Goal: Information Seeking & Learning: Learn about a topic

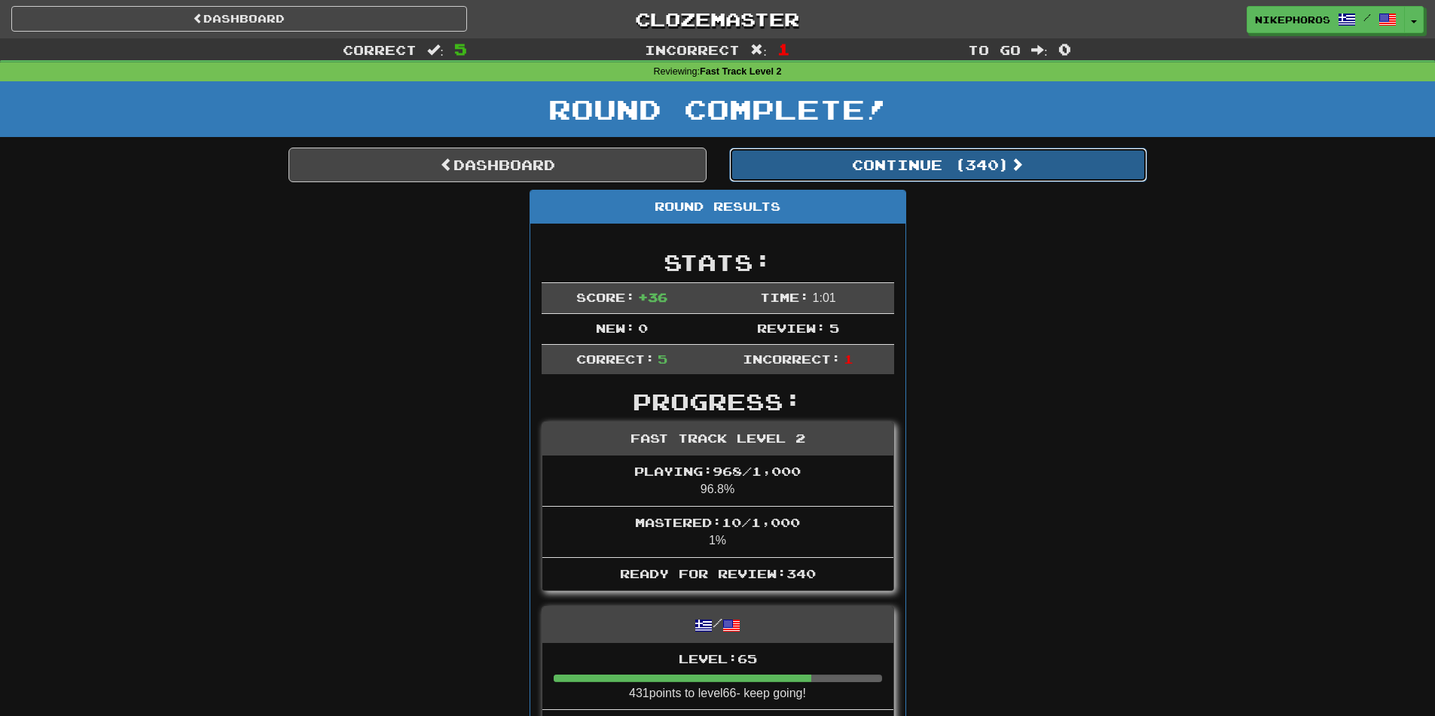
click at [943, 166] on button "Continue ( 340 )" at bounding box center [938, 165] width 418 height 35
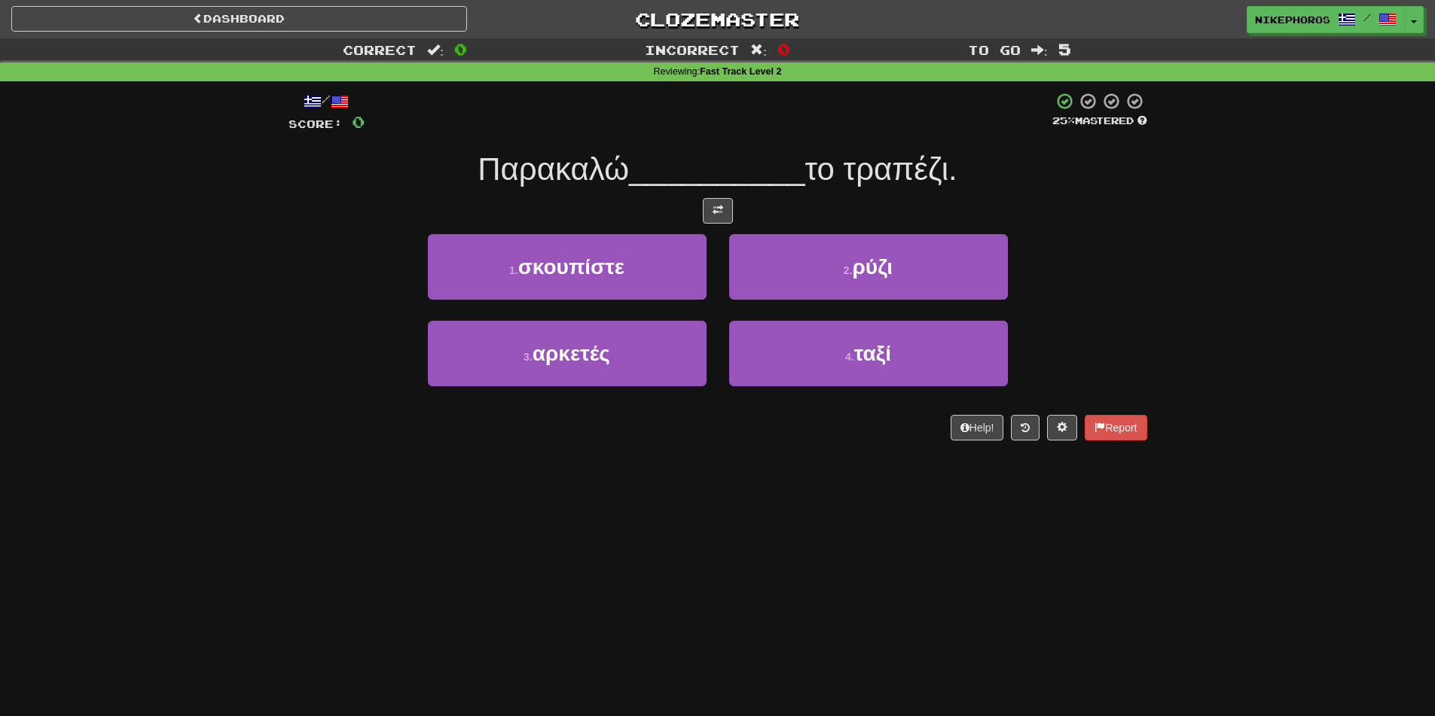
click at [1247, 273] on div "Correct : 0 Incorrect : 0 To go : 5 Reviewing : Fast Track Level 2 / Score: 0 2…" at bounding box center [717, 249] width 1435 height 423
click at [642, 259] on button "1 . σκουπίστε" at bounding box center [567, 267] width 279 height 66
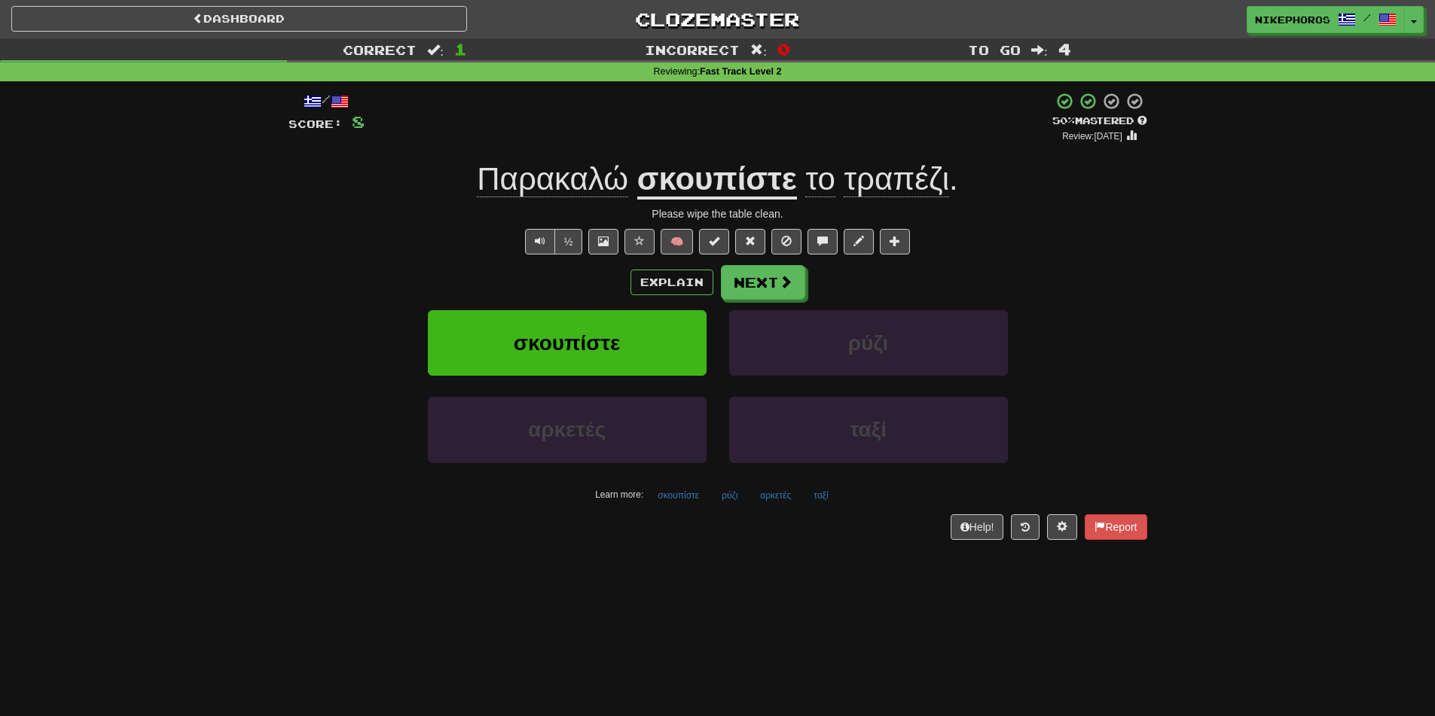
click at [1094, 249] on div "½ 🧠" at bounding box center [717, 242] width 859 height 26
click at [794, 276] on button "Next" at bounding box center [763, 283] width 84 height 35
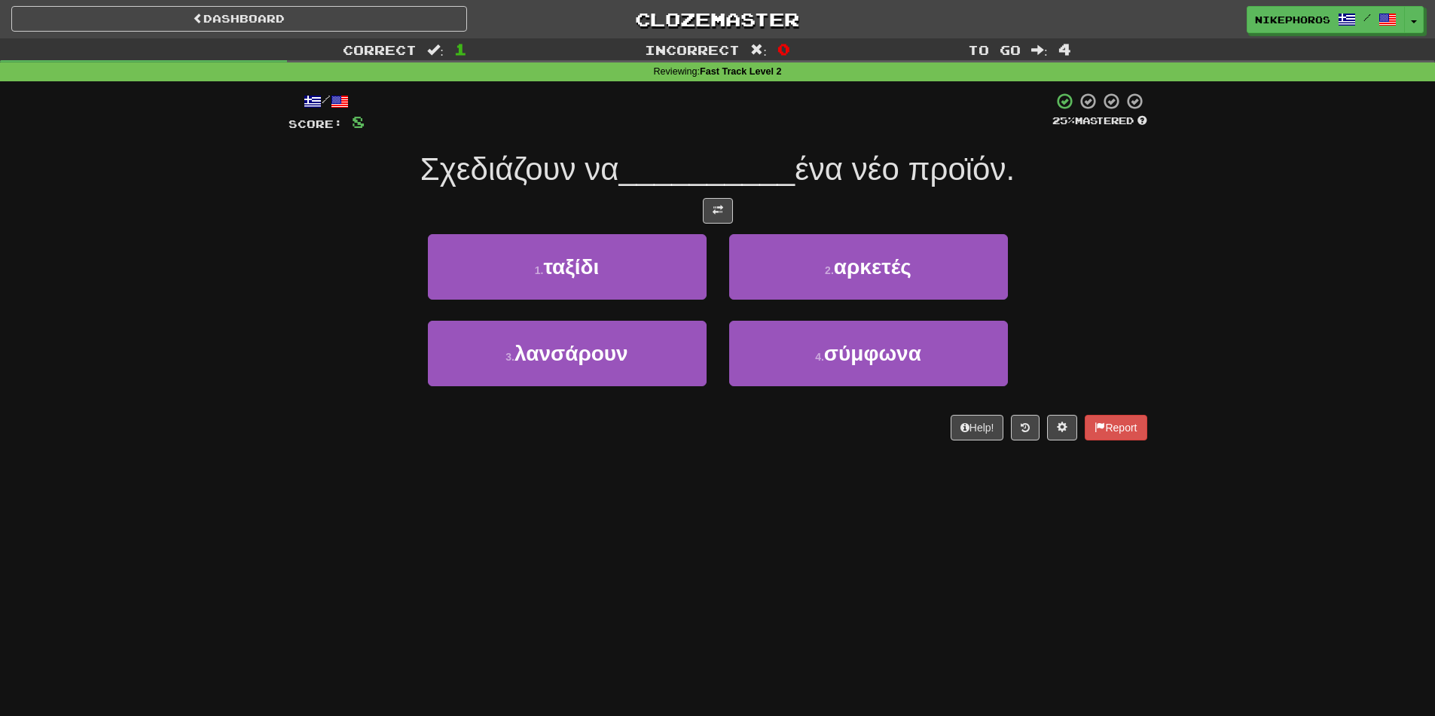
click at [323, 578] on div "Dashboard Clozemaster Nikephoros / Toggle Dropdown Dashboard Leaderboard Activi…" at bounding box center [717, 358] width 1435 height 716
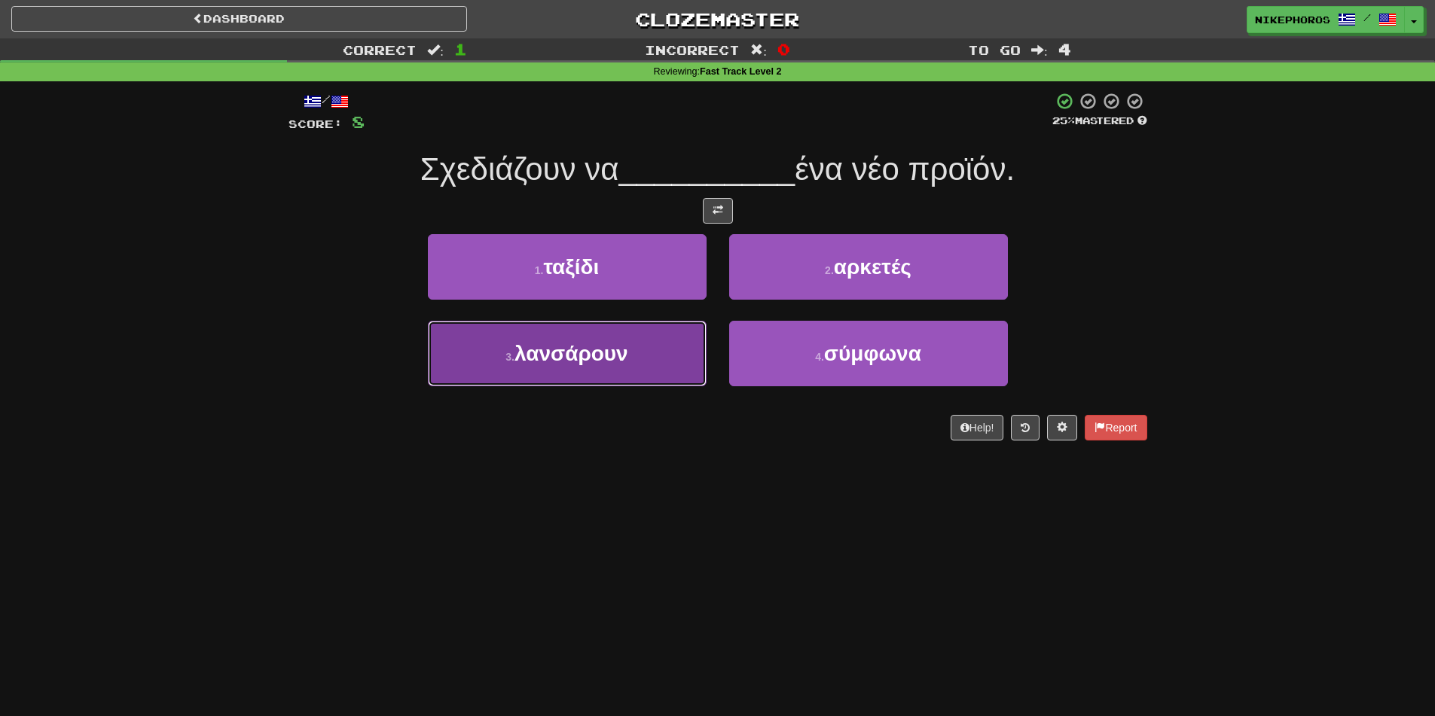
click at [648, 368] on button "3 . λανσάρουν" at bounding box center [567, 354] width 279 height 66
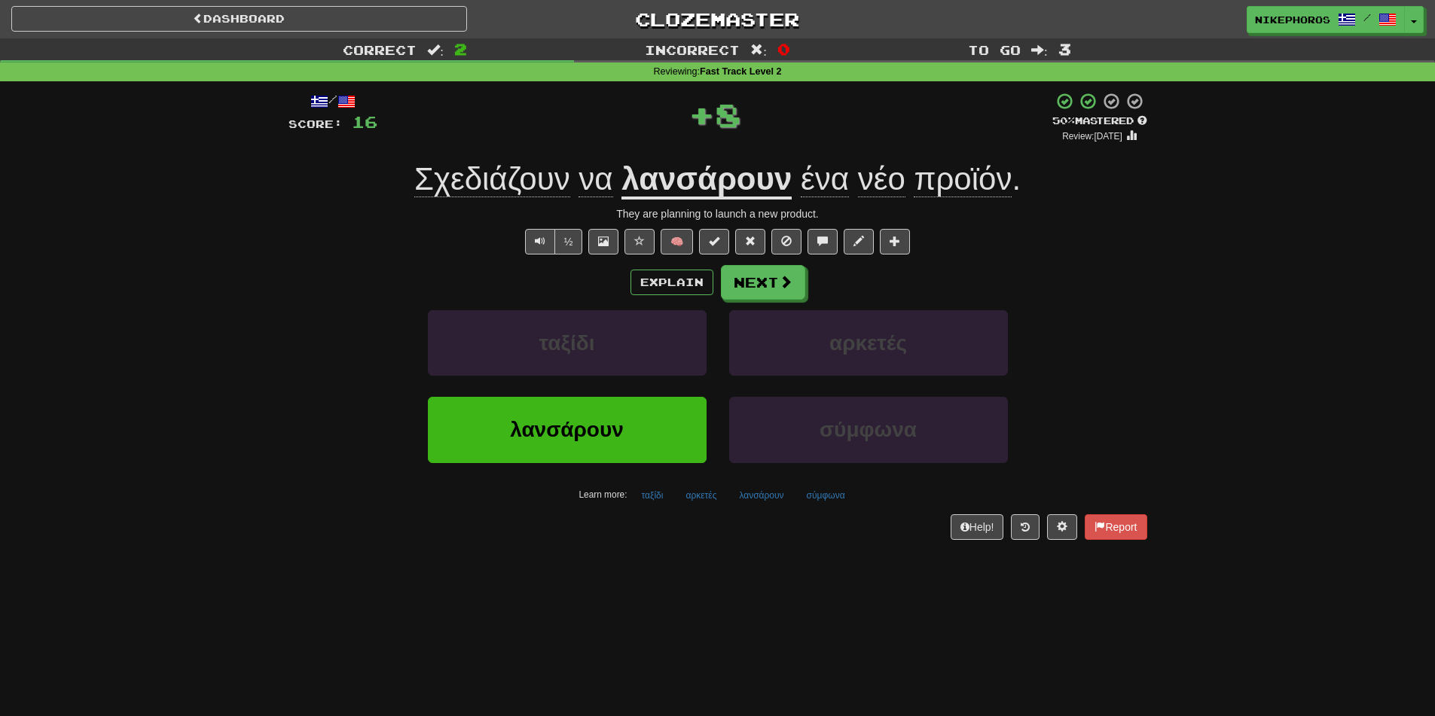
drag, startPoint x: 963, startPoint y: 163, endPoint x: 1011, endPoint y: 193, distance: 55.8
click at [965, 164] on span "προϊόν" at bounding box center [963, 179] width 98 height 36
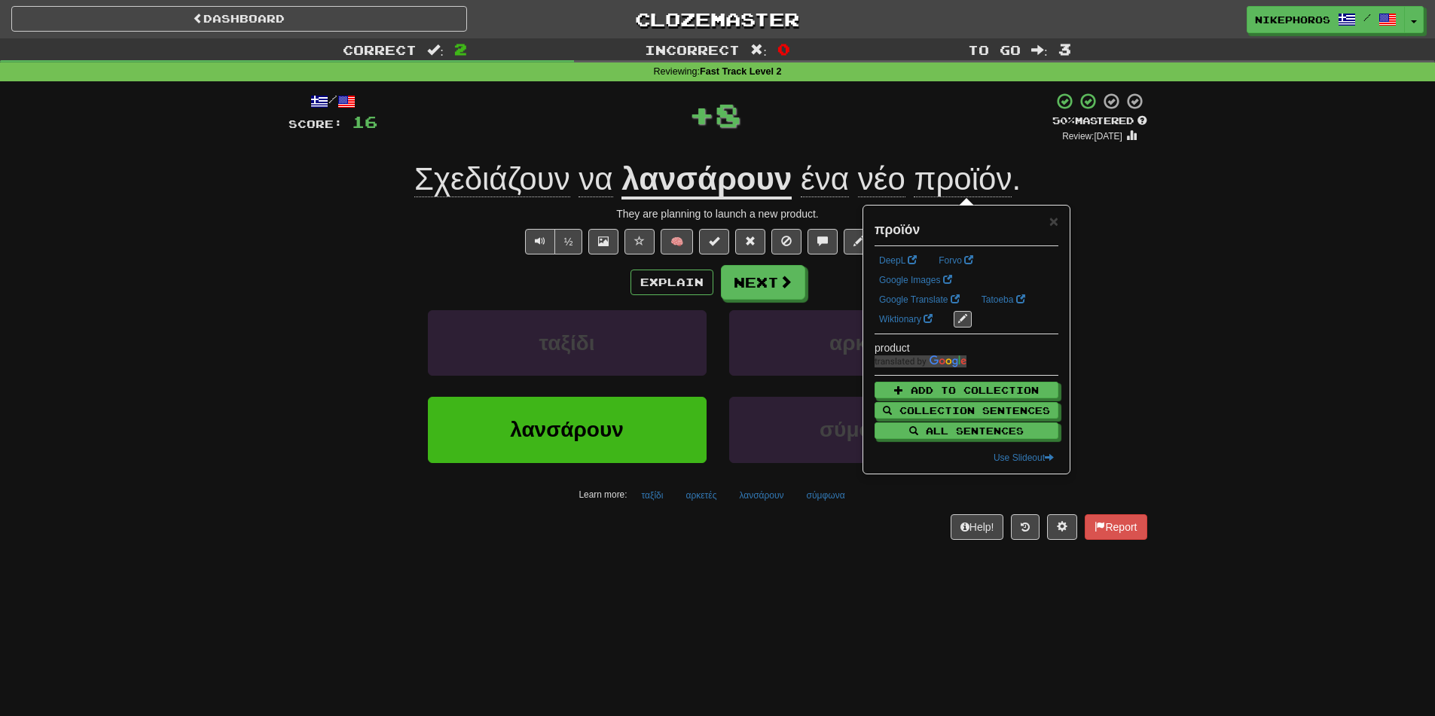
click at [1153, 279] on div "/ Score: 16 + 8 50 % Mastered Review: 2025-10-25 Σχεδιάζουν να λανσάρουν ένα νέ…" at bounding box center [717, 320] width 881 height 479
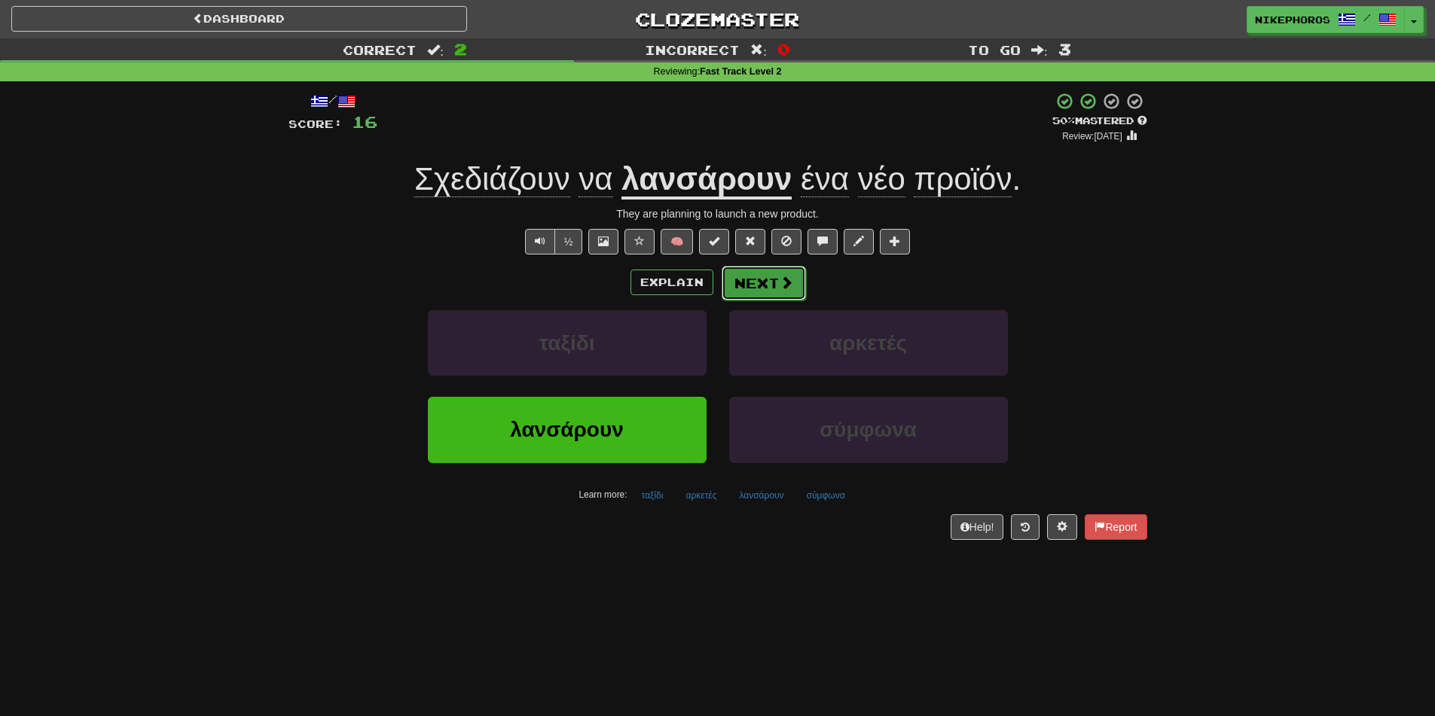
click at [801, 275] on button "Next" at bounding box center [763, 283] width 84 height 35
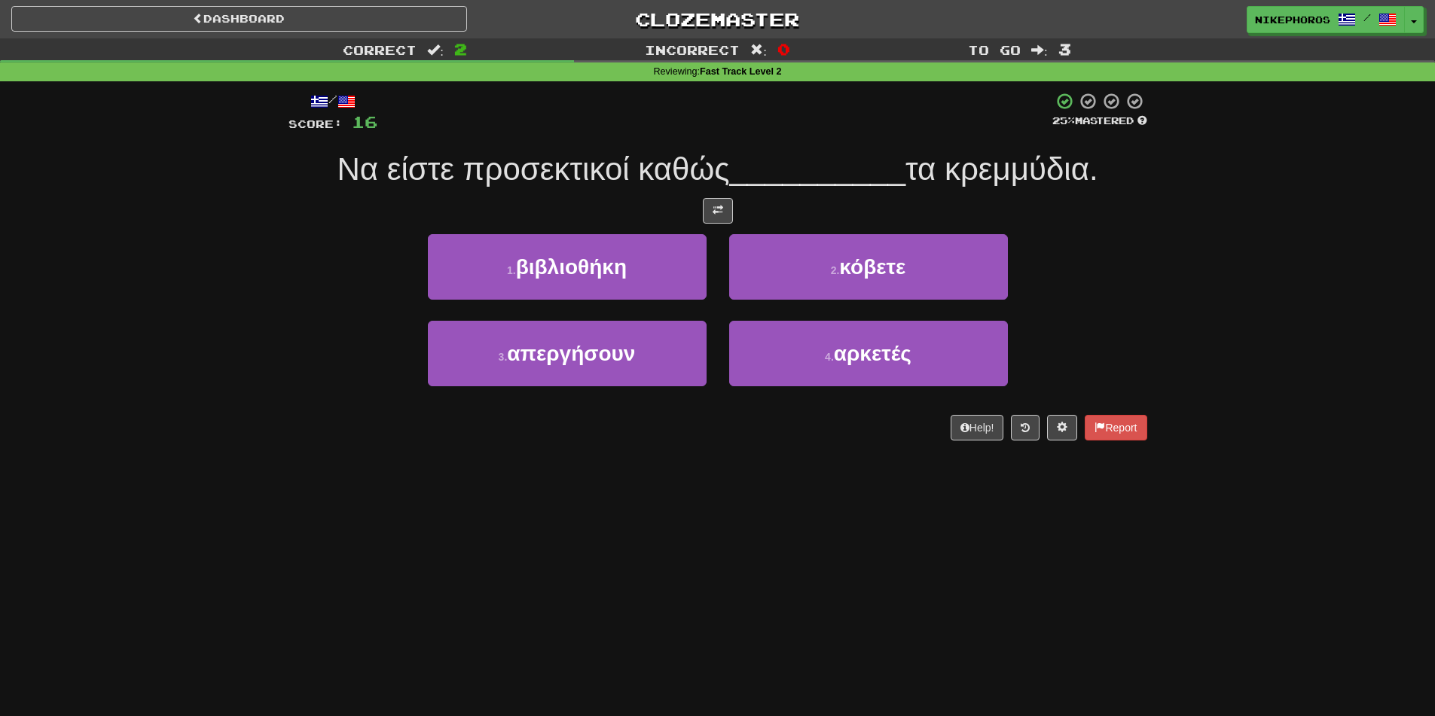
click at [1177, 258] on div "Correct : 2 Incorrect : 0 To go : 3 Reviewing : Fast Track Level 2 / Score: 16 …" at bounding box center [717, 249] width 1435 height 423
click at [688, 447] on div "/ Score: 16 25 % Mastered Να είστε προσεκτικοί καθώς __________ τα κρεμμύδια. 1…" at bounding box center [717, 271] width 859 height 380
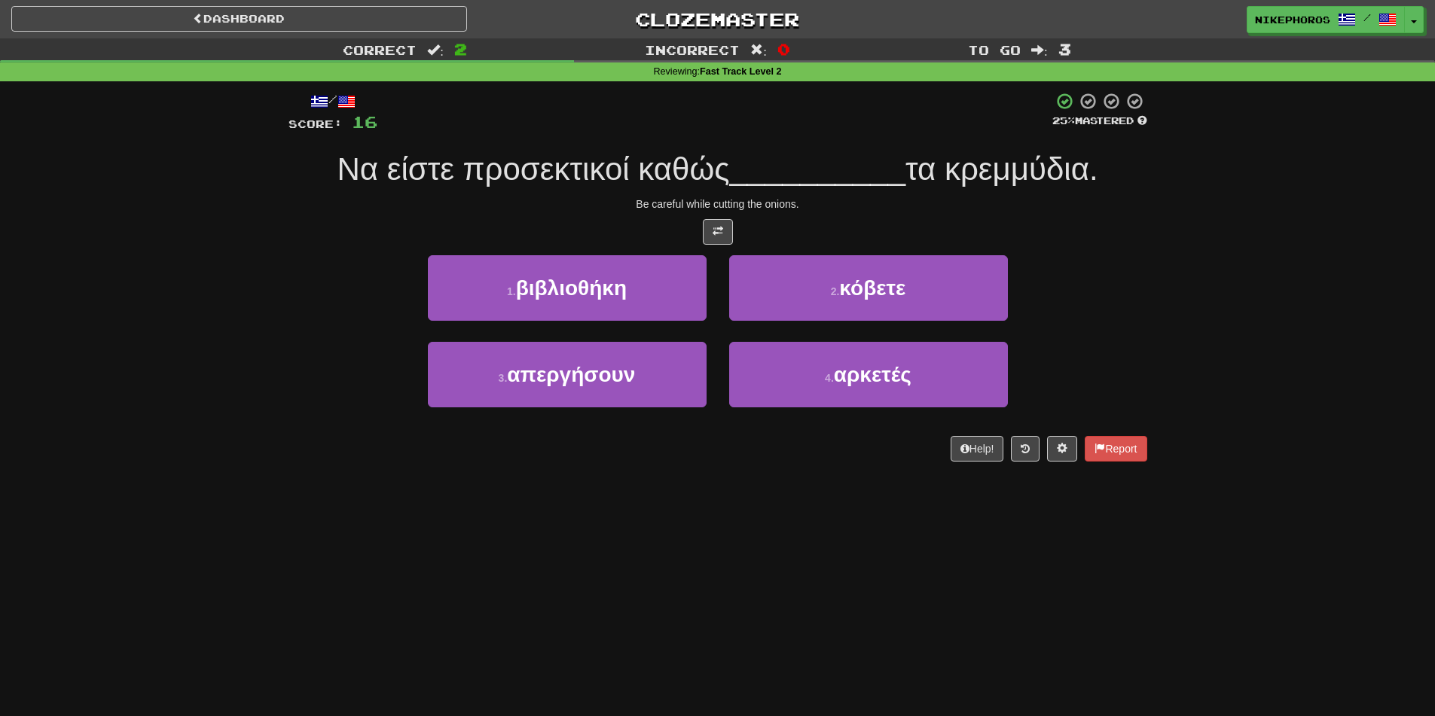
click at [1089, 554] on div "Dashboard Clozemaster Nikephoros / Toggle Dropdown Dashboard Leaderboard Activi…" at bounding box center [717, 358] width 1435 height 716
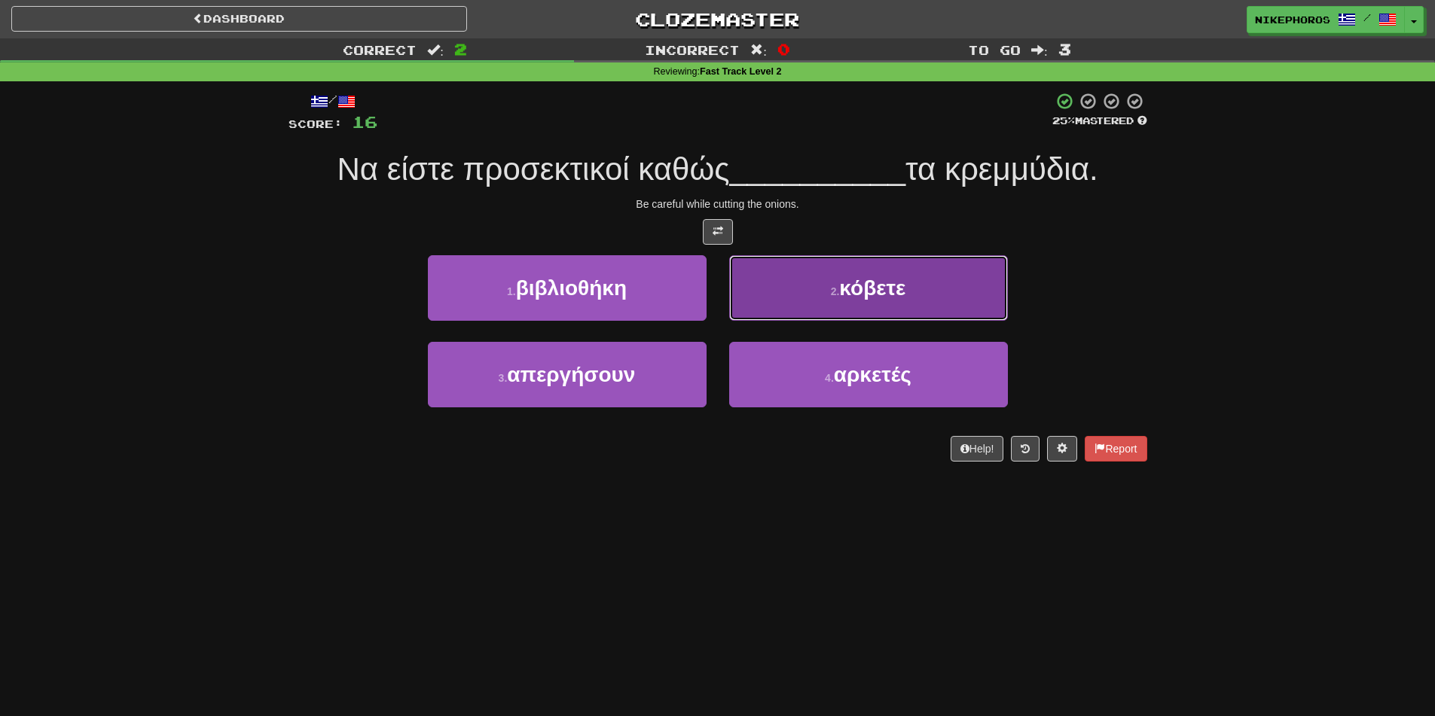
click at [988, 268] on button "2 . κόβετε" at bounding box center [868, 288] width 279 height 66
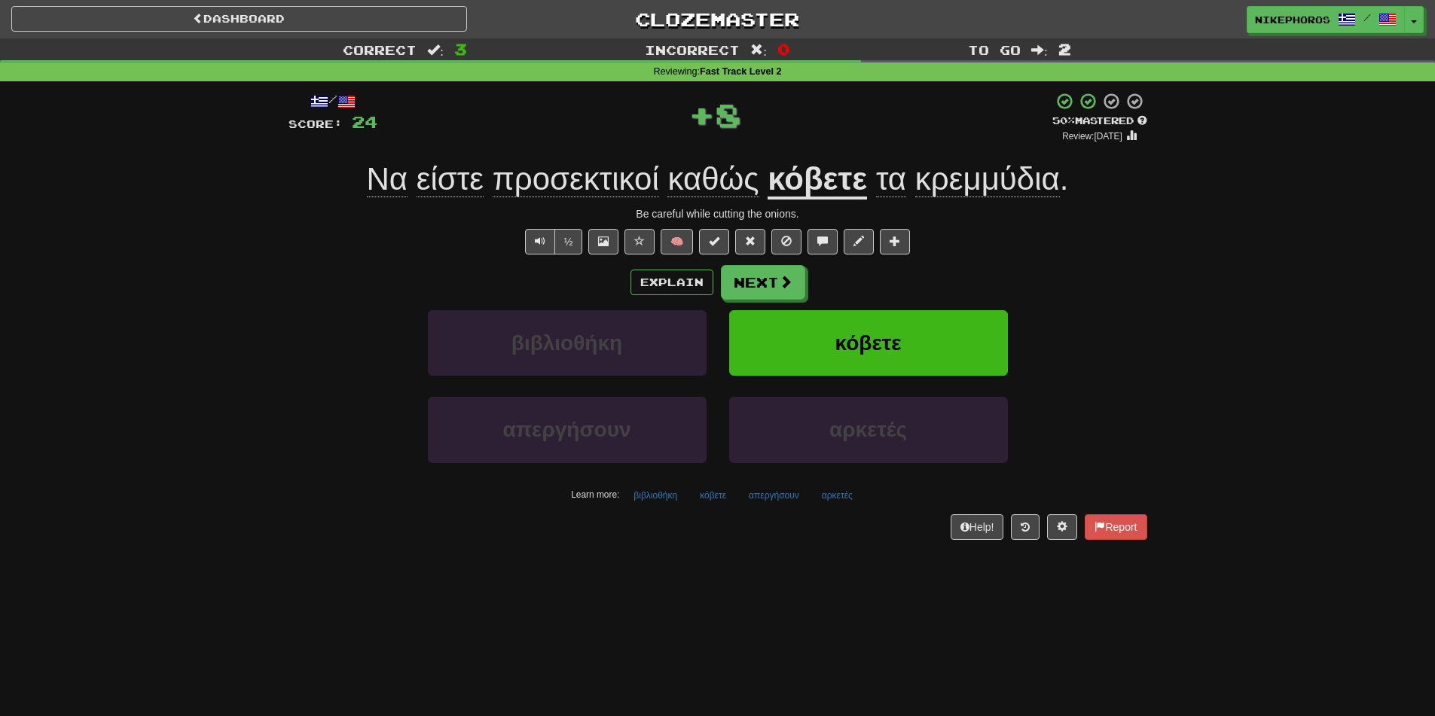
click at [993, 198] on div "Να είστε προσεκτικοί καθώς κόβετε τα κρεμμύδια ." at bounding box center [717, 179] width 859 height 41
click at [996, 190] on span "κρεμμύδια" at bounding box center [987, 179] width 145 height 36
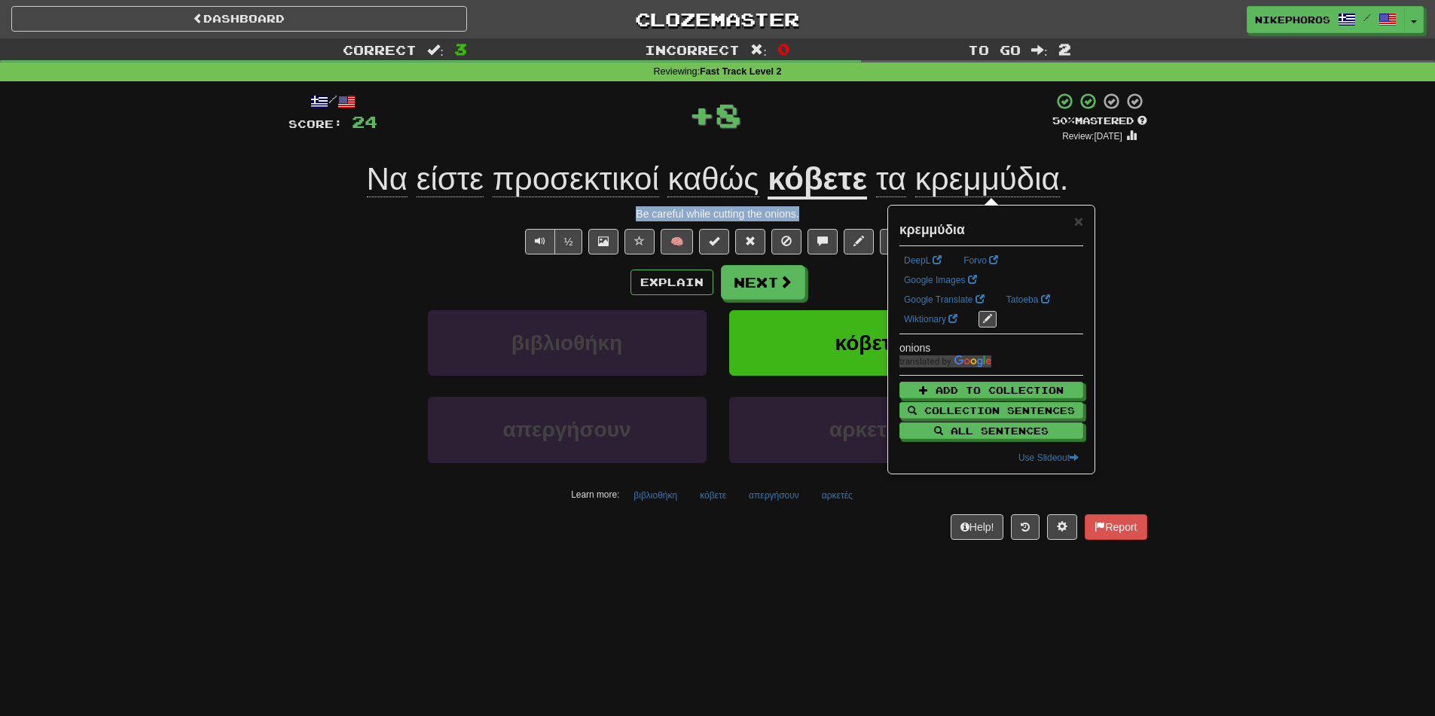
click at [1171, 193] on div "Correct : 3 Incorrect : 0 To go : 2 Reviewing : Fast Track Level 2 / Score: 24 …" at bounding box center [717, 299] width 1435 height 523
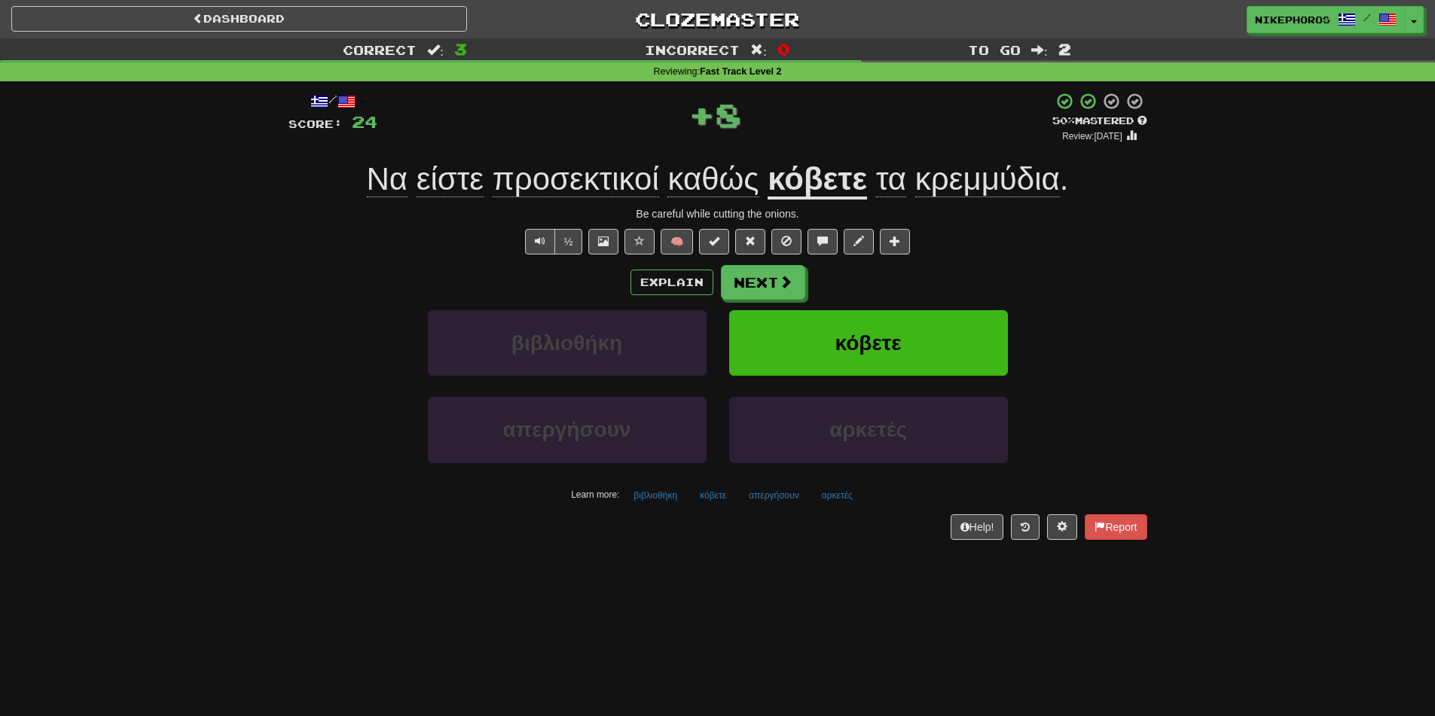
click at [985, 189] on span "κρεμμύδια" at bounding box center [987, 179] width 145 height 36
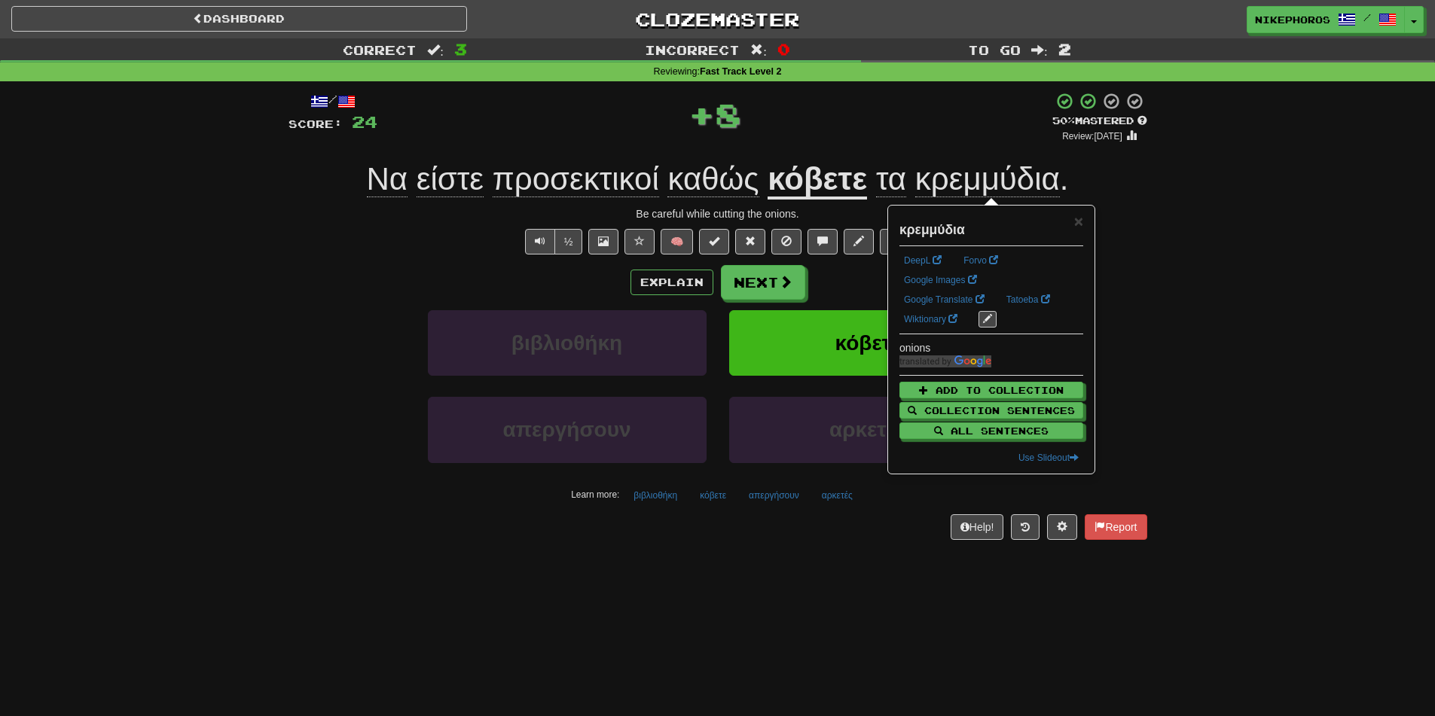
click at [1219, 325] on div "Correct : 3 Incorrect : 0 To go : 2 Reviewing : Fast Track Level 2 / Score: 24 …" at bounding box center [717, 299] width 1435 height 523
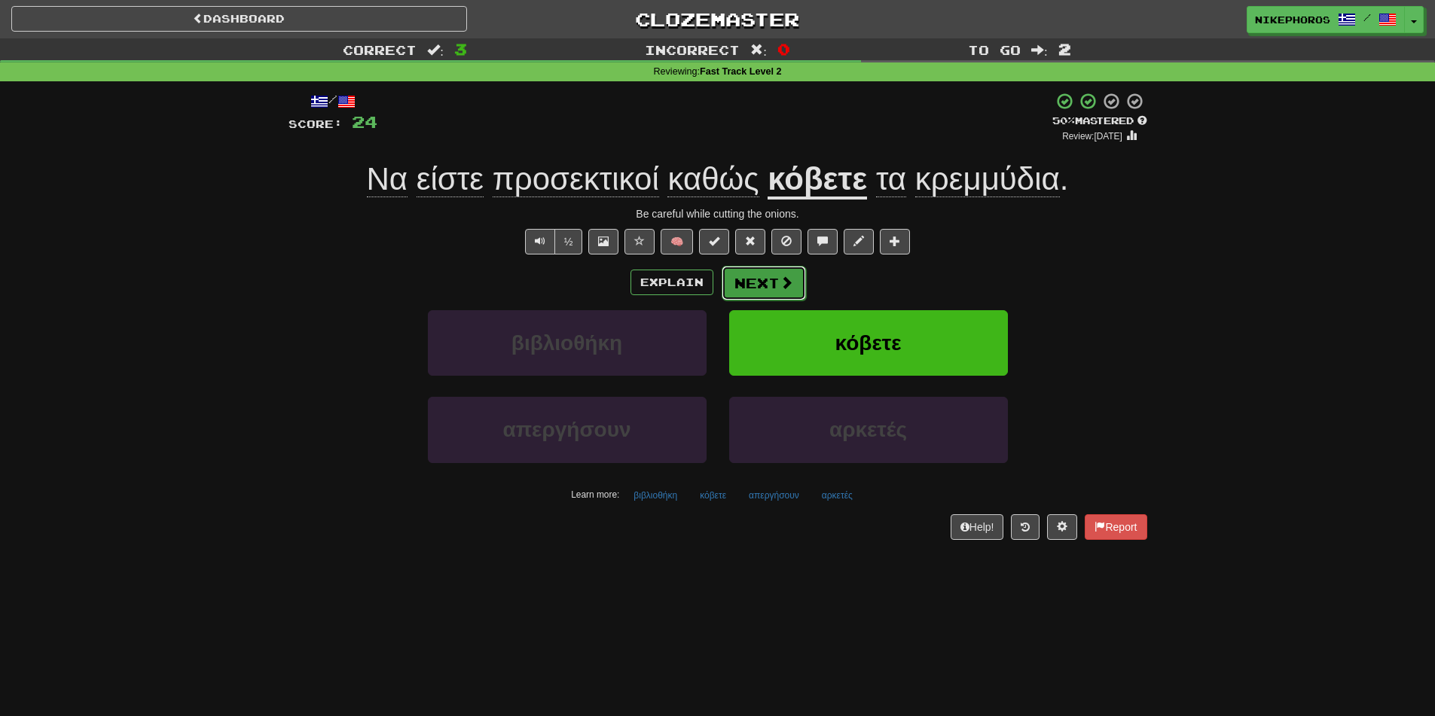
click at [738, 267] on button "Next" at bounding box center [763, 283] width 84 height 35
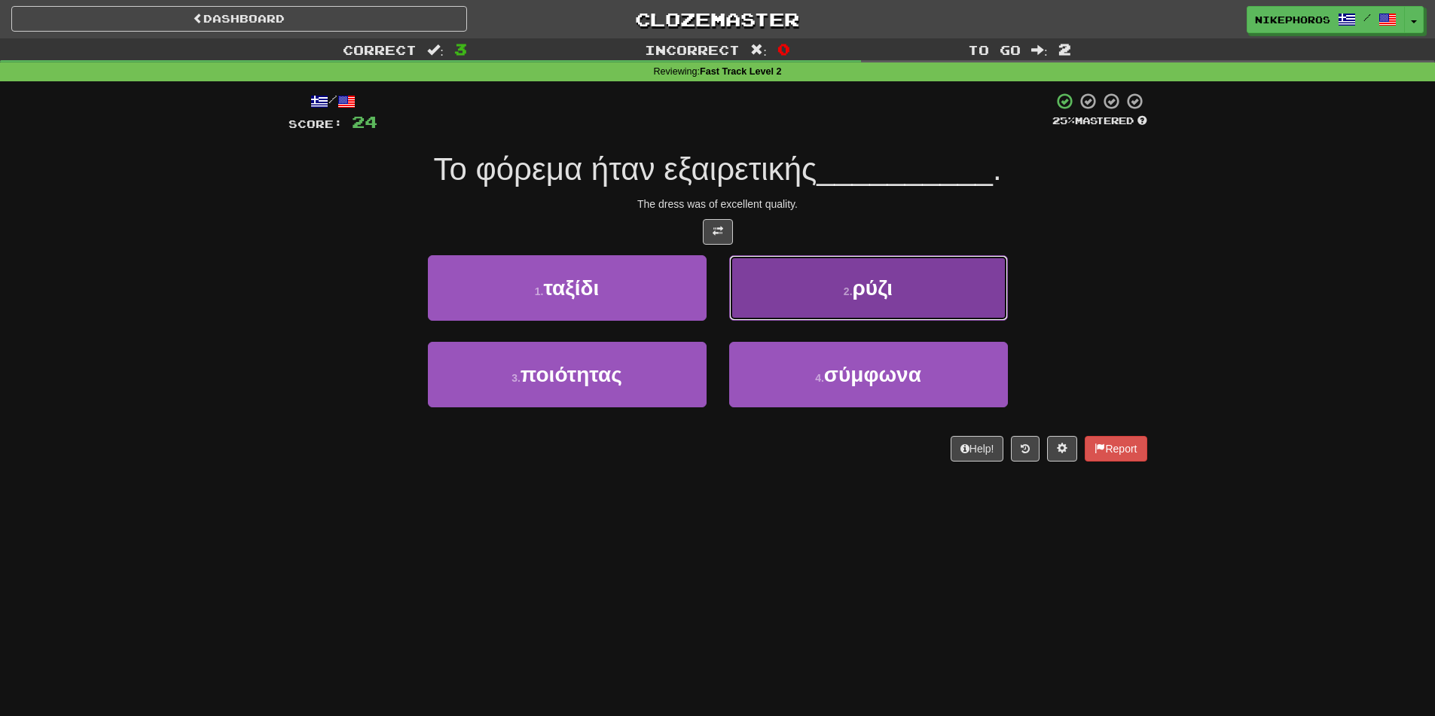
click at [896, 270] on button "2 . ρύζι" at bounding box center [868, 288] width 279 height 66
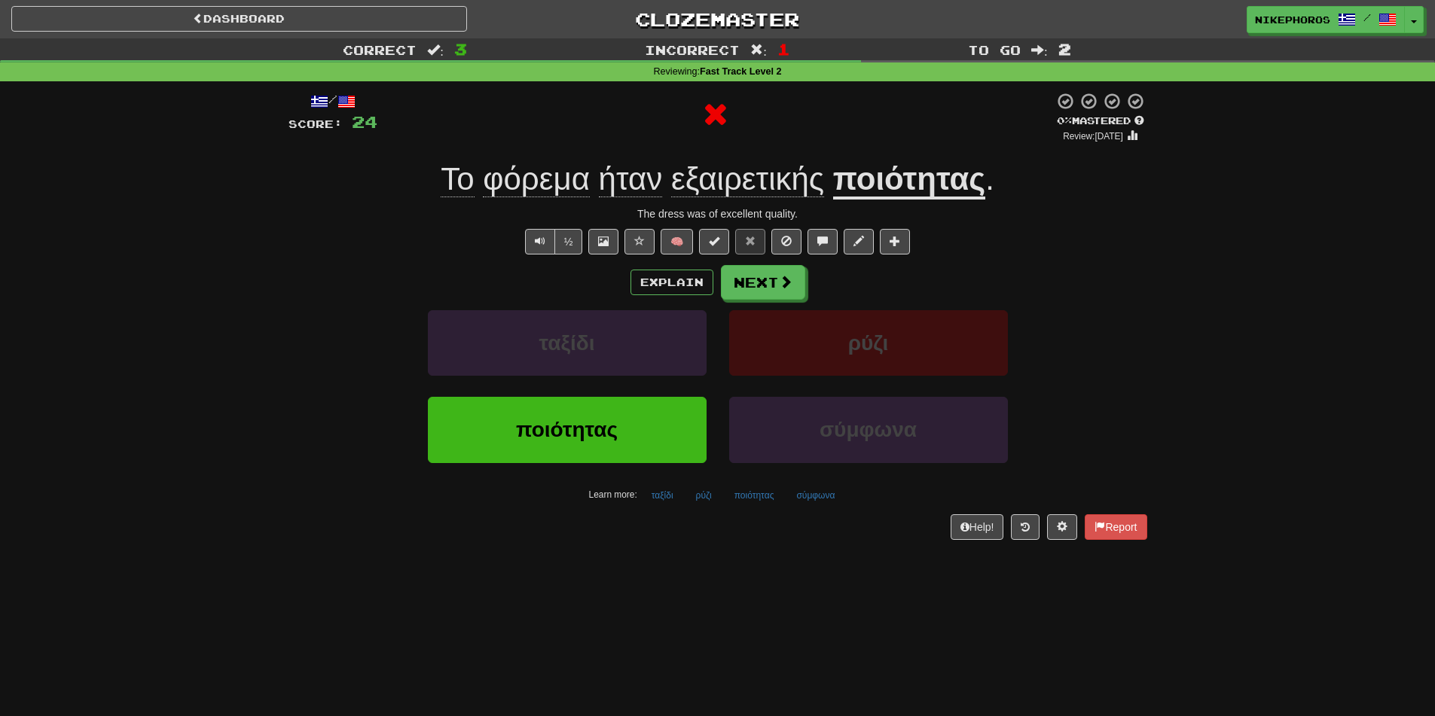
click at [927, 194] on u "ποιότητας" at bounding box center [909, 180] width 152 height 38
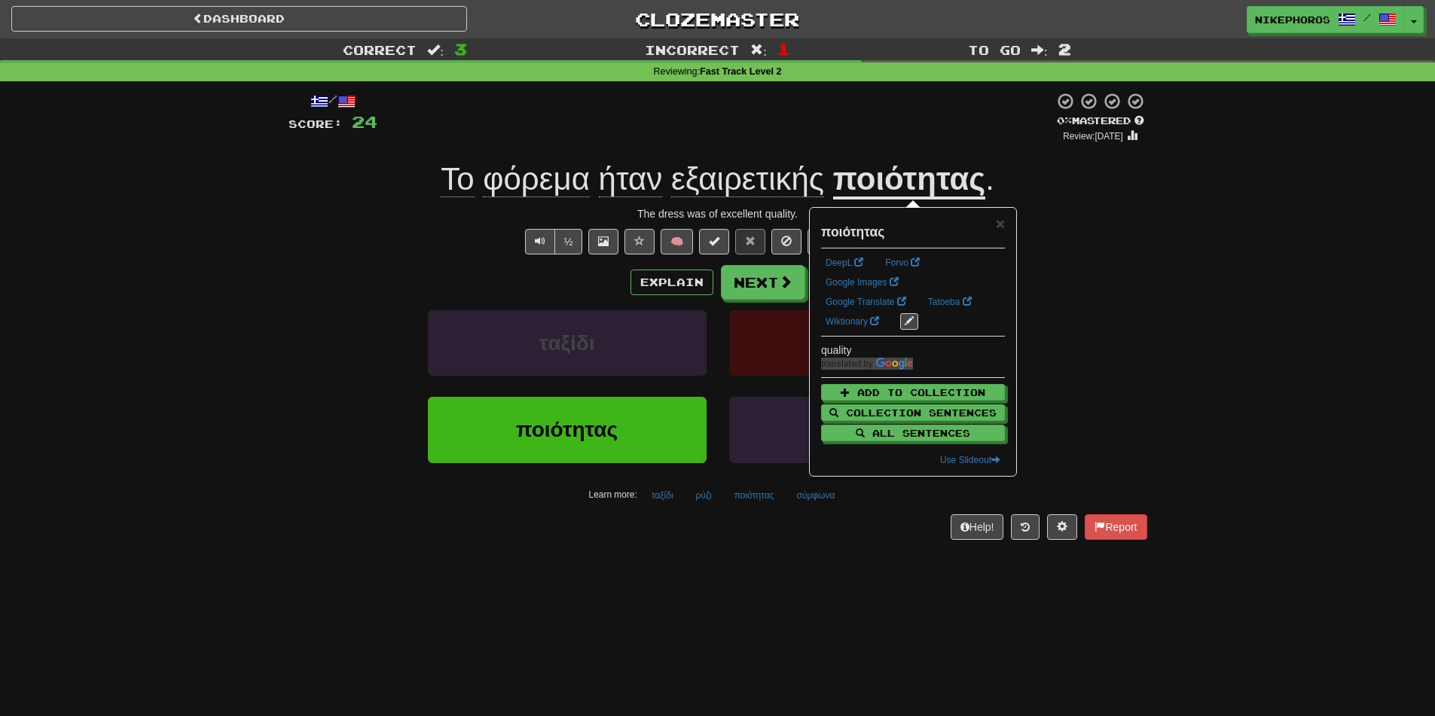
click at [1100, 213] on div "The dress was of excellent quality." at bounding box center [717, 213] width 859 height 15
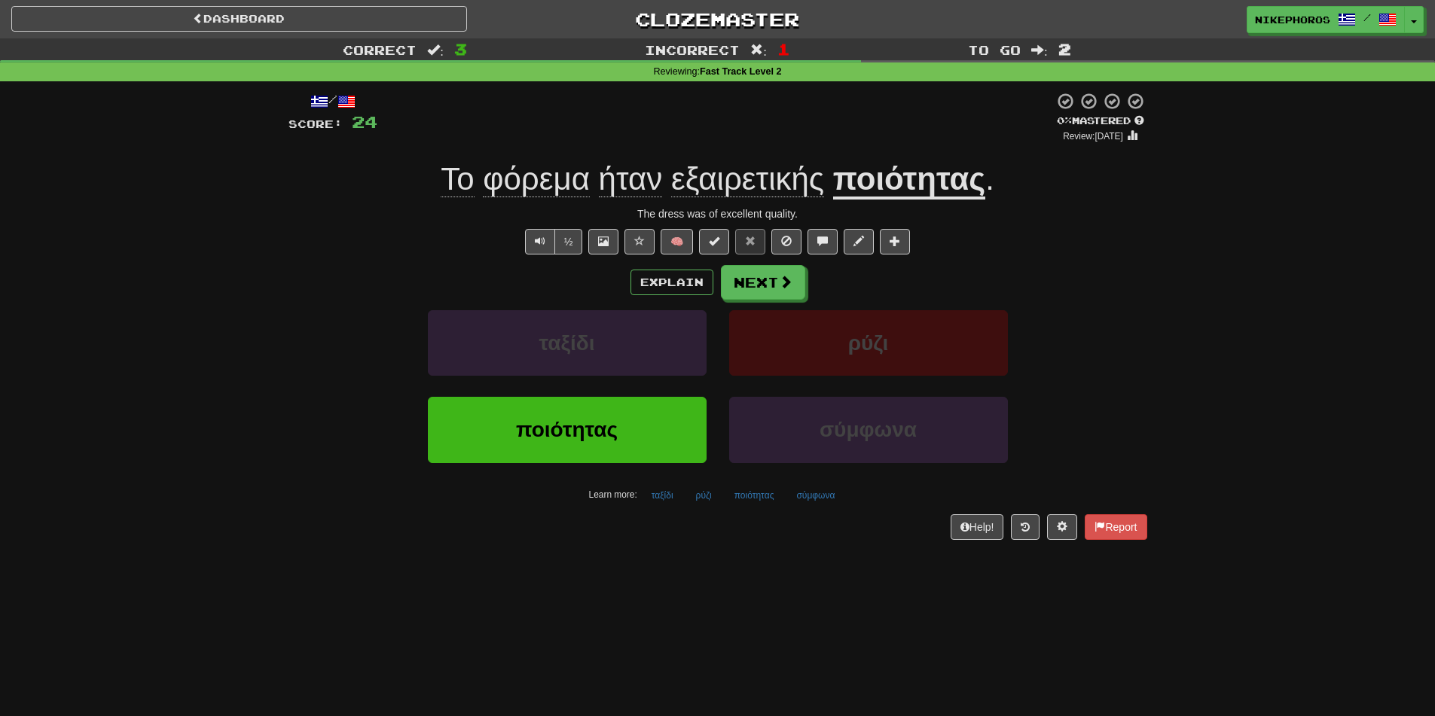
click at [529, 168] on span "φόρεμα" at bounding box center [536, 179] width 107 height 36
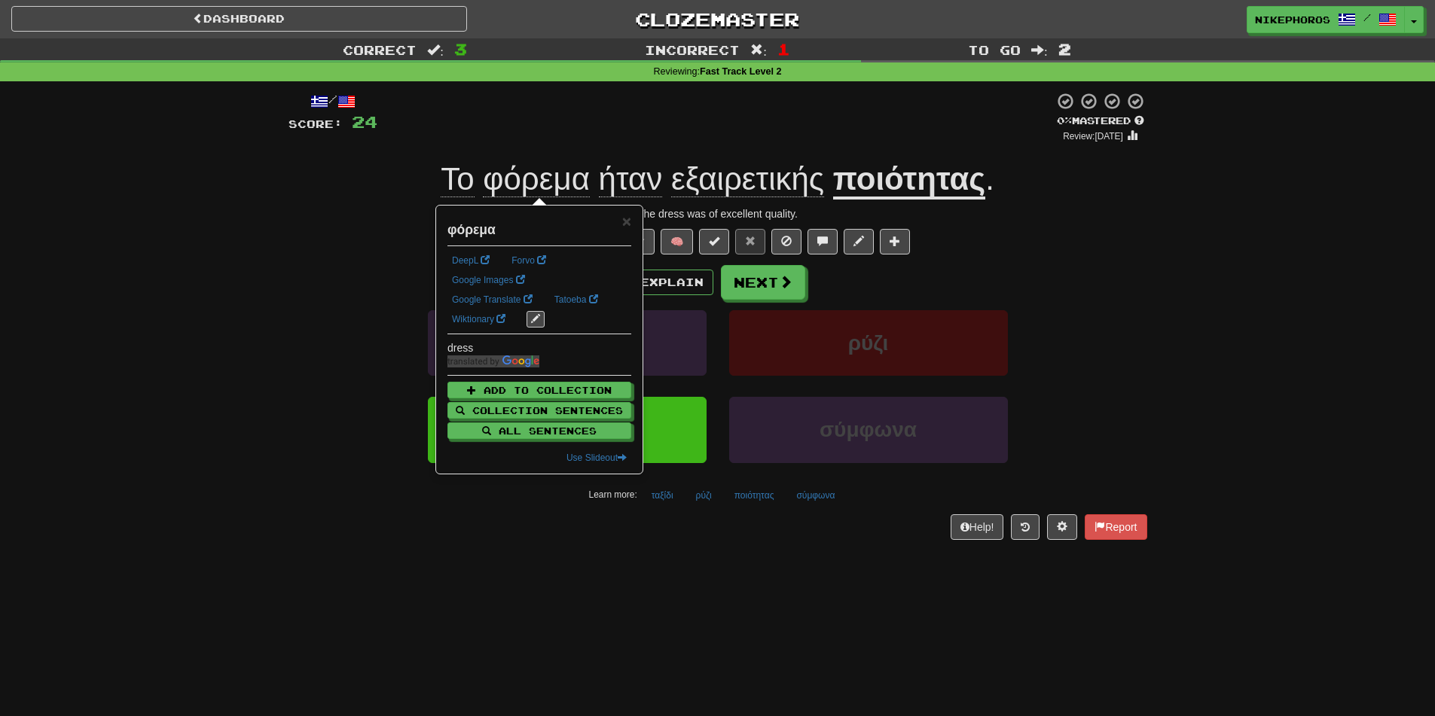
click at [1045, 243] on div "½ 🧠" at bounding box center [717, 242] width 859 height 26
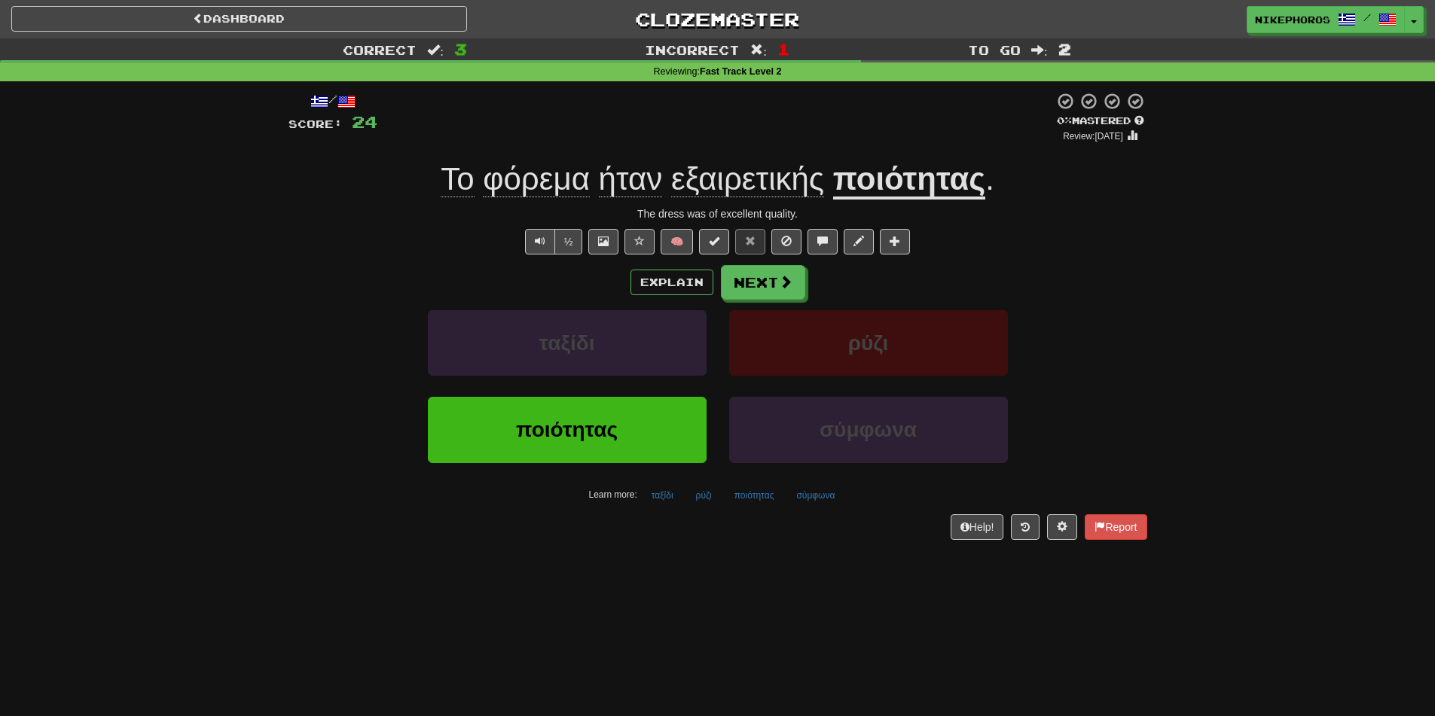
click at [1292, 477] on div "Correct : 3 Incorrect : 1 To go : 2 Reviewing : Fast Track Level 2 / Score: 24 …" at bounding box center [717, 299] width 1435 height 523
click at [1329, 478] on div "Correct : 3 Incorrect : 1 To go : 2 Reviewing : Fast Track Level 2 / Score: 24 …" at bounding box center [717, 299] width 1435 height 523
click at [783, 278] on span at bounding box center [786, 283] width 14 height 14
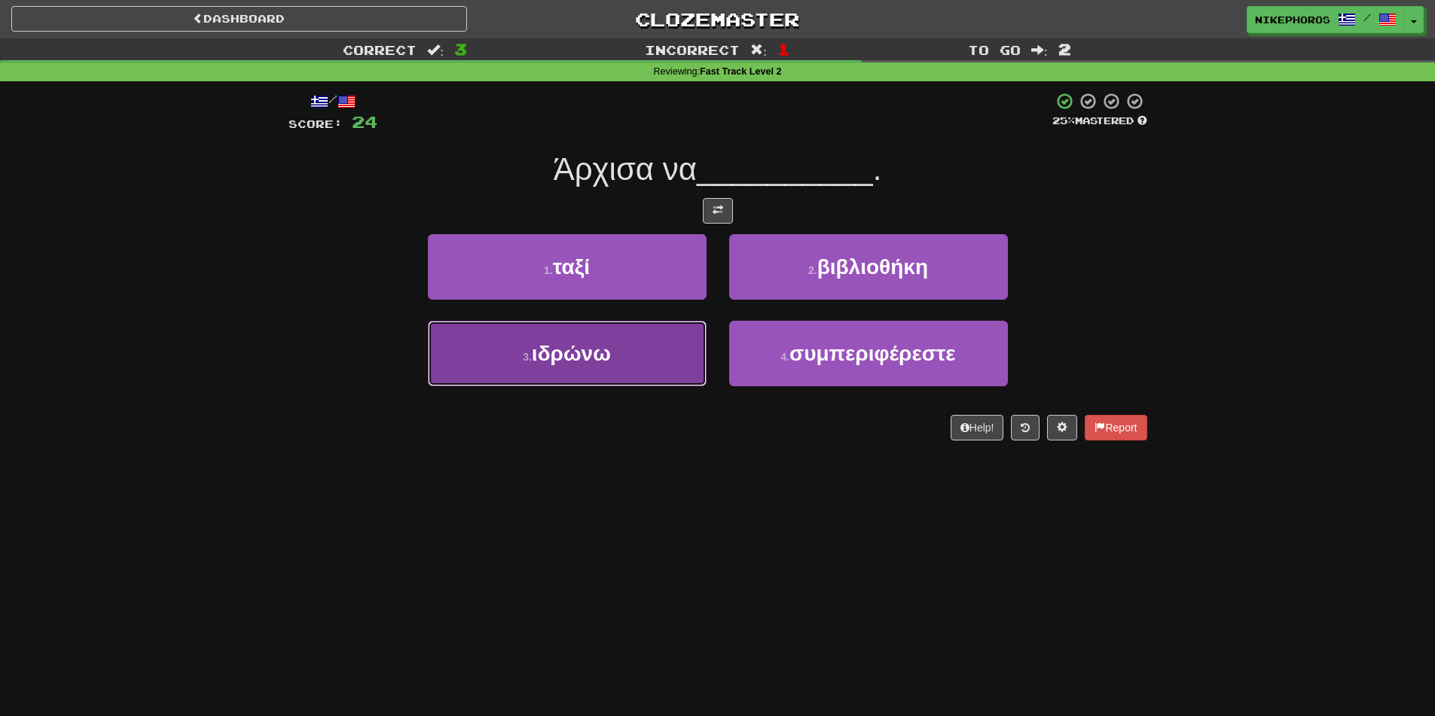
click at [659, 333] on button "3 . ιδρώνω" at bounding box center [567, 354] width 279 height 66
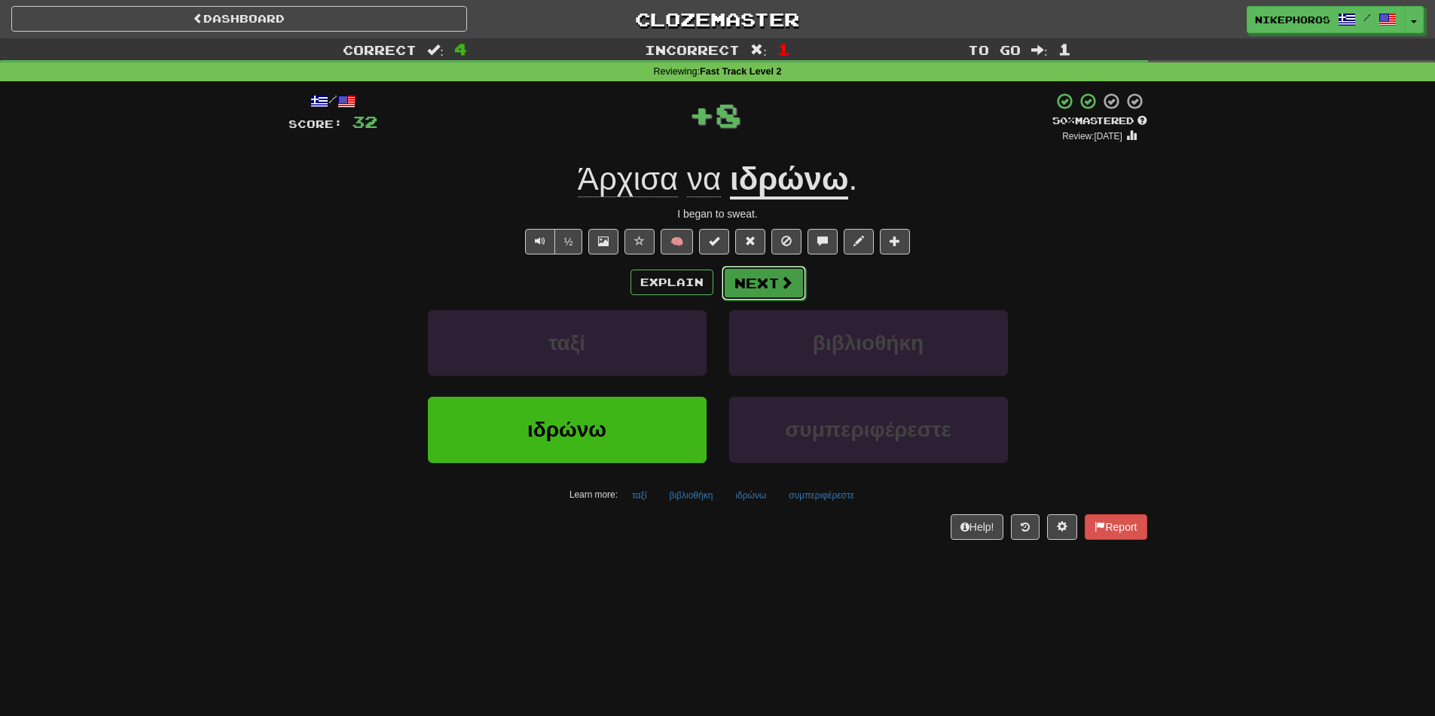
click at [749, 290] on button "Next" at bounding box center [763, 283] width 84 height 35
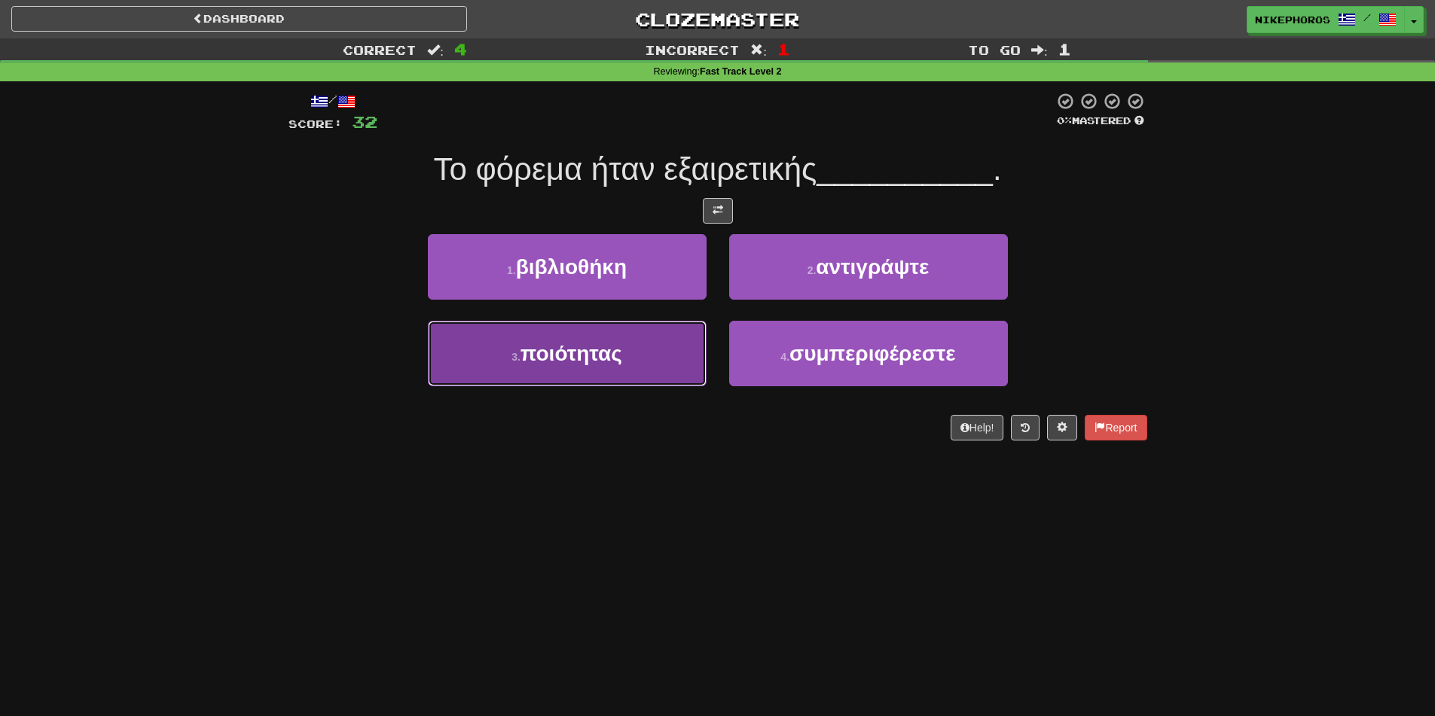
click at [664, 362] on button "3 . ποιότητας" at bounding box center [567, 354] width 279 height 66
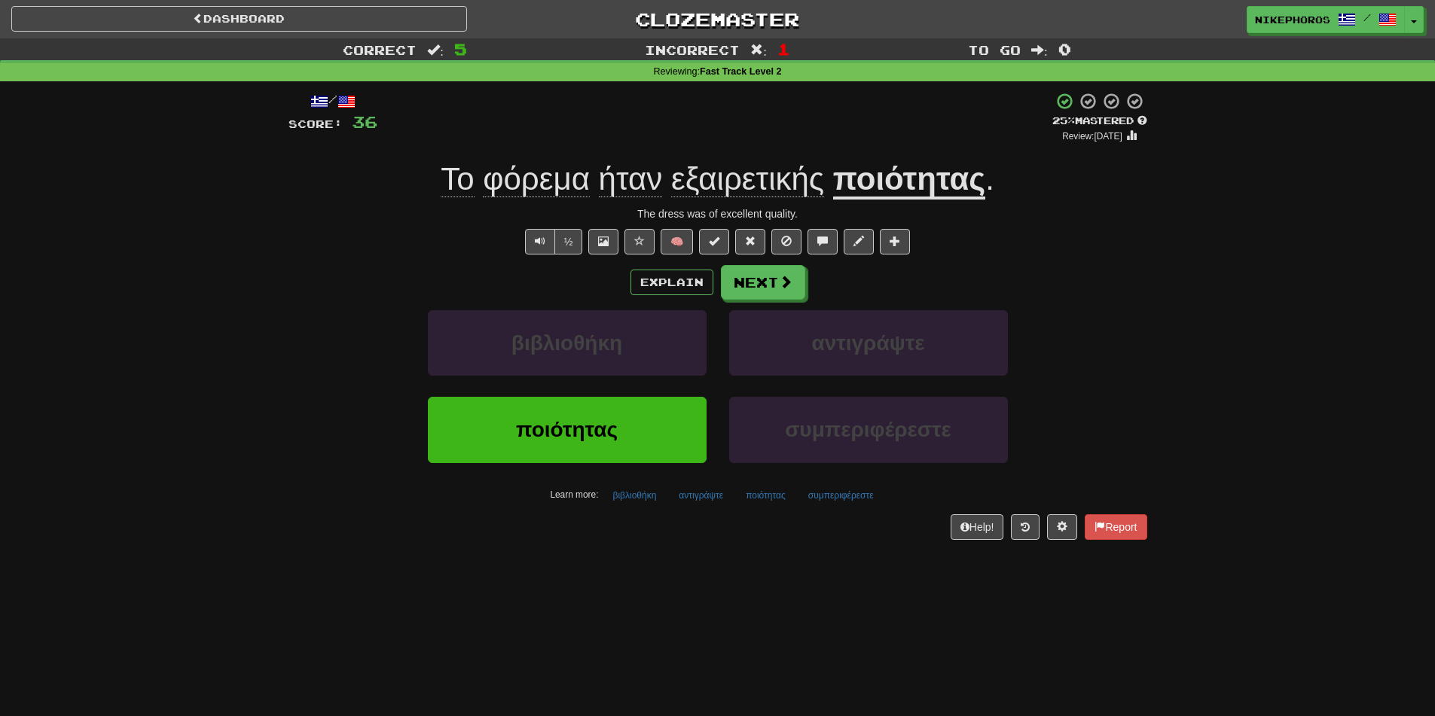
click at [678, 268] on div "Explain Next" at bounding box center [717, 282] width 859 height 35
click at [761, 281] on button "Next" at bounding box center [763, 283] width 84 height 35
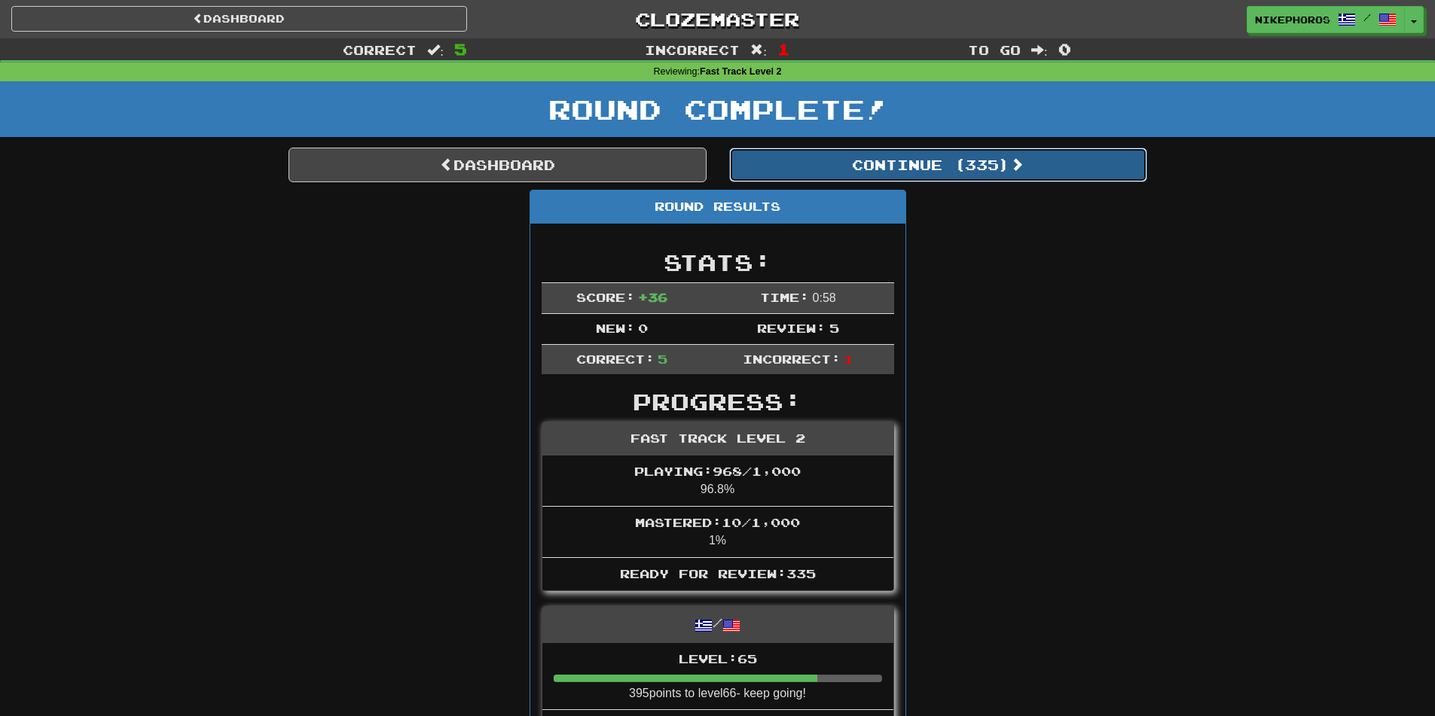
click at [921, 166] on button "Continue ( 335 )" at bounding box center [938, 165] width 418 height 35
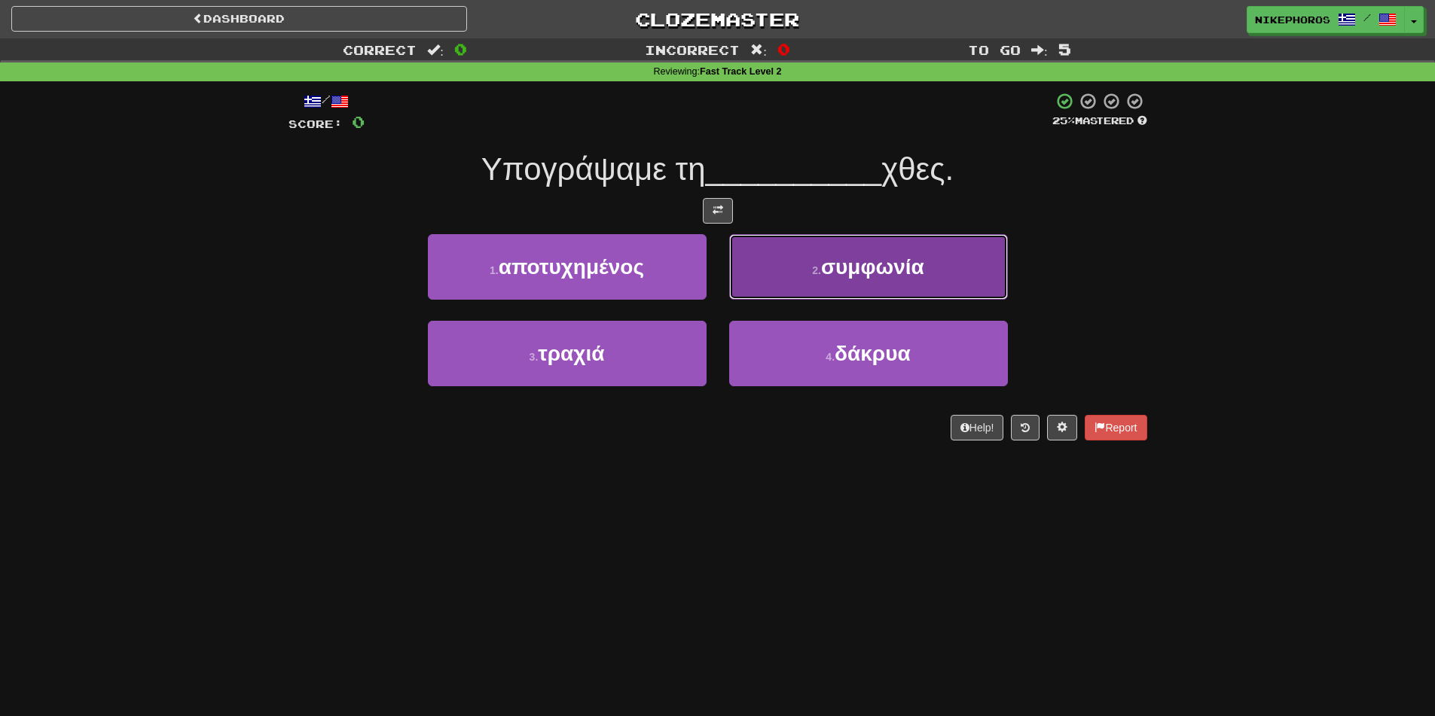
click at [962, 250] on button "2 . συμφωνία" at bounding box center [868, 267] width 279 height 66
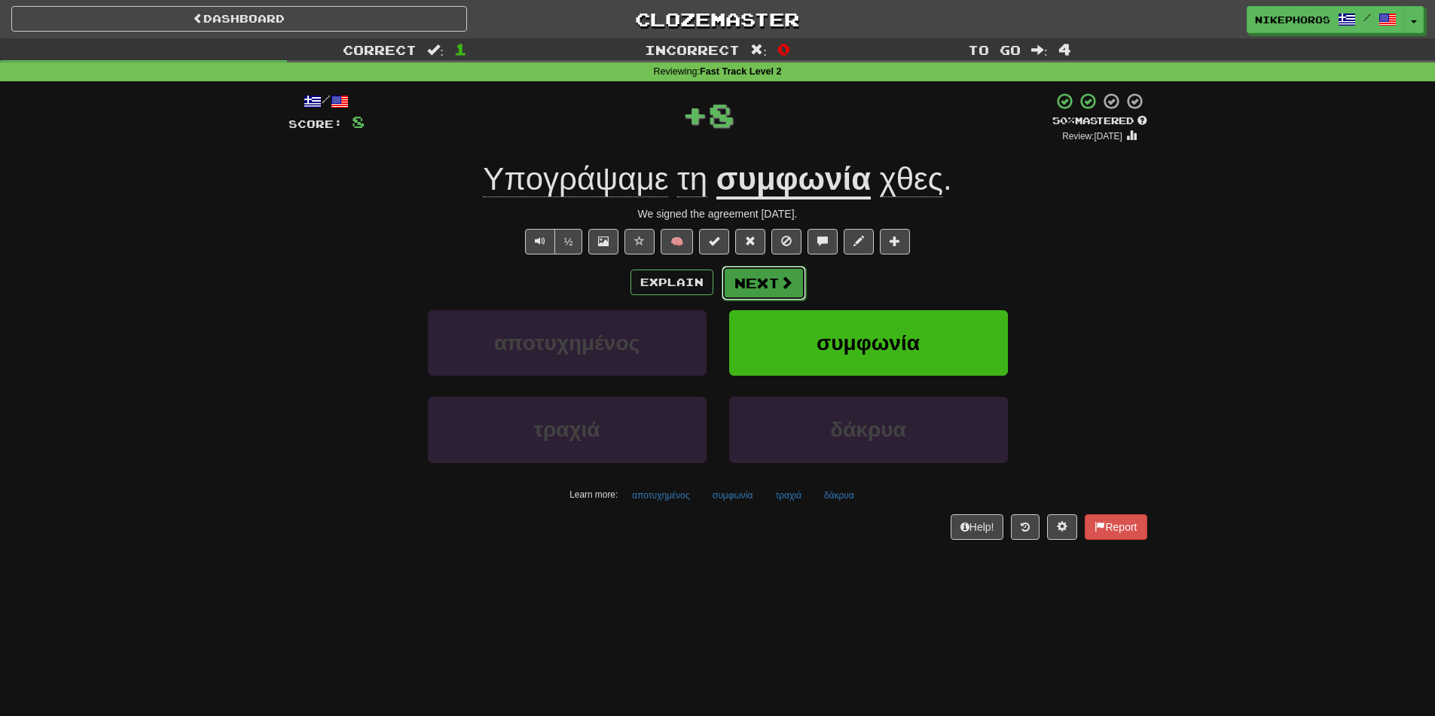
click at [779, 280] on span at bounding box center [786, 283] width 14 height 14
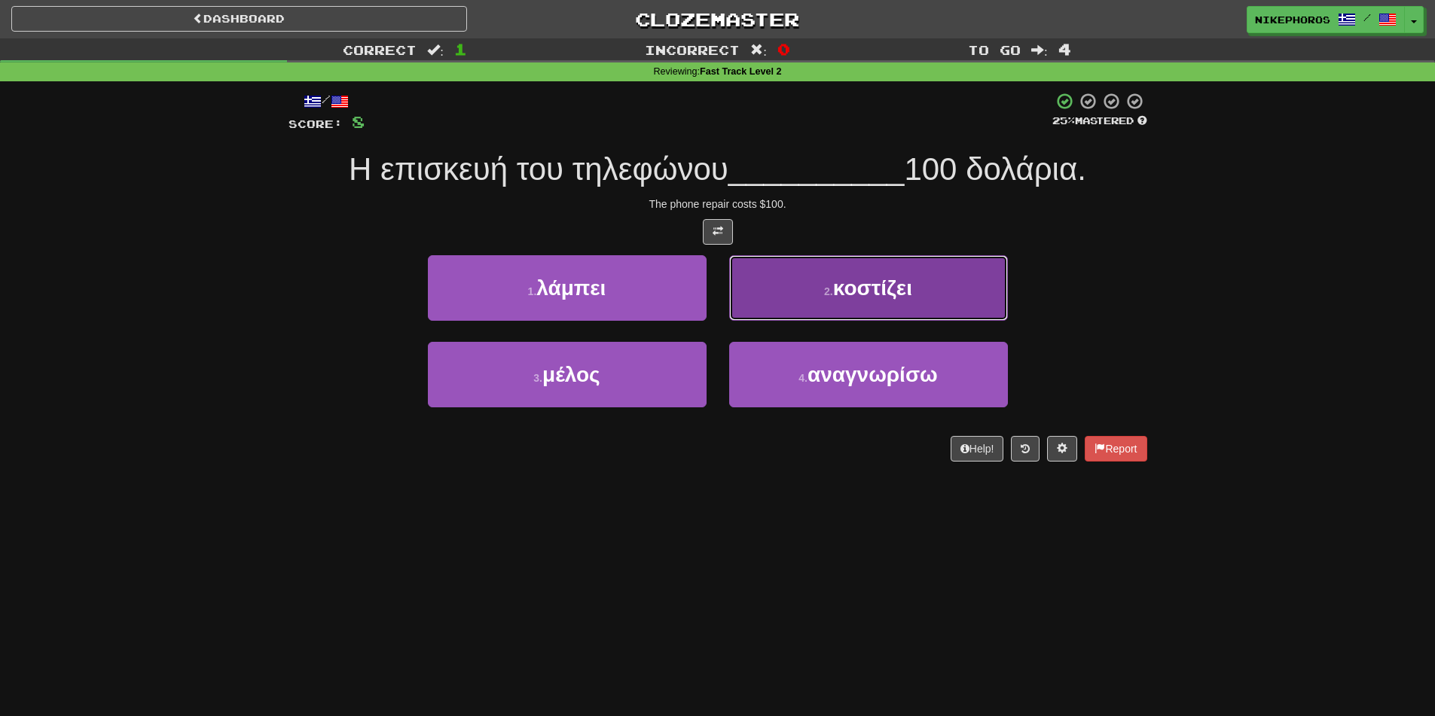
click at [956, 273] on button "2 . κοστίζει" at bounding box center [868, 288] width 279 height 66
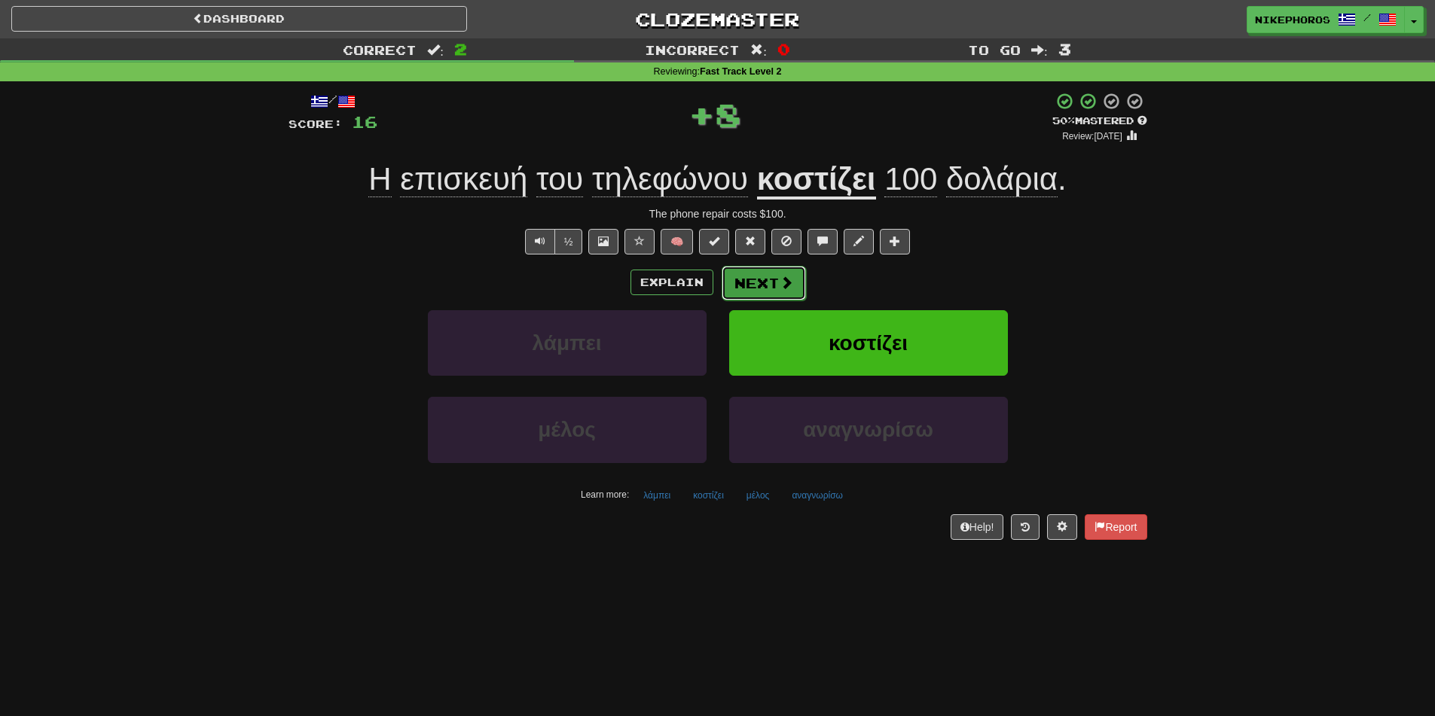
click at [749, 284] on button "Next" at bounding box center [763, 283] width 84 height 35
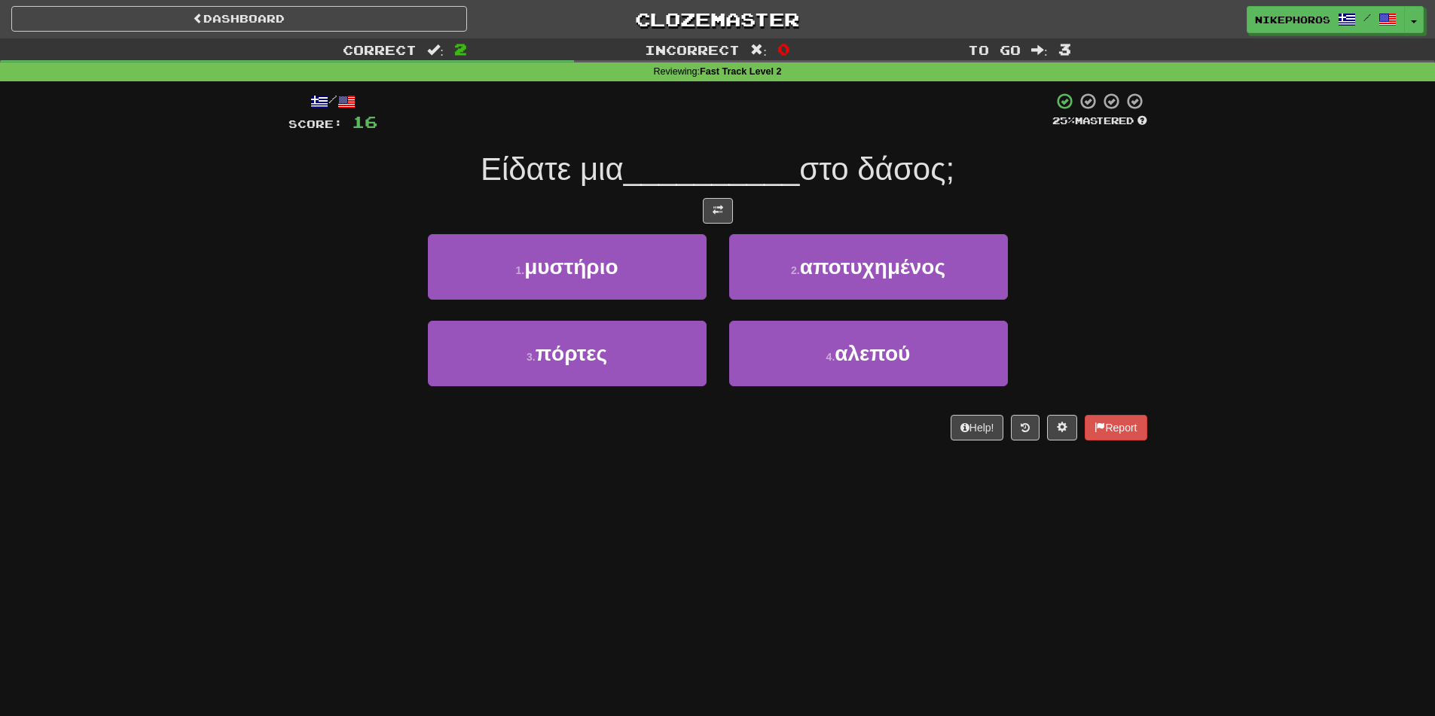
click at [782, 620] on div "Dashboard Clozemaster Nikephoros / Toggle Dropdown Dashboard Leaderboard Activi…" at bounding box center [717, 358] width 1435 height 716
click at [886, 319] on div "2 . αποτυχημένος" at bounding box center [868, 277] width 301 height 87
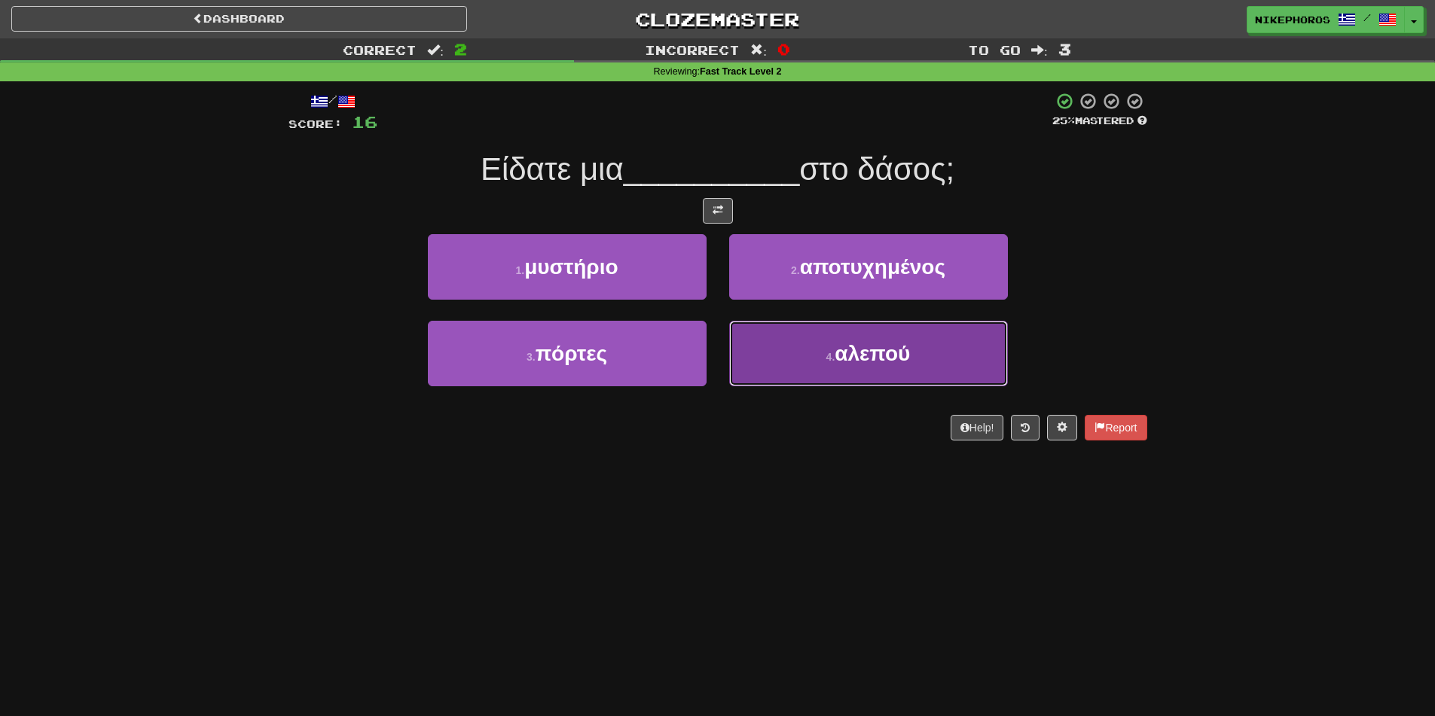
click at [886, 332] on button "4 . αλεπού" at bounding box center [868, 354] width 279 height 66
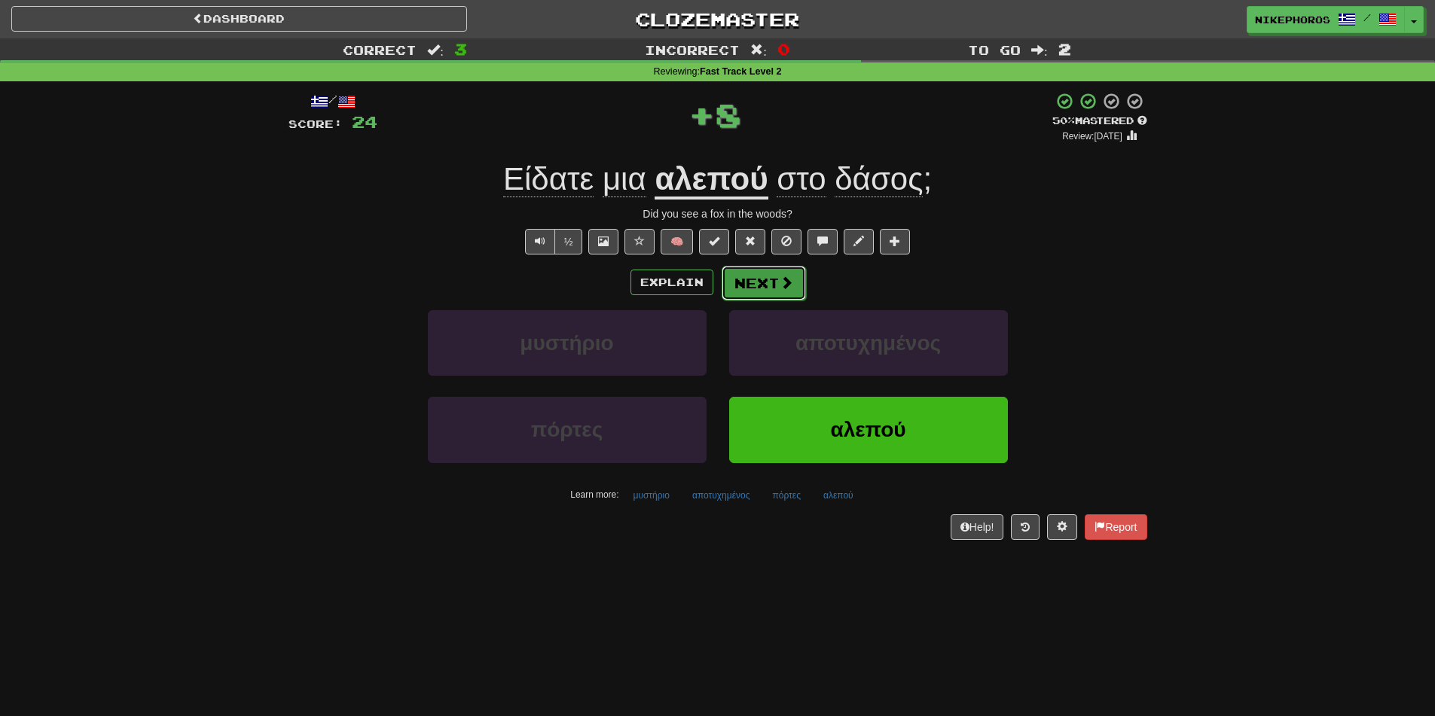
click at [796, 289] on button "Next" at bounding box center [763, 283] width 84 height 35
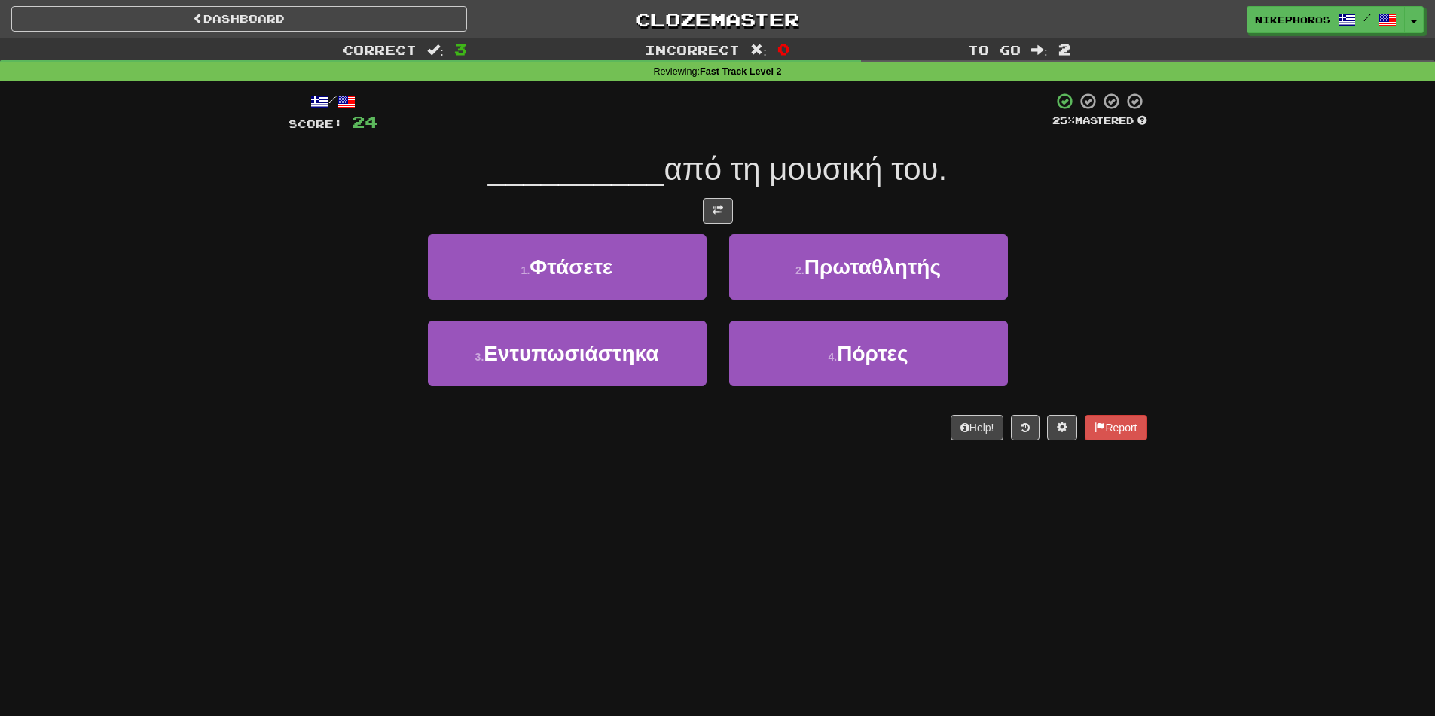
click at [755, 453] on div "/ Score: 24 25 % Mastered __________ από τη μουσική του. 1 . Φτάσετε 2 . Πρωταθ…" at bounding box center [717, 271] width 859 height 380
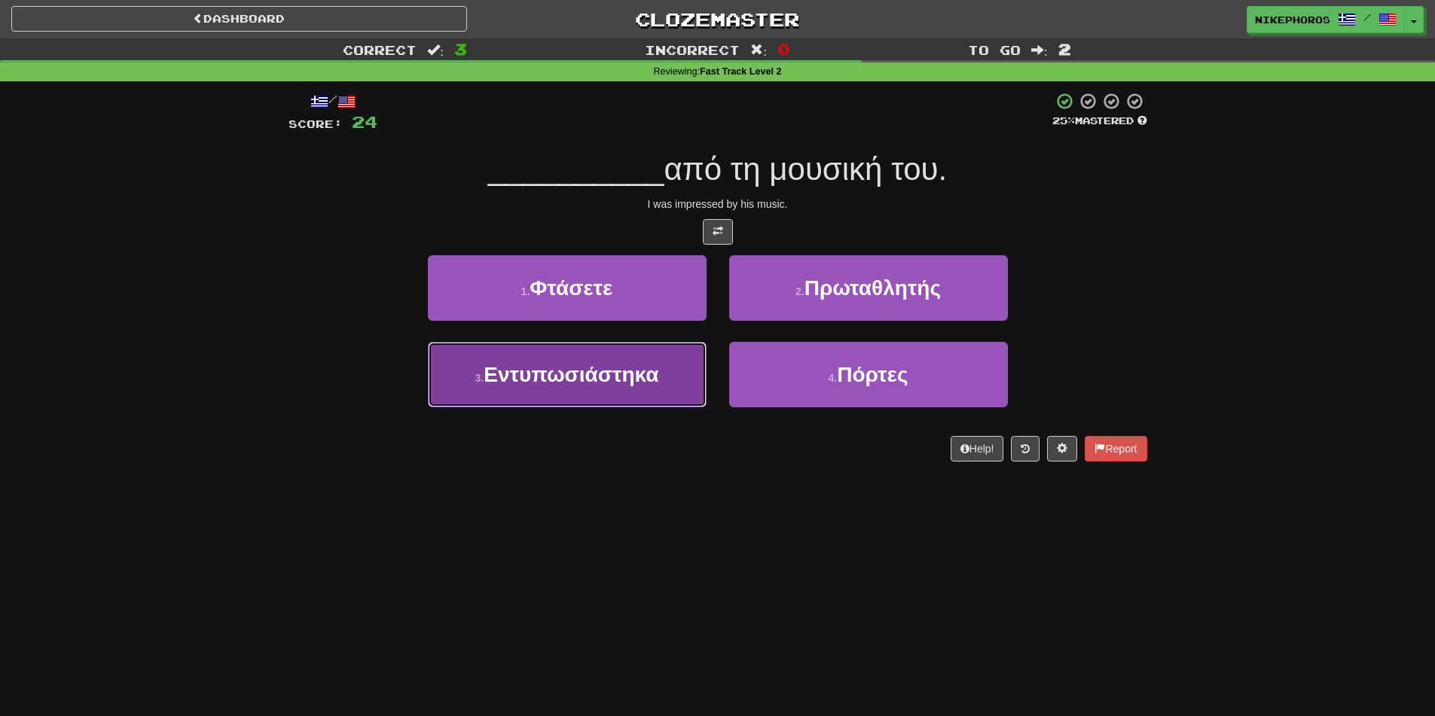
click at [526, 399] on button "3 . Εντυπωσιάστηκα" at bounding box center [567, 375] width 279 height 66
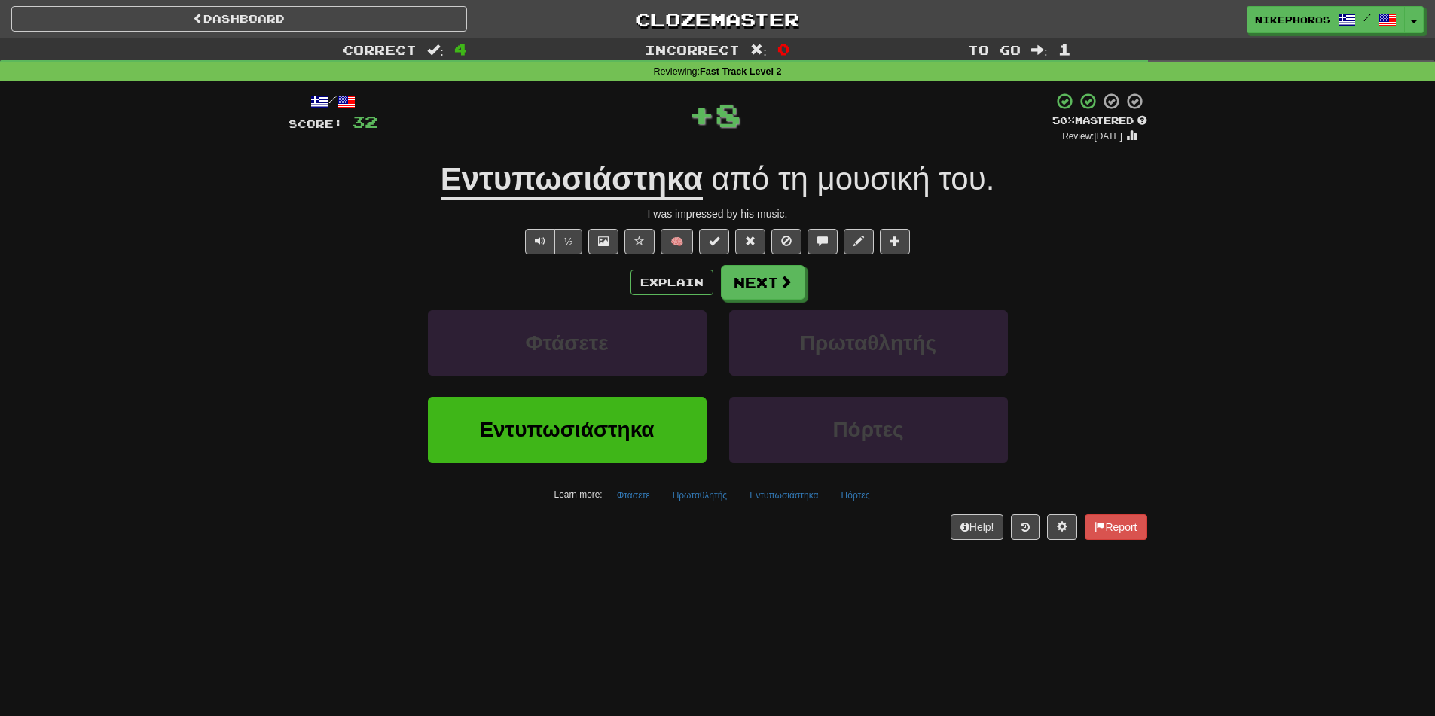
click at [566, 191] on u "Εντυπωσιάστηκα" at bounding box center [572, 180] width 262 height 38
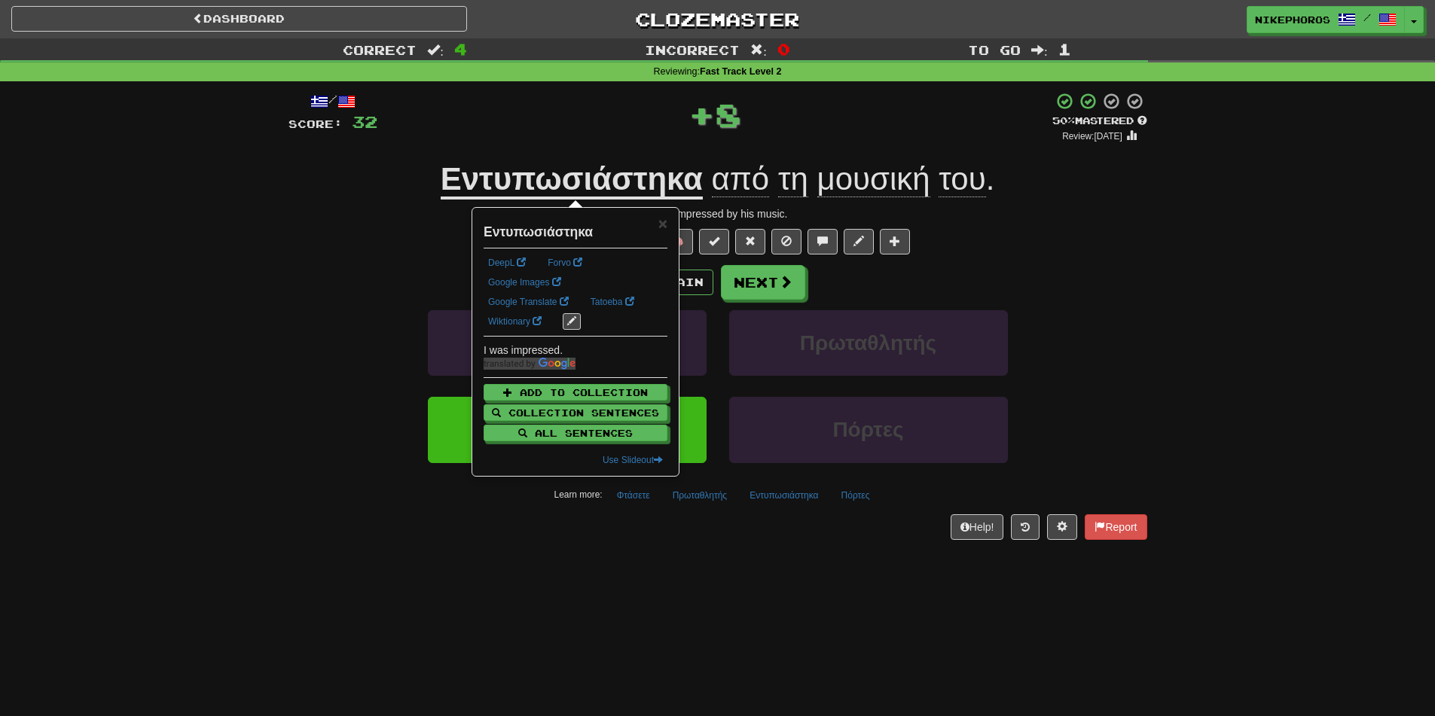
click at [554, 142] on div "+ 8" at bounding box center [714, 117] width 675 height 51
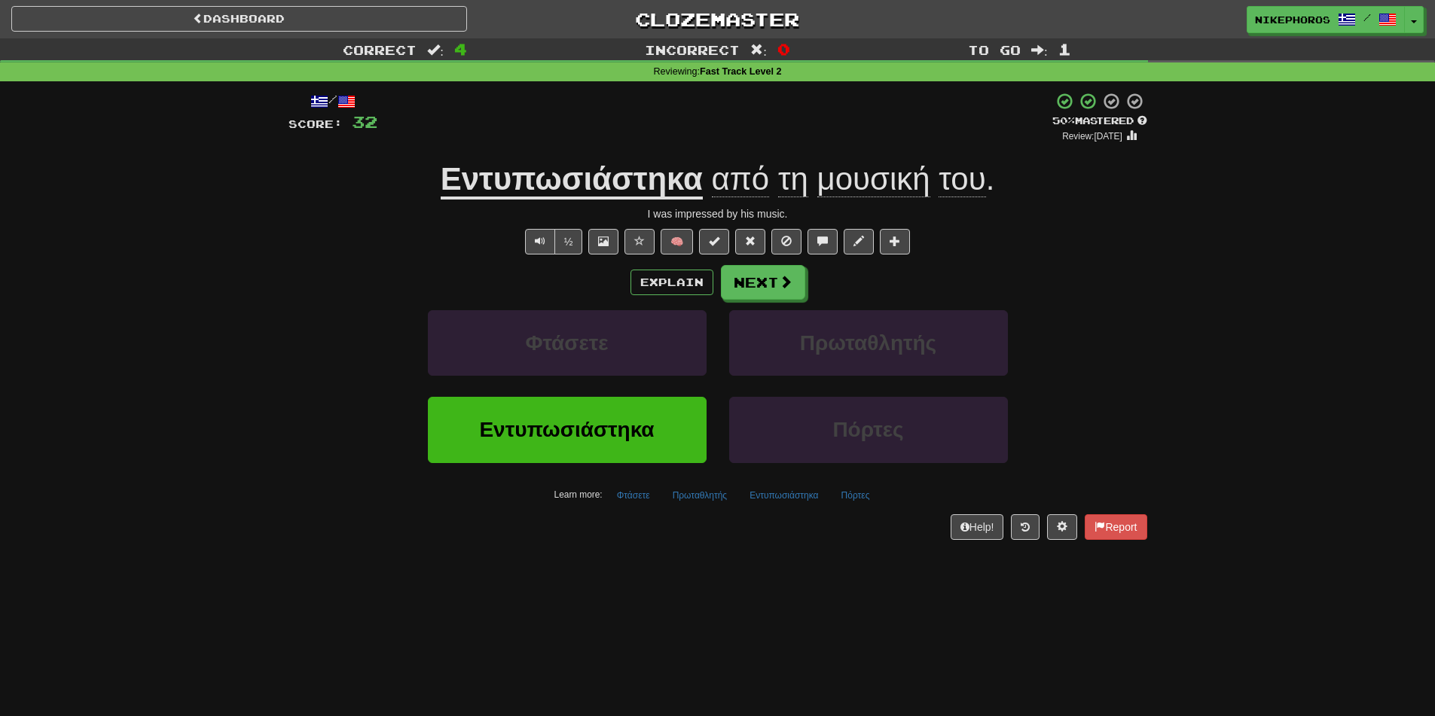
click at [1271, 444] on div "Correct : 4 Incorrect : 0 To go : 1 Reviewing : Fast Track Level 2 / Score: 32 …" at bounding box center [717, 299] width 1435 height 523
drag, startPoint x: 666, startPoint y: 182, endPoint x: 680, endPoint y: 182, distance: 14.3
click at [665, 182] on u "Εντυπωσιάστηκα" at bounding box center [572, 180] width 262 height 38
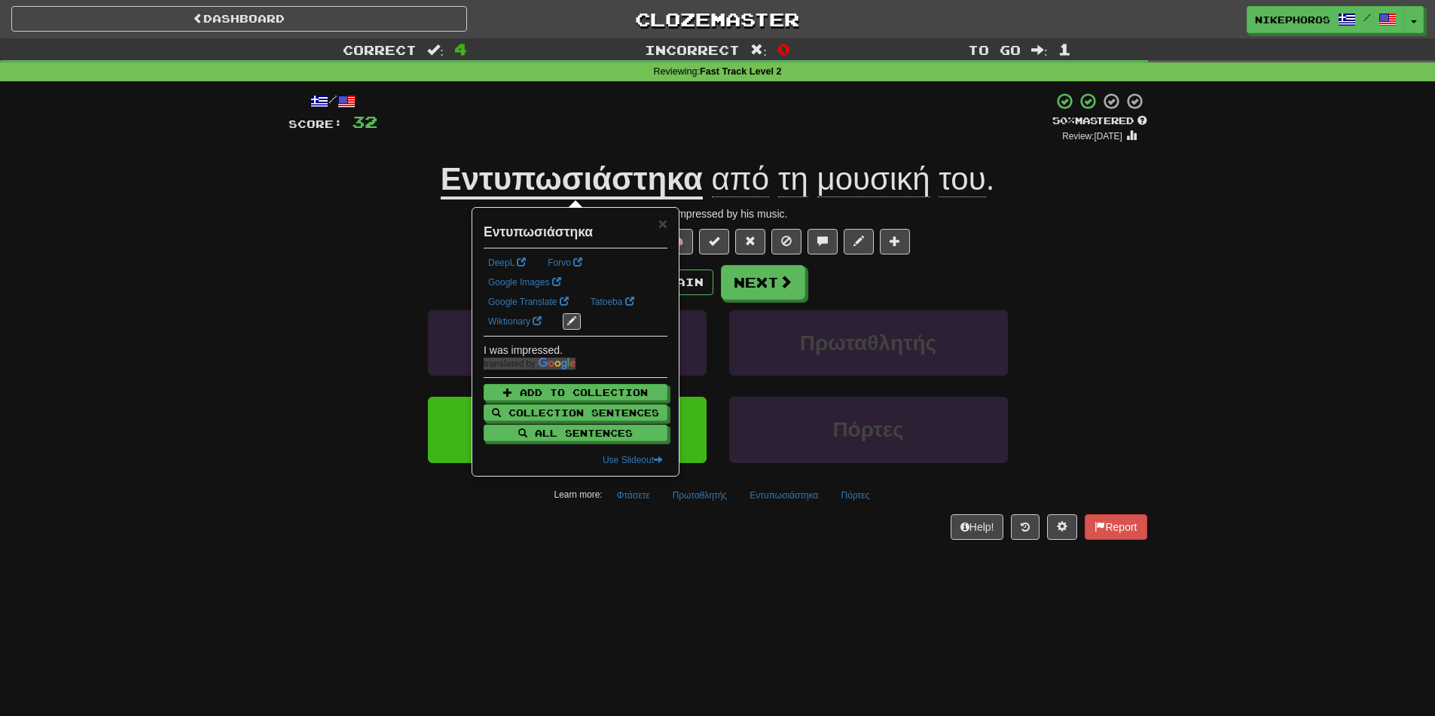
click at [798, 120] on div "+ 8" at bounding box center [714, 117] width 675 height 51
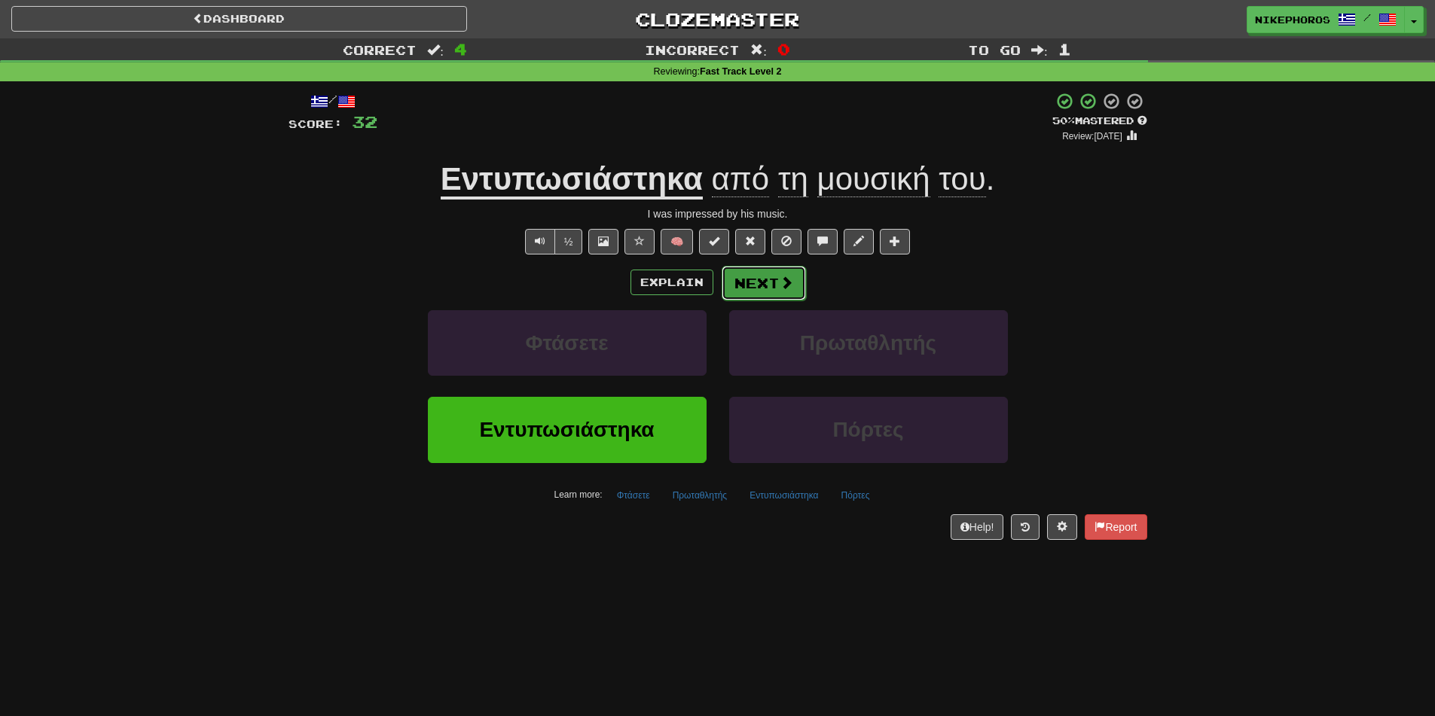
click at [781, 280] on span at bounding box center [786, 283] width 14 height 14
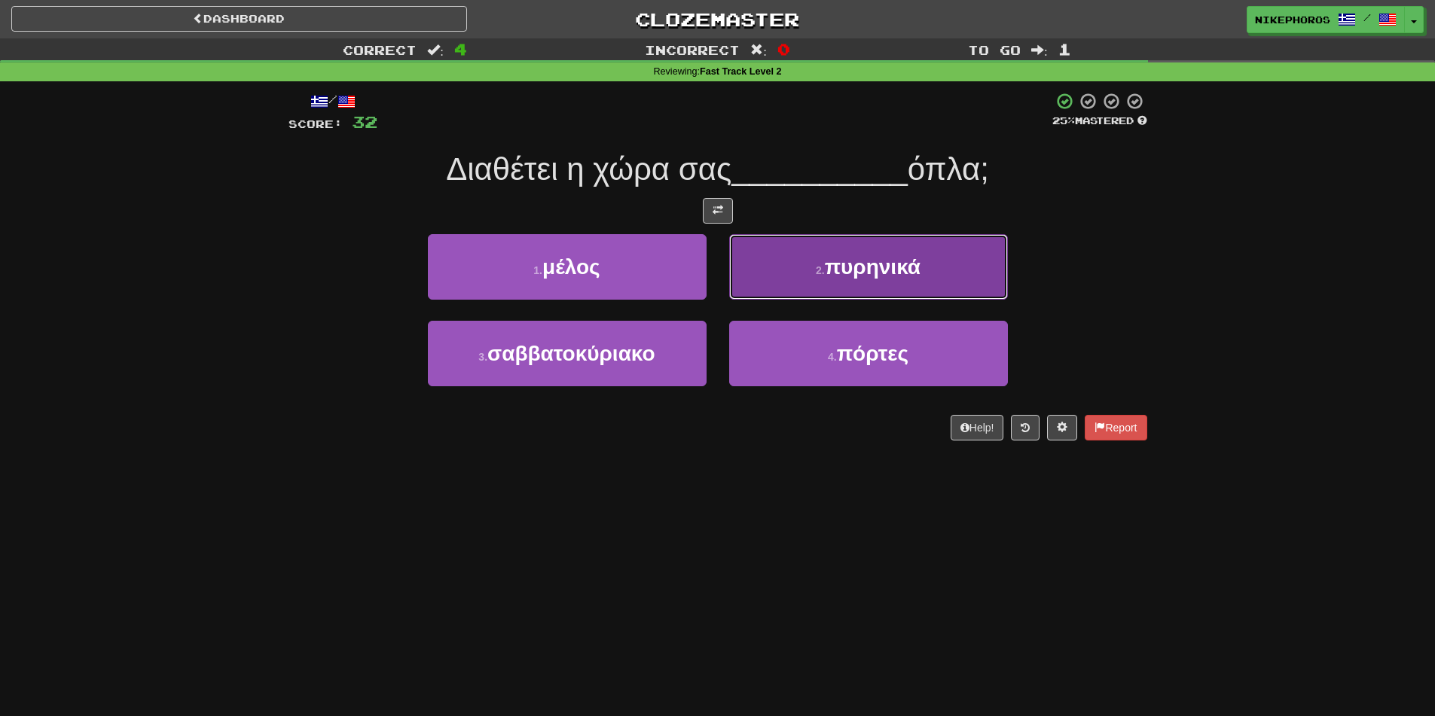
click at [869, 256] on span "πυρηνικά" at bounding box center [873, 266] width 96 height 23
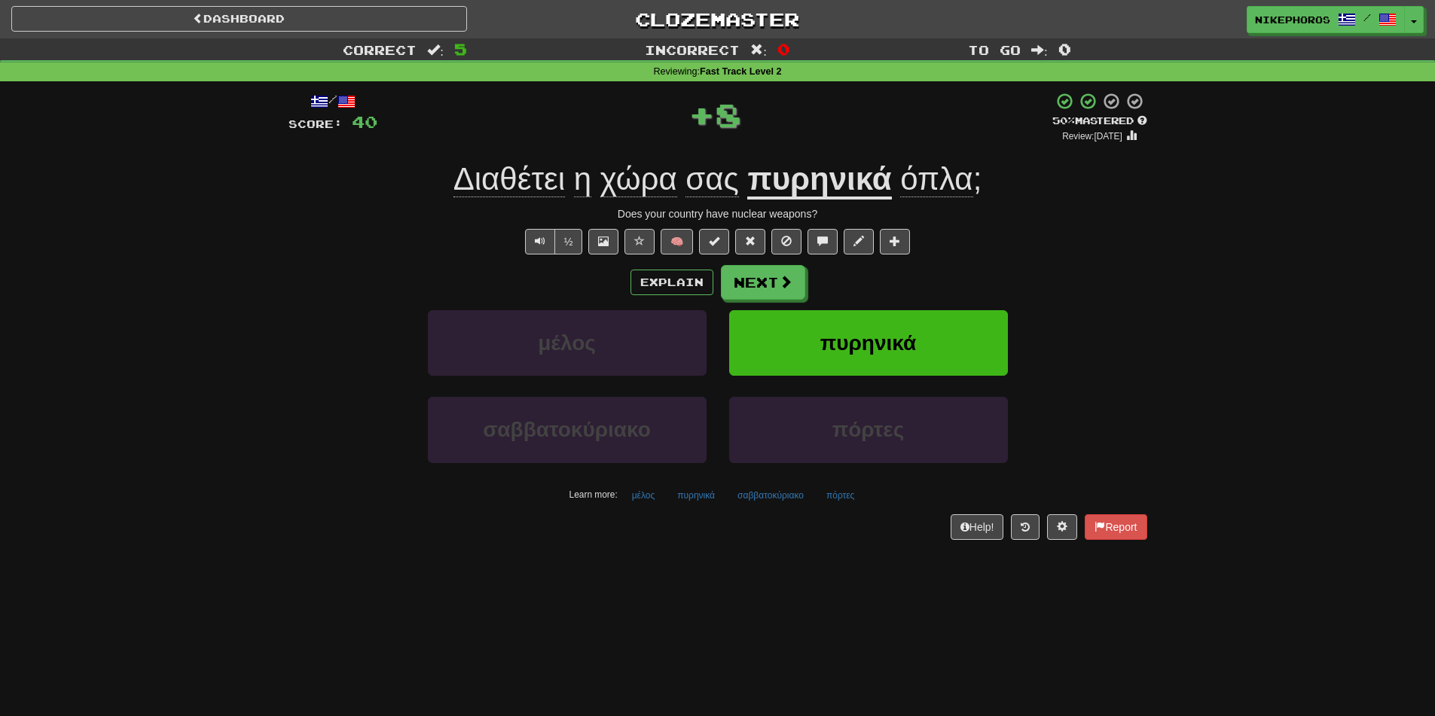
click at [787, 166] on u "πυρηνικά" at bounding box center [819, 180] width 144 height 38
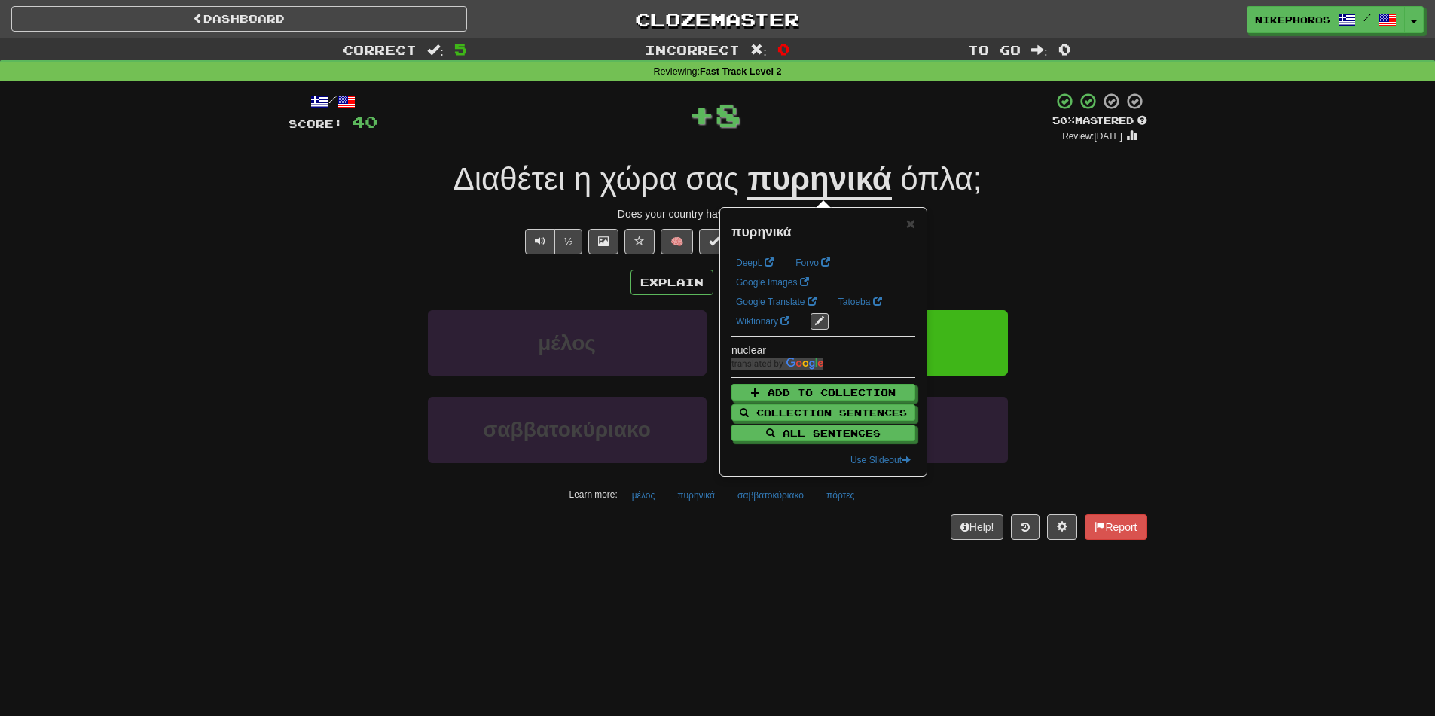
click at [874, 87] on div "/ Score: 40 + 8 50 % Mastered Review: 2025-10-25 Διαθέτει η χώρα σας πυρηνικά ό…" at bounding box center [717, 320] width 859 height 479
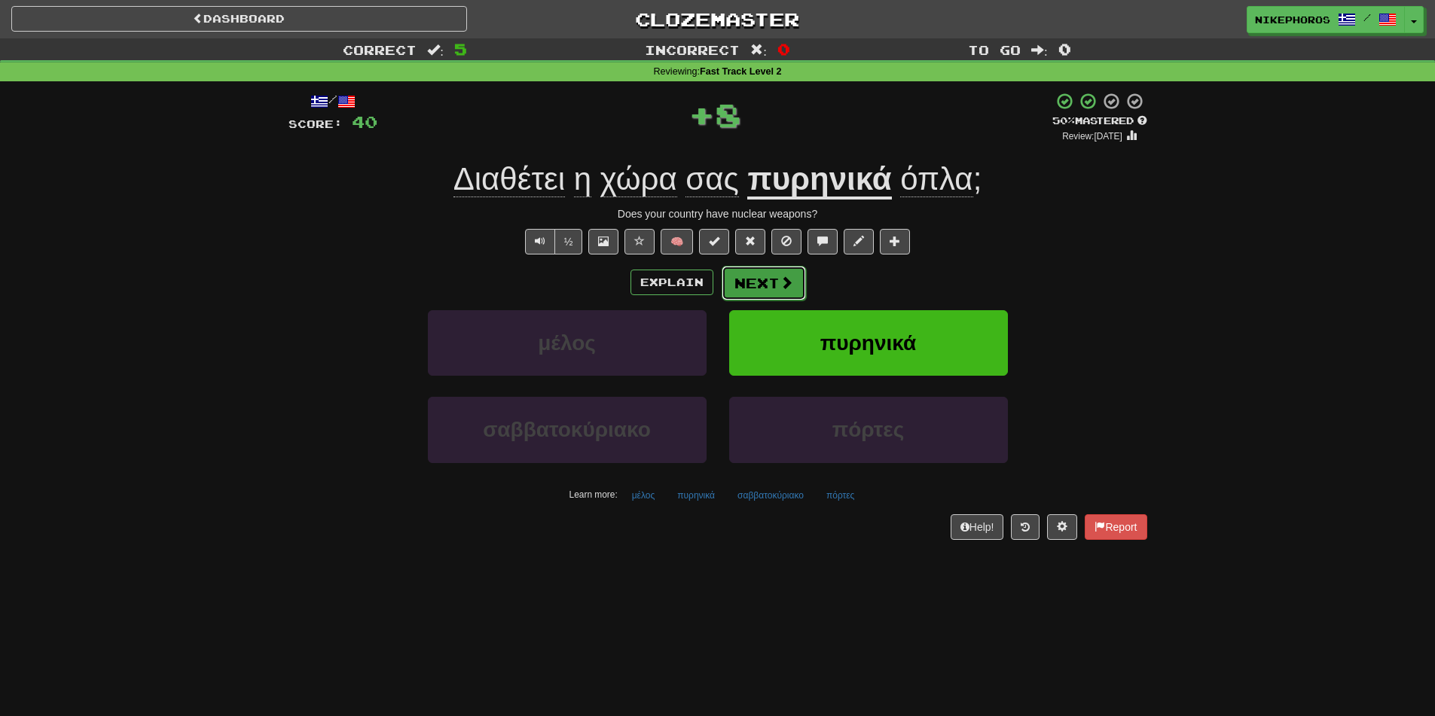
click at [798, 279] on button "Next" at bounding box center [763, 283] width 84 height 35
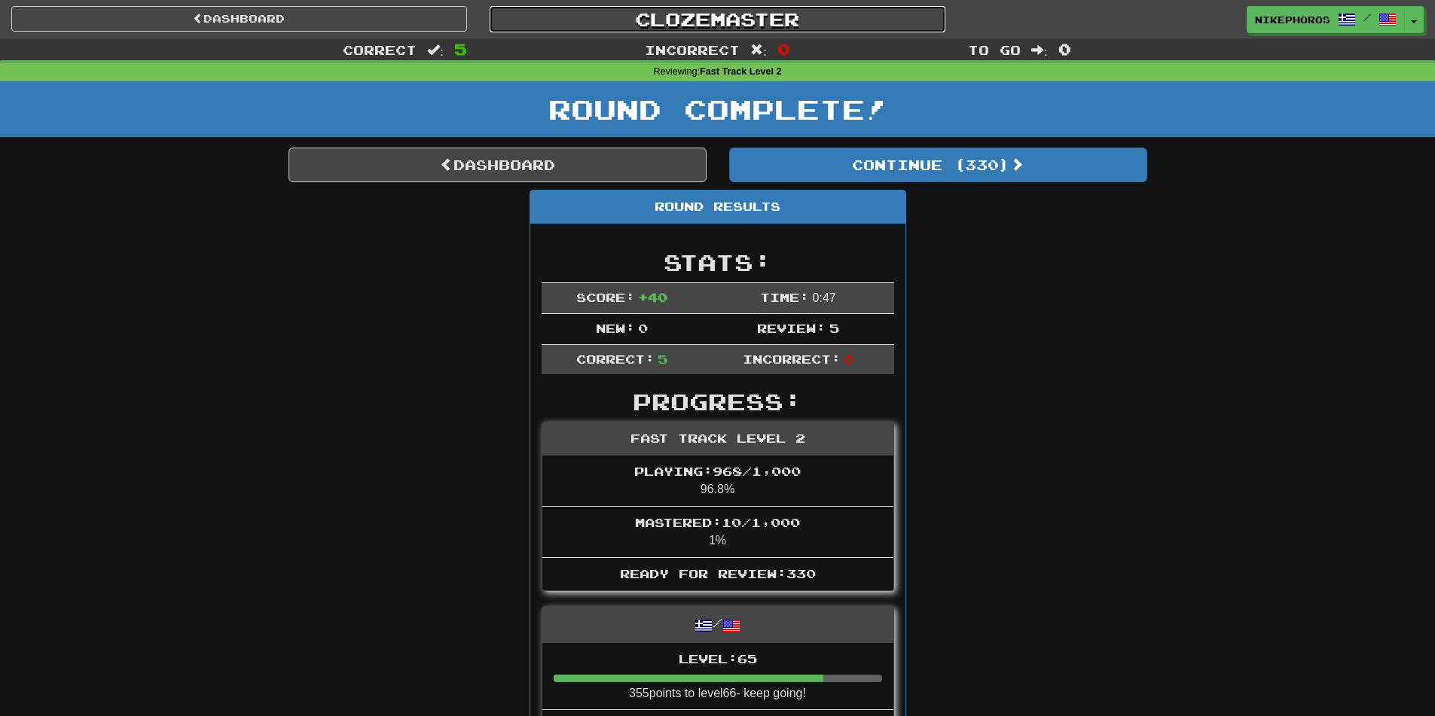
click at [754, 22] on link "Clozemaster" at bounding box center [718, 19] width 456 height 26
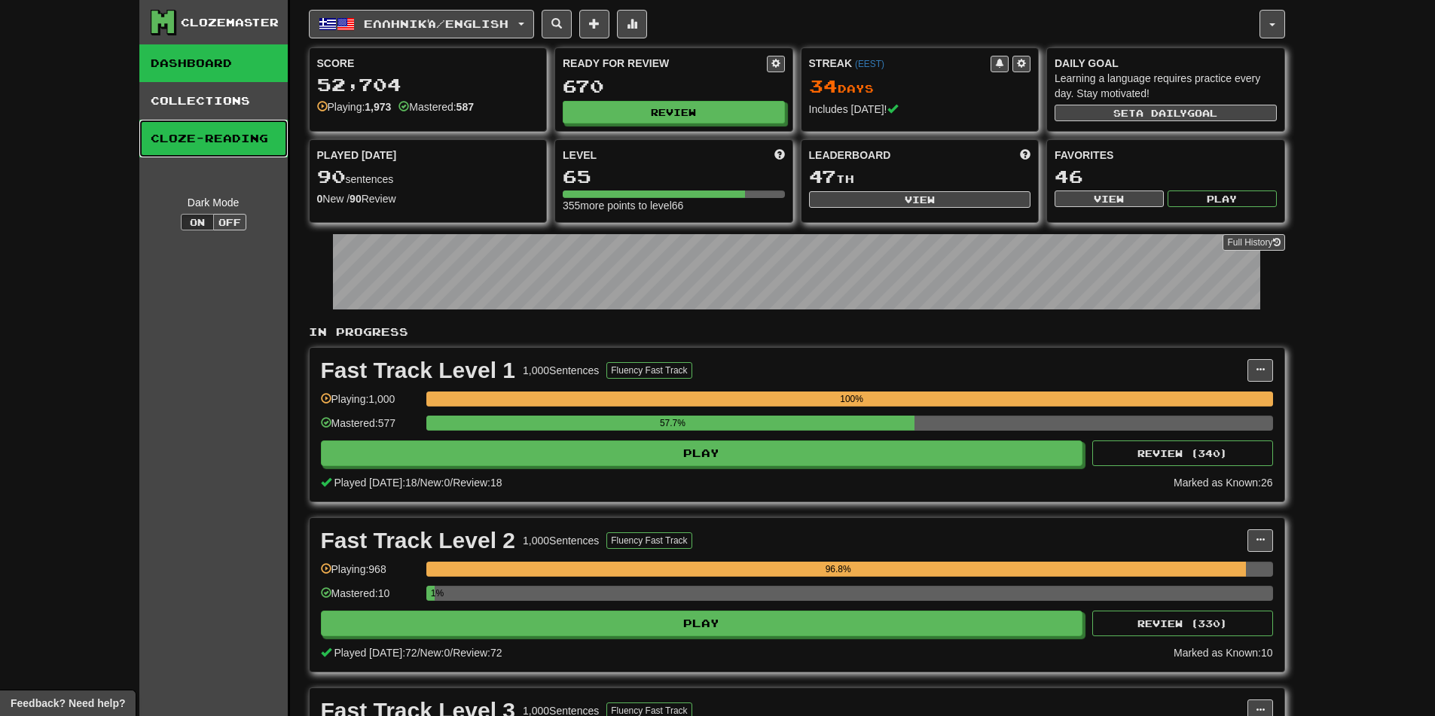
click at [217, 131] on link "Cloze-Reading" at bounding box center [213, 139] width 148 height 38
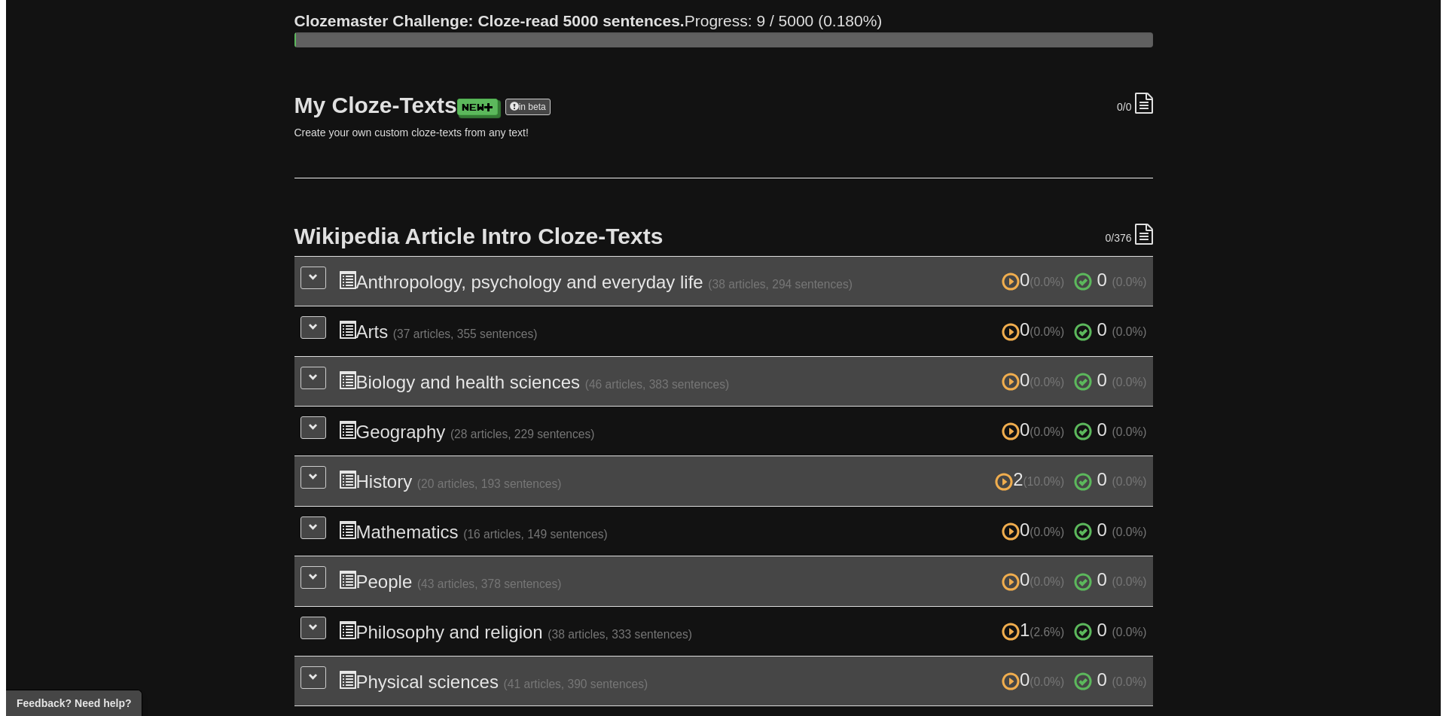
scroll to position [75, 0]
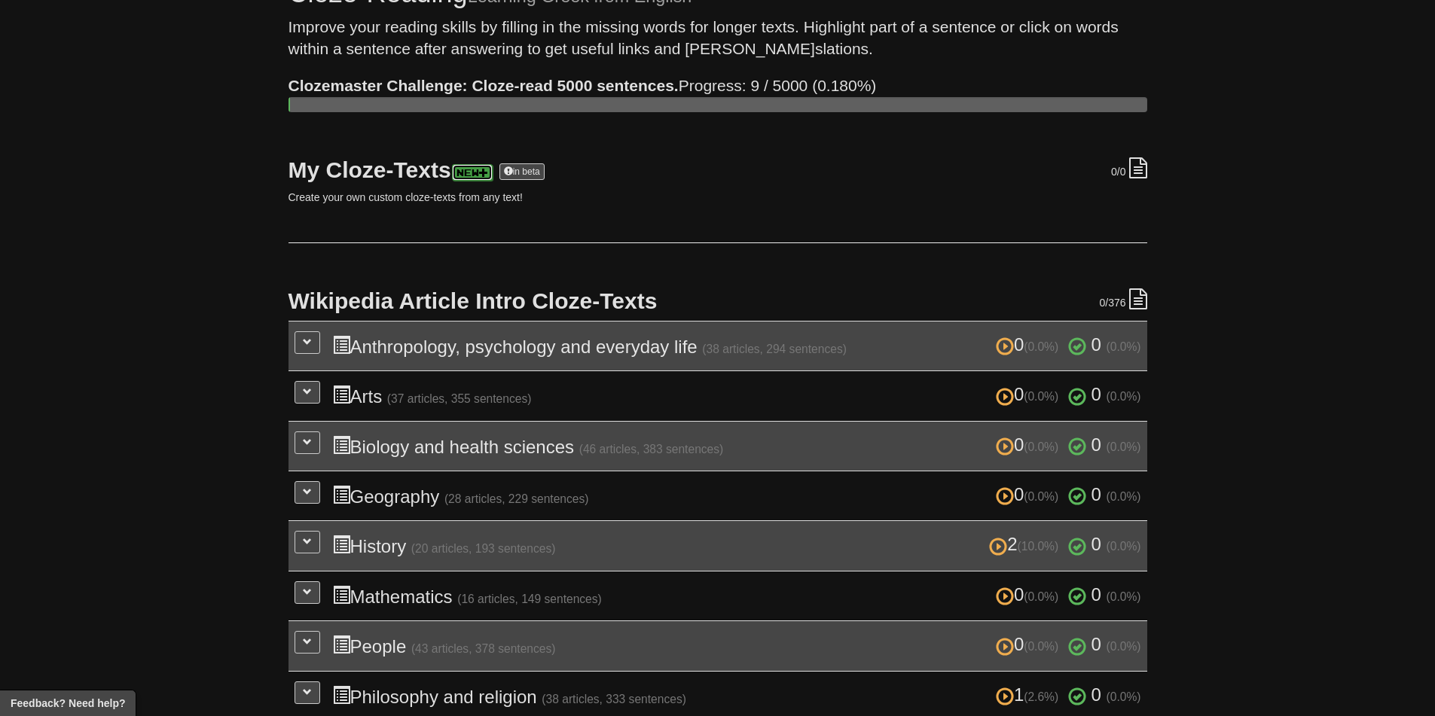
click at [488, 172] on span at bounding box center [483, 172] width 9 height 9
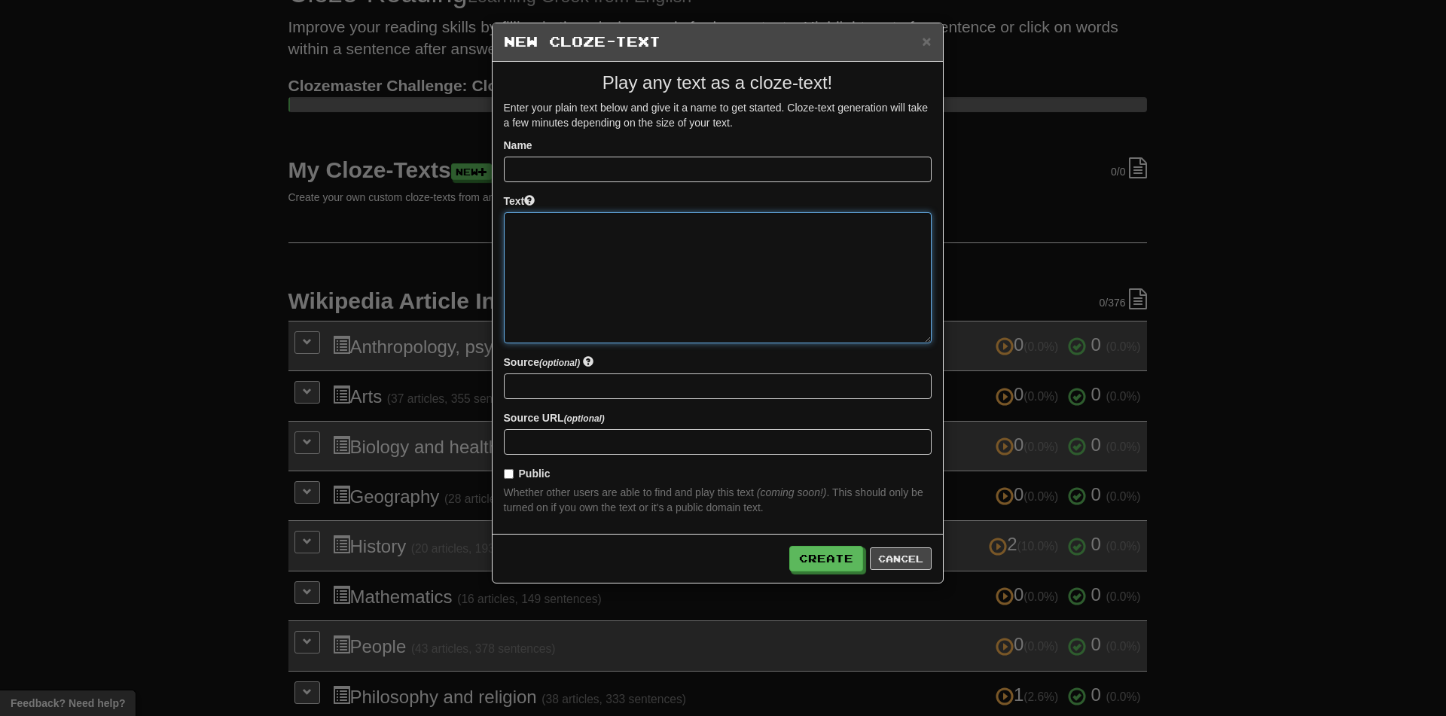
click at [642, 219] on textarea at bounding box center [718, 277] width 428 height 131
click at [651, 389] on input at bounding box center [718, 387] width 428 height 26
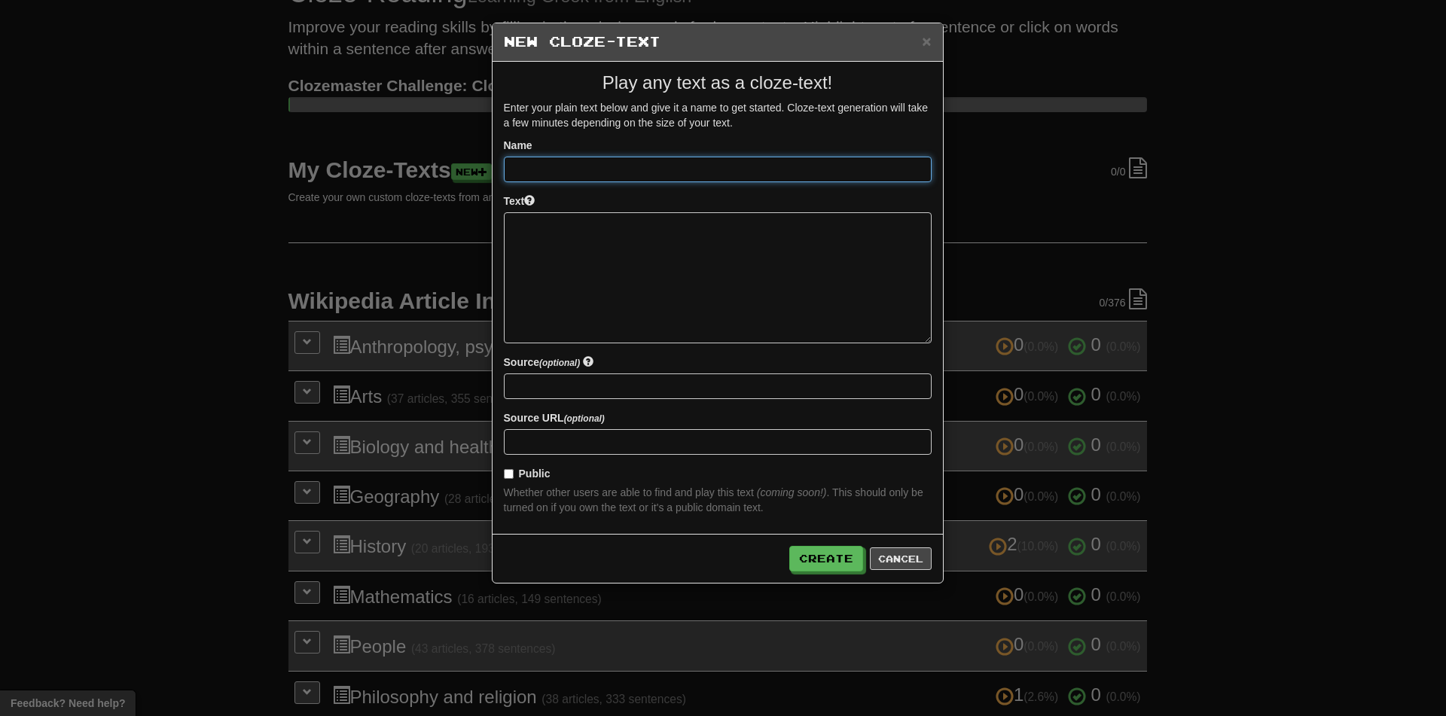
click at [581, 168] on input at bounding box center [718, 170] width 428 height 26
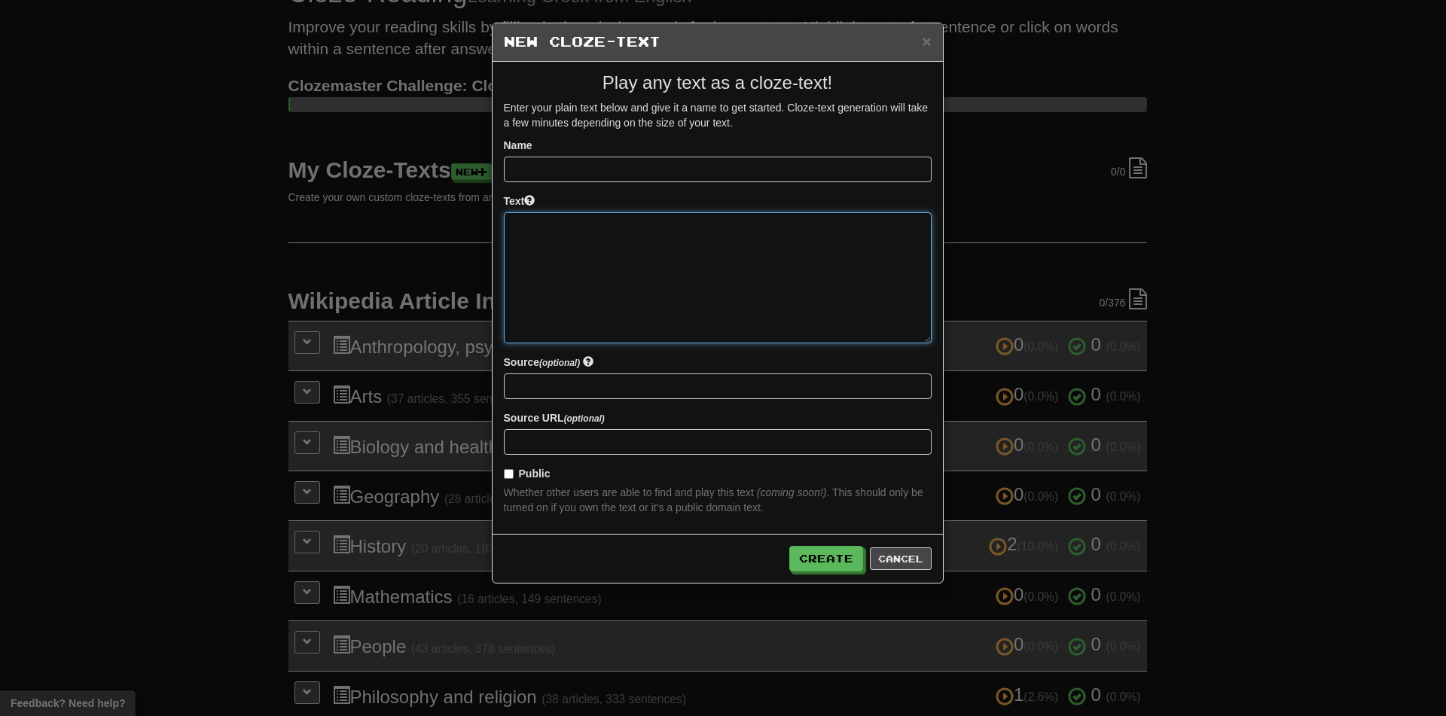
click at [601, 292] on textarea at bounding box center [718, 277] width 428 height 131
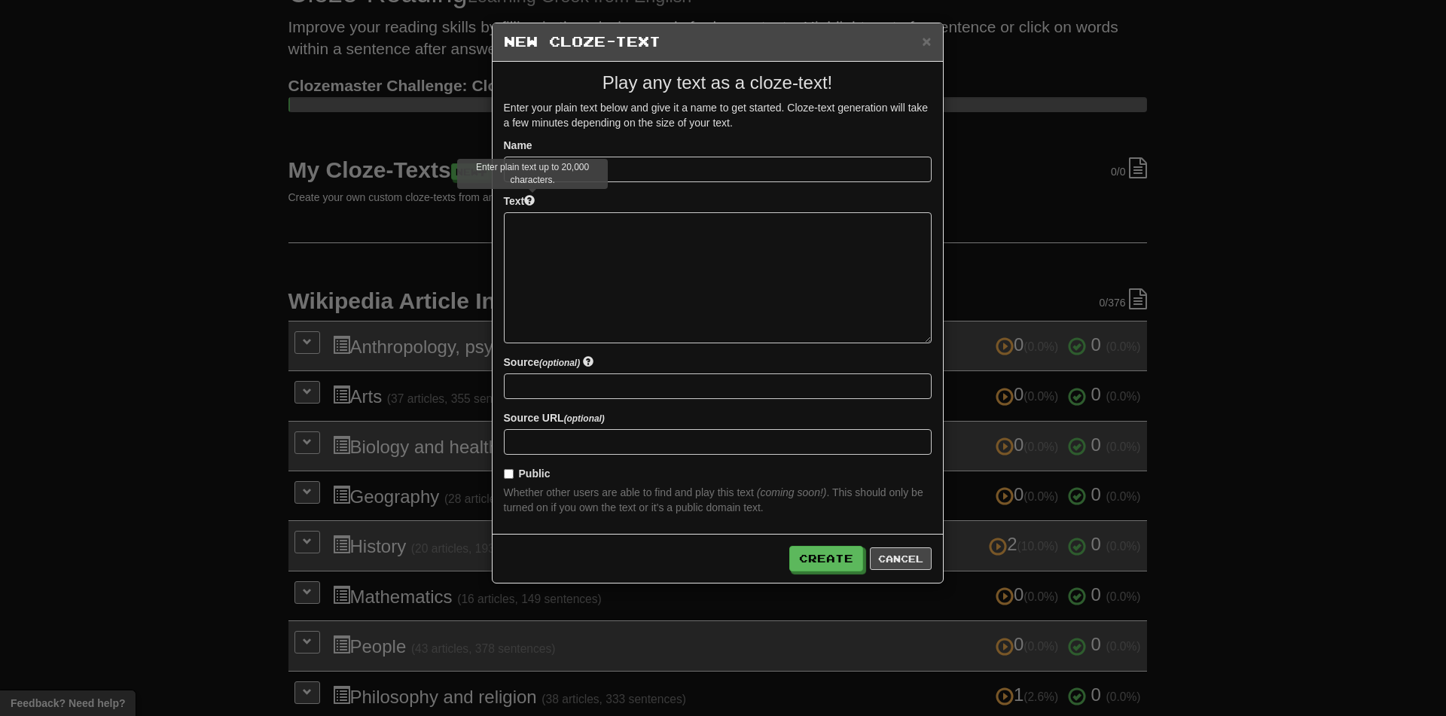
click at [527, 199] on span at bounding box center [529, 200] width 11 height 11
click at [590, 353] on form "Name Text Source (optional) Source URL (optional) Public Wh ether o ther u sers…" at bounding box center [718, 326] width 428 height 377
click at [590, 355] on label "Source (optional)" at bounding box center [549, 362] width 90 height 15
click at [592, 364] on span at bounding box center [588, 361] width 11 height 11
click at [691, 373] on div "Source (optional)" at bounding box center [718, 377] width 428 height 44
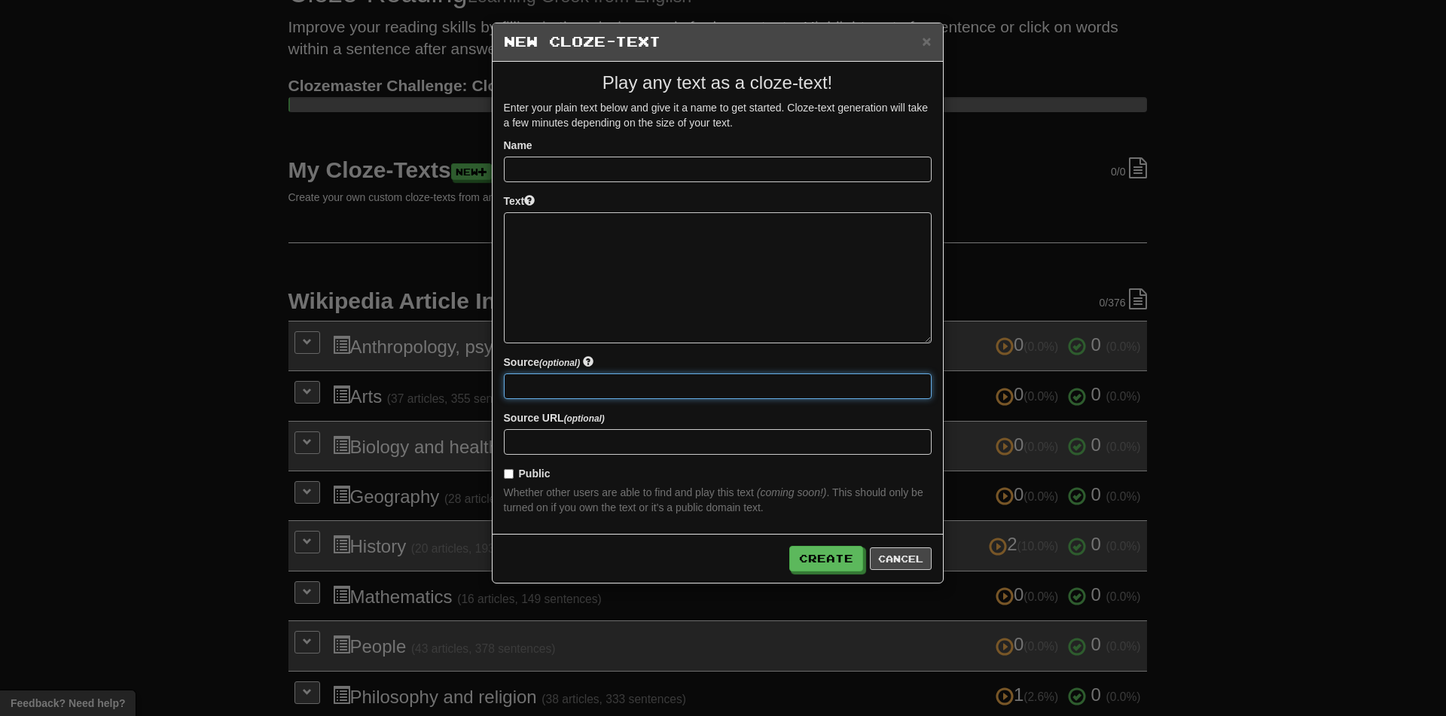
click at [689, 376] on input at bounding box center [718, 387] width 428 height 26
paste input "**********"
type input "**********"
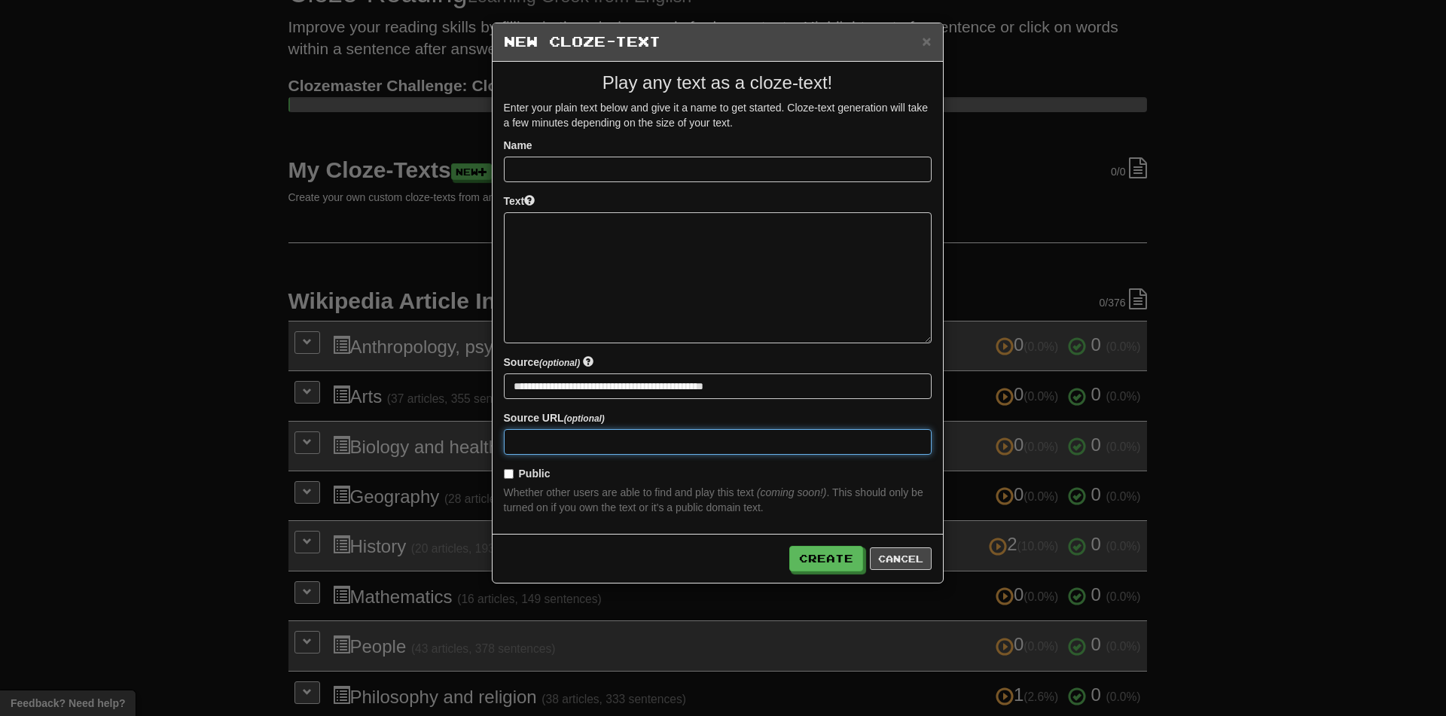
click at [684, 435] on input at bounding box center [718, 442] width 428 height 26
paste input "**********"
type input "**********"
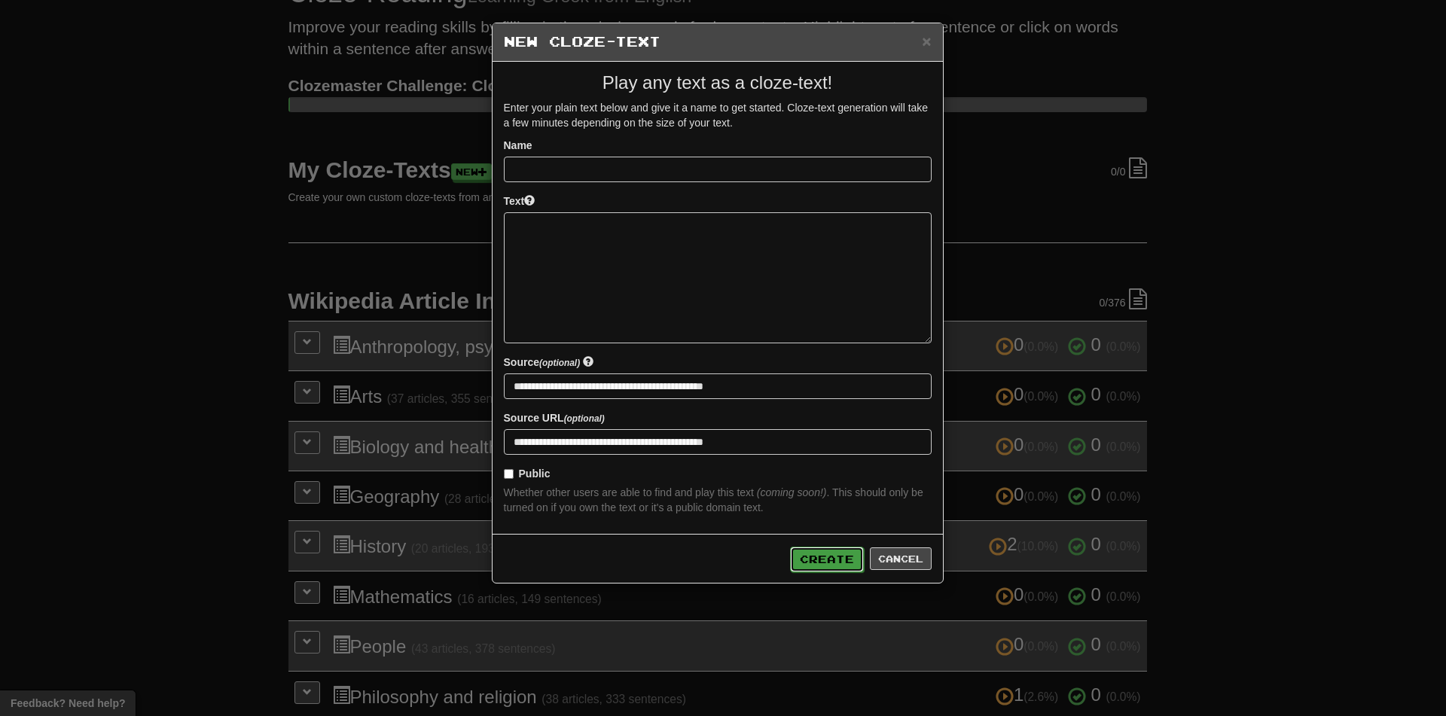
click at [833, 551] on button "Create" at bounding box center [827, 560] width 74 height 26
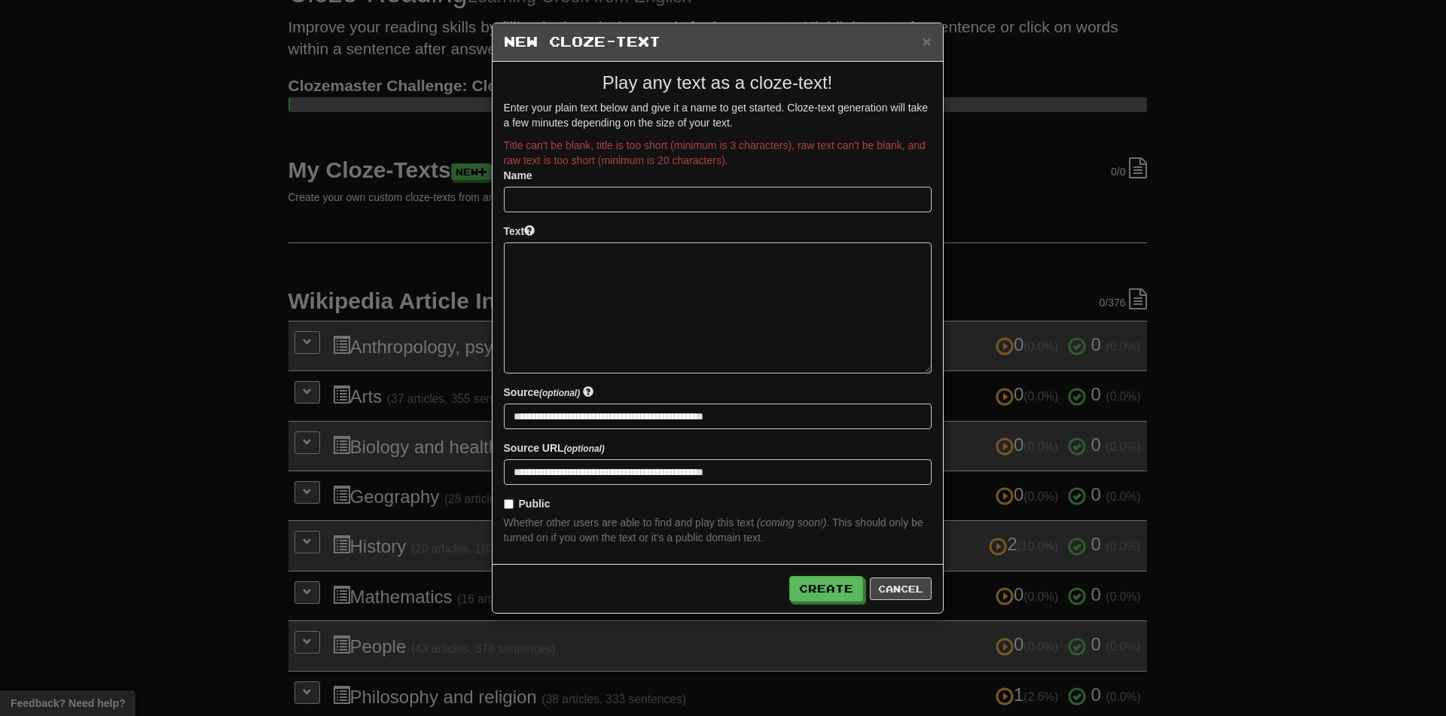
click at [589, 151] on div "Title can't be blank, title is too short (minimum is 3 characters), raw text ca…" at bounding box center [718, 153] width 428 height 30
drag, startPoint x: 589, startPoint y: 147, endPoint x: 634, endPoint y: 147, distance: 45.2
click at [634, 147] on div "Title can't be blank, title is too short (minimum is 3 characters), raw text ca…" at bounding box center [718, 153] width 428 height 30
click at [703, 147] on div "Title can't be blank, title is too short (minimum is 3 characters), raw text ca…" at bounding box center [718, 153] width 428 height 30
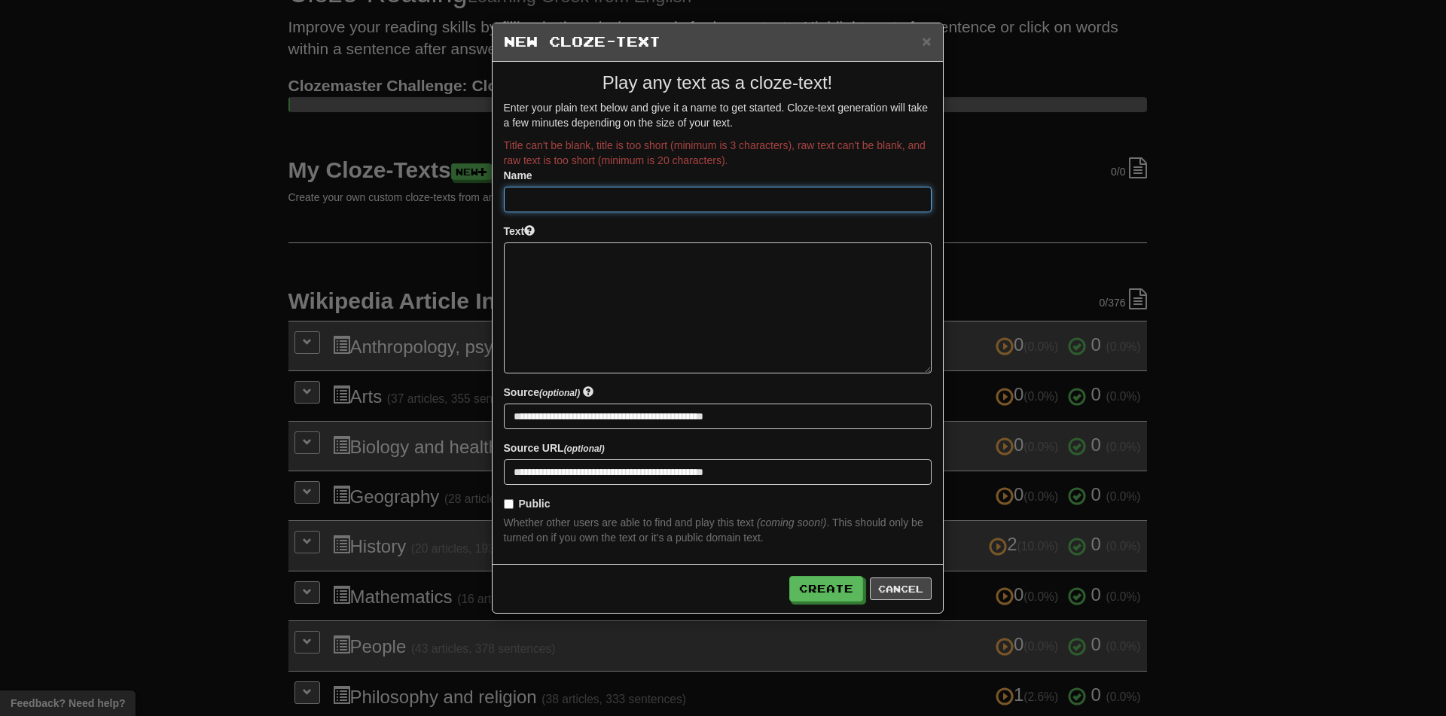
click at [615, 212] on input at bounding box center [718, 200] width 428 height 26
type input "******"
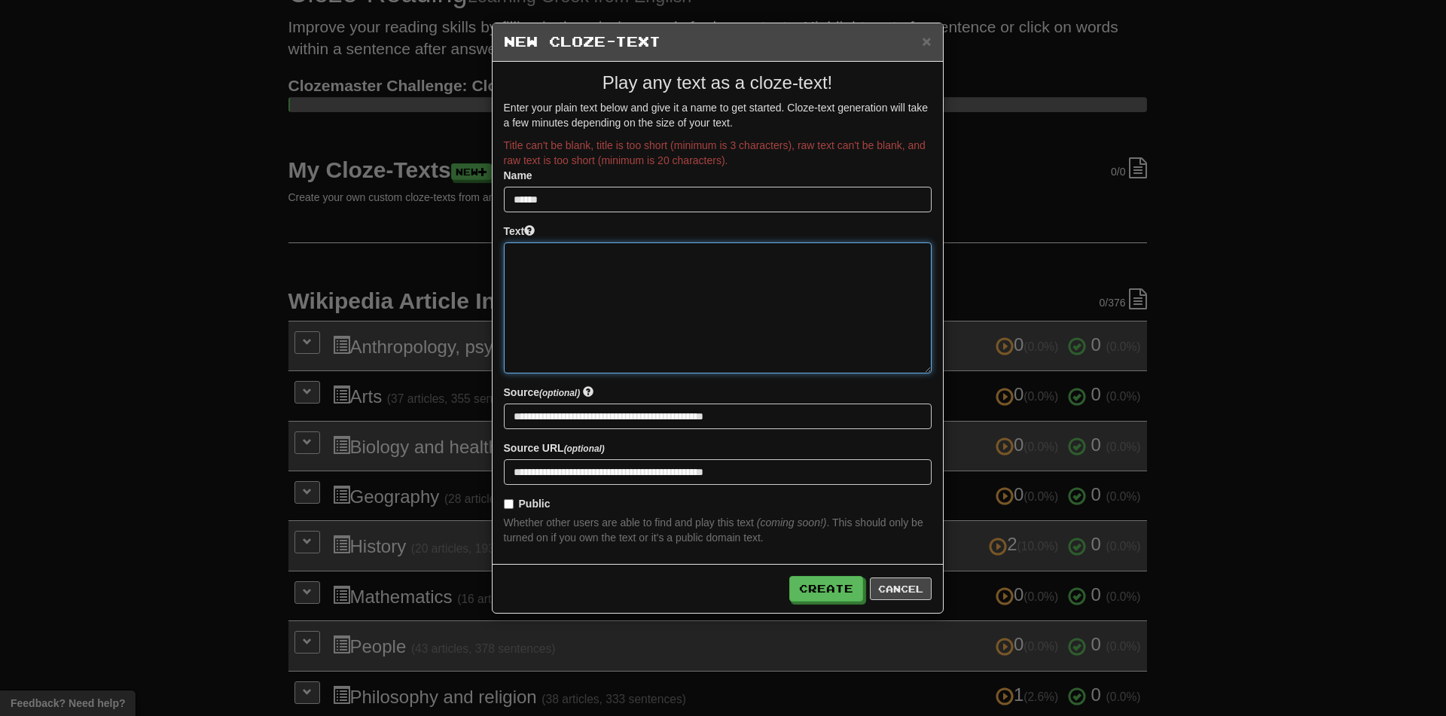
click at [774, 346] on textarea at bounding box center [718, 308] width 428 height 131
click at [815, 591] on button "Create" at bounding box center [827, 590] width 74 height 26
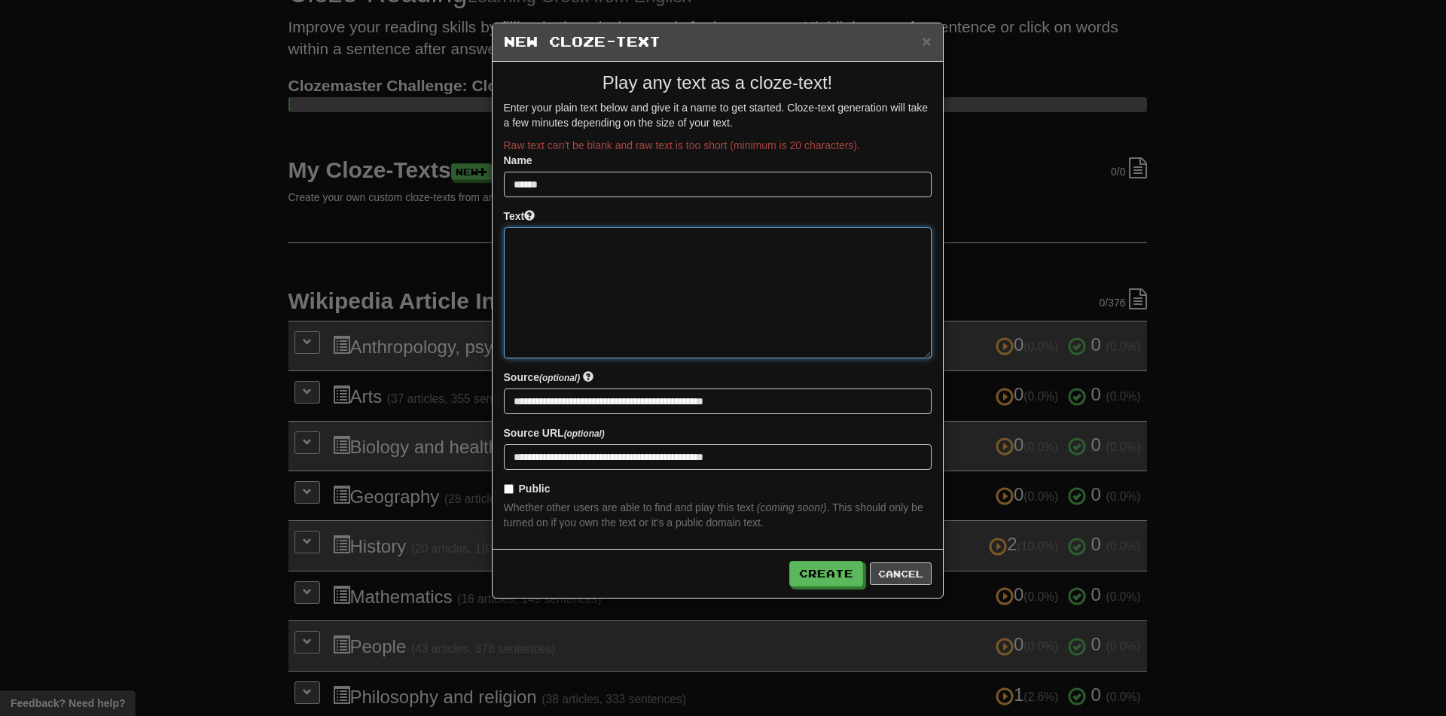
click at [651, 287] on textarea at bounding box center [718, 292] width 428 height 131
click at [621, 264] on textarea at bounding box center [718, 292] width 428 height 131
paste textarea "**********"
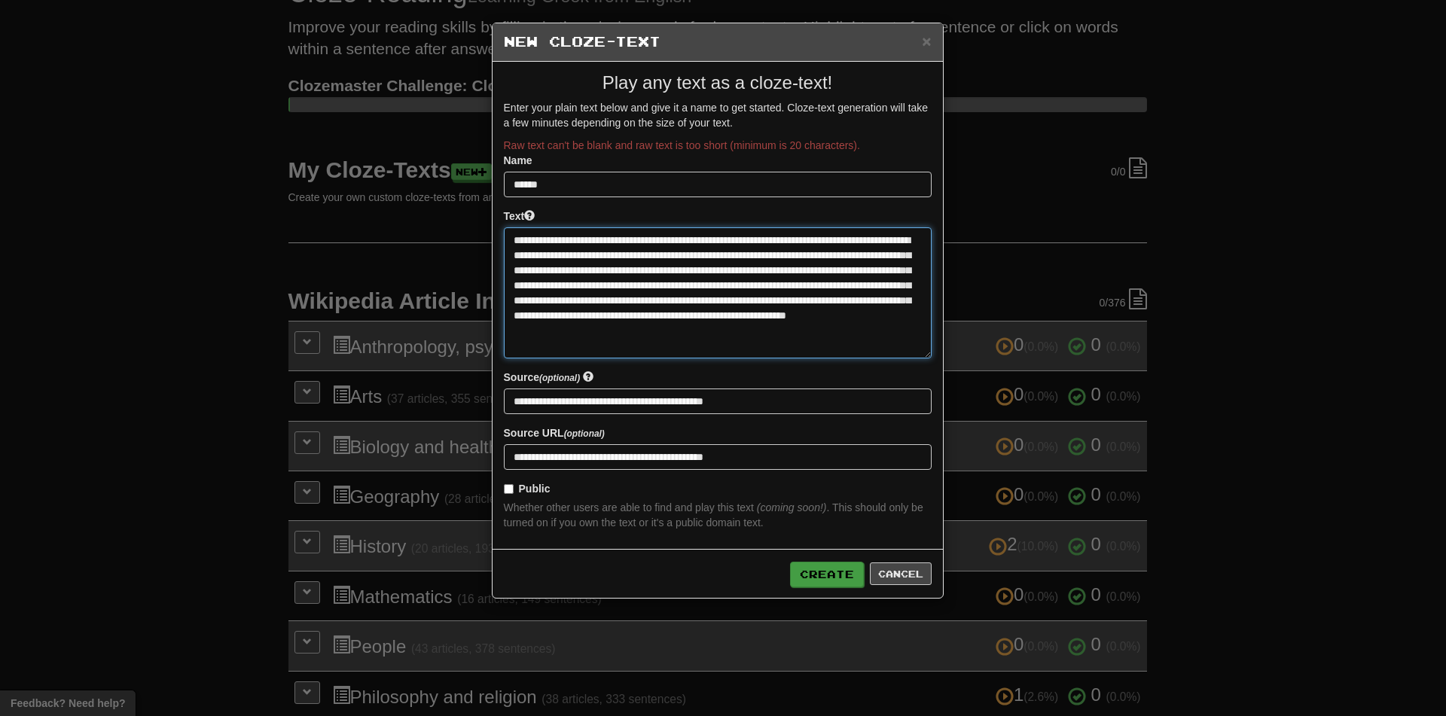
type textarea "**********"
click at [820, 578] on button "Create" at bounding box center [827, 575] width 74 height 26
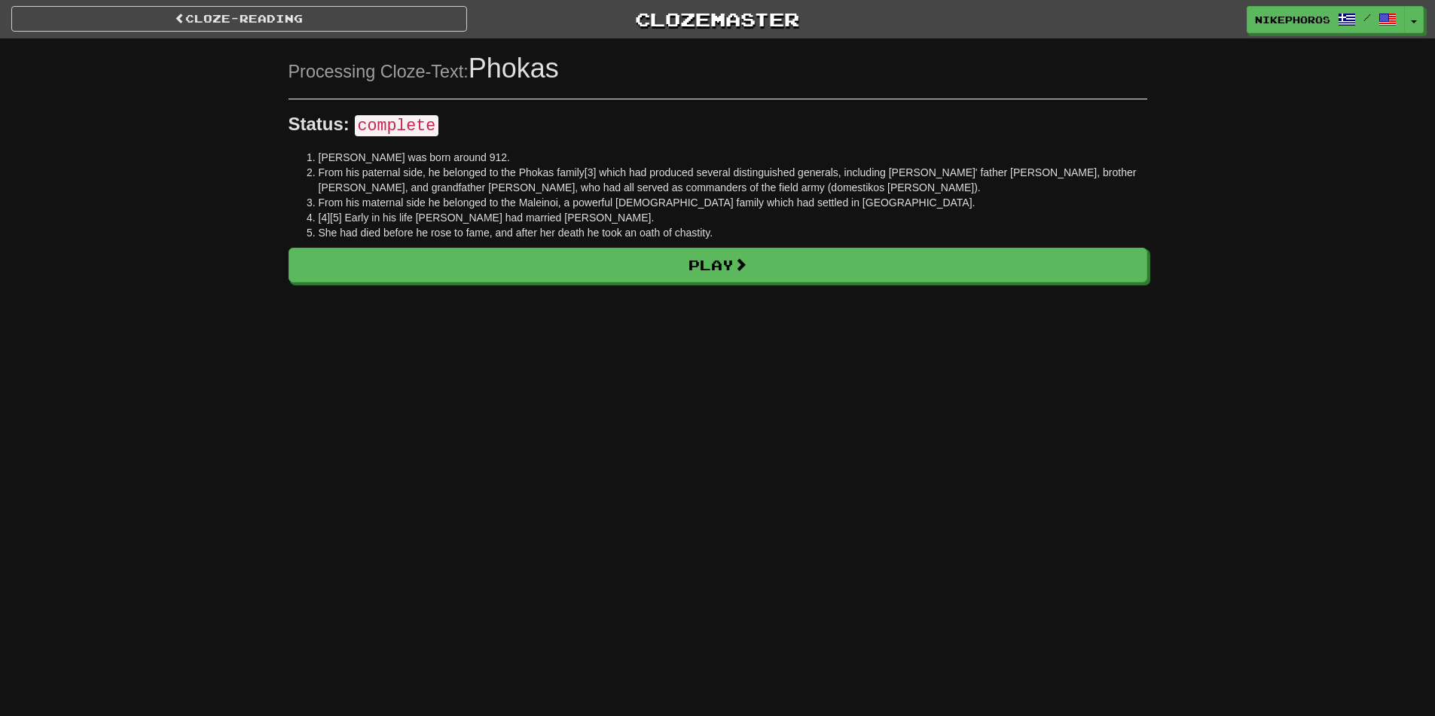
click at [362, 160] on span "Nikephoros Phokas was born around 912." at bounding box center [414, 157] width 191 height 12
click at [529, 182] on span "From his paternal side, he belonged to the Phokas family[3] which had produced …" at bounding box center [728, 179] width 818 height 27
click at [447, 206] on span "From his maternal side he belonged to the Maleinoi, a powerful Anatolian Greek …" at bounding box center [647, 203] width 657 height 12
click at [452, 189] on span "From his paternal side, he belonged to the Phokas family[3] which had produced …" at bounding box center [728, 179] width 818 height 27
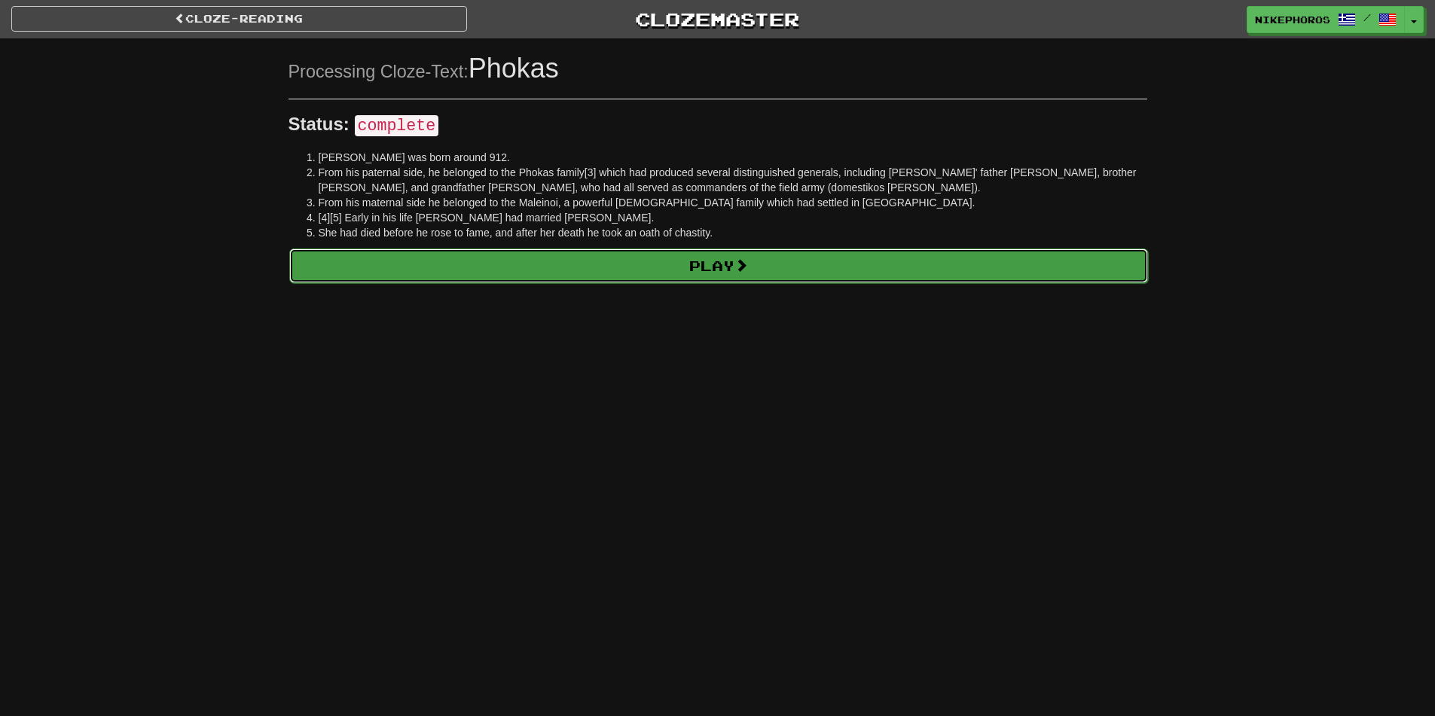
click at [511, 263] on link "Play" at bounding box center [718, 266] width 859 height 35
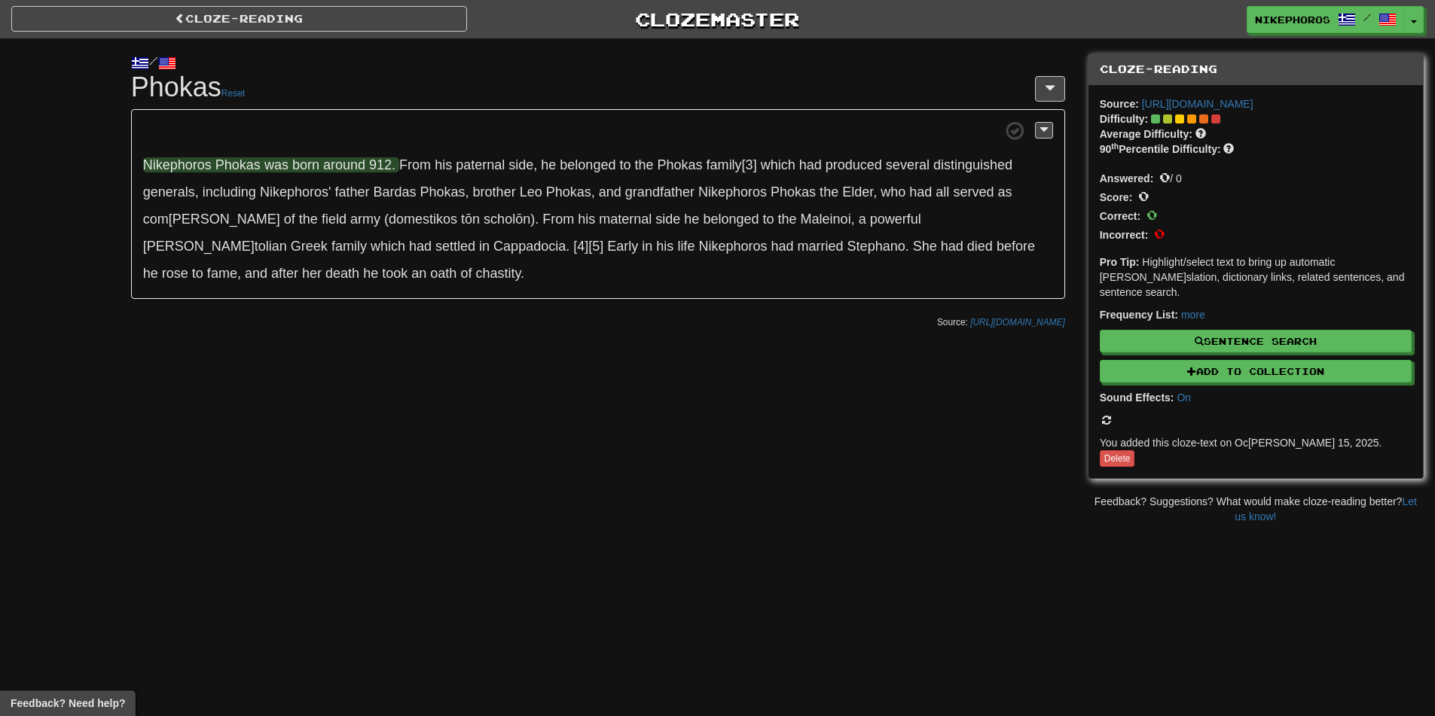
click at [219, 169] on span "Ph" at bounding box center [223, 164] width 17 height 15
click at [322, 160] on span "Nik ephoros Ph okas w as b orn ar ound 912." at bounding box center [271, 164] width 256 height 15
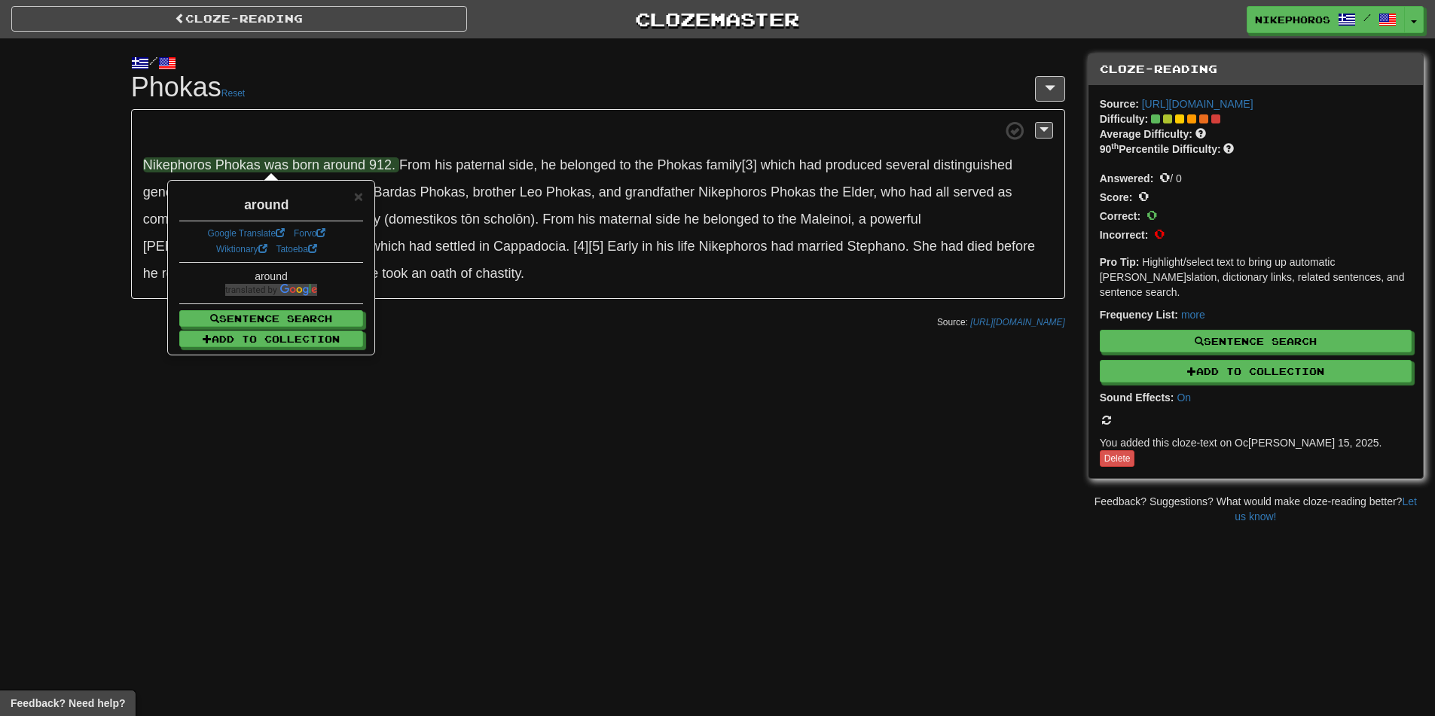
click at [308, 166] on span "b orn" at bounding box center [305, 164] width 27 height 15
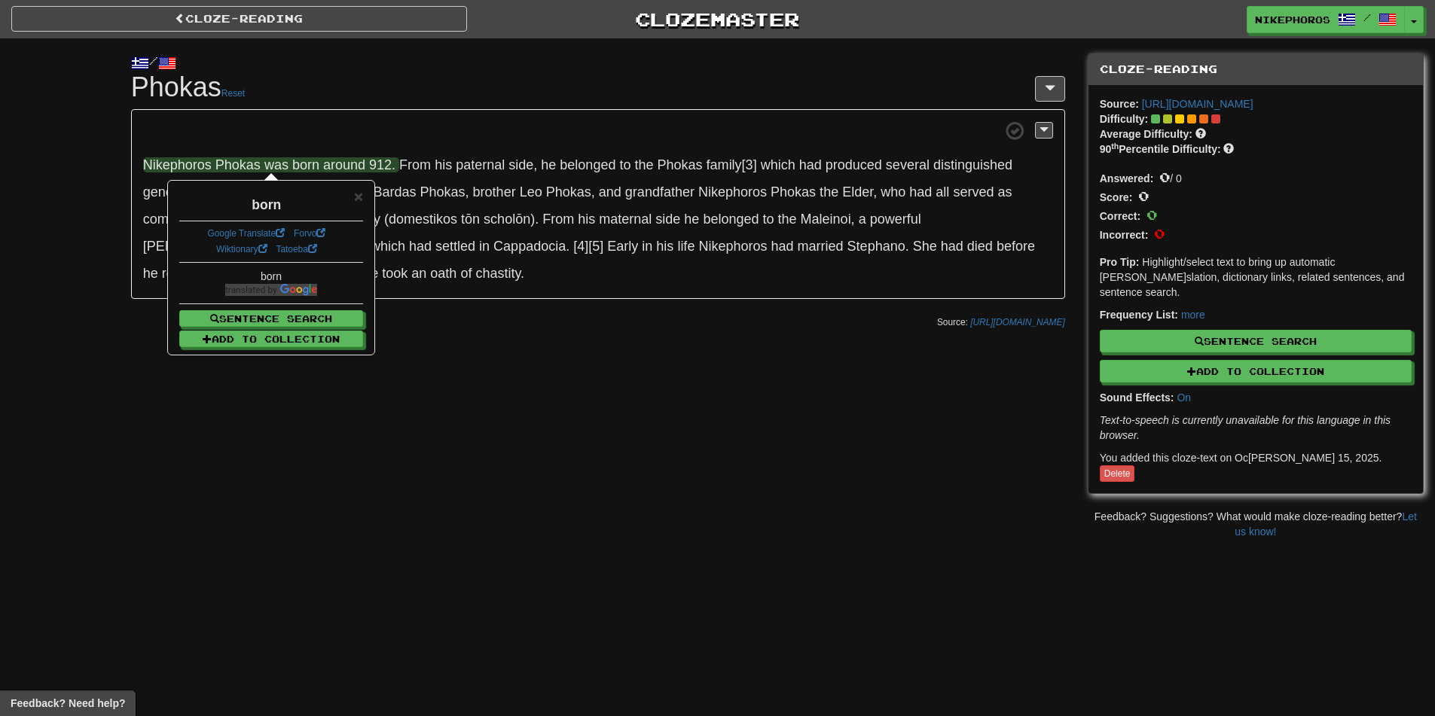
click at [311, 103] on div "/ Cloze-[GEOGRAPHIC_DATA] Phokas Reset Nik ephoros Ph okas w as b orn ar ound 9…" at bounding box center [598, 187] width 956 height 298
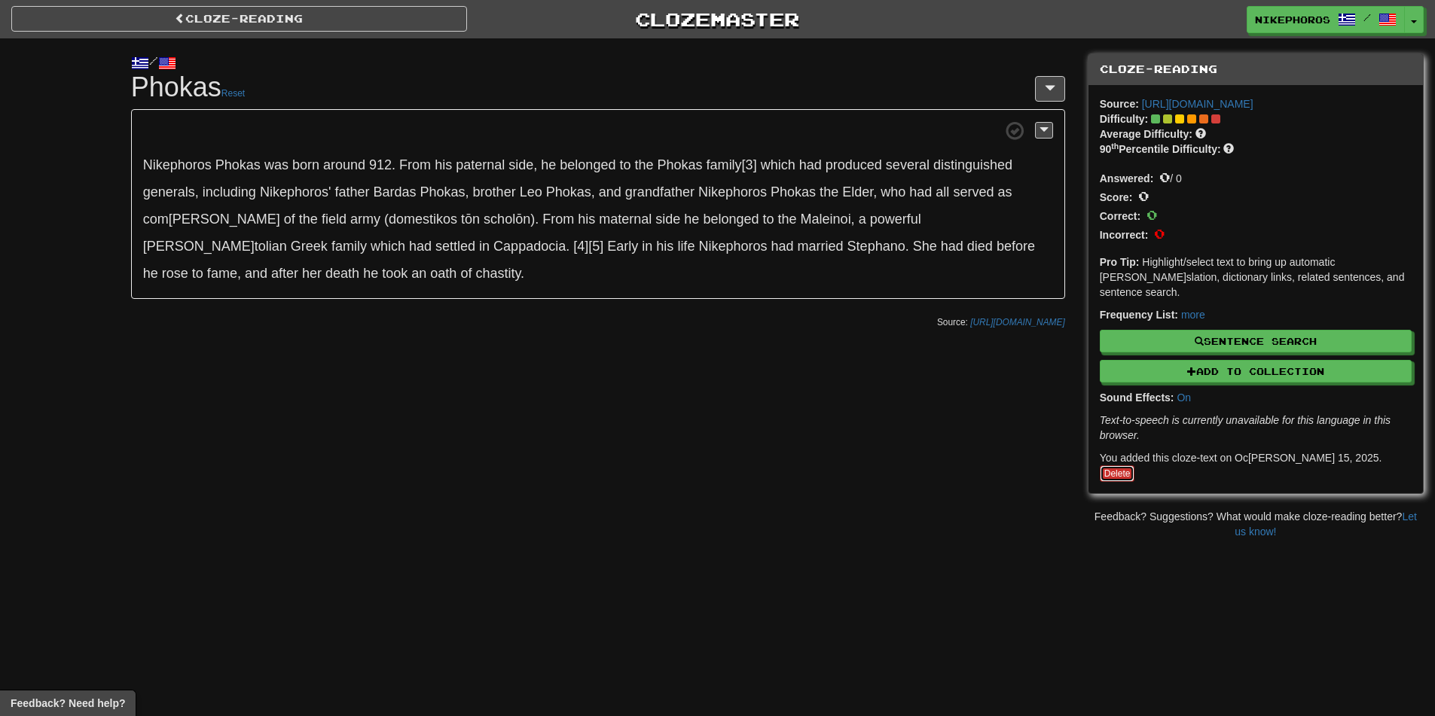
drag, startPoint x: 1340, startPoint y: 442, endPoint x: 793, endPoint y: 98, distance: 646.1
click at [1135, 465] on link "Delete" at bounding box center [1117, 473] width 35 height 17
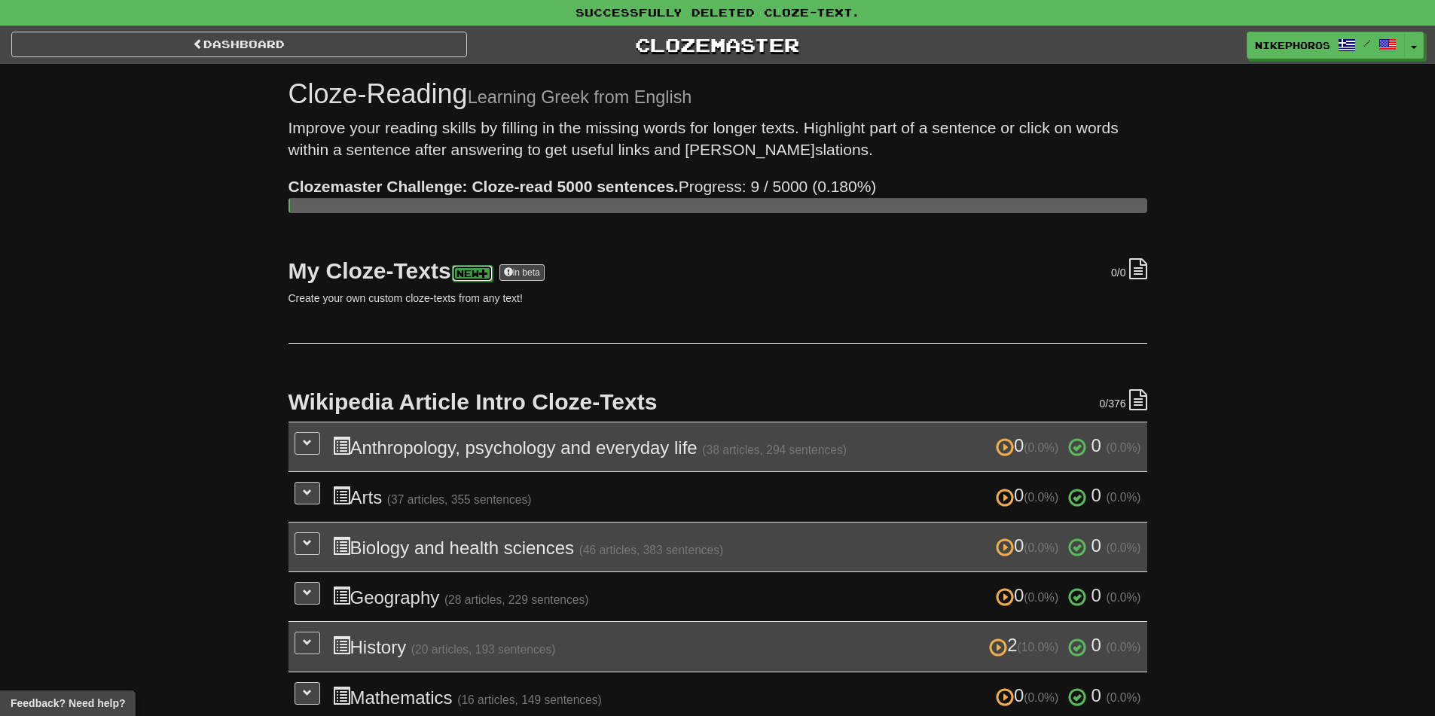
click at [488, 274] on span at bounding box center [483, 273] width 9 height 9
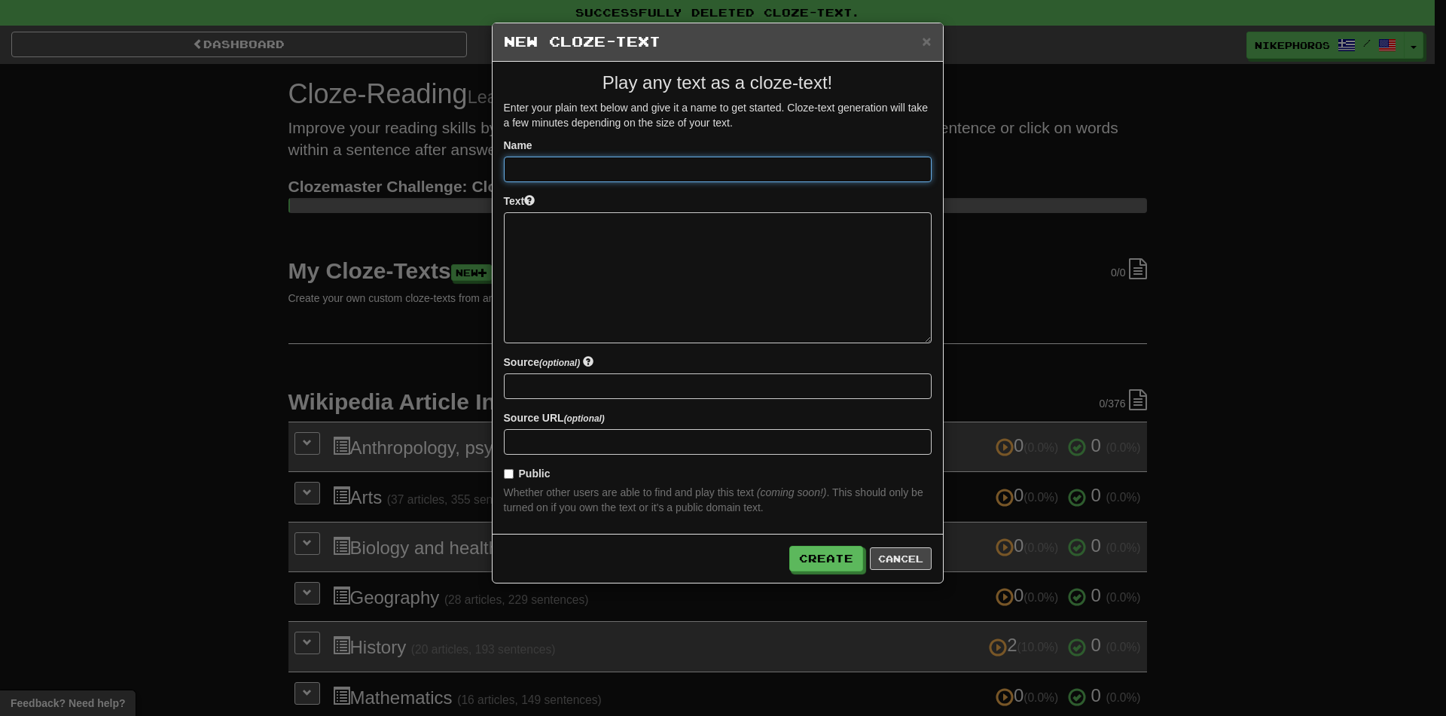
click at [512, 162] on input at bounding box center [718, 170] width 428 height 26
type input "******"
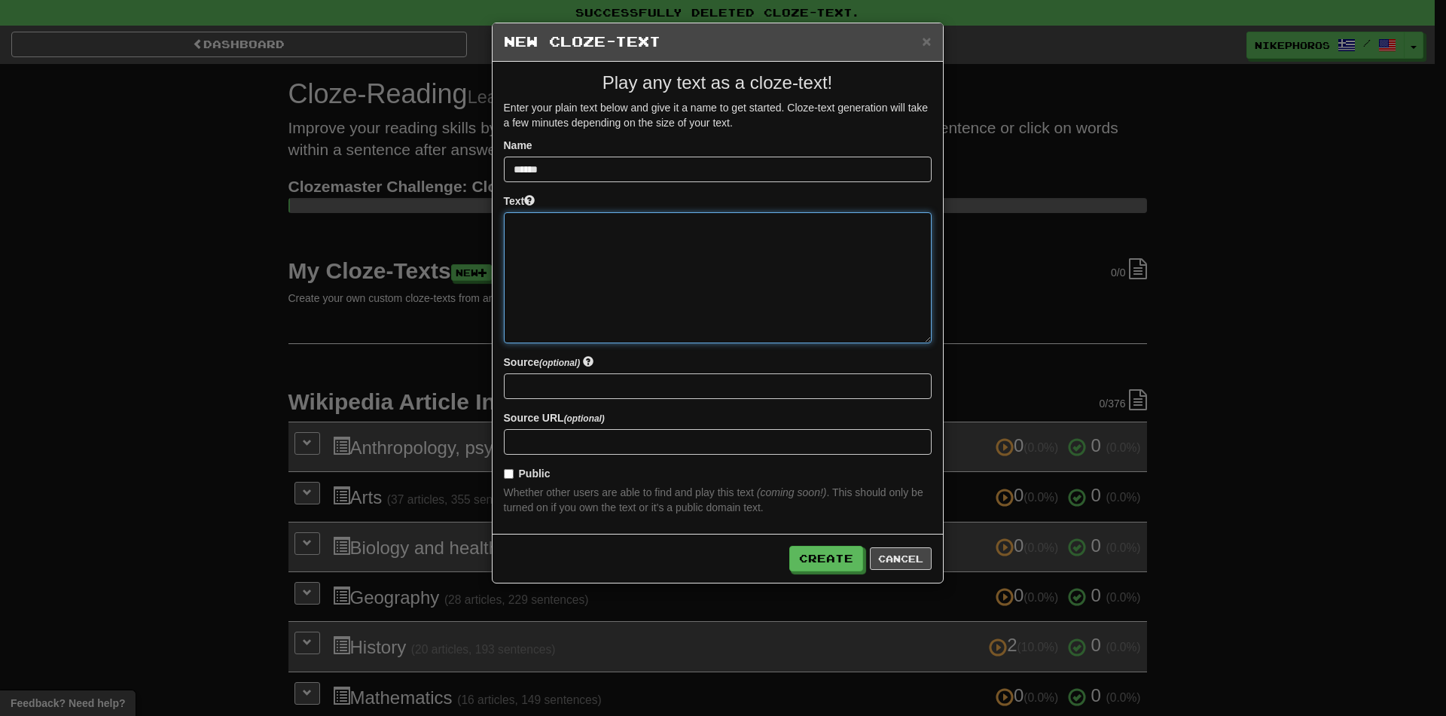
click at [664, 316] on textarea at bounding box center [718, 277] width 428 height 131
click at [641, 312] on textarea at bounding box center [718, 277] width 428 height 131
paste textarea "**********"
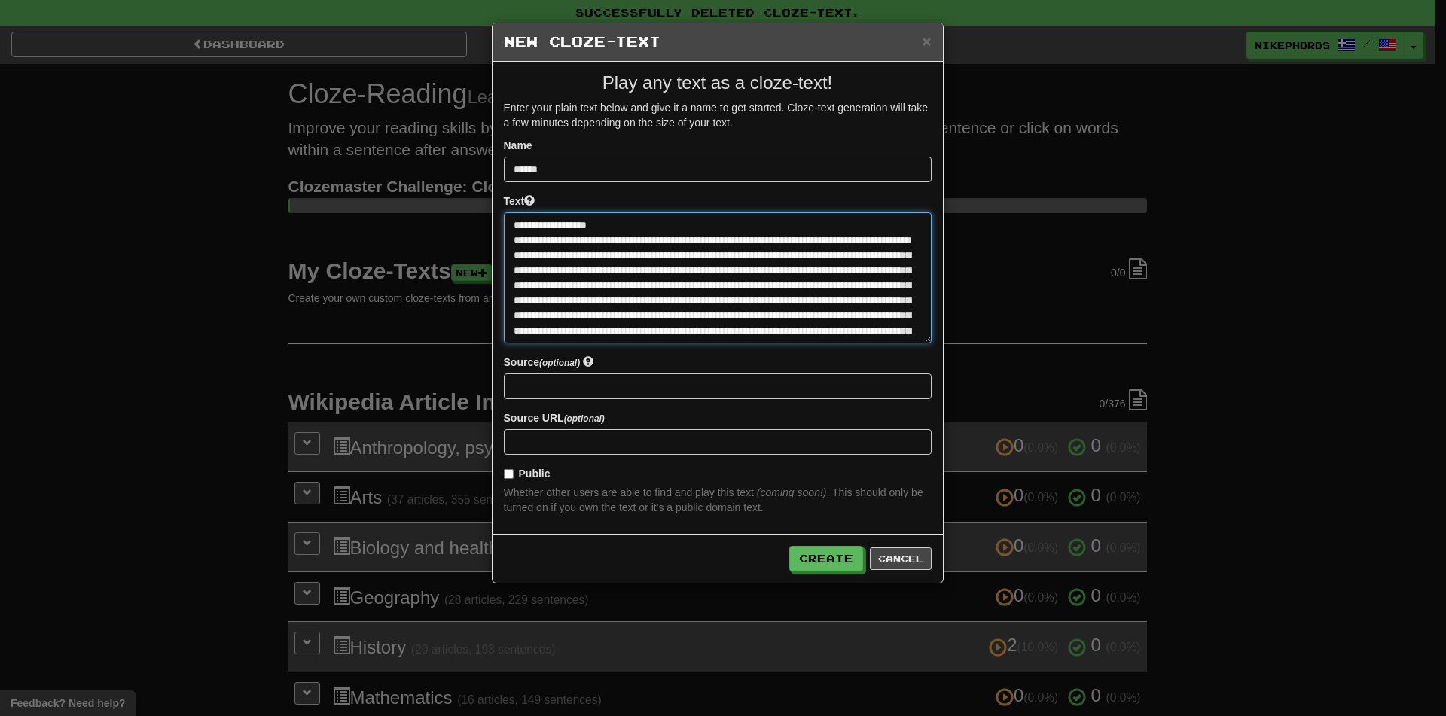
click at [840, 313] on textarea at bounding box center [718, 277] width 428 height 131
click at [564, 309] on textarea at bounding box center [718, 277] width 428 height 131
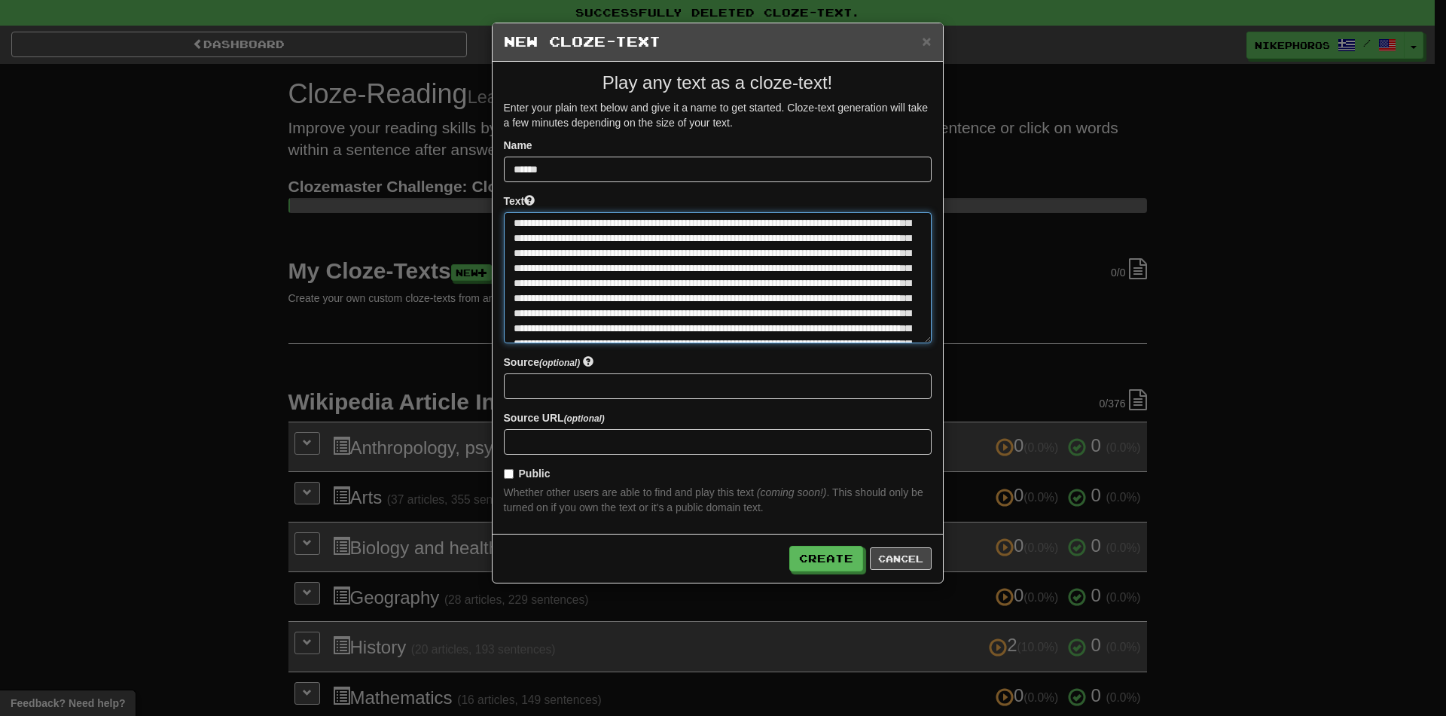
scroll to position [181, 0]
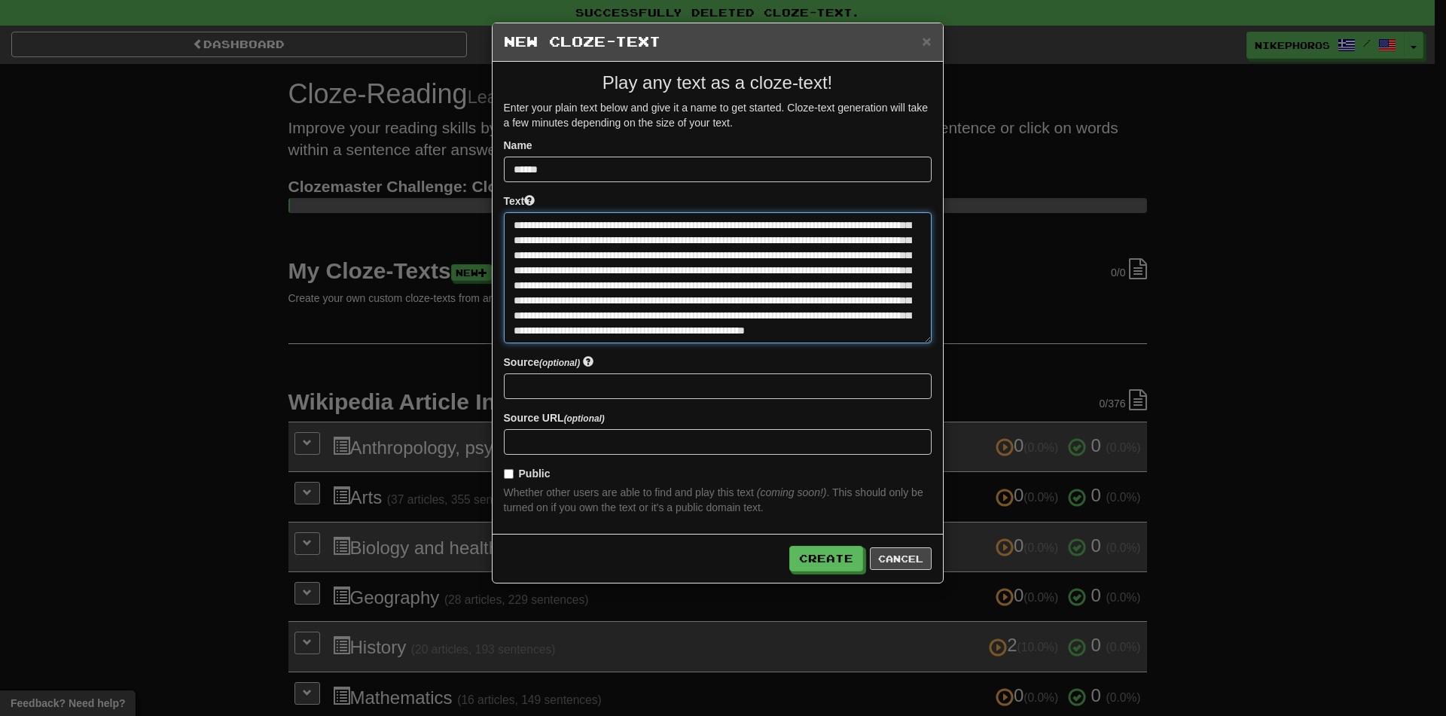
type textarea "**********"
click at [589, 377] on input at bounding box center [718, 387] width 428 height 26
drag, startPoint x: 612, startPoint y: 413, endPoint x: 612, endPoint y: 398, distance: 15.8
click at [612, 410] on div "Source URL (optional)" at bounding box center [718, 432] width 428 height 44
click at [612, 391] on input at bounding box center [718, 387] width 428 height 26
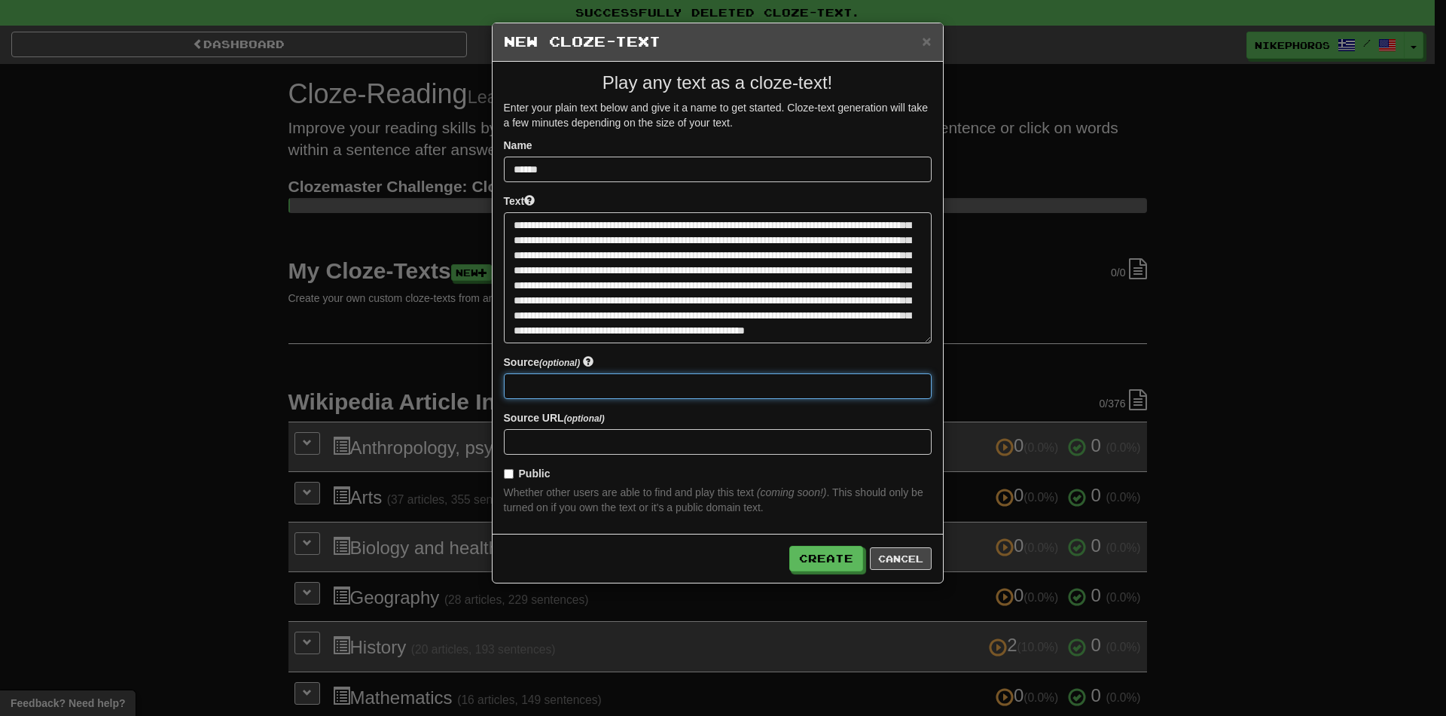
paste input "**********"
type input "**********"
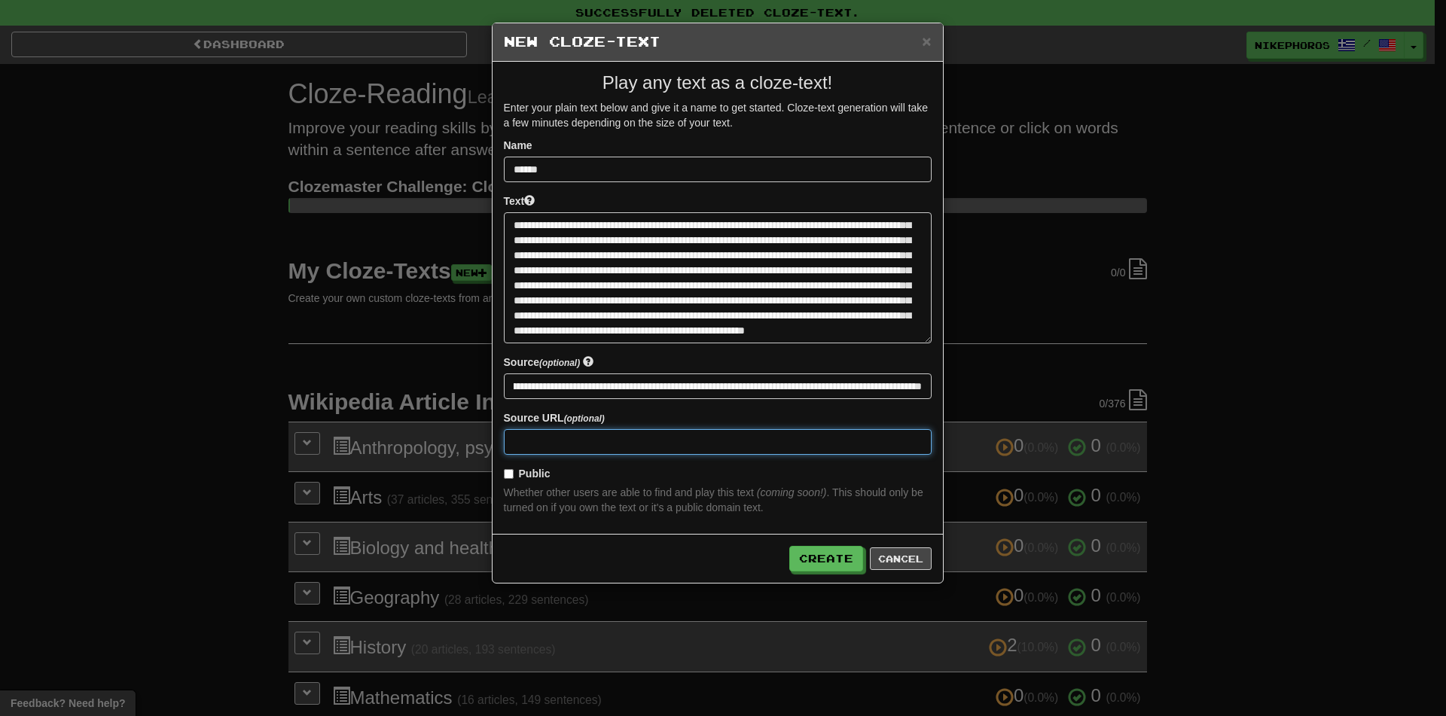
scroll to position [0, 0]
click at [532, 440] on input at bounding box center [718, 442] width 428 height 26
paste input "**********"
type input "**********"
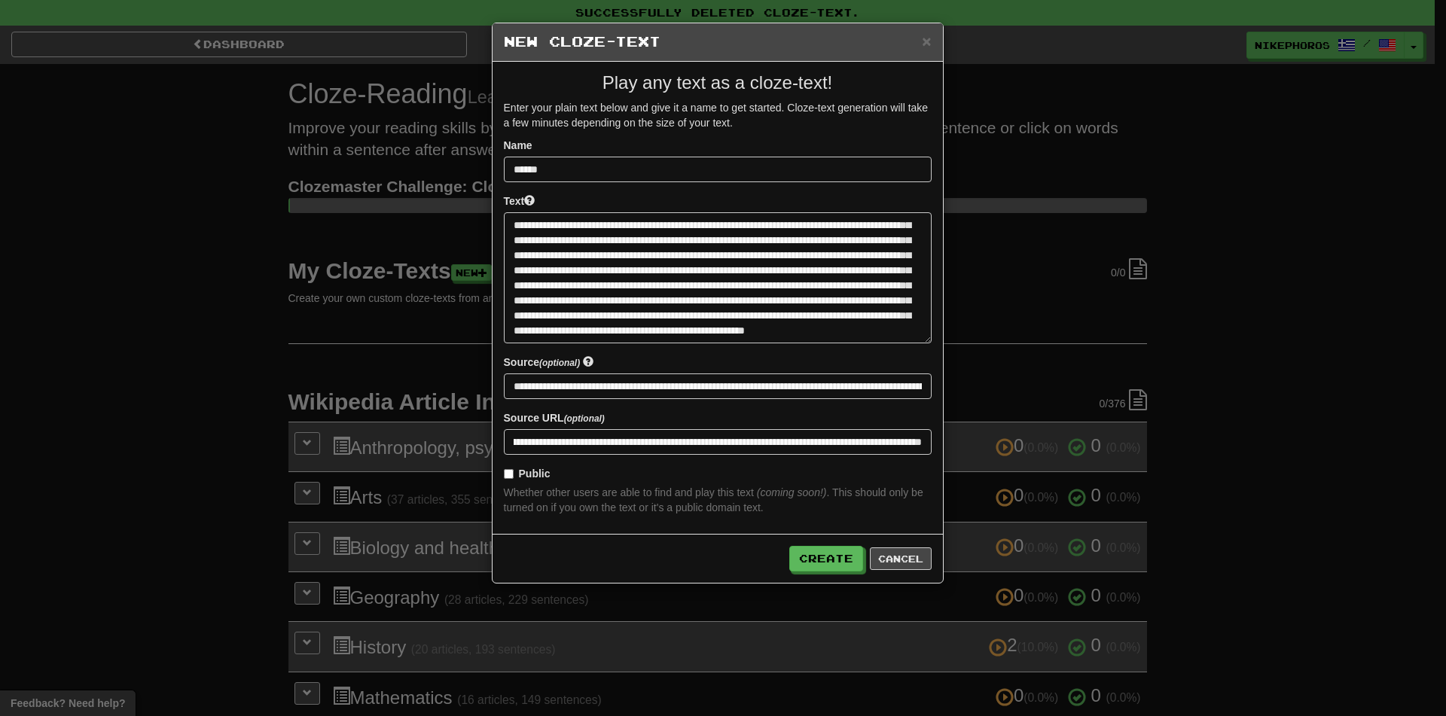
scroll to position [0, 0]
click at [719, 487] on span "t" at bounding box center [719, 493] width 3 height 12
click at [828, 568] on button "Create" at bounding box center [827, 560] width 74 height 26
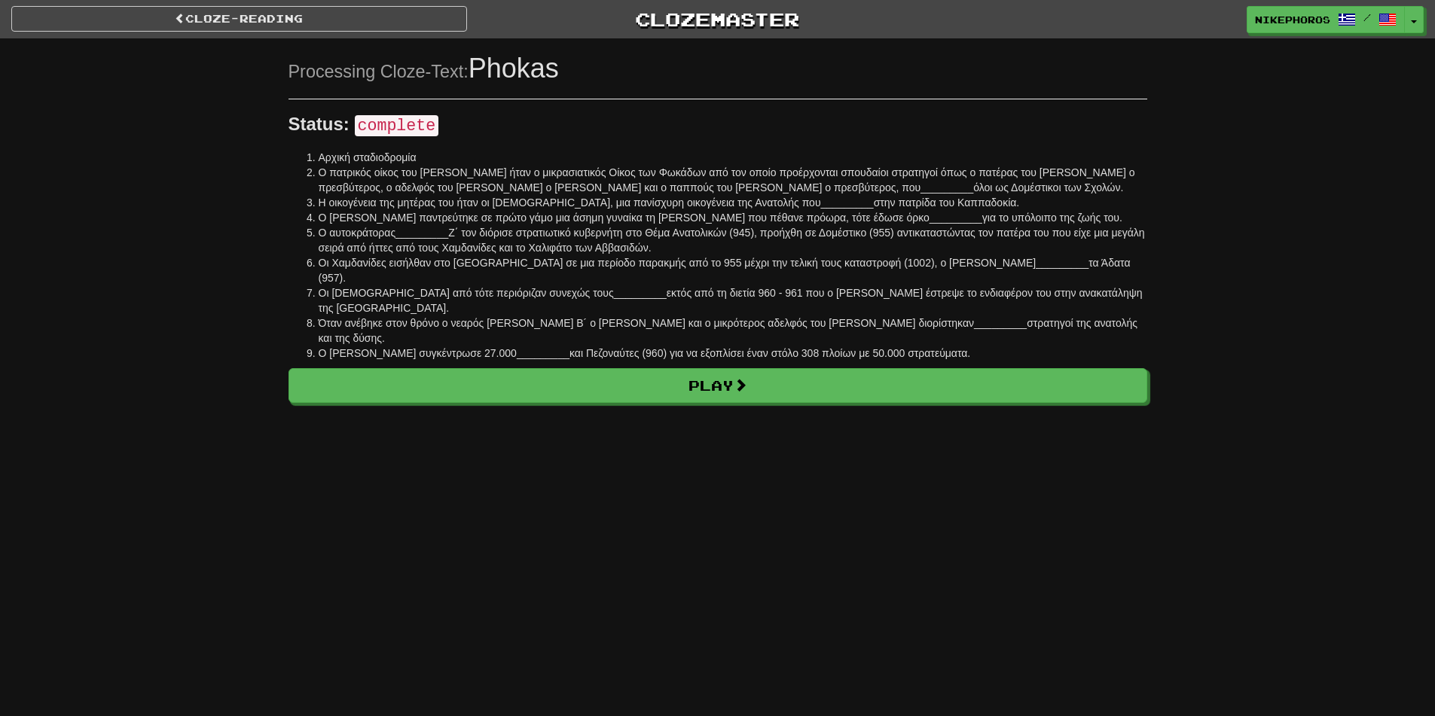
drag, startPoint x: 657, startPoint y: 496, endPoint x: 653, endPoint y: 471, distance: 25.3
click at [657, 496] on div "Cloze-Reading Clozemaster Nikephoros / Toggle Dropdown Dashboard Leaderboard Ac…" at bounding box center [717, 358] width 1435 height 716
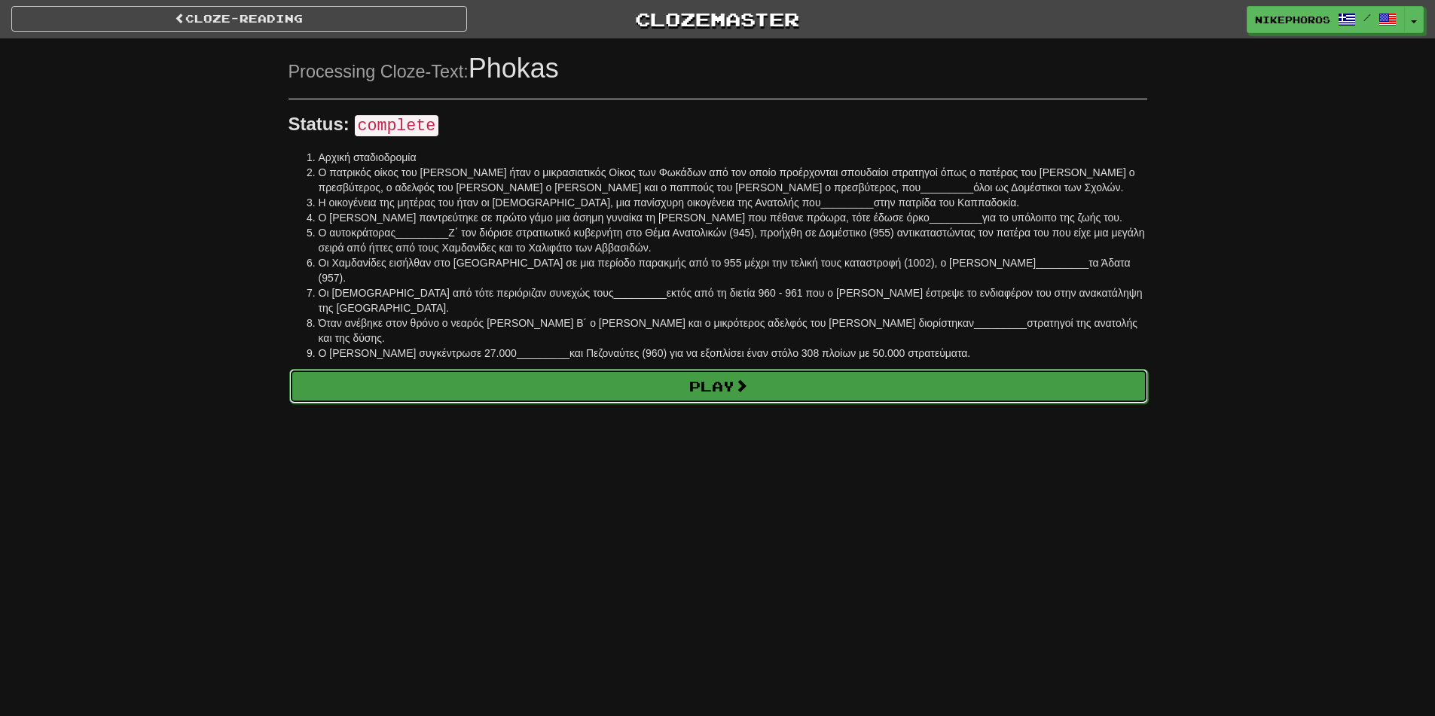
click at [658, 369] on link "Play" at bounding box center [718, 386] width 859 height 35
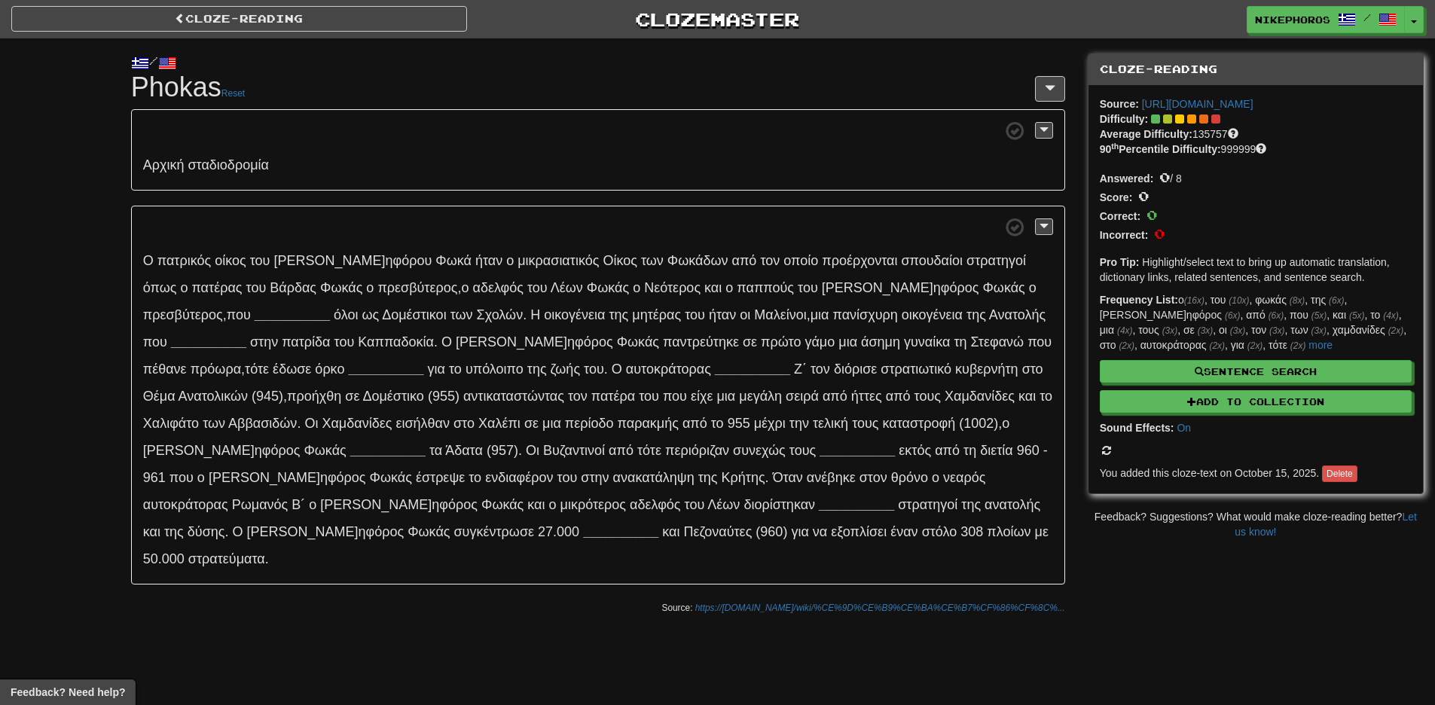
click at [261, 240] on p "Ο πα τρικός ο ίκος τ ου [PERSON_NAME] ηφόρου Φ ωκά ή ταν ο μικρ ασιατικός Ο ίκο…" at bounding box center [598, 396] width 934 height 380
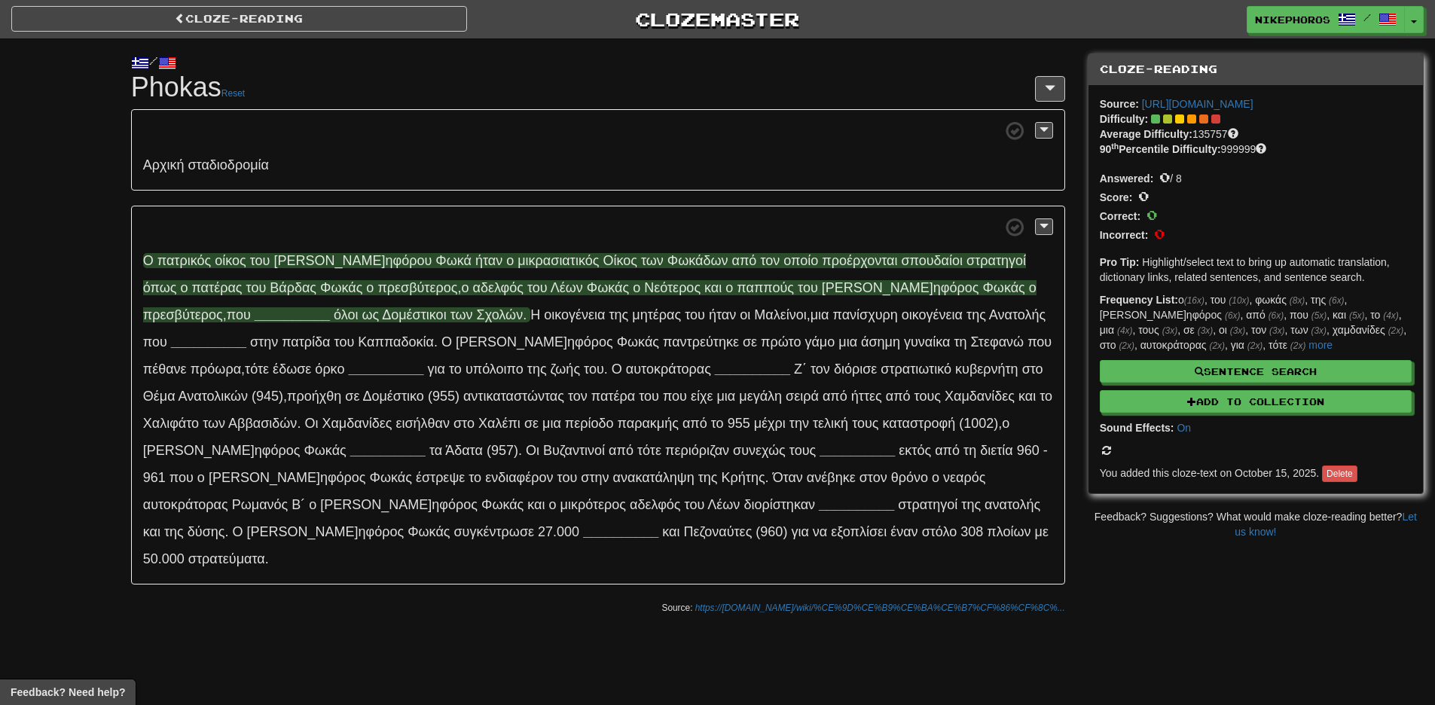
click at [304, 266] on span "[PERSON_NAME] ηφόρου" at bounding box center [352, 260] width 158 height 15
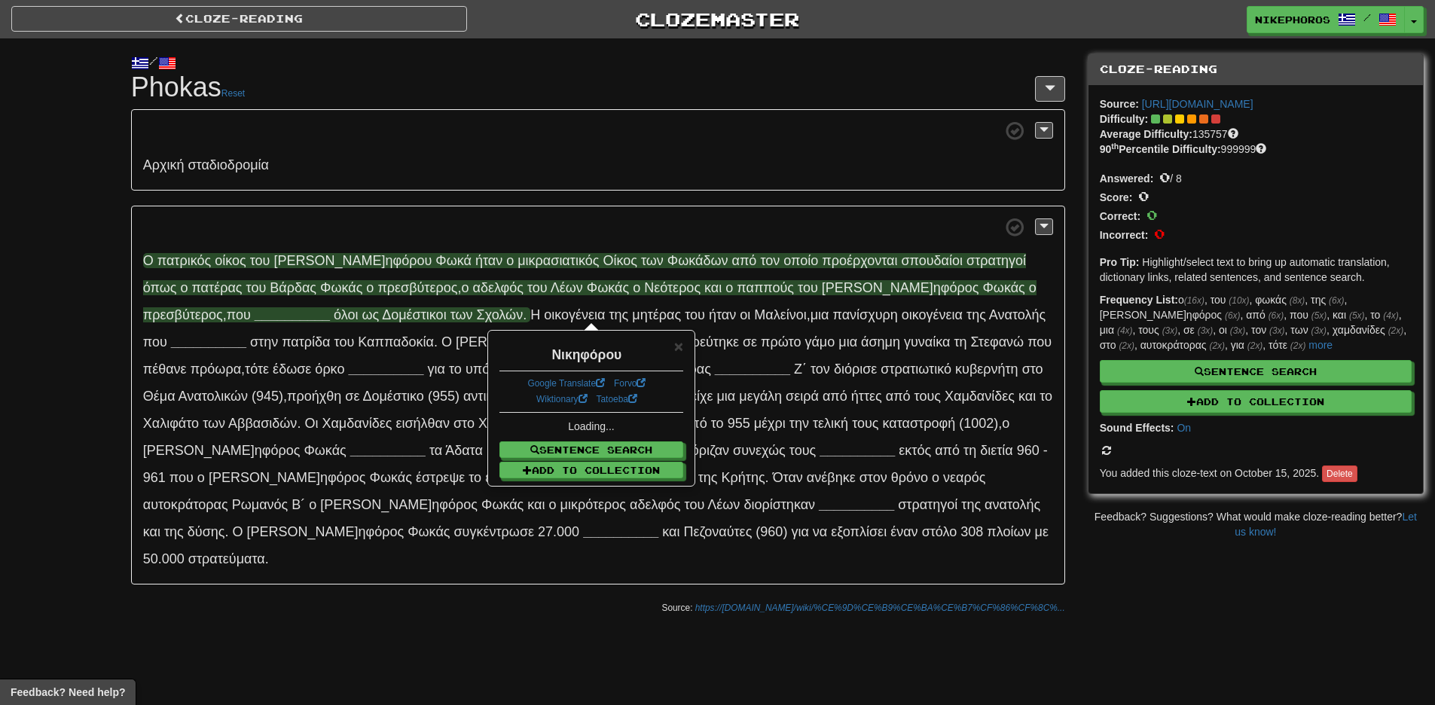
click at [393, 236] on span at bounding box center [598, 227] width 910 height 19
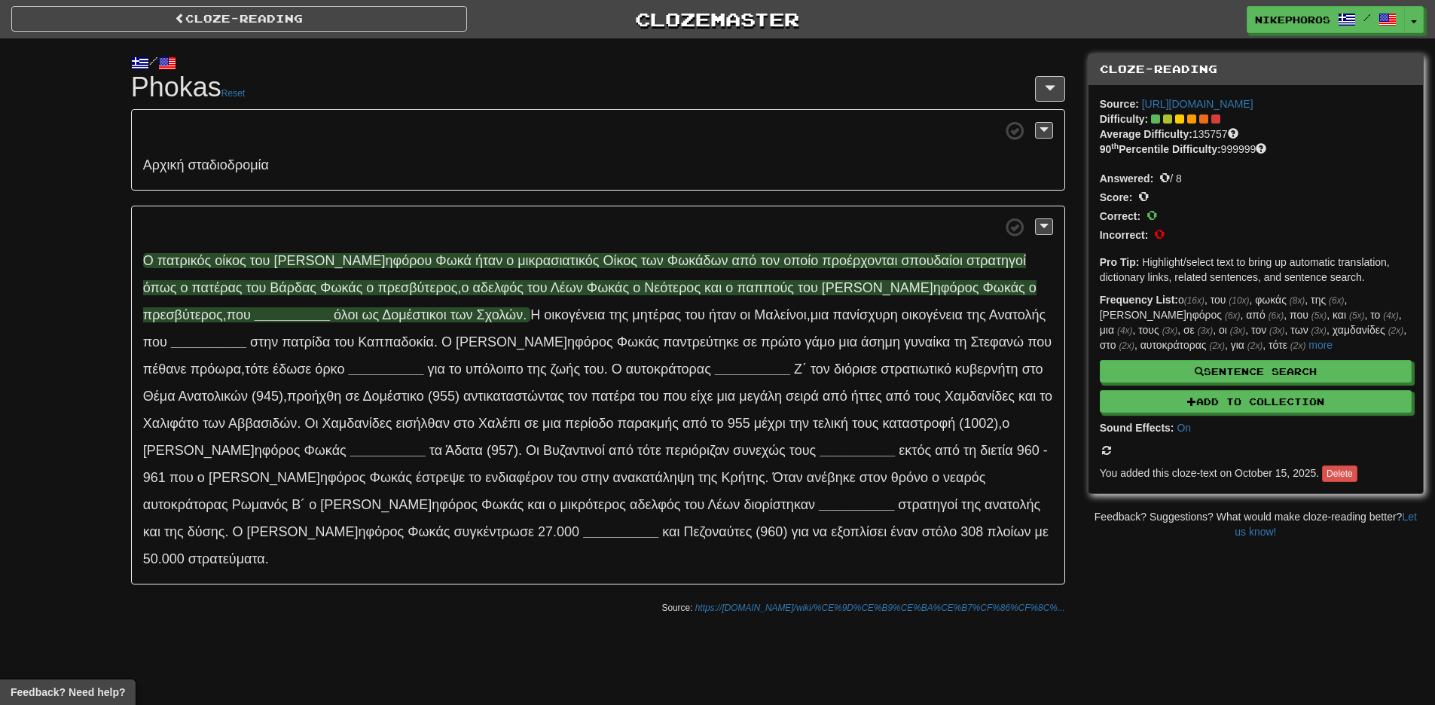
click at [204, 261] on span "πα τρικός" at bounding box center [183, 260] width 53 height 15
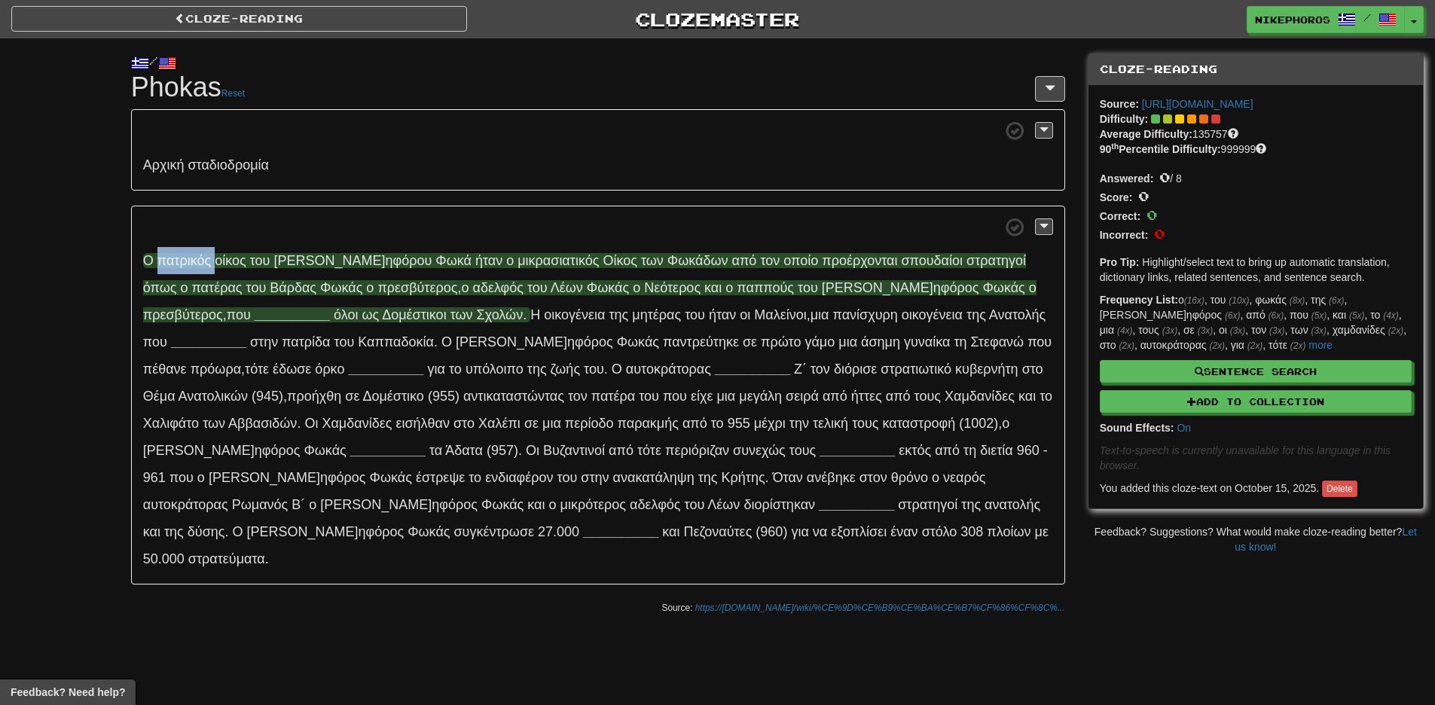
click at [204, 261] on span "πα τρικός" at bounding box center [183, 260] width 53 height 15
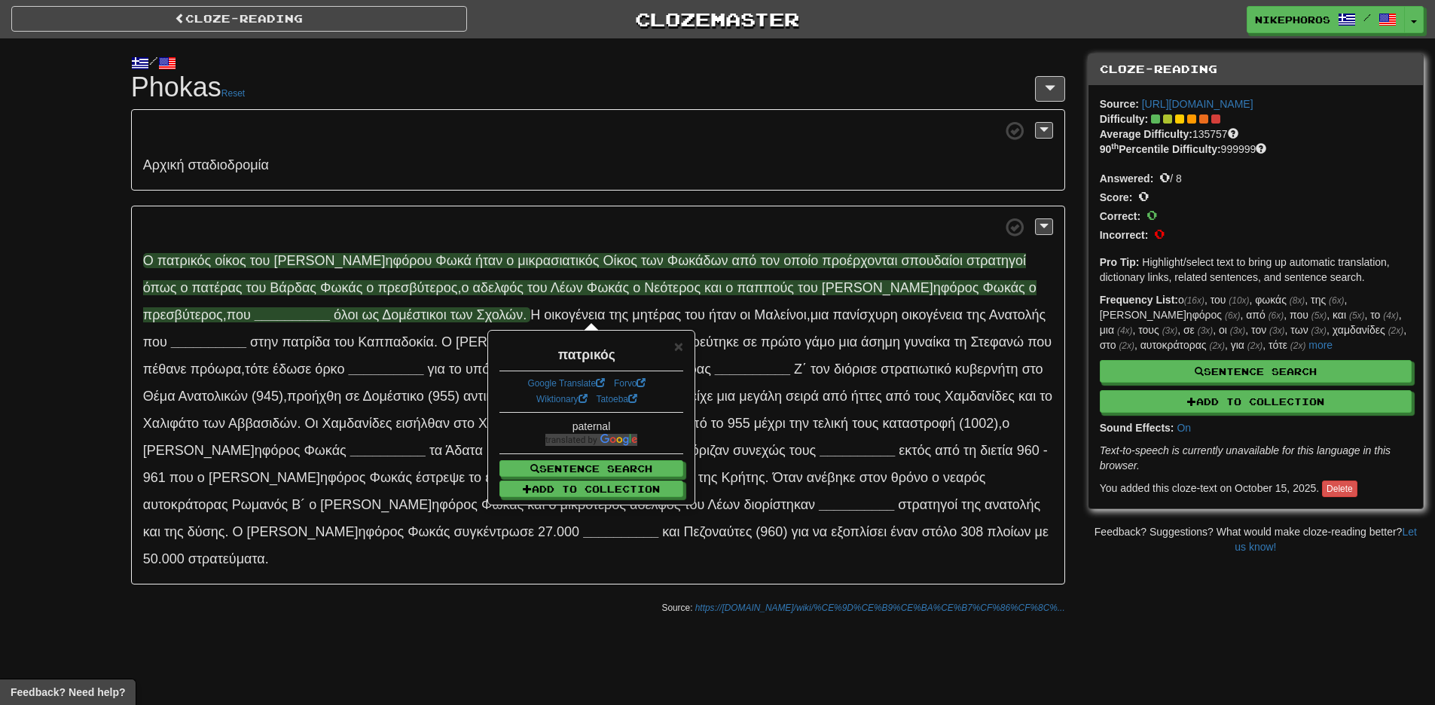
click at [246, 264] on span "ο [PERSON_NAME]" at bounding box center [230, 260] width 31 height 15
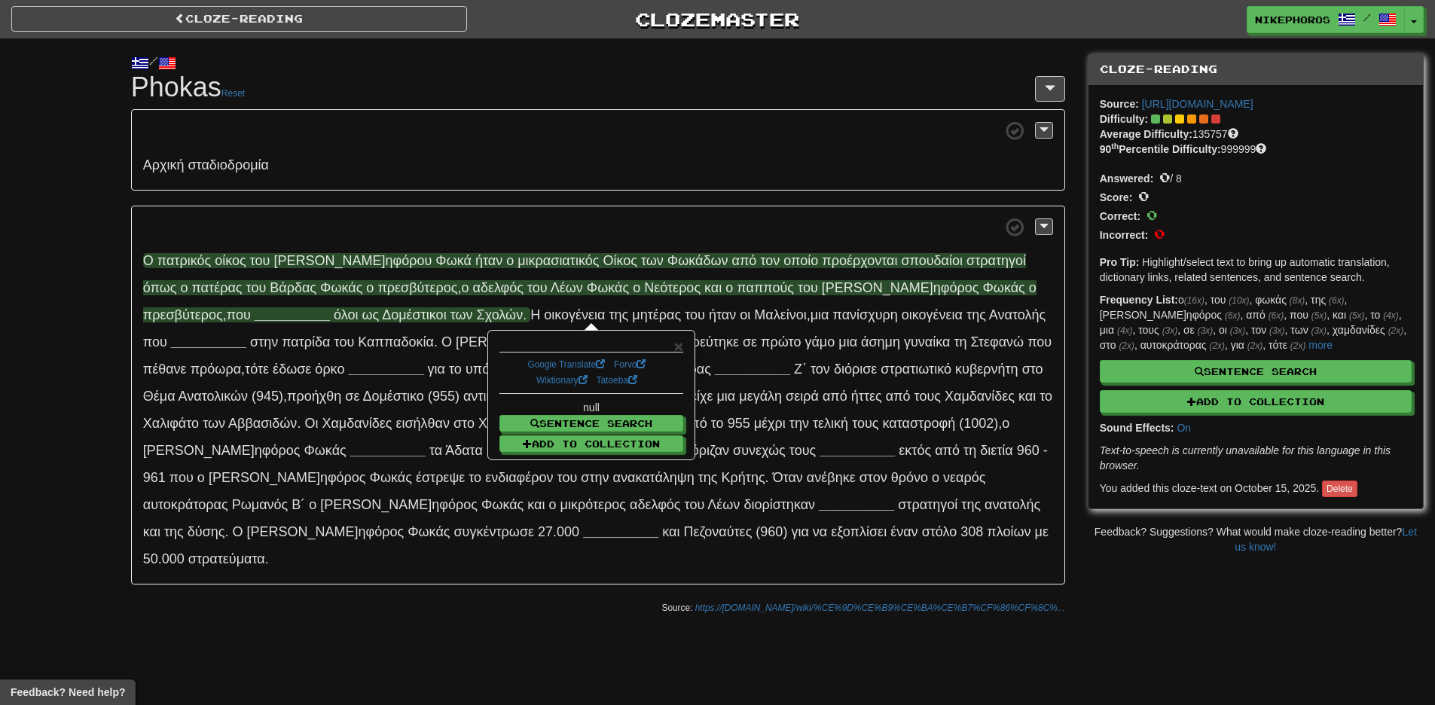
click at [219, 264] on span "ο" at bounding box center [219, 260] width 8 height 15
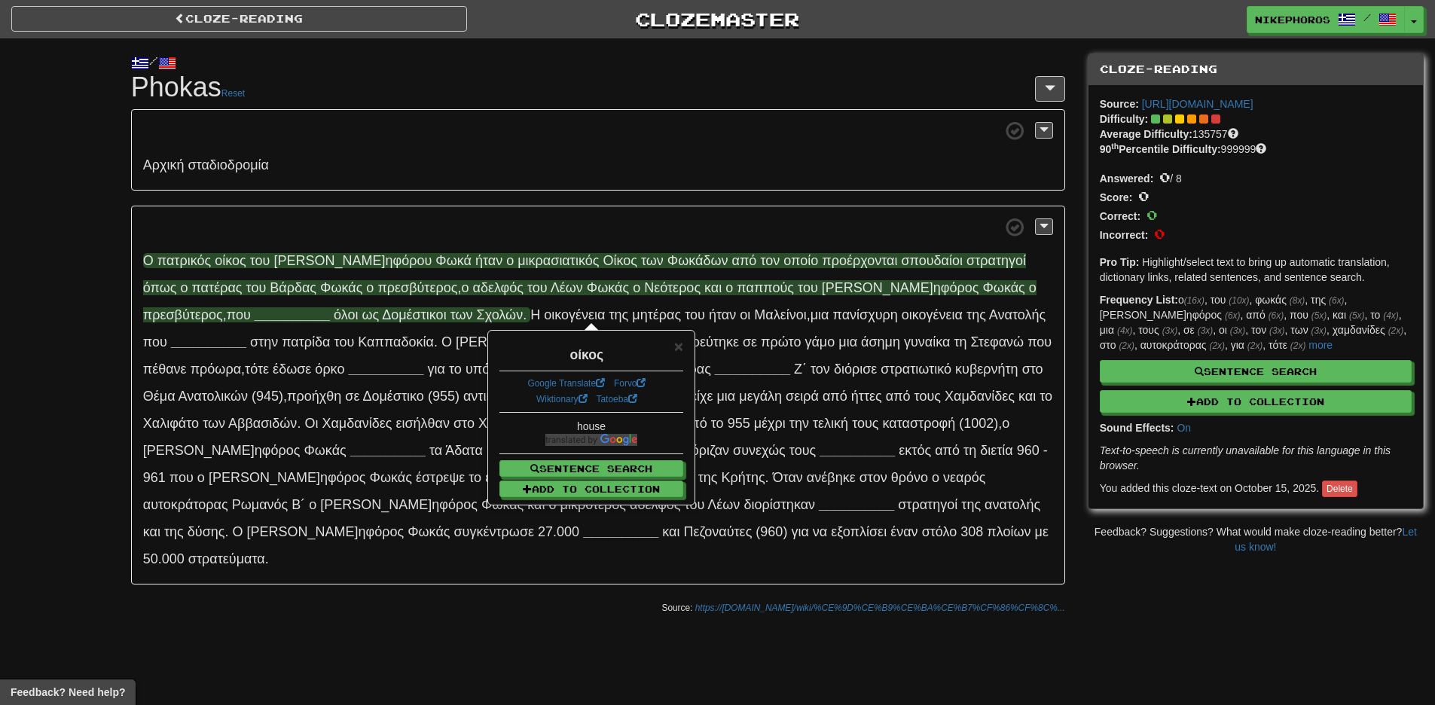
click at [287, 233] on span at bounding box center [598, 227] width 910 height 19
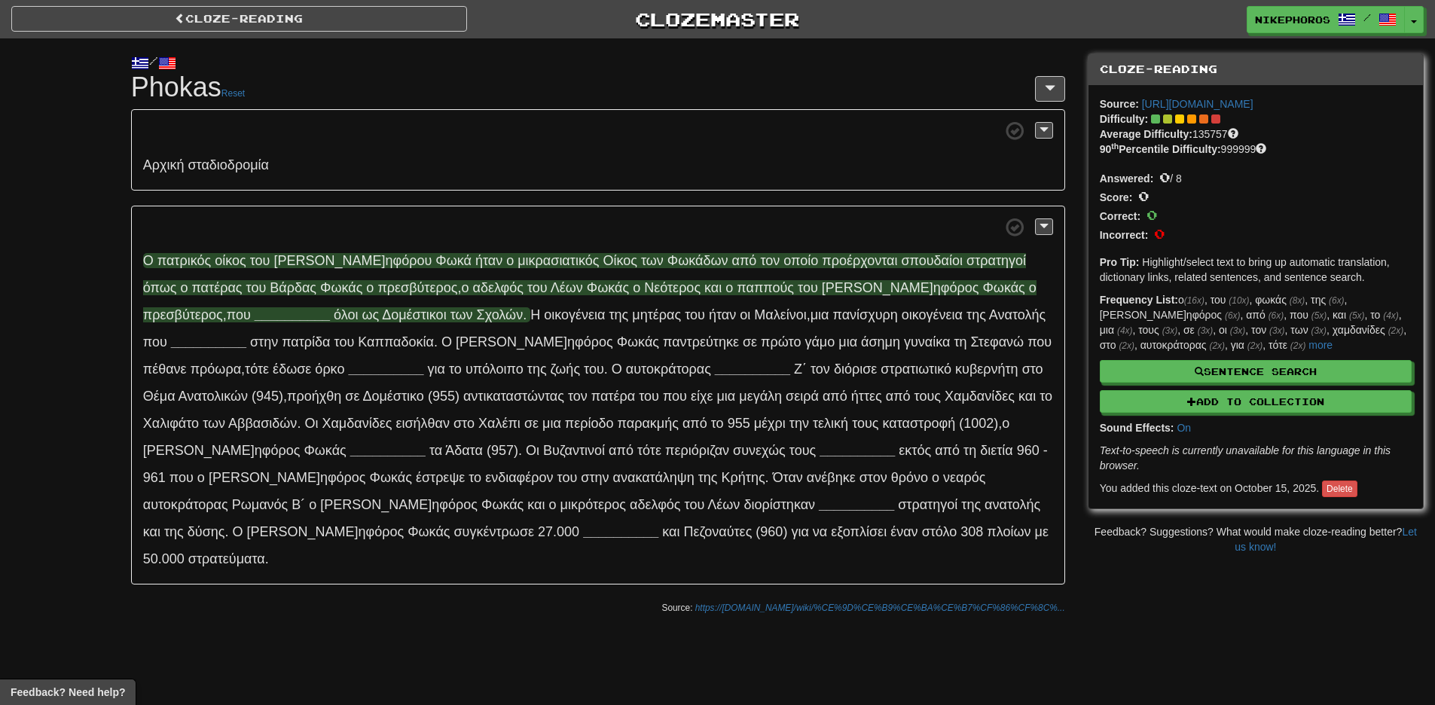
click at [517, 264] on span "μικρ ασιατικός" at bounding box center [557, 260] width 81 height 15
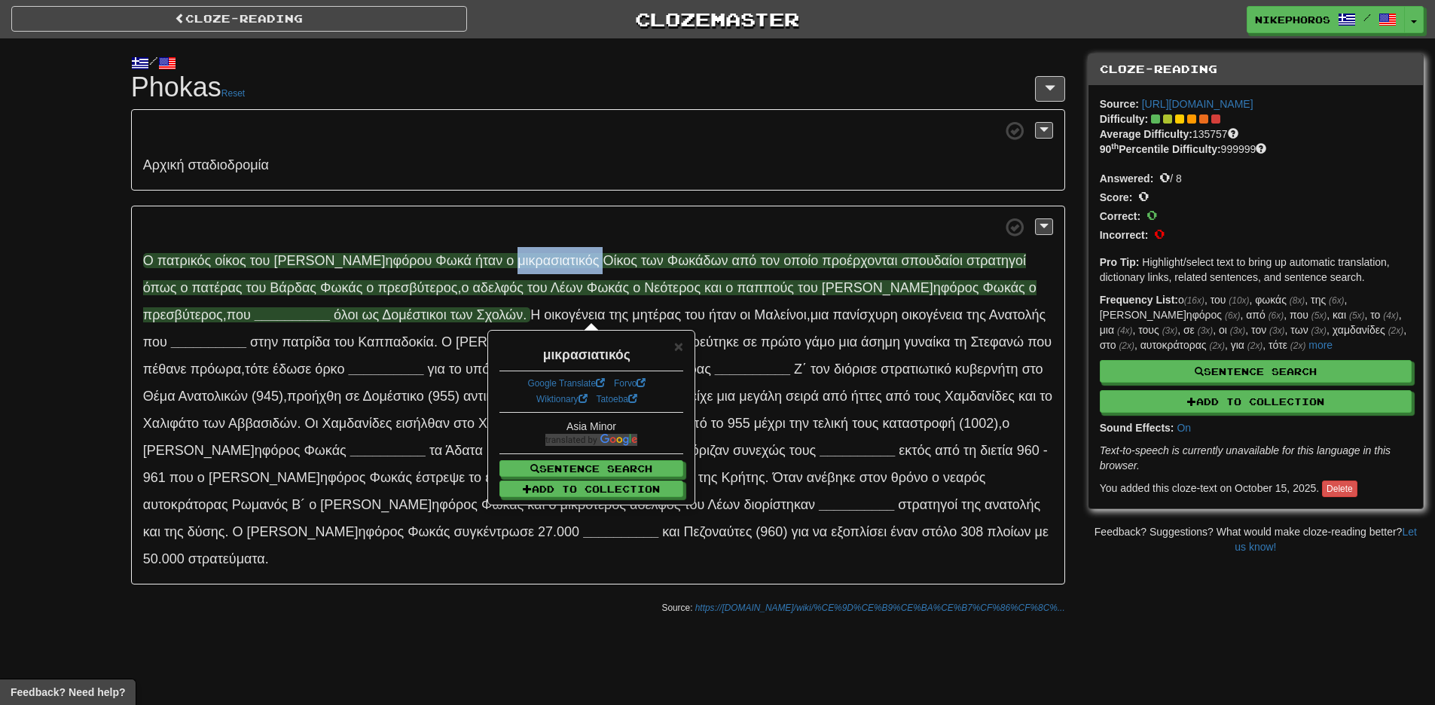
click at [505, 239] on p "Ο πα τρικός ο ίκος τ ου [PERSON_NAME] ηφόρου Φ ωκά ή ταν ο μικρ ασιατικός Ο ίκο…" at bounding box center [598, 396] width 934 height 380
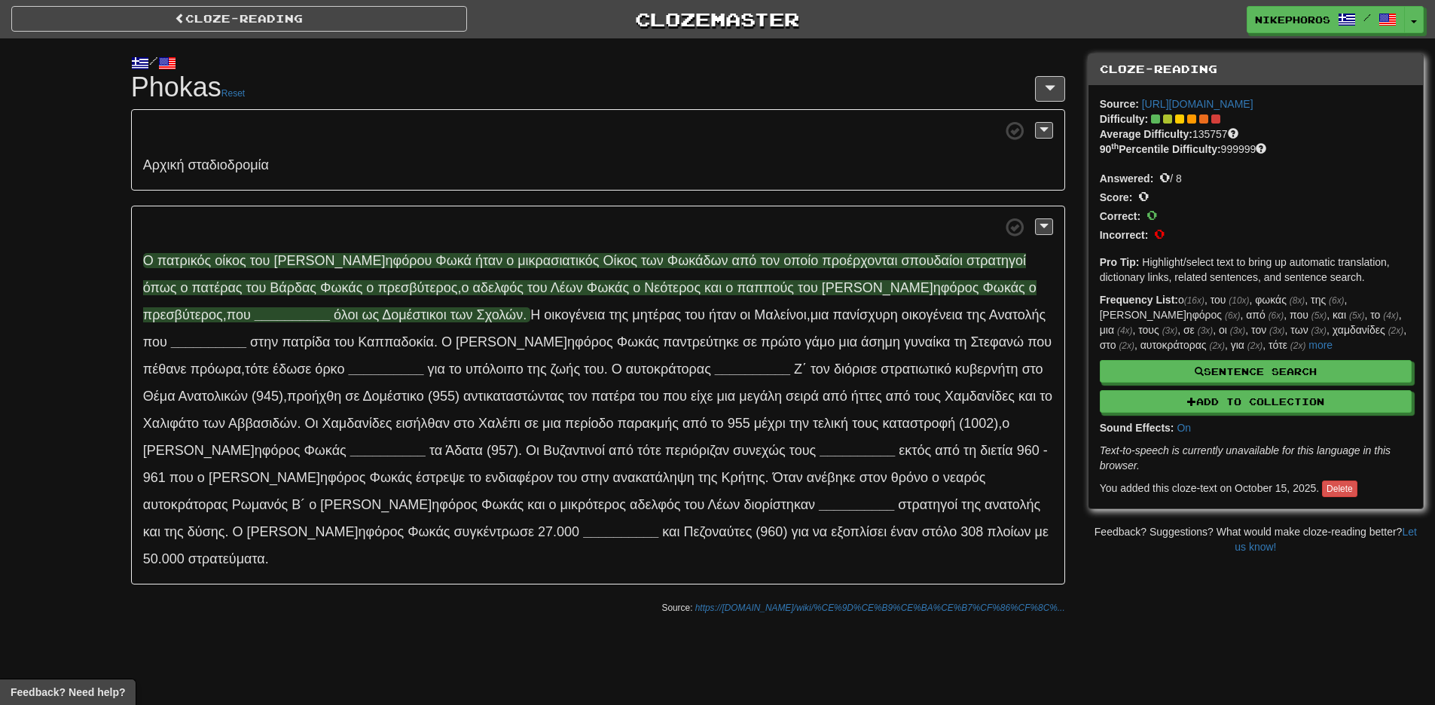
click at [517, 264] on span "μικρ ασιατικός" at bounding box center [557, 260] width 81 height 15
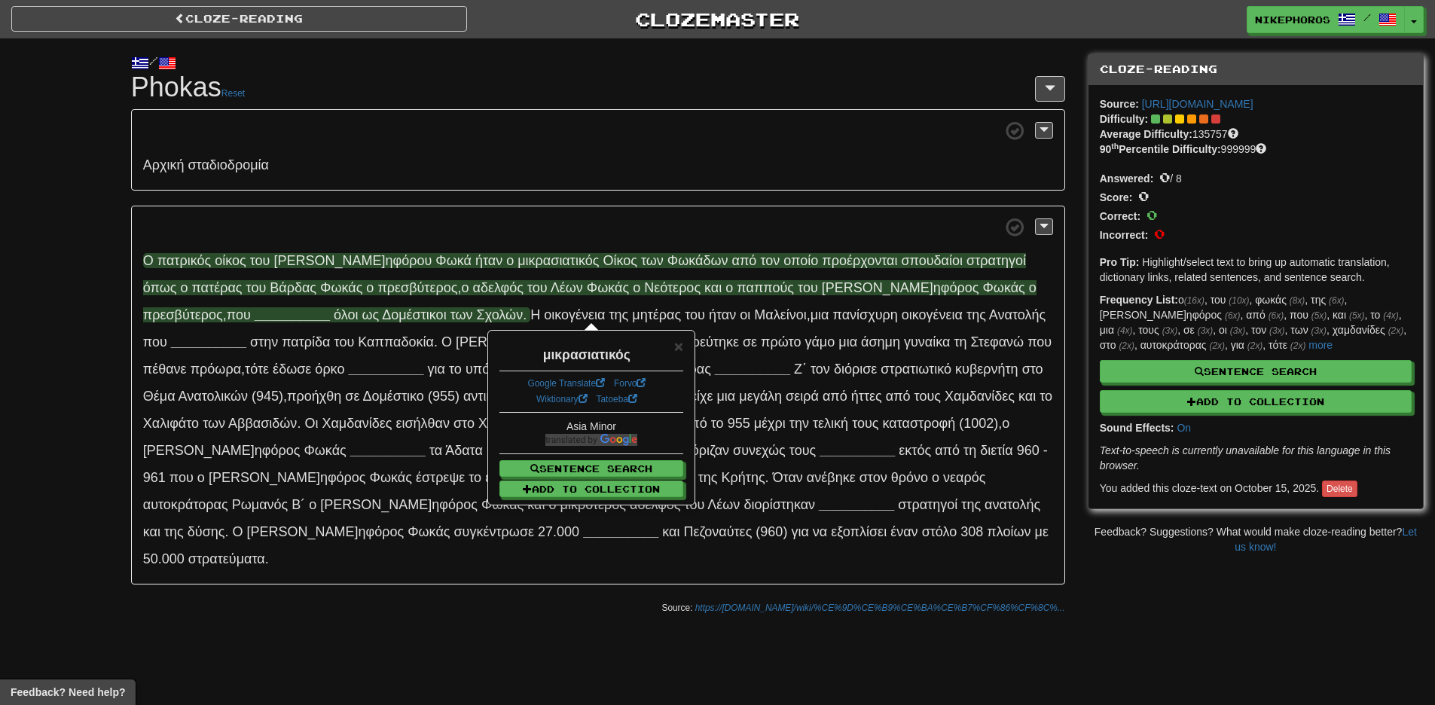
click at [538, 239] on p "Ο πα τρικός ο ίκος τ ου [PERSON_NAME] ηφόρου Φ ωκά ή ταν ο μικρ ασιατικός Ο ίκο…" at bounding box center [598, 396] width 934 height 380
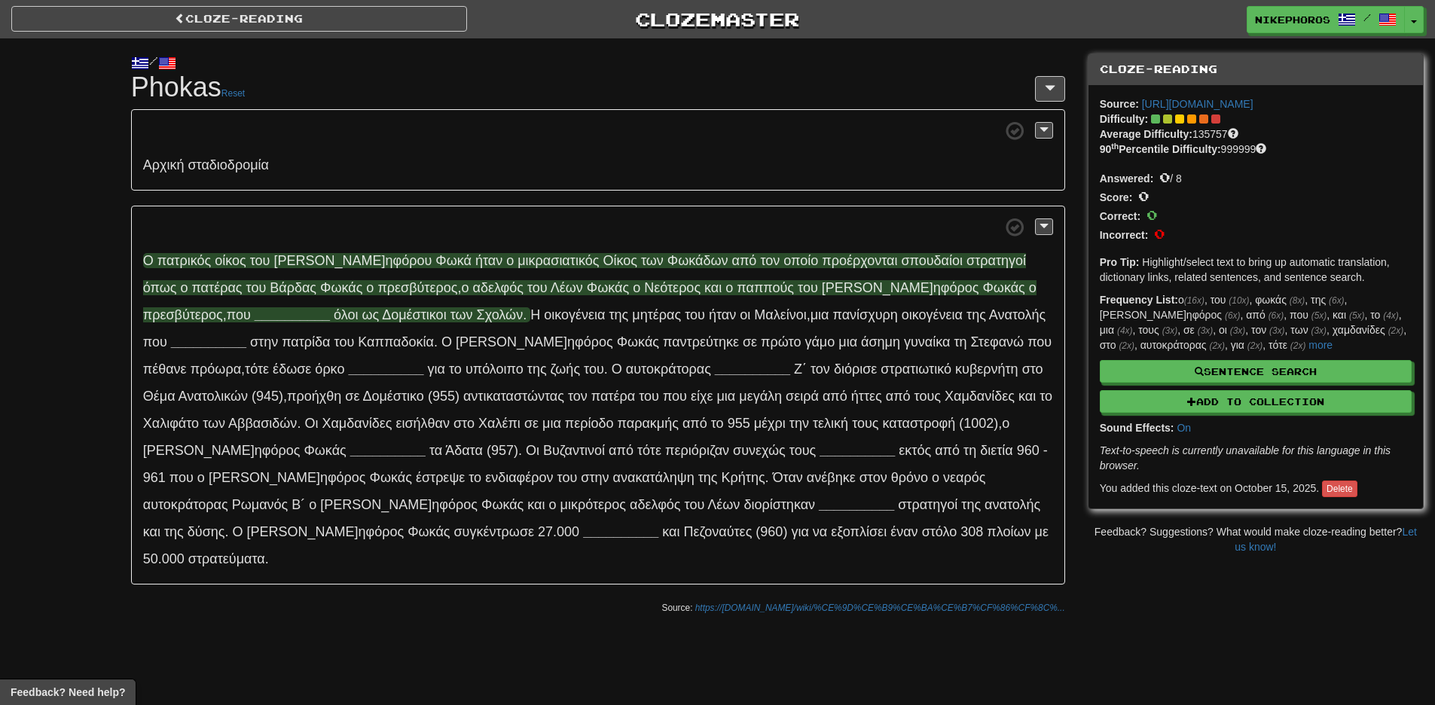
click at [602, 265] on span "Ο ίκος" at bounding box center [619, 260] width 34 height 15
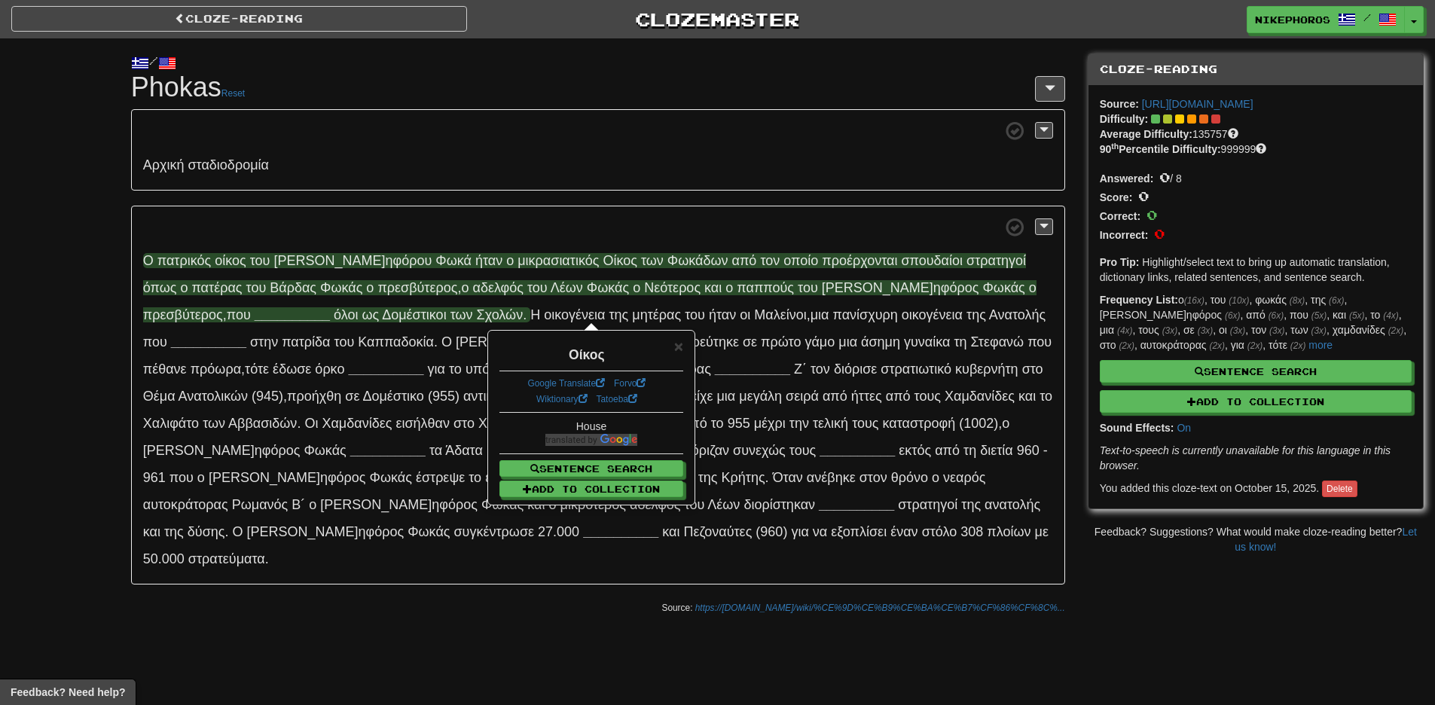
click at [667, 259] on span "Φω κάδων" at bounding box center [697, 260] width 61 height 15
click at [783, 257] on span "ο" at bounding box center [787, 260] width 8 height 15
click at [822, 261] on span "προ έρχονται" at bounding box center [859, 260] width 75 height 15
drag, startPoint x: 639, startPoint y: 261, endPoint x: 725, endPoint y: 262, distance: 85.1
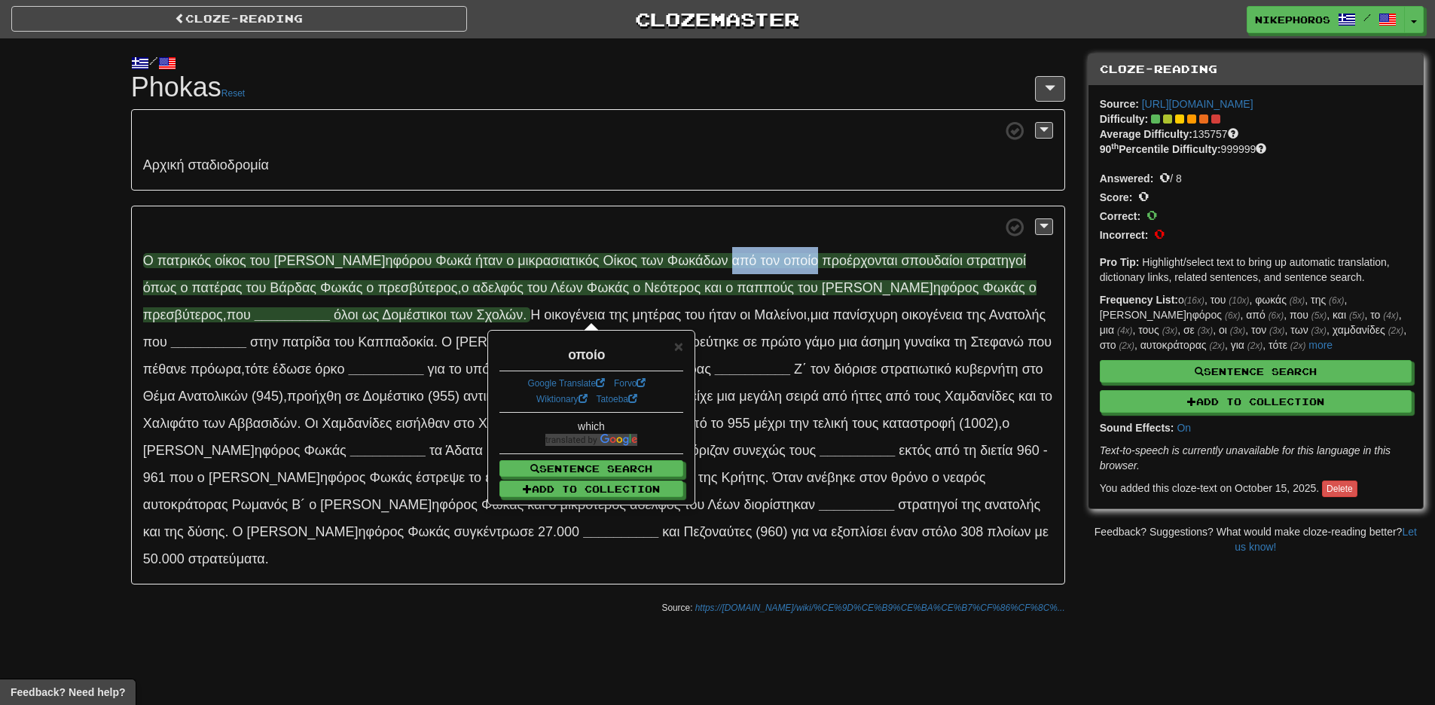
click at [725, 262] on span "Ο πα τρικός ο ίκος τ ου [PERSON_NAME] ηφόρου Φ ωκά ή ταν ο μικρ ασιατικός Ο ίκο…" at bounding box center [589, 287] width 893 height 69
click at [767, 235] on span at bounding box center [598, 227] width 910 height 19
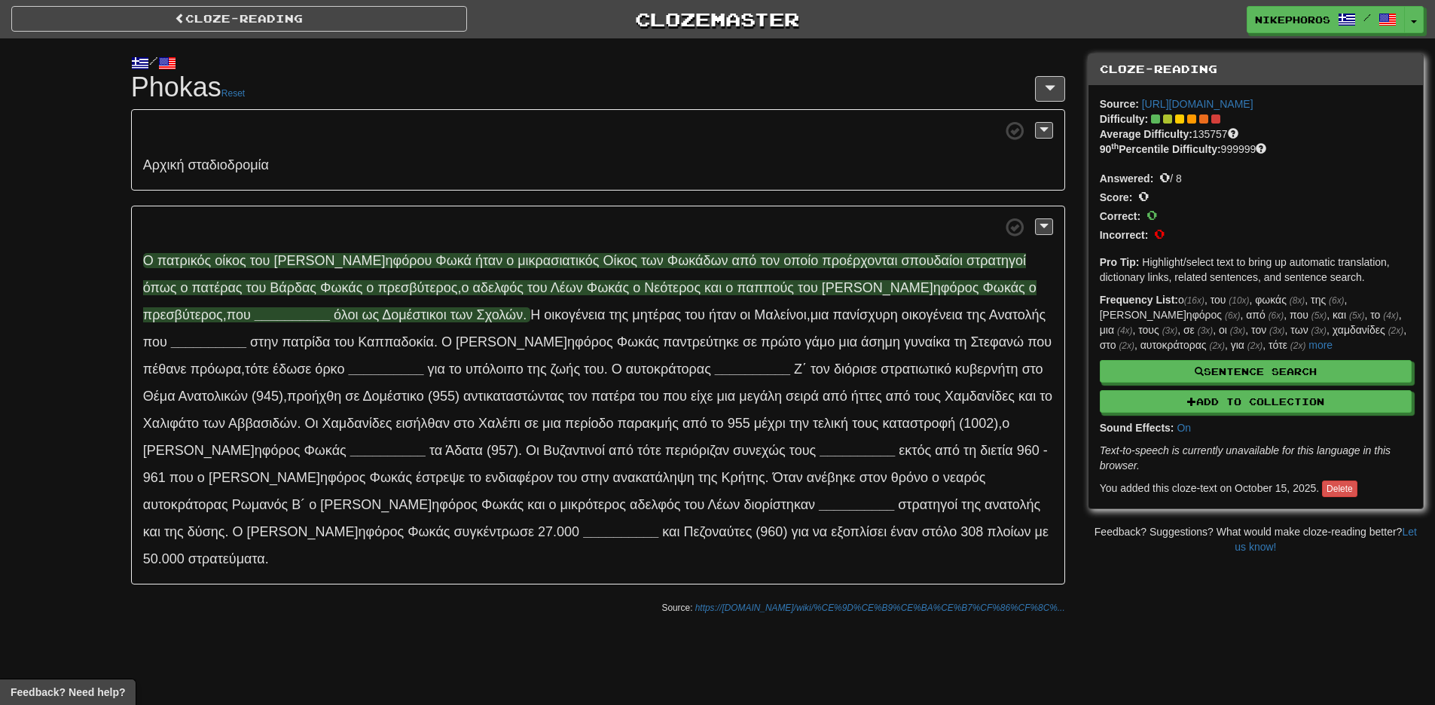
click at [822, 260] on span "προ έρχονται" at bounding box center [859, 260] width 75 height 15
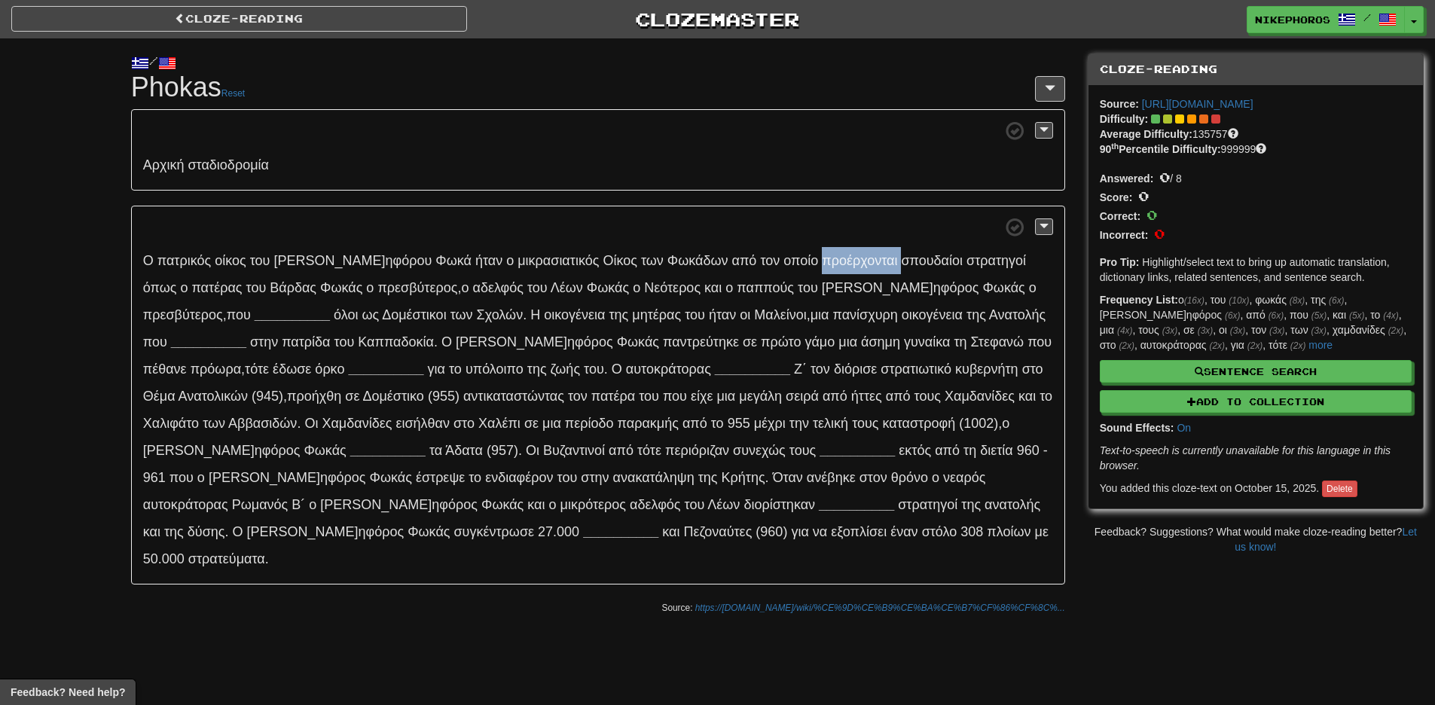
drag, startPoint x: 761, startPoint y: 260, endPoint x: 803, endPoint y: 236, distance: 48.6
click at [822, 260] on span "προ έρχονται" at bounding box center [859, 260] width 75 height 15
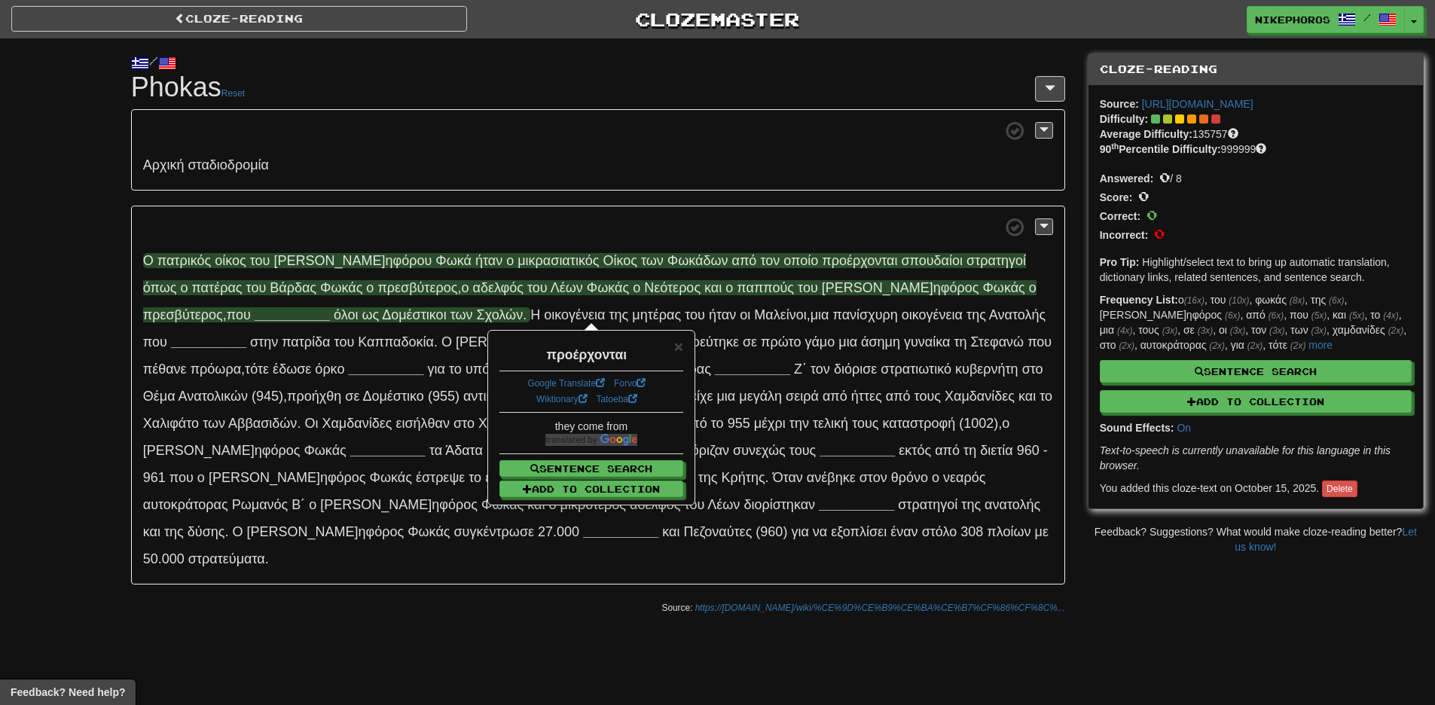
click at [806, 238] on p "Ο πα τρικός ο ίκος τ ου [PERSON_NAME] ηφόρου Φ ωκά ή ταν ο μικρ ασιατικός Ο ίκο…" at bounding box center [598, 396] width 934 height 380
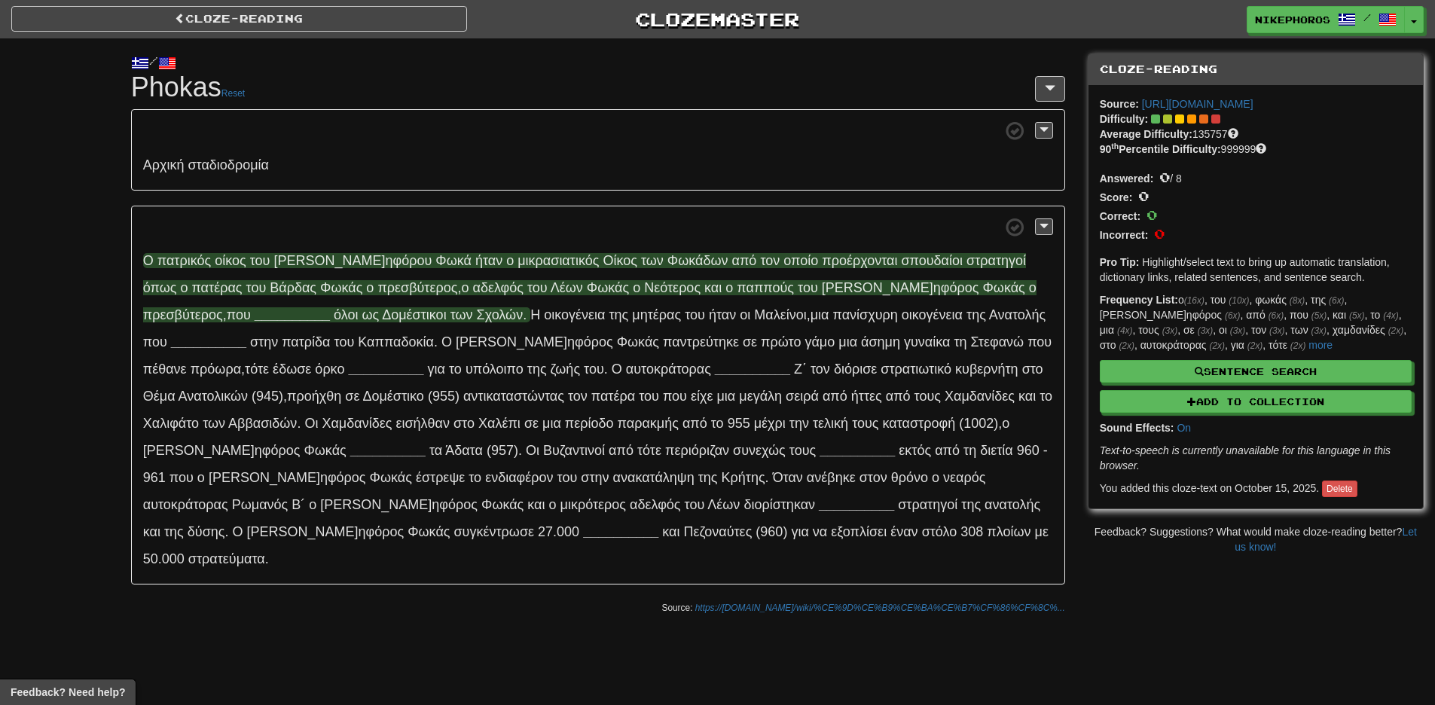
click at [901, 261] on span "σπο" at bounding box center [913, 260] width 25 height 15
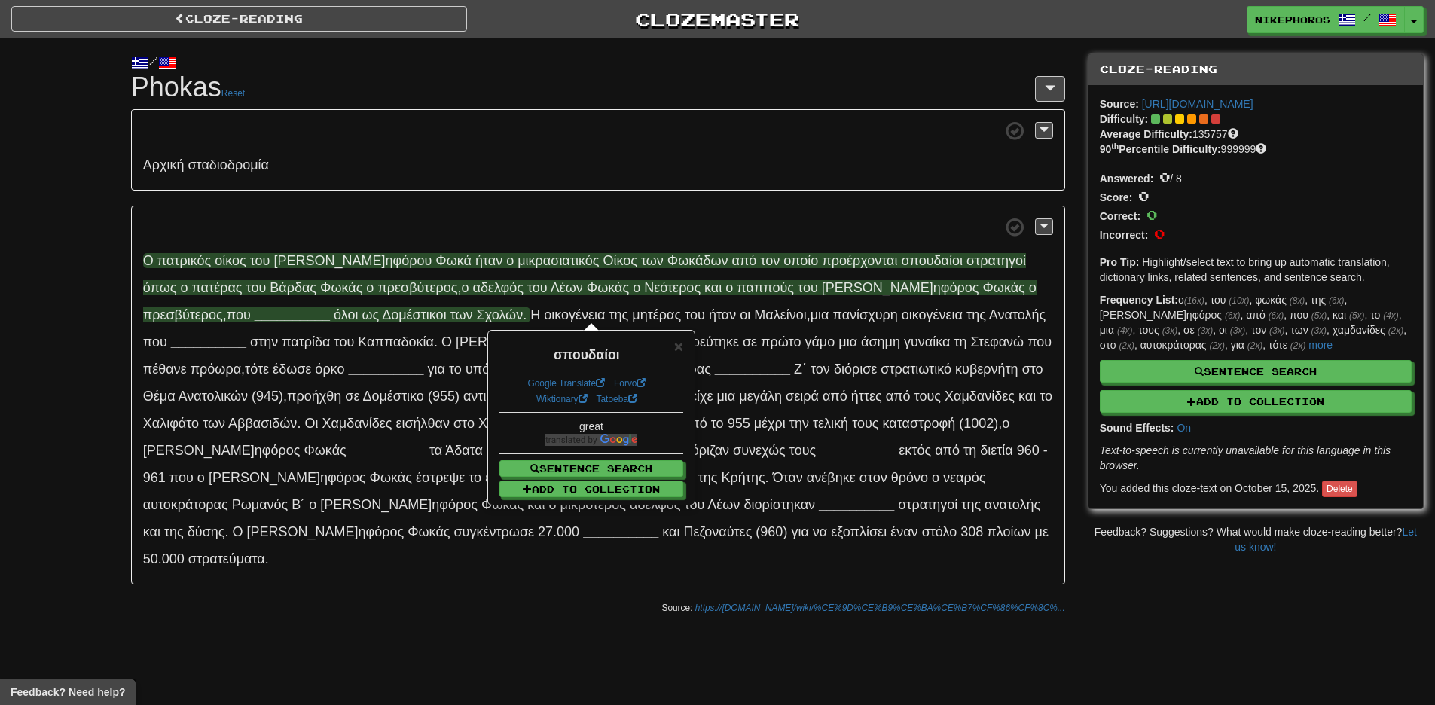
click at [902, 251] on p "Ο πα τρικός ο ίκος τ ου [PERSON_NAME] ηφόρου Φ ωκά ή ταν ο μικρ ασιατικός Ο ίκο…" at bounding box center [598, 396] width 934 height 380
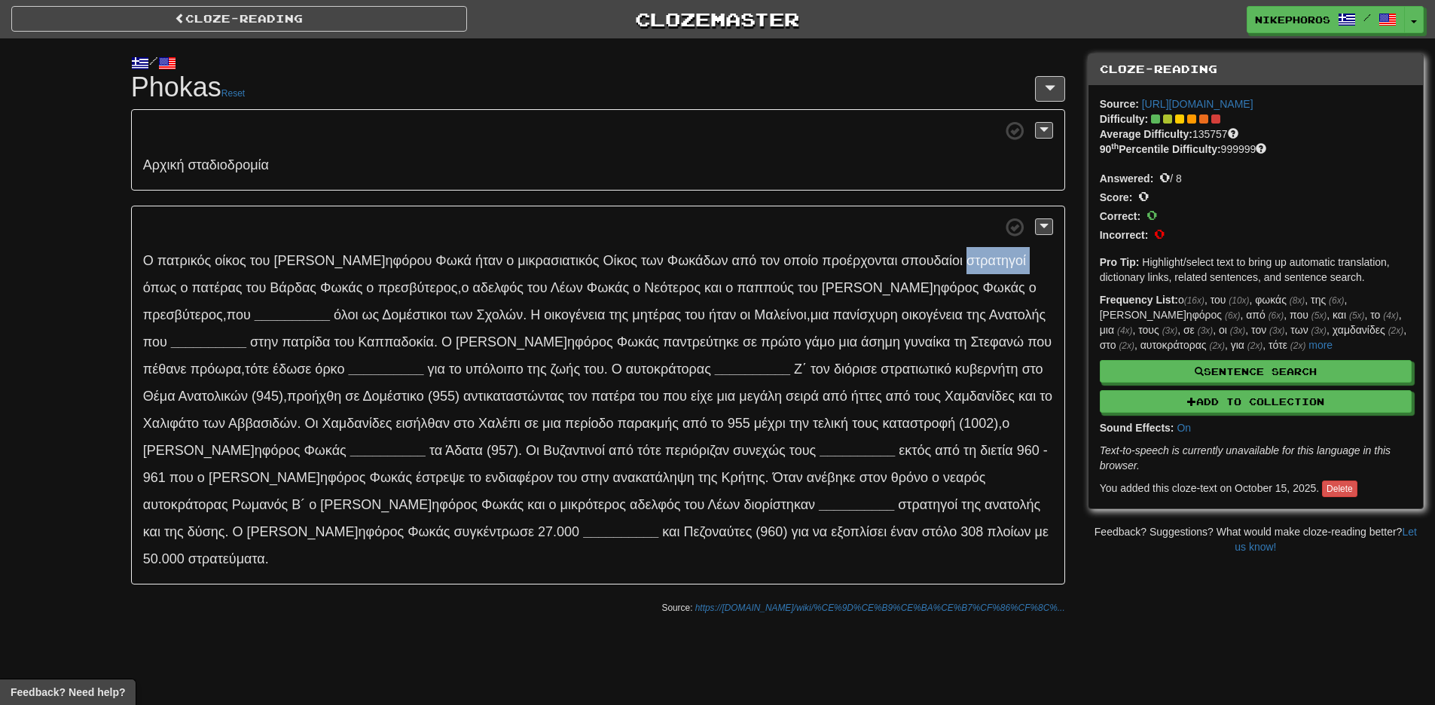
click at [902, 251] on p "Ο πα τρικός ο ίκος τ ου [PERSON_NAME] ηφόρου Φ ωκά ή ταν ο μικρ ασιατικός Ο ίκο…" at bounding box center [598, 396] width 934 height 380
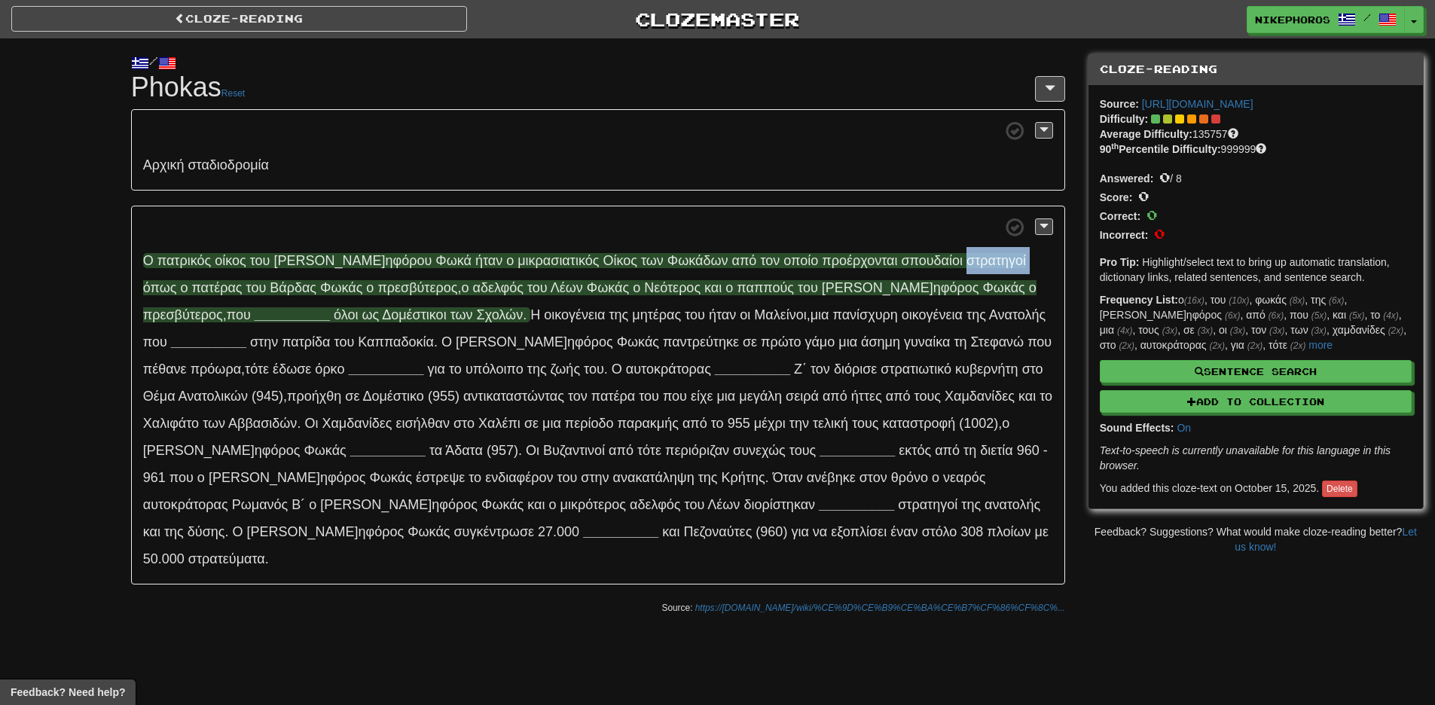
click at [966, 260] on span "στρ ατηγοί" at bounding box center [995, 260] width 59 height 15
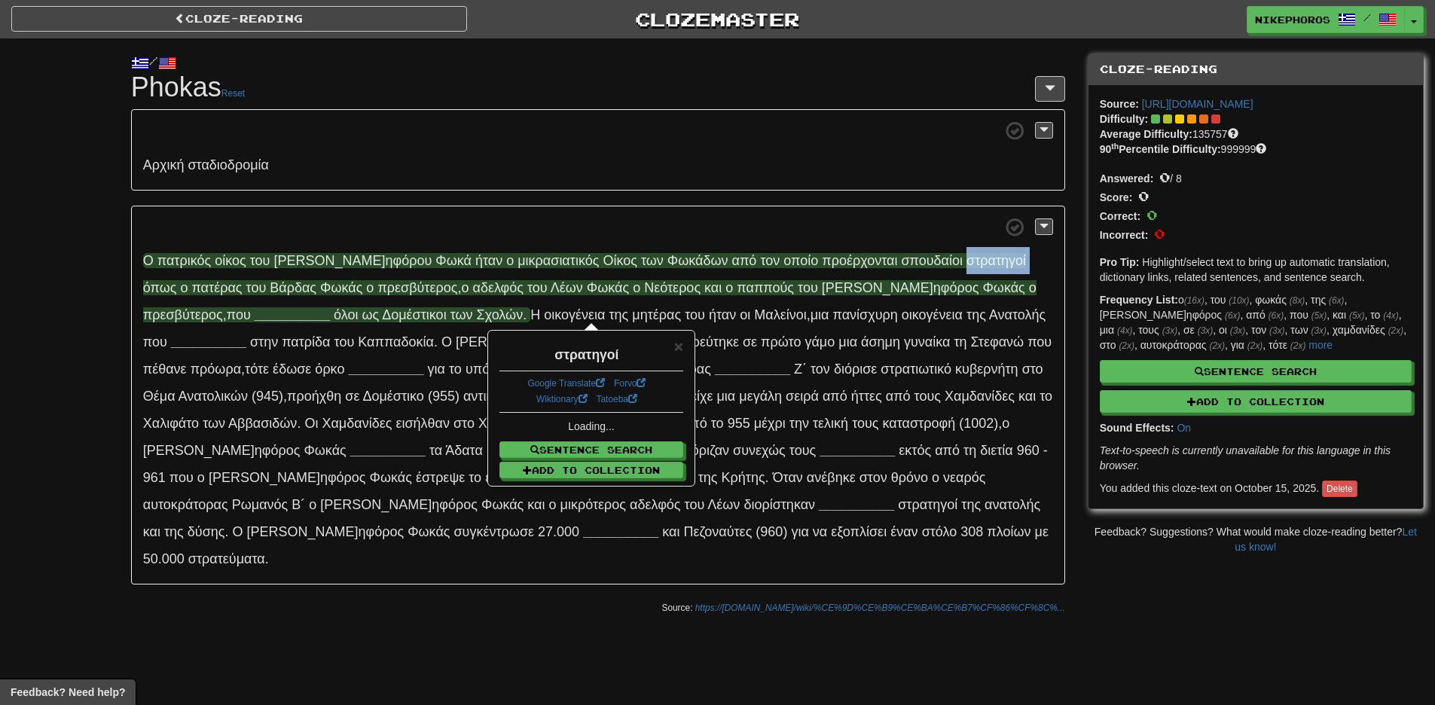
click at [966, 260] on span "στρ ατηγοί" at bounding box center [995, 260] width 59 height 15
drag, startPoint x: 935, startPoint y: 251, endPoint x: 974, endPoint y: 254, distance: 39.3
click at [935, 251] on p "Ο πα τρικός ο ίκος τ ου [PERSON_NAME] ηφόρου Φ ωκά ή ταν ο μικρ ασιατικός Ο ίκο…" at bounding box center [598, 396] width 934 height 380
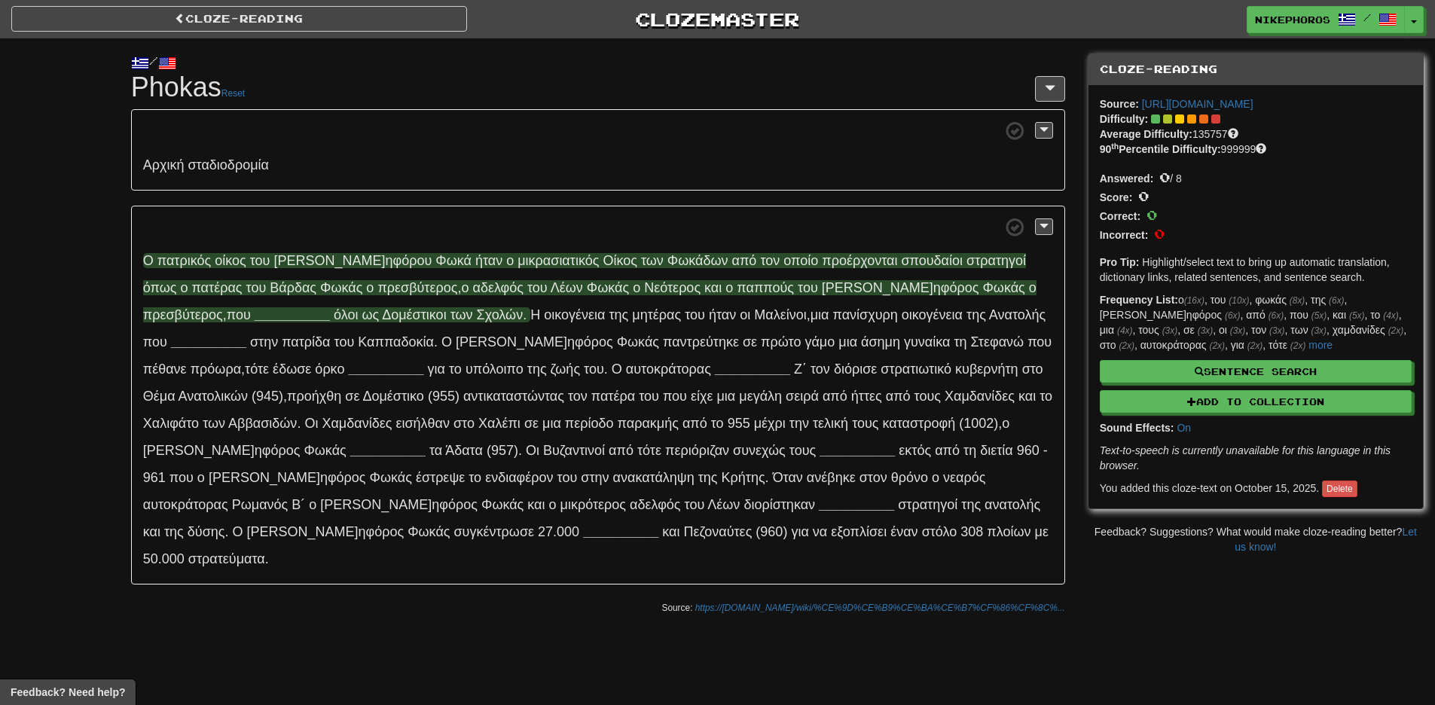
click at [177, 280] on span "ό πως" at bounding box center [160, 287] width 34 height 15
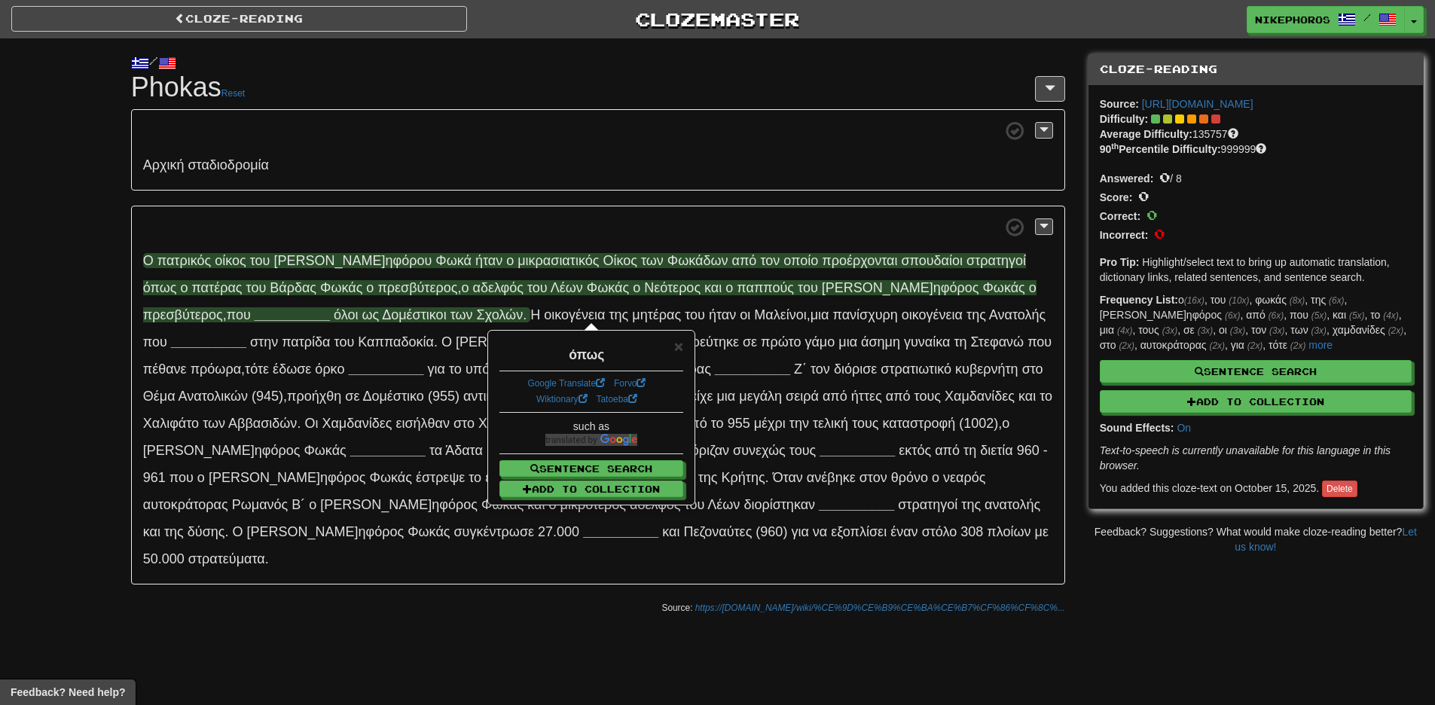
click at [242, 280] on span "πα τέρας" at bounding box center [216, 287] width 50 height 15
drag, startPoint x: 843, startPoint y: 245, endPoint x: 804, endPoint y: 255, distance: 39.8
click at [842, 245] on p "Ο πα τρικός ο ίκος τ ου [PERSON_NAME] ηφόρου Φ ωκά ή ταν ο μικρ ασιατικός Ο ίκο…" at bounding box center [598, 396] width 934 height 380
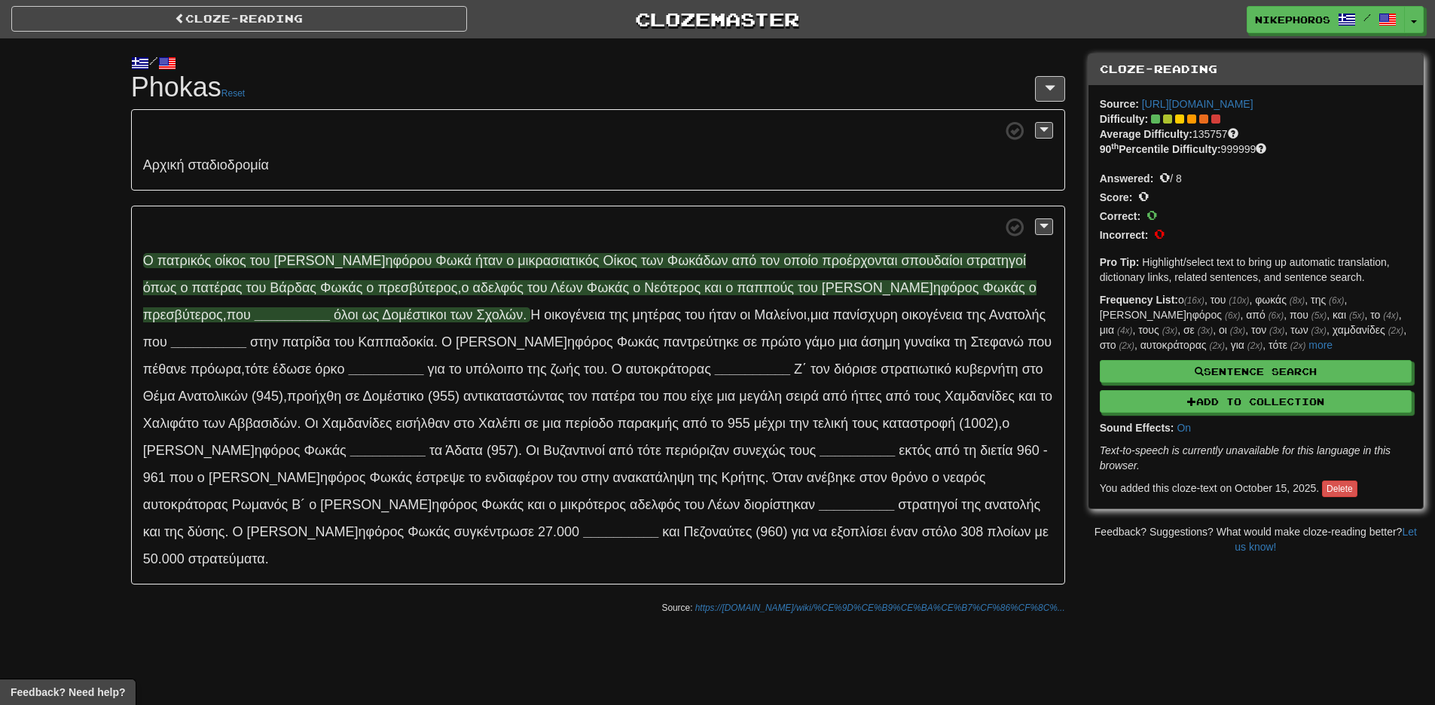
click at [177, 280] on span "ό πως" at bounding box center [160, 287] width 34 height 15
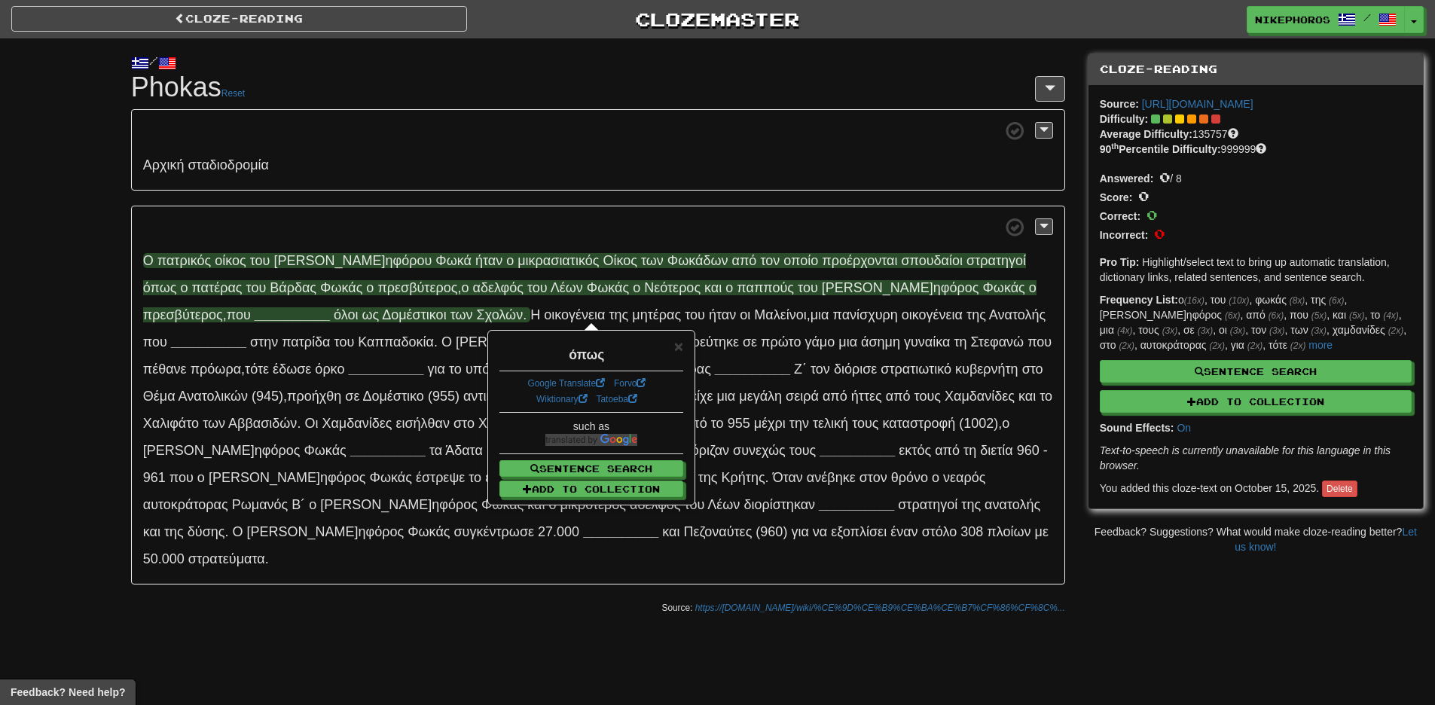
click at [378, 250] on p "Ο πα τρικός ο ίκος τ ου [PERSON_NAME] ηφόρου Φ ωκά ή ταν ο μικρ ασιατικός Ο ίκο…" at bounding box center [598, 396] width 934 height 380
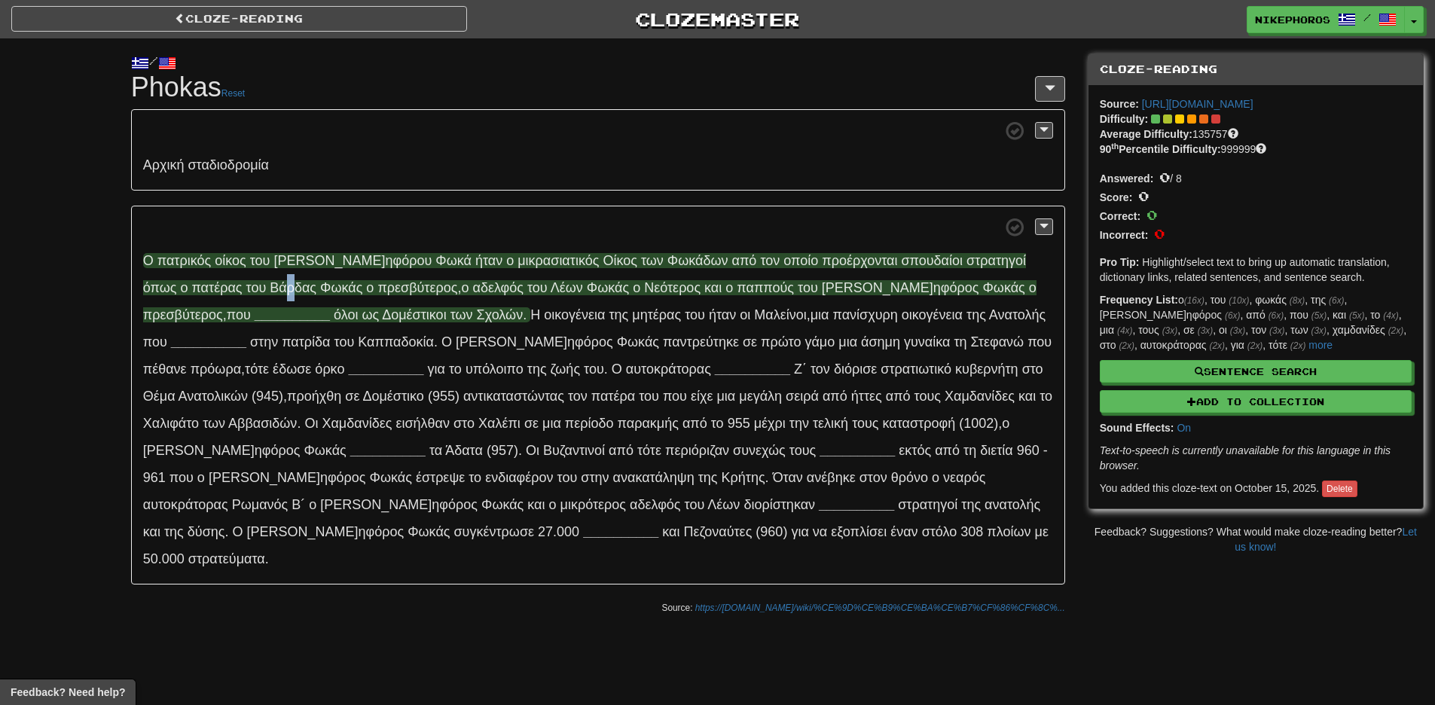
click at [270, 288] on span "Βά ρδας" at bounding box center [293, 287] width 47 height 15
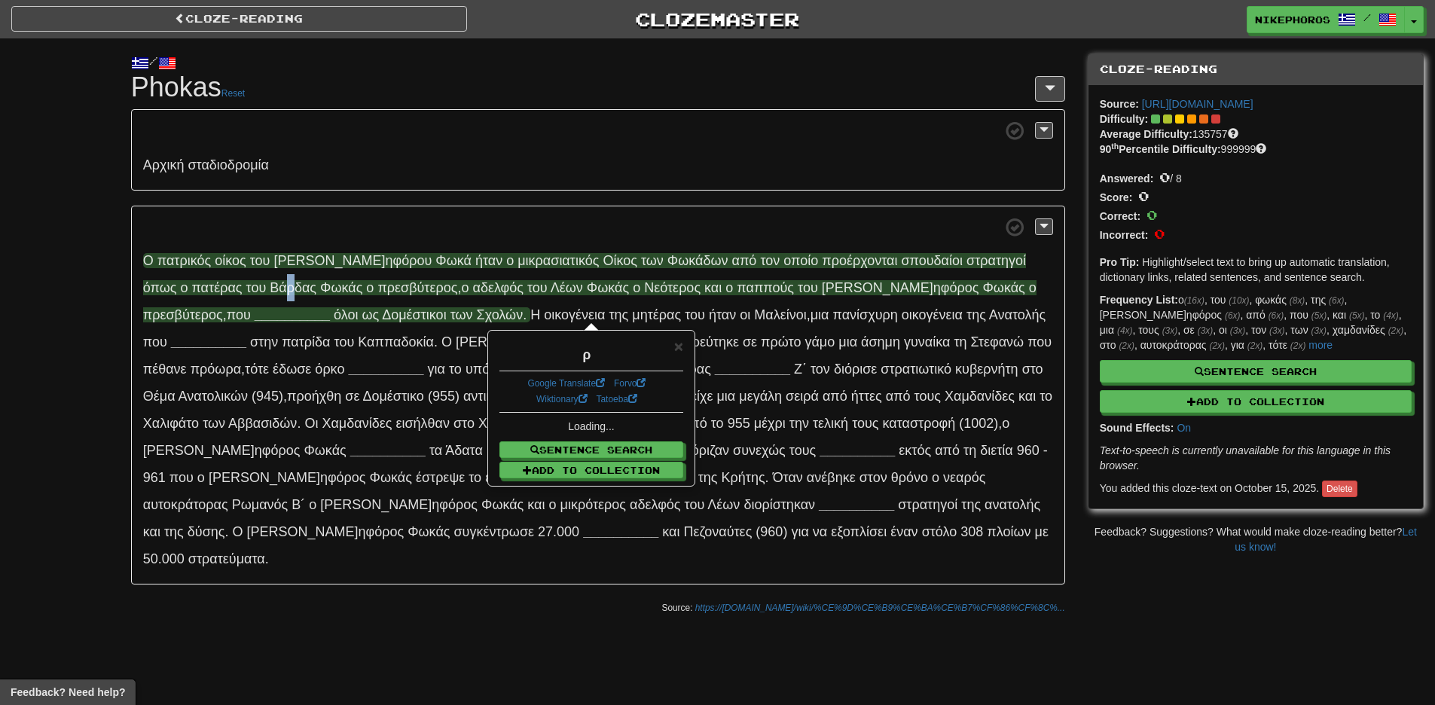
click at [270, 288] on span "Βά ρδας" at bounding box center [293, 287] width 47 height 15
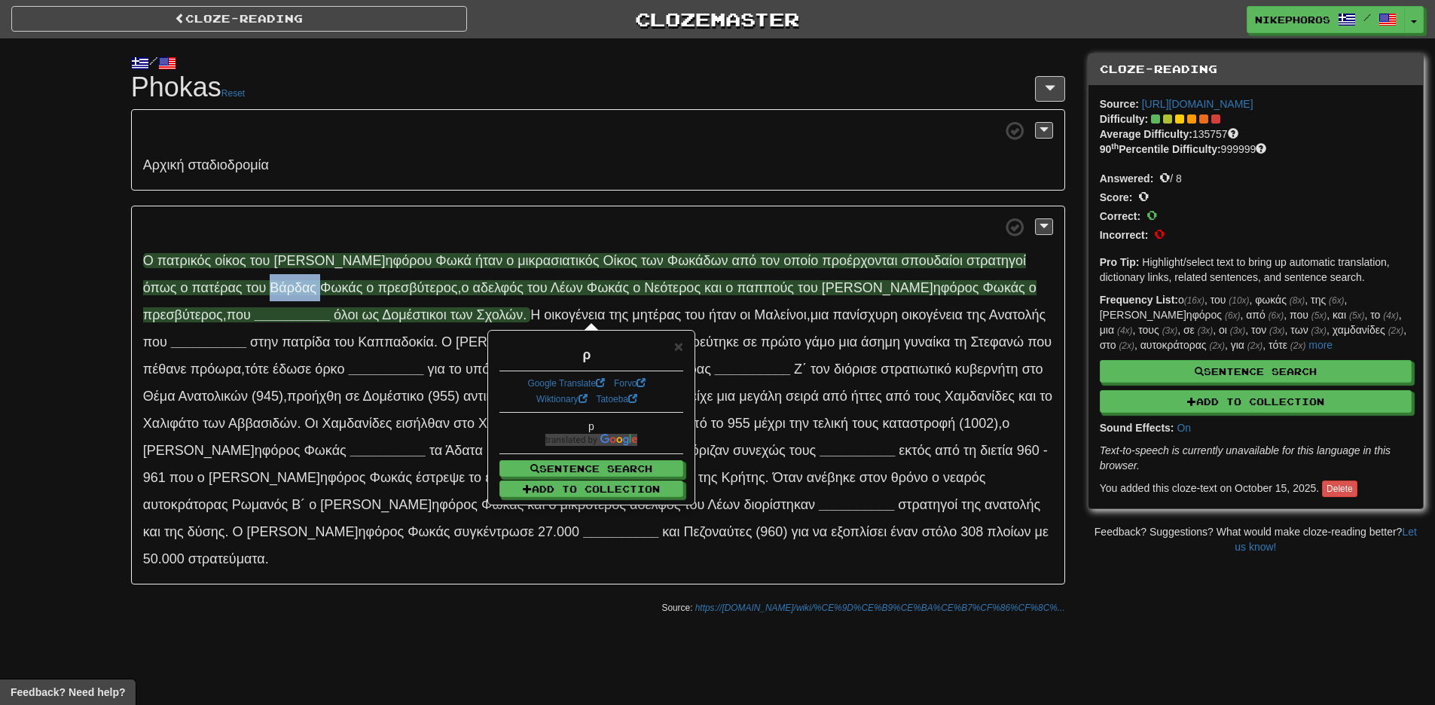
click at [270, 288] on span "Βά ρδας" at bounding box center [293, 287] width 47 height 15
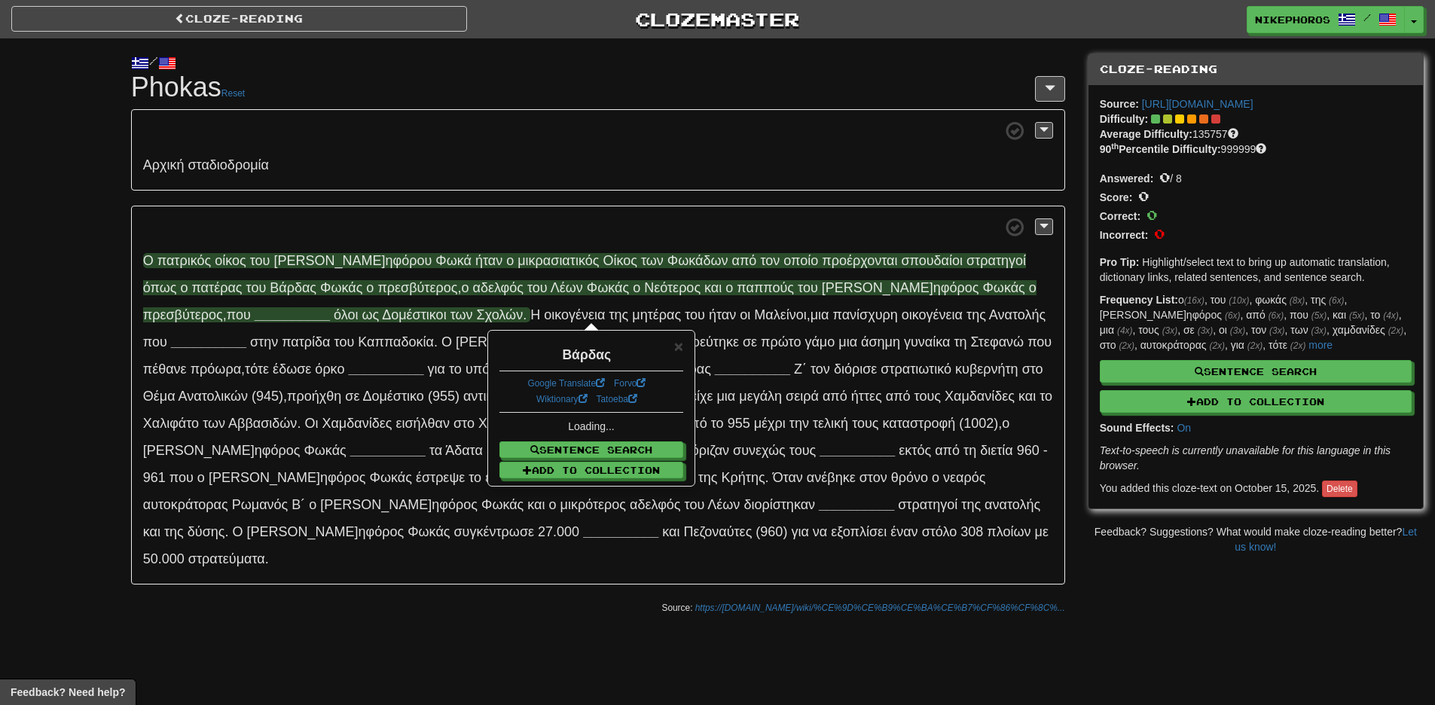
click at [472, 284] on span "αδ" at bounding box center [479, 287] width 15 height 15
click at [377, 283] on span "πρε σβύτερος" at bounding box center [417, 287] width 80 height 15
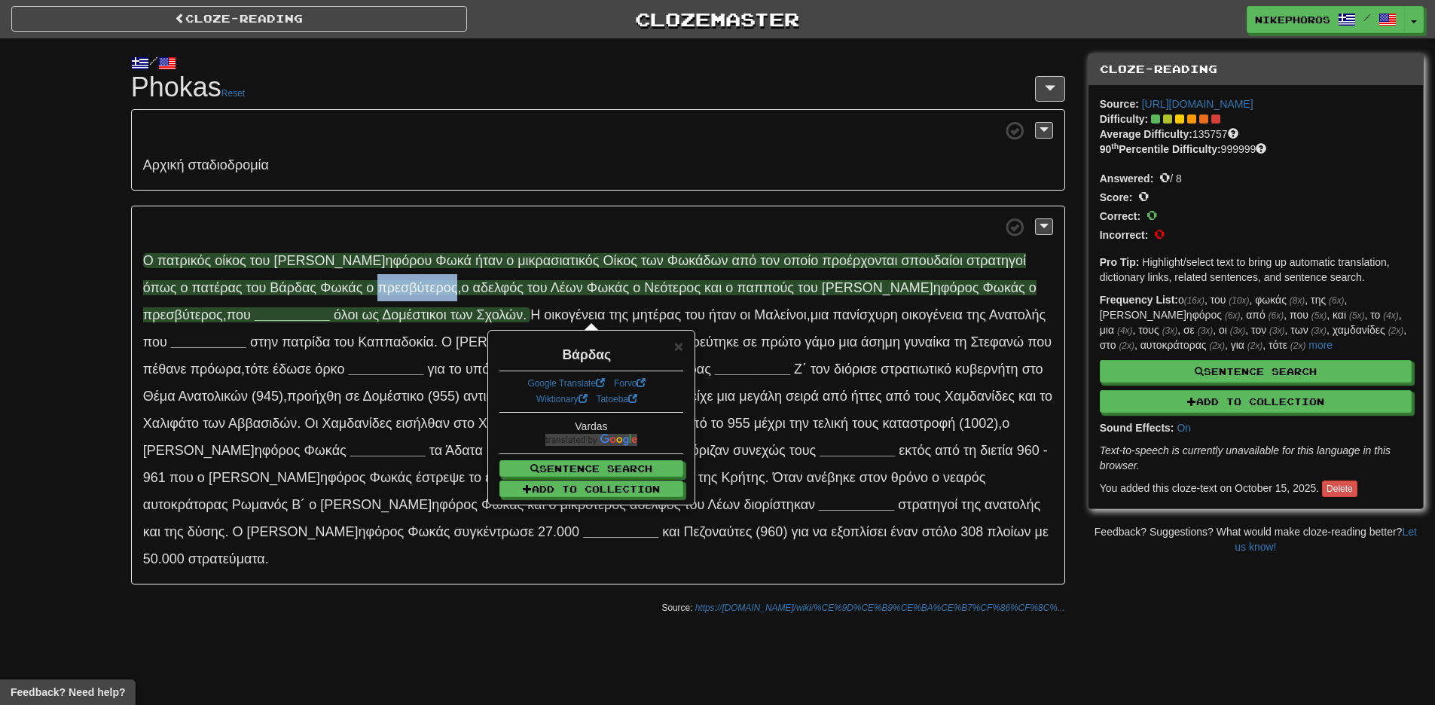
click at [377, 283] on span "πρε σβύτερος" at bounding box center [417, 287] width 80 height 15
click at [413, 240] on p "Ο πα τρικός ο ίκος τ ου [PERSON_NAME] ηφόρου Φ ωκά ή ταν ο μικρ ασιατικός Ο ίκο…" at bounding box center [598, 396] width 934 height 380
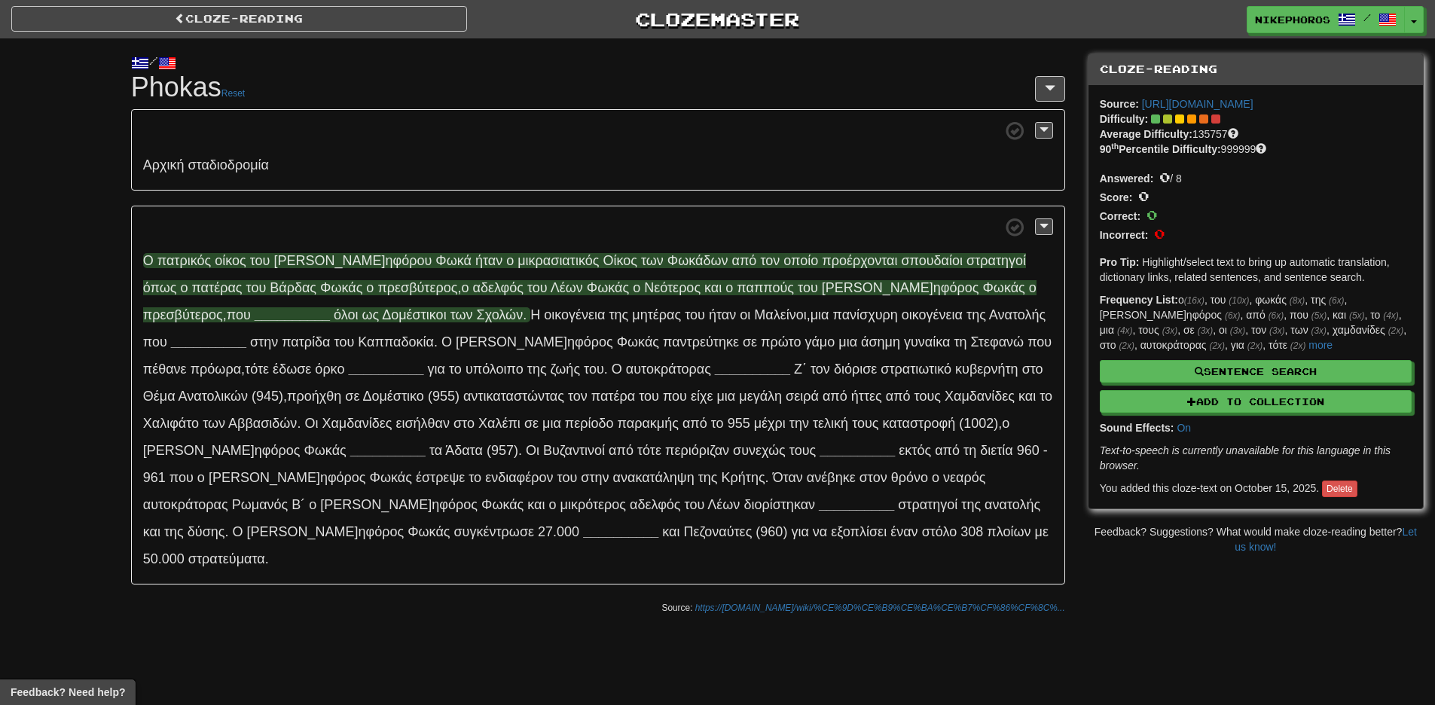
click at [377, 290] on span "πρε σβύτερος" at bounding box center [417, 287] width 80 height 15
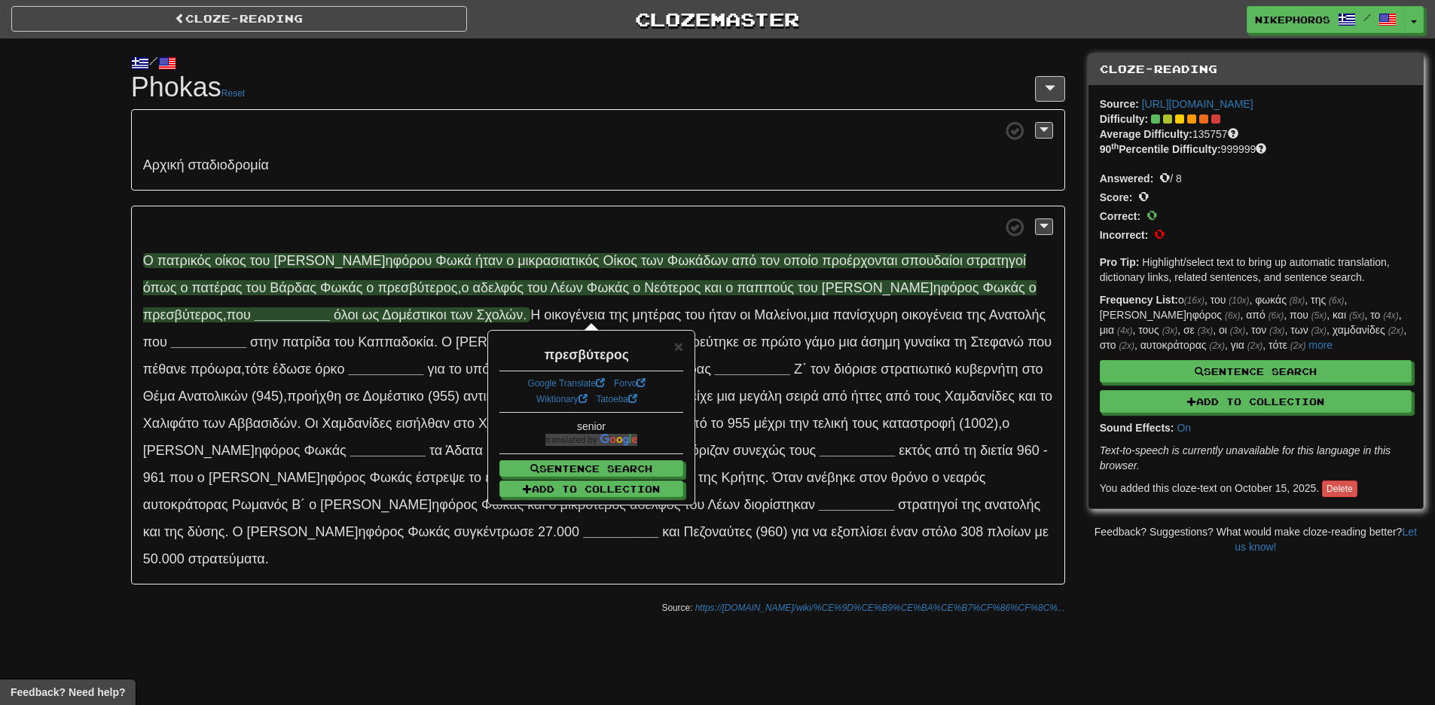
click at [443, 207] on p "Ο πα τρικός ο ίκος τ ου [PERSON_NAME] ηφόρου Φ ωκά ή ταν ο μικρ ασιατικός Ο ίκο…" at bounding box center [598, 396] width 934 height 380
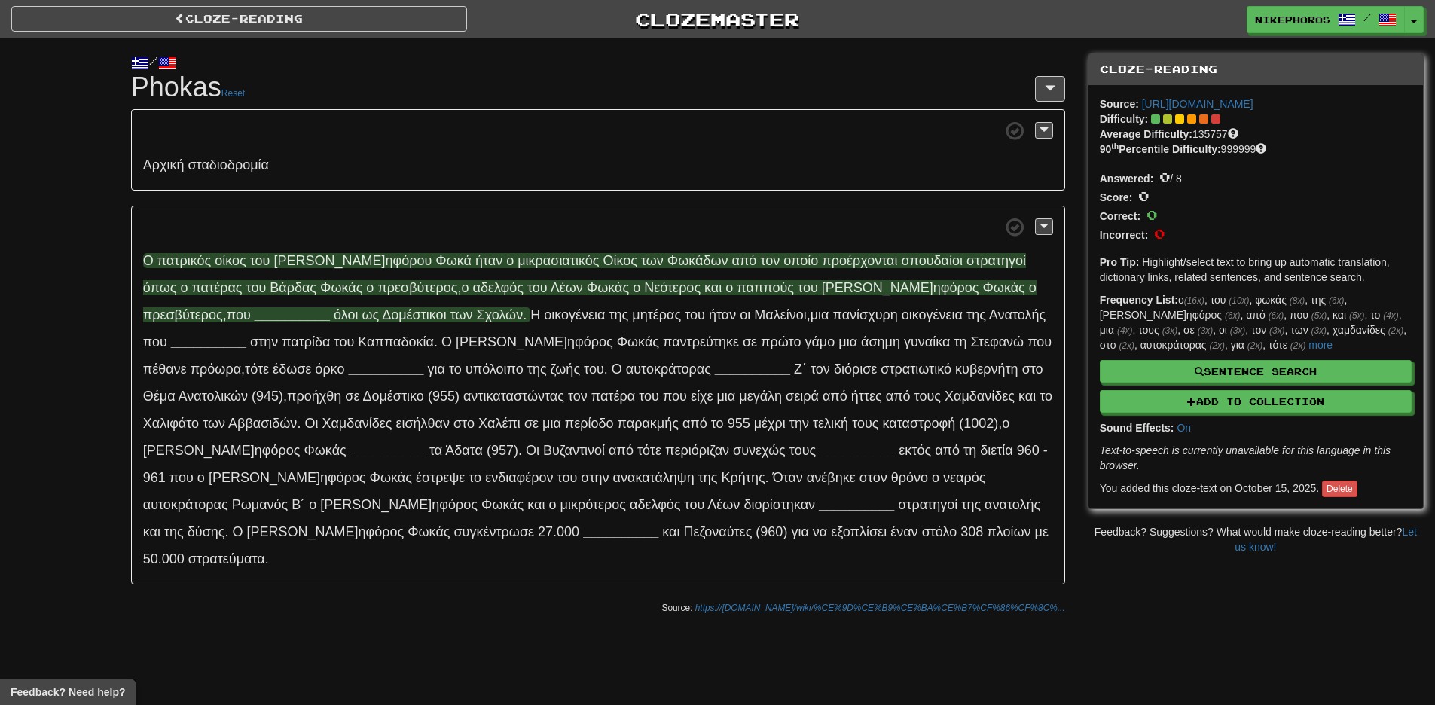
click at [472, 284] on span "αδ ελφός" at bounding box center [497, 287] width 51 height 15
click at [472, 283] on span "αδ ελφός" at bounding box center [497, 287] width 51 height 15
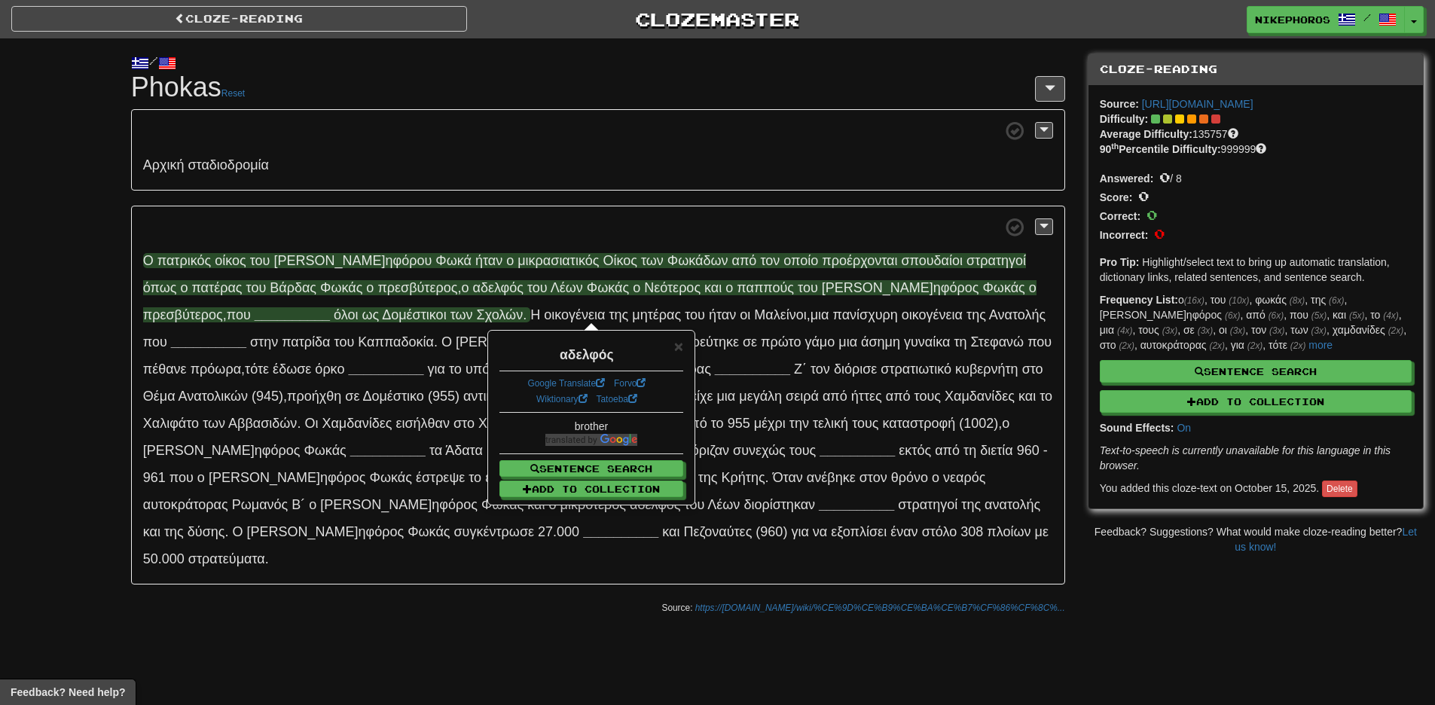
click at [453, 246] on p "Ο πα τρικός ο ίκος τ ου [PERSON_NAME] ηφόρου Φ ωκά ή ταν ο μικρ ασιατικός Ο ίκο…" at bounding box center [598, 396] width 934 height 380
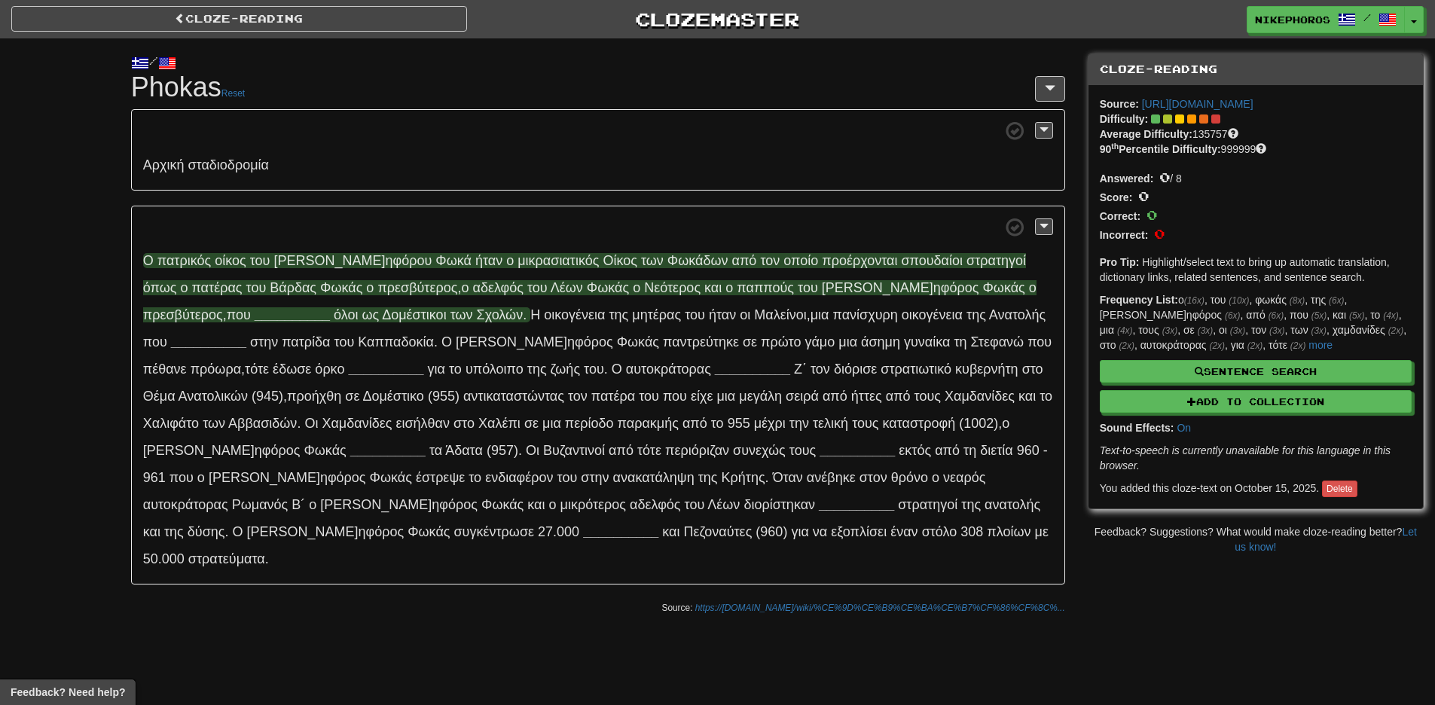
click at [551, 295] on span "Λ έων" at bounding box center [567, 287] width 32 height 15
click at [551, 290] on span "Λ έων" at bounding box center [567, 287] width 32 height 15
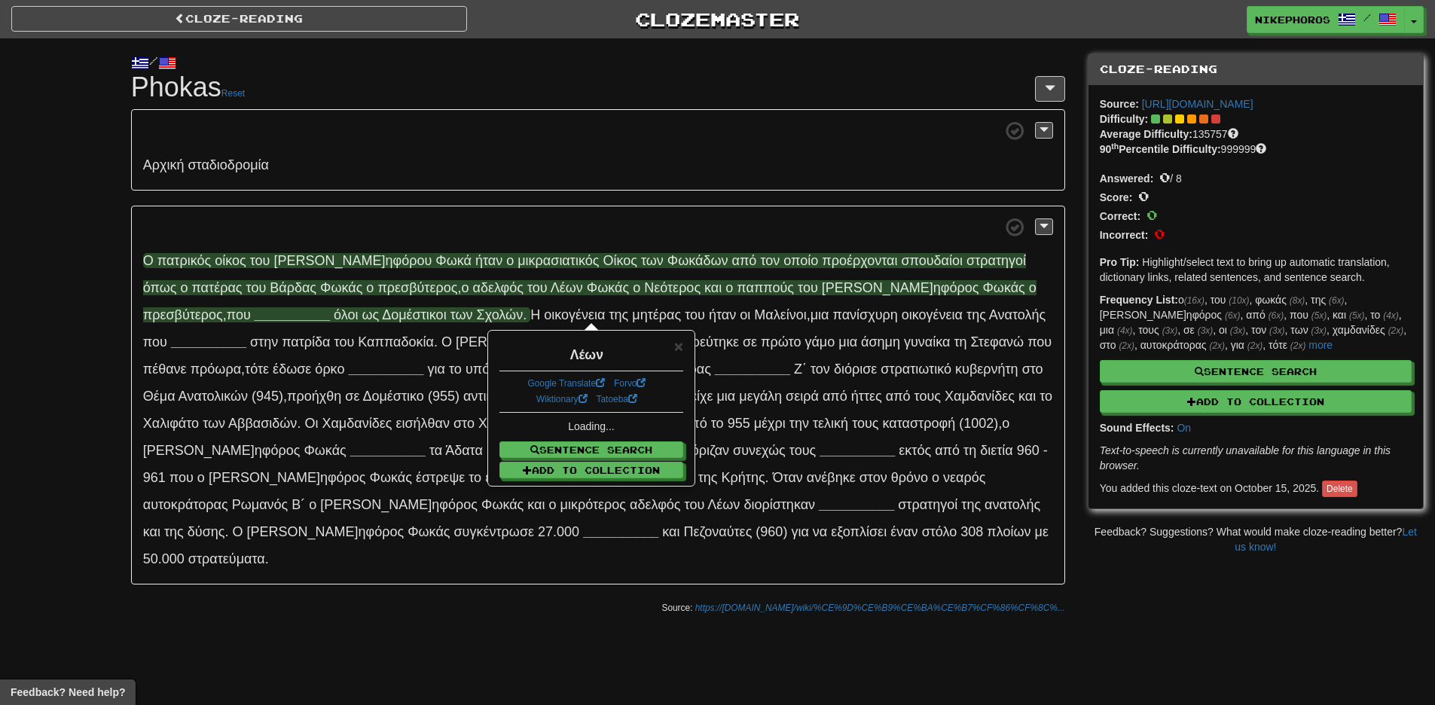
click at [644, 285] on span "Νε ότερος" at bounding box center [672, 287] width 56 height 15
click at [527, 285] on span "τ ου" at bounding box center [537, 287] width 20 height 15
click at [472, 289] on span "αδ ελφός" at bounding box center [497, 287] width 51 height 15
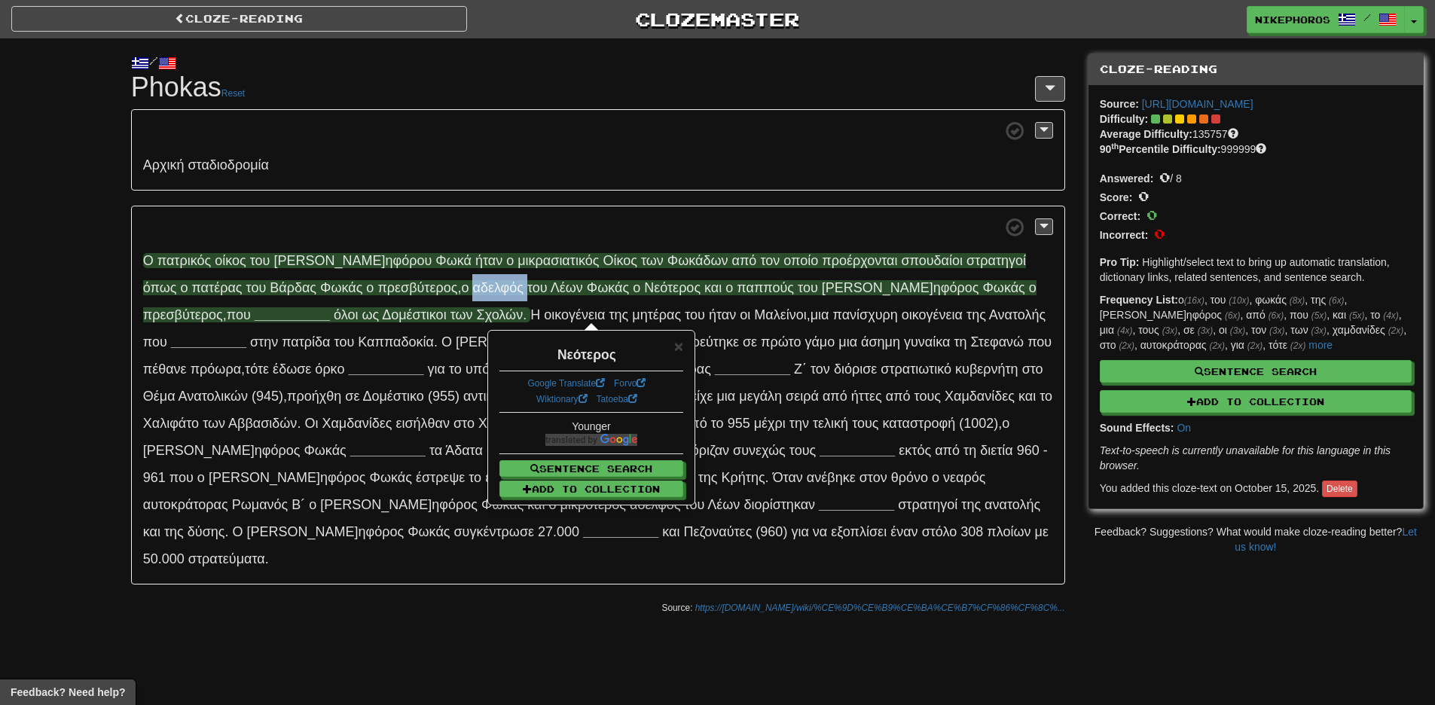
click at [472, 289] on span "αδ ελφός" at bounding box center [497, 287] width 51 height 15
click at [644, 292] on span "Νε" at bounding box center [652, 287] width 16 height 15
click at [737, 288] on span "πα ππούς" at bounding box center [765, 287] width 57 height 15
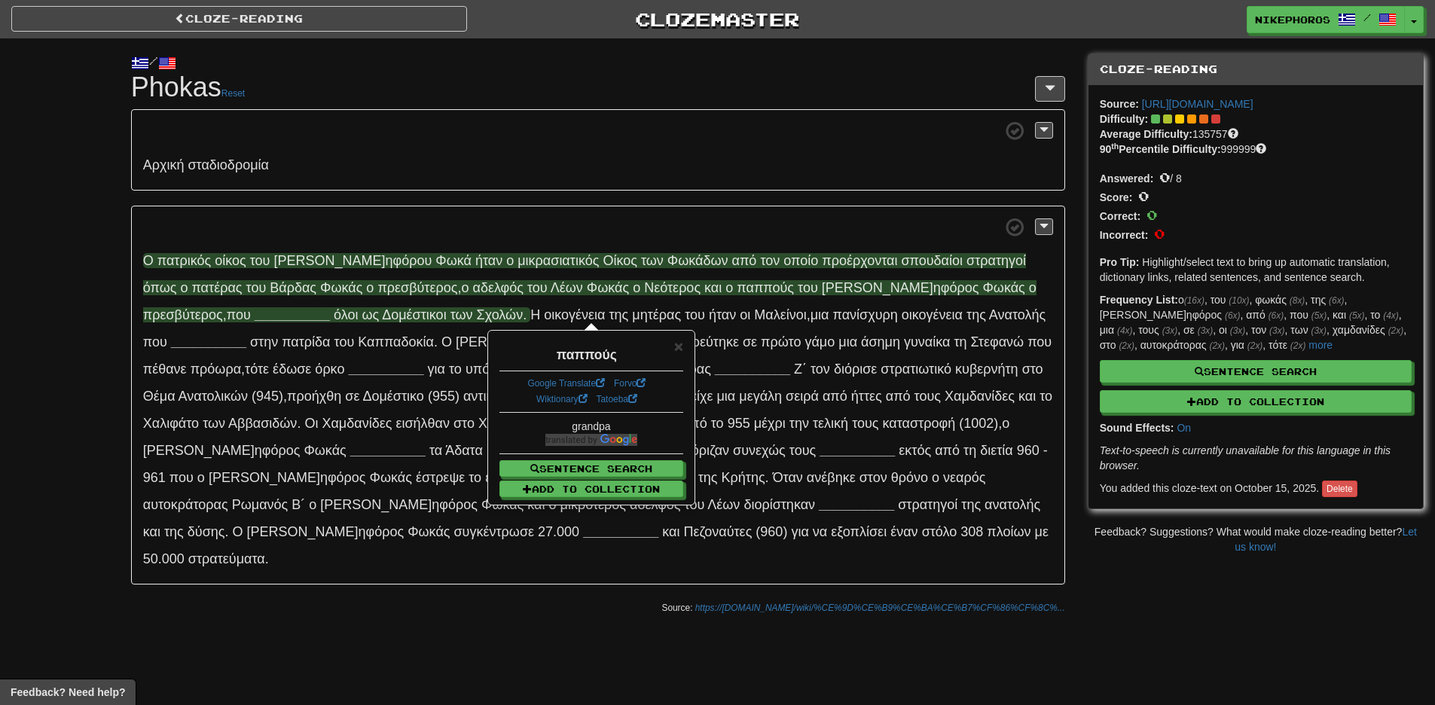
click at [822, 284] on span "[PERSON_NAME]" at bounding box center [877, 287] width 111 height 15
click at [904, 300] on p "Ο πα τρικός ο ίκος τ ου [PERSON_NAME] ηφόρου Φ ωκά ή ταν ο μικρ ασιατικός Ο ίκο…" at bounding box center [598, 396] width 934 height 380
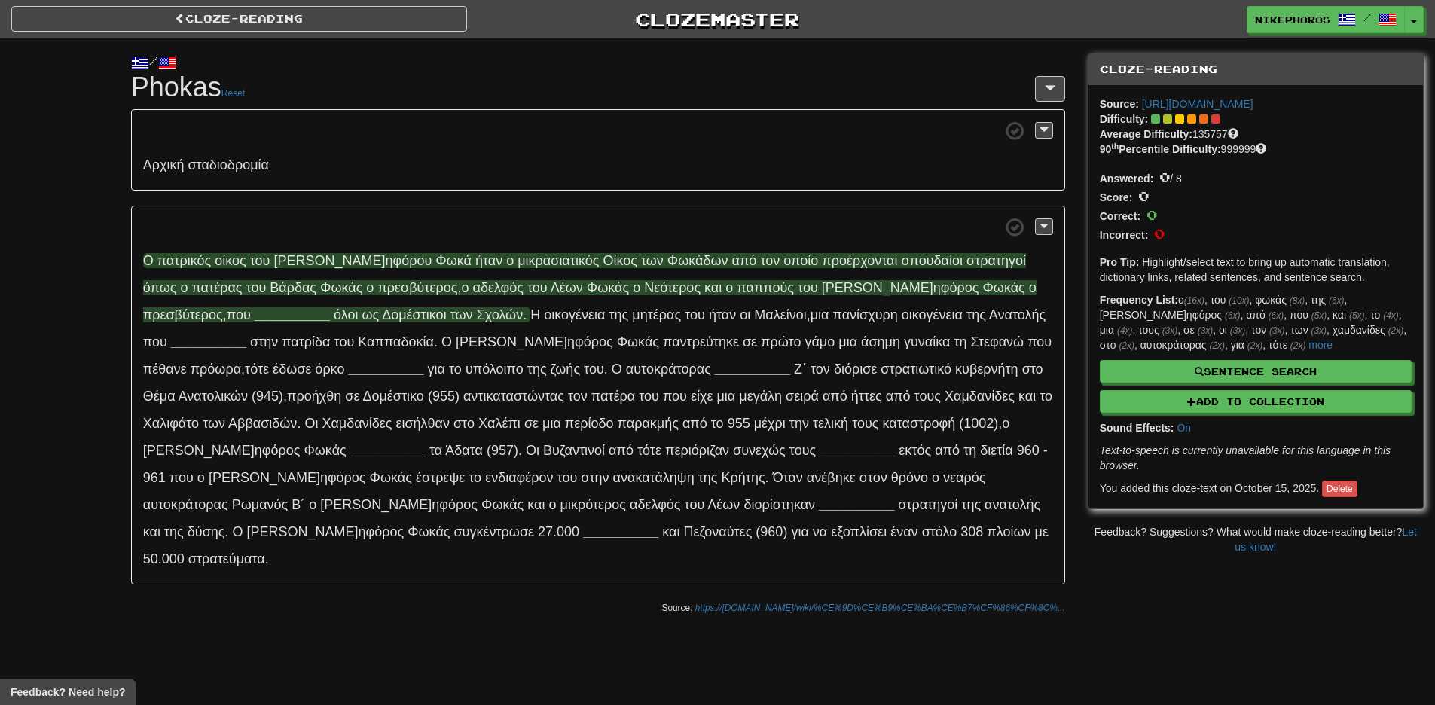
click at [223, 307] on span "πρε σβύτερος" at bounding box center [183, 314] width 80 height 15
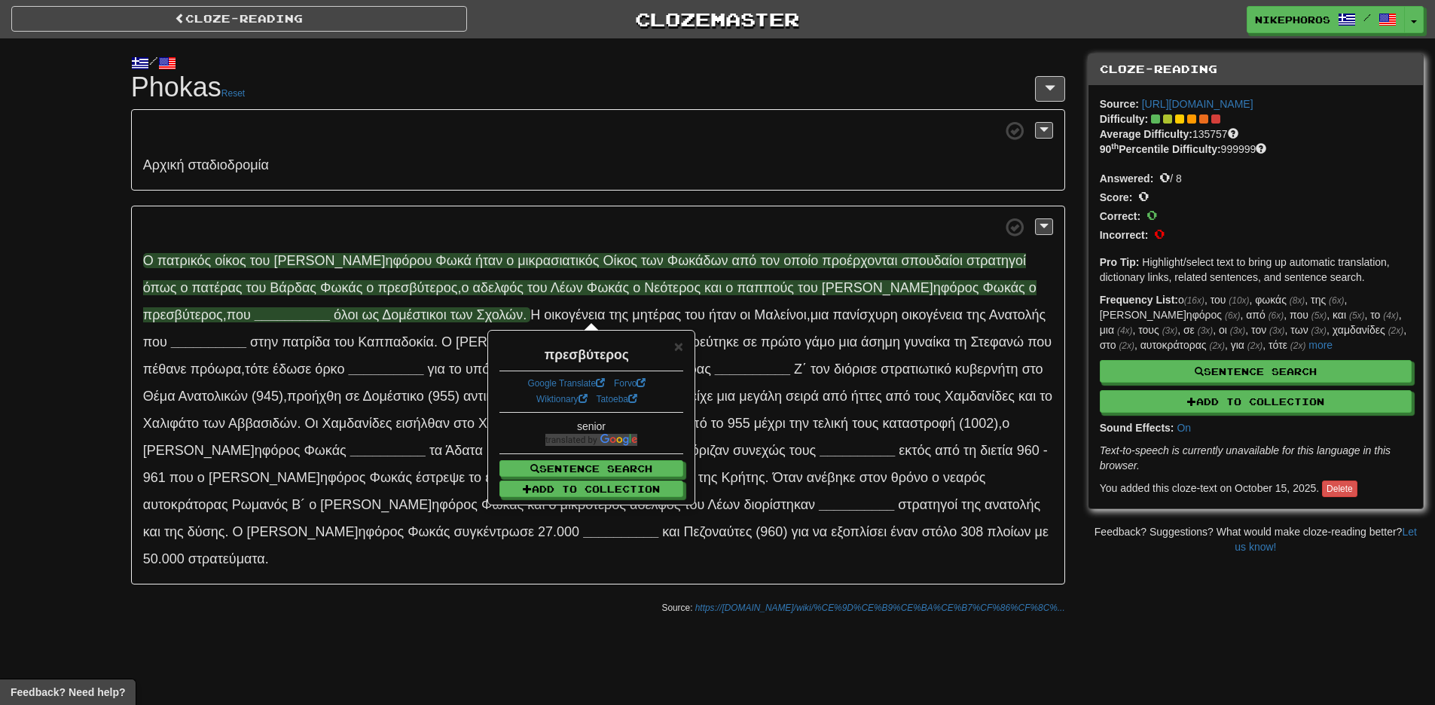
click at [251, 307] on span "π ου" at bounding box center [239, 314] width 24 height 15
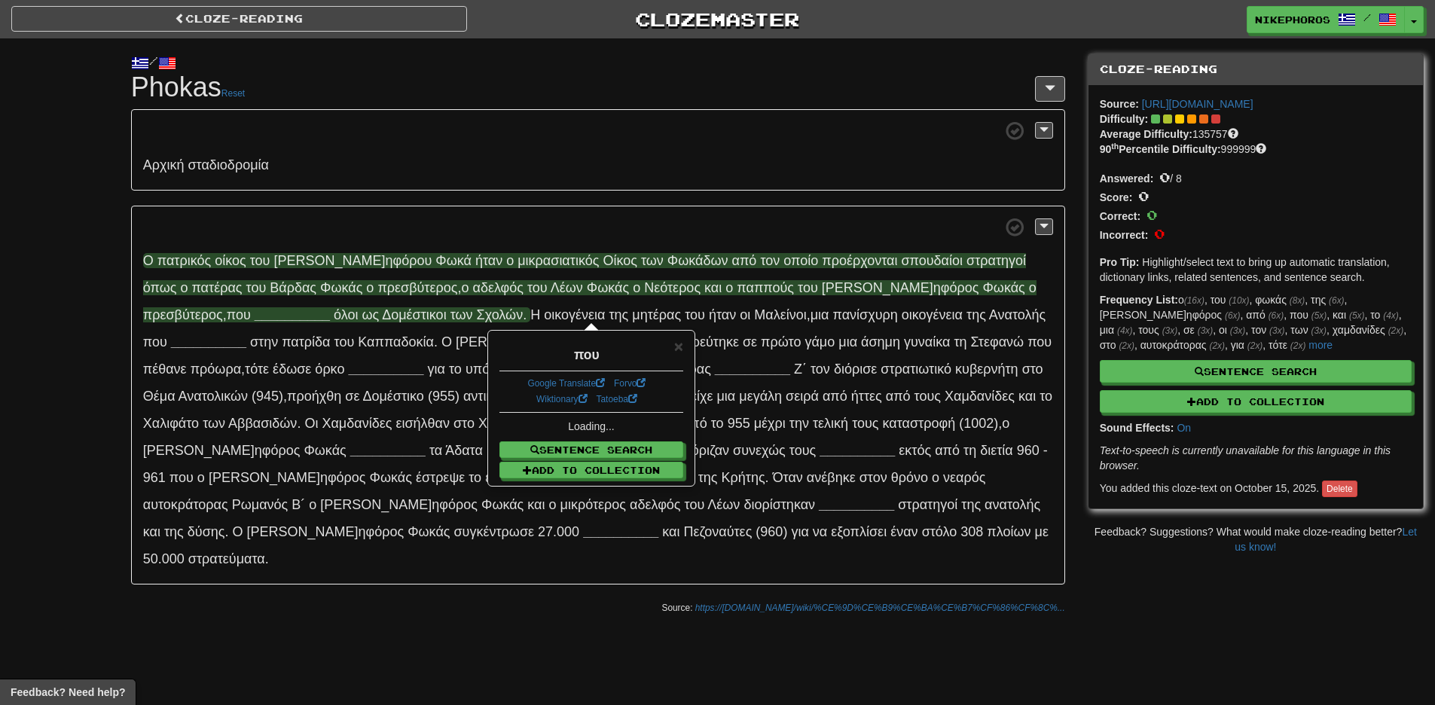
click at [277, 307] on span "___" at bounding box center [266, 314] width 23 height 15
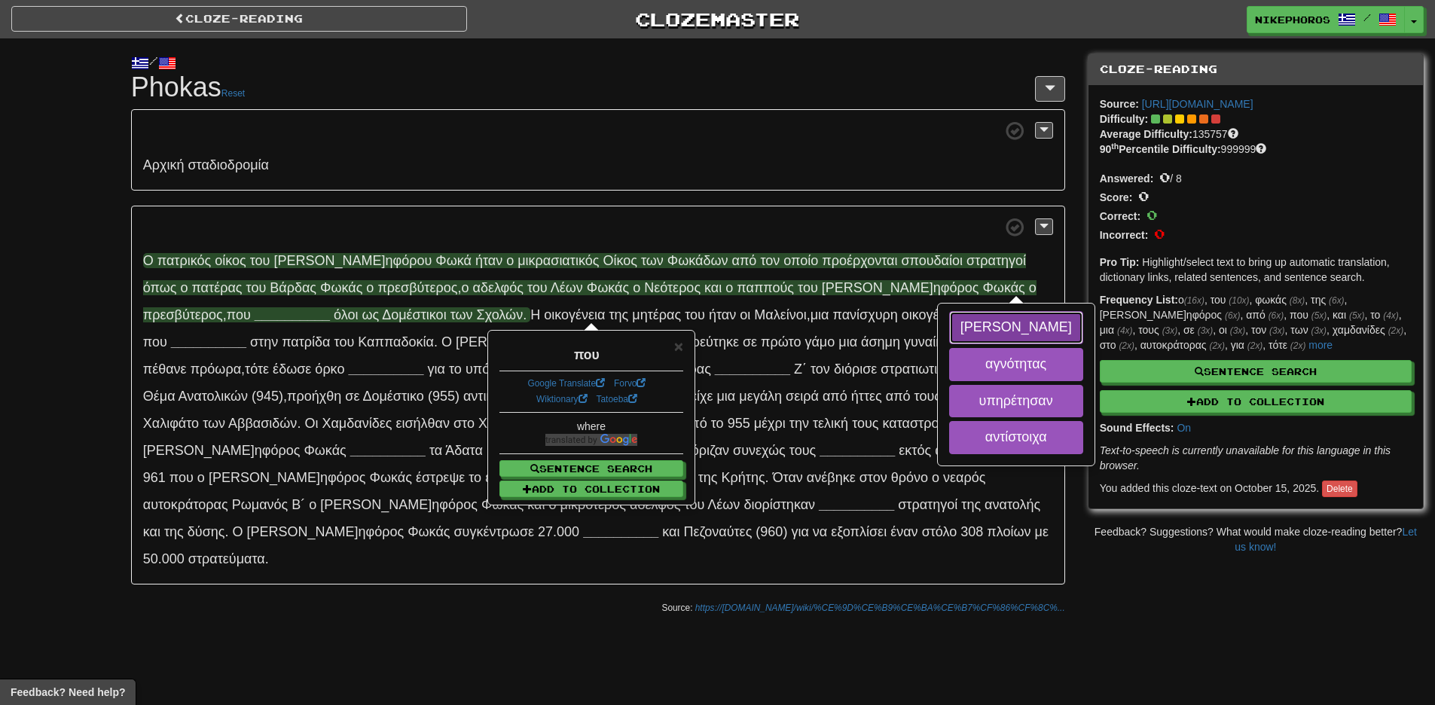
click at [995, 331] on button "[PERSON_NAME]" at bounding box center [1016, 327] width 134 height 33
click at [1026, 409] on button "υπηρέτησαν" at bounding box center [1016, 401] width 134 height 33
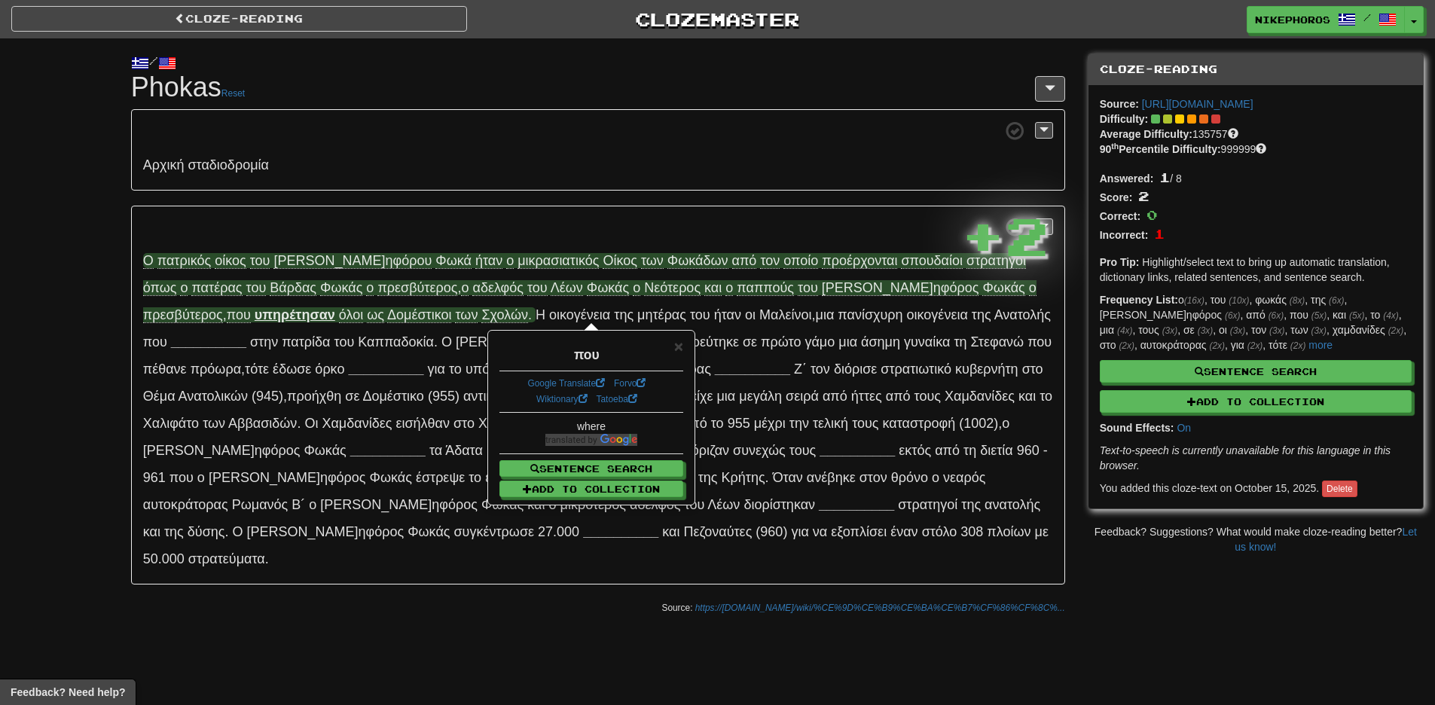
click at [1017, 272] on div "+ 2" at bounding box center [1004, 234] width 87 height 75
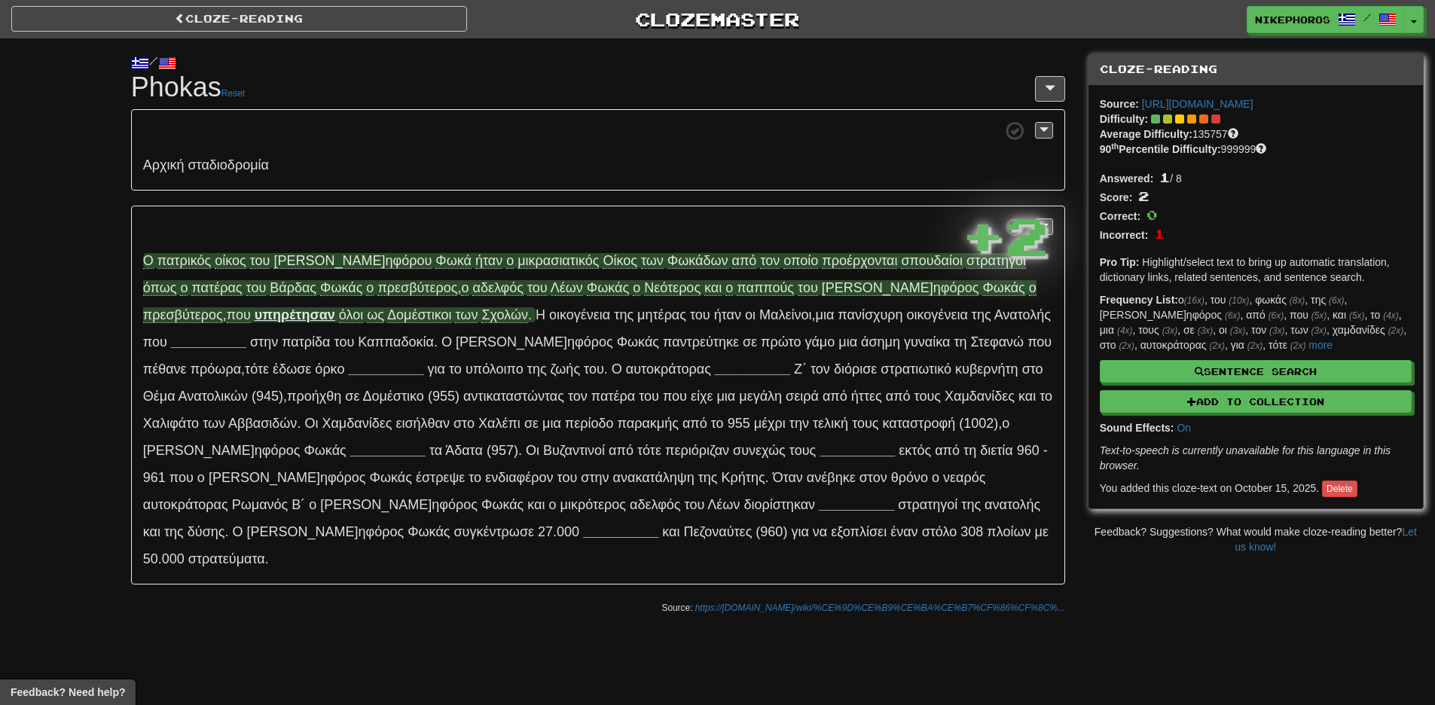
click at [335, 307] on strong "υπηρέτησαν" at bounding box center [295, 314] width 81 height 15
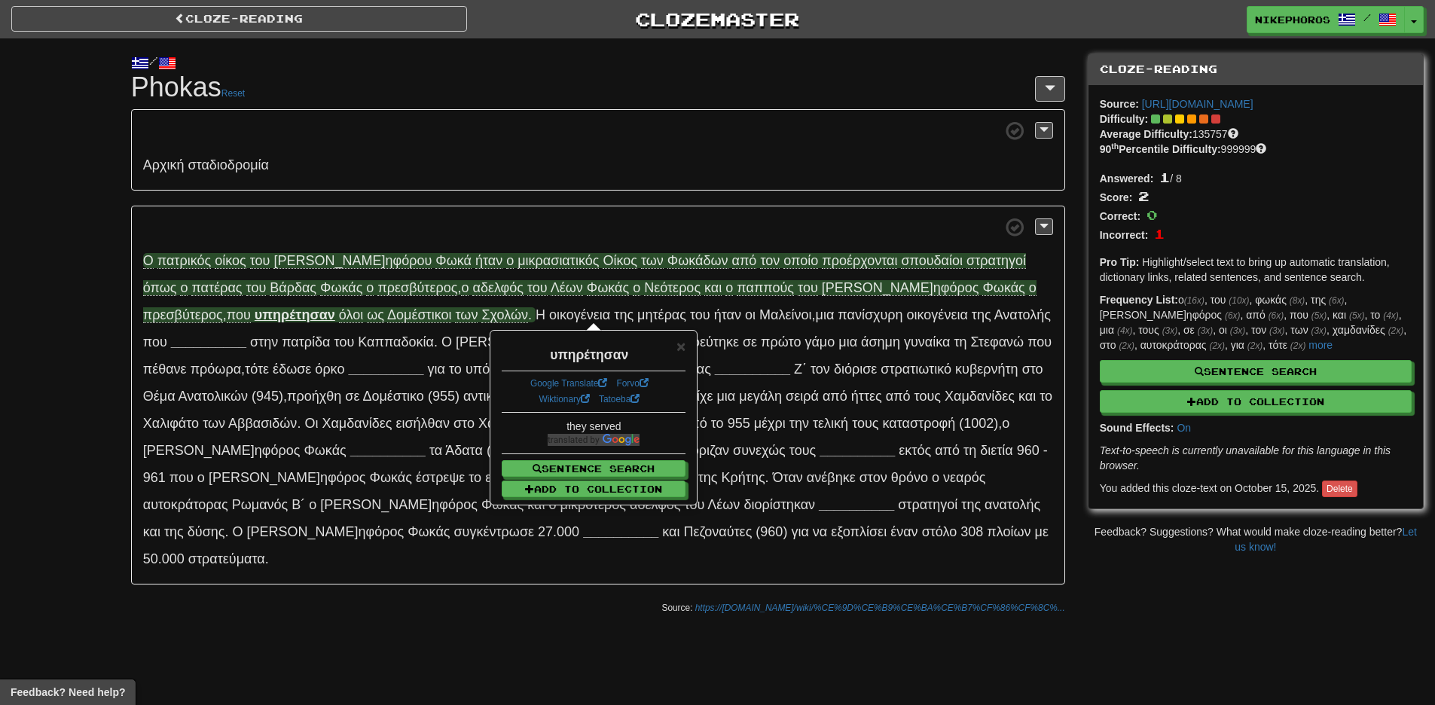
click at [622, 225] on span at bounding box center [598, 227] width 910 height 19
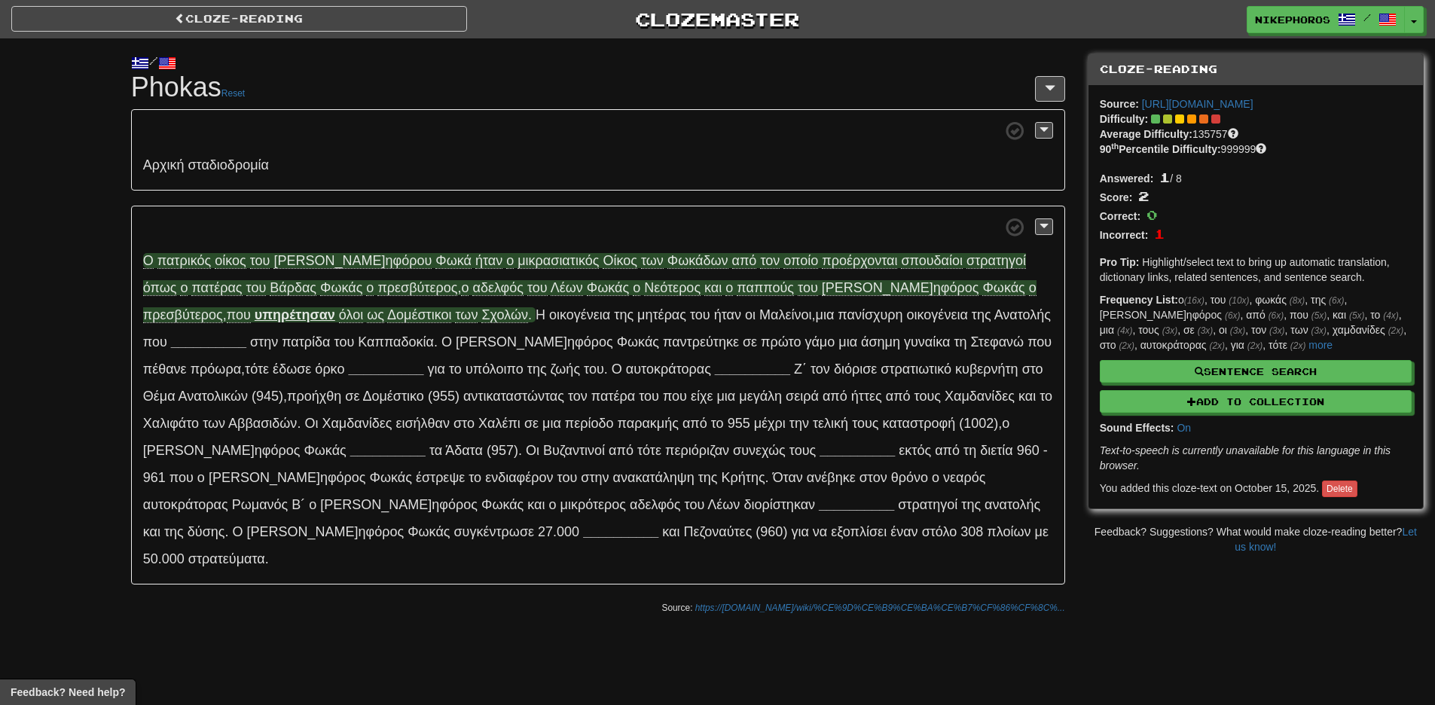
click at [339, 316] on span "ό λοι" at bounding box center [351, 314] width 24 height 15
click at [387, 314] on span "Δομ" at bounding box center [399, 314] width 24 height 15
click at [387, 316] on span "Δομ έστικοι" at bounding box center [419, 314] width 64 height 15
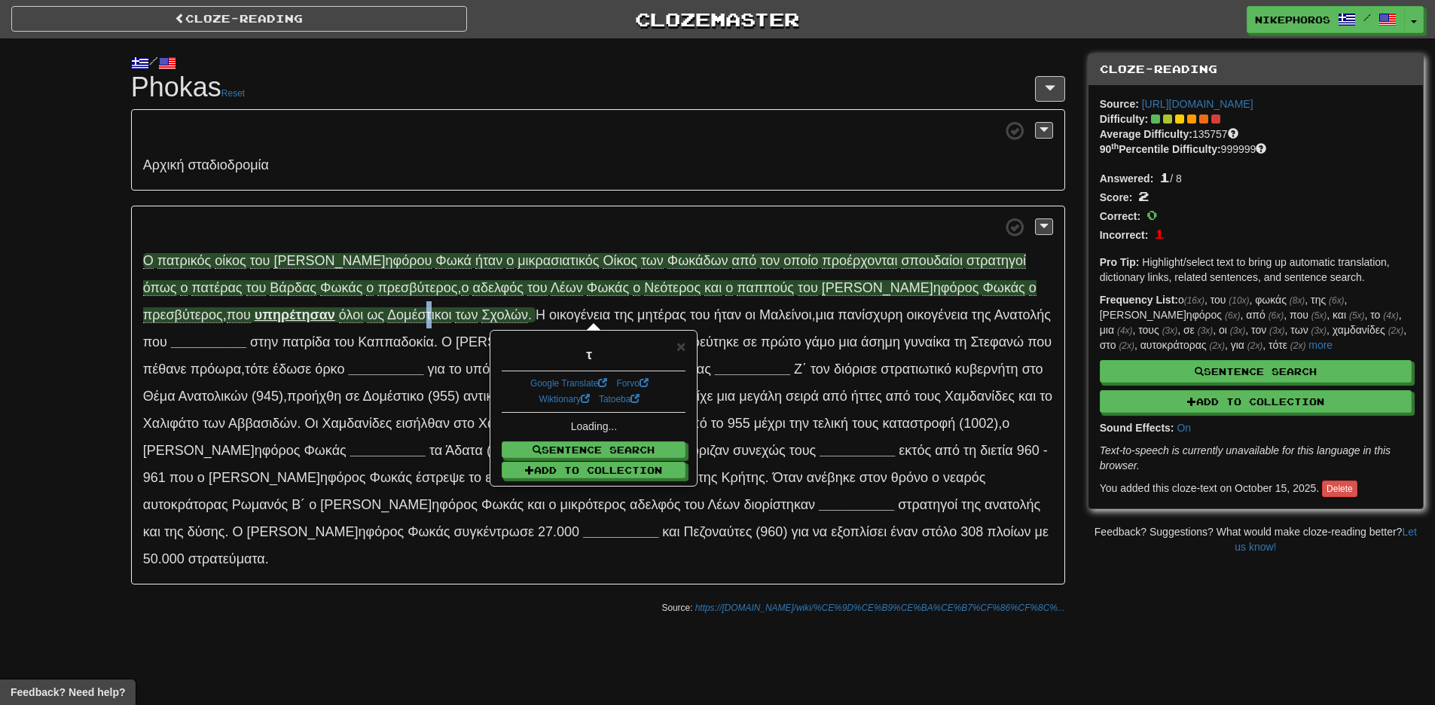
click at [387, 316] on span "Δομ έστικοι" at bounding box center [419, 314] width 64 height 15
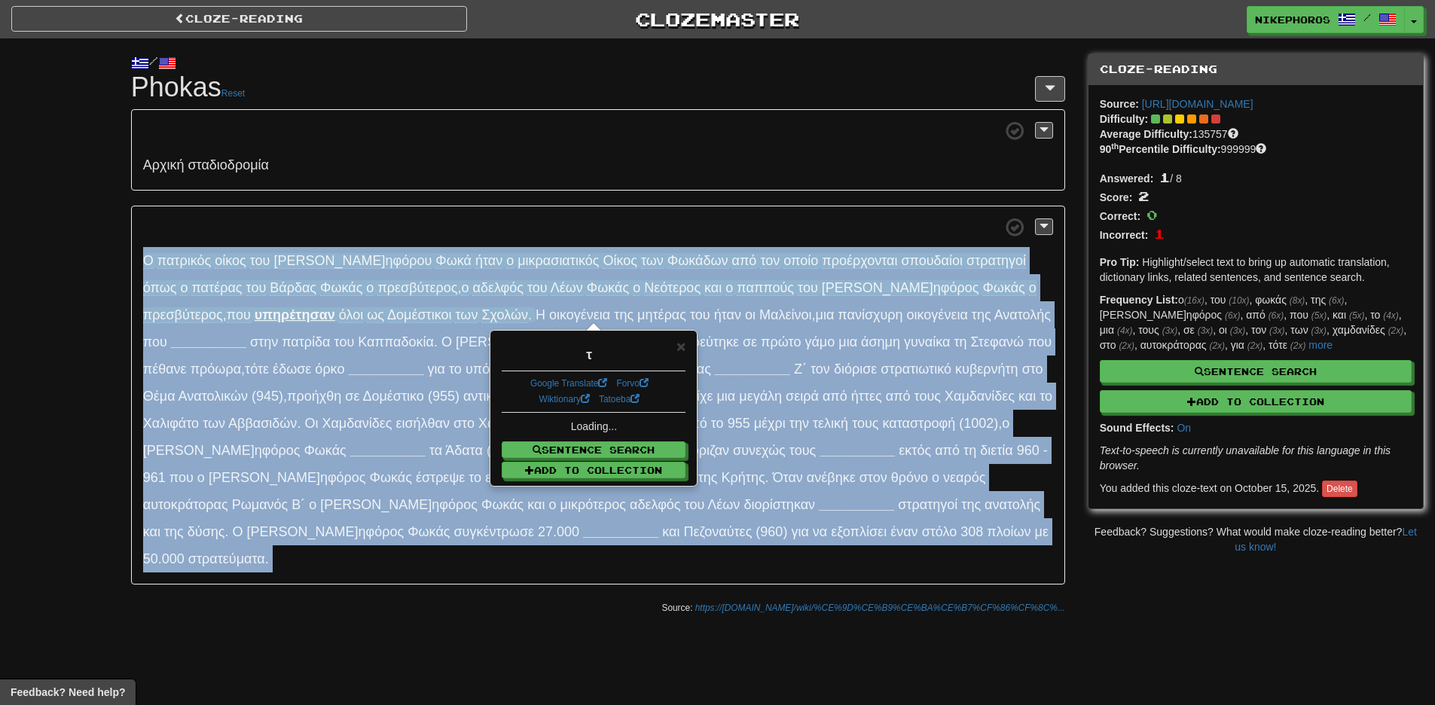
click at [387, 316] on span "Δομ έστικοι" at bounding box center [419, 314] width 64 height 15
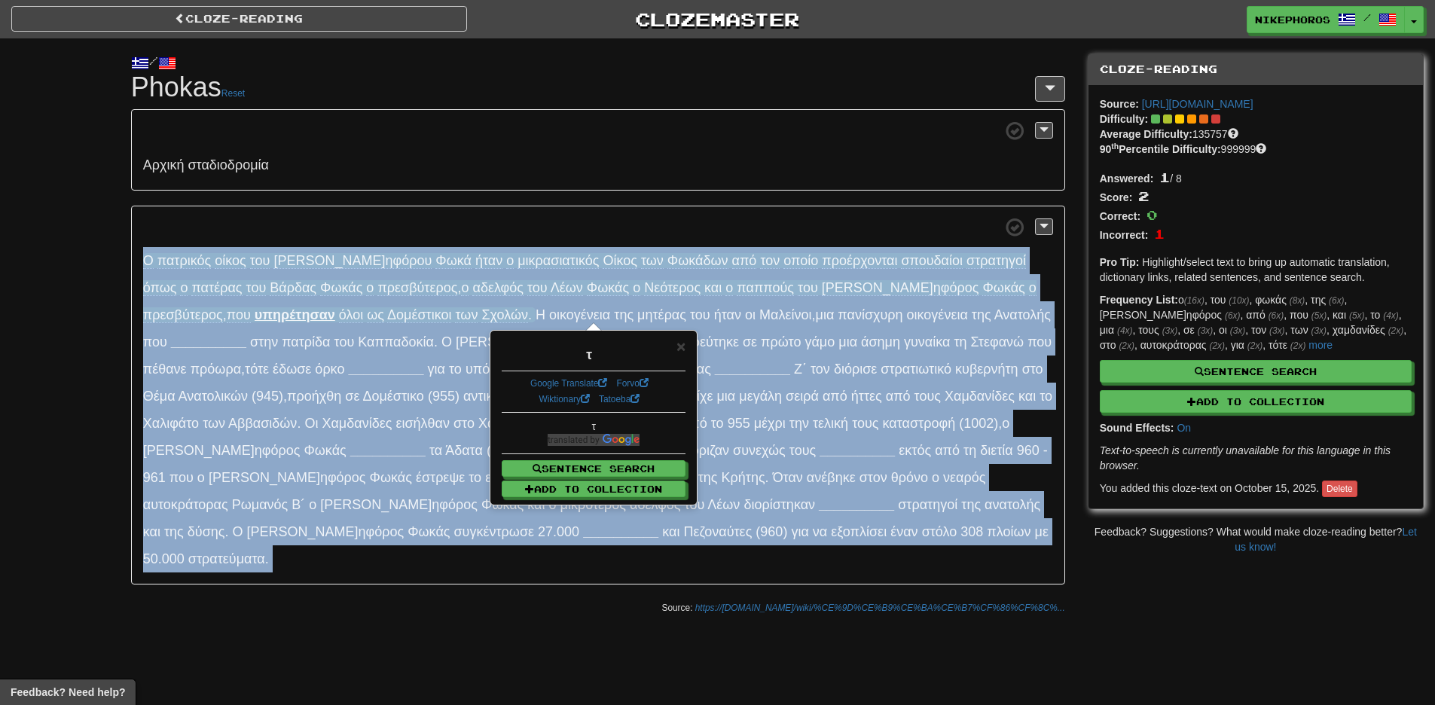
click at [322, 260] on span "[PERSON_NAME] ηφόρου" at bounding box center [352, 260] width 158 height 15
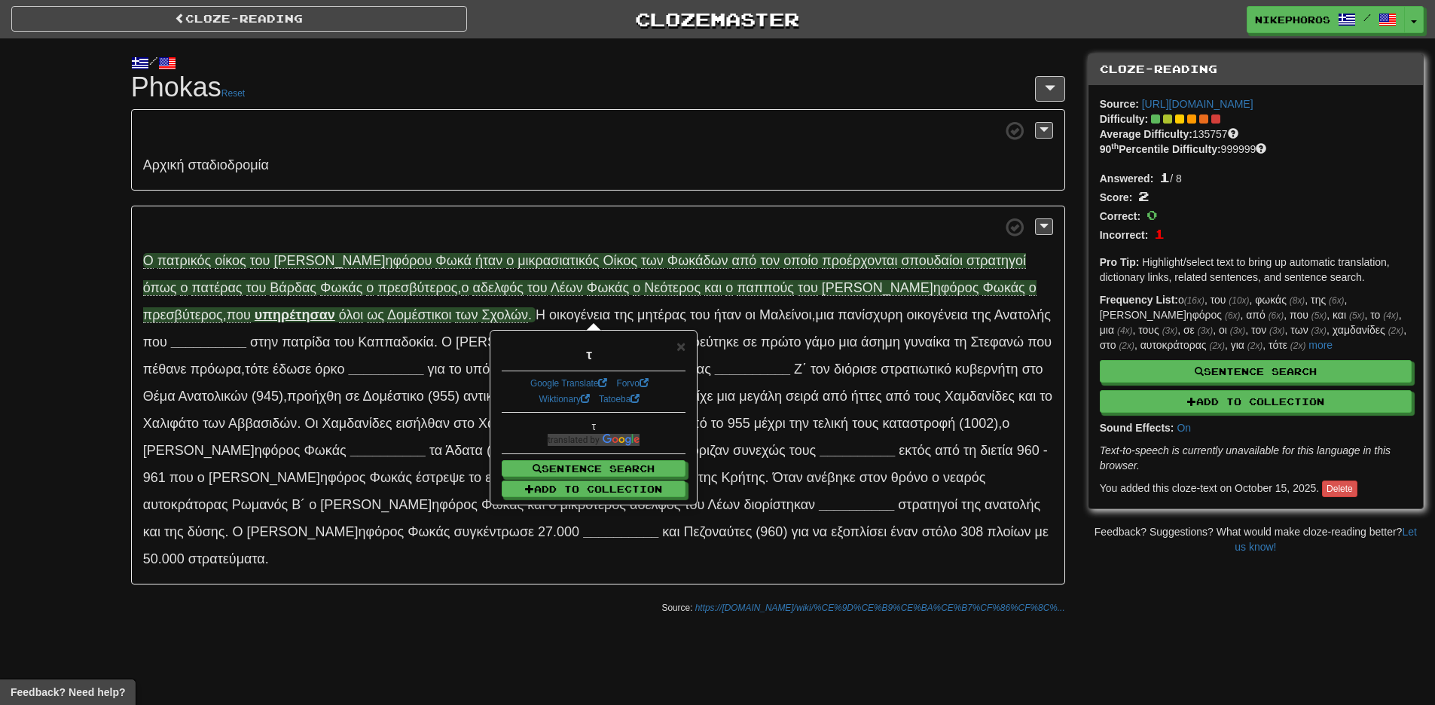
click at [387, 309] on span "Δομ έστικοι" at bounding box center [419, 314] width 64 height 15
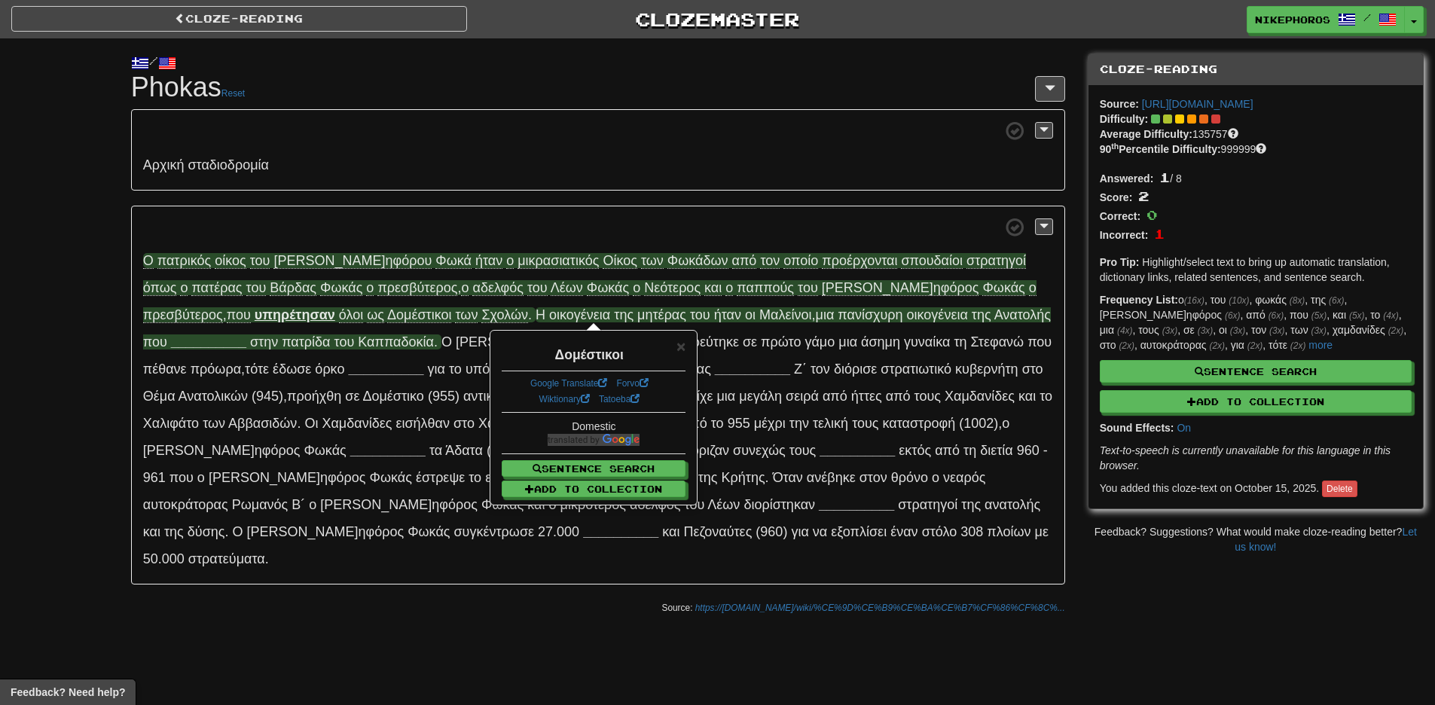
click at [549, 321] on span "οικ ογένεια" at bounding box center [579, 314] width 61 height 15
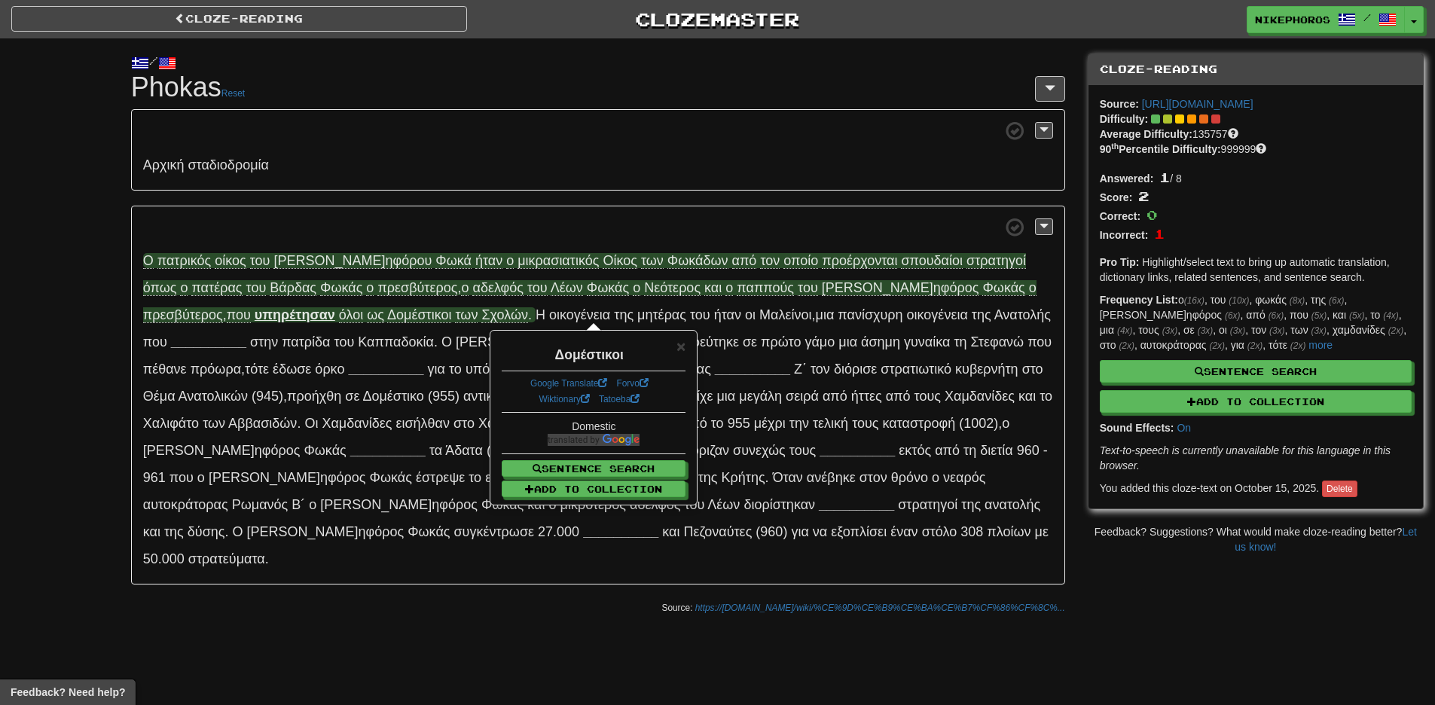
click at [481, 313] on span "Σχ ολών" at bounding box center [504, 314] width 47 height 15
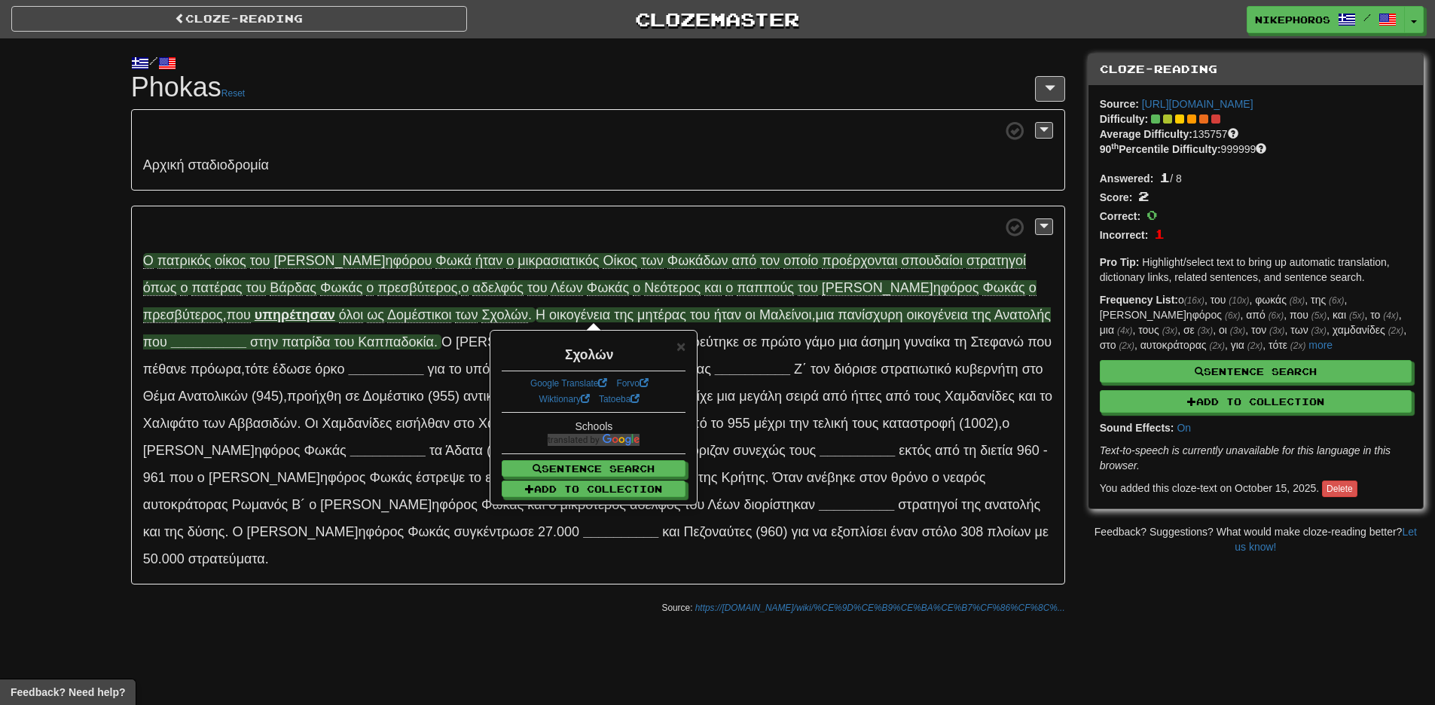
click at [549, 316] on span "οικ" at bounding box center [557, 314] width 17 height 15
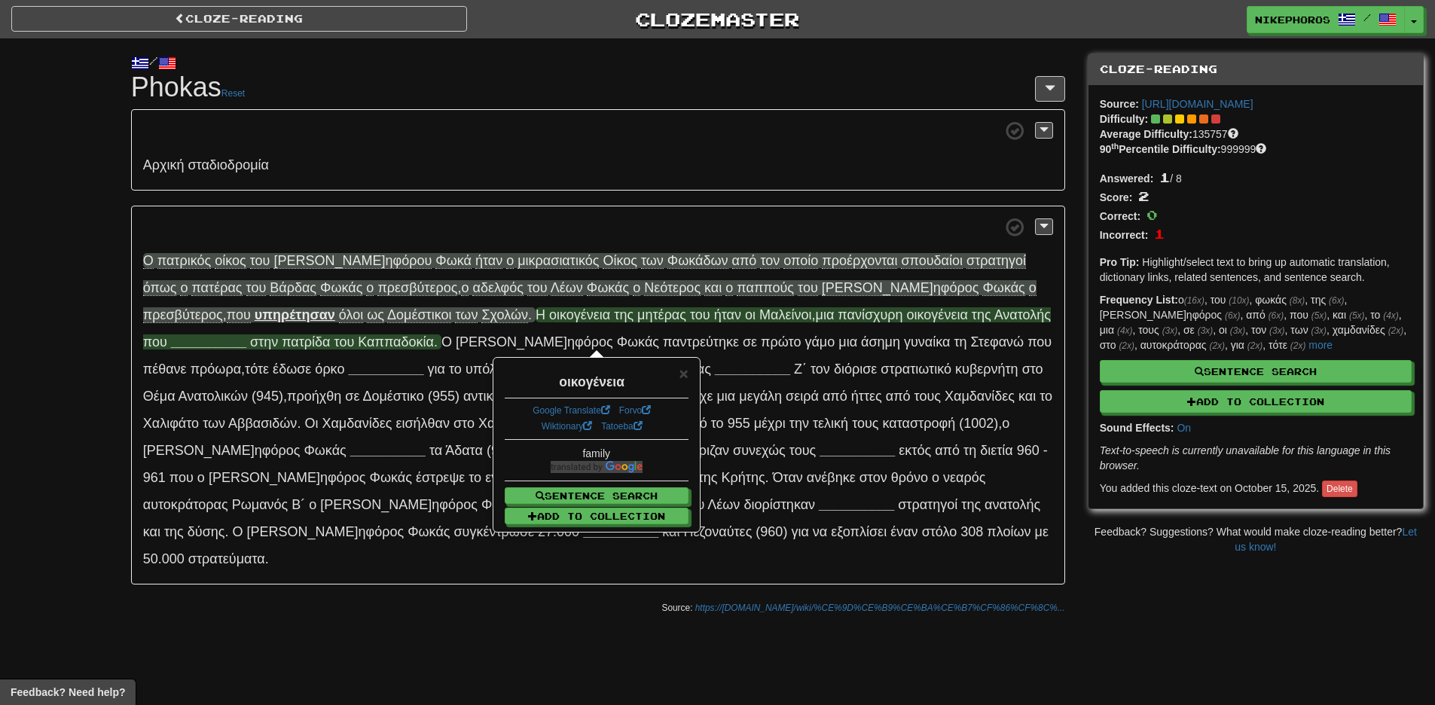
drag, startPoint x: 423, startPoint y: 169, endPoint x: 449, endPoint y: 245, distance: 80.5
click at [423, 168] on p "Αρ χική σταδ ιοδρομία" at bounding box center [598, 149] width 934 height 81
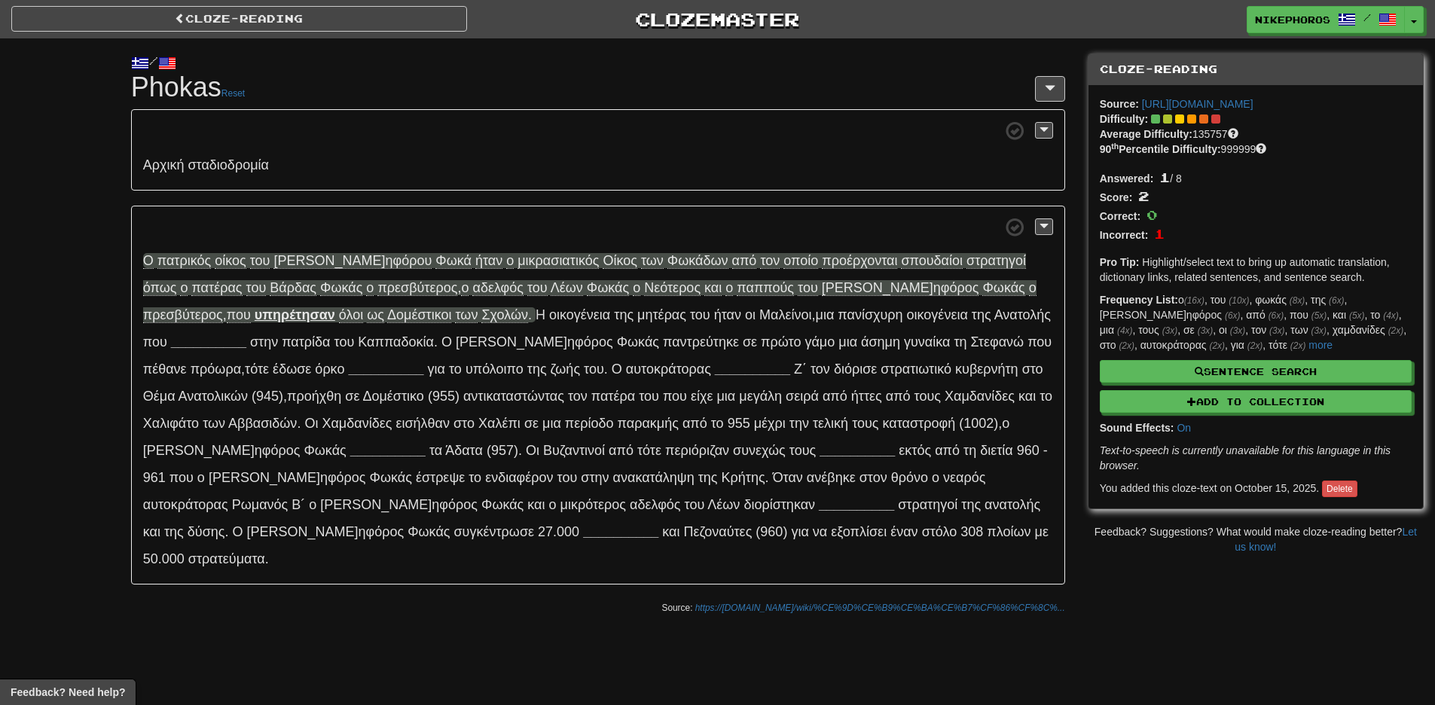
click at [380, 329] on p "Ο πα τρικός ο ίκος τ ου [PERSON_NAME] ηφόρου Φ ωκά ή ταν ο μικρ ασιατικός Ο ίκο…" at bounding box center [598, 396] width 934 height 380
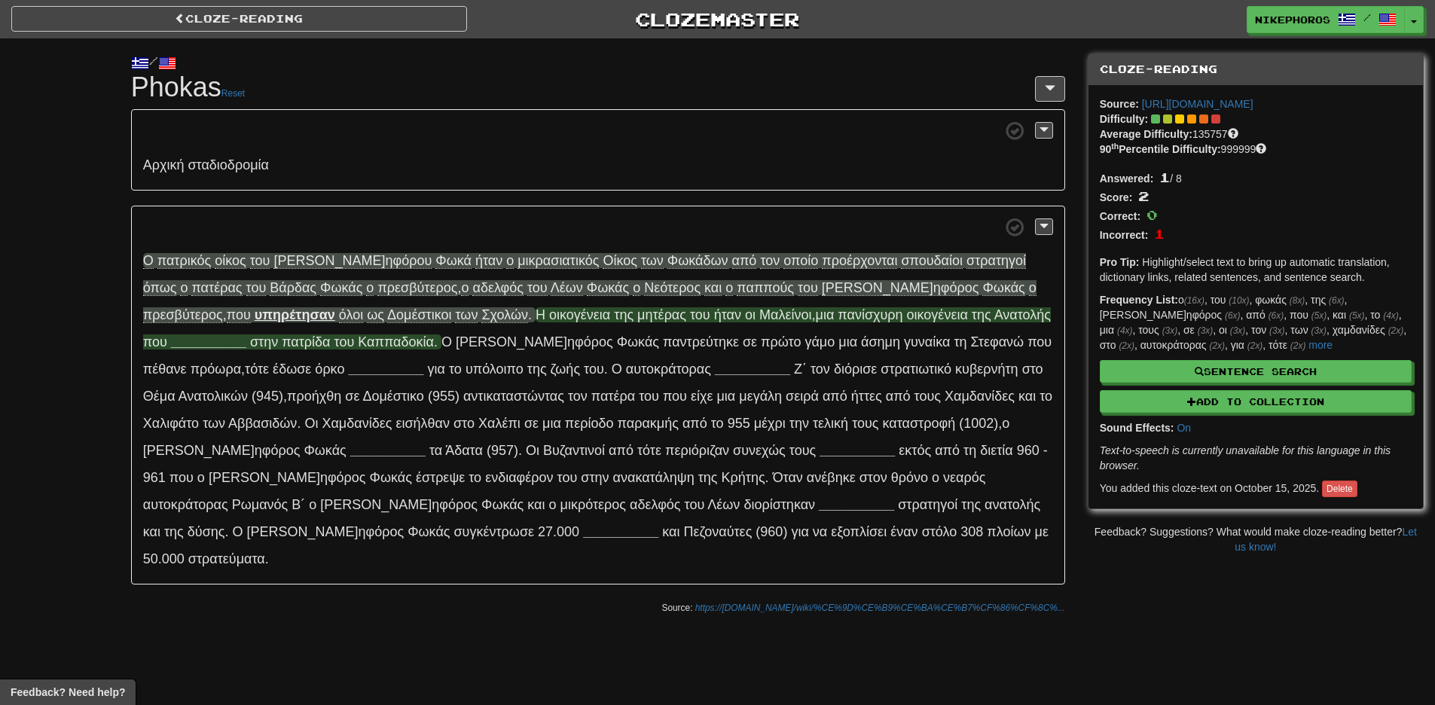
click at [549, 322] on span "οικ ογένεια" at bounding box center [579, 314] width 61 height 15
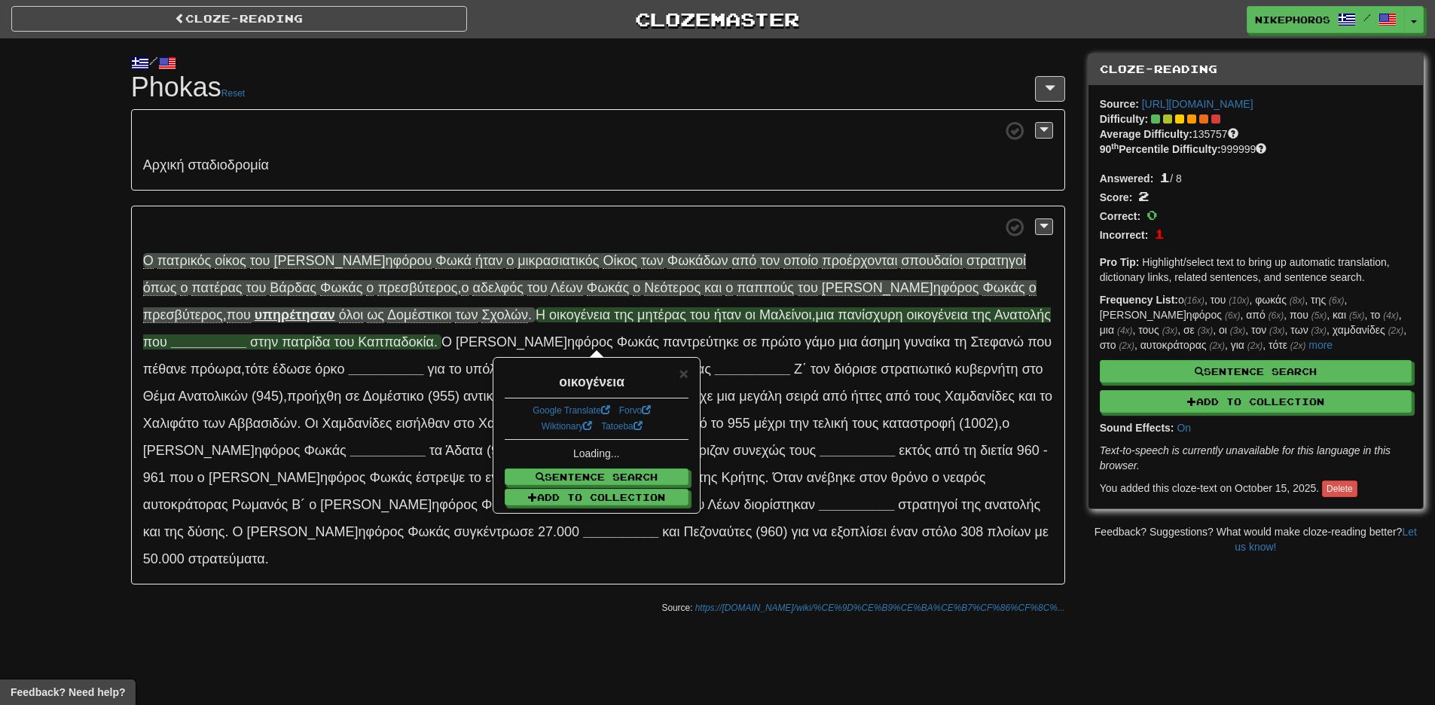
click at [637, 313] on span "μη τέρας" at bounding box center [661, 314] width 49 height 15
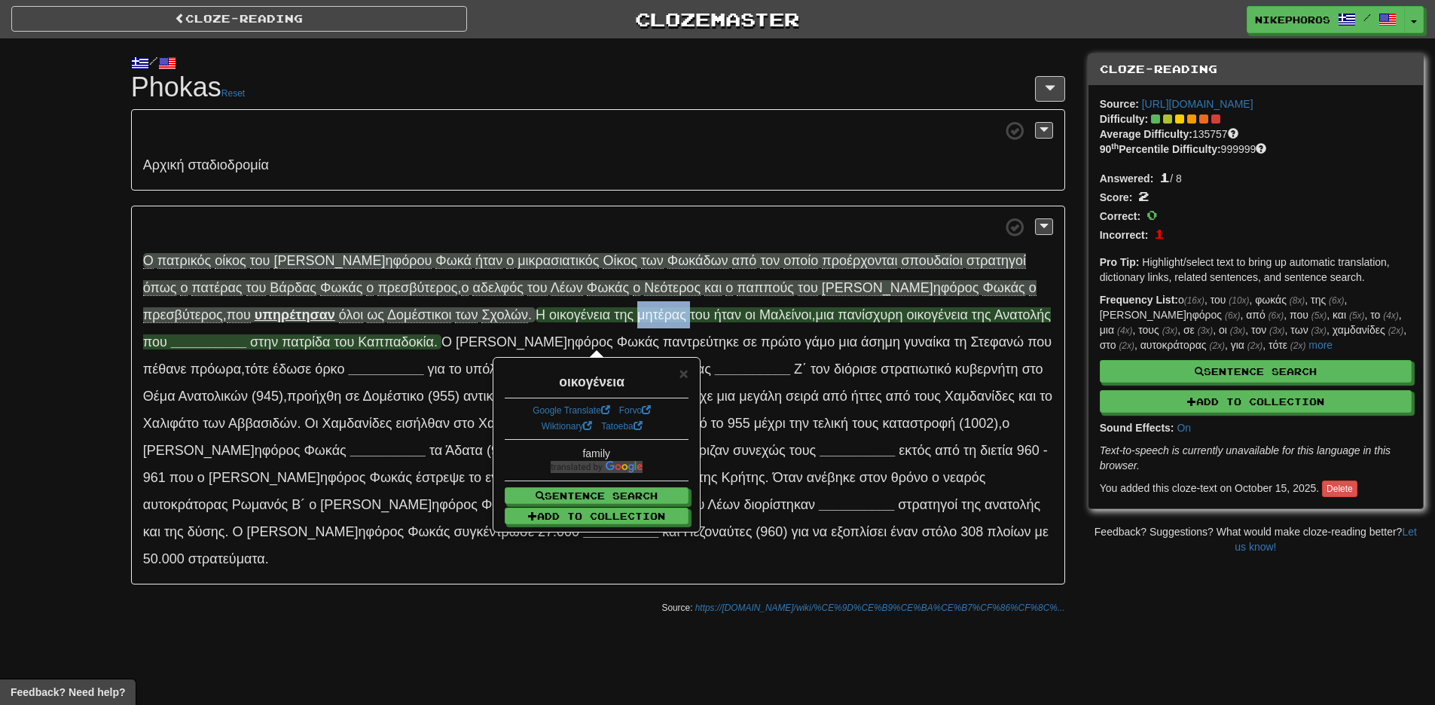
click at [637, 313] on span "μη τέρας" at bounding box center [661, 314] width 49 height 15
click at [582, 327] on p "Ο πα τρικός ο ίκος τ ου [PERSON_NAME] ηφόρου Φ ωκά ή ταν ο μικρ ασιατικός Ο ίκο…" at bounding box center [598, 396] width 934 height 380
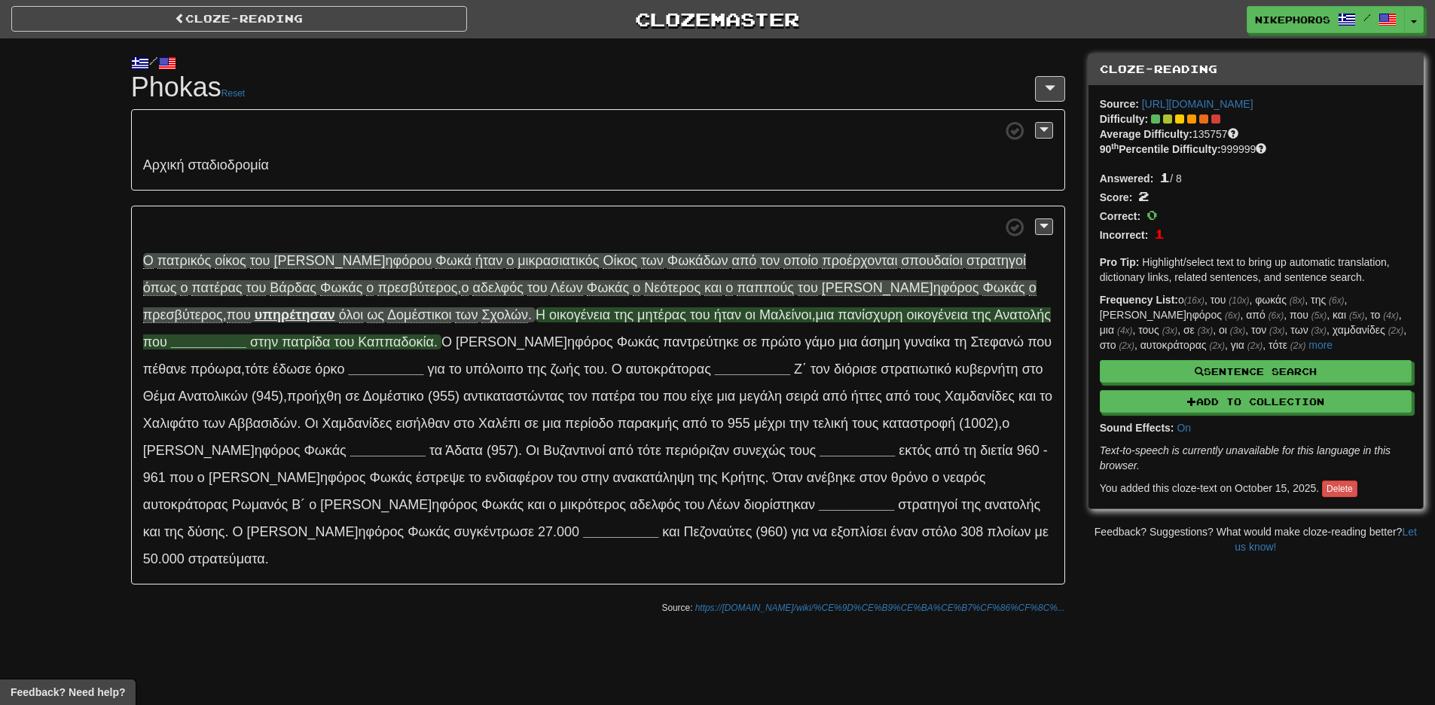
click at [759, 322] on span "Μα" at bounding box center [768, 314] width 19 height 15
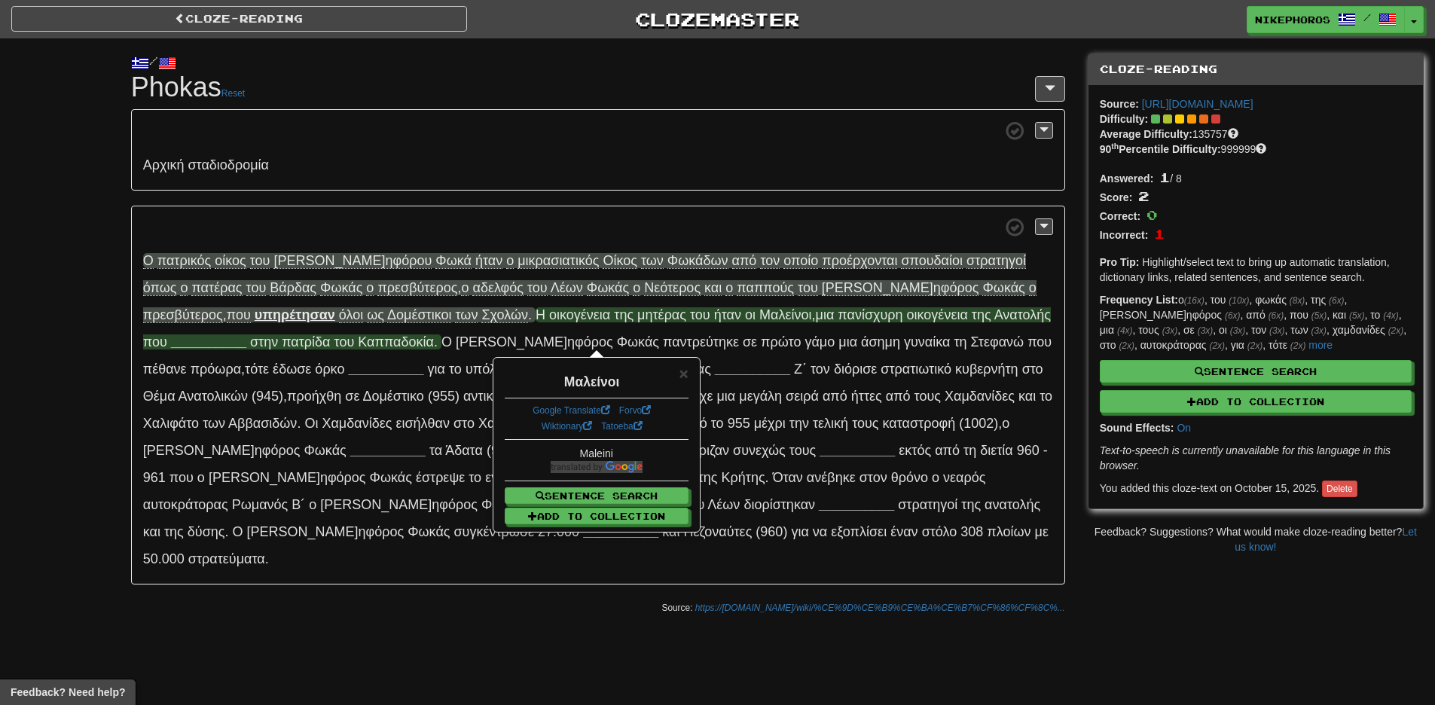
click at [837, 317] on span "παν ίσχυρη" at bounding box center [869, 314] width 65 height 15
drag, startPoint x: 764, startPoint y: 201, endPoint x: 733, endPoint y: 271, distance: 76.5
click at [764, 202] on div "Αρ χική σταδ ιοδρομία Ο πα τρικός ο ίκος τ ου [PERSON_NAME] ηφόρου Φ ωκά ή ταν …" at bounding box center [598, 346] width 934 height 475
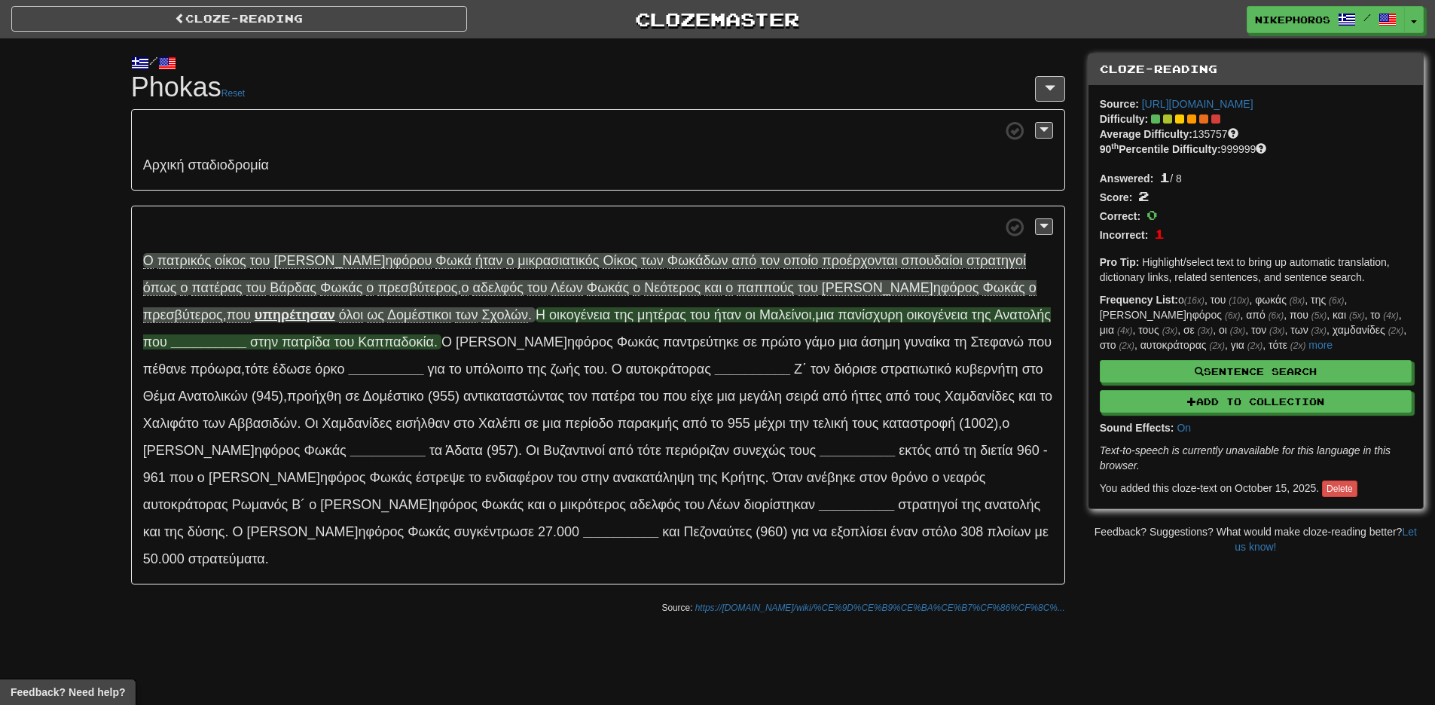
click at [837, 309] on span "παν ίσχυρη" at bounding box center [869, 314] width 65 height 15
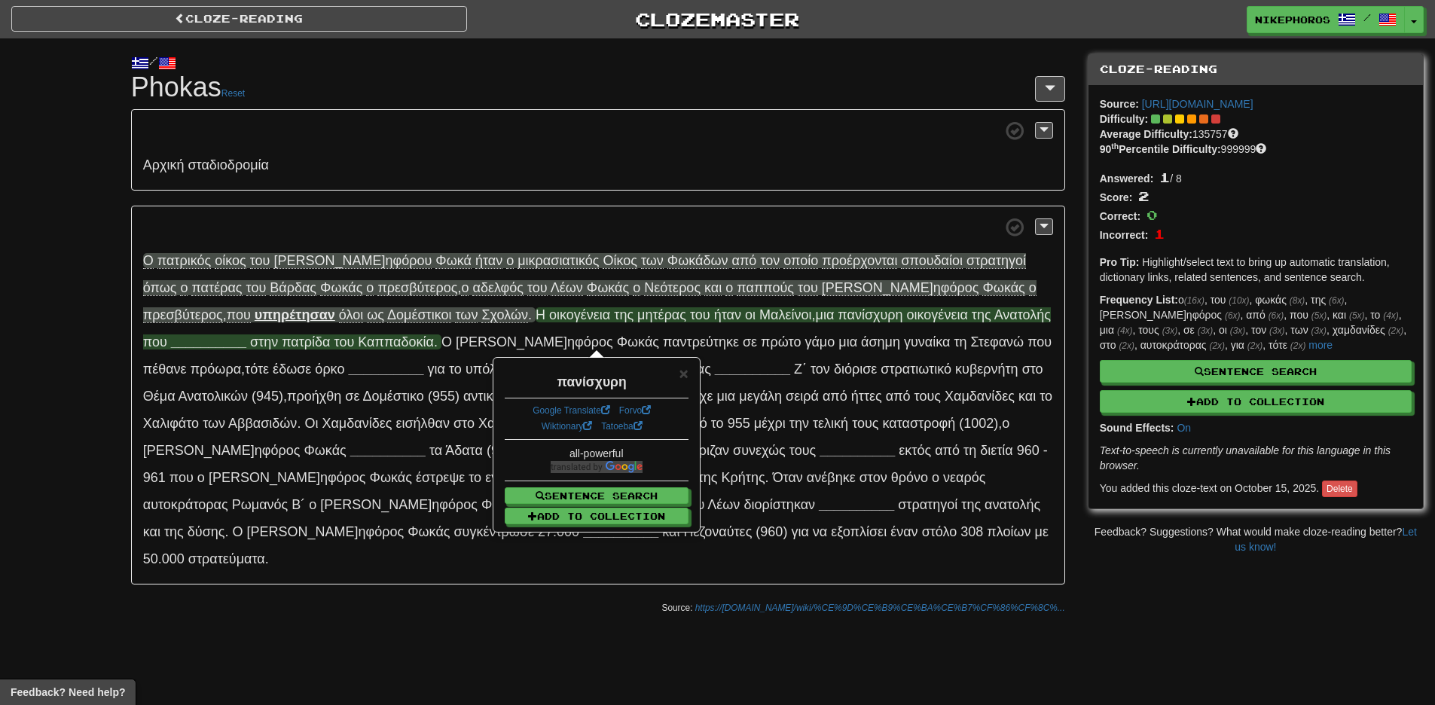
click at [731, 200] on div "Αρ χική σταδ ιοδρομία Ο πα τρικός ο ίκος τ ου [PERSON_NAME] ηφόρου Φ ωκά ή ταν …" at bounding box center [598, 346] width 934 height 475
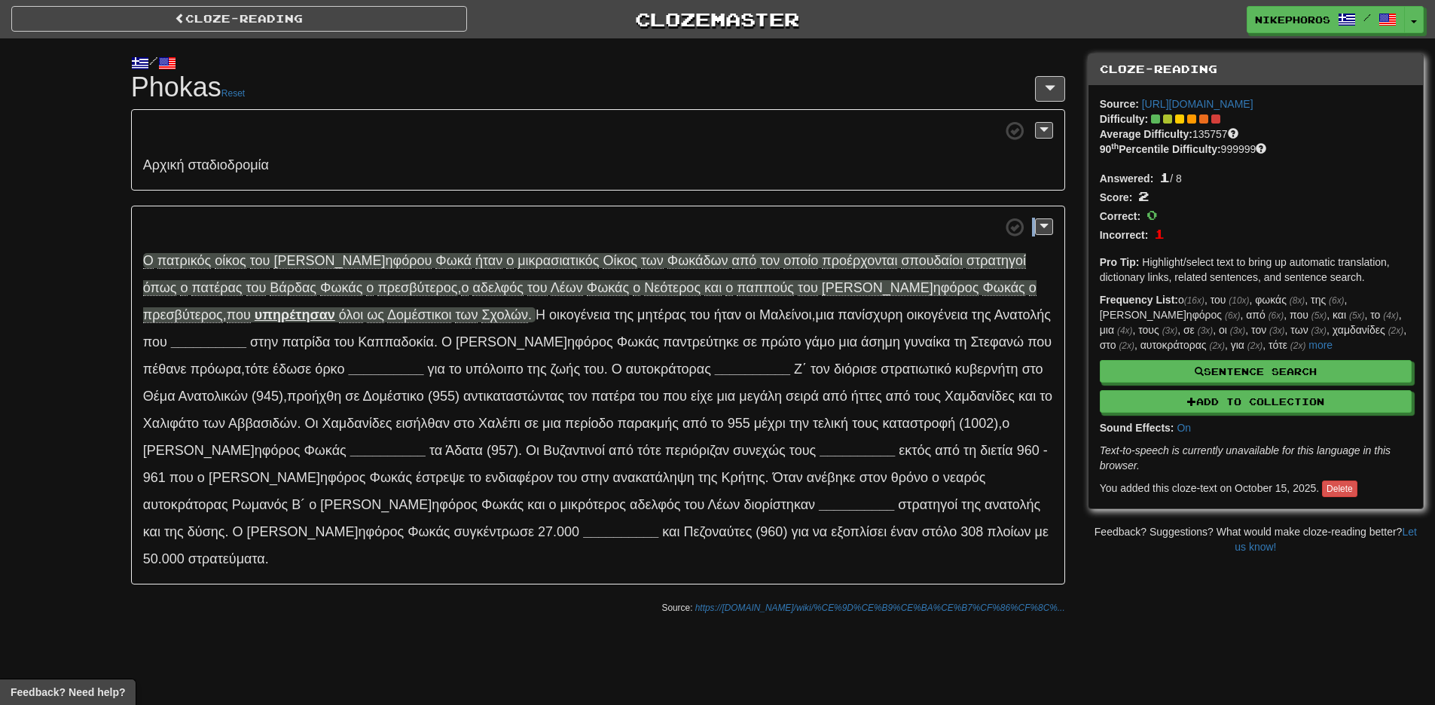
click at [731, 200] on div "Αρ χική σταδ ιοδρομία Ο πα τρικός ο ίκος τ ου [PERSON_NAME] ηφόρου Φ ωκά ή ταν …" at bounding box center [598, 346] width 934 height 475
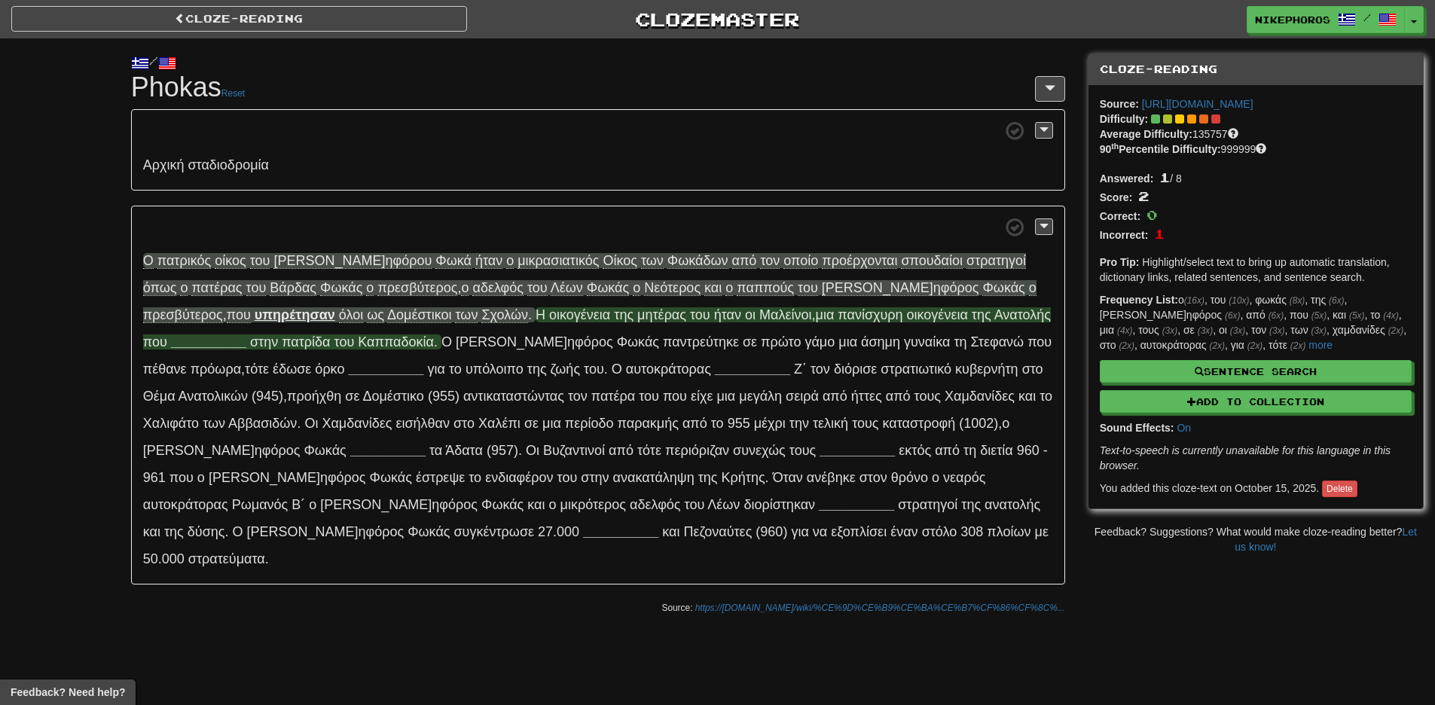
click at [907, 308] on span "οικ ογένεια" at bounding box center [937, 314] width 61 height 15
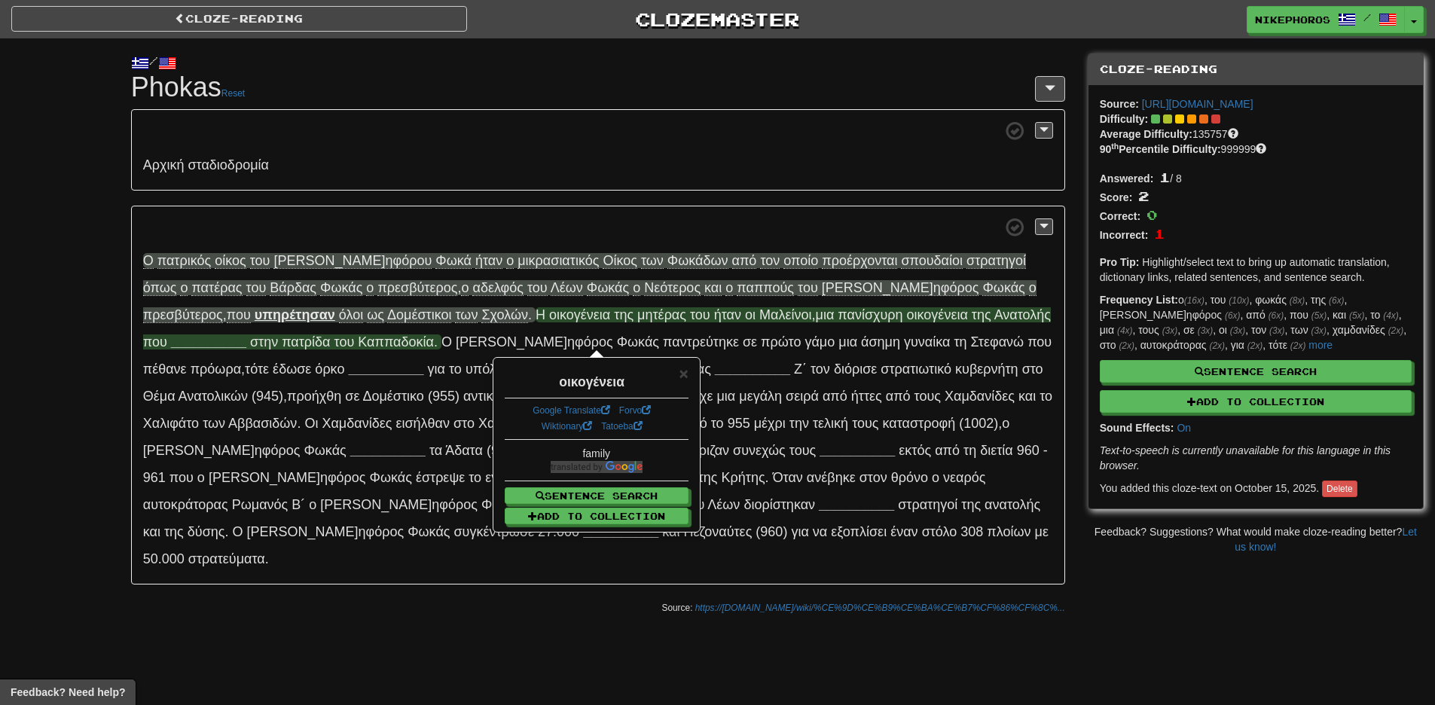
click at [994, 316] on span "Αν ατολής" at bounding box center [1022, 314] width 56 height 15
click at [194, 334] on span "___" at bounding box center [182, 341] width 23 height 15
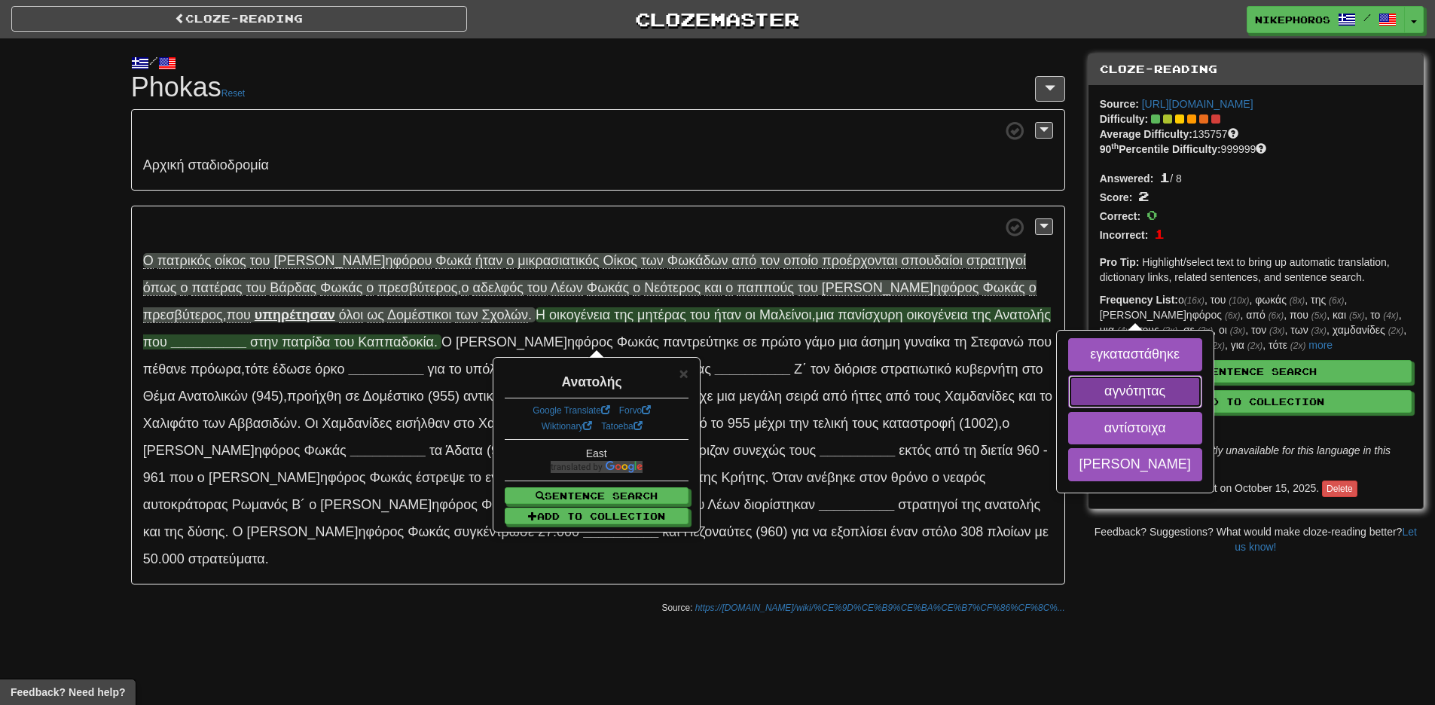
click at [1068, 395] on button "αγνότητας" at bounding box center [1135, 391] width 134 height 33
click at [1068, 418] on button "αντίστοιχα" at bounding box center [1135, 428] width 134 height 33
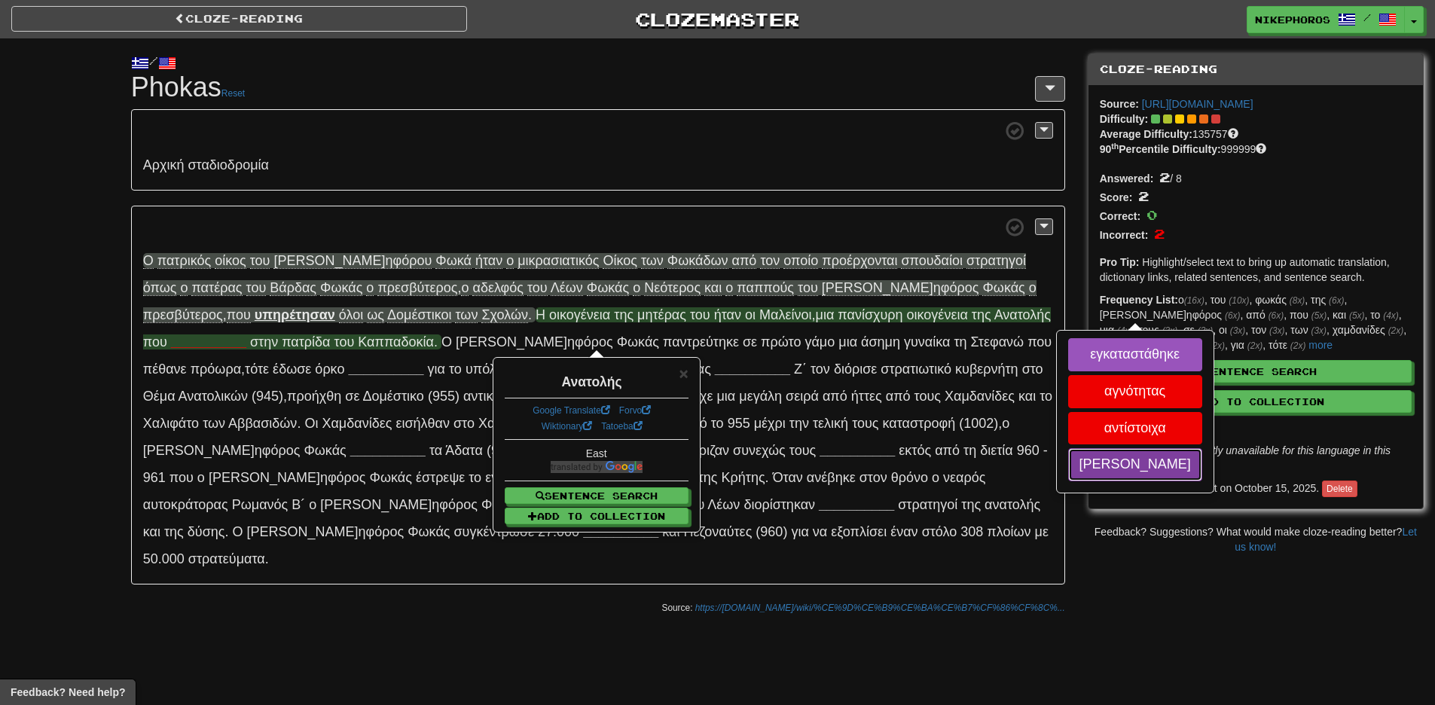
click at [1068, 471] on button "[PERSON_NAME]" at bounding box center [1135, 464] width 134 height 33
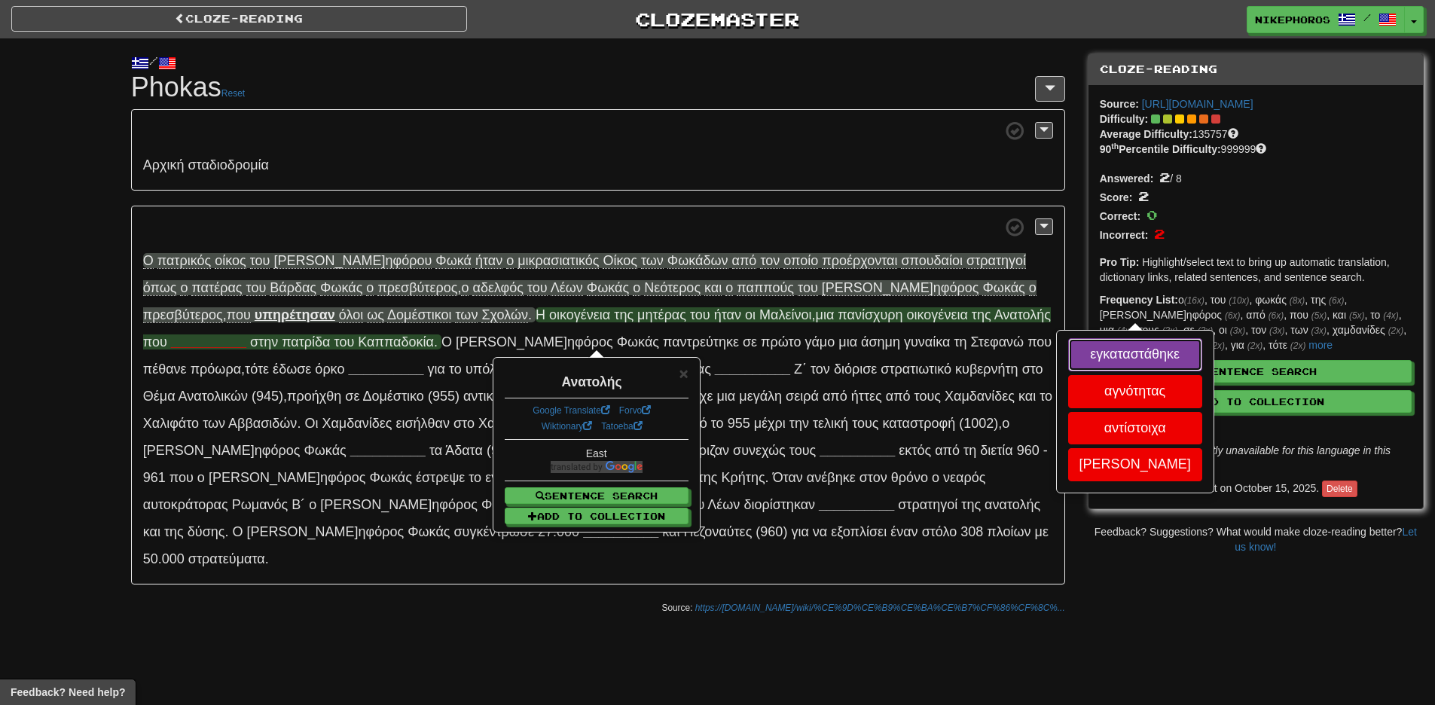
click at [1068, 350] on button "εγκαταστάθηκε" at bounding box center [1135, 354] width 134 height 33
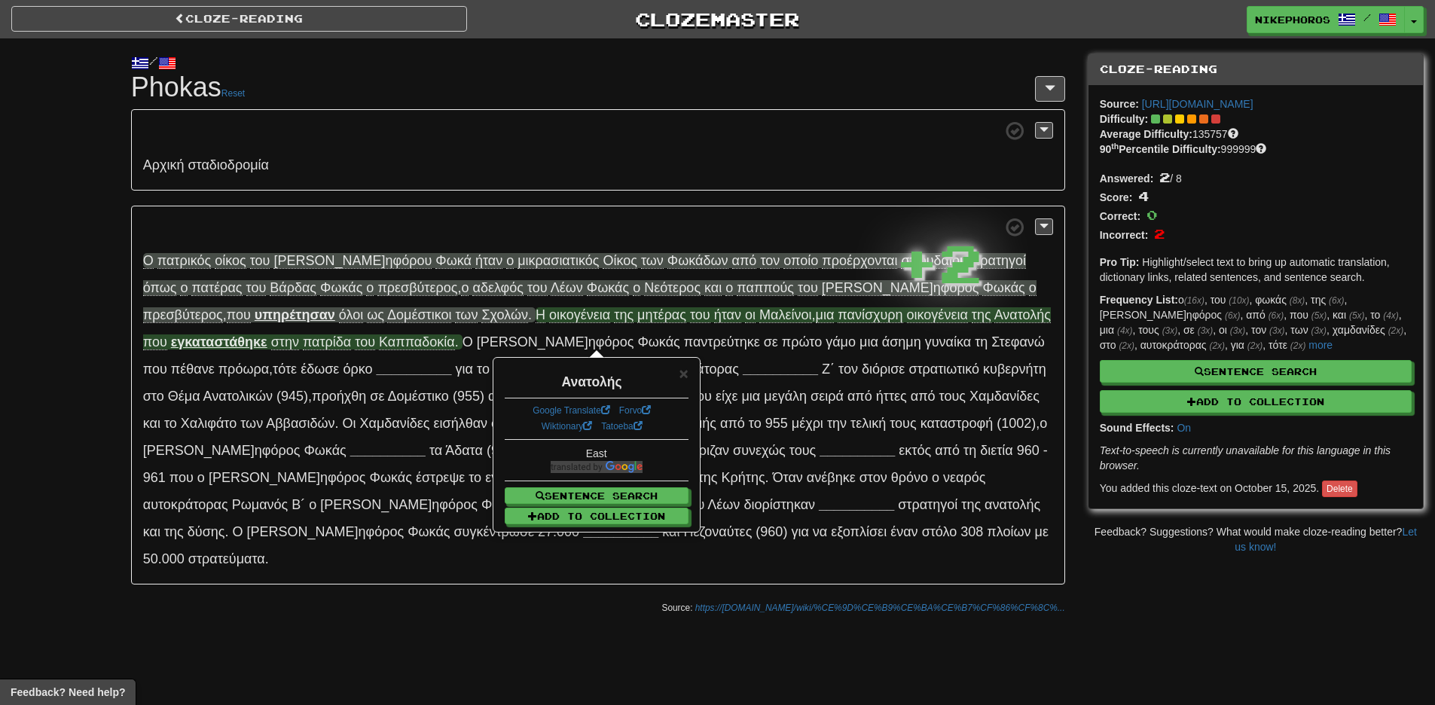
click at [868, 124] on span at bounding box center [598, 130] width 910 height 19
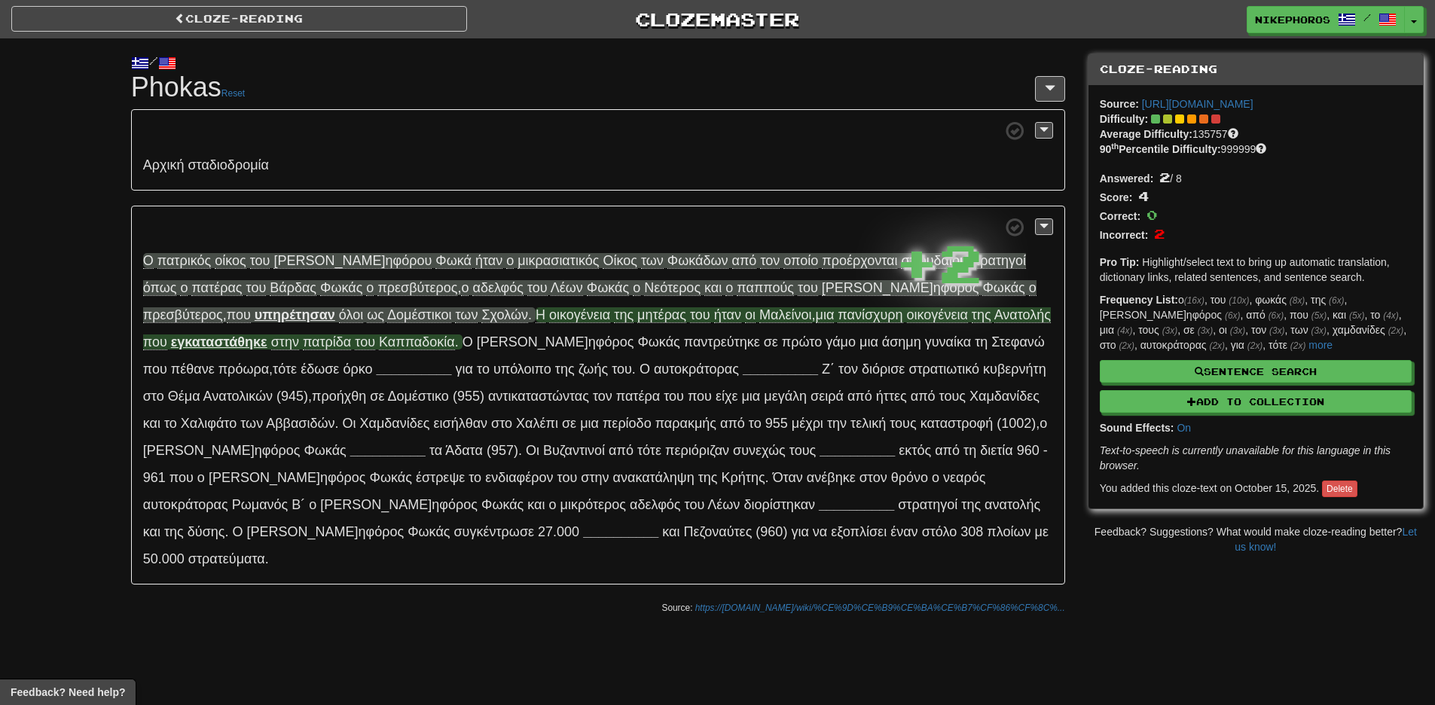
click at [267, 334] on strong "εγκαταστάθηκε" at bounding box center [219, 341] width 96 height 15
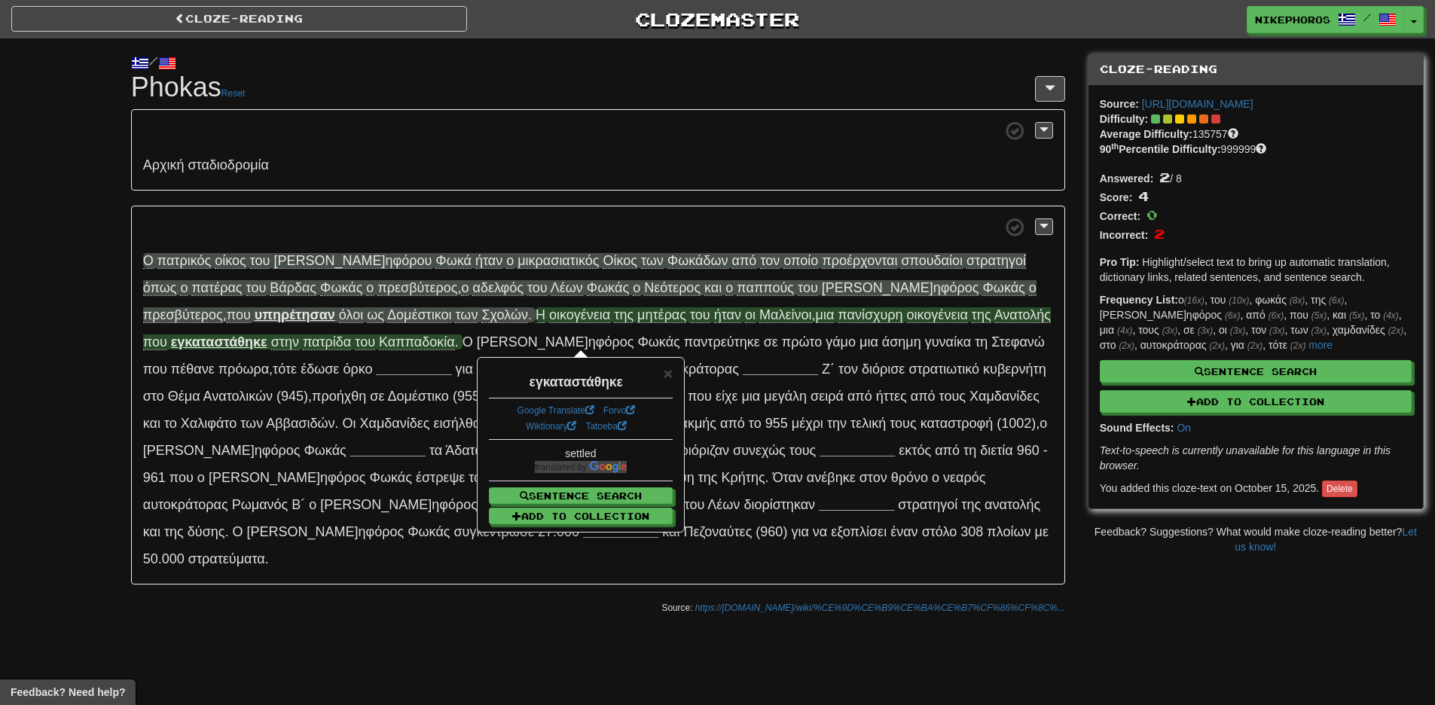
click at [938, 215] on p "Ο πα τρικός ο ίκος τ ου [PERSON_NAME] ηφόρου Φ ωκά ή ταν ο μικρ ασιατικός Ο ίκο…" at bounding box center [598, 396] width 934 height 380
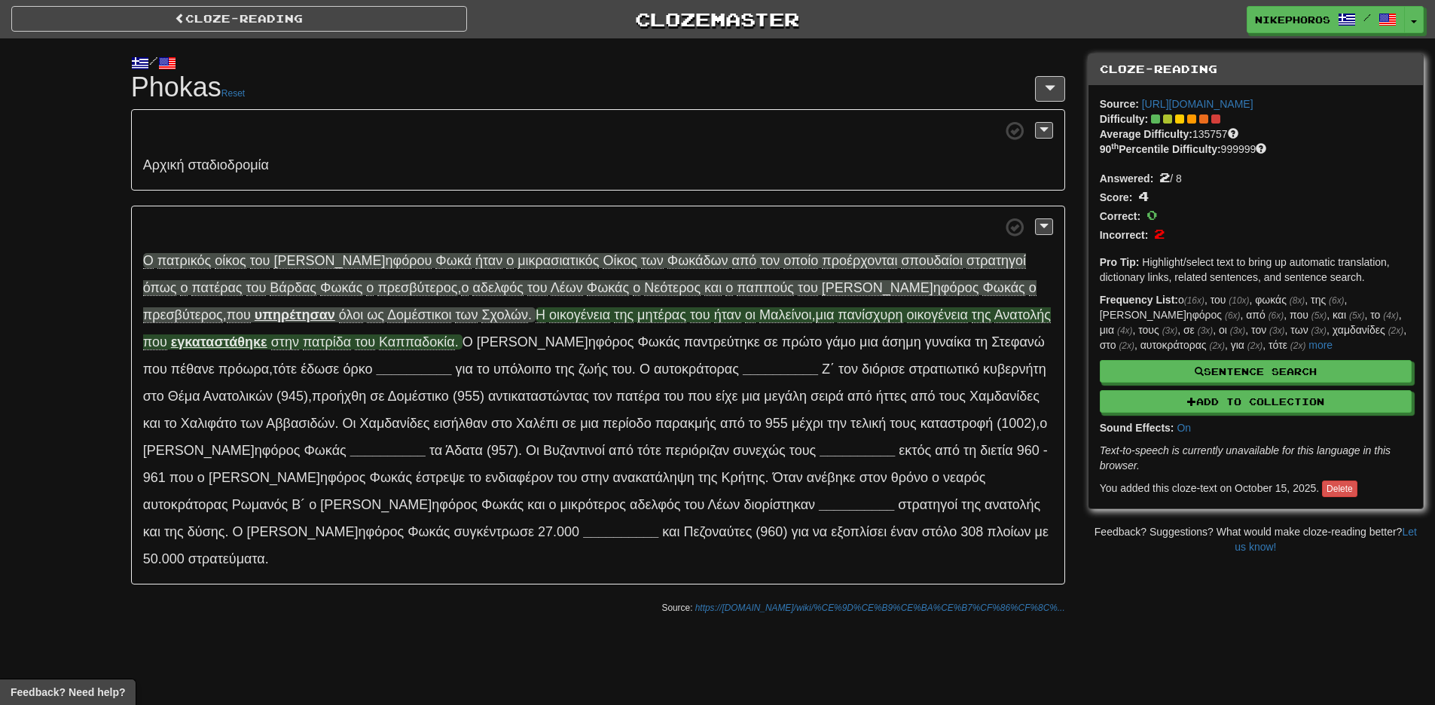
click at [379, 341] on span "Καπ παδοκία" at bounding box center [417, 341] width 76 height 15
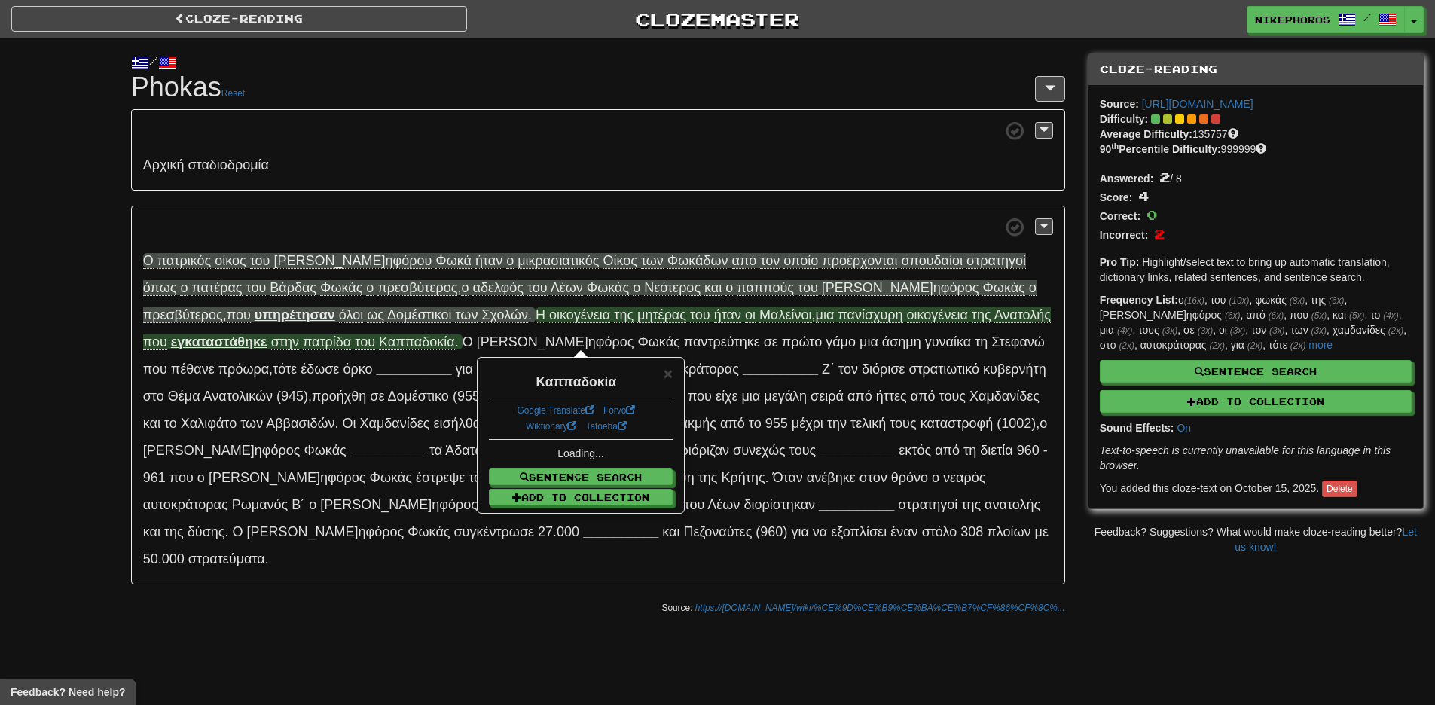
click at [657, 226] on span at bounding box center [598, 227] width 910 height 19
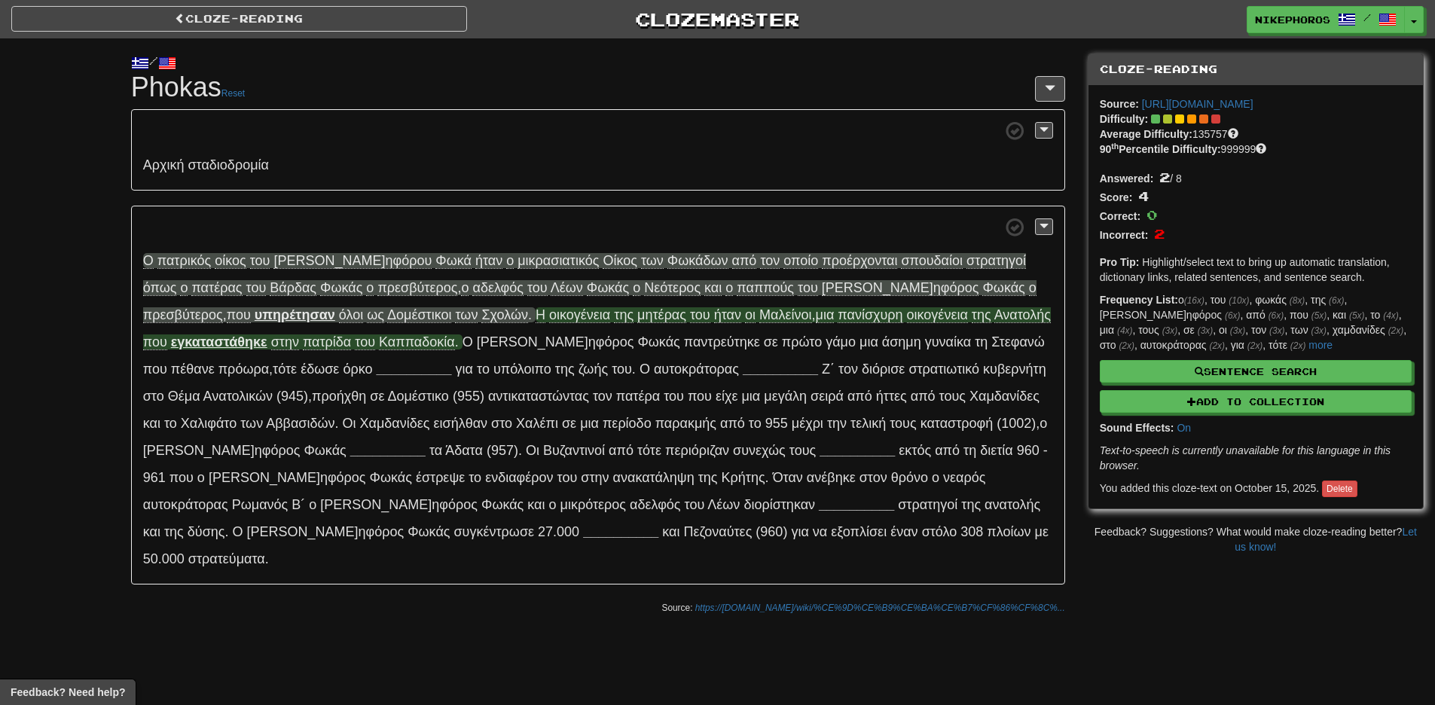
click at [271, 350] on span "σ την πα τρίδα τ ου Καπ παδοκία ." at bounding box center [365, 342] width 188 height 16
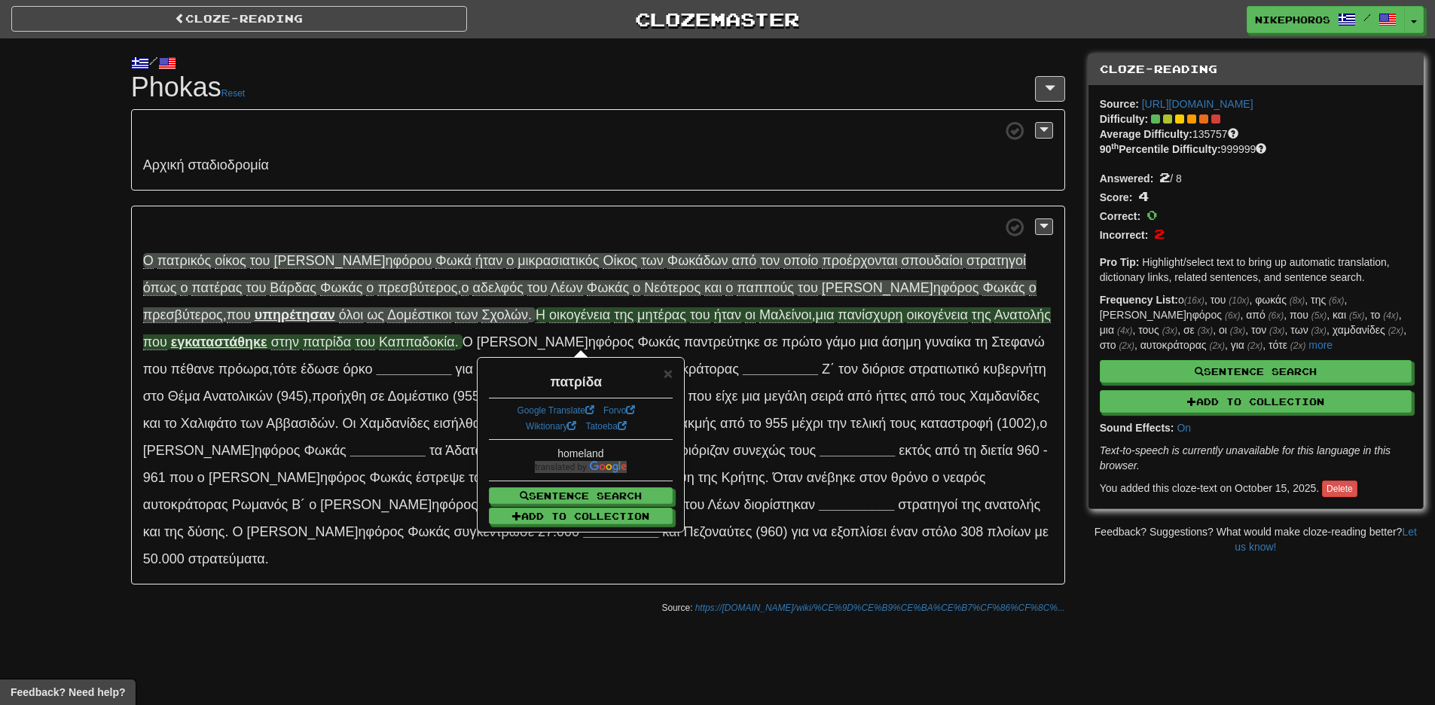
click at [624, 222] on span at bounding box center [598, 227] width 910 height 19
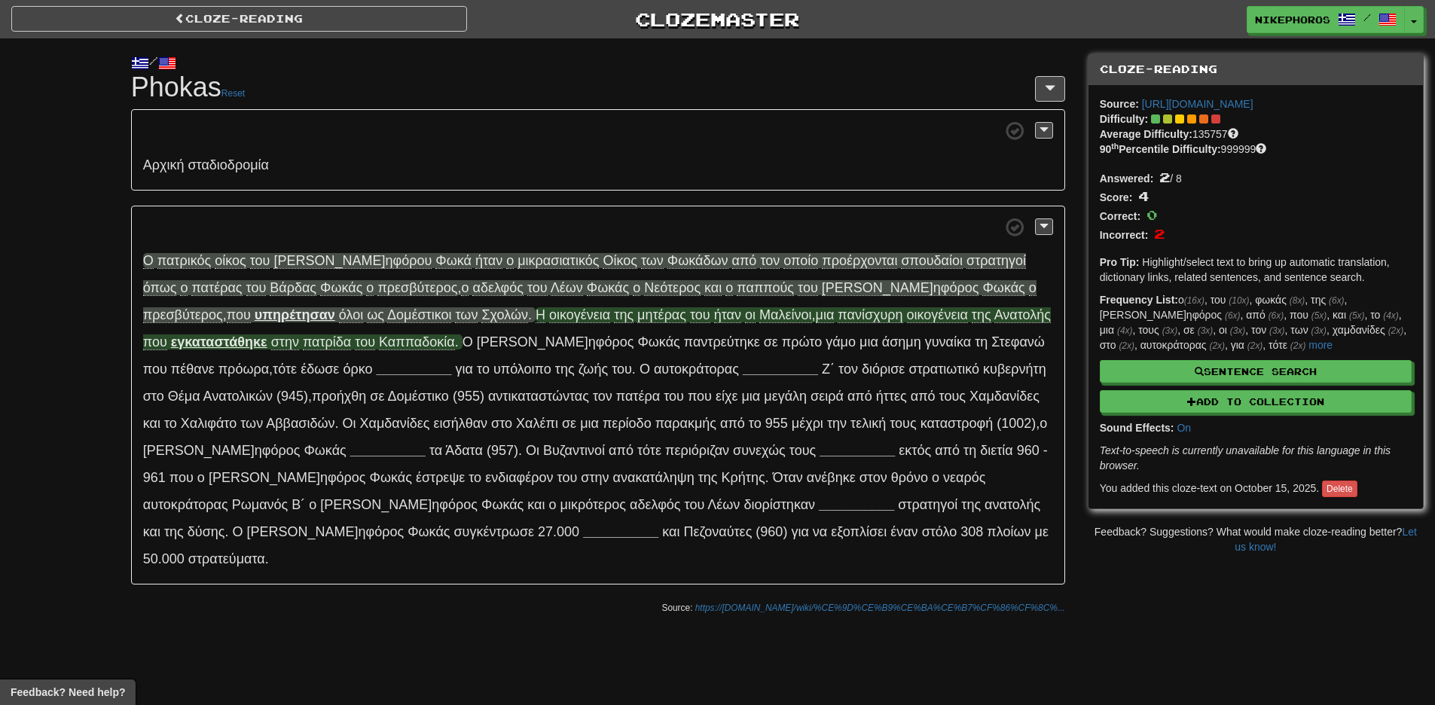
click at [837, 321] on span "παν ίσχυρη" at bounding box center [869, 314] width 65 height 15
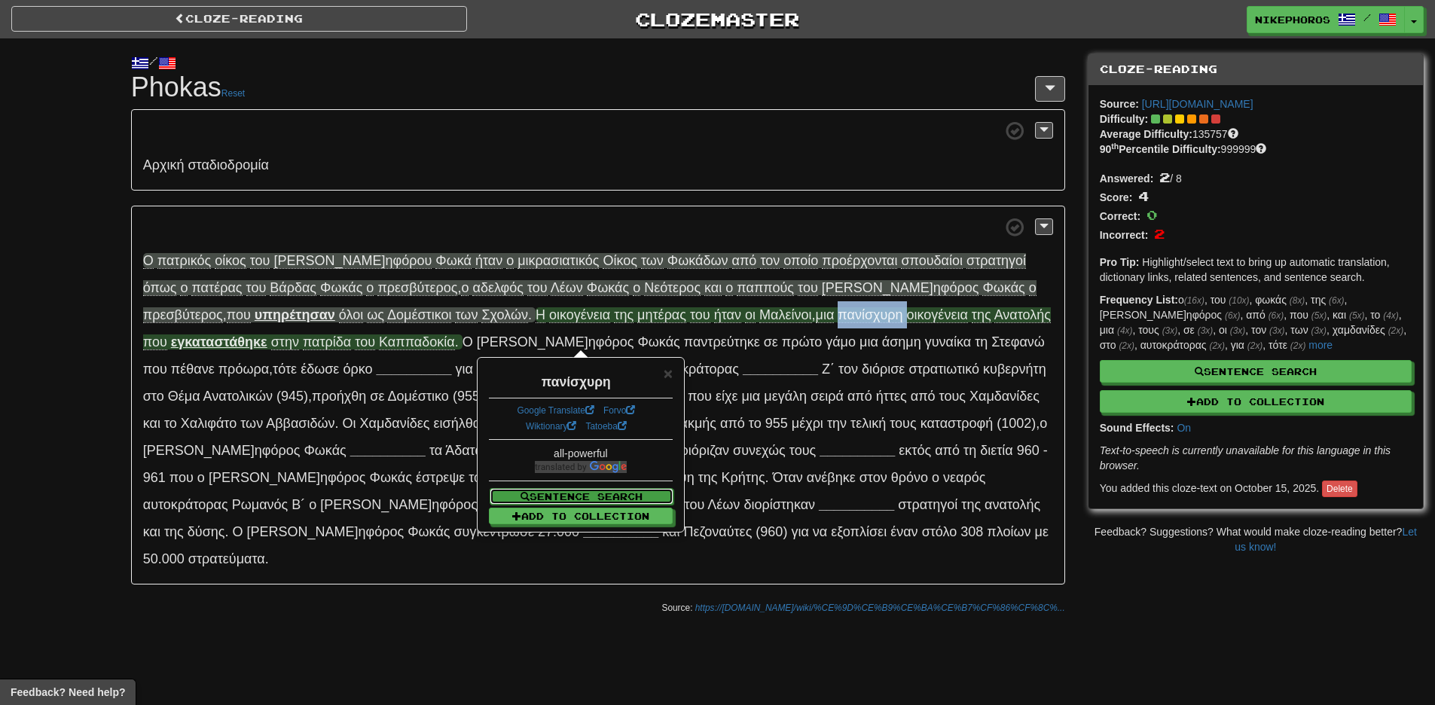
click at [619, 493] on button "Sentence Search" at bounding box center [582, 496] width 184 height 17
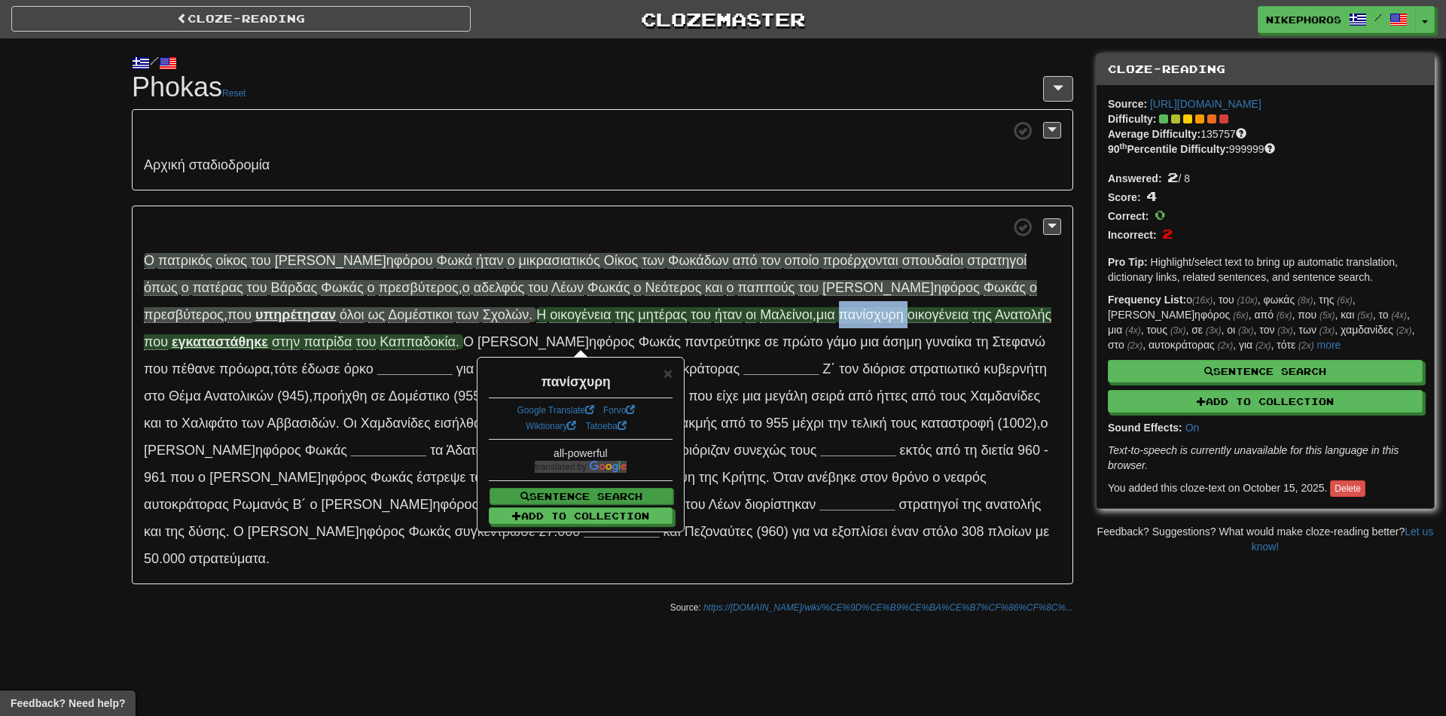
select select "****"
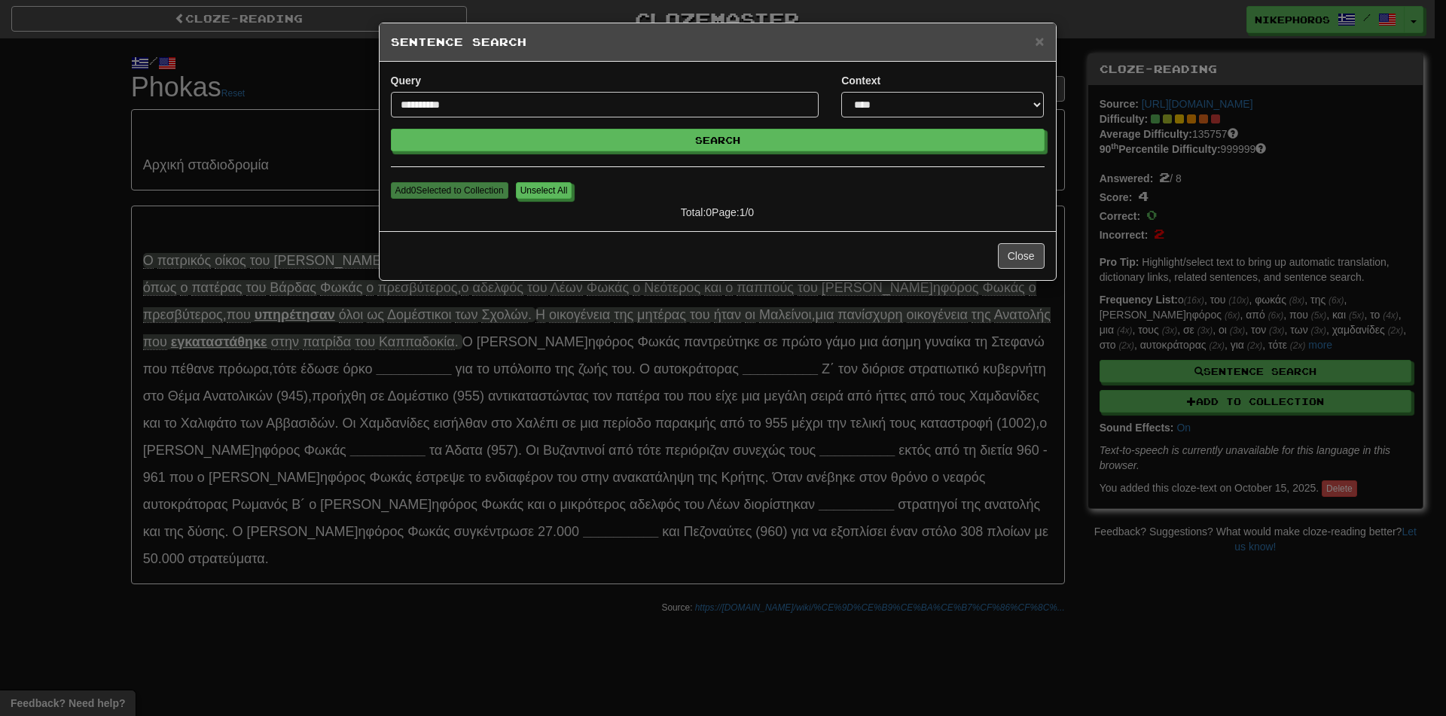
click at [731, 157] on div "**********" at bounding box center [718, 146] width 654 height 147
click at [731, 154] on div "**********" at bounding box center [718, 146] width 654 height 147
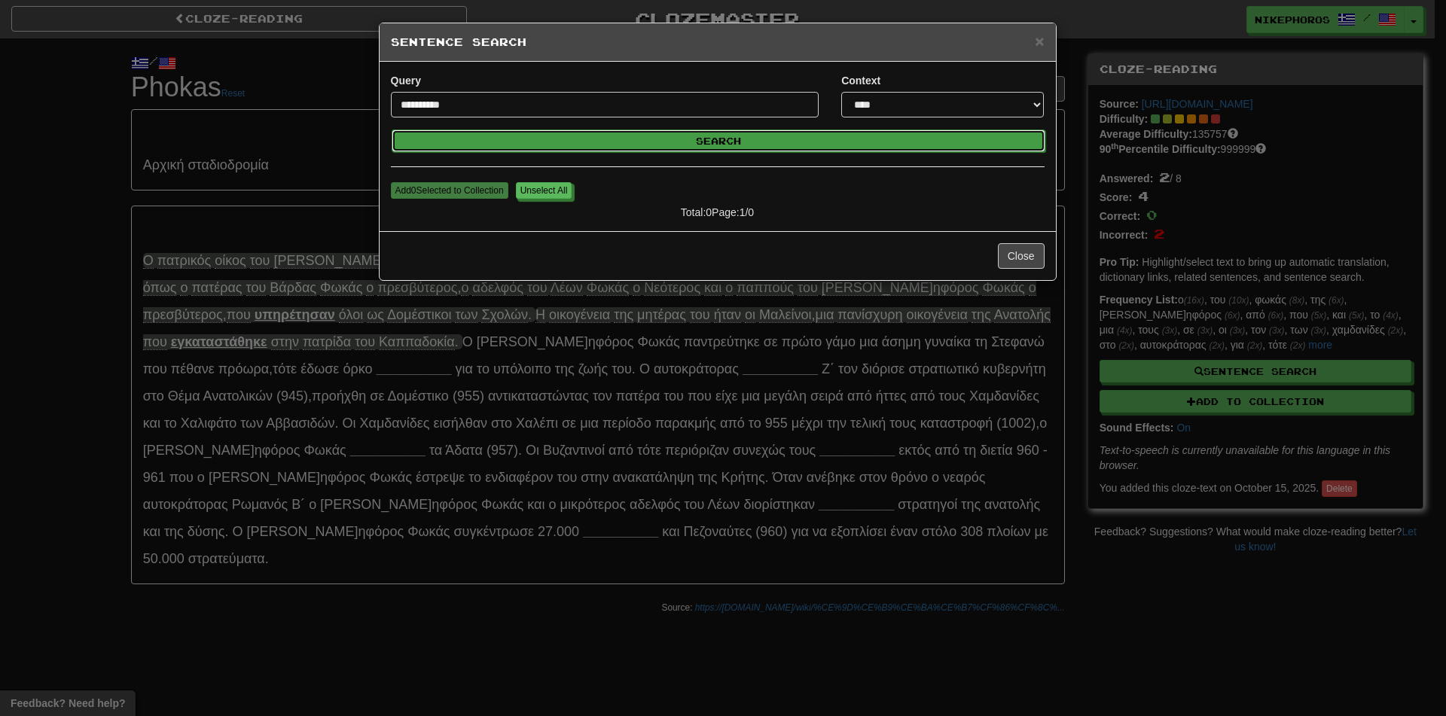
click at [737, 136] on button "Search" at bounding box center [719, 141] width 654 height 23
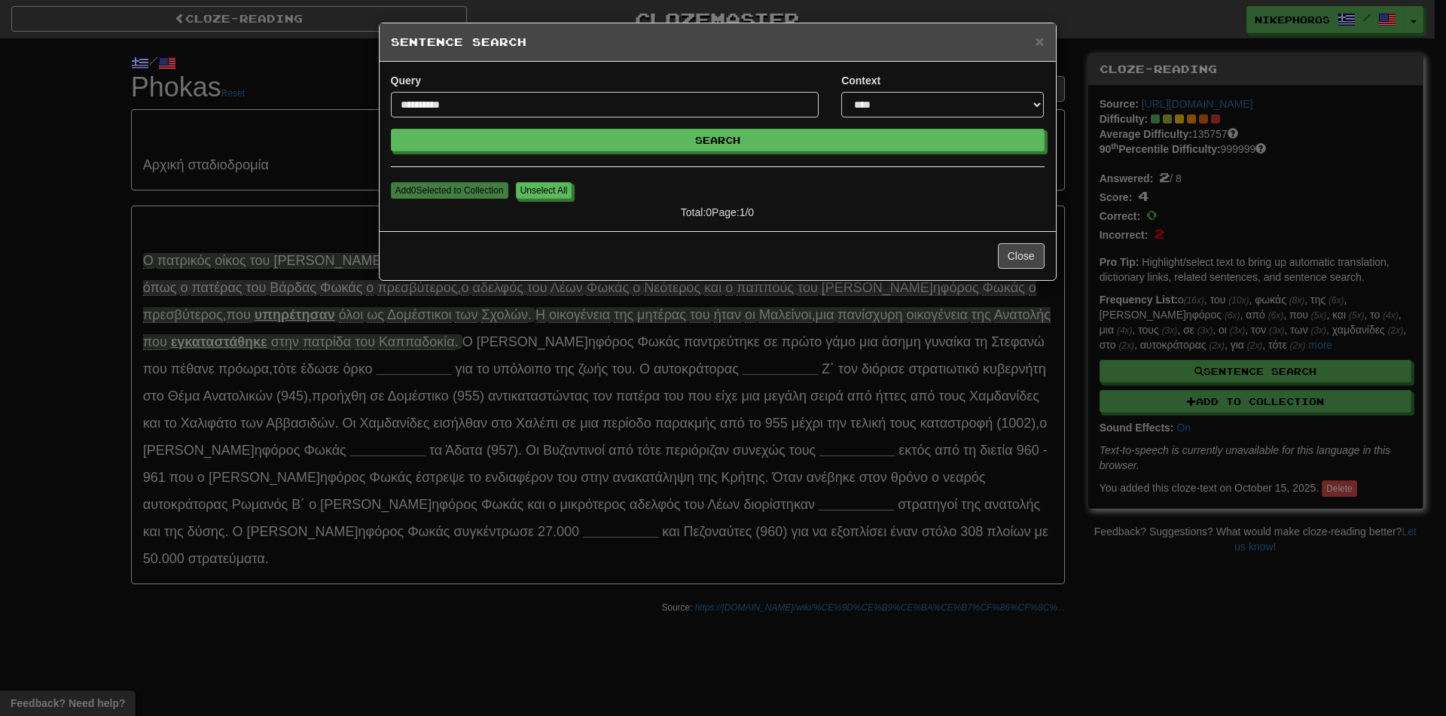
click at [742, 324] on div "**********" at bounding box center [723, 358] width 1446 height 716
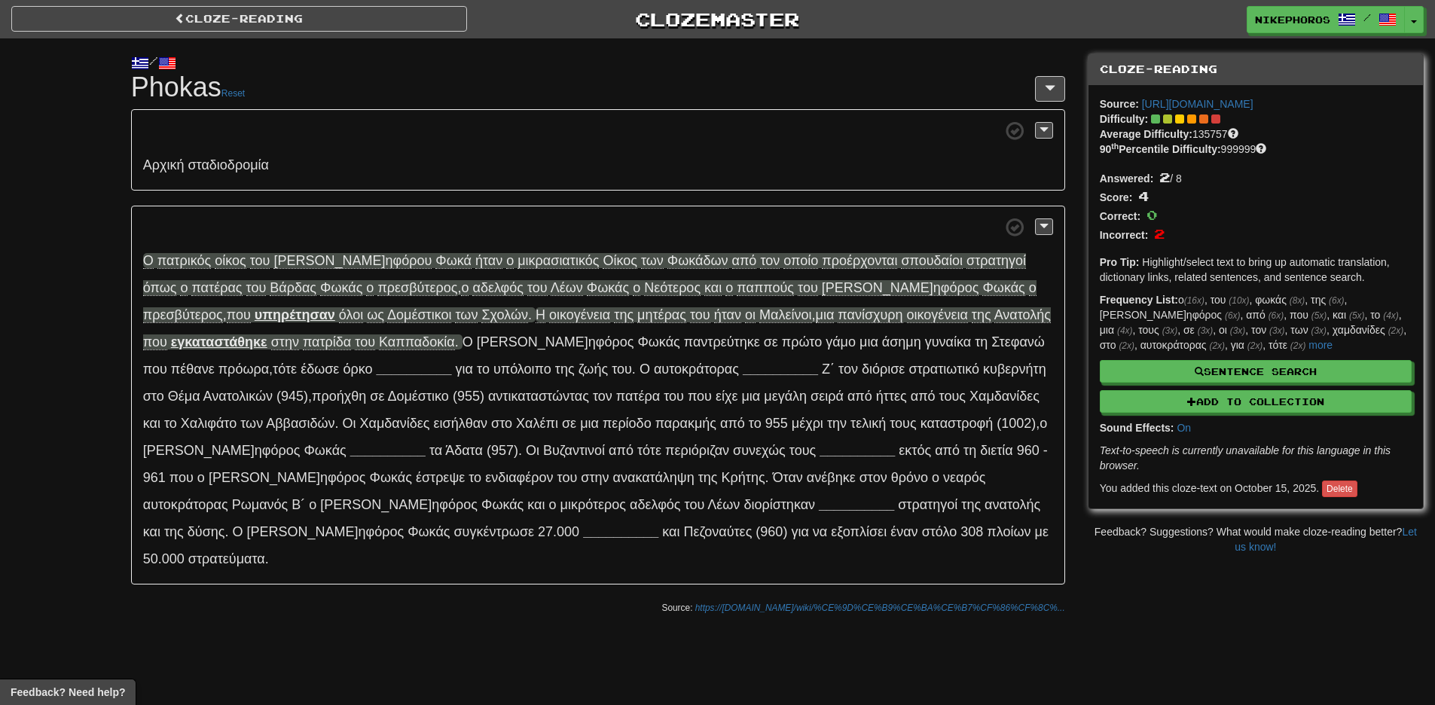
click at [690, 299] on p "Ο πα τρικός ο ίκος τ ου [PERSON_NAME] ηφόρου Φ ωκά ή ταν ο μικρ ασιατικός Ο ίκο…" at bounding box center [598, 396] width 934 height 380
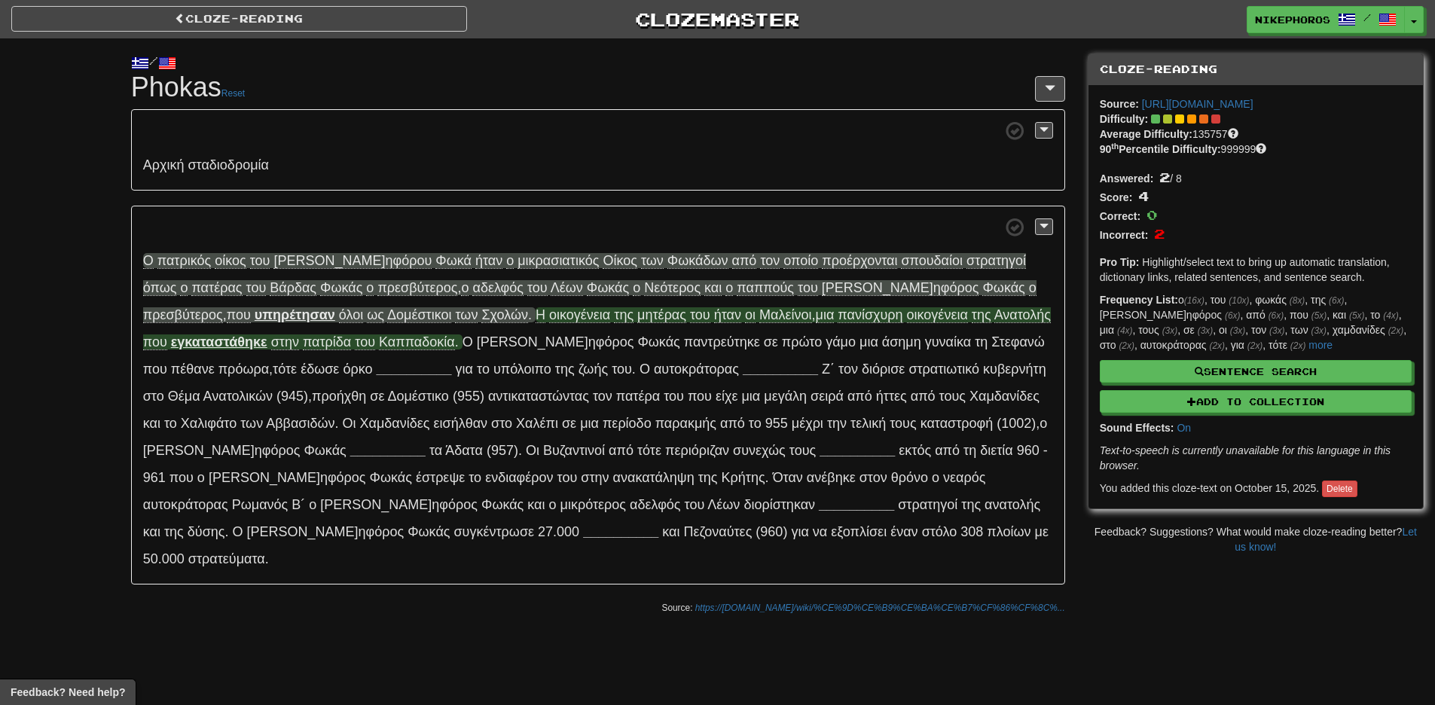
click at [837, 314] on span "παν ίσχυρη" at bounding box center [869, 314] width 65 height 15
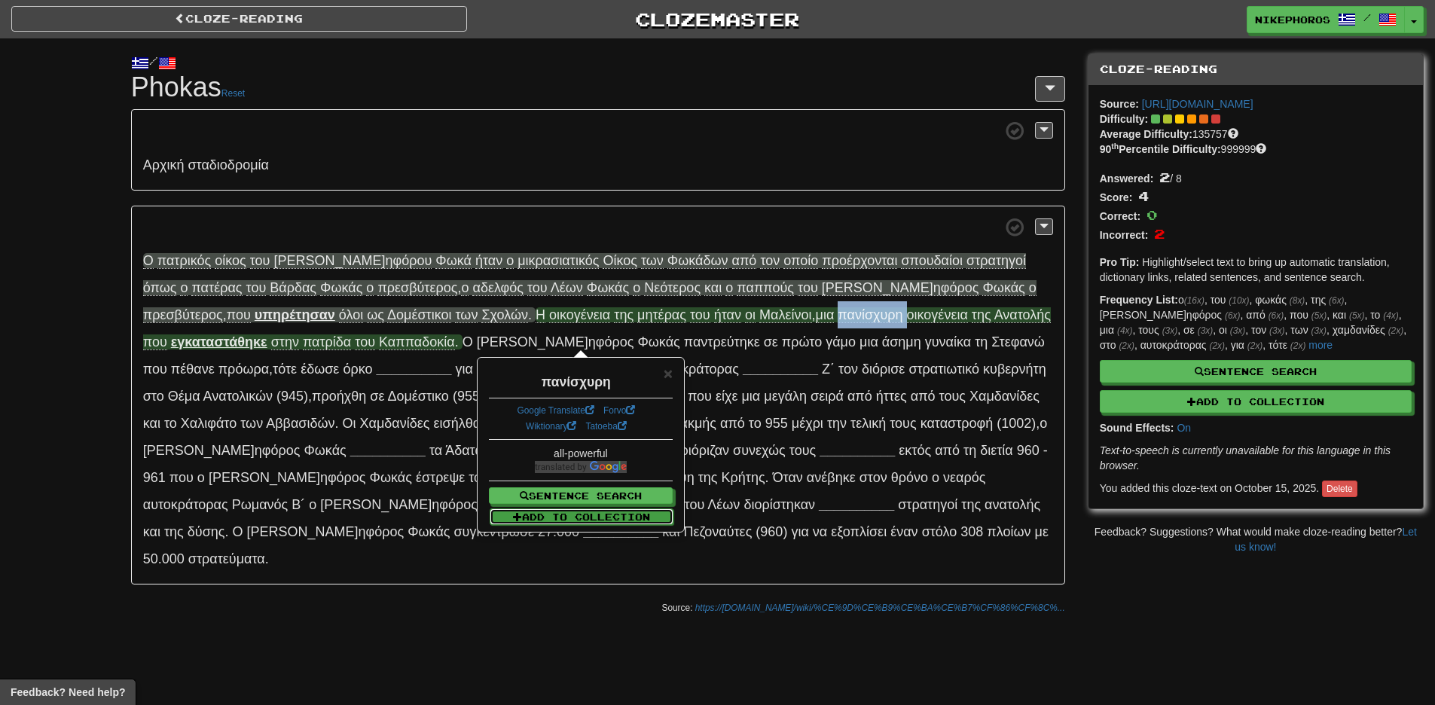
click at [598, 519] on button "Add to Collection" at bounding box center [582, 516] width 184 height 17
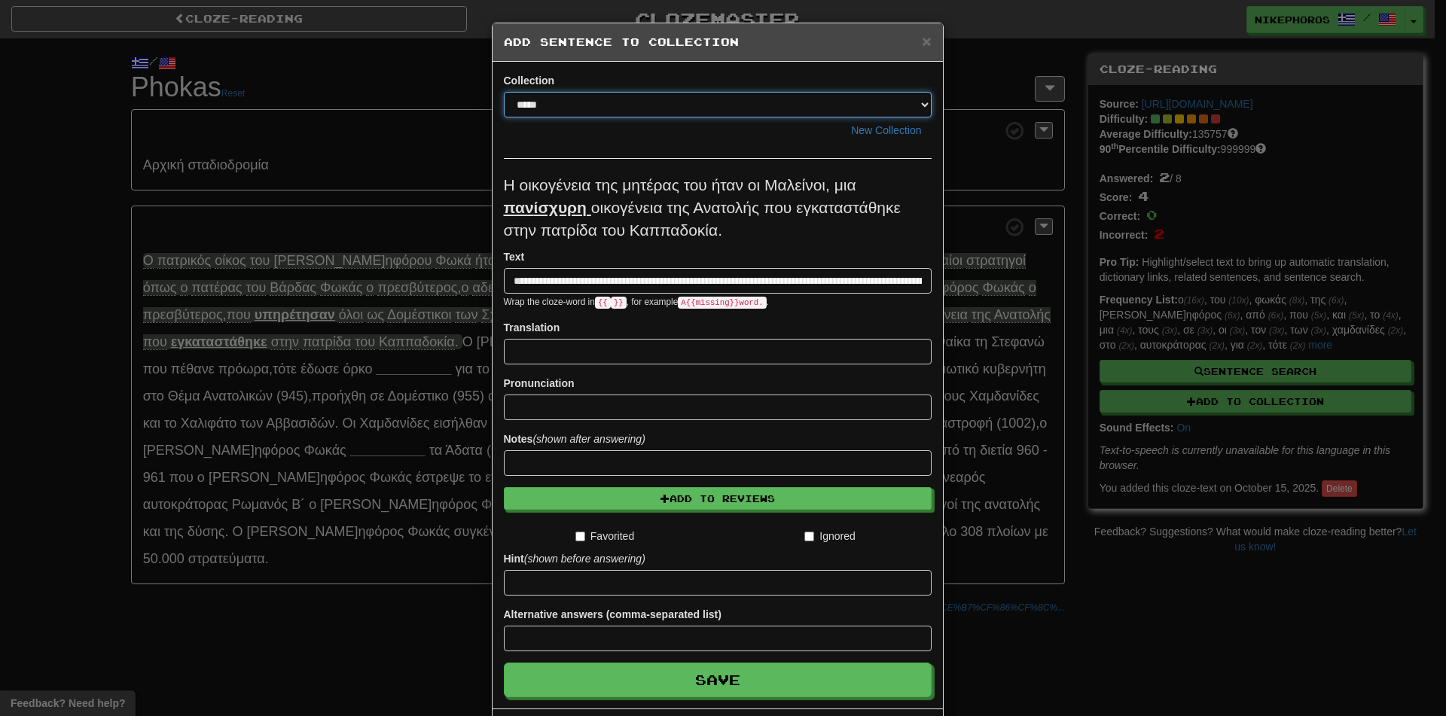
click at [572, 100] on select "*****" at bounding box center [718, 105] width 428 height 26
click at [607, 221] on p "Η οικ ογένεια τ ης μη τέρας τ ου ή ταν οι Μαλ είνοι, μ ια παν ίσχυρη οικ ογένει…" at bounding box center [718, 208] width 428 height 68
click at [640, 358] on input at bounding box center [718, 352] width 428 height 26
click at [642, 237] on span "Καπ" at bounding box center [645, 229] width 30 height 17
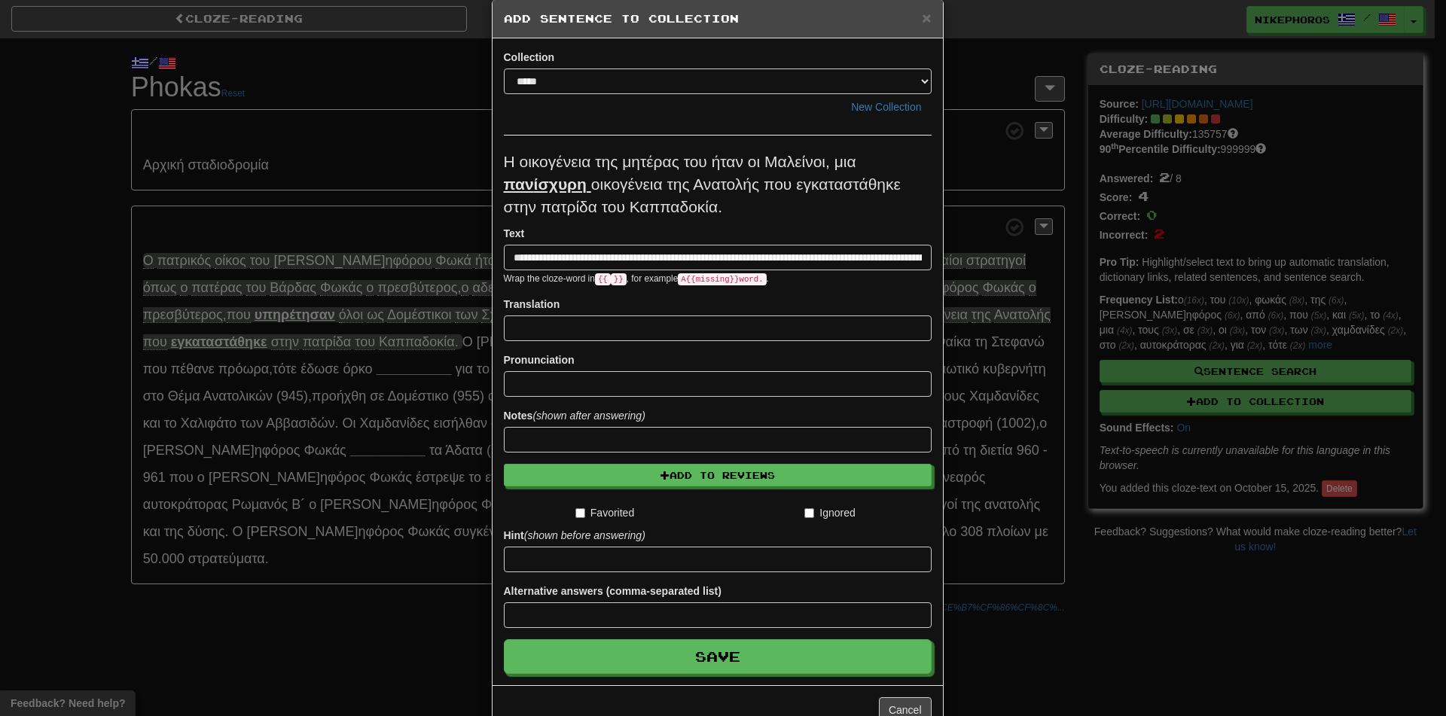
scroll to position [65, 0]
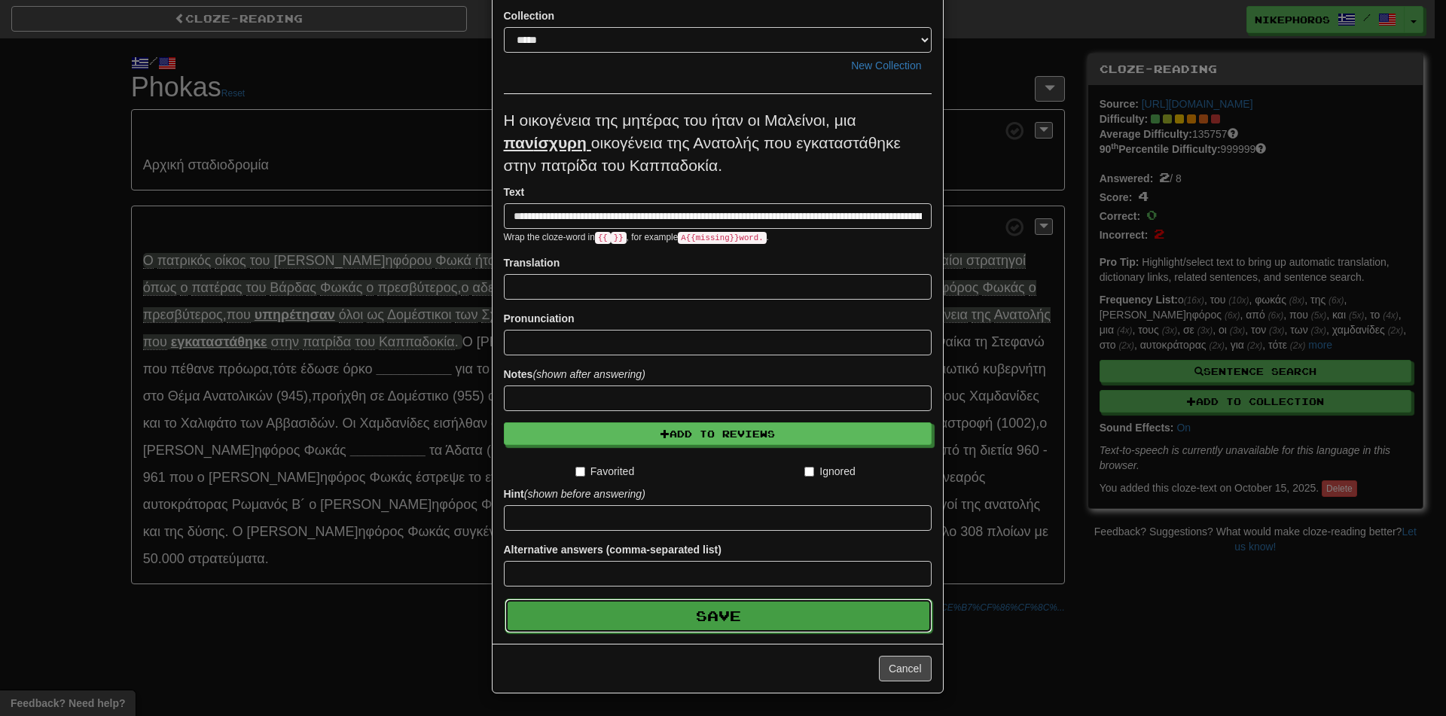
click at [757, 621] on button "Save" at bounding box center [719, 616] width 428 height 35
type input "**********"
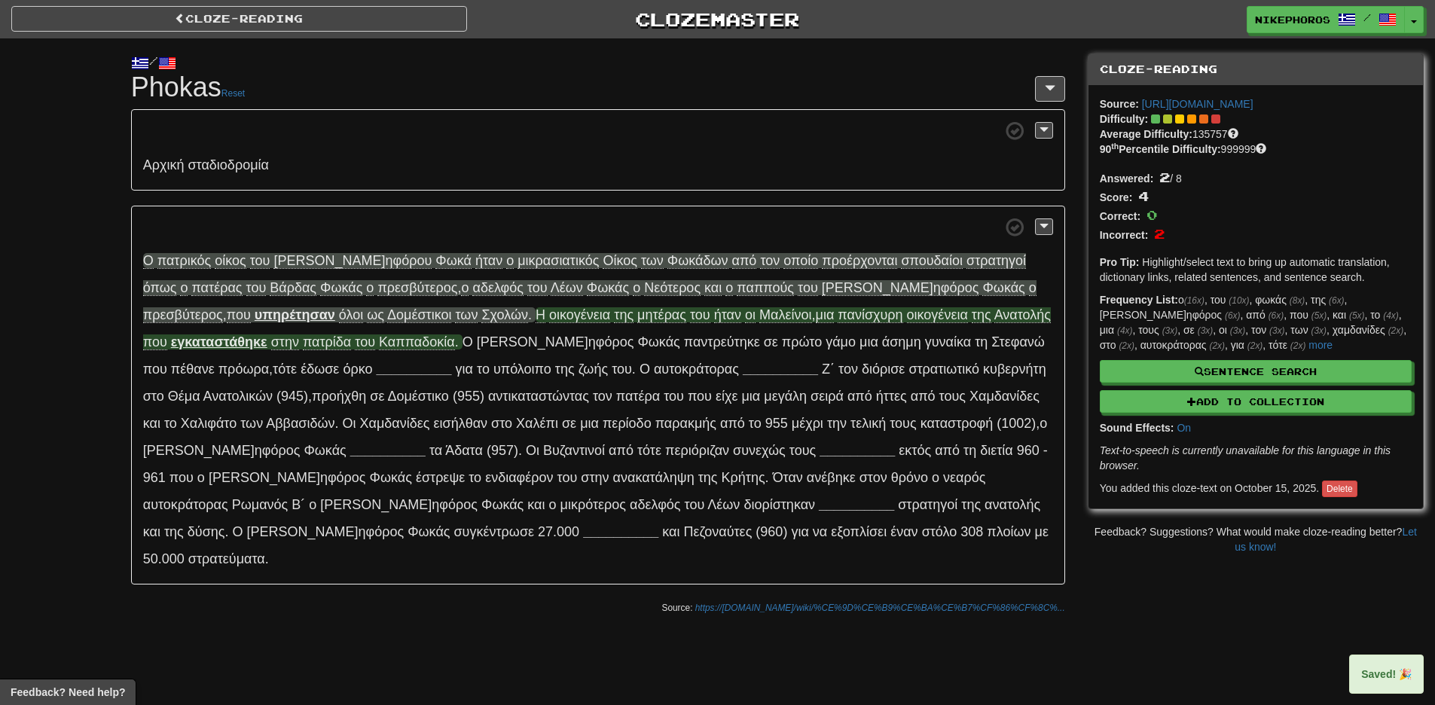
click at [907, 321] on span "οικ" at bounding box center [915, 314] width 17 height 15
click at [837, 313] on span "παν ίσχυρη" at bounding box center [869, 314] width 65 height 15
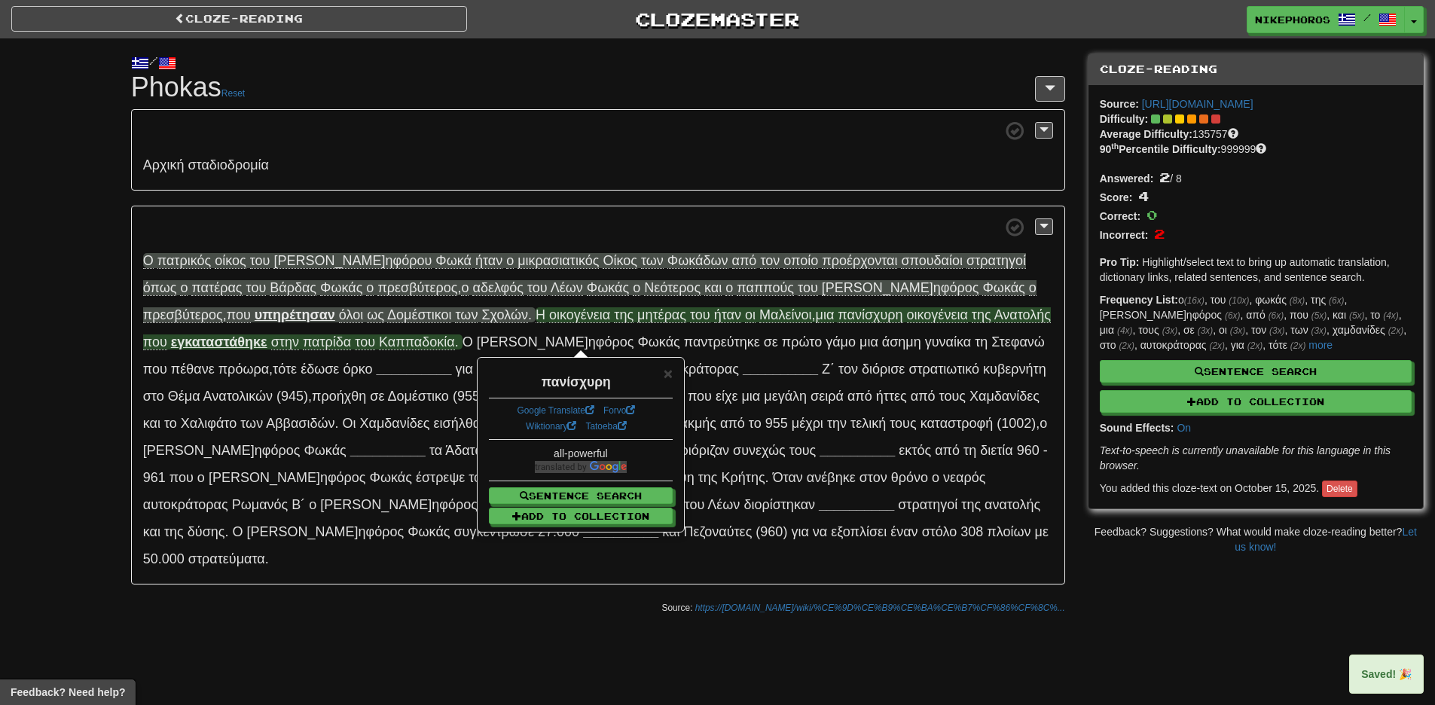
click at [711, 215] on p "Ο πα τρικός ο ίκος τ ου [PERSON_NAME] ηφόρου Φ ωκά ή ταν ο μικρ ασιατικός Ο ίκο…" at bounding box center [598, 396] width 934 height 380
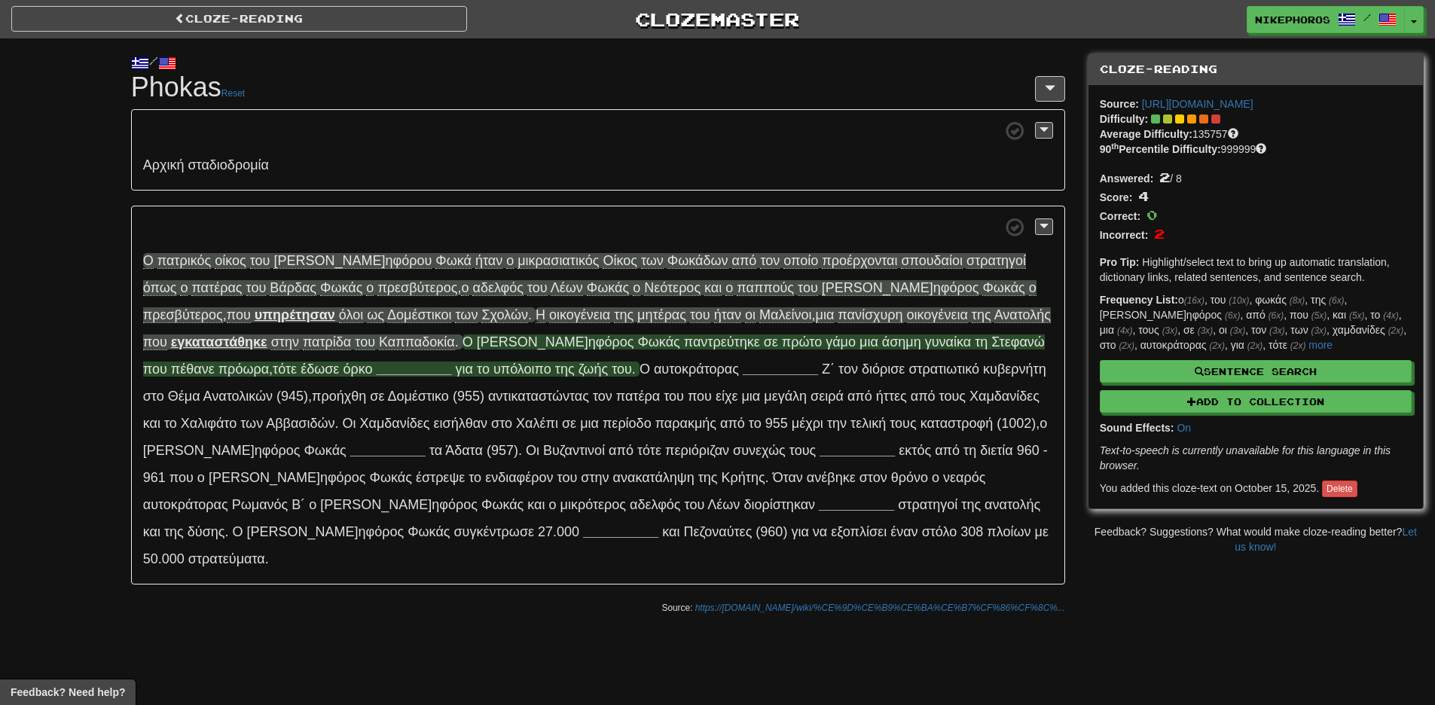
click at [477, 336] on span "[PERSON_NAME] ηφόρος" at bounding box center [555, 341] width 157 height 15
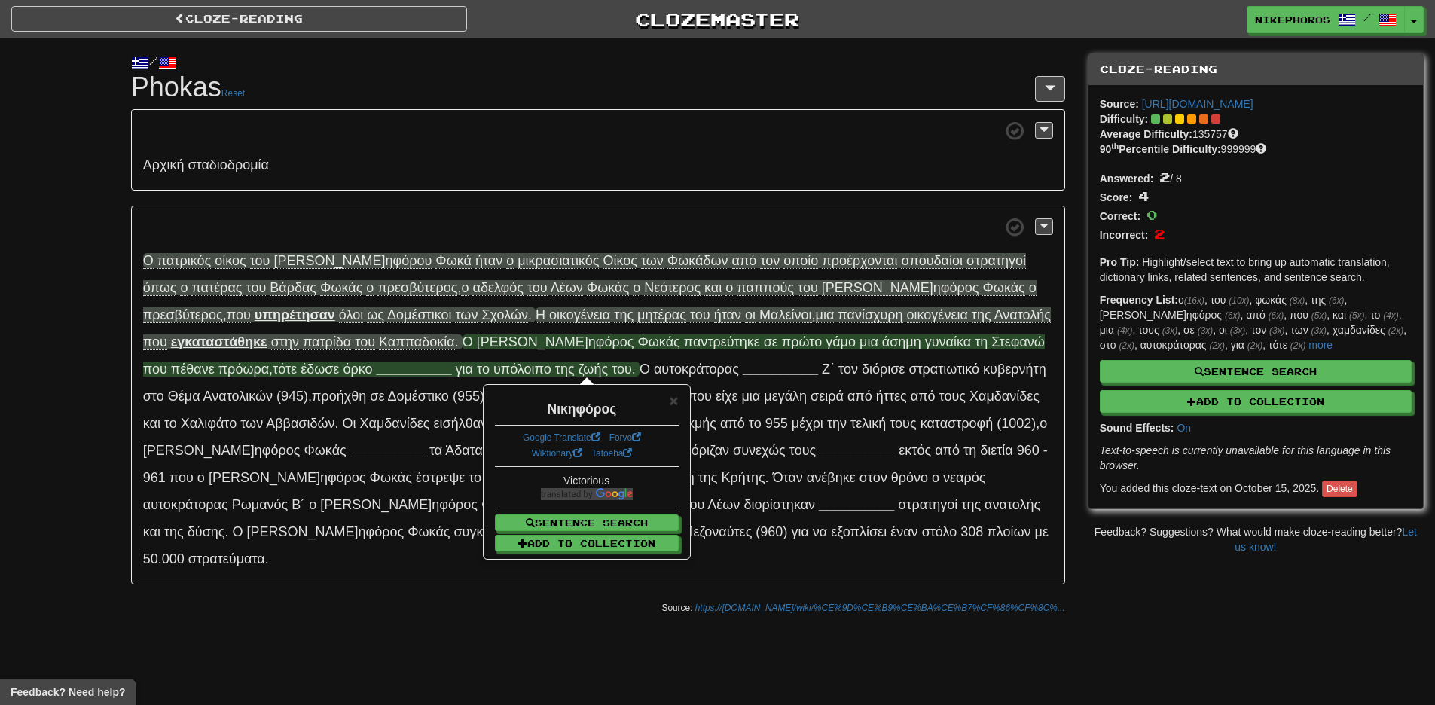
click at [410, 207] on p "Ο πα τρικός ο ίκος τ ου [PERSON_NAME] ηφόρου Φ ωκά ή ταν ο μικρ ασιατικός Ο ίκο…" at bounding box center [598, 396] width 934 height 380
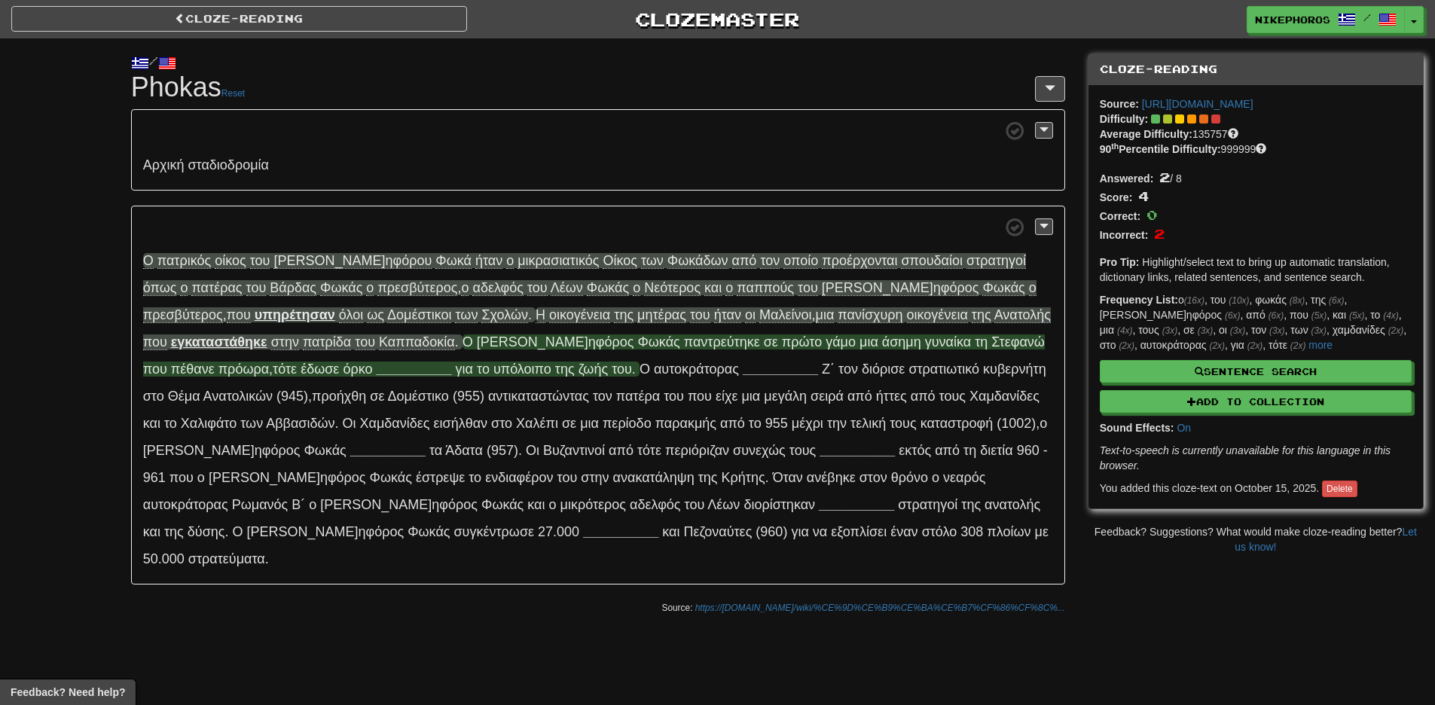
click at [684, 338] on span "παν τρεύτηκε" at bounding box center [722, 341] width 76 height 15
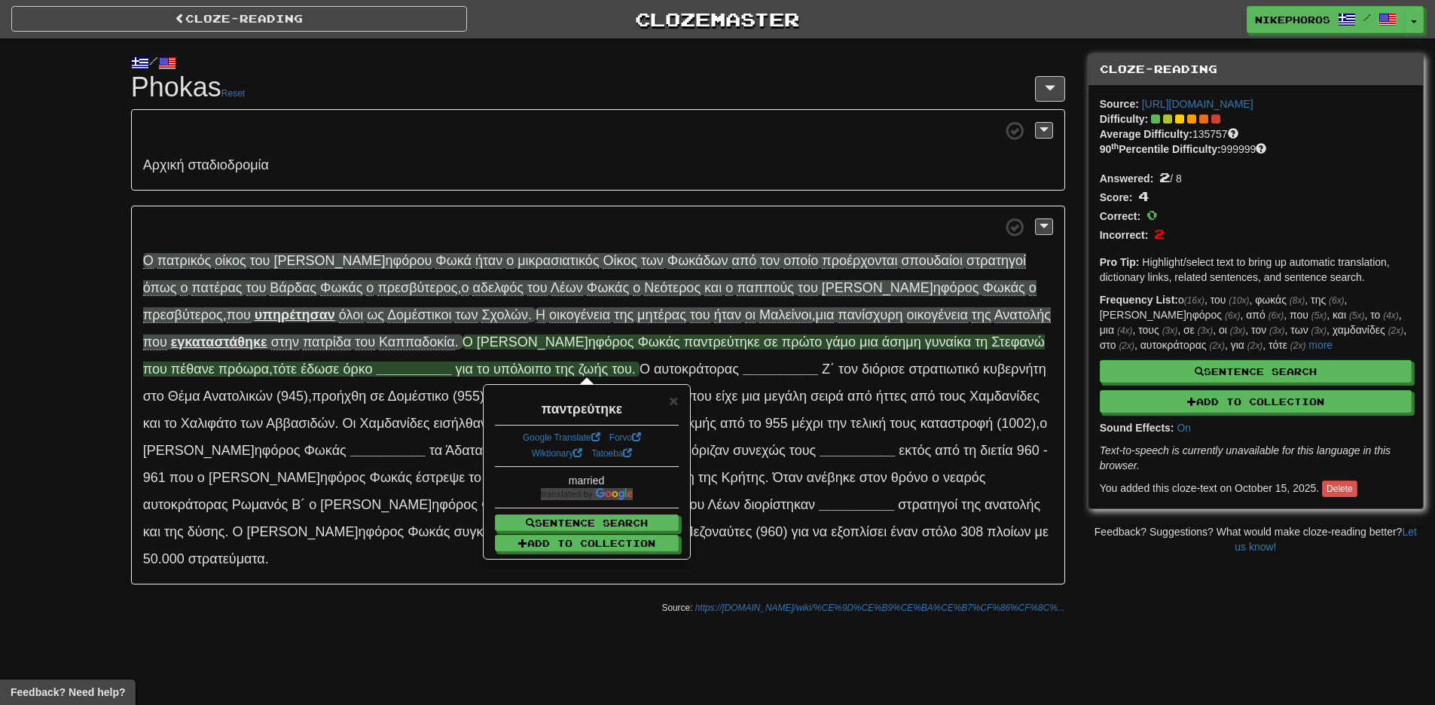
click at [782, 336] on span "π ρώτο" at bounding box center [802, 341] width 40 height 15
click at [618, 247] on p "Ο πα τρικός ο ίκος τ ου [PERSON_NAME] ηφόρου Φ ωκά ή ταν ο μικρ ασιατικός Ο ίκο…" at bounding box center [598, 396] width 934 height 380
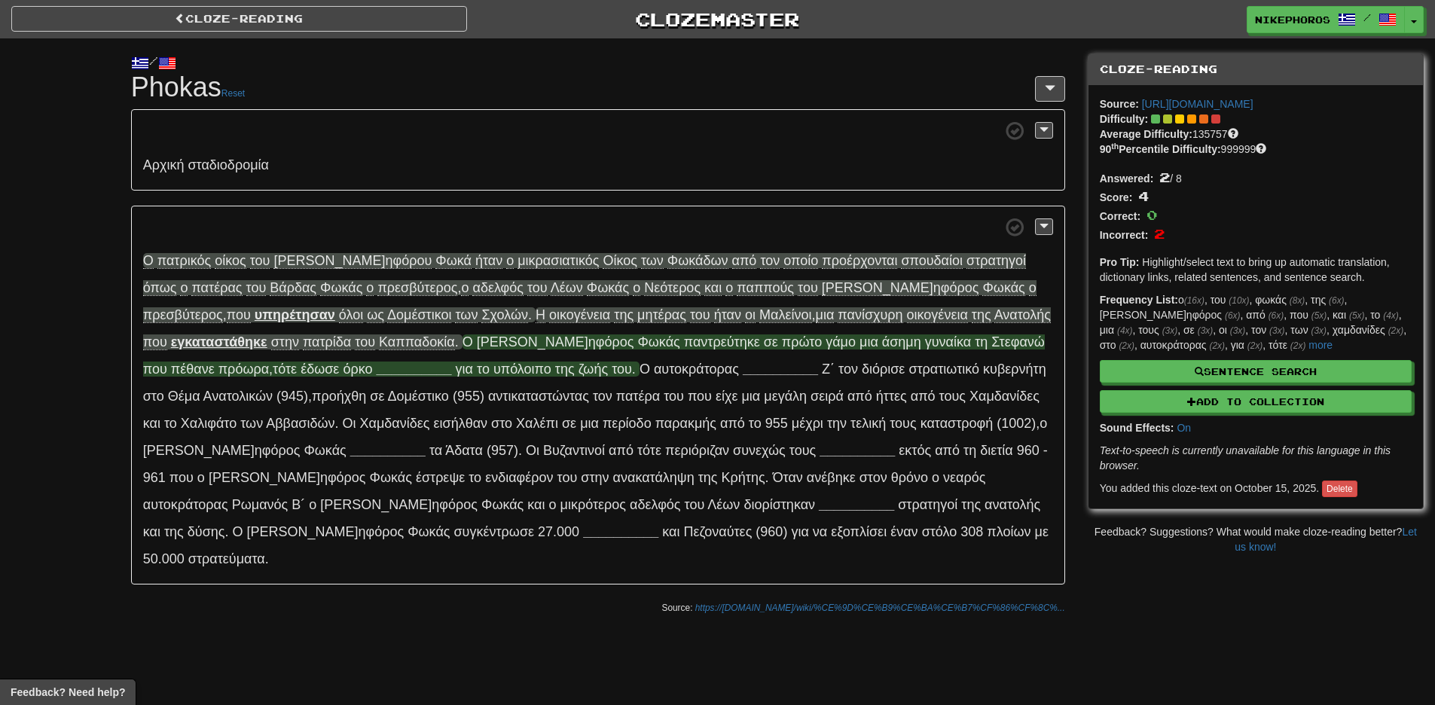
click at [825, 342] on span "γ άμο" at bounding box center [840, 341] width 30 height 15
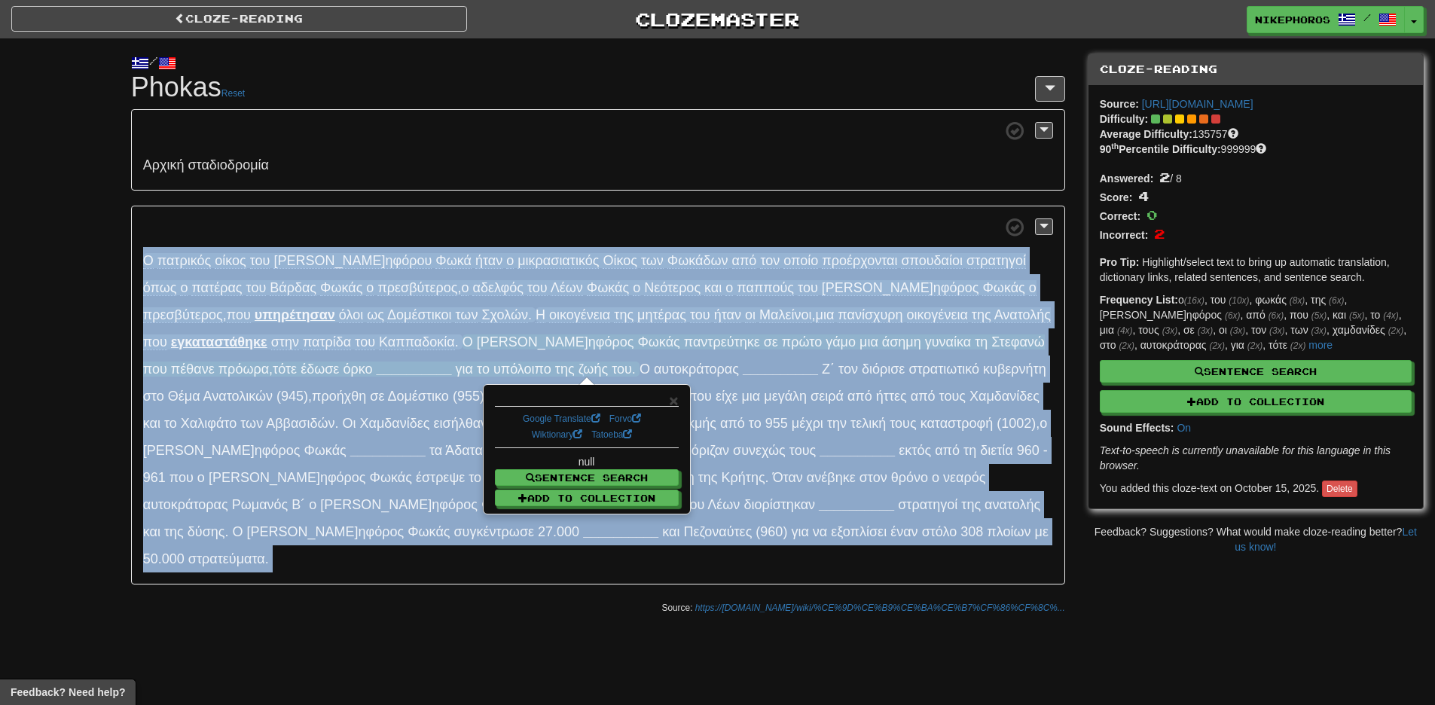
click at [825, 342] on span "γ άμο" at bounding box center [840, 341] width 30 height 15
click at [609, 277] on p "Ο πα τρικός ο ίκος τ ου [PERSON_NAME] ηφόρου Φ ωκά ή ταν ο μικρ ασιατικός Ο ίκο…" at bounding box center [598, 396] width 934 height 380
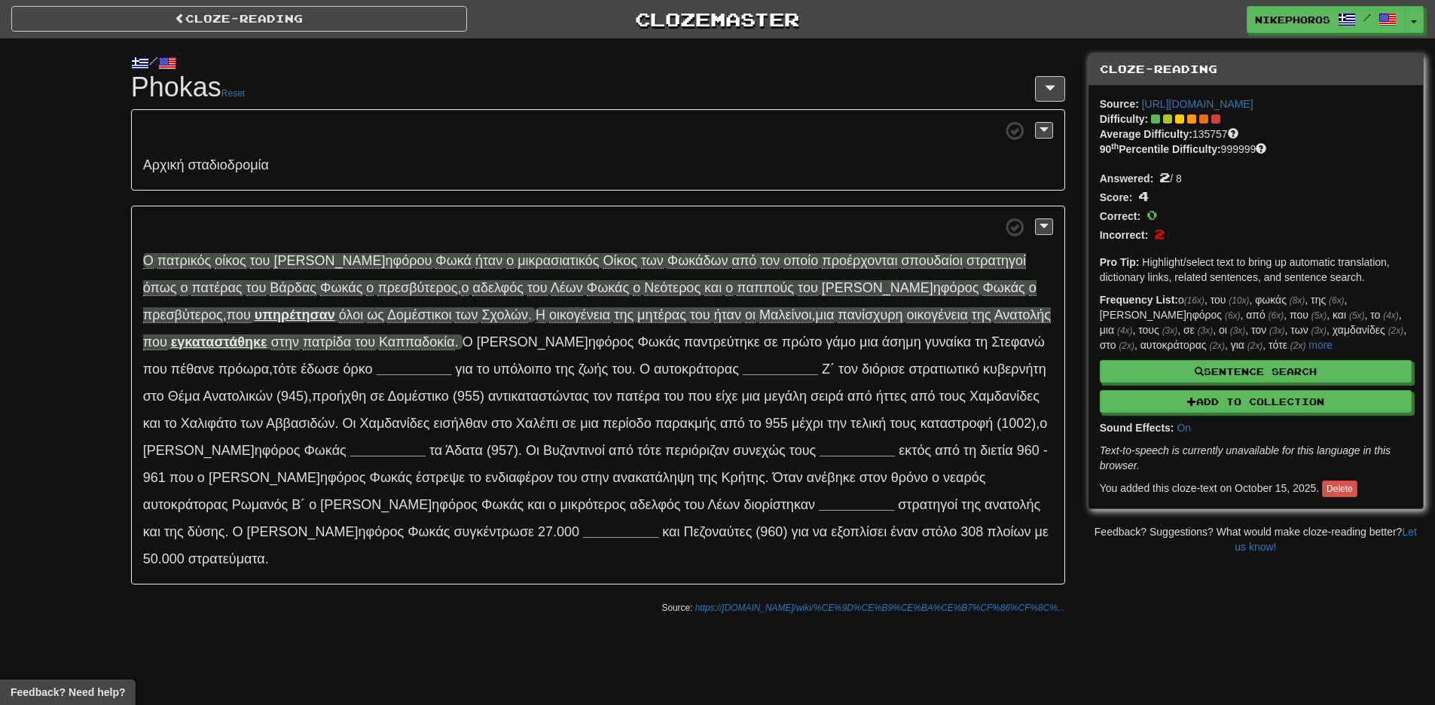
click at [624, 230] on span at bounding box center [598, 227] width 910 height 19
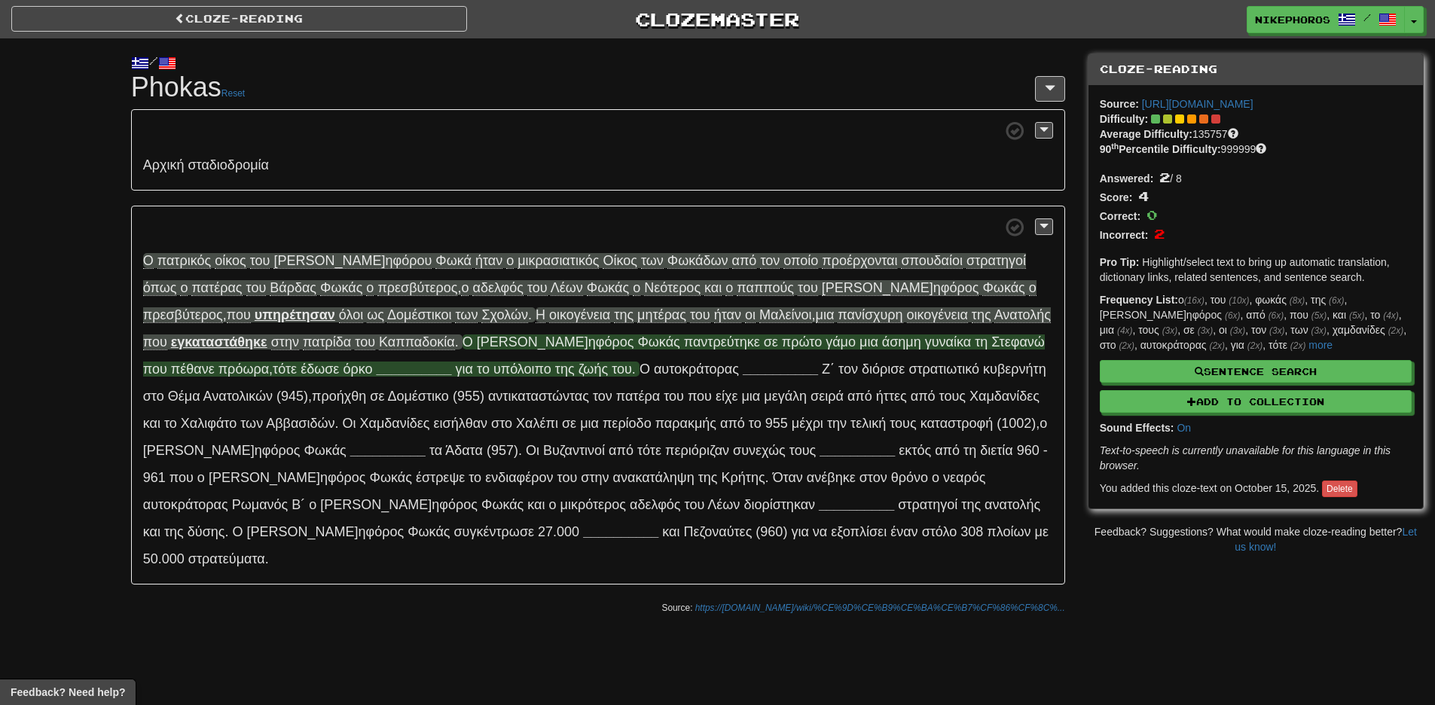
click at [825, 342] on span "γ άμο" at bounding box center [840, 341] width 30 height 15
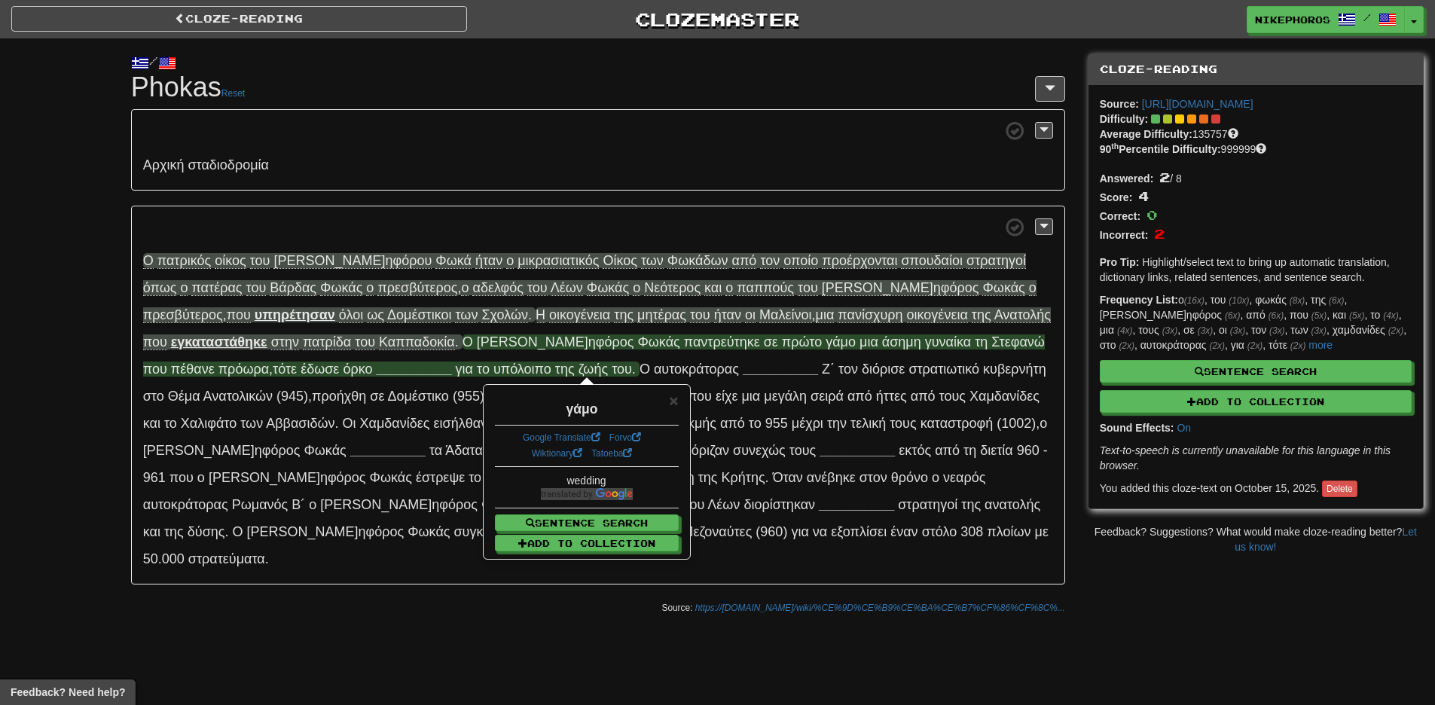
click at [674, 201] on div "Αρ χική σταδ ιοδρομία Ο πα τρικός ο ίκος τ ου [PERSON_NAME] ηφόρου Φ ωκά ή ταν …" at bounding box center [598, 346] width 934 height 475
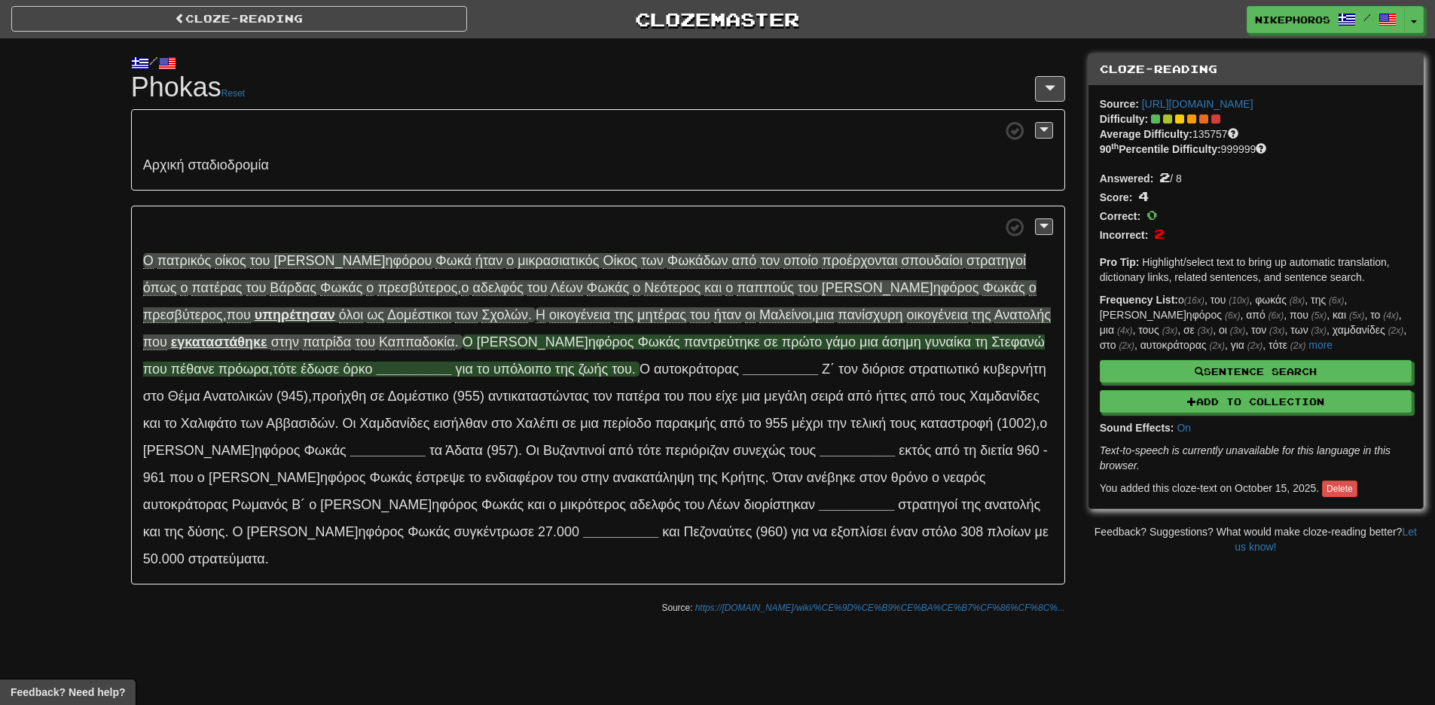
click at [627, 343] on span "Ο [PERSON_NAME] ηφόρος Φ ωκάς παν τρεύτηκε σε π ρώτο γ άμο μ ια ά σημη γυ ναίκα…" at bounding box center [593, 355] width 901 height 42
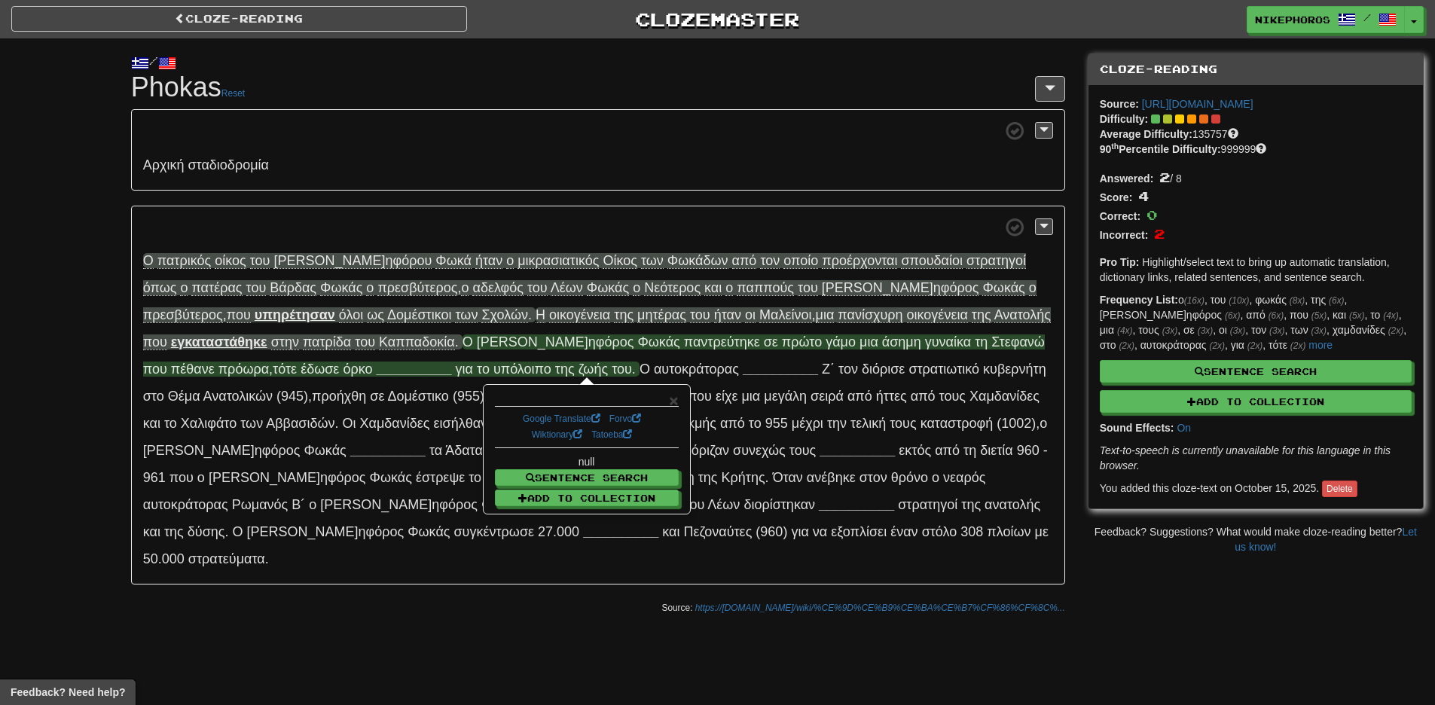
click at [882, 342] on span "ά σημη" at bounding box center [901, 341] width 39 height 15
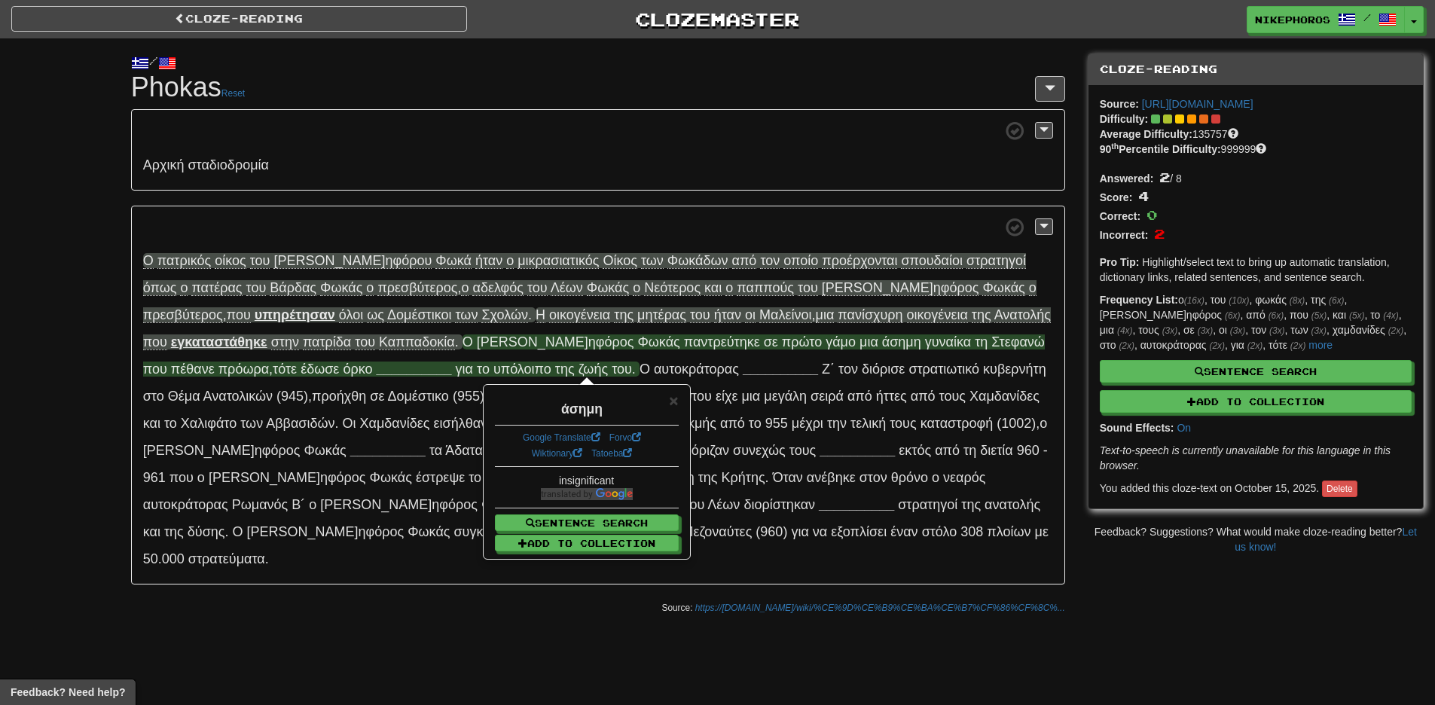
click at [689, 167] on p "Αρ χική σταδ ιοδρομία" at bounding box center [598, 149] width 934 height 81
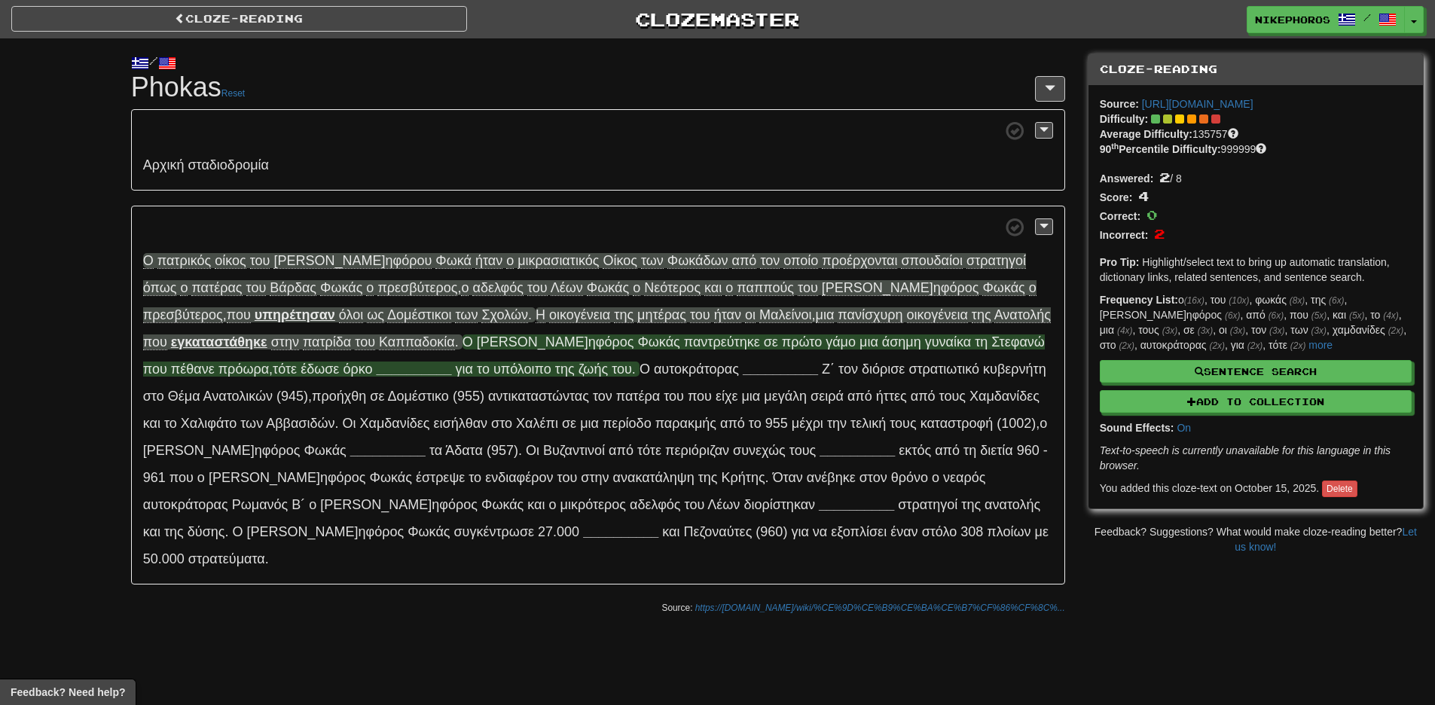
click at [925, 348] on span "γυ ναίκα" at bounding box center [948, 341] width 46 height 15
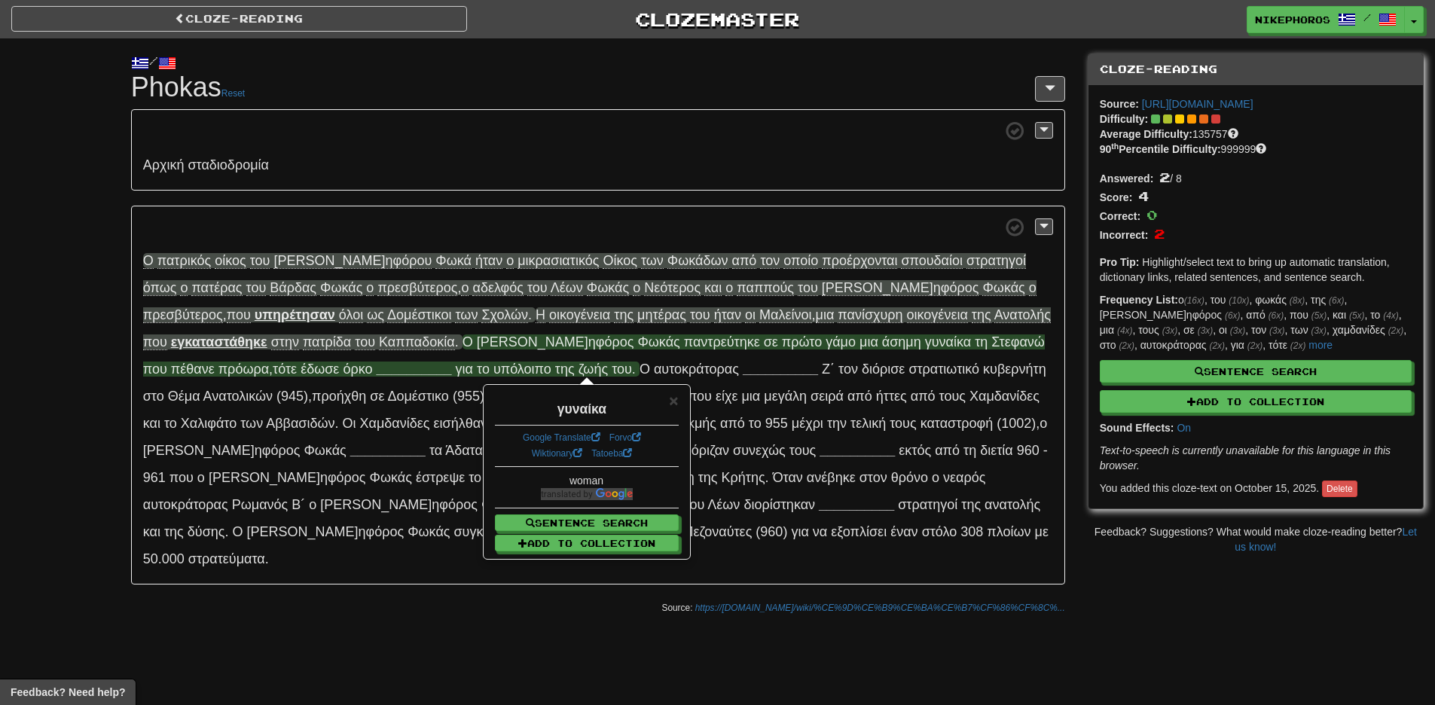
click at [991, 348] on span "Στ εφανώ" at bounding box center [1017, 341] width 53 height 15
click at [809, 190] on p "Αρ χική σταδ ιοδρομία" at bounding box center [598, 149] width 934 height 81
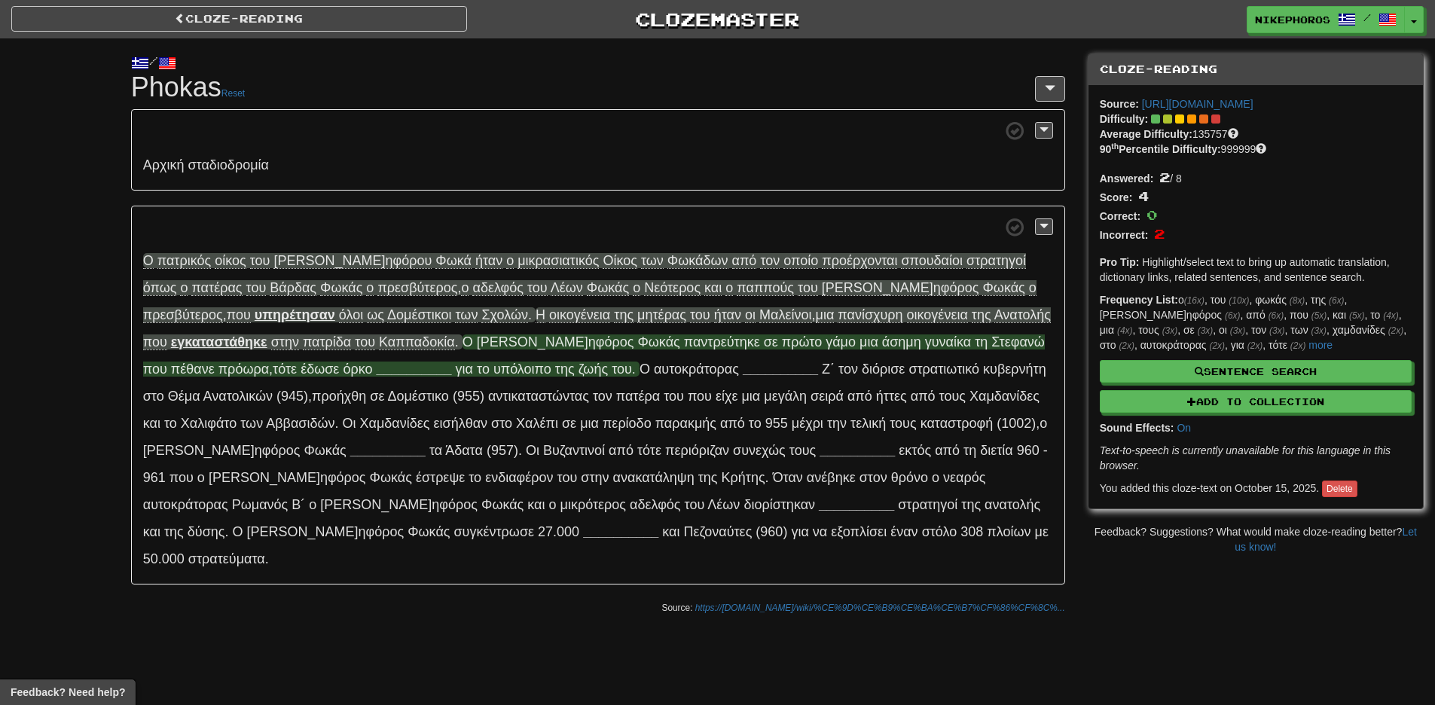
click at [215, 361] on span "πέ θανε" at bounding box center [193, 368] width 44 height 15
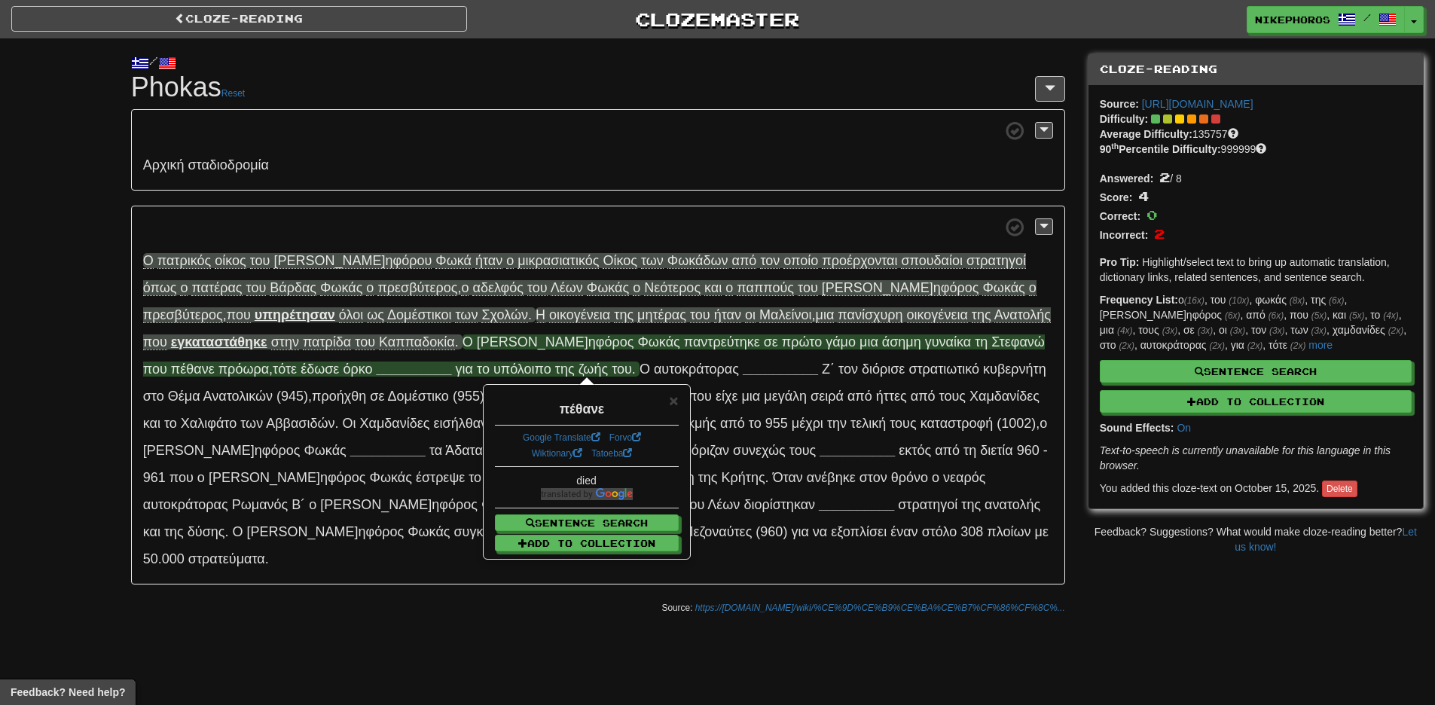
click at [269, 361] on span "πρ όωρα" at bounding box center [243, 368] width 50 height 15
click at [816, 218] on span at bounding box center [598, 227] width 910 height 19
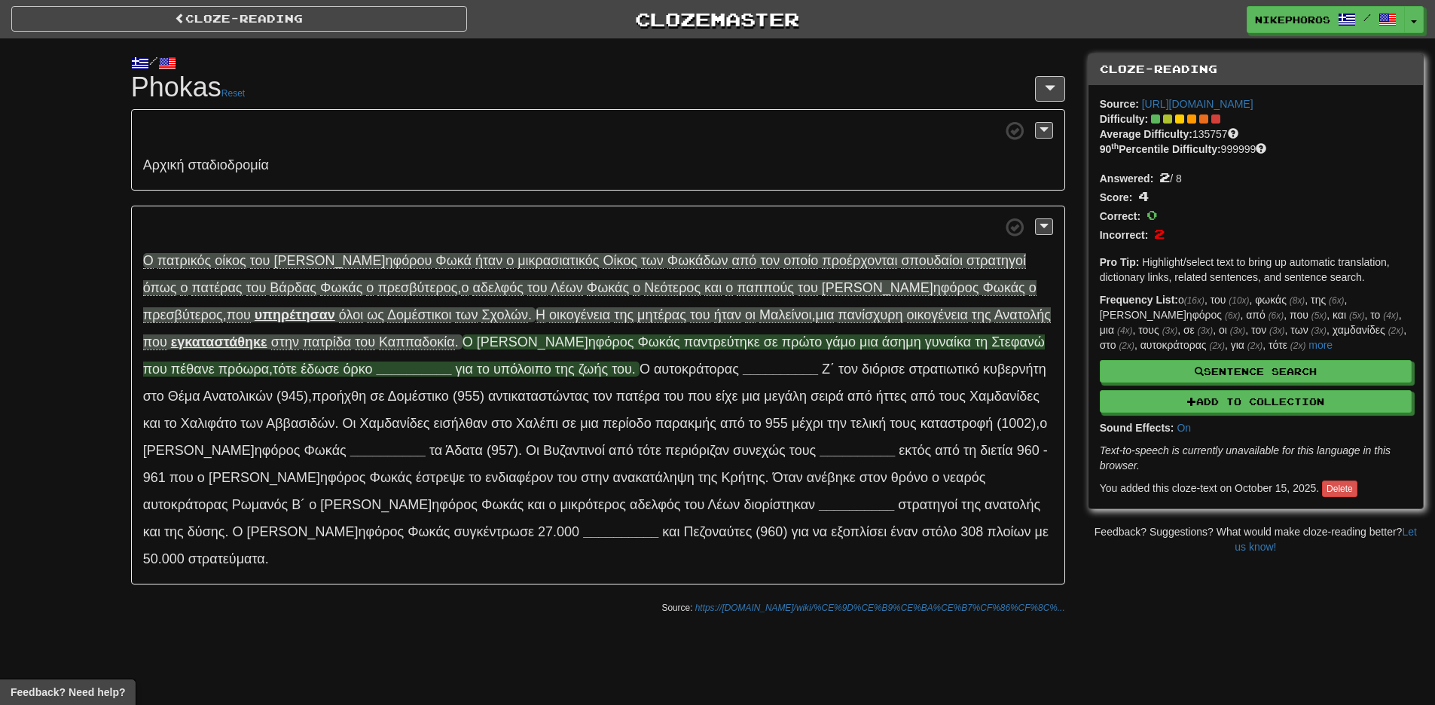
click at [269, 361] on span "πρ όωρα" at bounding box center [243, 368] width 50 height 15
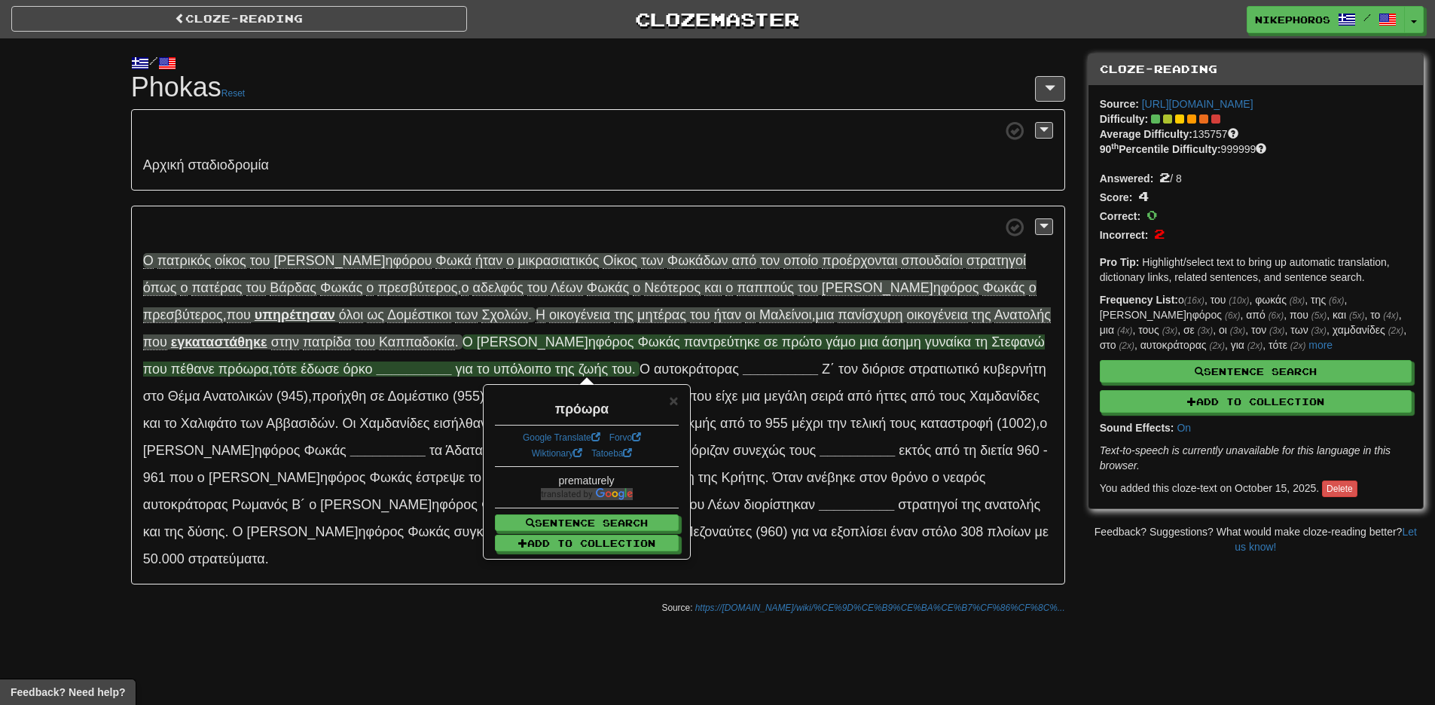
drag, startPoint x: 890, startPoint y: 218, endPoint x: 898, endPoint y: 238, distance: 21.0
click at [890, 218] on span at bounding box center [598, 227] width 910 height 19
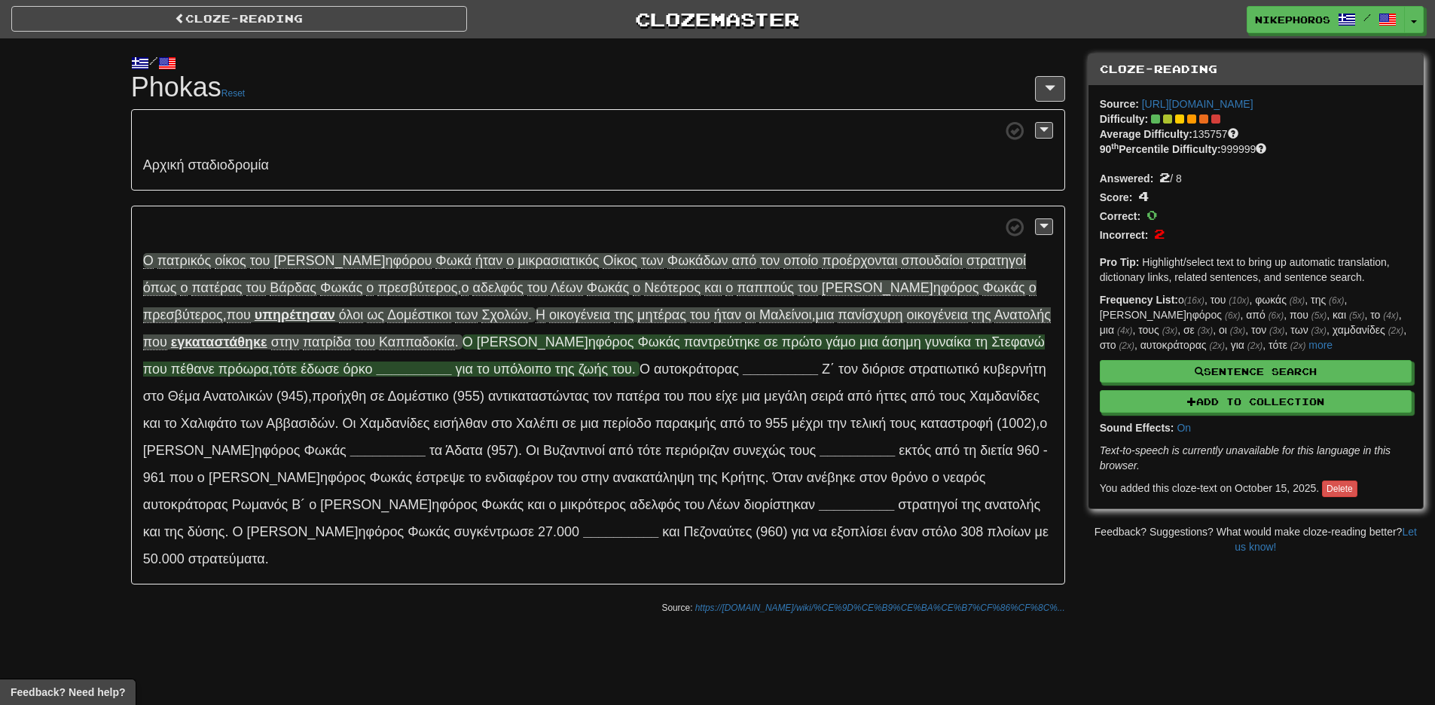
click at [339, 361] on span "έ δωσε" at bounding box center [319, 368] width 38 height 15
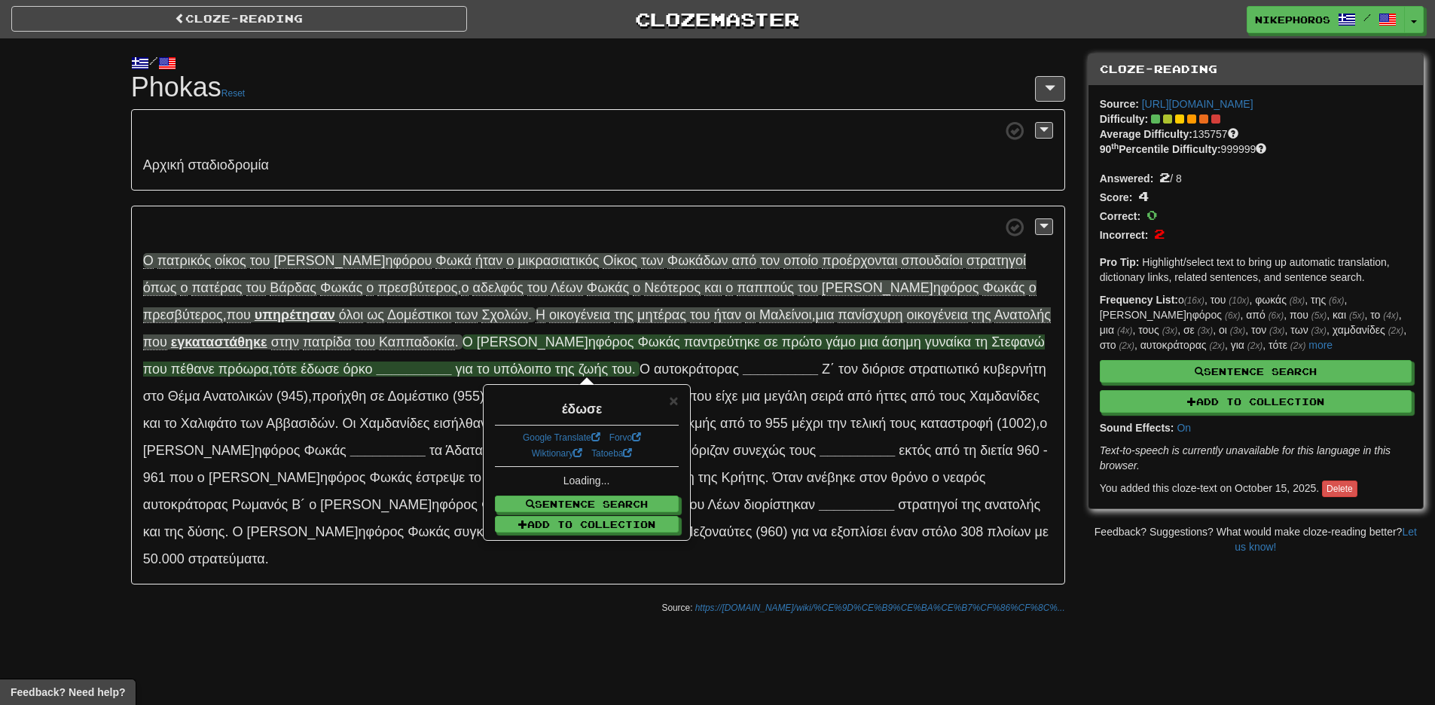
click at [297, 361] on span "τ ότε" at bounding box center [285, 368] width 24 height 15
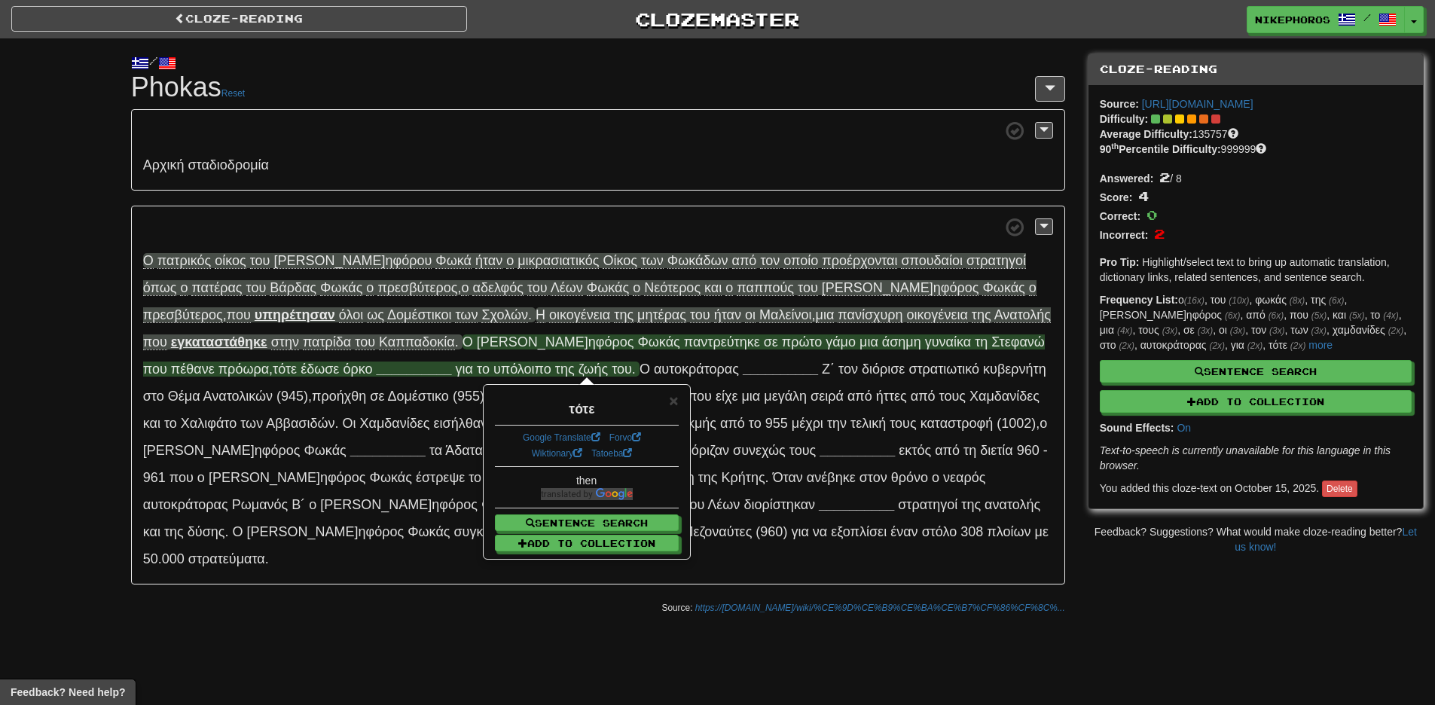
click at [339, 361] on span "έ δωσε" at bounding box center [319, 368] width 38 height 15
click at [372, 361] on span "ό ρκο" at bounding box center [357, 368] width 29 height 15
click at [763, 191] on div "Αρ χική σταδ ιοδρομία Ο πα τρικός ο ίκος τ ου [PERSON_NAME] ηφόρου Φ ωκά ή ταν …" at bounding box center [598, 346] width 934 height 475
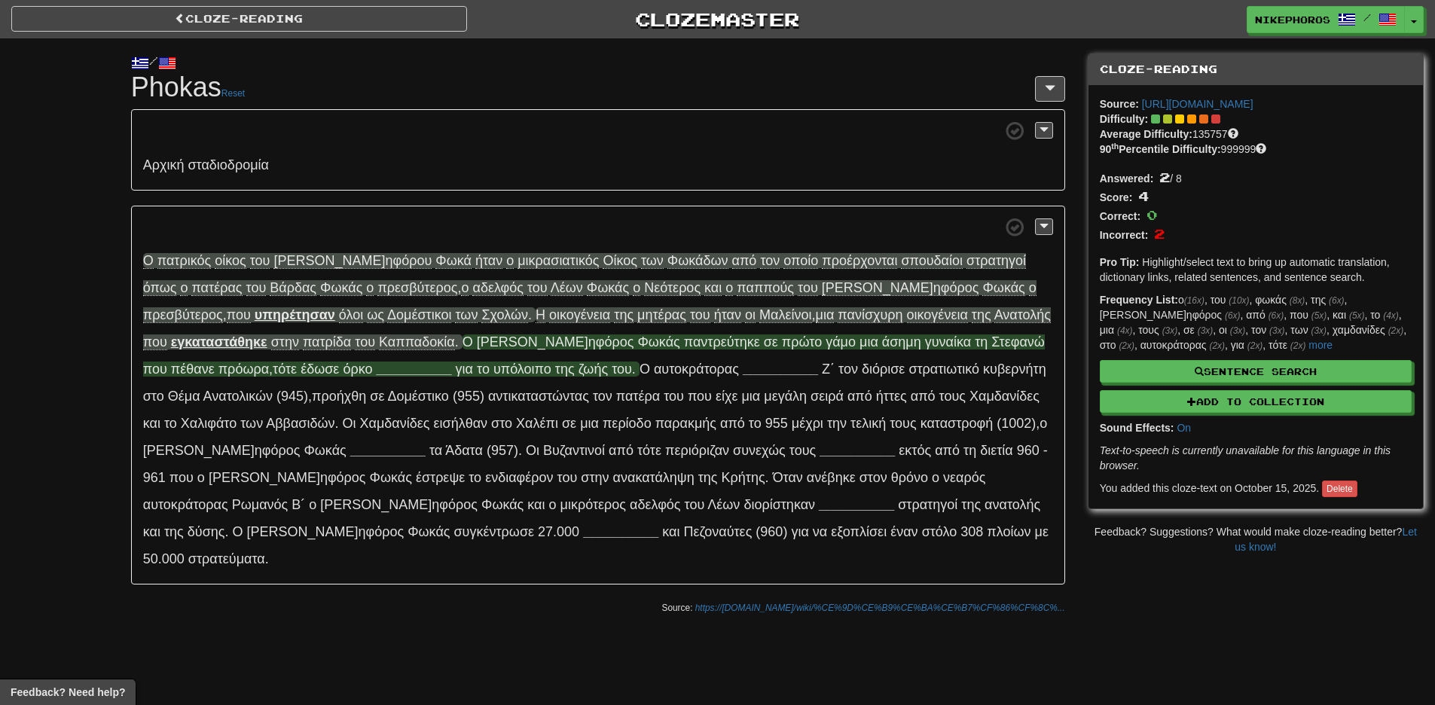
click at [376, 368] on span "___ _______" at bounding box center [413, 368] width 75 height 15
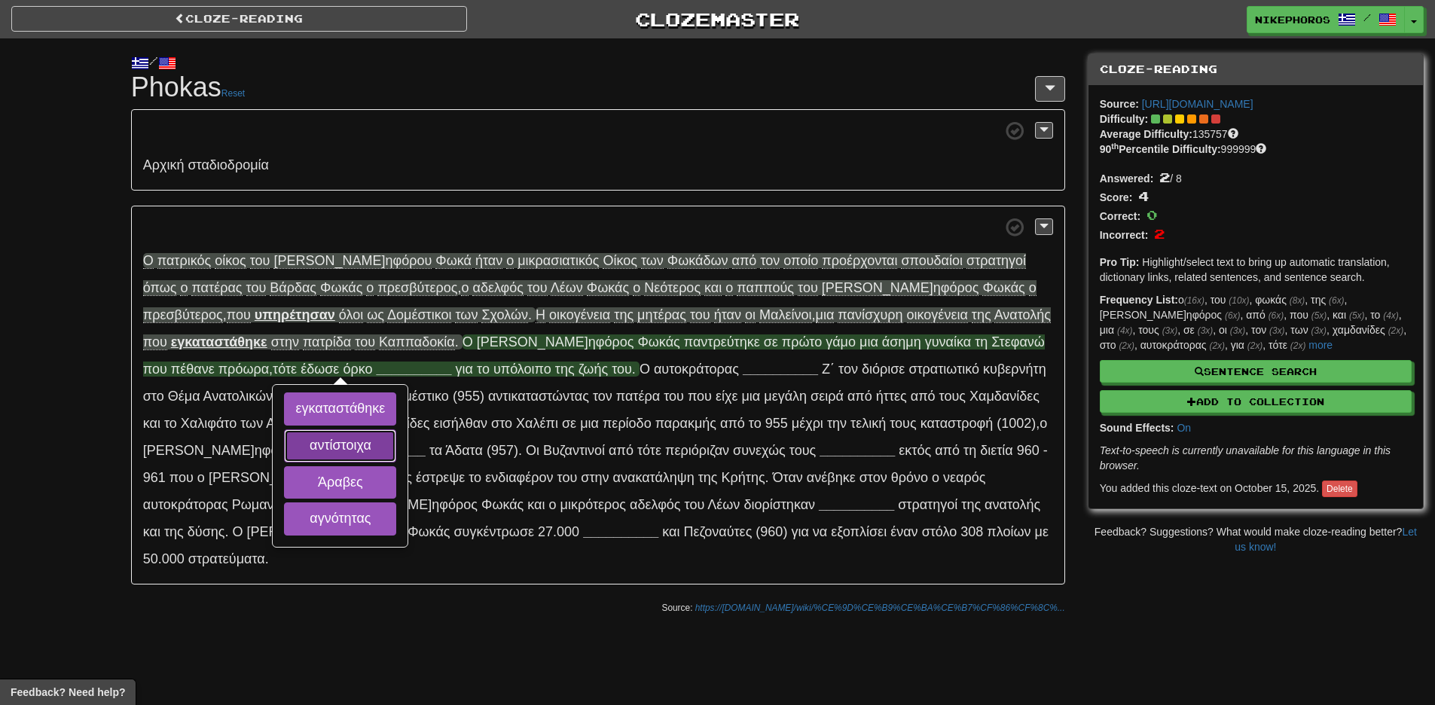
click at [284, 455] on button "αντίστοιχα" at bounding box center [340, 445] width 112 height 33
click at [284, 473] on button "Άραβες" at bounding box center [340, 482] width 112 height 33
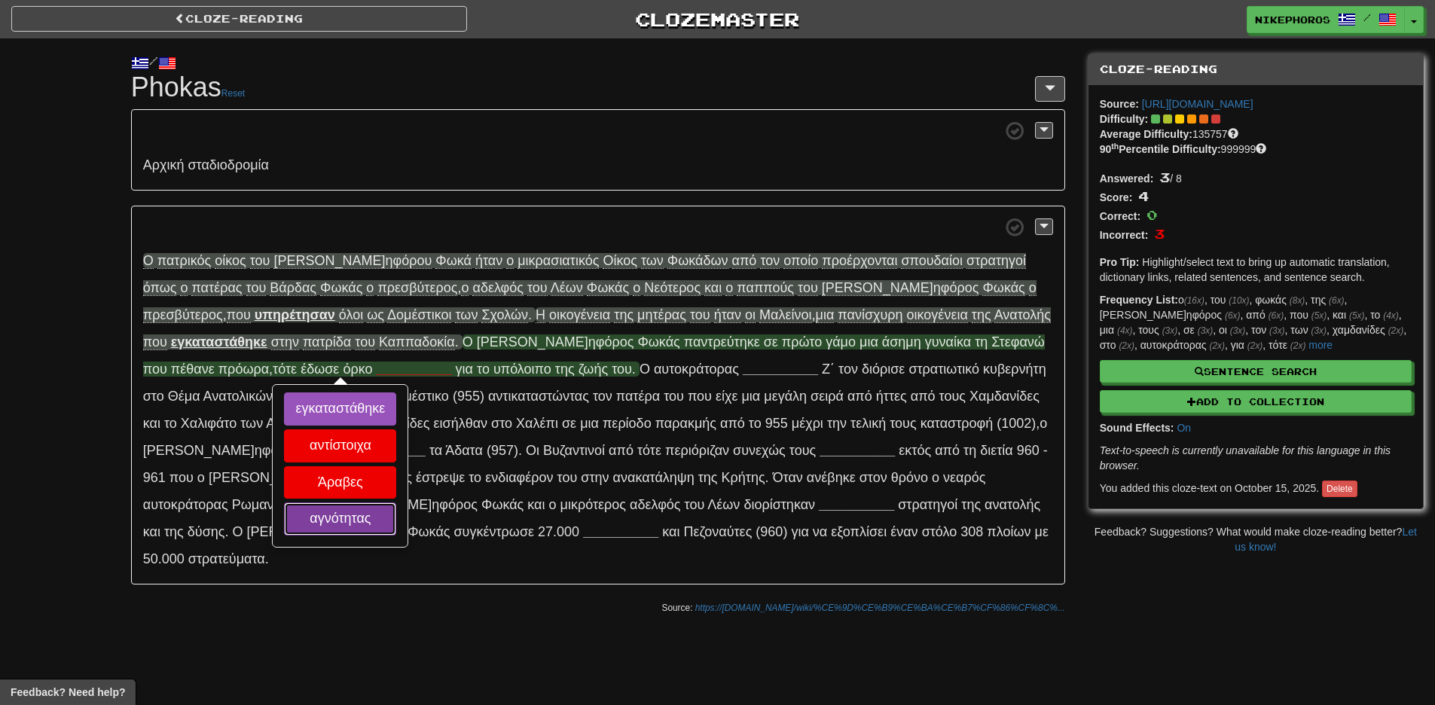
click at [284, 523] on button "αγνότητας" at bounding box center [340, 518] width 112 height 33
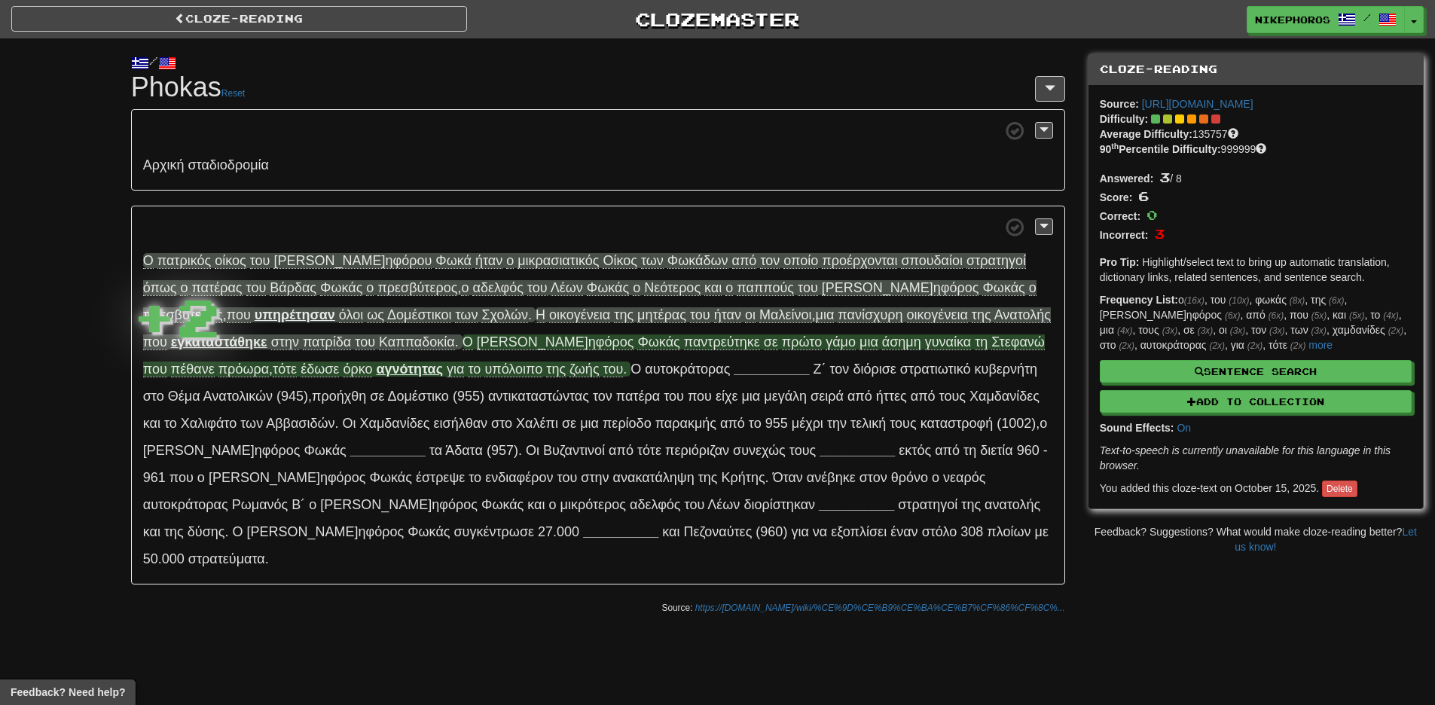
click at [376, 371] on strong "αγνότητας" at bounding box center [409, 368] width 67 height 15
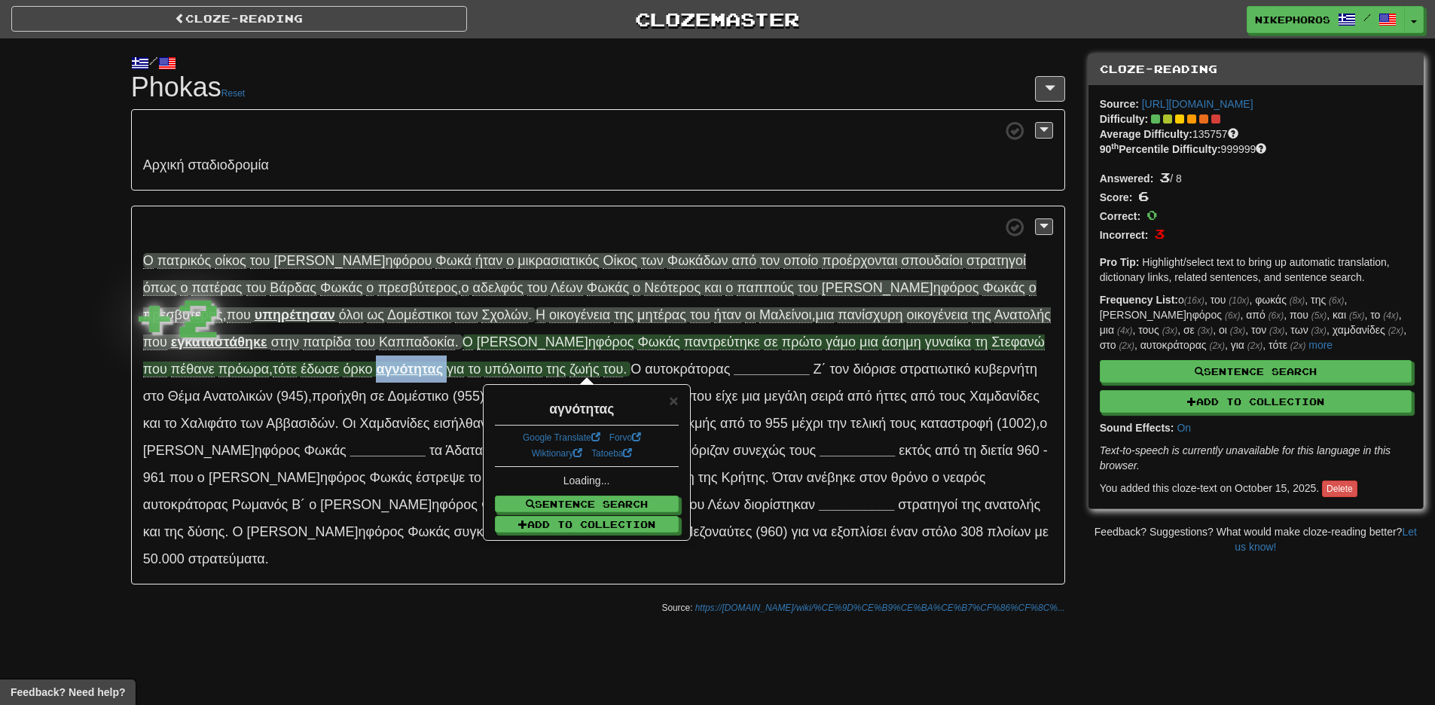
click at [376, 371] on strong "αγνότητας" at bounding box center [409, 368] width 67 height 15
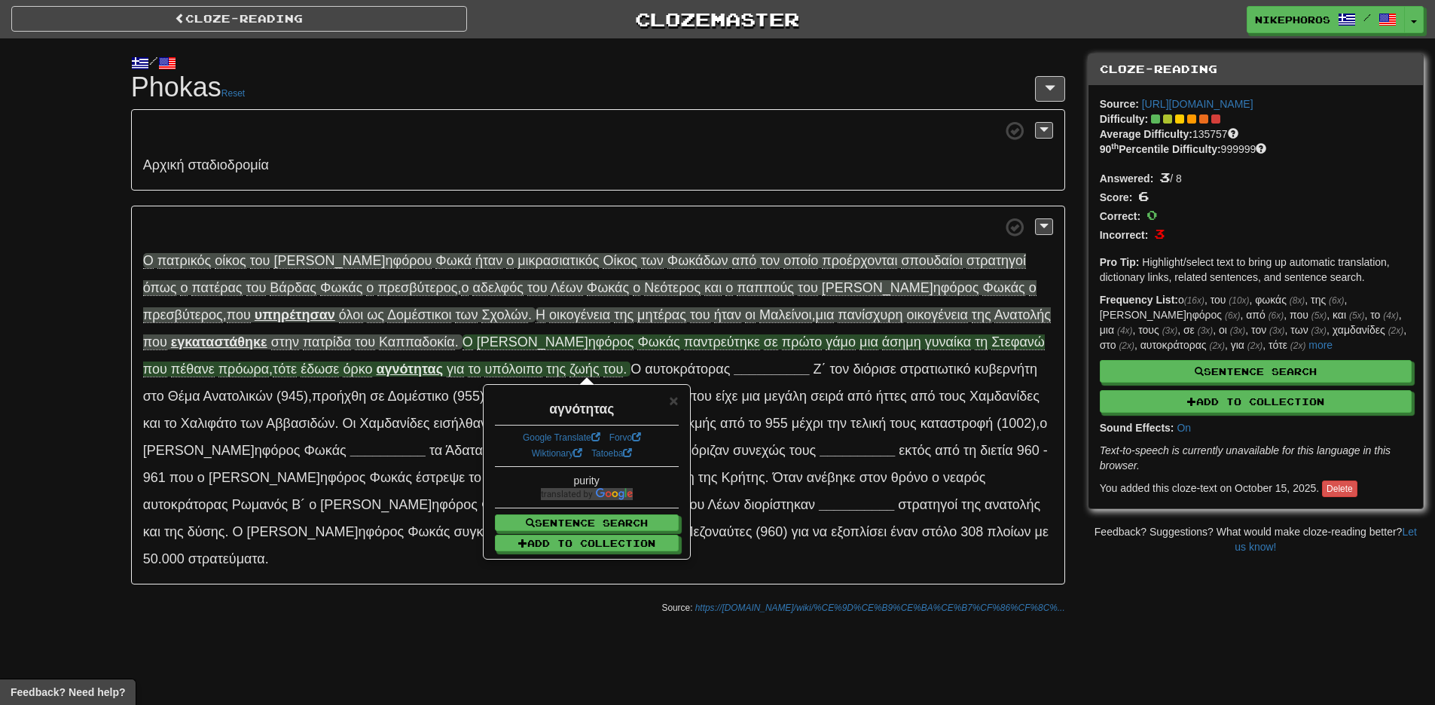
click at [484, 368] on span "υπ όλοιπο" at bounding box center [513, 368] width 58 height 15
click at [447, 372] on span "γ ια το υπ όλοιπο τ ης ζ ωής τ ου ." at bounding box center [537, 369] width 180 height 16
click at [484, 374] on span "υπ όλοιπο" at bounding box center [513, 368] width 58 height 15
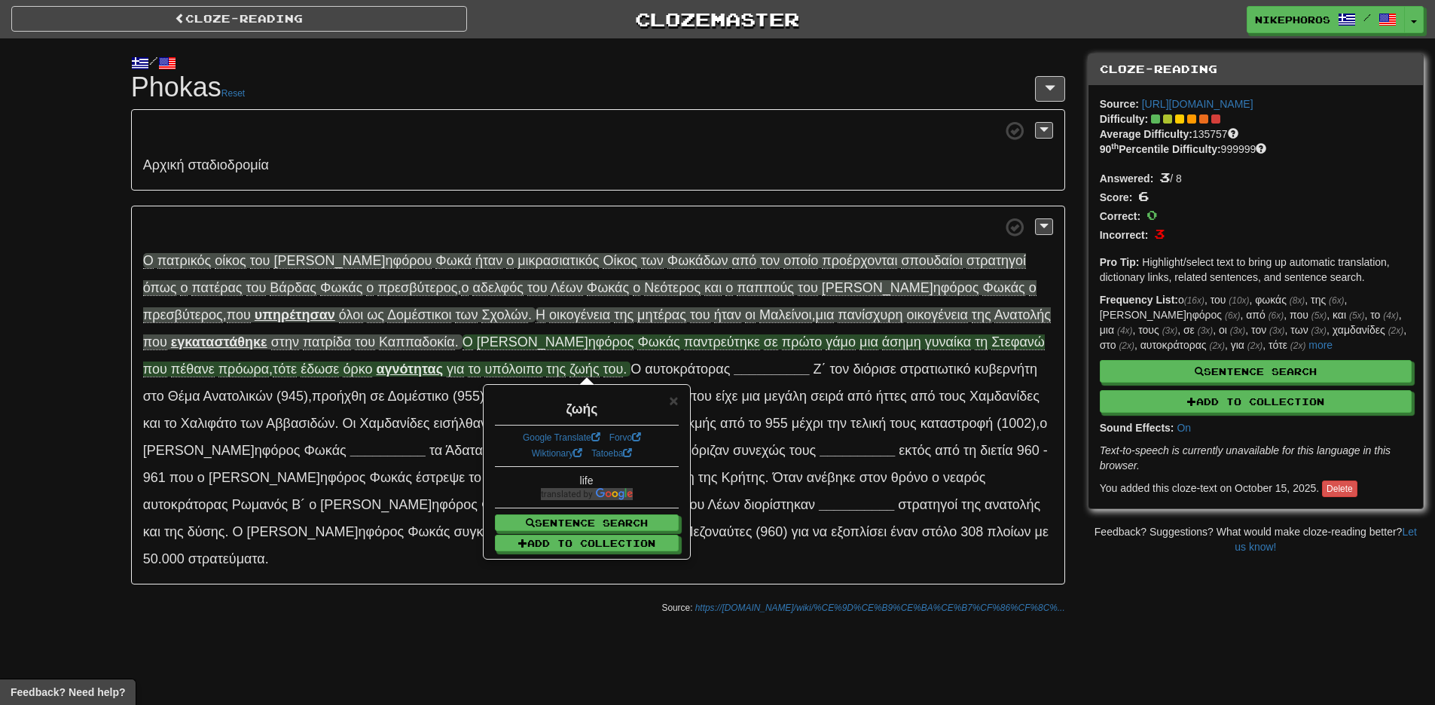
click at [103, 351] on div "/ Cloze-[GEOGRAPHIC_DATA] Phokas Reset Αρ χική σταδ ιοδρομία Ο πα τρικός ο ίκος…" at bounding box center [717, 330] width 1435 height 584
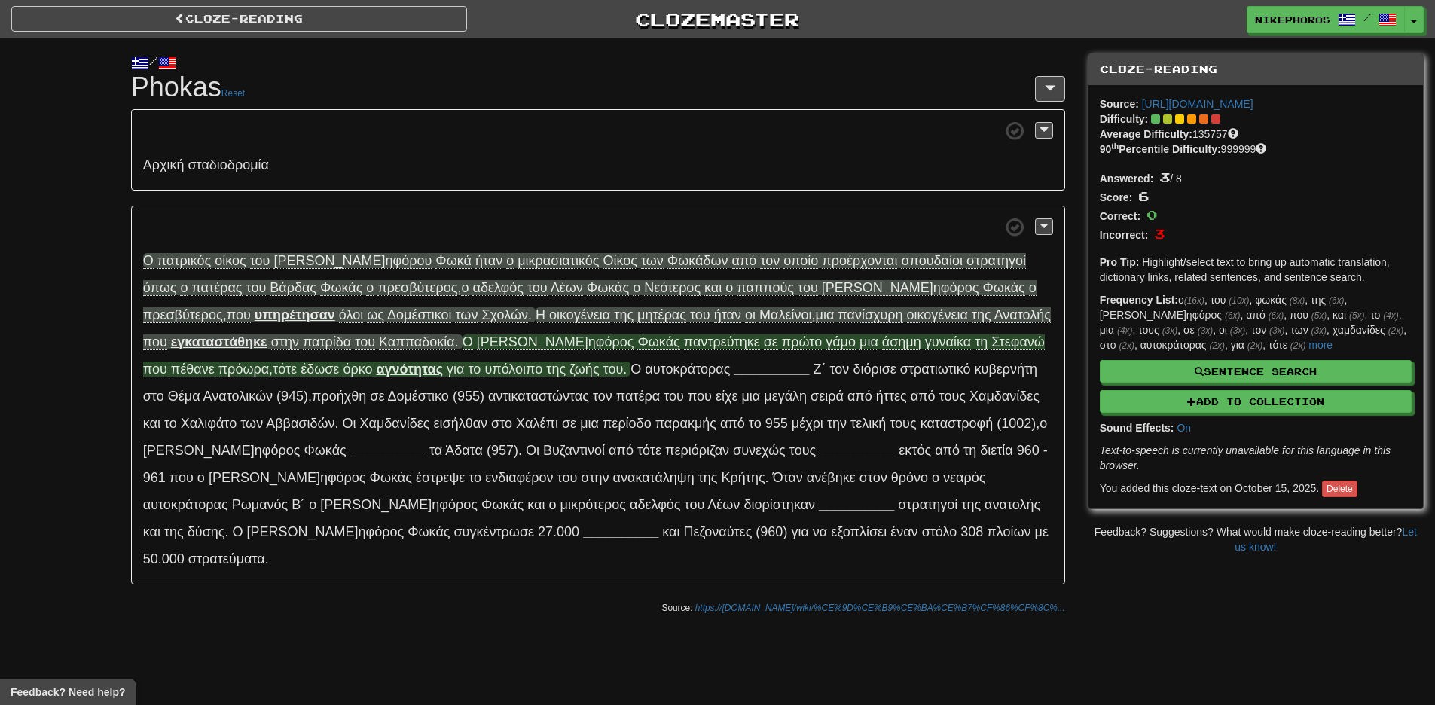
click at [376, 369] on strong "αγνότητας" at bounding box center [409, 368] width 67 height 15
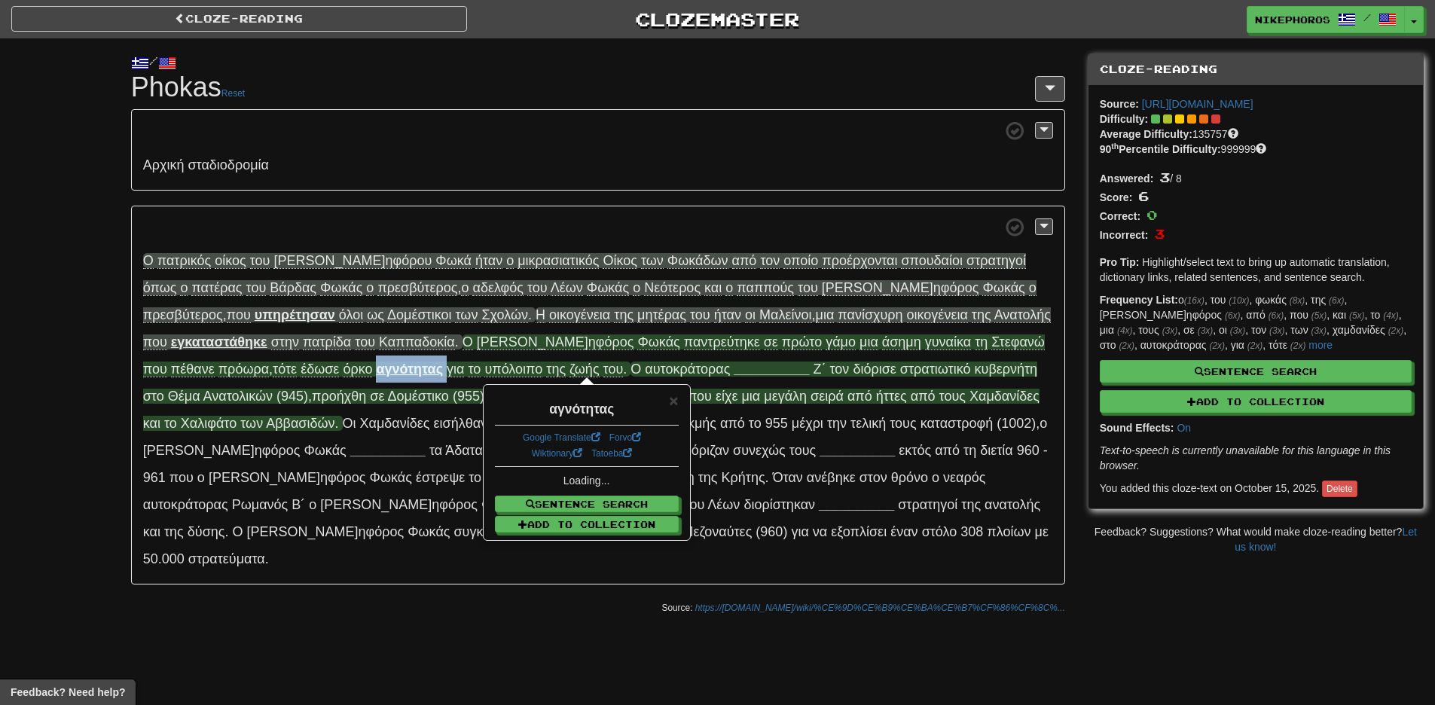
drag, startPoint x: 184, startPoint y: 369, endPoint x: 434, endPoint y: 367, distance: 250.0
click at [376, 369] on strong "αγνότητας" at bounding box center [409, 368] width 67 height 15
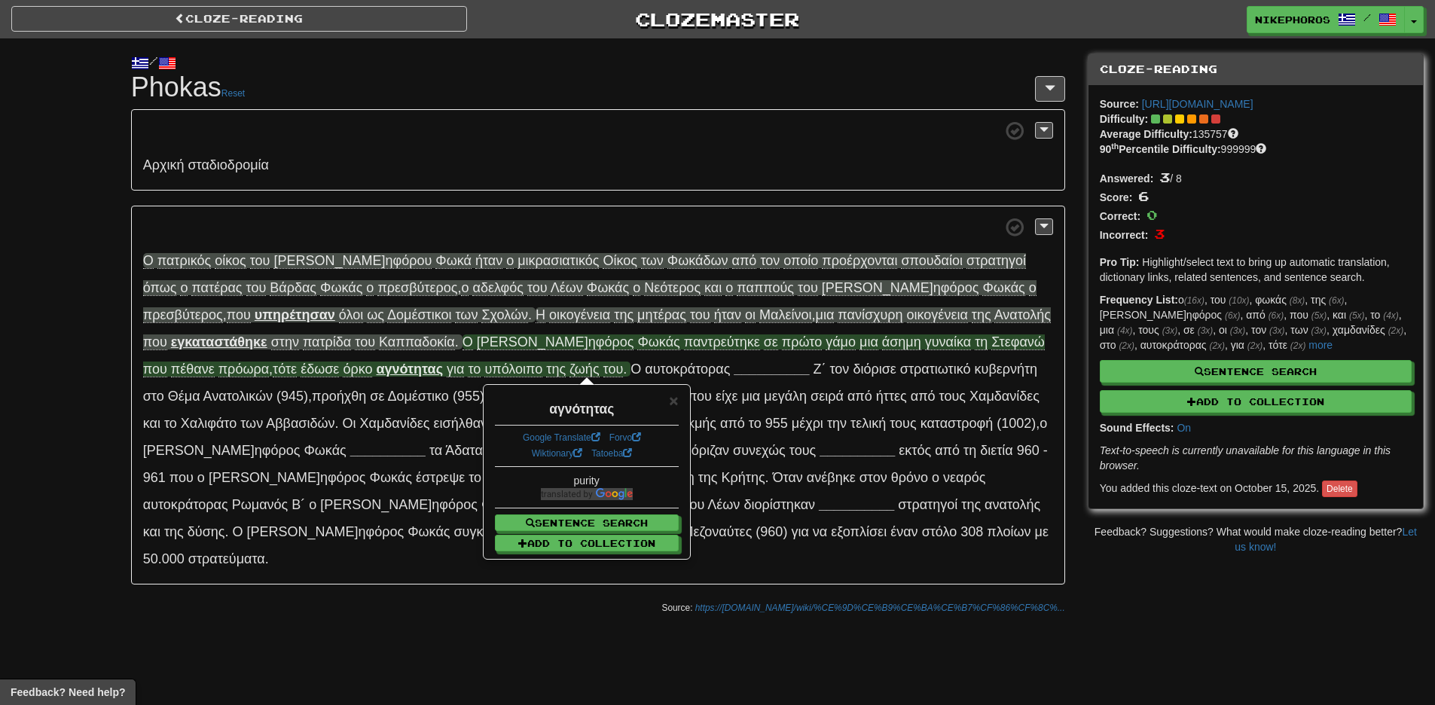
click at [542, 606] on div "Cloze-Reading Clozemaster Nikephoros / Toggle Dropdown Dashboard Leaderboard Ac…" at bounding box center [717, 352] width 1435 height 705
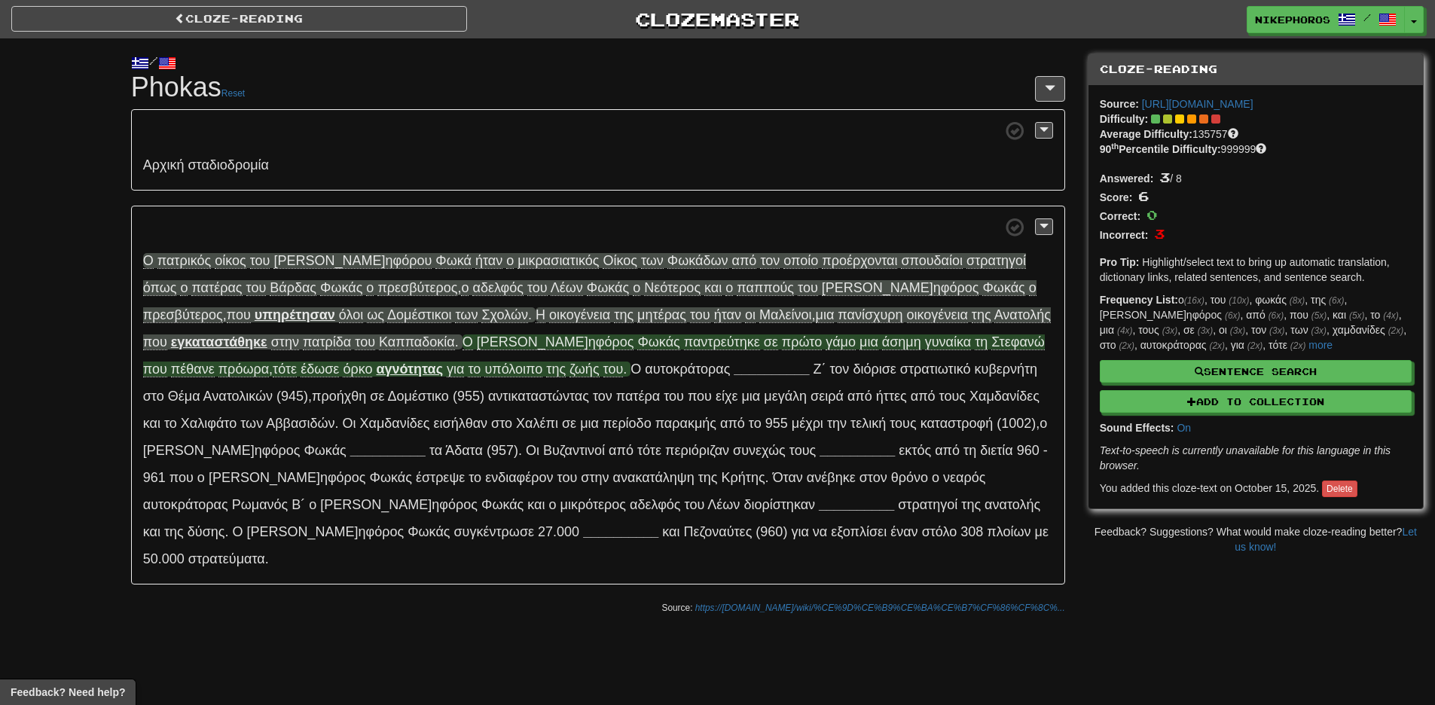
click at [484, 369] on span "υπ όλοιπο" at bounding box center [513, 368] width 58 height 15
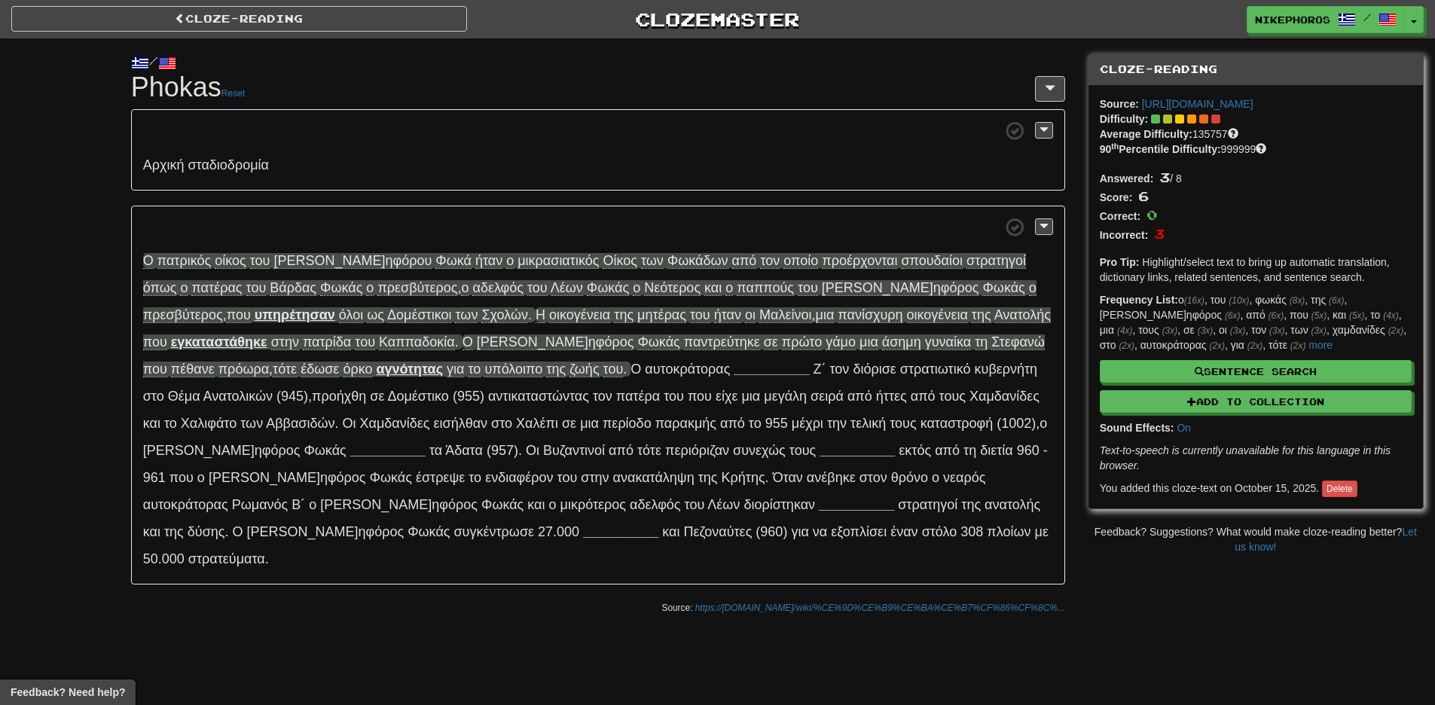
click at [288, 355] on p "Ο πα τρικός ο ίκος τ ου [PERSON_NAME] ηφόρου Φ ωκά ή ταν ο μικρ ασιατικός Ο ίκο…" at bounding box center [598, 396] width 934 height 380
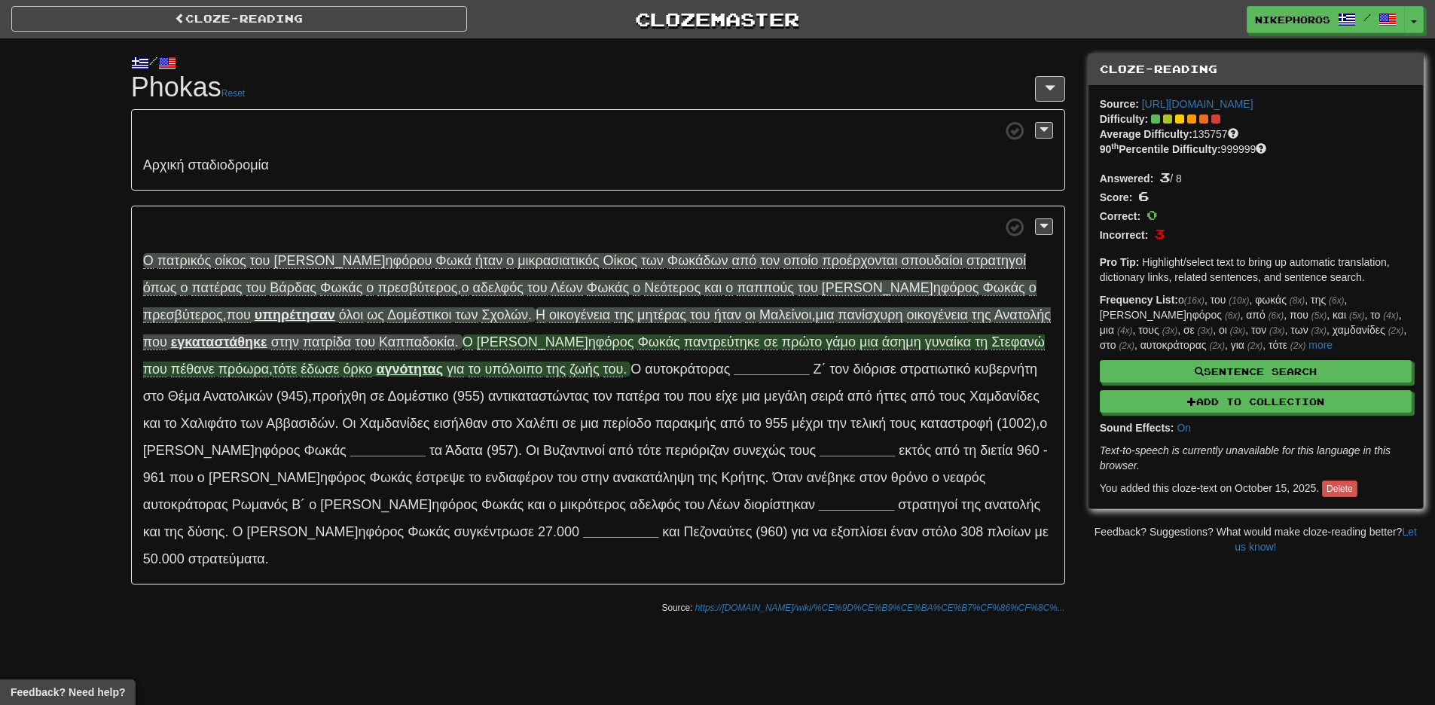
click at [484, 368] on span "υπ όλοιπο" at bounding box center [513, 368] width 58 height 15
click at [484, 371] on span "υπ όλοιπο" at bounding box center [513, 368] width 58 height 15
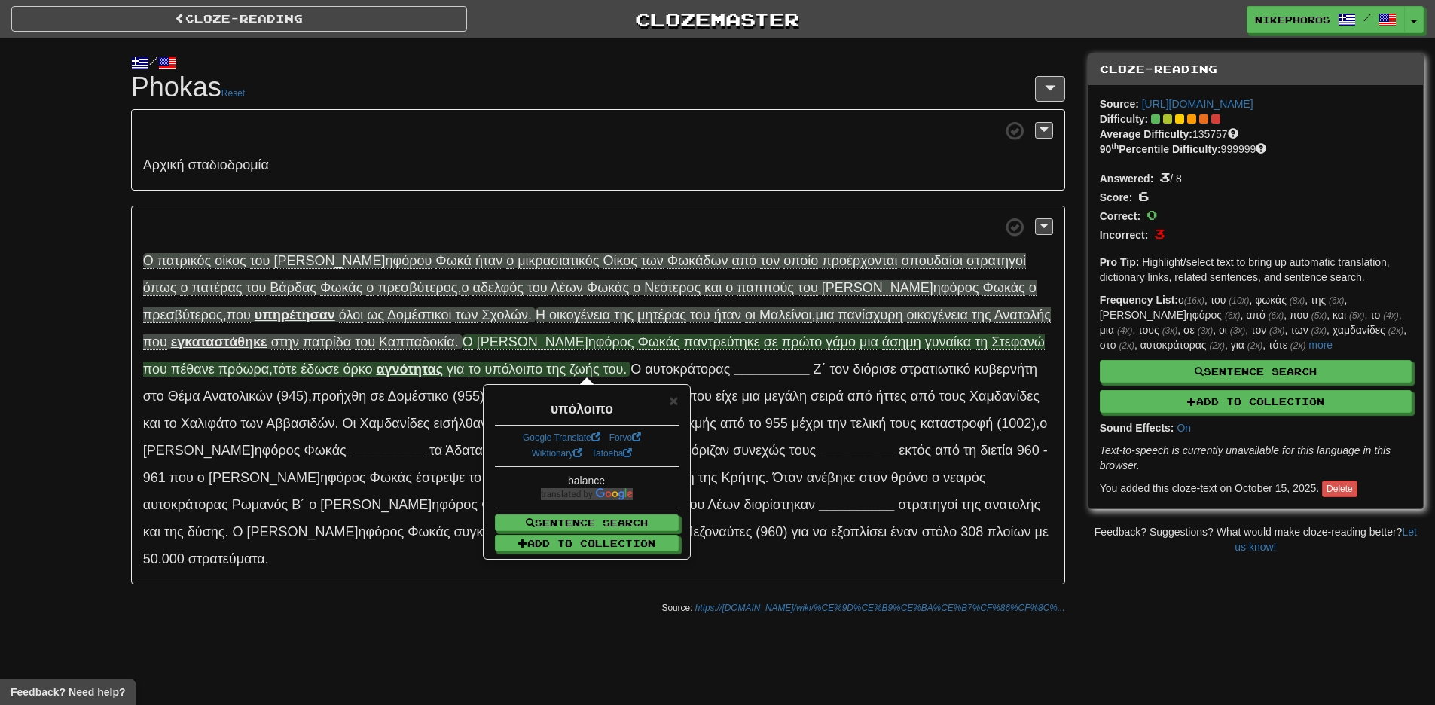
click at [412, 560] on div "/ Cloze-[GEOGRAPHIC_DATA] Phokas Reset Αρ χική σταδ ιοδρομία Ο πα τρικός ο ίκος…" at bounding box center [598, 330] width 956 height 584
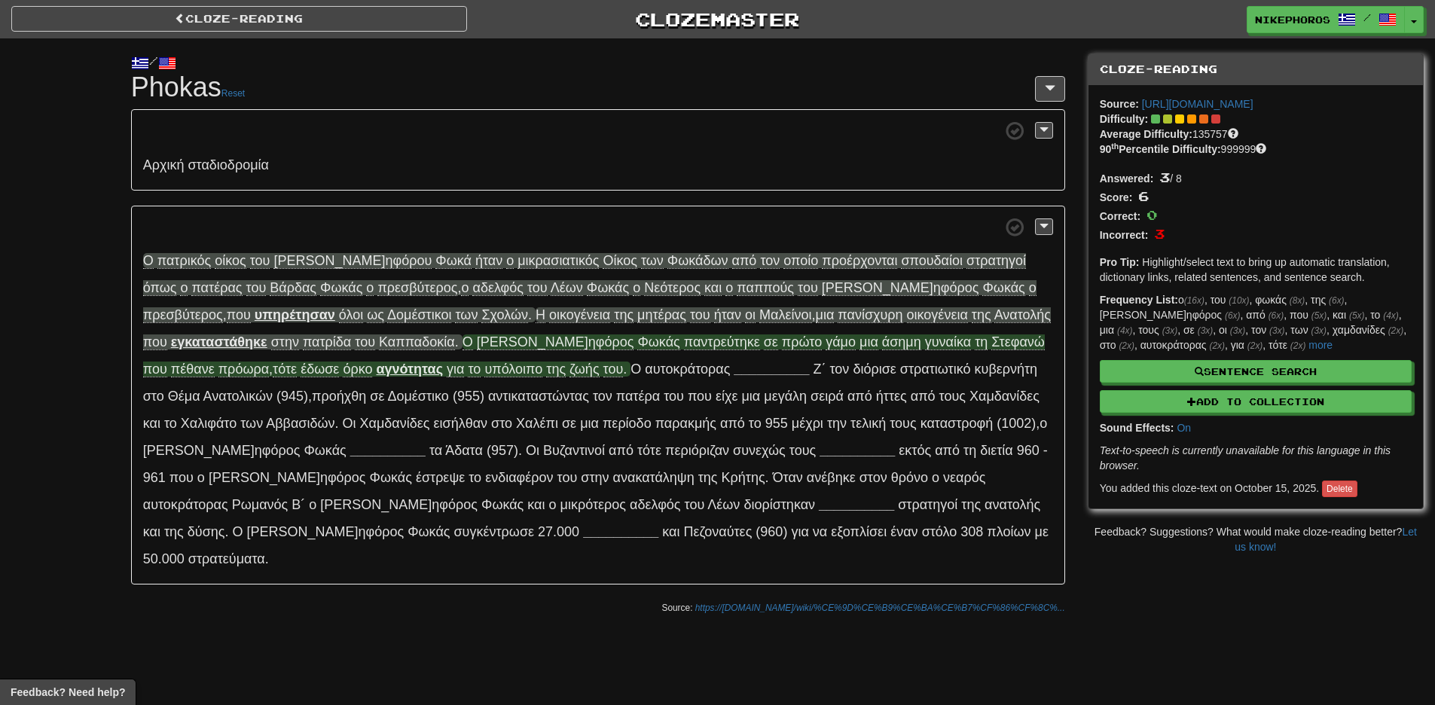
click at [569, 366] on span "ζ ωής" at bounding box center [583, 368] width 29 height 15
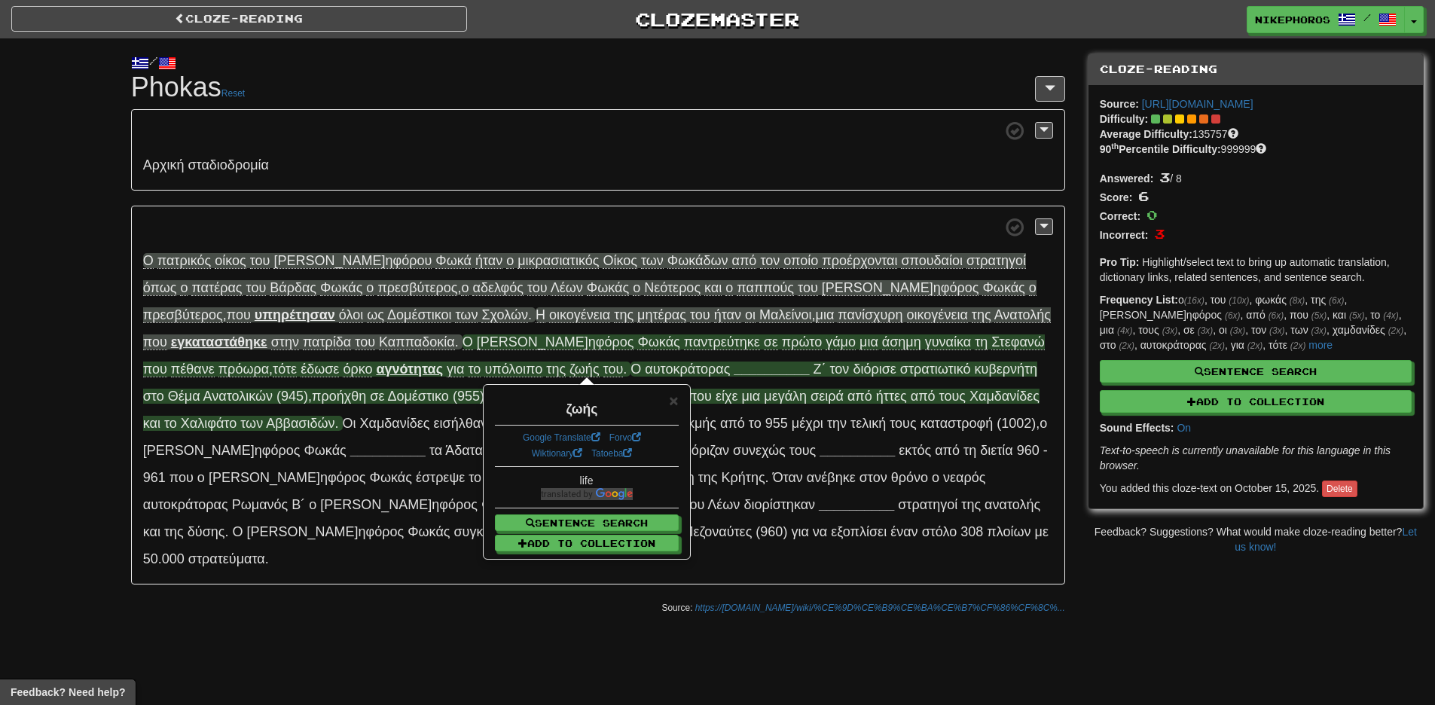
click at [734, 371] on span "___" at bounding box center [745, 368] width 23 height 15
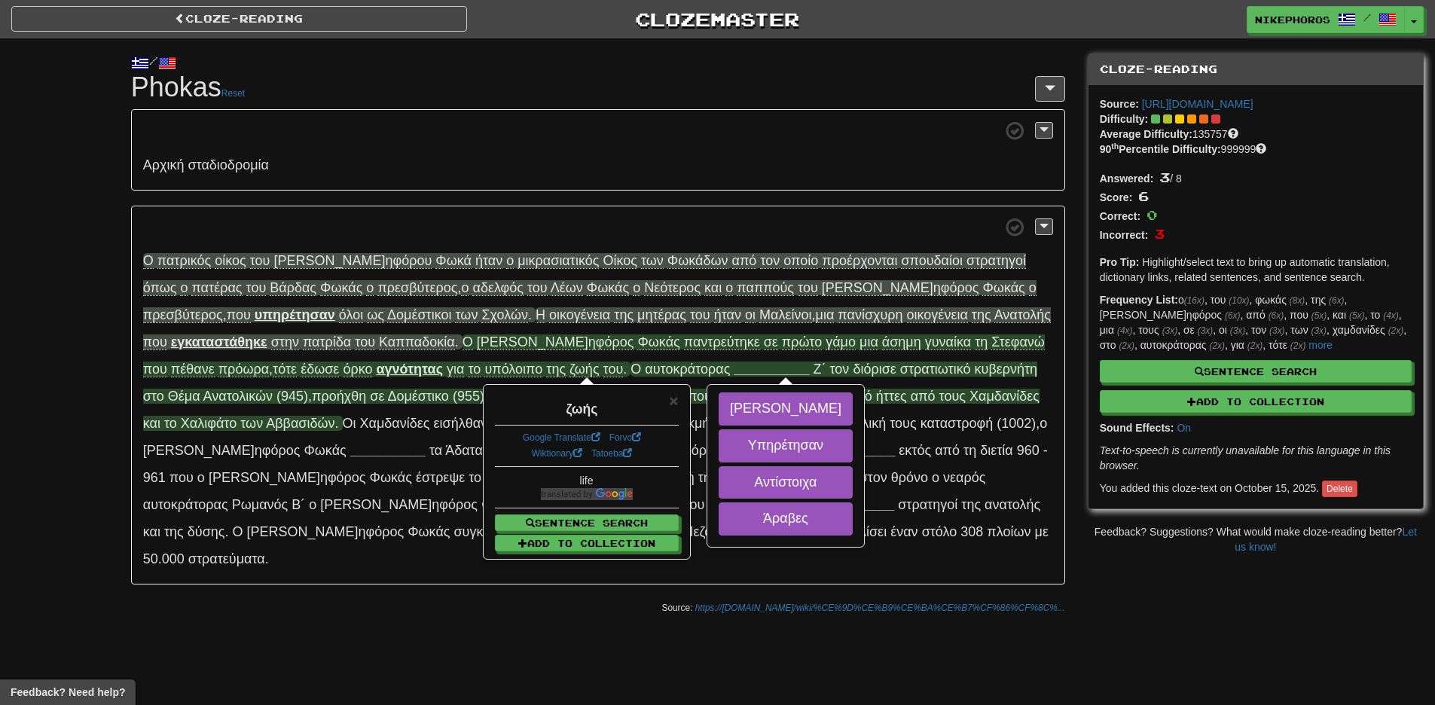
click at [645, 370] on span "αυτο κράτορας" at bounding box center [687, 368] width 85 height 15
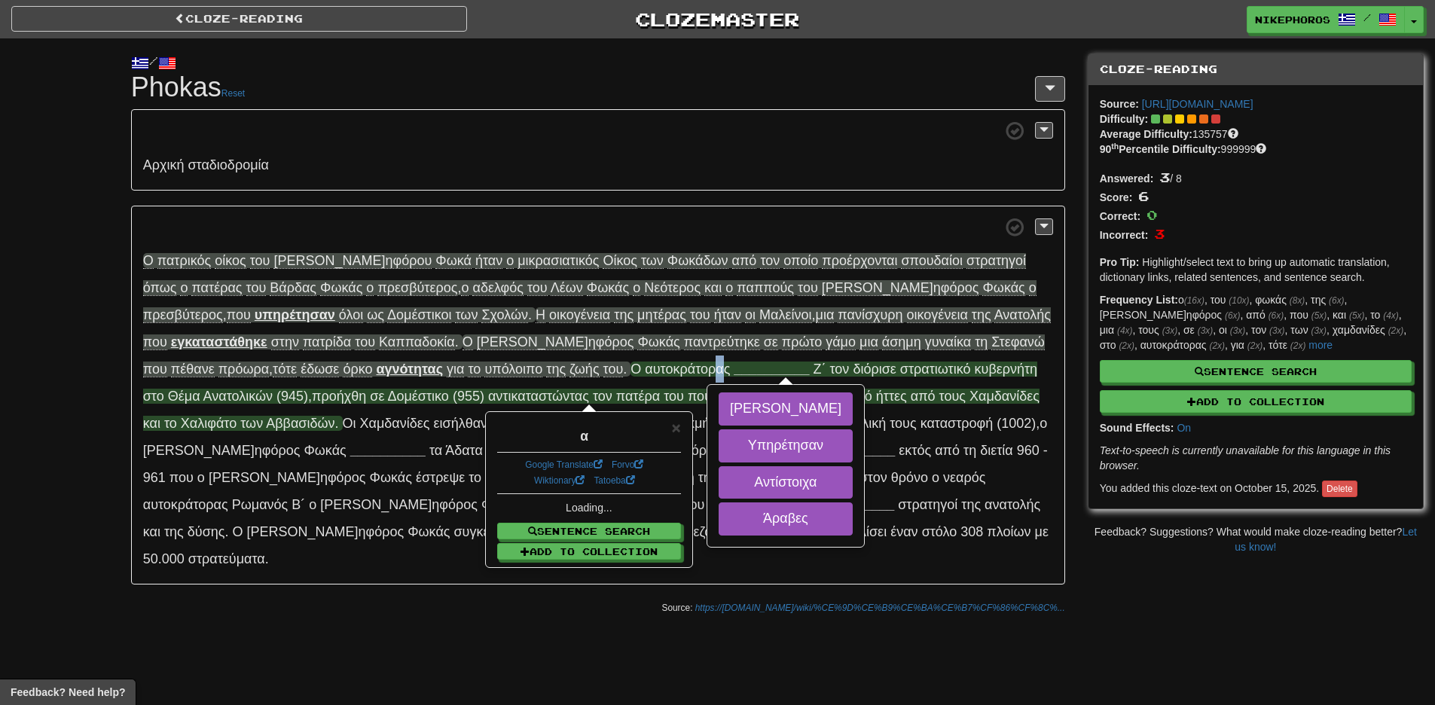
click at [645, 370] on span "αυτο κράτορας" at bounding box center [687, 368] width 85 height 15
click at [630, 370] on span "Ο αυτο κράτορας" at bounding box center [681, 368] width 103 height 15
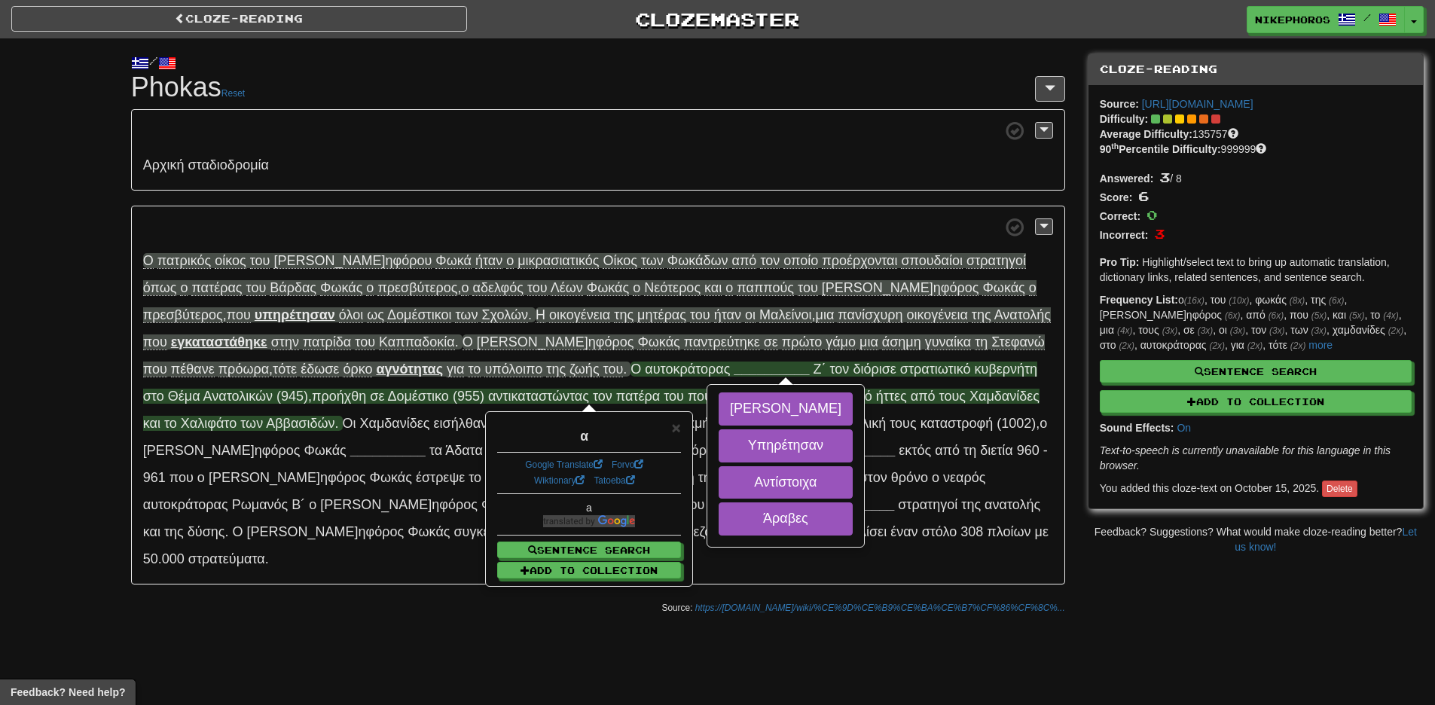
click at [734, 370] on span "___ _______" at bounding box center [771, 368] width 75 height 15
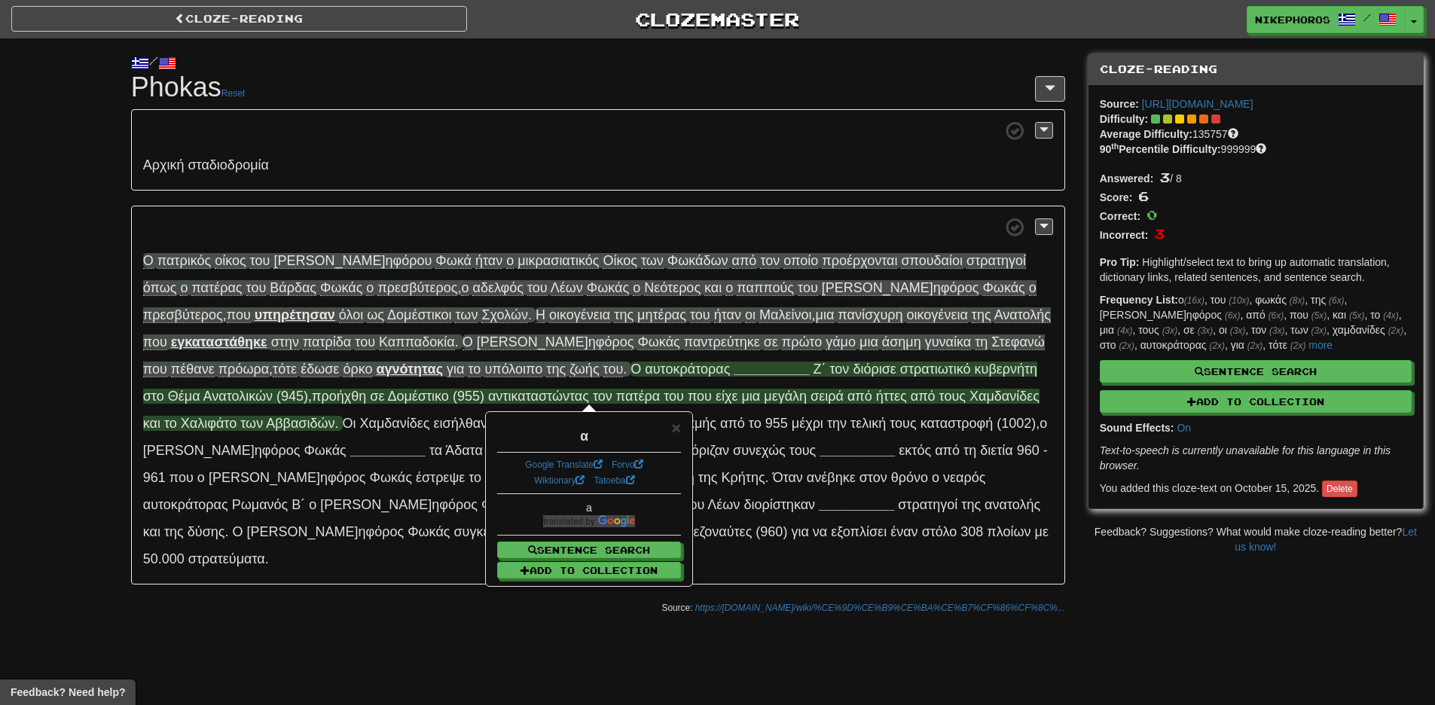
click at [572, 358] on p "Ο πα τρικός ο ίκος τ ου [PERSON_NAME] ηφόρου Φ ωκά ή ταν ο μικρ ασιατικός Ο ίκο…" at bounding box center [598, 396] width 934 height 380
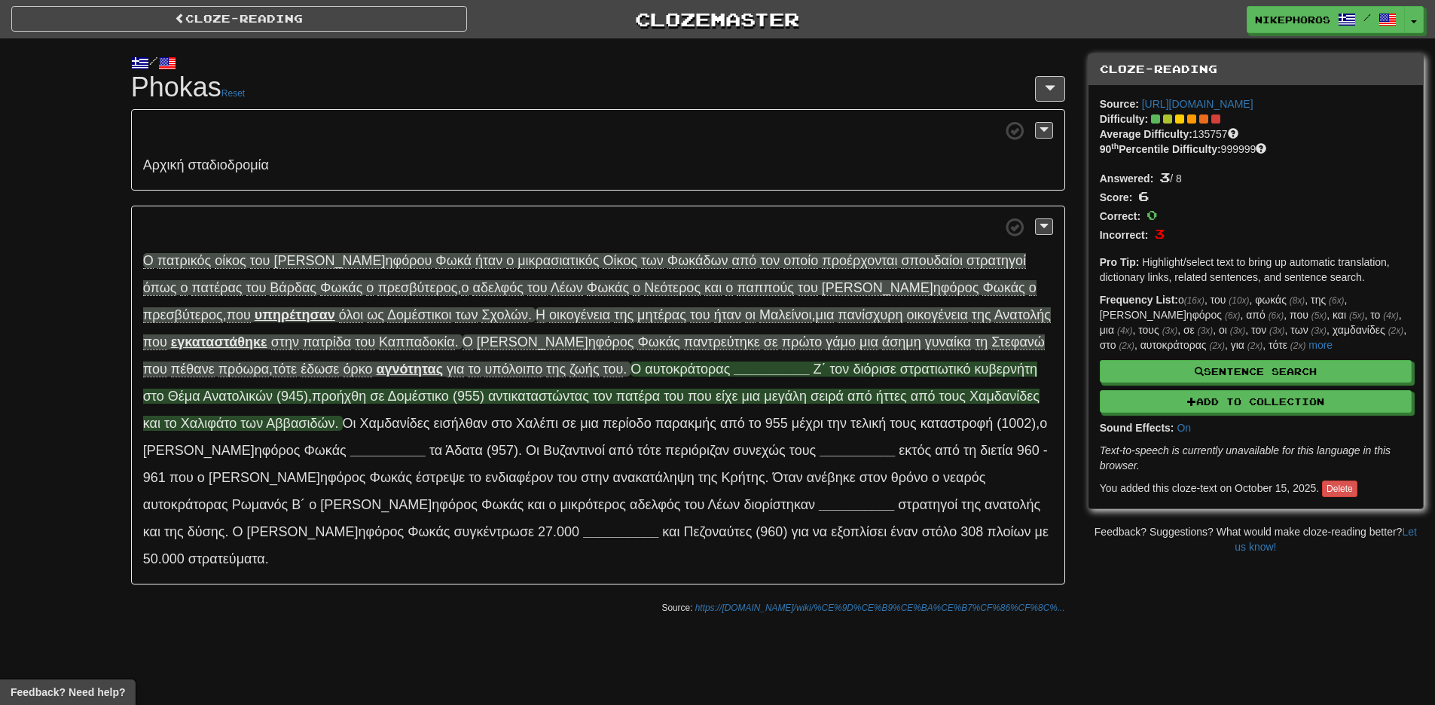
click at [734, 367] on span "___ _______" at bounding box center [771, 368] width 75 height 15
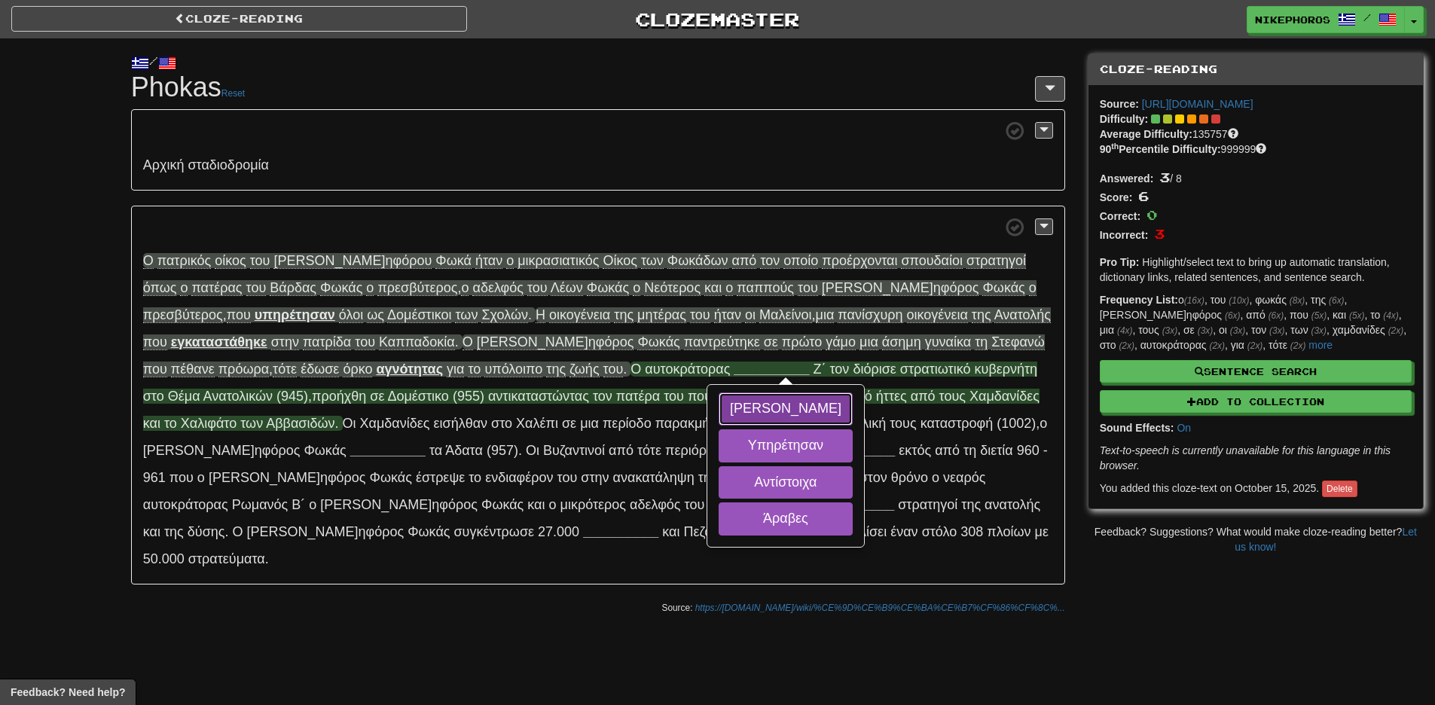
click at [718, 413] on button "[PERSON_NAME]" at bounding box center [785, 408] width 134 height 33
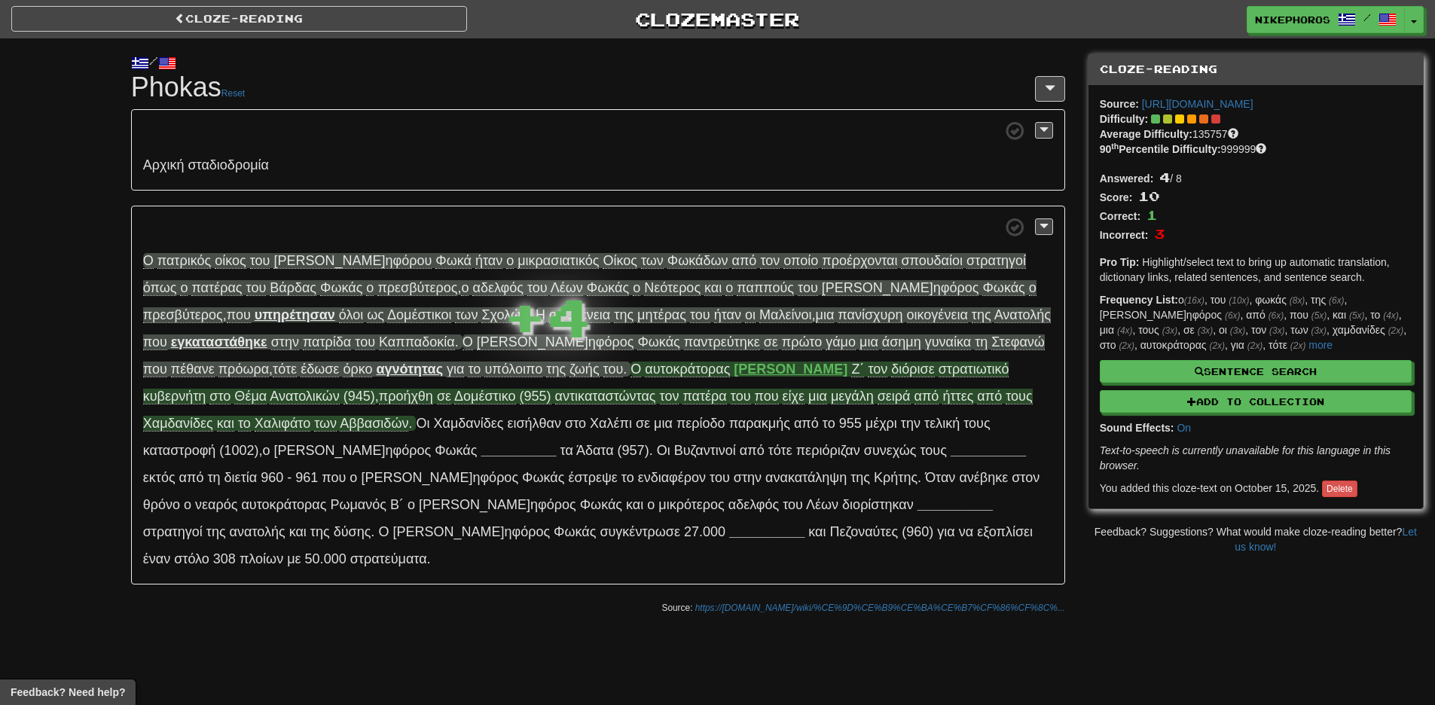
click at [734, 371] on strong "[PERSON_NAME]" at bounding box center [791, 368] width 114 height 15
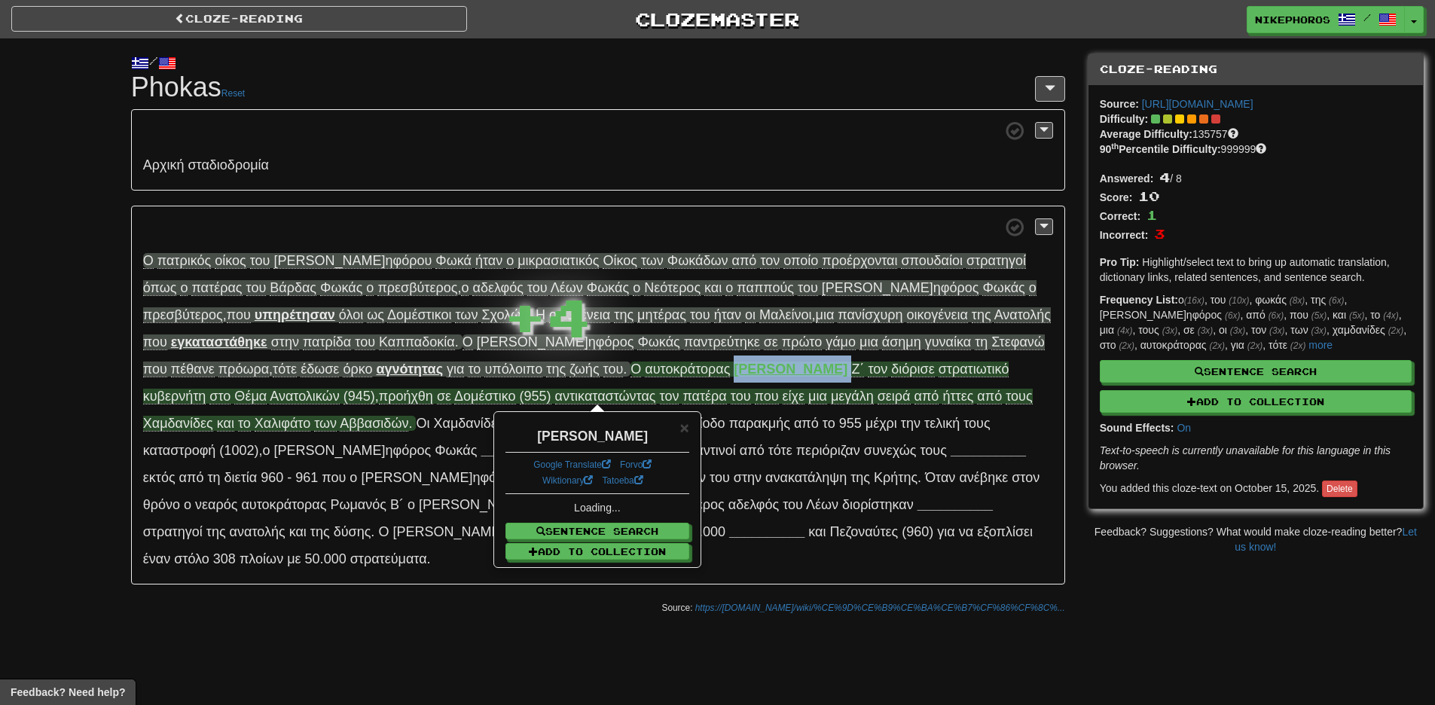
click at [734, 370] on strong "[PERSON_NAME]" at bounding box center [791, 368] width 114 height 15
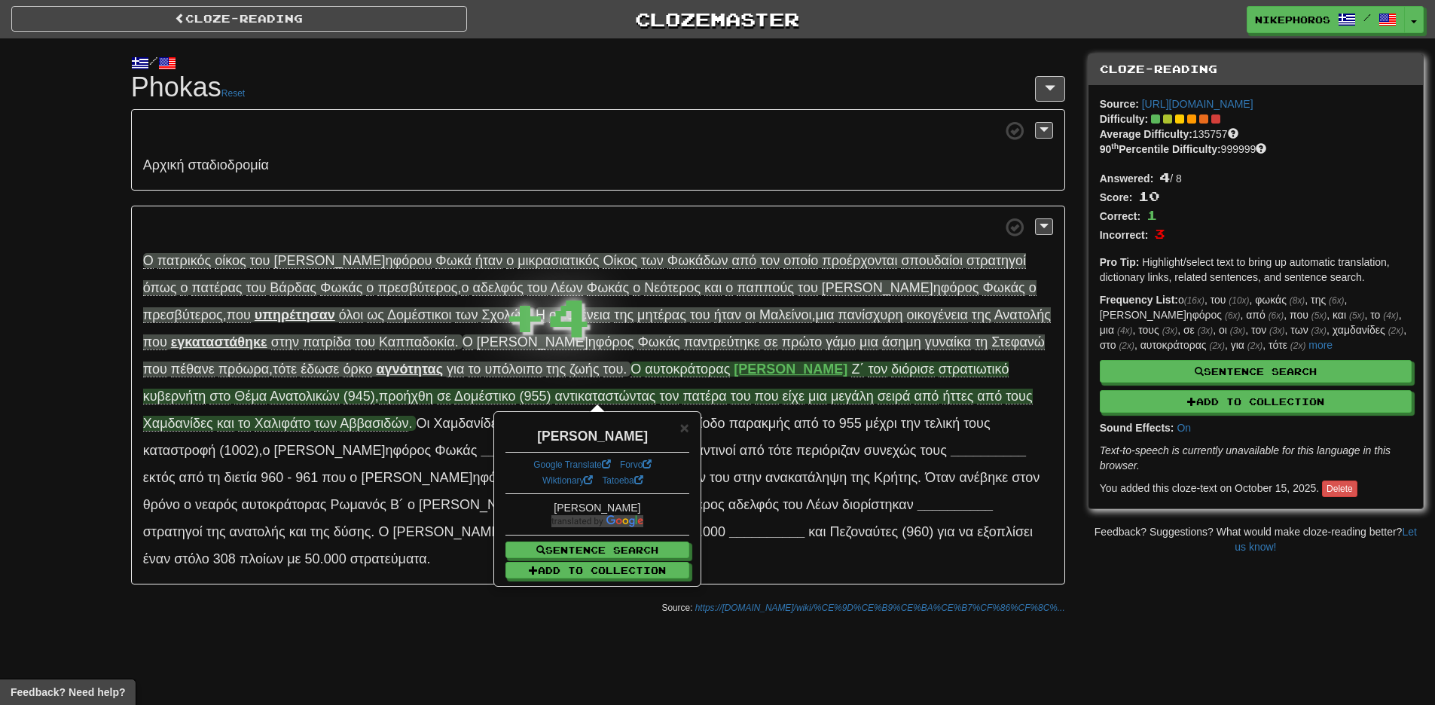
click at [582, 236] on span at bounding box center [598, 227] width 910 height 19
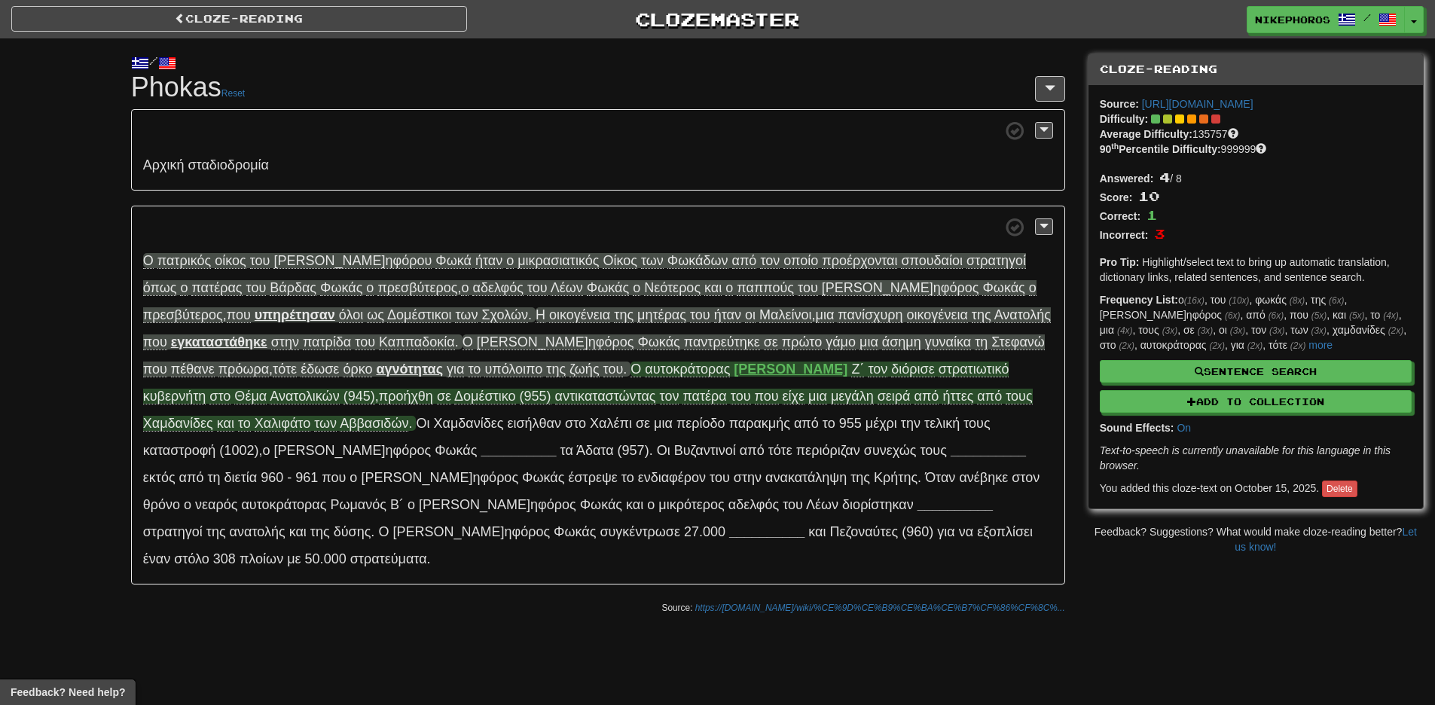
click at [851, 371] on span "Ζ΄" at bounding box center [857, 369] width 13 height 16
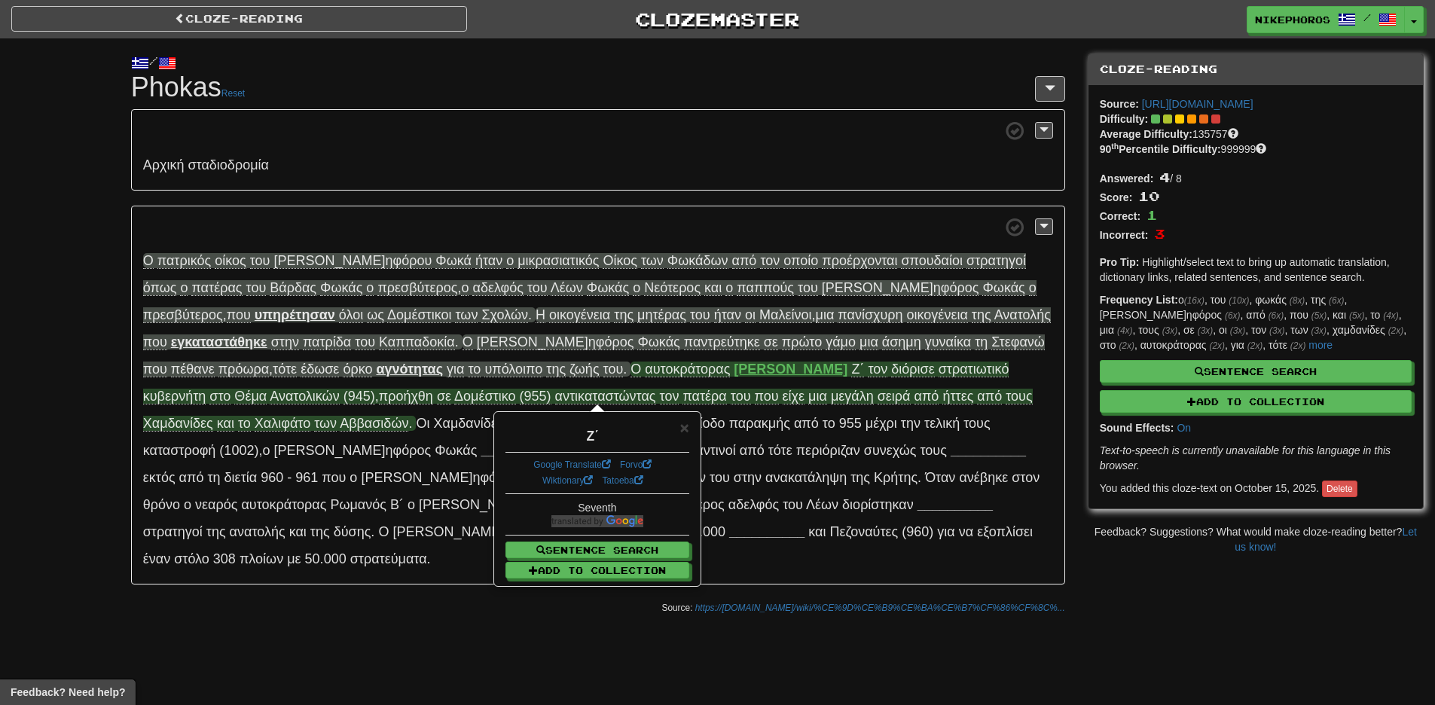
click at [594, 212] on p "Ο πα τρικός ο ίκος τ ου [PERSON_NAME] ηφόρου Φ ωκά ή ταν ο μικρ ασιατικός Ο ίκο…" at bounding box center [598, 396] width 934 height 380
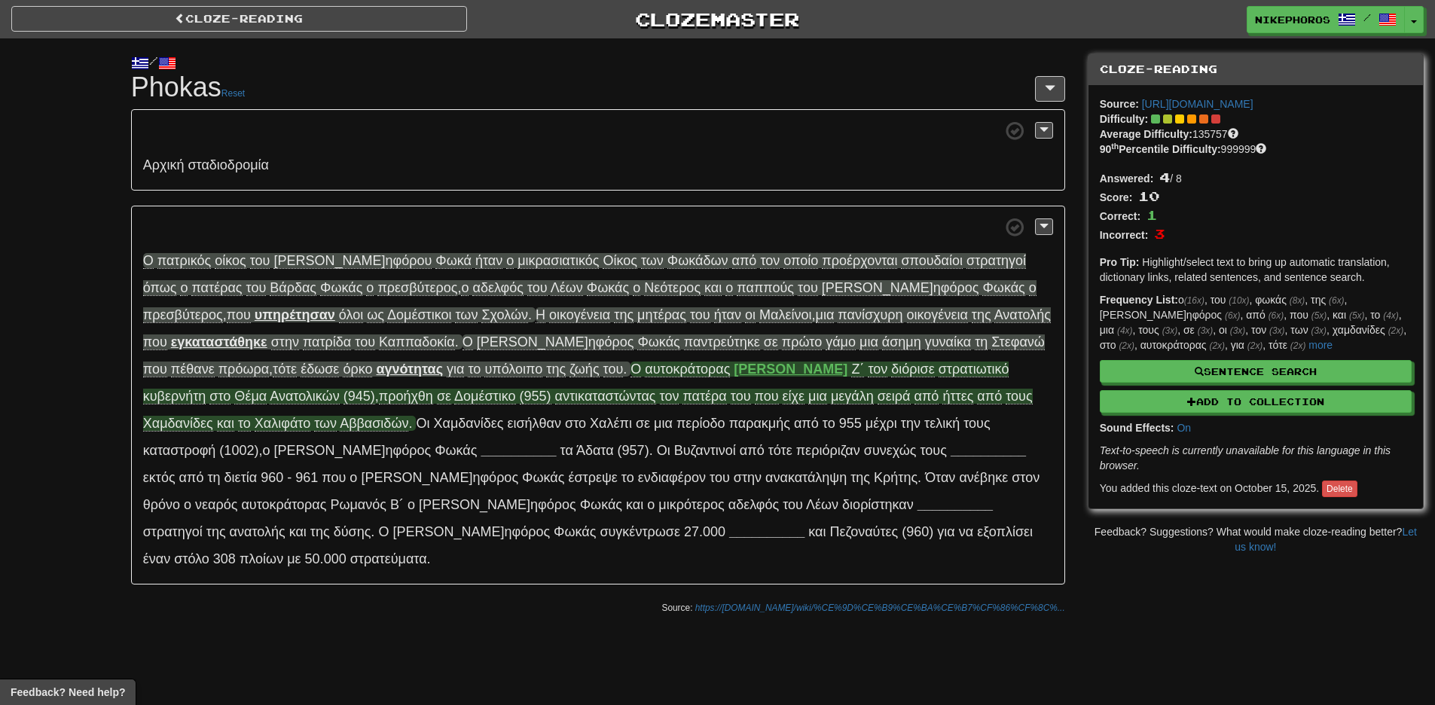
click at [891, 371] on span "δι όρισε" at bounding box center [912, 368] width 43 height 15
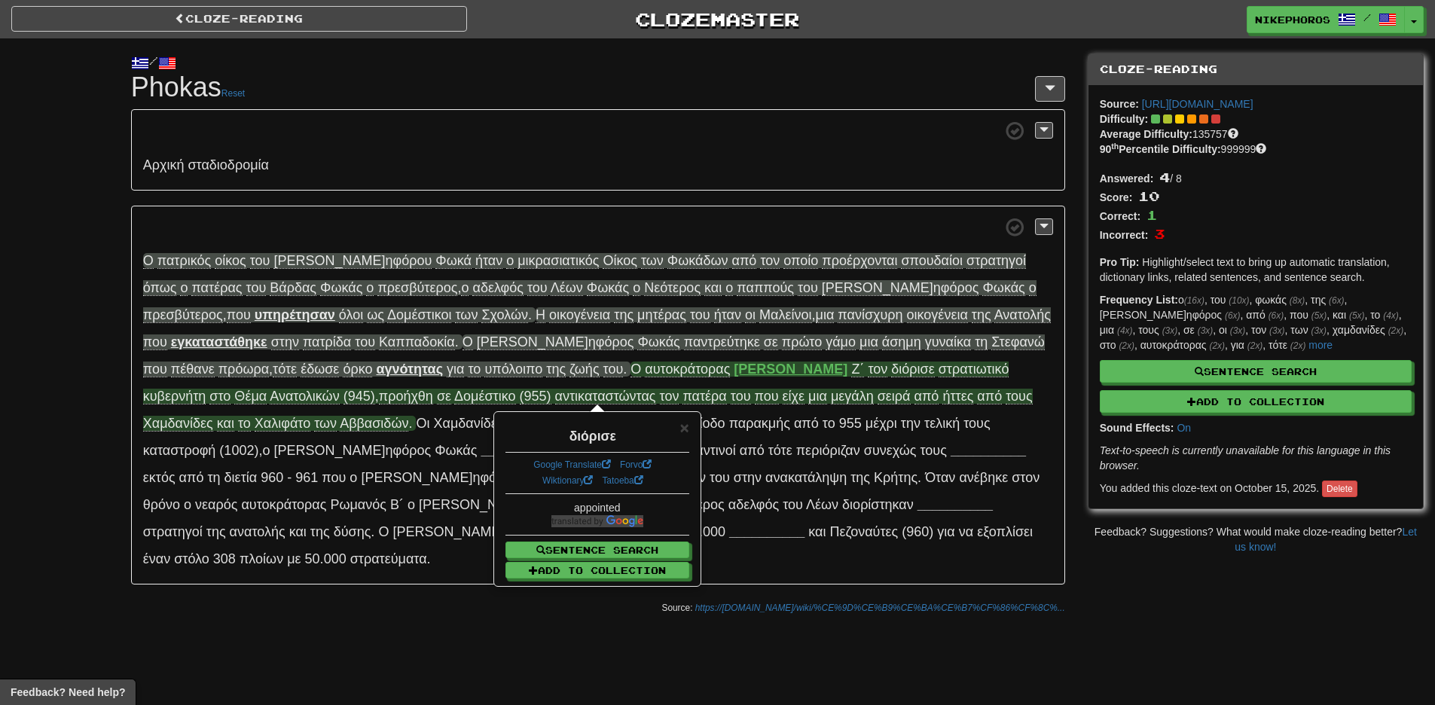
click at [938, 372] on span "στρ ατιωτικό" at bounding box center [973, 368] width 71 height 15
click at [814, 216] on p "Ο πα τρικός ο ίκος τ ου [PERSON_NAME] ηφόρου Φ ωκά ή ταν ο μικρ ασιατικός Ο ίκο…" at bounding box center [598, 396] width 934 height 380
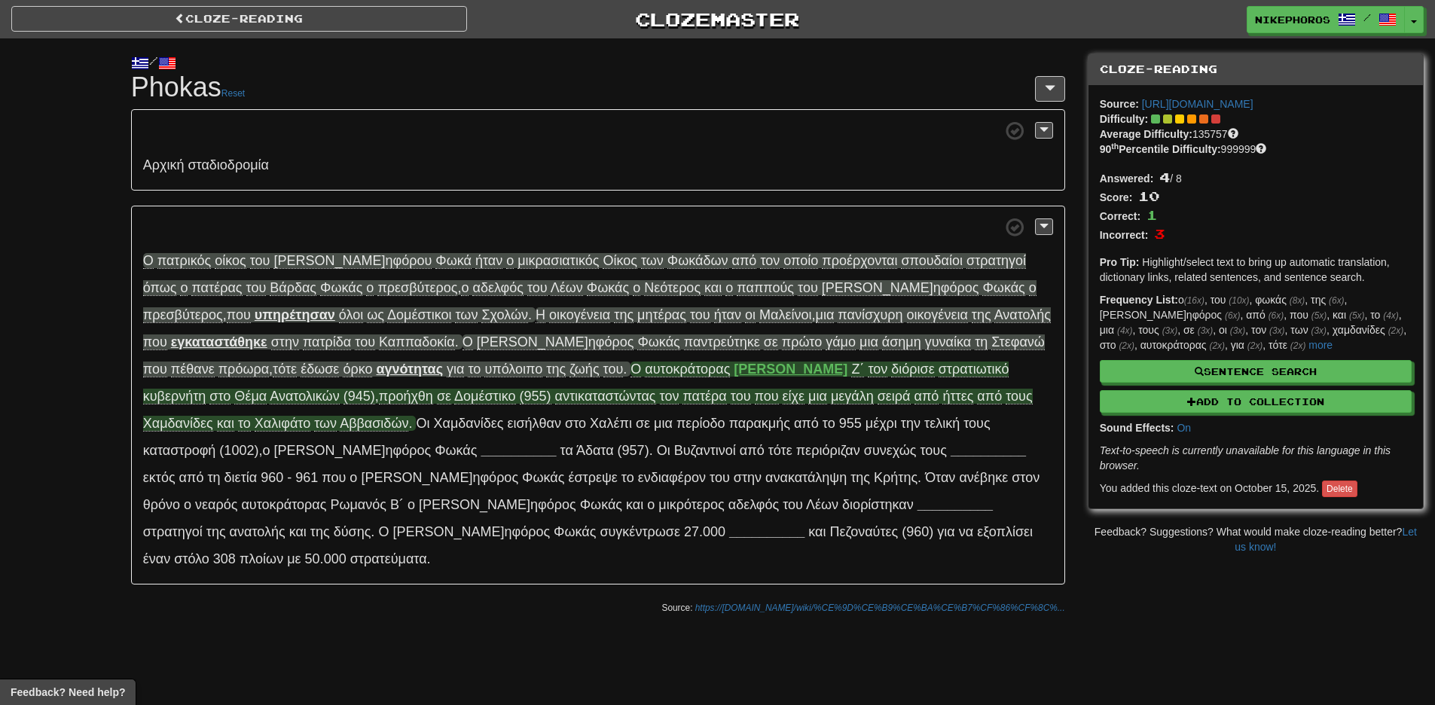
click at [206, 389] on span "κυβ ερνήτη" at bounding box center [174, 396] width 63 height 15
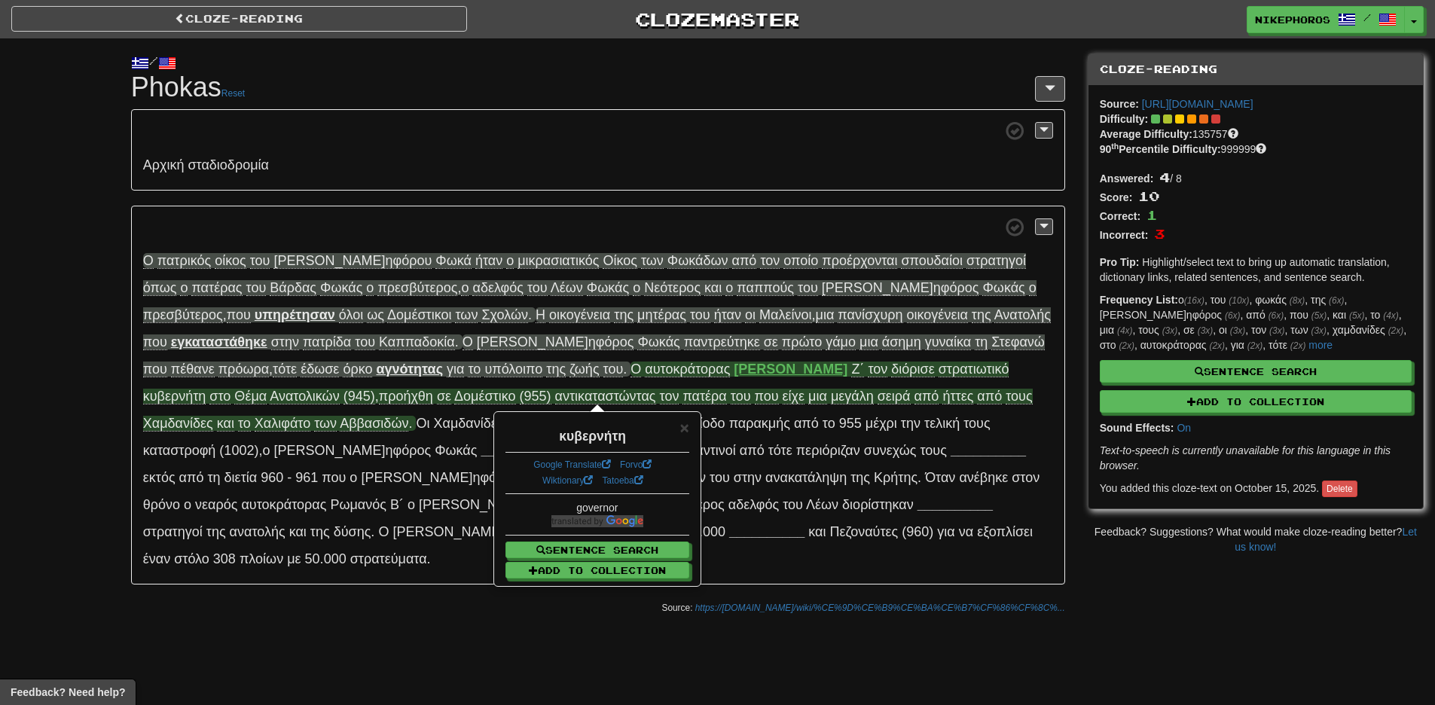
click at [267, 389] on span "Θ έμα" at bounding box center [250, 396] width 32 height 15
click at [293, 389] on span "Ανα" at bounding box center [281, 396] width 23 height 15
click at [433, 389] on span "πρ οήχθη" at bounding box center [406, 396] width 54 height 15
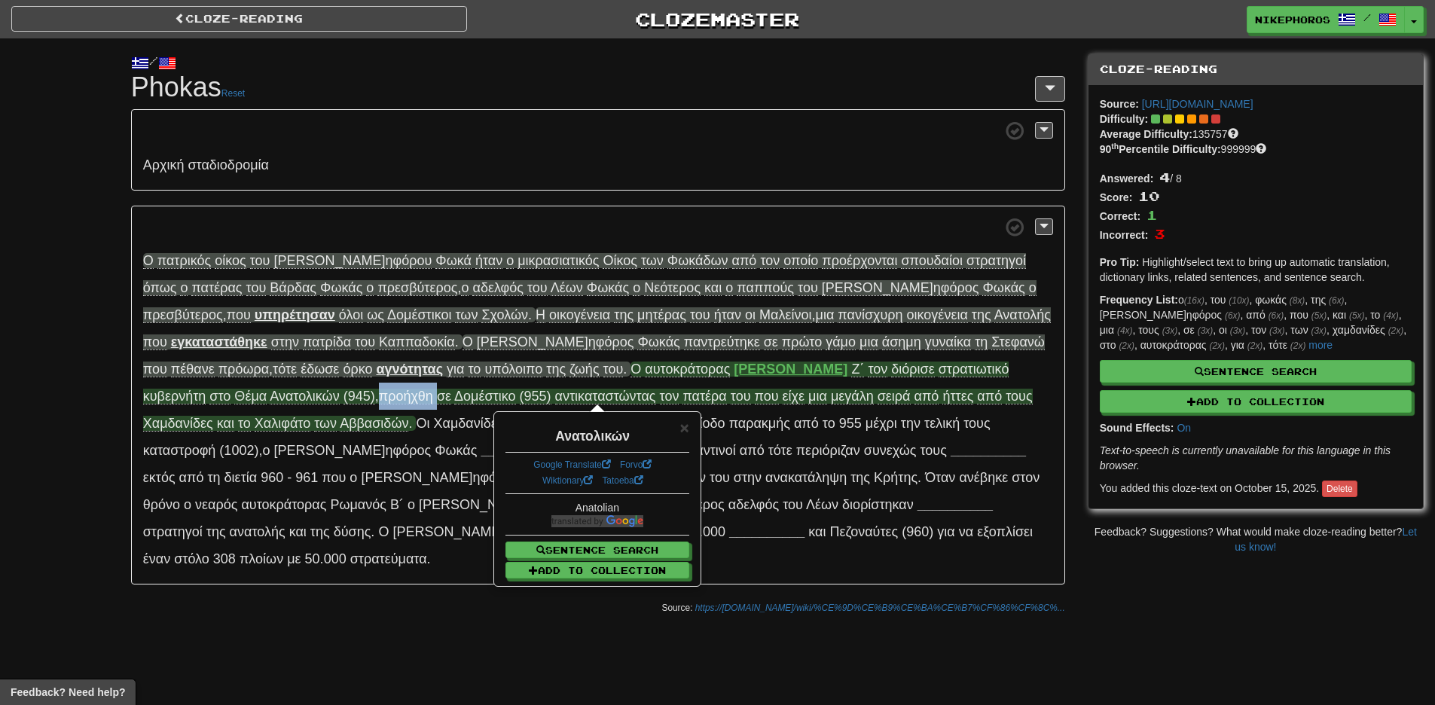
click at [433, 389] on span "πρ οήχθη" at bounding box center [406, 396] width 54 height 15
click at [962, 252] on p "Ο πα τρικός ο ίκος τ ου [PERSON_NAME] ηφόρου Φ ωκά ή ταν ο μικρ ασιατικός Ο ίκο…" at bounding box center [598, 396] width 934 height 380
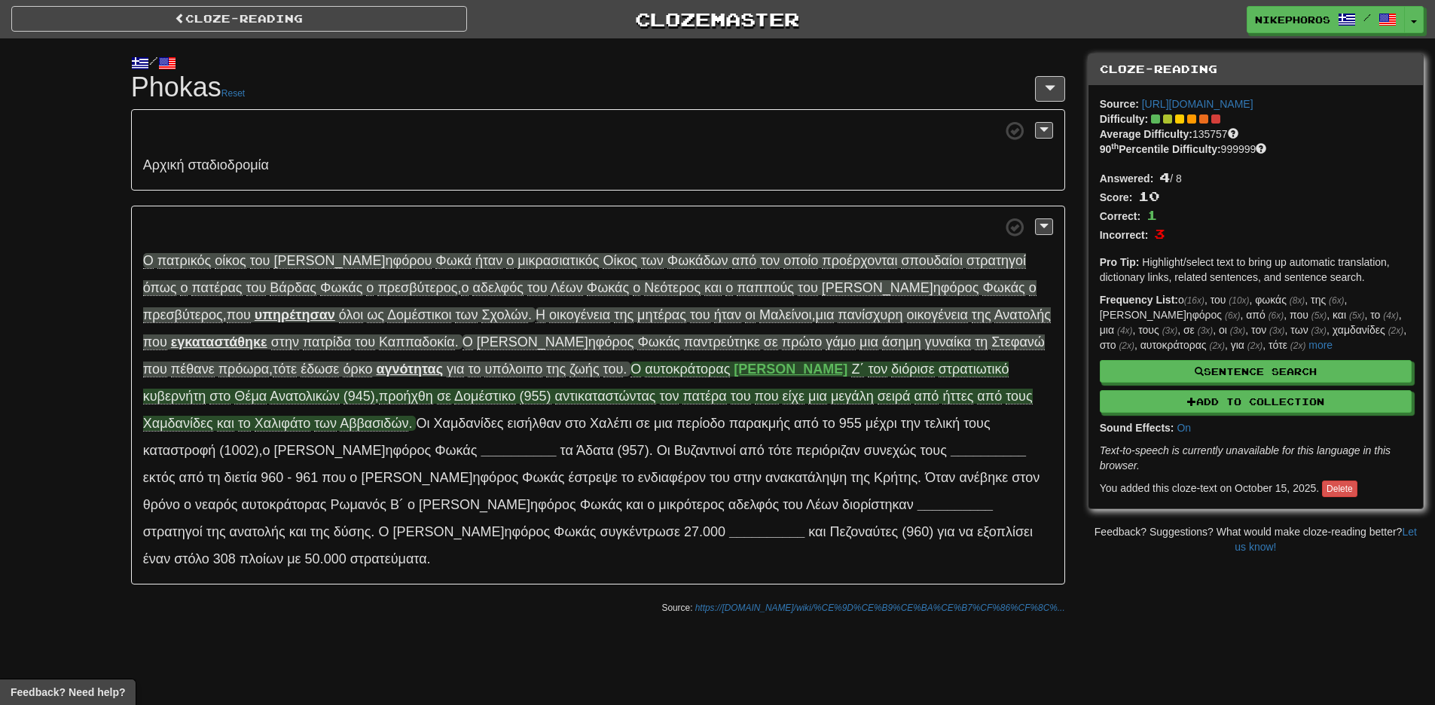
click at [454, 398] on span "Δομ έστικο" at bounding box center [484, 396] width 61 height 15
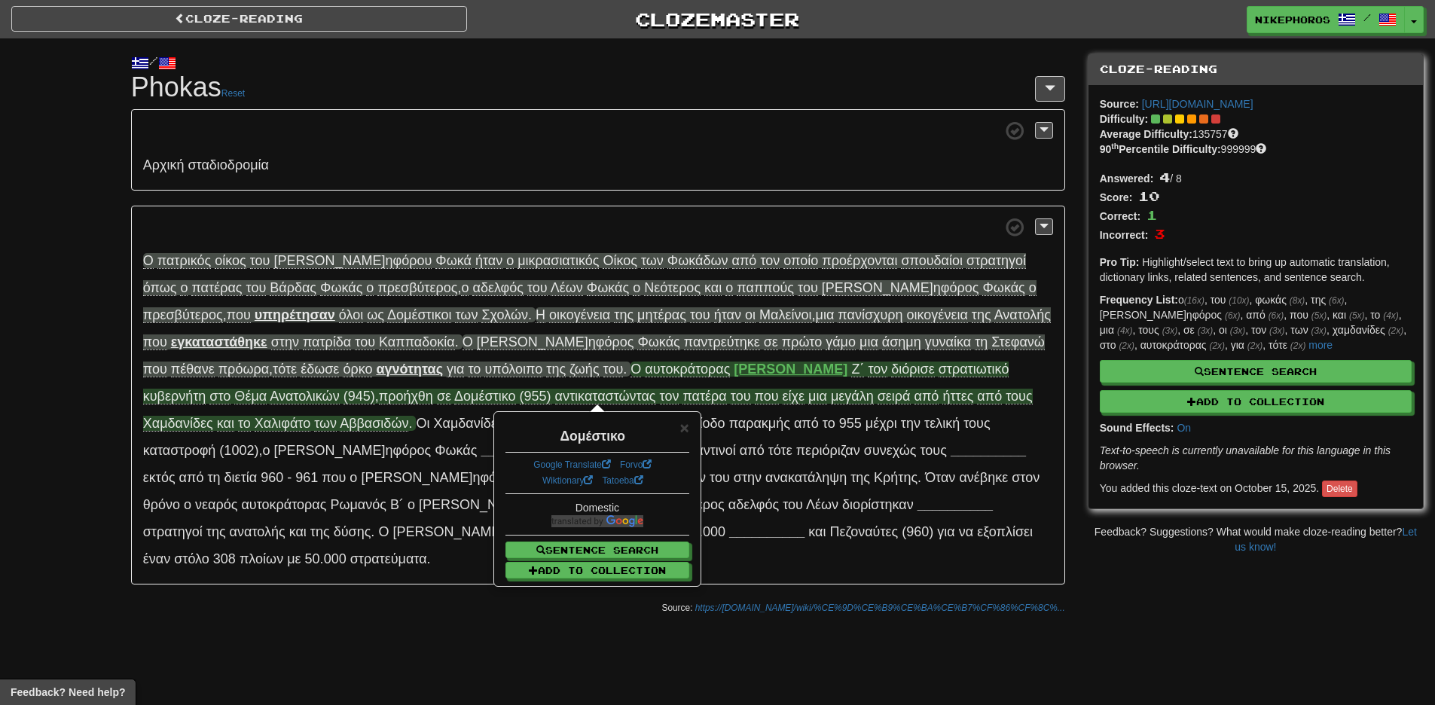
click at [300, 388] on p "Ο πα τρικός ο ίκος τ ου [PERSON_NAME] ηφόρου Φ ωκά ή ταν ο μικρ ασιατικός Ο ίκο…" at bounding box center [598, 396] width 934 height 380
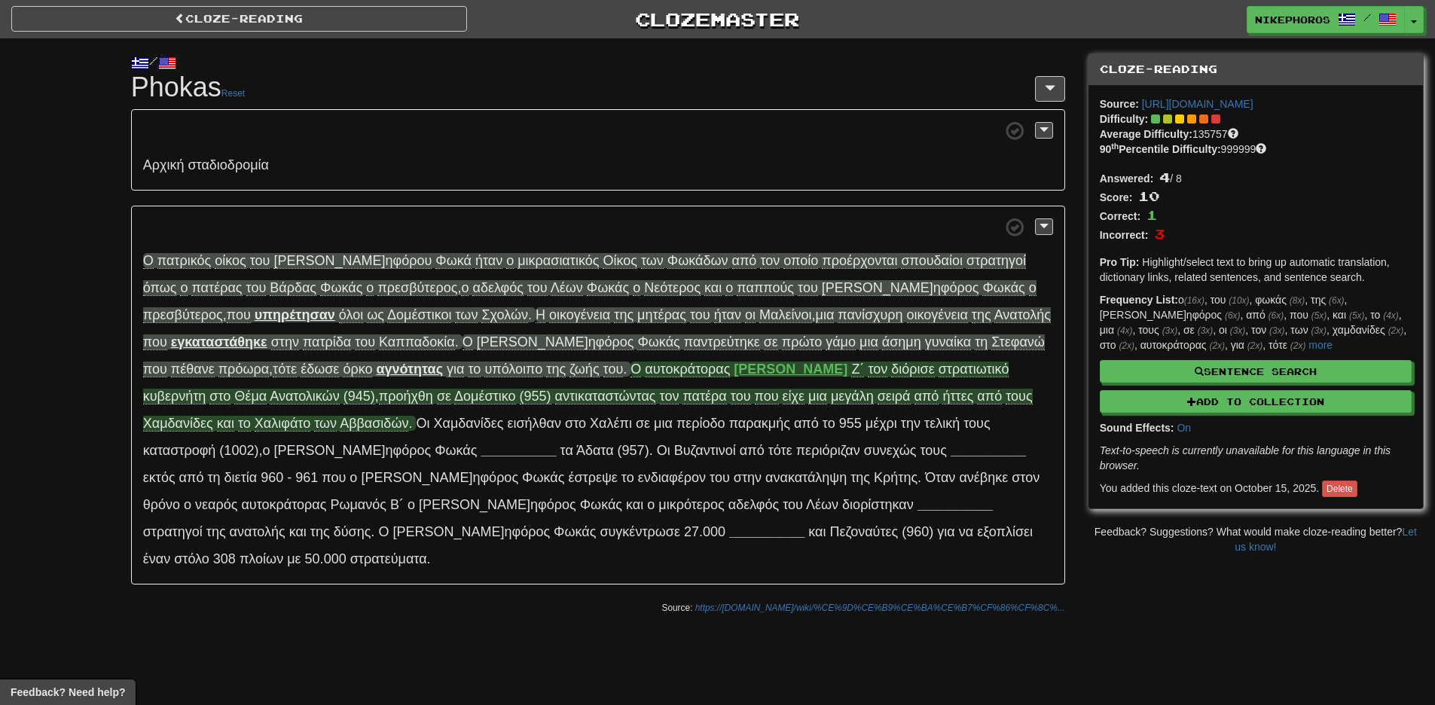
click at [555, 391] on span "αντικ αταστώντας" at bounding box center [605, 396] width 101 height 15
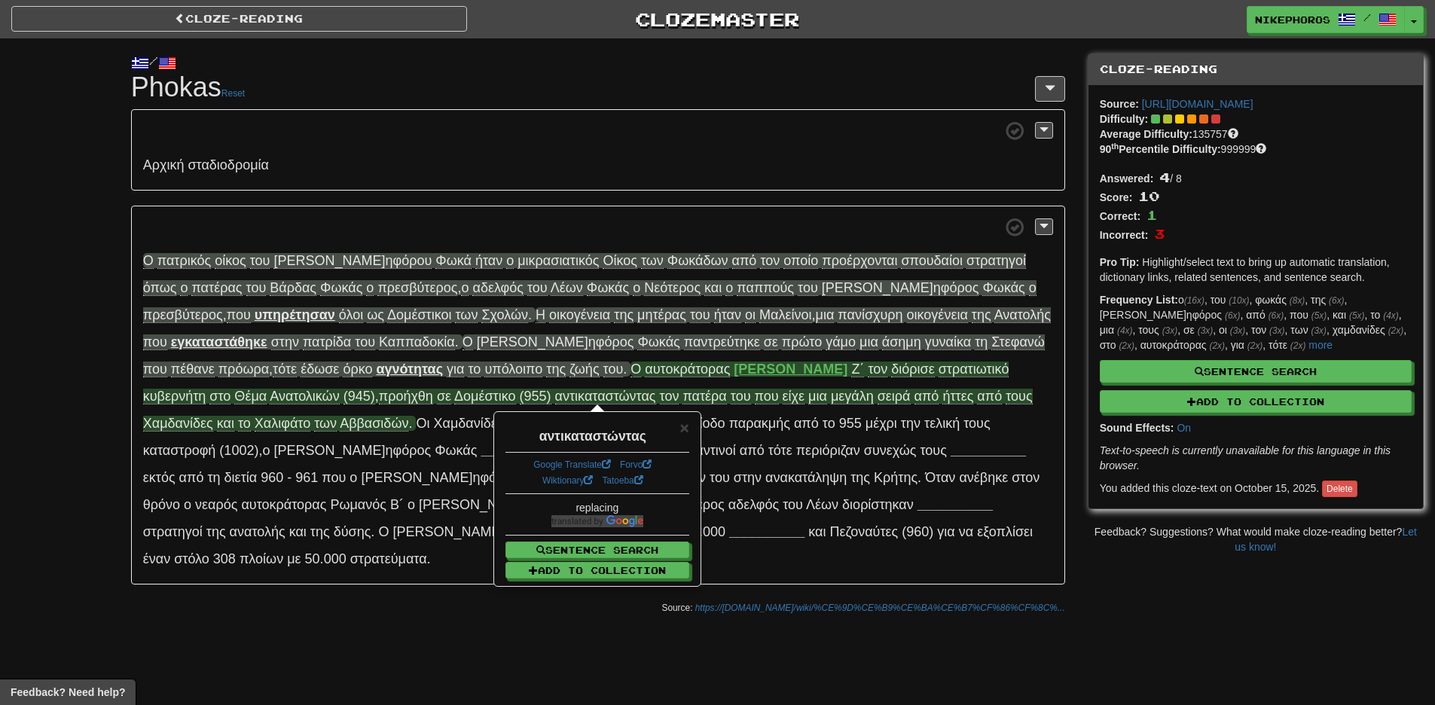
click at [495, 224] on span at bounding box center [598, 227] width 910 height 19
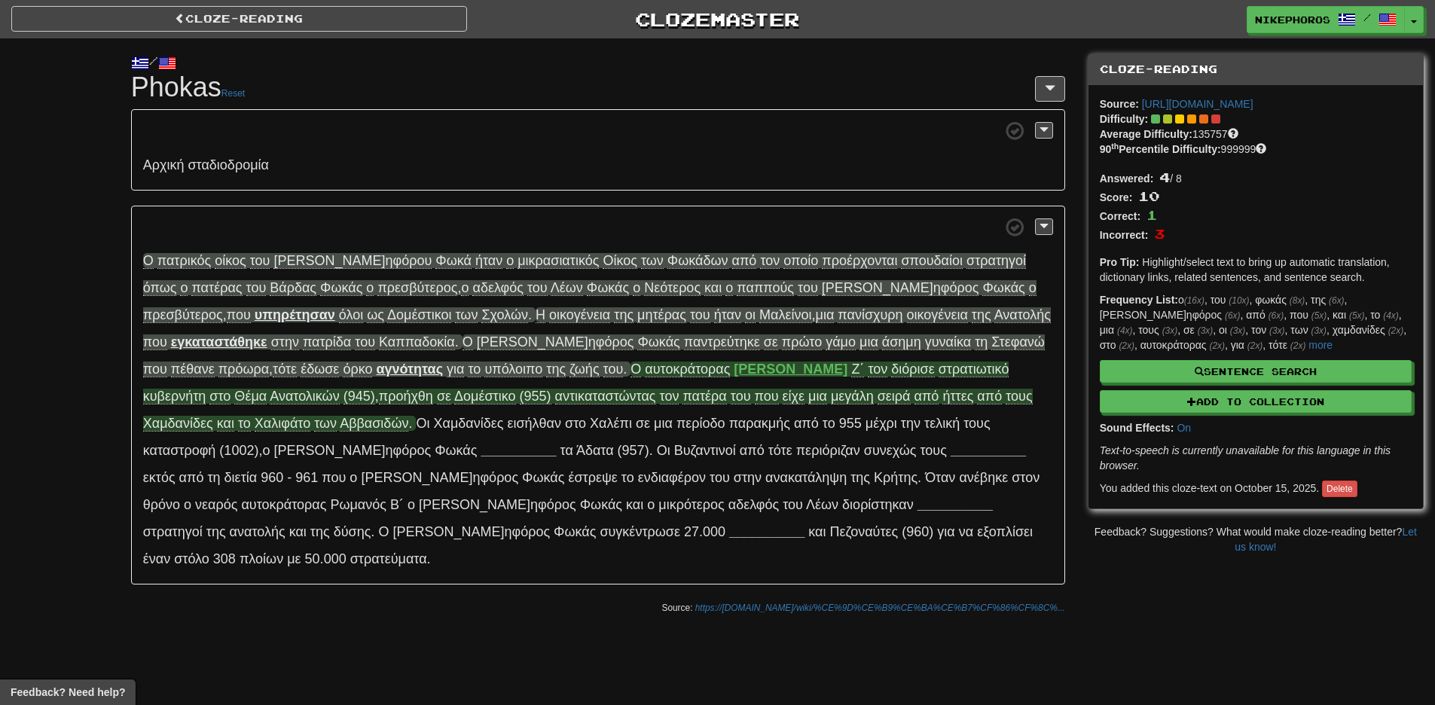
click at [682, 398] on span "πα τέρα" at bounding box center [704, 396] width 44 height 15
click at [831, 399] on span "με γάλη" at bounding box center [852, 396] width 43 height 15
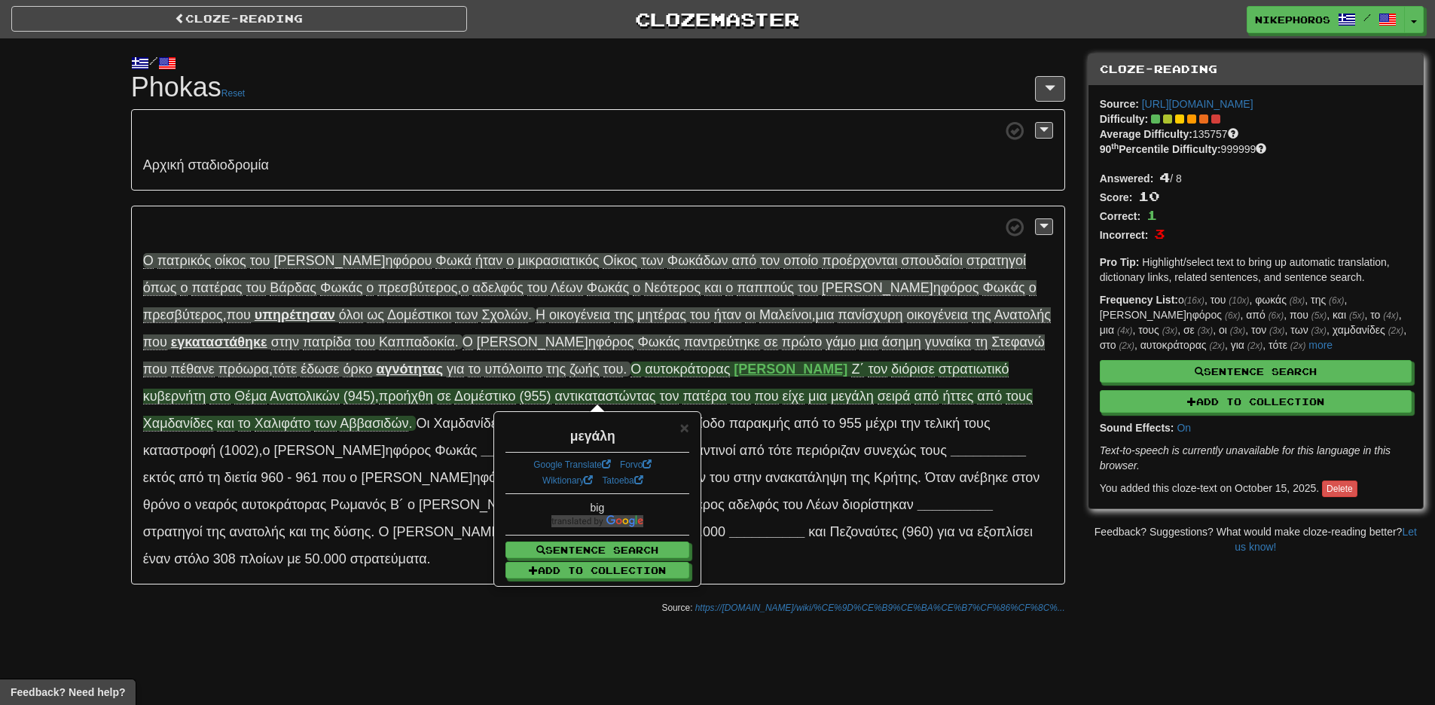
click at [545, 199] on div "Αρ χική σταδ ιοδρομία Ο πα τρικός ο ίκος τ ου [PERSON_NAME] ηφόρου Φ ωκά ή ταν …" at bounding box center [598, 346] width 934 height 475
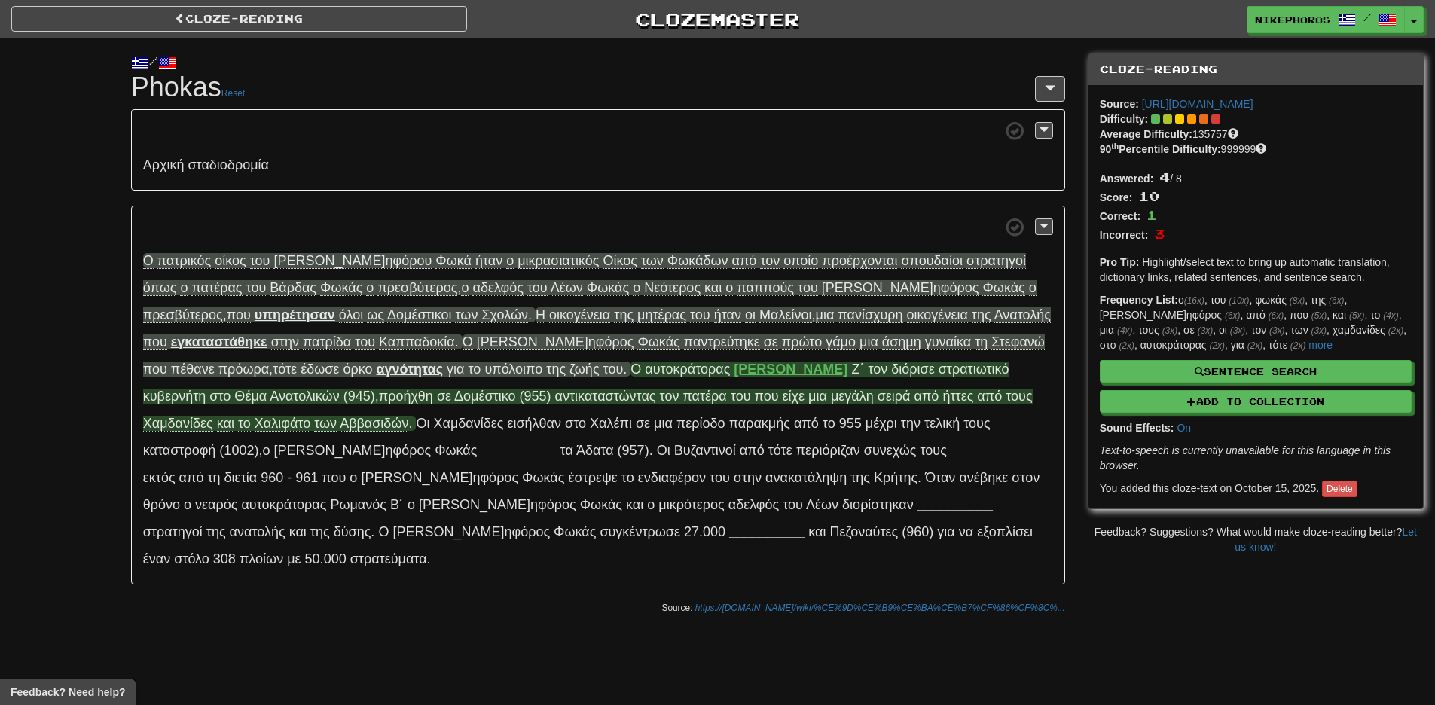
click at [831, 395] on span "με γάλη" at bounding box center [852, 396] width 43 height 15
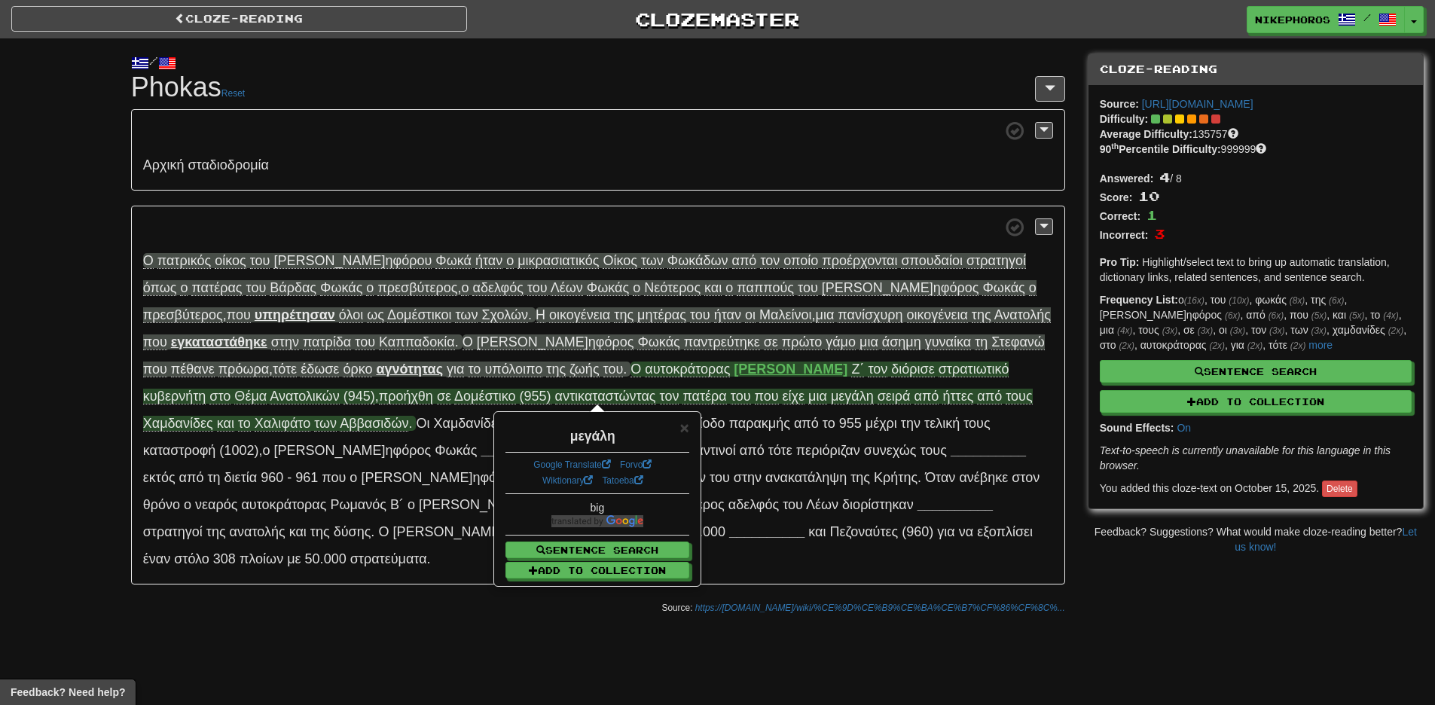
click at [877, 398] on span "σ ειρά" at bounding box center [893, 396] width 33 height 15
click at [725, 174] on p "Αρ χική σταδ ιοδρομία" at bounding box center [598, 149] width 934 height 81
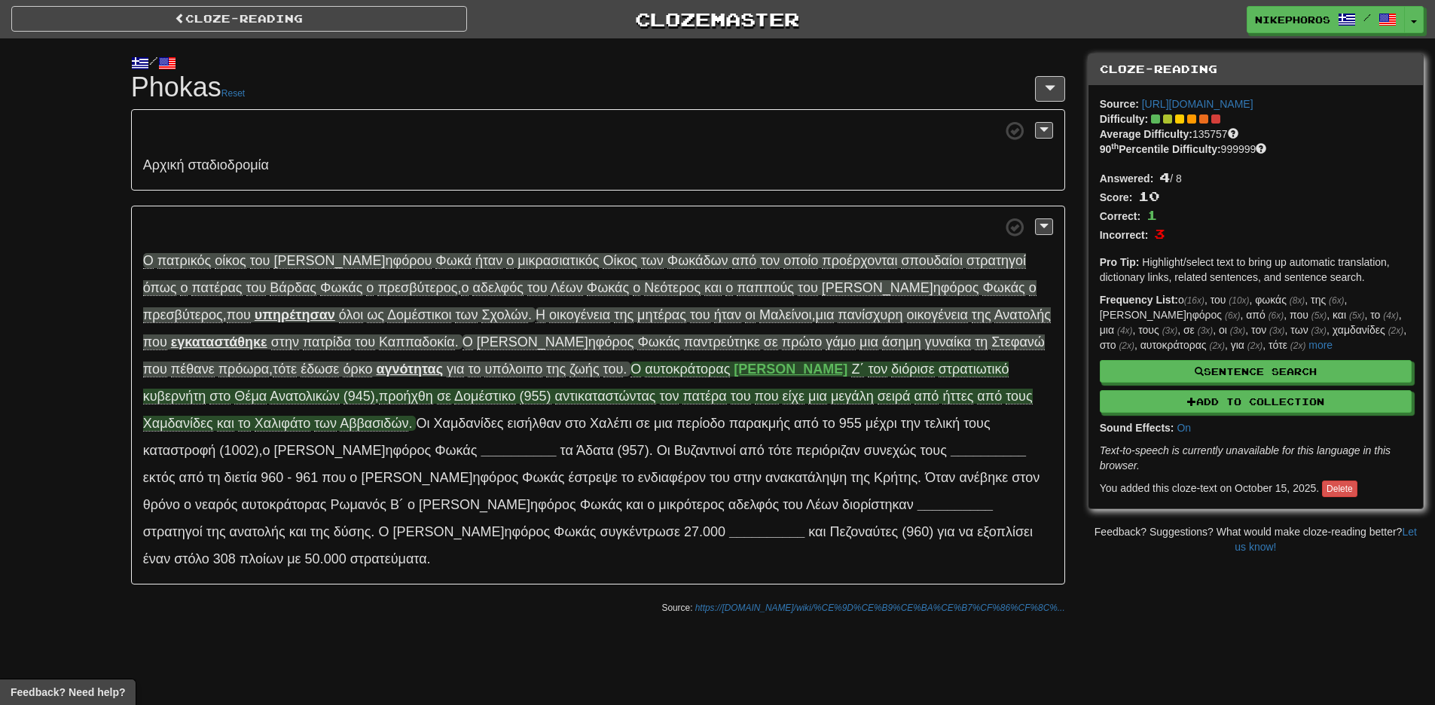
click at [942, 399] on span "ή ττες" at bounding box center [957, 396] width 31 height 15
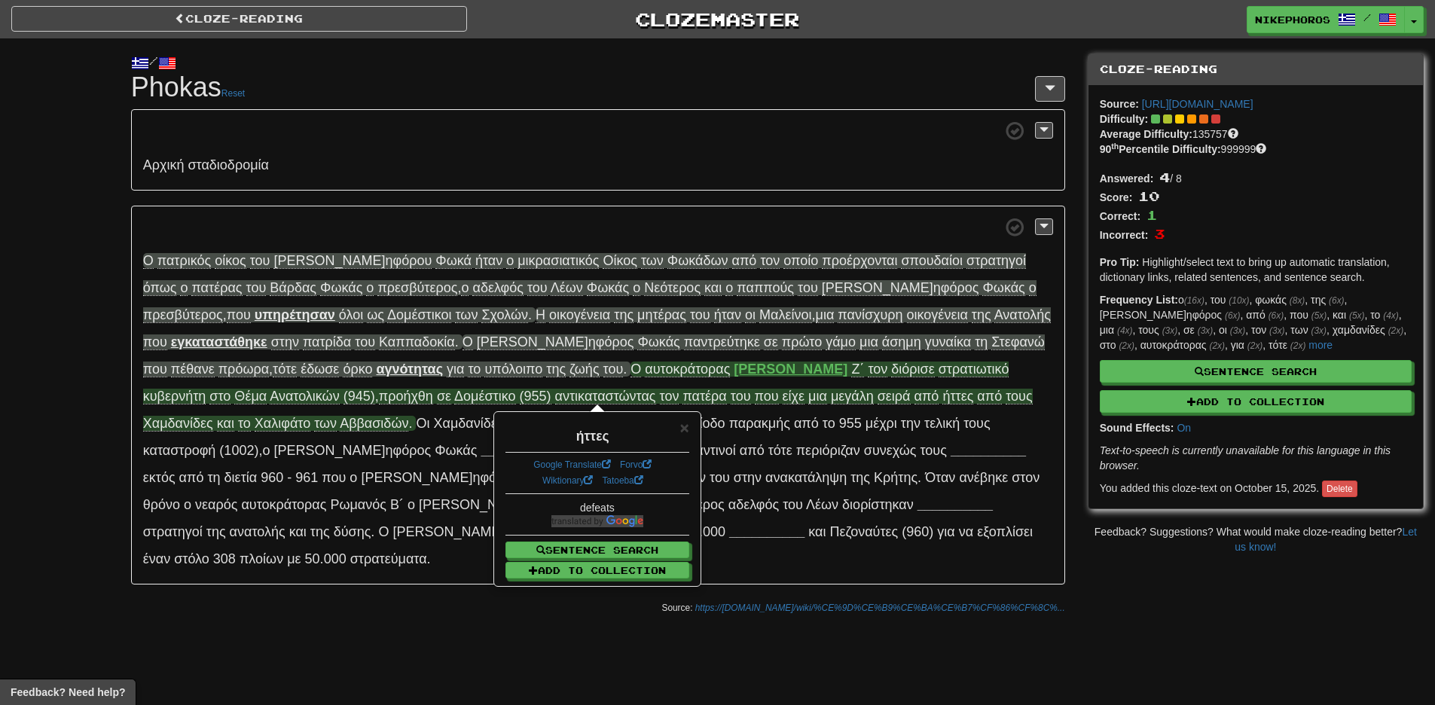
click at [731, 230] on span at bounding box center [598, 227] width 910 height 19
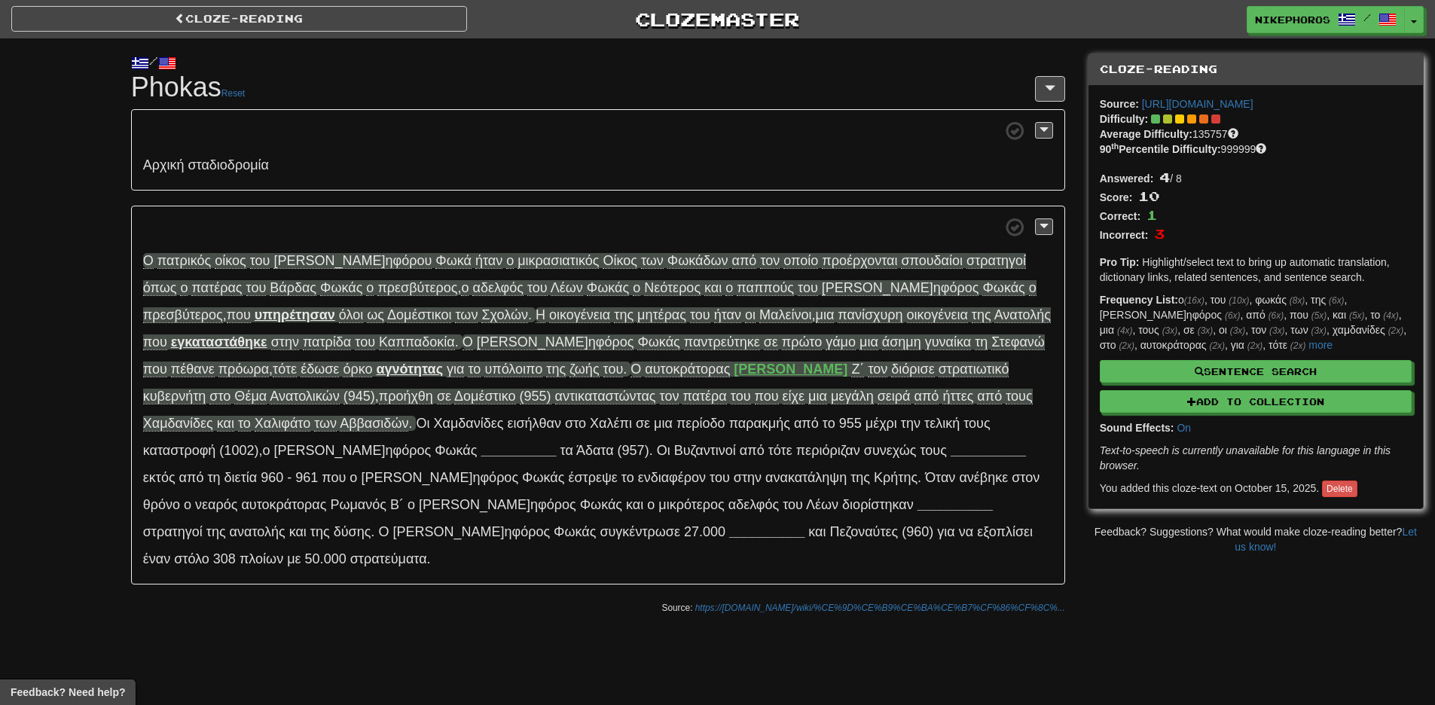
click at [810, 409] on p "Ο πα τρικός ο ίκος τ ου [PERSON_NAME] ηφόρου Φ ωκά ή ταν ο μικρ ασιατικός Ο ίκο…" at bounding box center [598, 396] width 934 height 380
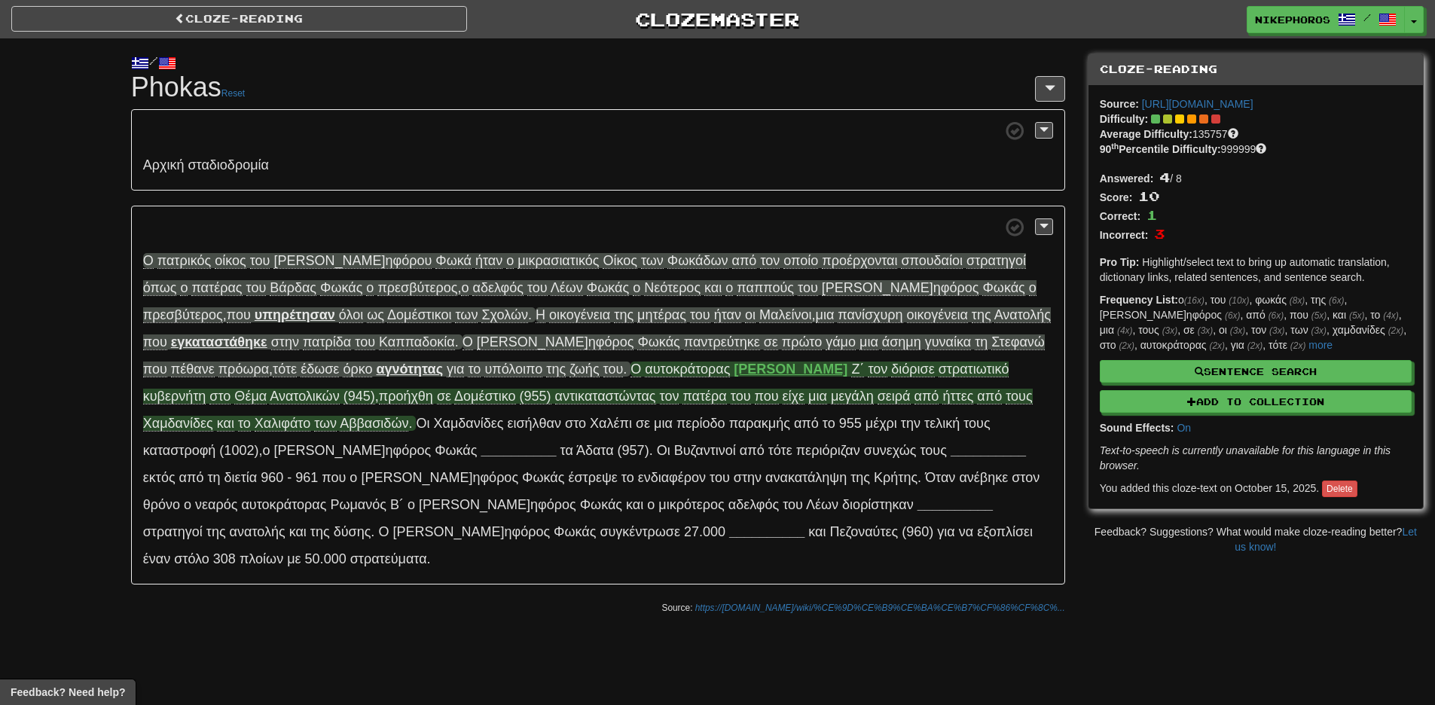
click at [213, 416] on span "Χαμ δανίδες" at bounding box center [178, 423] width 70 height 15
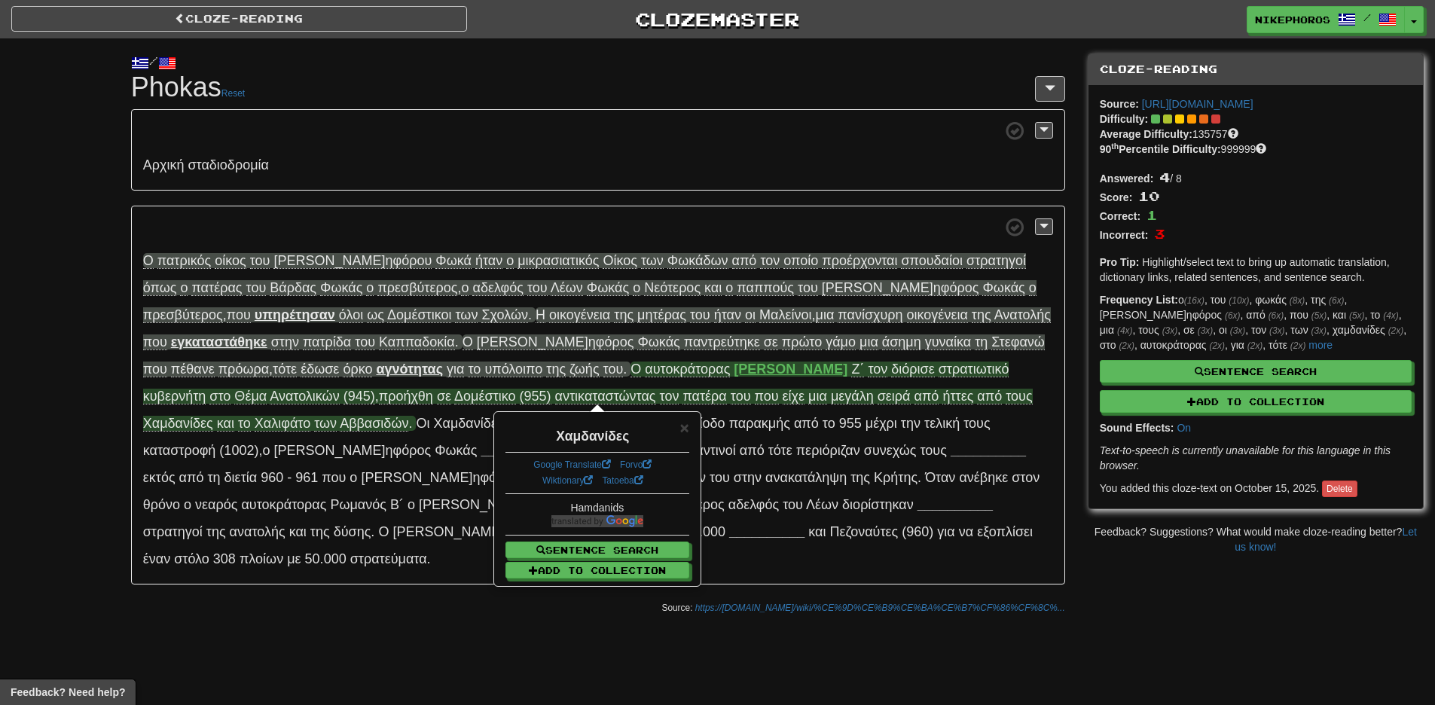
click at [271, 416] on span "Χα" at bounding box center [263, 423] width 17 height 15
click at [882, 219] on span at bounding box center [598, 227] width 910 height 19
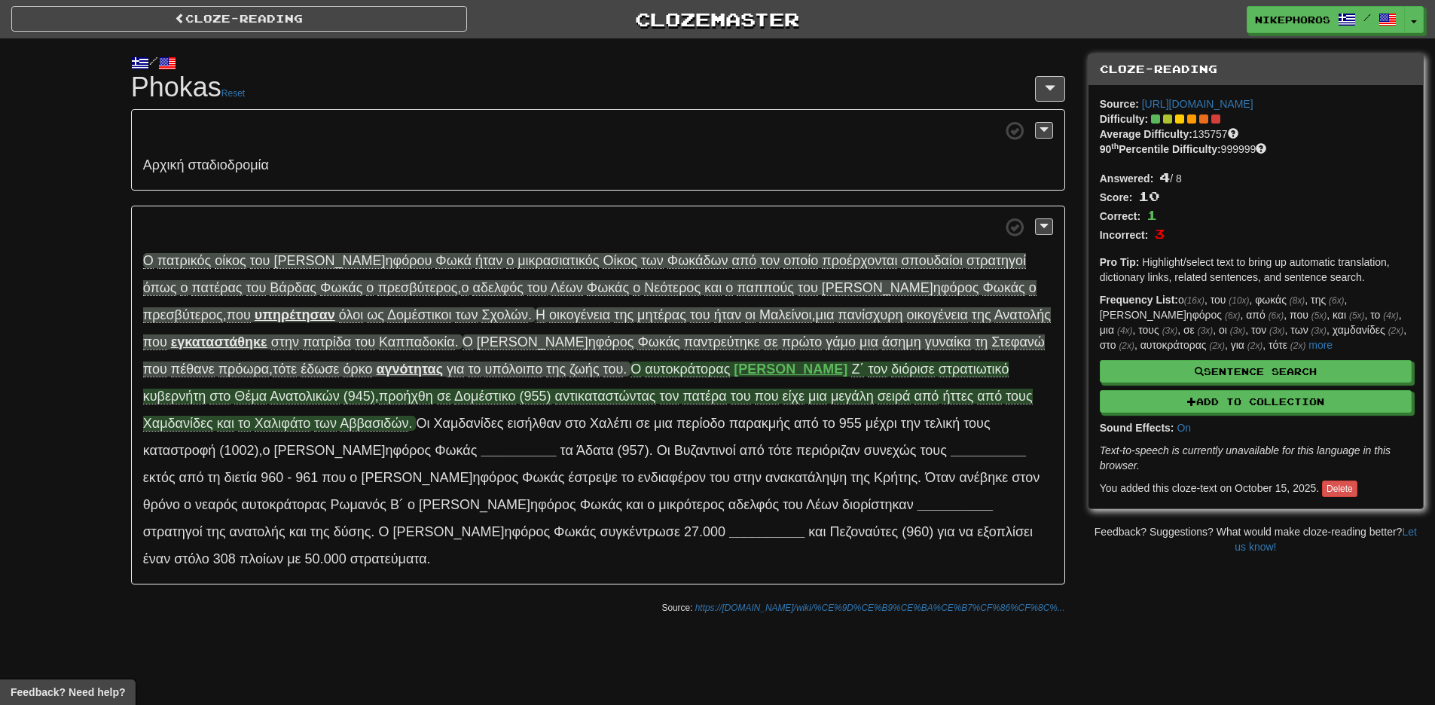
click at [408, 416] on span "Αββ ασιδών" at bounding box center [374, 423] width 69 height 15
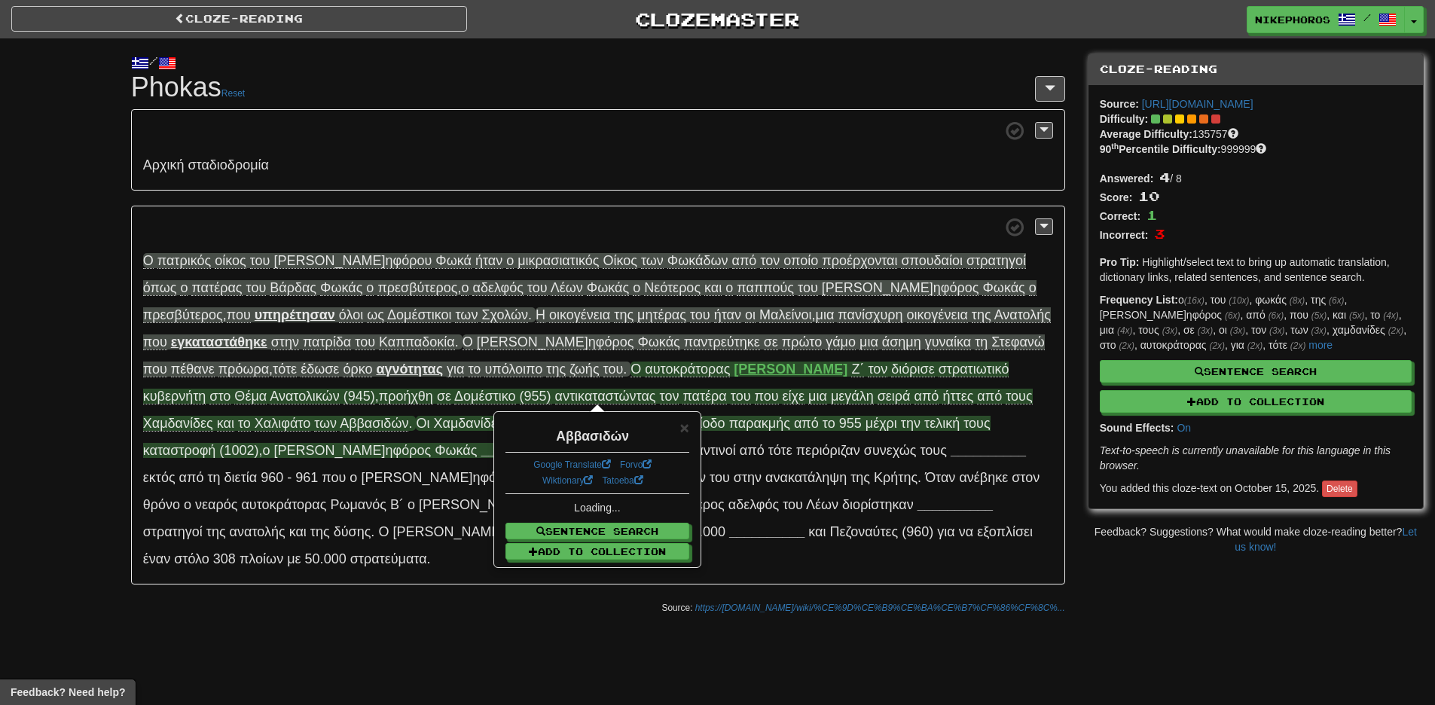
click at [556, 443] on span "___ _______" at bounding box center [517, 450] width 75 height 15
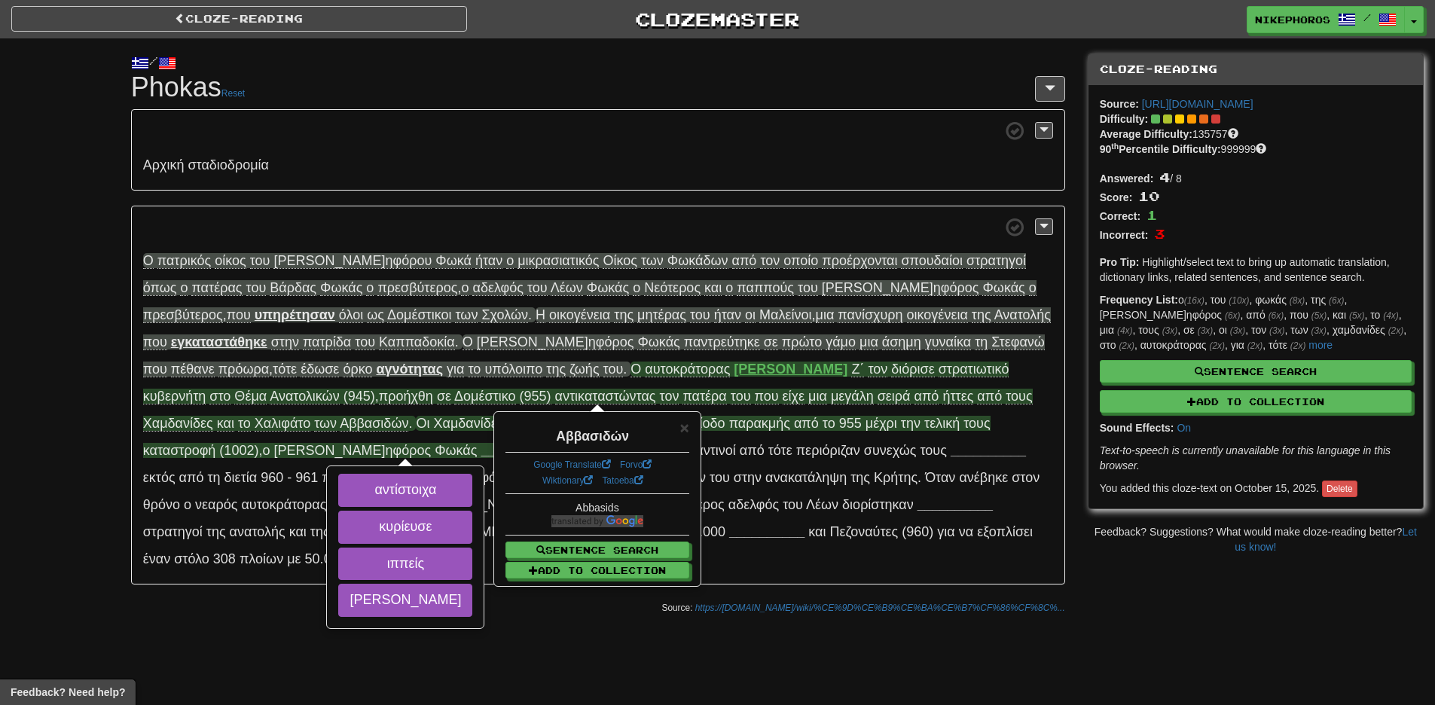
click at [429, 416] on span "Οι" at bounding box center [423, 423] width 14 height 15
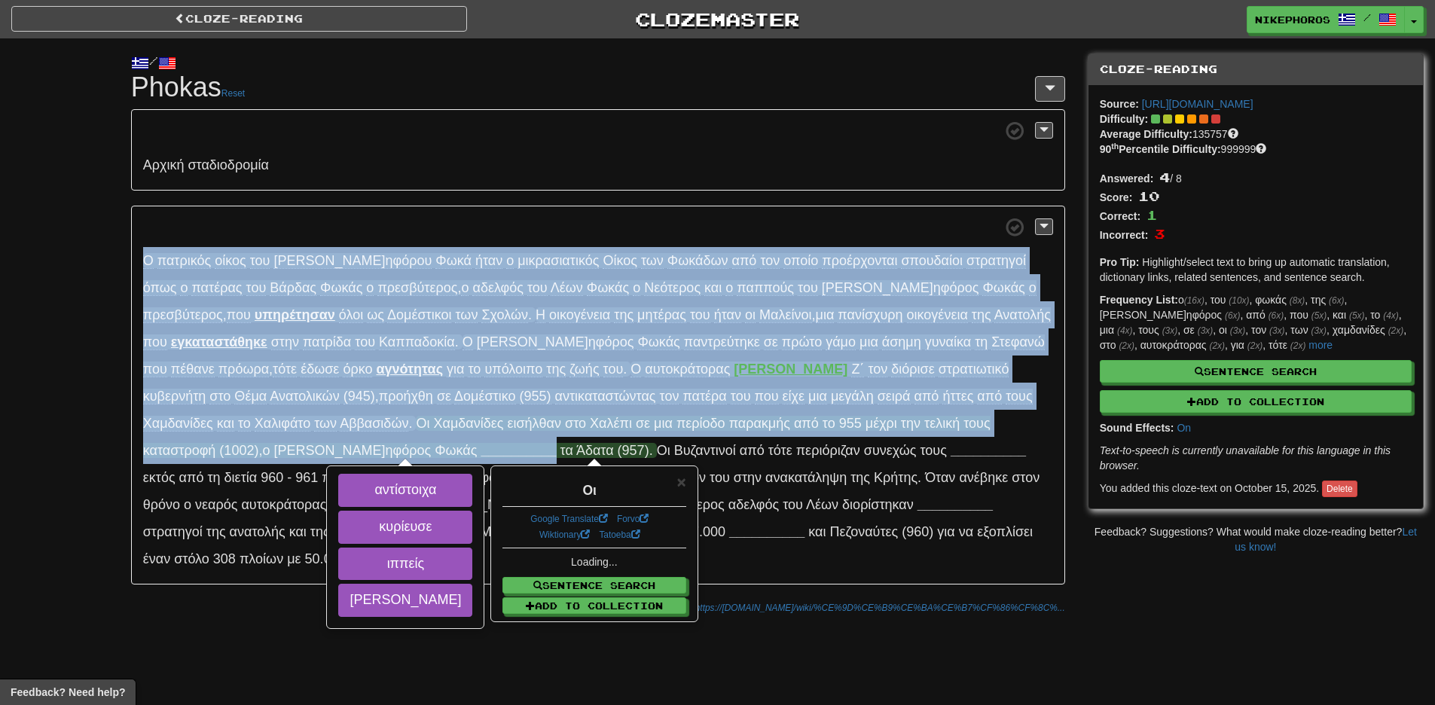
click at [429, 416] on span "Οι" at bounding box center [423, 423] width 14 height 15
click at [286, 383] on p "Ο πα τρικός ο ίκος τ ου [PERSON_NAME] ηφόρου Φ ωκά ή ταν ο μικρ ασιατικός Ο ίκο…" at bounding box center [598, 396] width 934 height 380
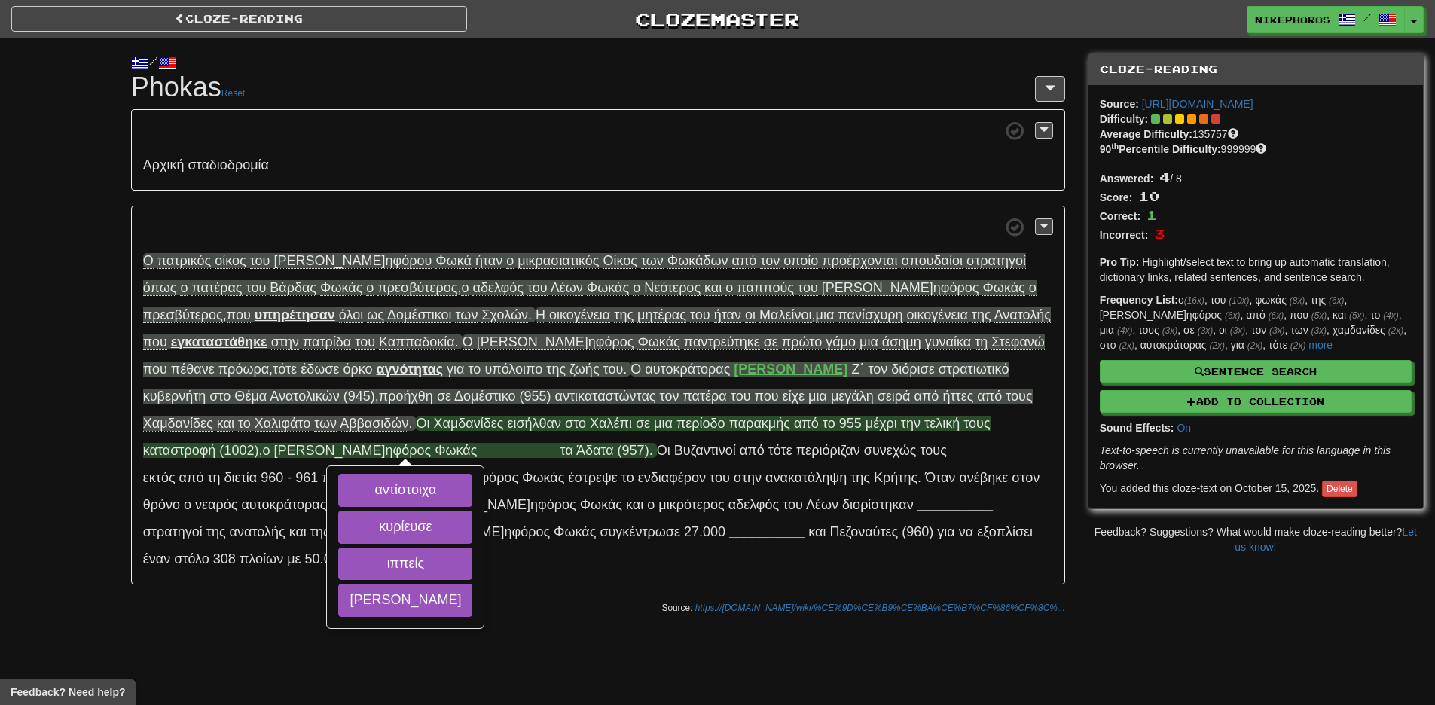
click at [507, 429] on span "ει σήλθαν" at bounding box center [534, 423] width 54 height 15
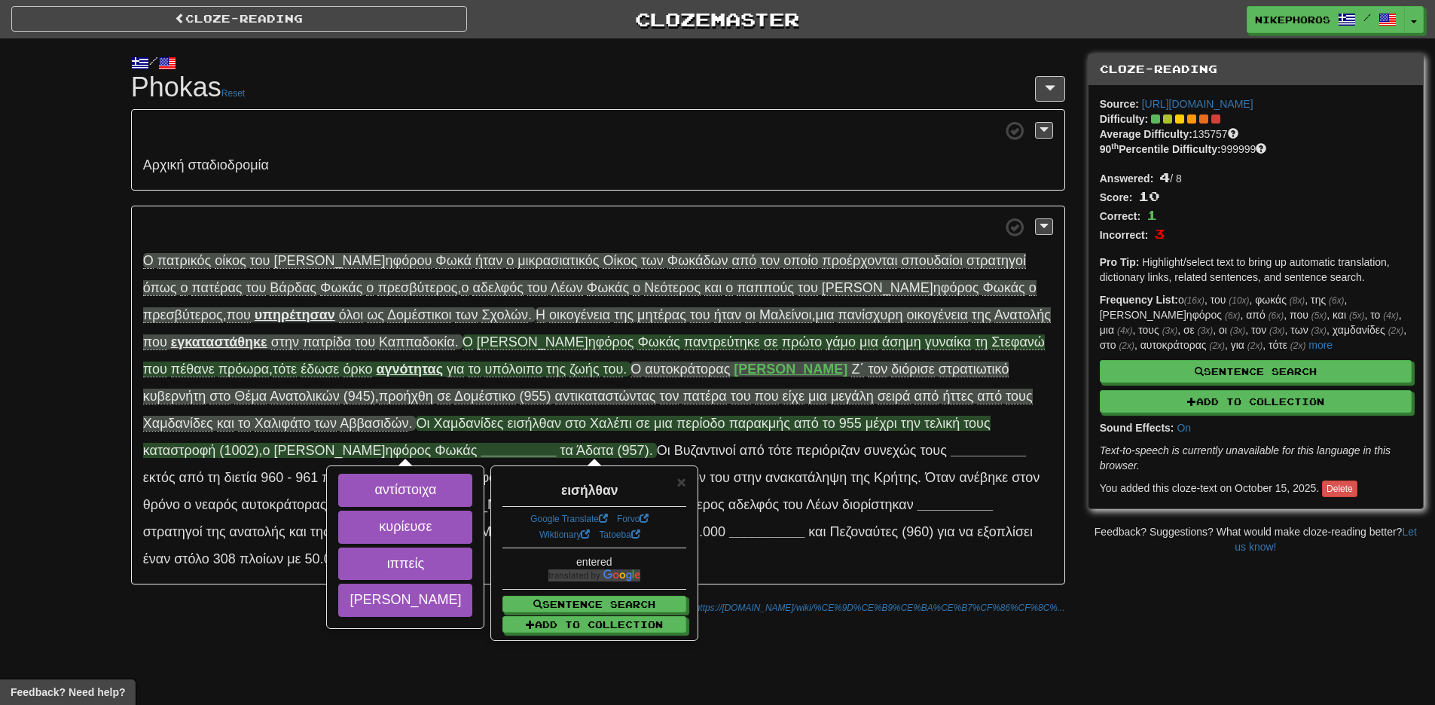
click at [372, 361] on span "ό ρκο" at bounding box center [357, 368] width 29 height 15
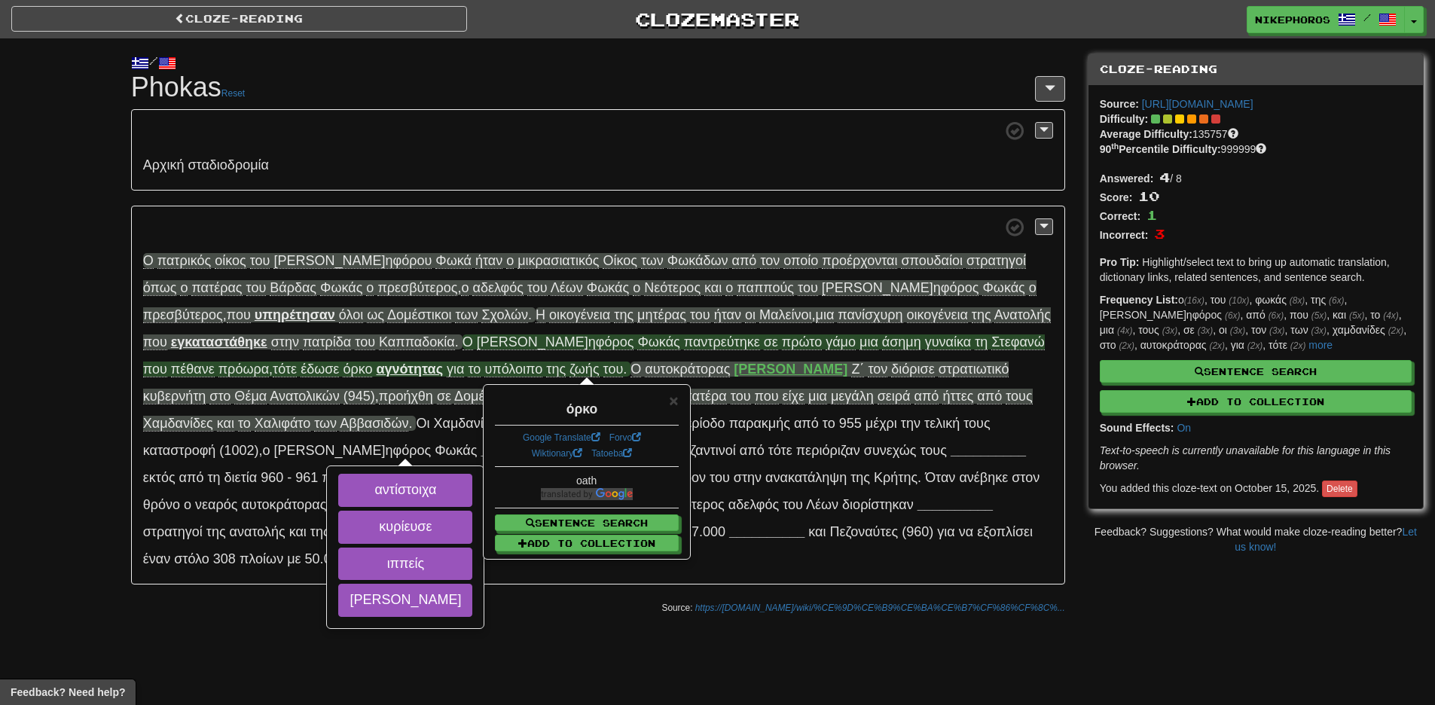
click at [643, 175] on p "Αρ χική σταδ ιοδρομία" at bounding box center [598, 149] width 934 height 81
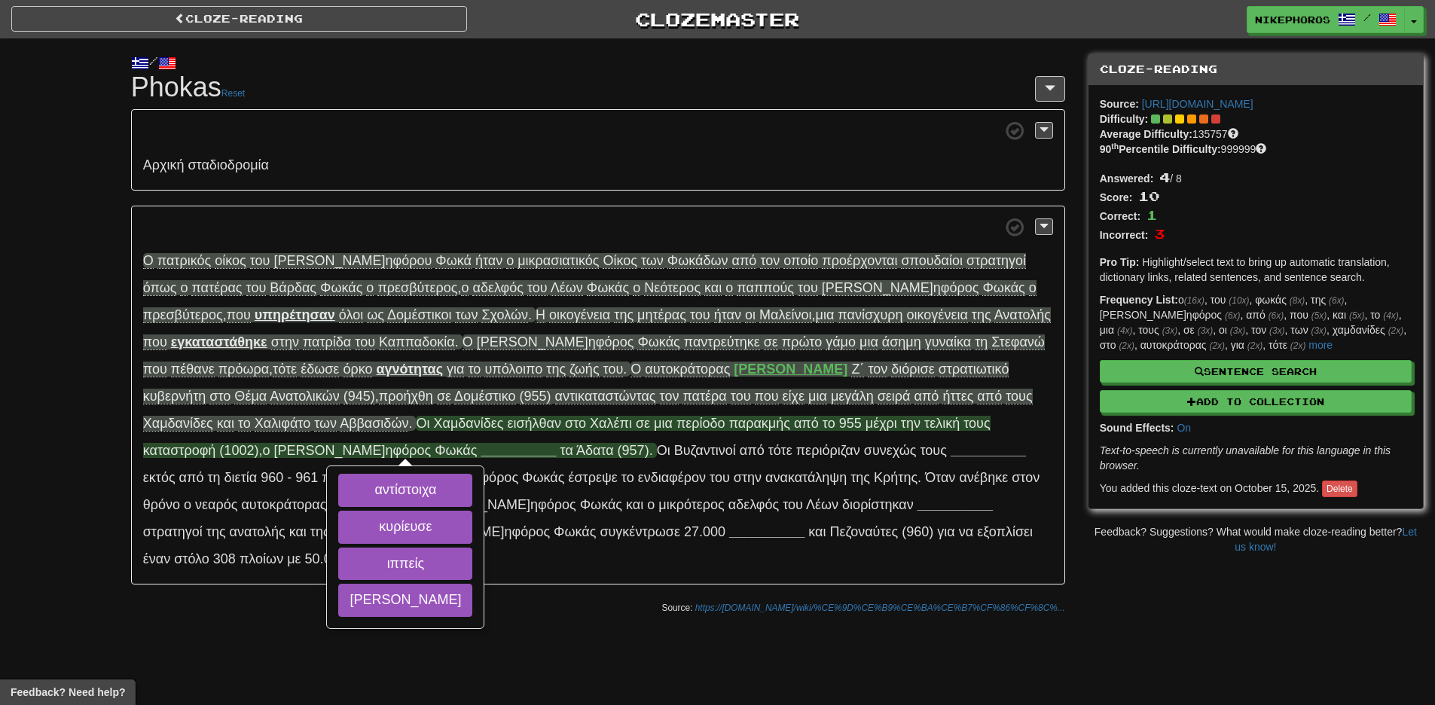
click at [507, 431] on span "ει σήλθαν" at bounding box center [534, 423] width 54 height 15
click at [507, 430] on span "ει σήλθαν" at bounding box center [534, 423] width 54 height 15
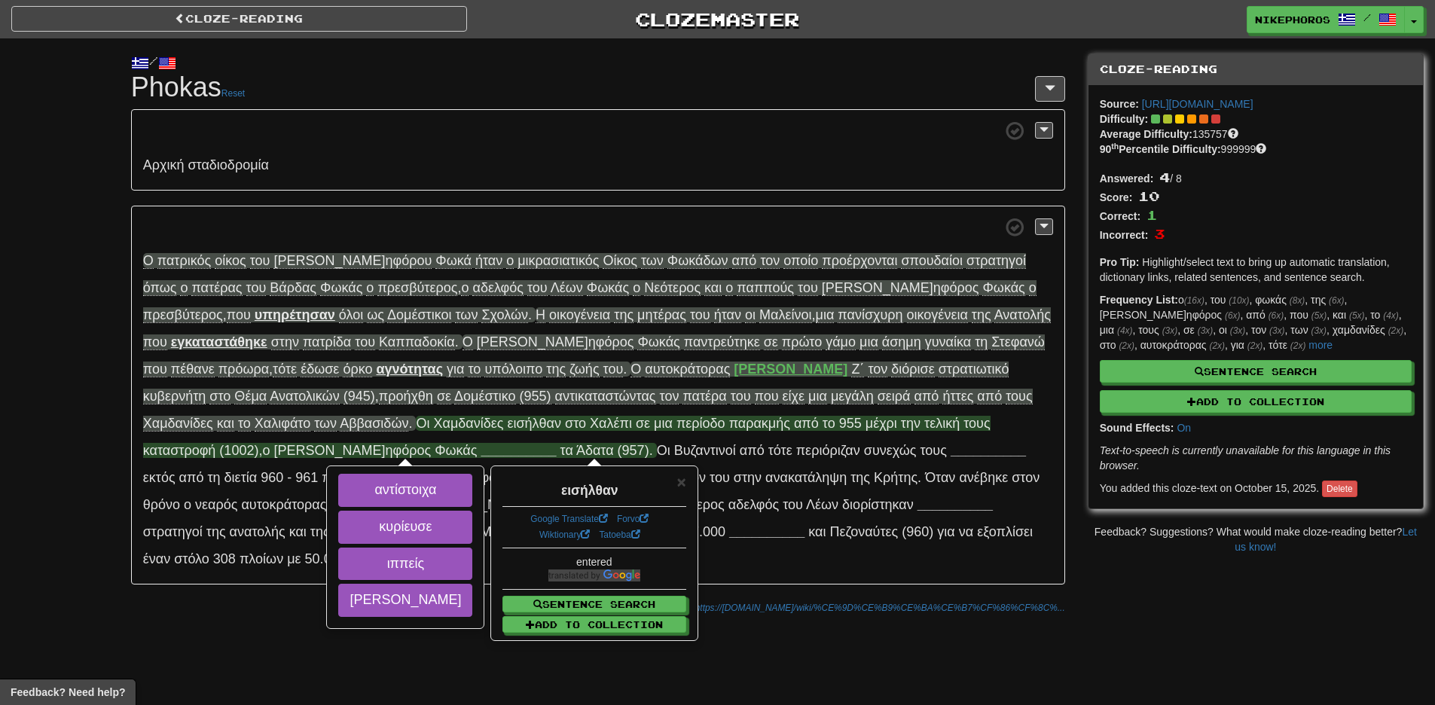
click at [334, 415] on p "Ο πα τρικός ο ίκος τ ου [PERSON_NAME] ηφόρου Φ ωκά ή ταν ο μικρ ασιατικός Ο ίκο…" at bounding box center [598, 396] width 934 height 380
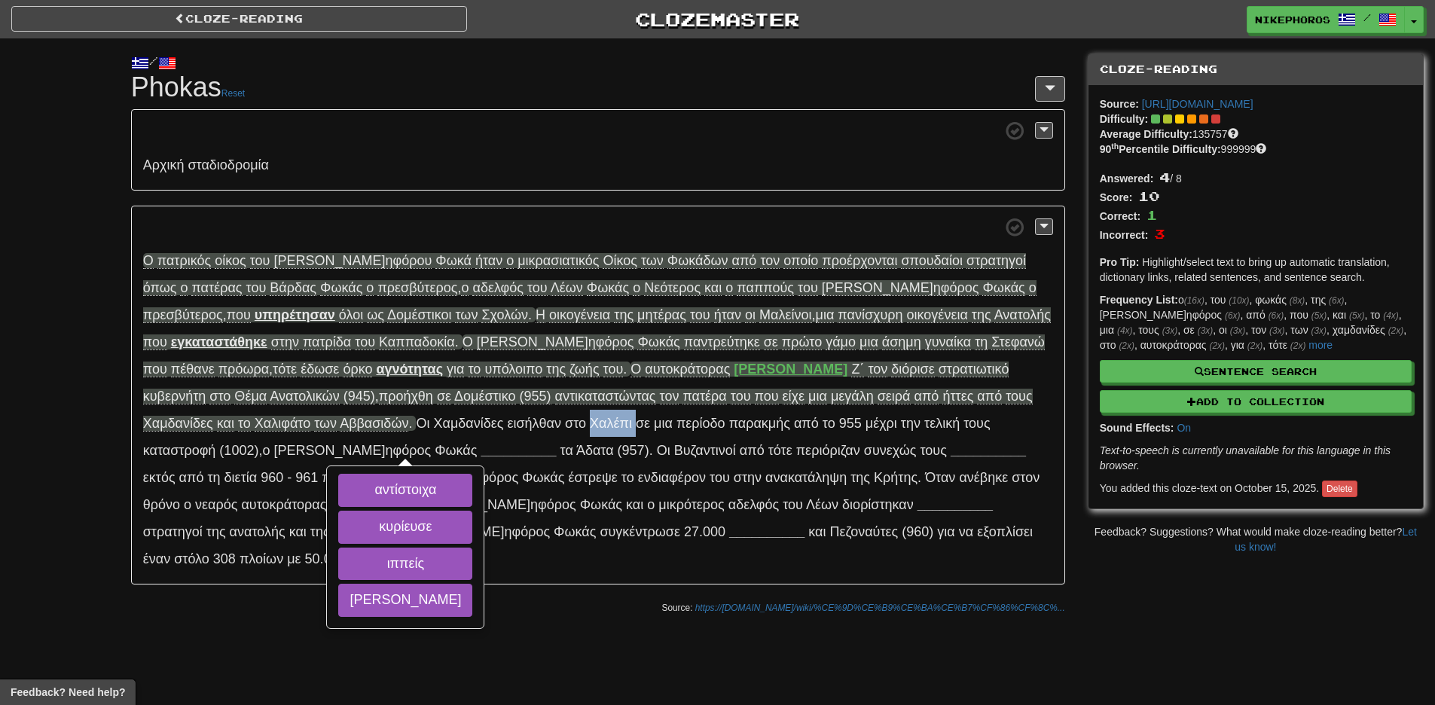
click at [334, 415] on p "Ο πα τρικός ο ίκος τ ου [PERSON_NAME] ηφόρου Φ ωκά ή ταν ο μικρ ασιατικός Ο ίκο…" at bounding box center [598, 396] width 934 height 380
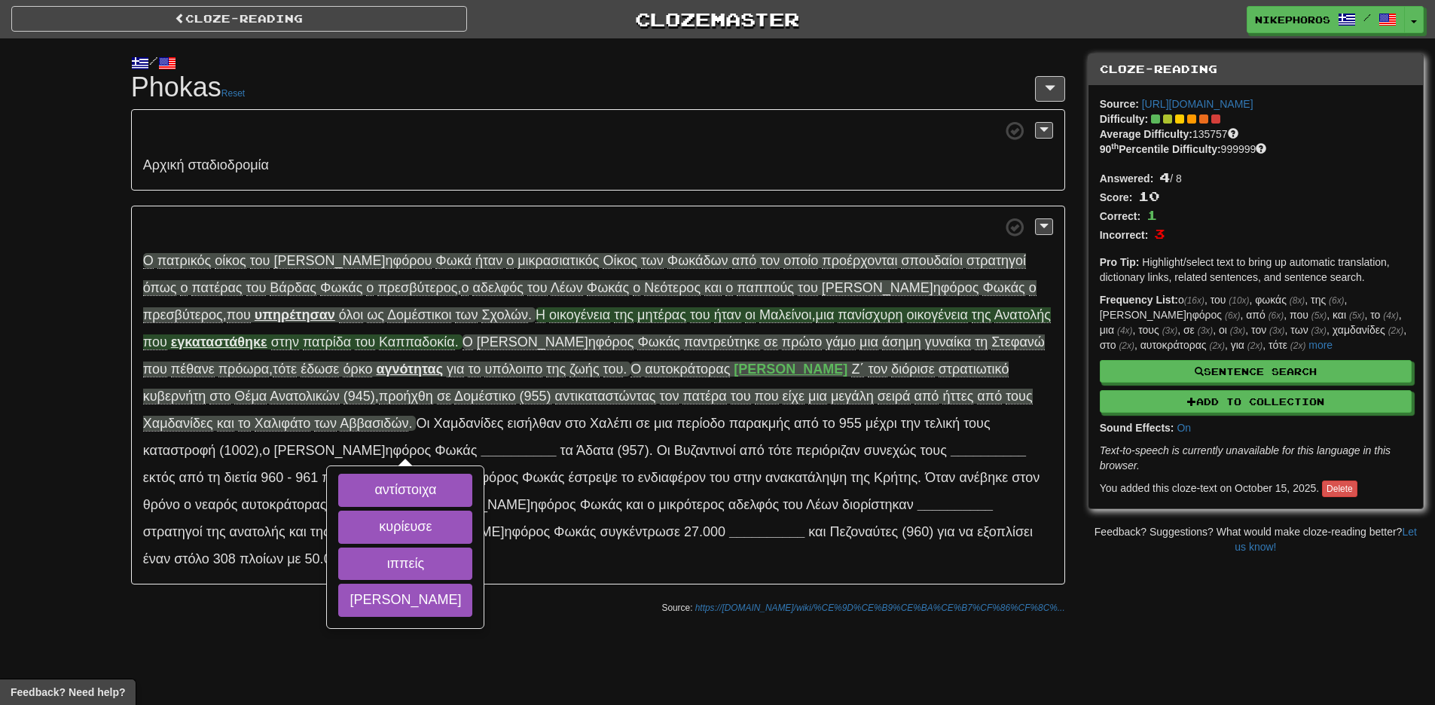
drag, startPoint x: 500, startPoint y: 183, endPoint x: 414, endPoint y: 315, distance: 157.3
click at [499, 183] on p "Αρ χική σταδ ιοδρομία" at bounding box center [598, 149] width 934 height 81
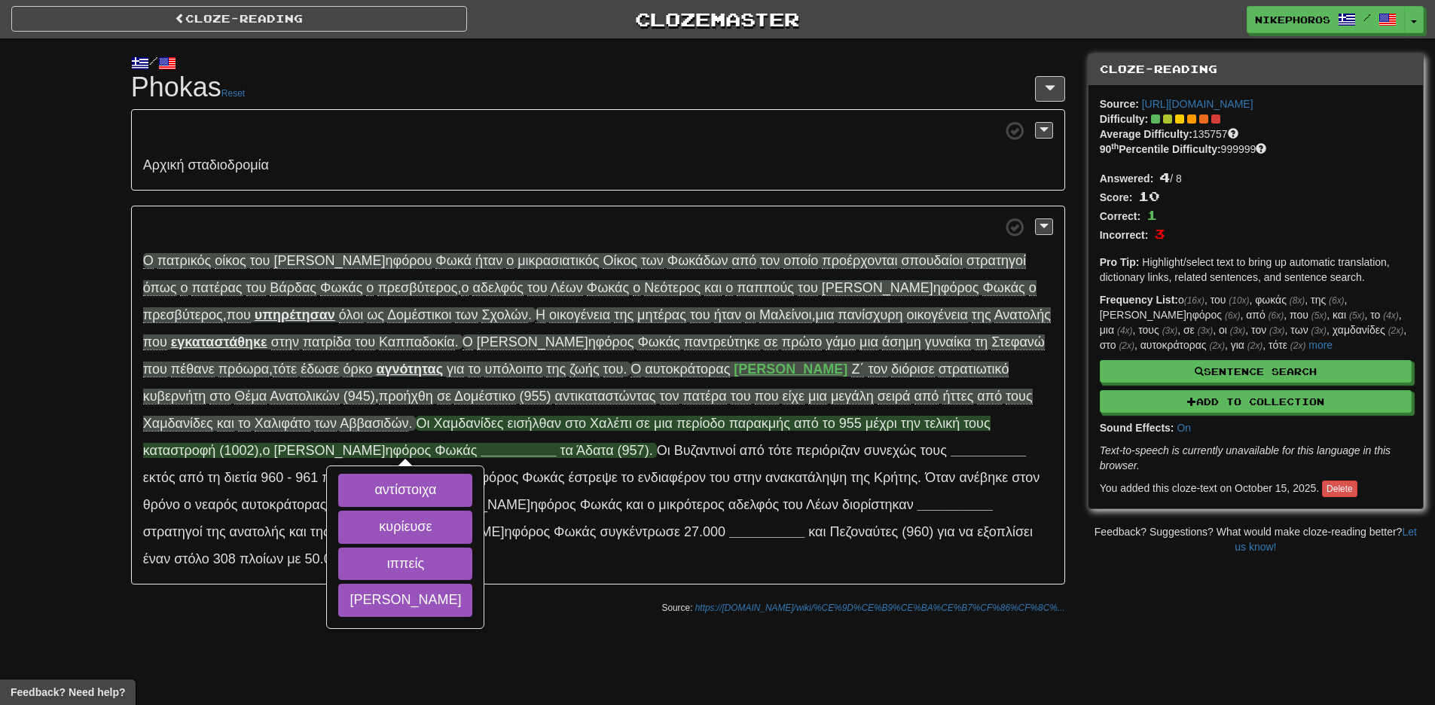
click at [343, 416] on span "Οι Χαμ δανίδες ει σήλθαν σ το Χα λέπι σε μ ια πε ρίοδο πα ρακμής α πό το 955 μ …" at bounding box center [566, 437] width 847 height 42
click at [590, 428] on span "Χα λέπι" at bounding box center [611, 423] width 42 height 15
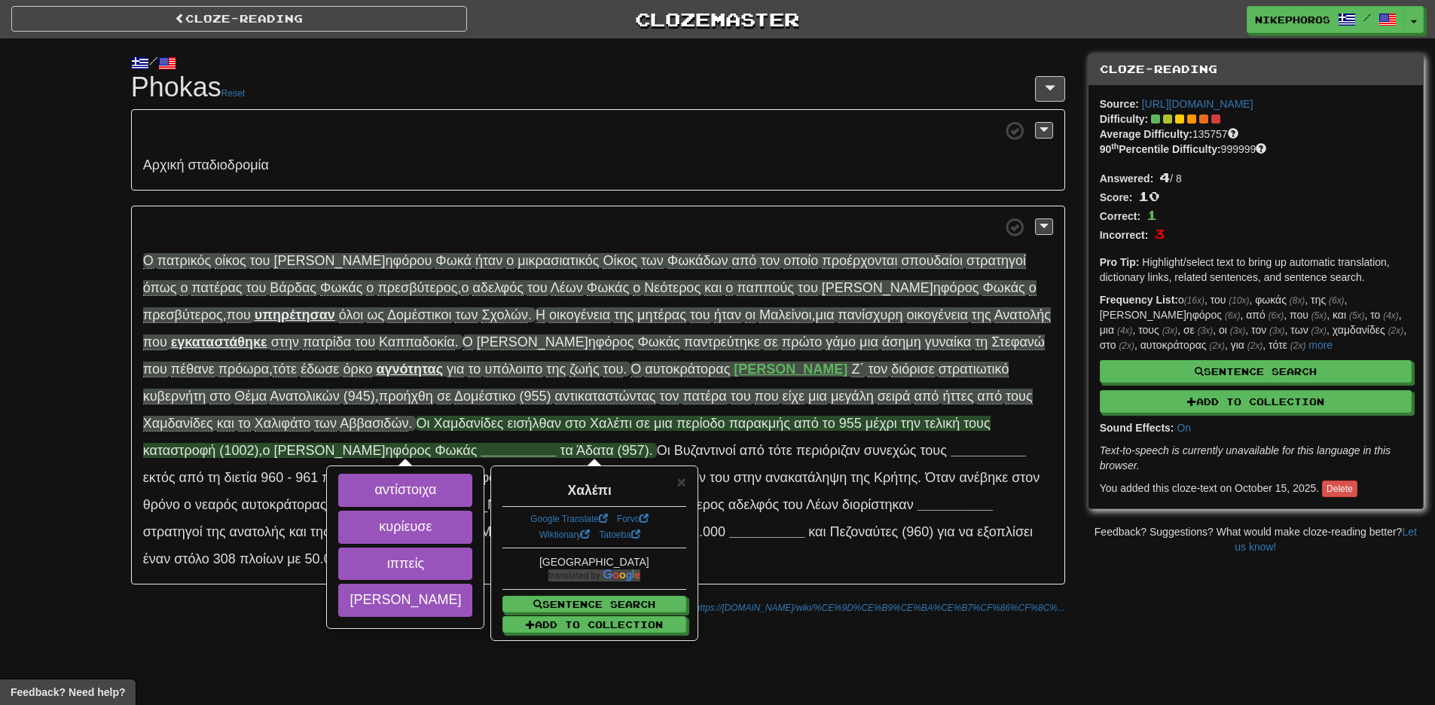
click at [455, 106] on div "/ Cloze-[GEOGRAPHIC_DATA] Phokas Reset Αρ χική σταδ ιοδρομία Ο πα τρικός ο ίκος…" at bounding box center [598, 330] width 956 height 584
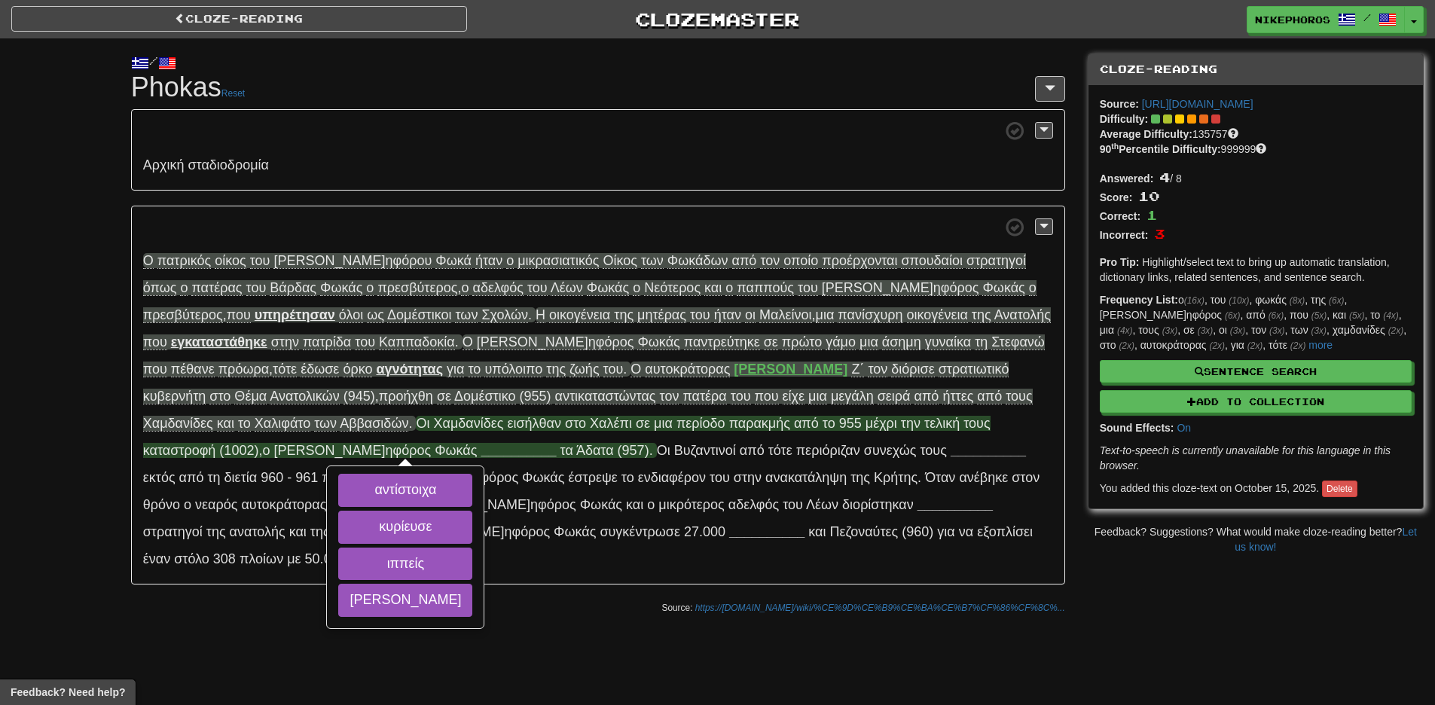
click at [676, 420] on span "πε ρίοδο" at bounding box center [700, 423] width 49 height 15
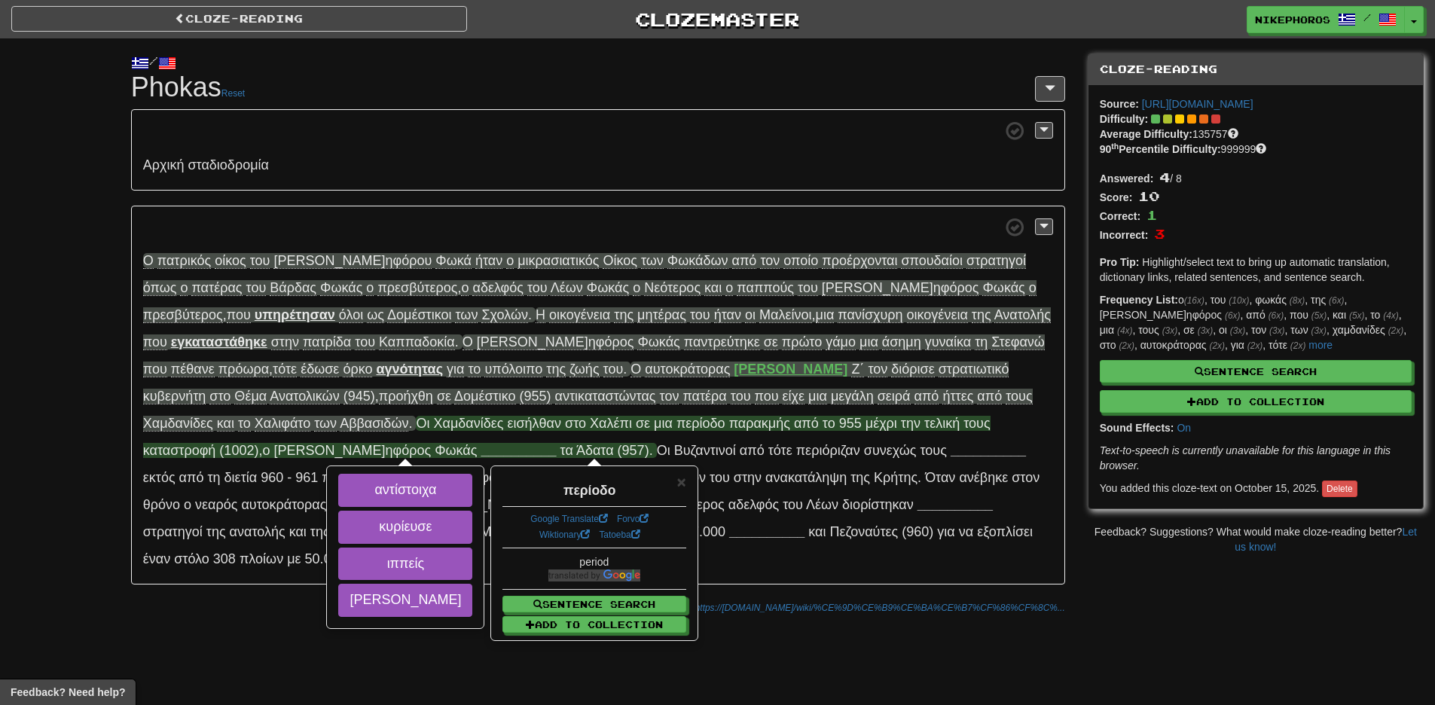
click at [566, 169] on p "Αρ χική σταδ ιοδρομία" at bounding box center [598, 149] width 934 height 81
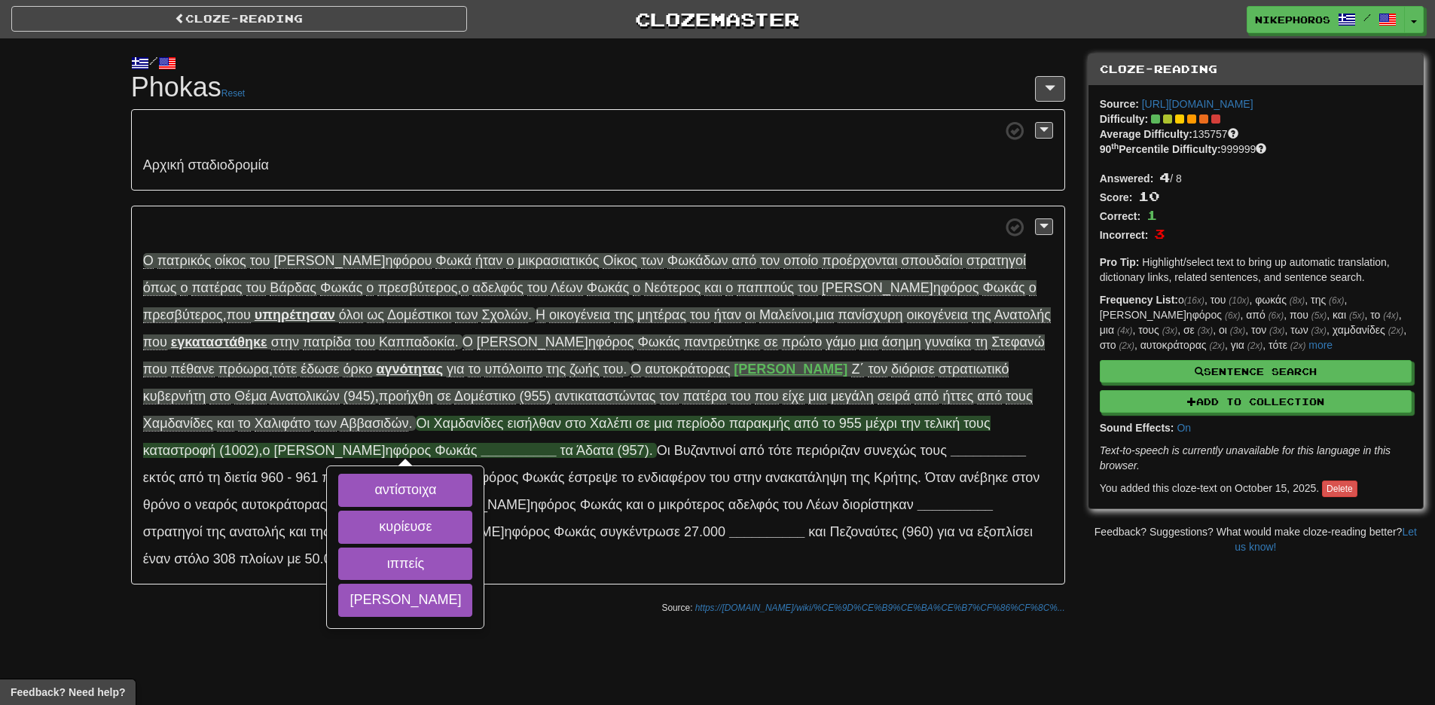
click at [729, 419] on span "πα ρακμής" at bounding box center [759, 423] width 61 height 15
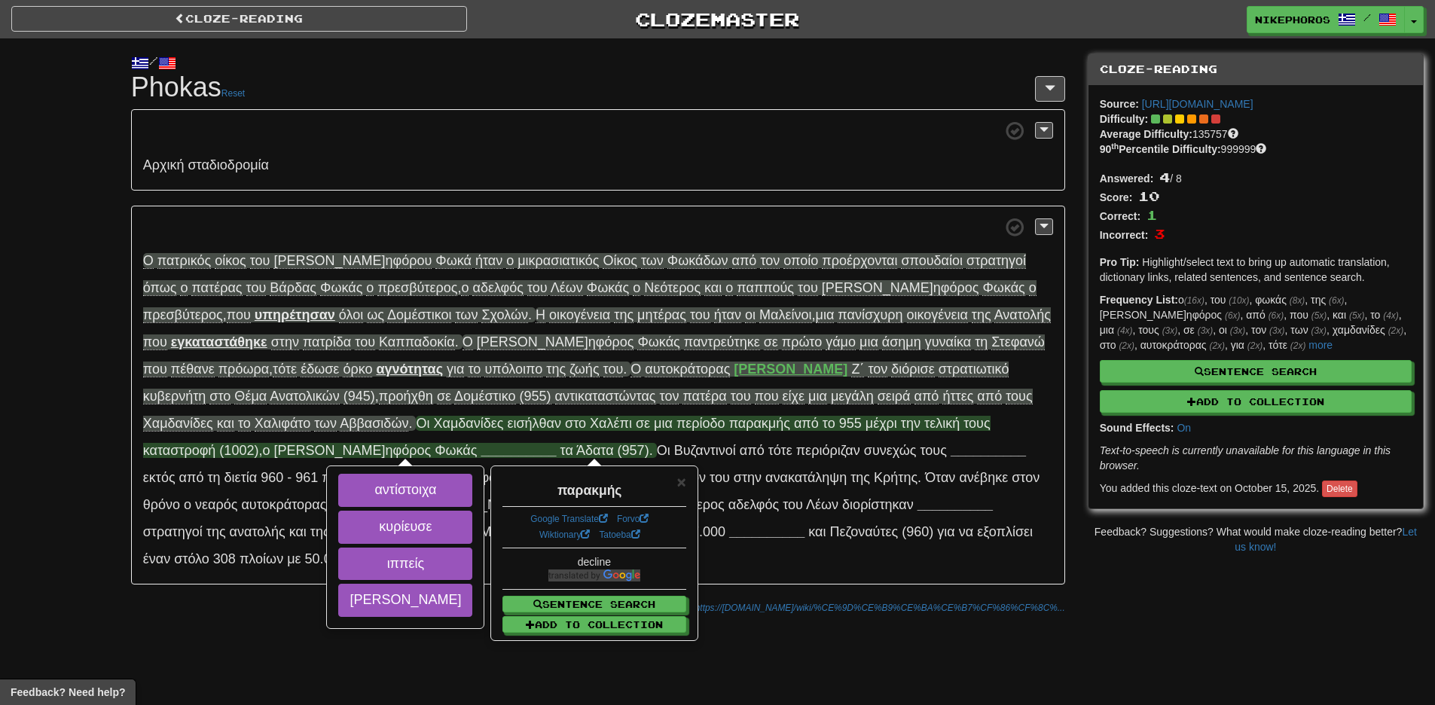
click at [514, 197] on div "Αρ χική σταδ ιοδρομία Ο πα τρικός ο ίκος τ ου [PERSON_NAME] ηφόρου Φ ωκά ή ταν …" at bounding box center [598, 346] width 934 height 475
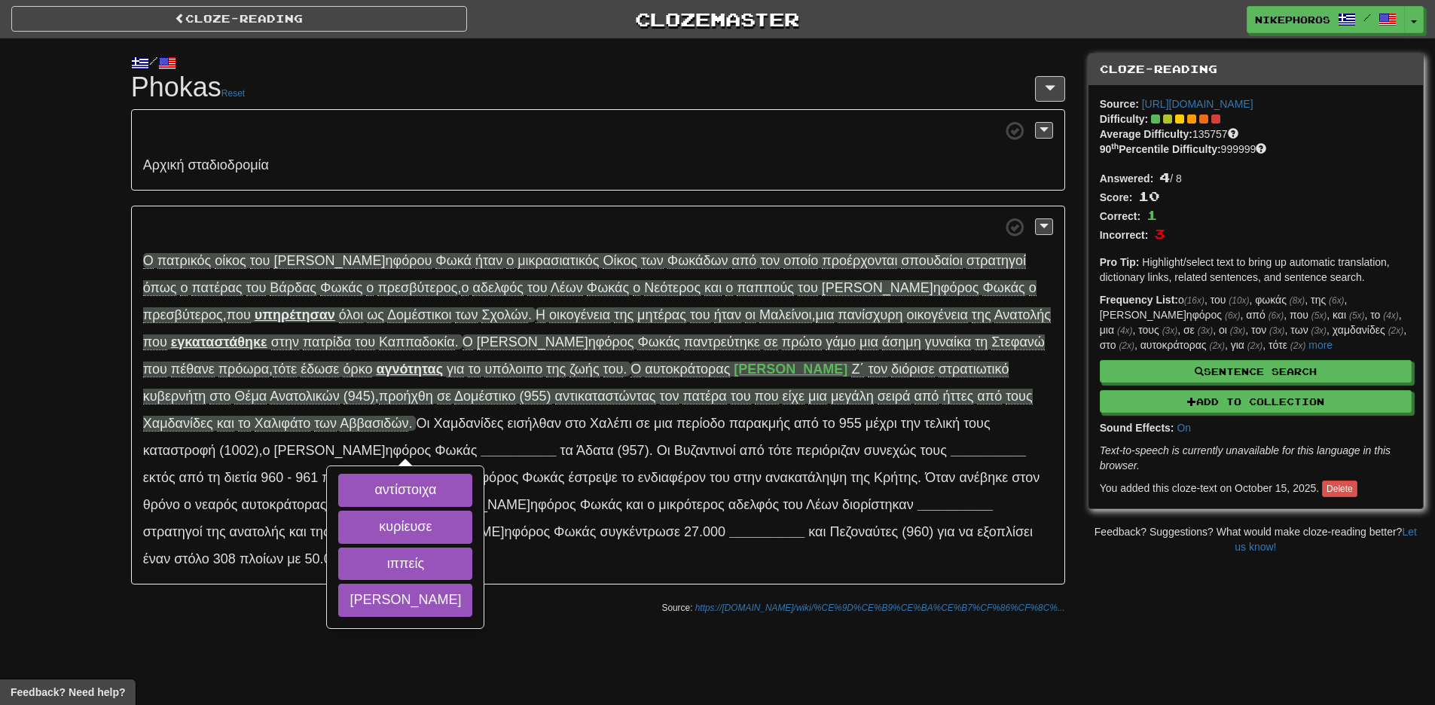
click at [480, 438] on p "Ο πα τρικός ο ίκος τ ου [PERSON_NAME] ηφόρου Φ ωκά ή ταν ο μικρ ασιατικός Ο ίκο…" at bounding box center [598, 396] width 934 height 380
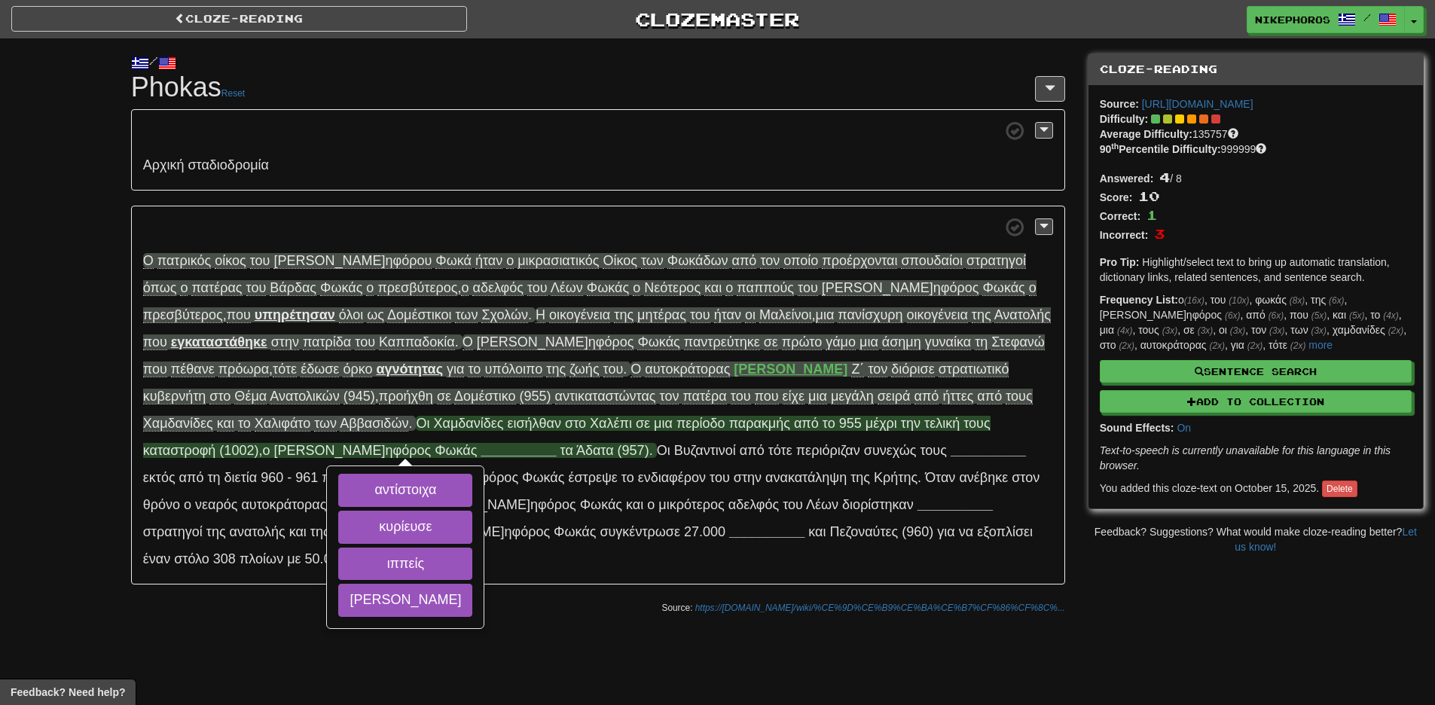
click at [729, 425] on span "πα ρακμής" at bounding box center [759, 423] width 61 height 15
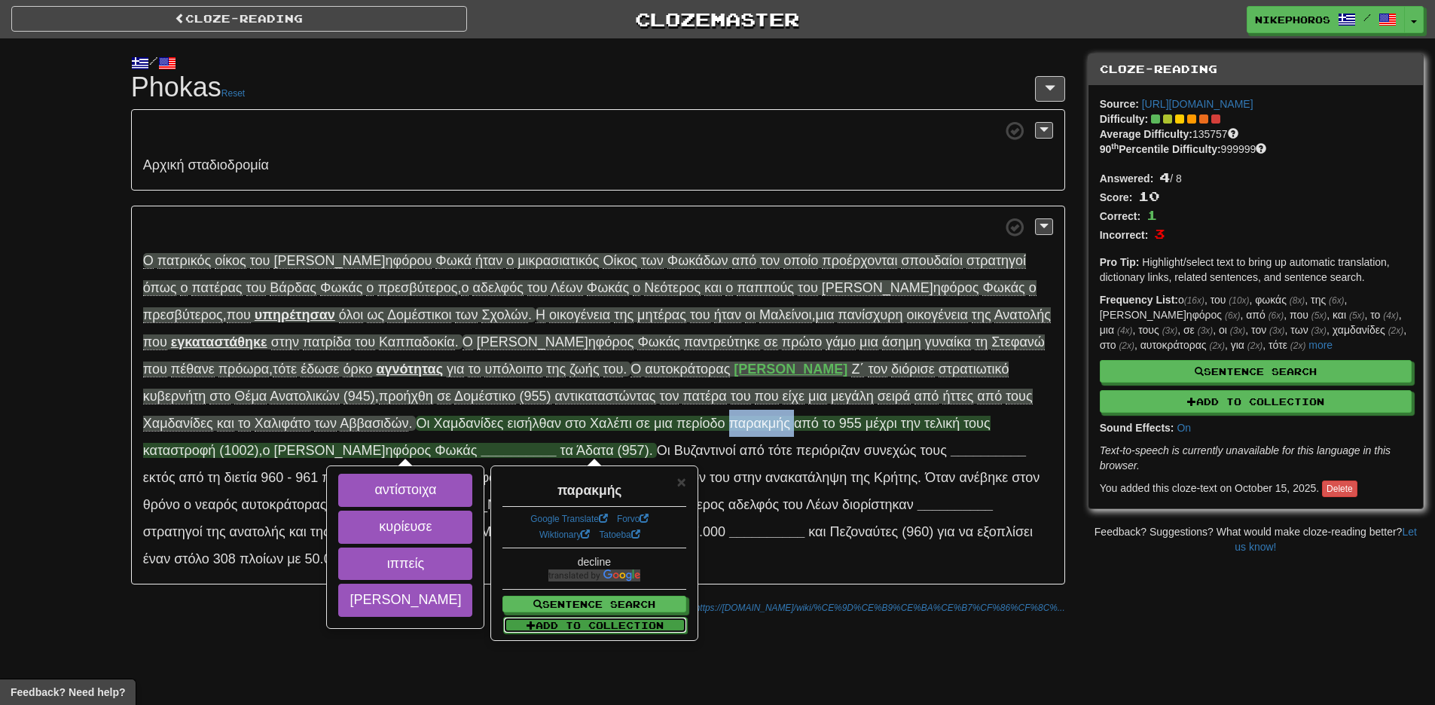
click at [620, 625] on button "Add to Collection" at bounding box center [595, 625] width 184 height 17
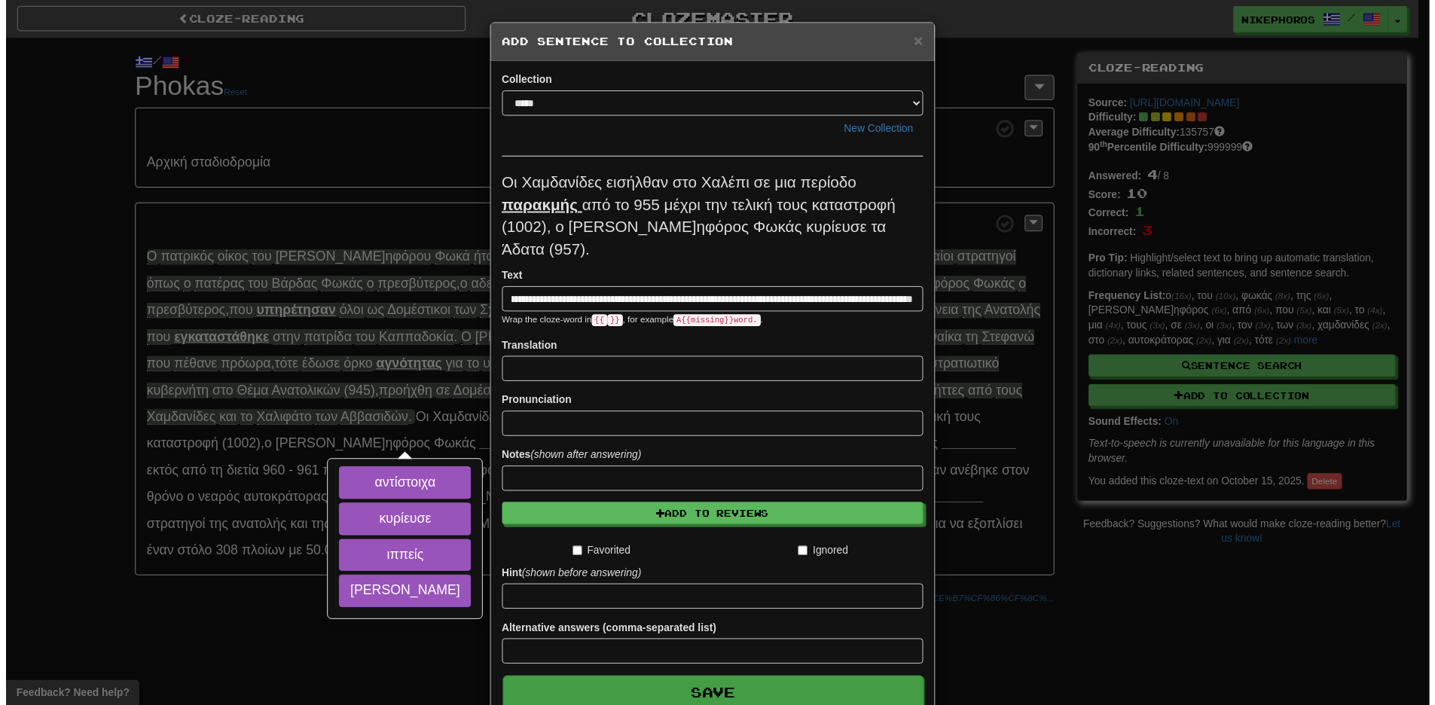
scroll to position [0, 0]
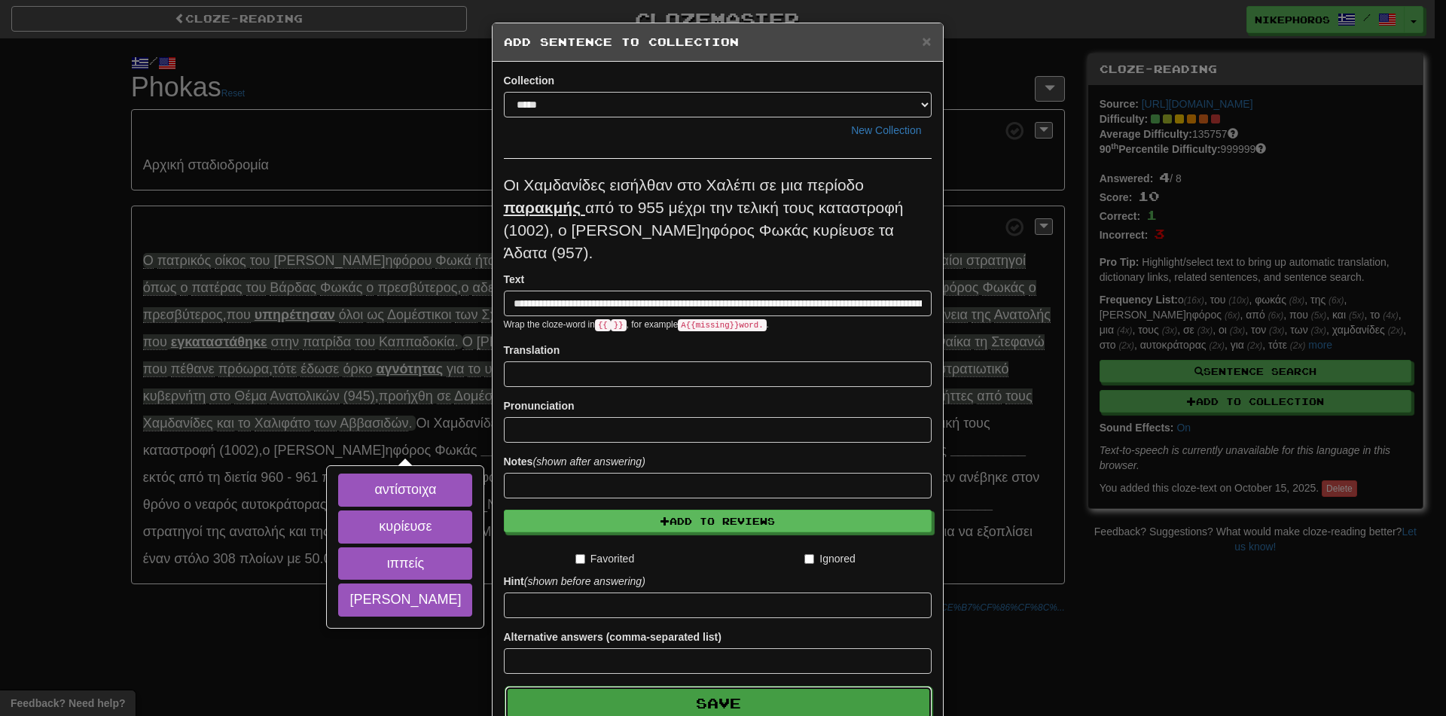
click at [666, 686] on button "Save" at bounding box center [719, 703] width 428 height 35
type input "**********"
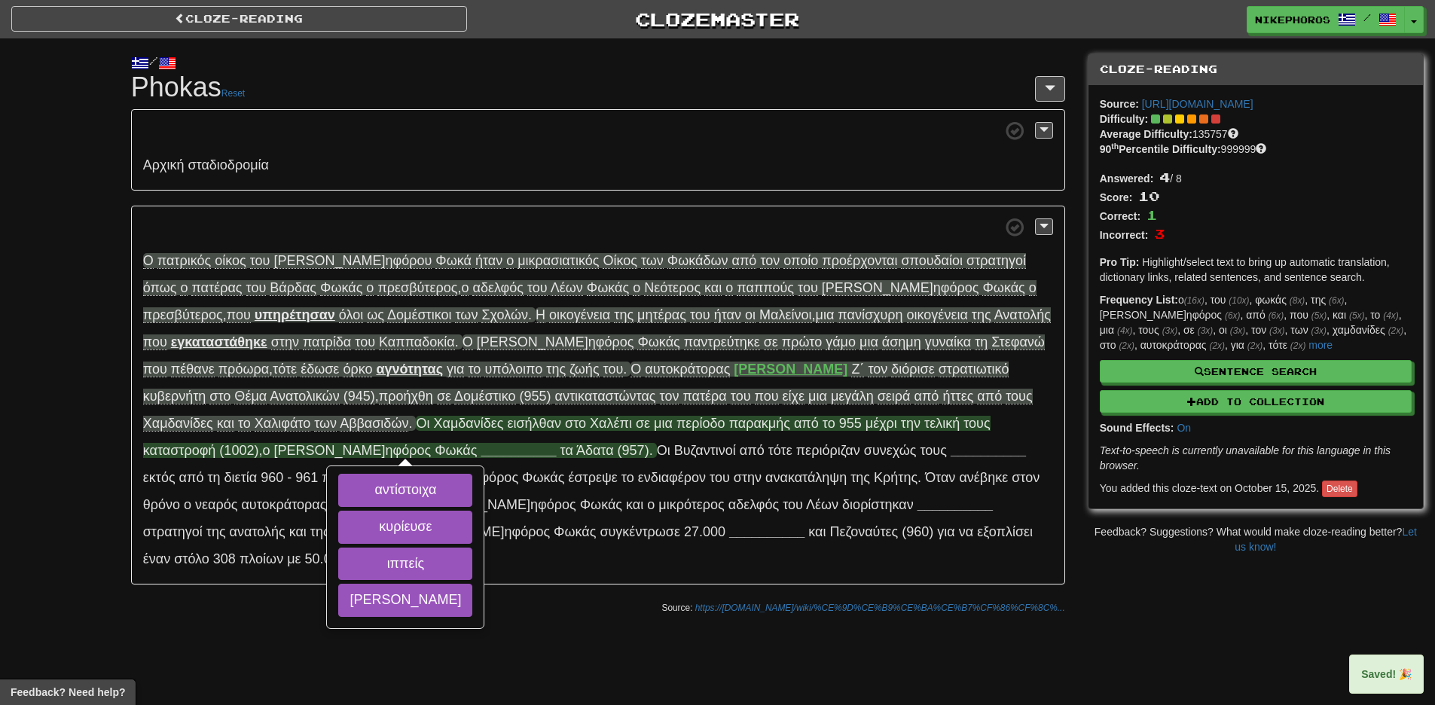
click at [729, 422] on span "πα ρακμής" at bounding box center [759, 423] width 61 height 15
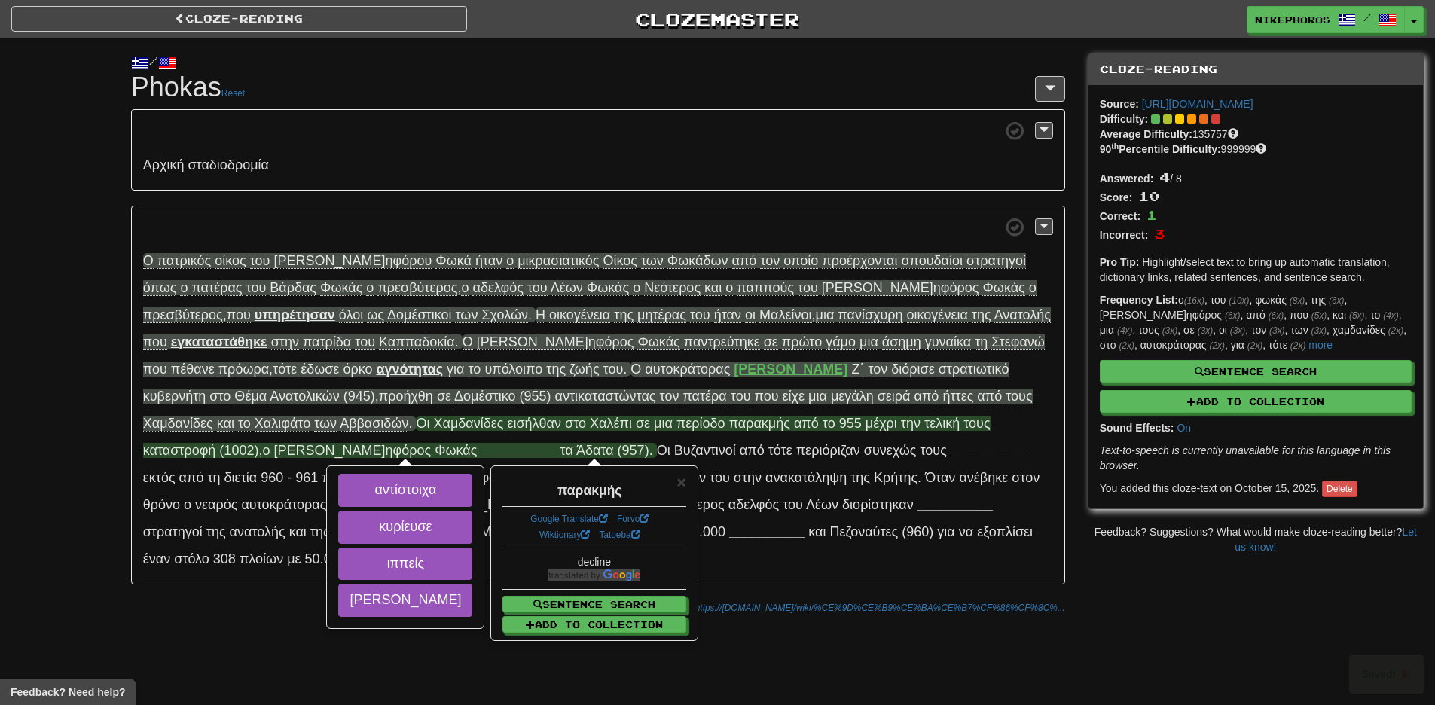
click at [590, 157] on p "Αρ χική σταδ ιοδρομία" at bounding box center [598, 149] width 934 height 81
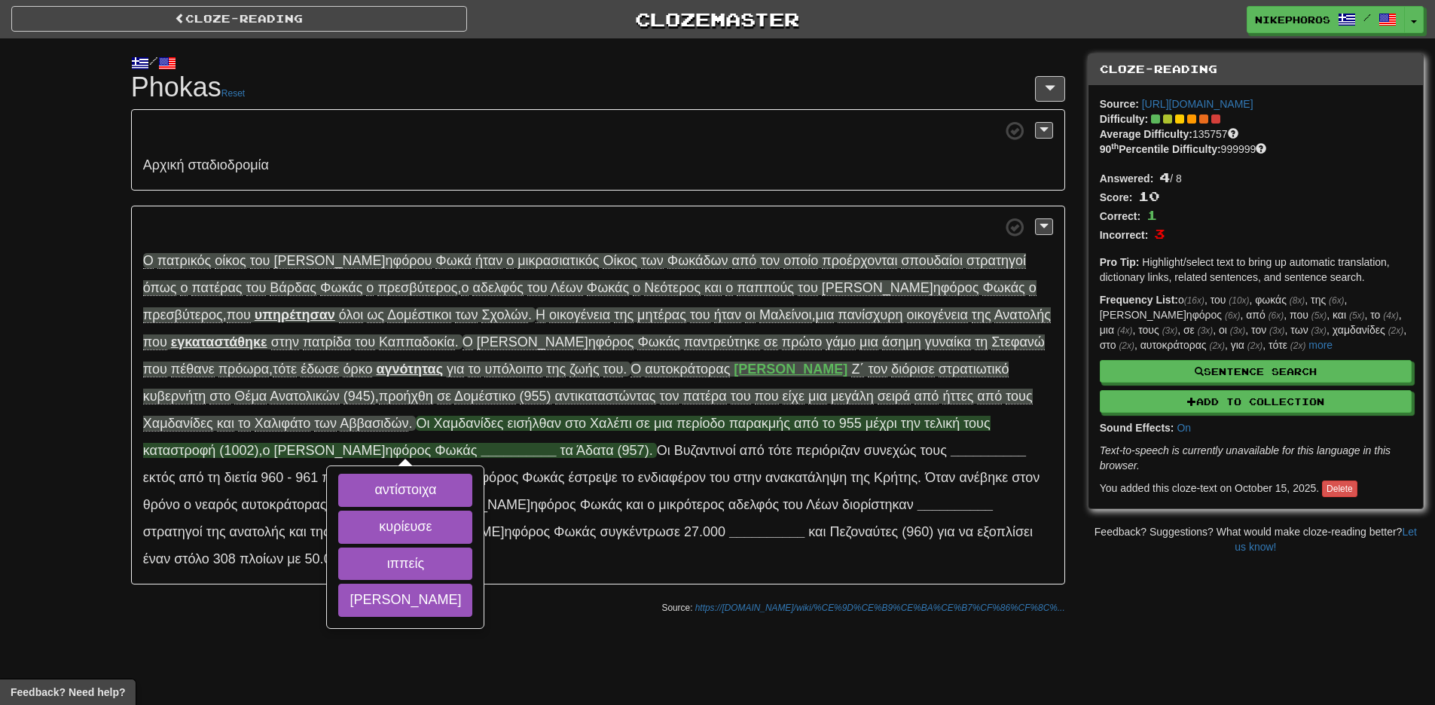
click at [865, 420] on span "μ έχρι" at bounding box center [881, 423] width 32 height 15
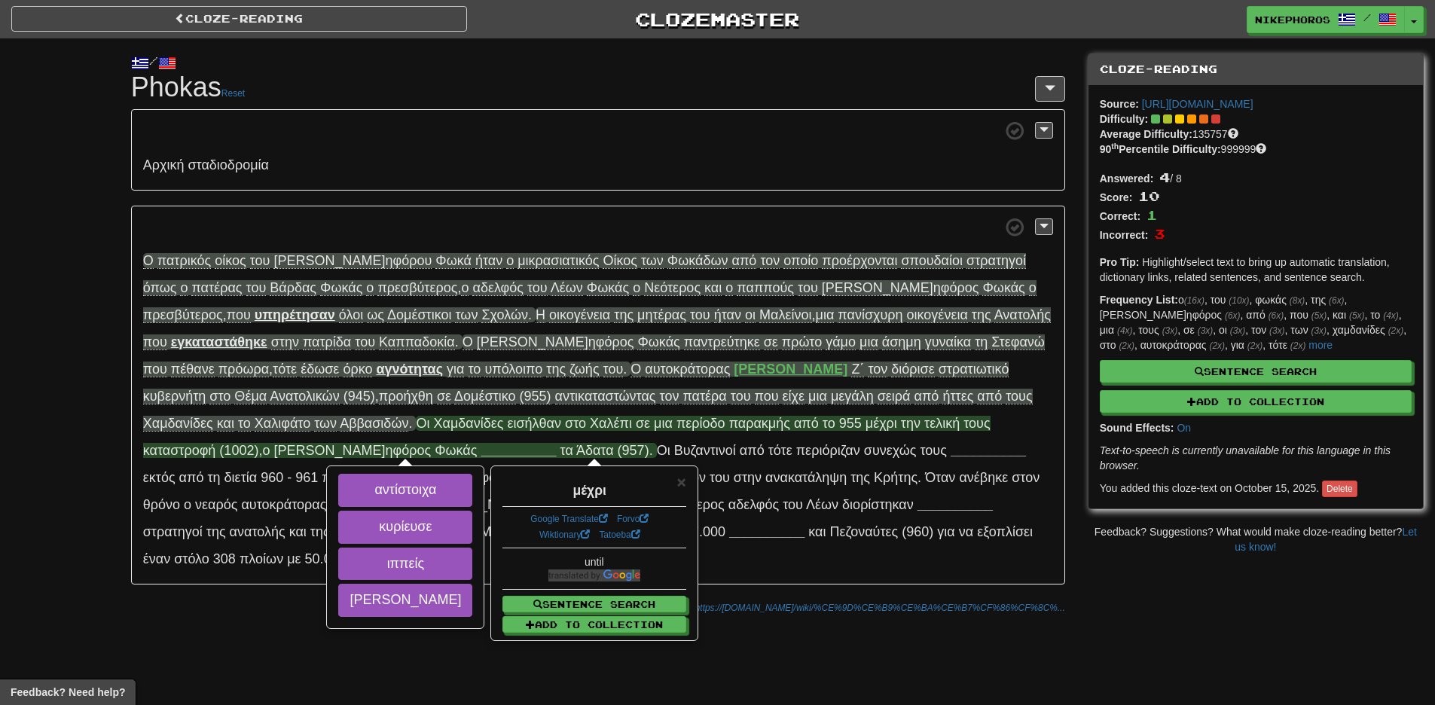
click at [924, 424] on span "τε" at bounding box center [929, 423] width 11 height 15
click at [216, 443] on span "κατ αστροφή" at bounding box center [179, 450] width 73 height 15
click at [431, 443] on span "[PERSON_NAME] ηφόρος" at bounding box center [351, 450] width 157 height 15
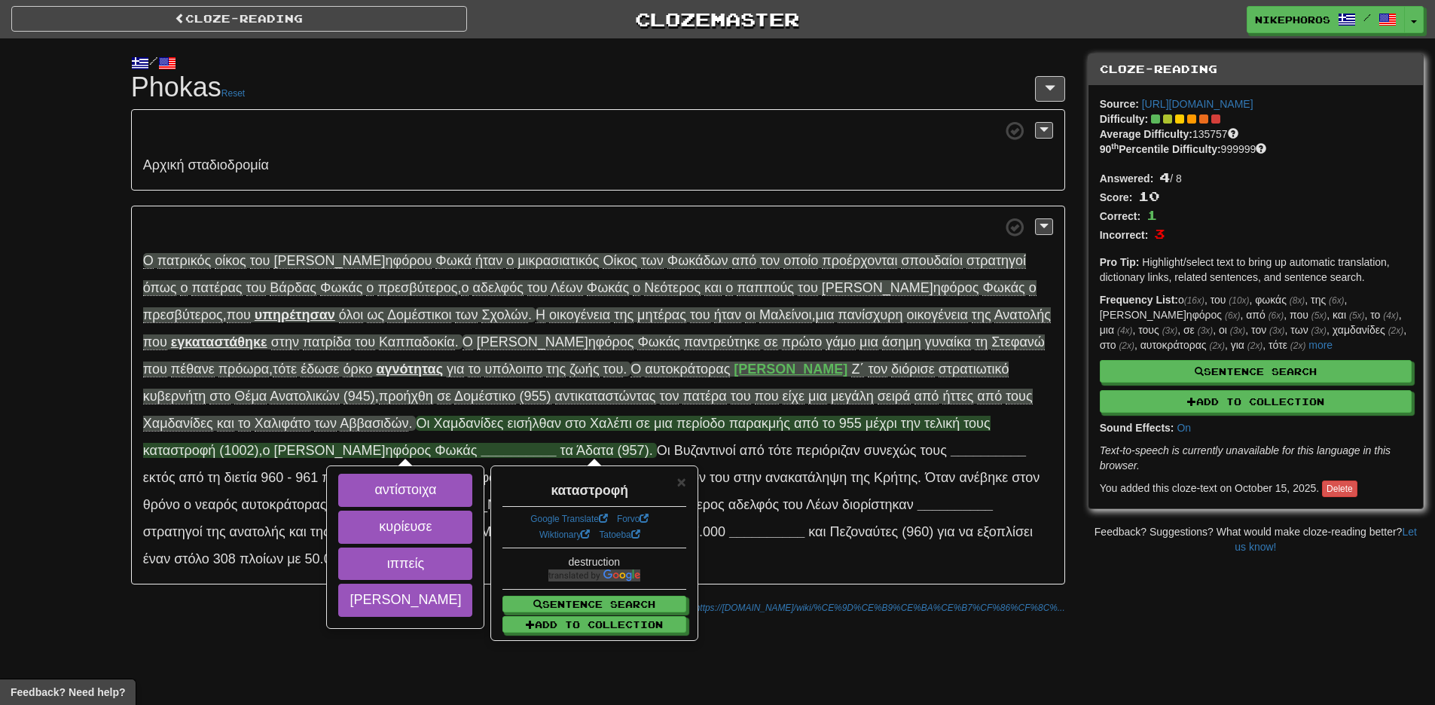
click at [556, 443] on span "___ _______" at bounding box center [517, 450] width 75 height 15
drag, startPoint x: 994, startPoint y: 533, endPoint x: 1011, endPoint y: 550, distance: 24.0
click at [472, 548] on button "ιππείς" at bounding box center [405, 564] width 134 height 33
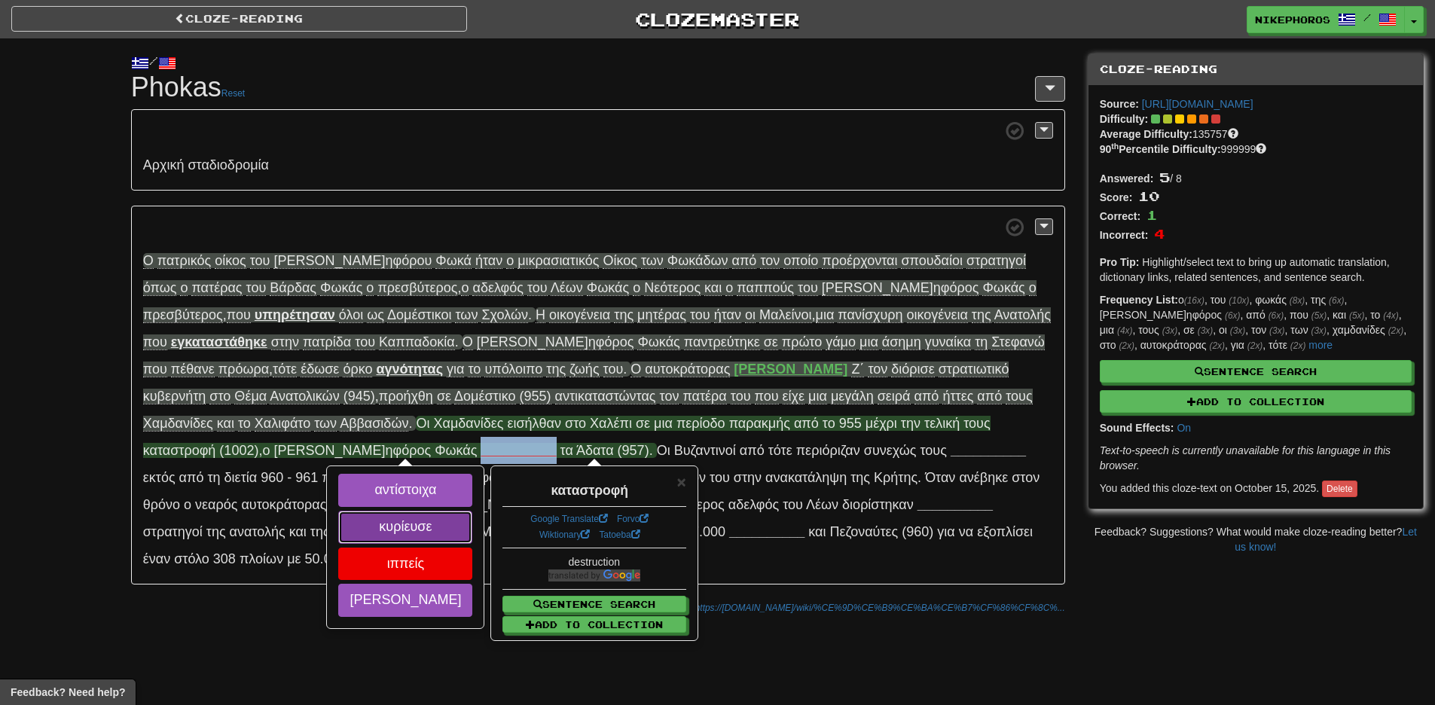
click at [472, 511] on button "κυρίευσε" at bounding box center [405, 527] width 134 height 33
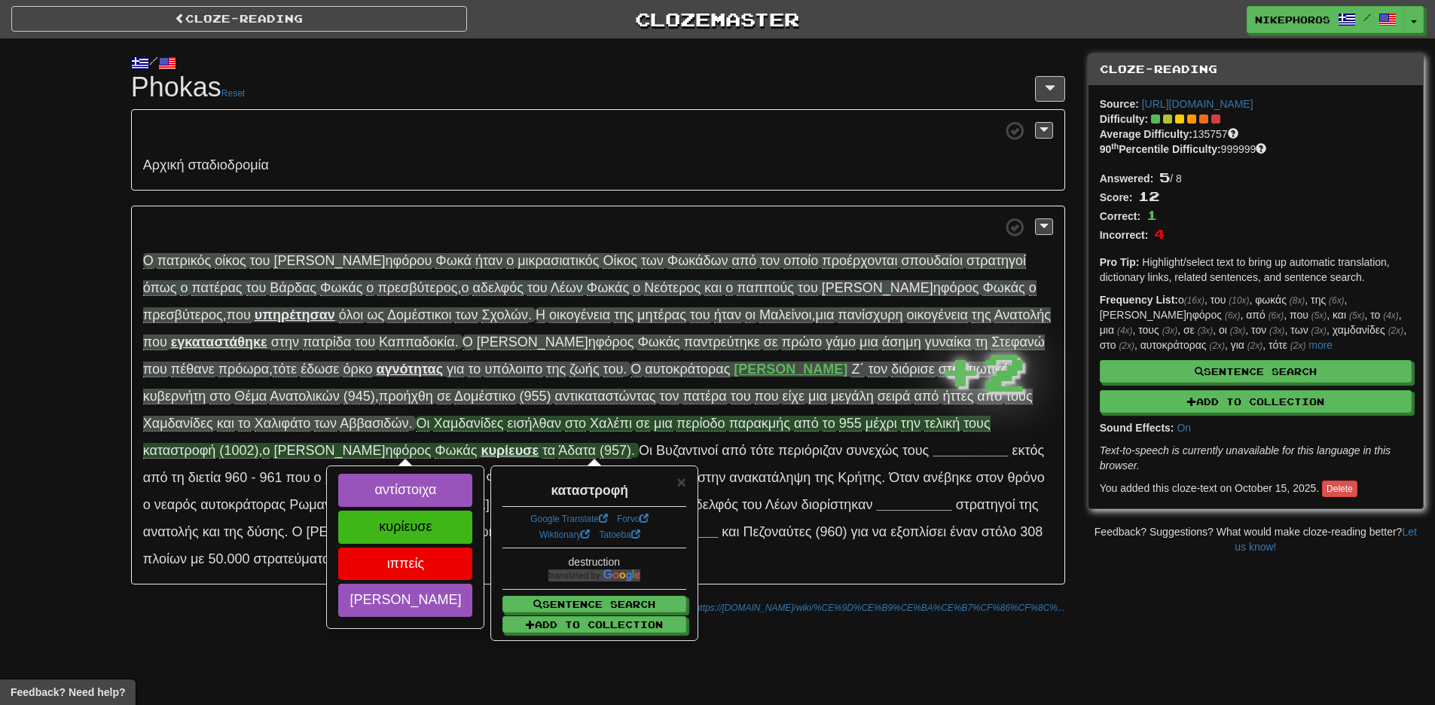
click at [483, 481] on div "αντίστοιχα κυρίευσε ιππείς [PERSON_NAME]" at bounding box center [405, 547] width 155 height 160
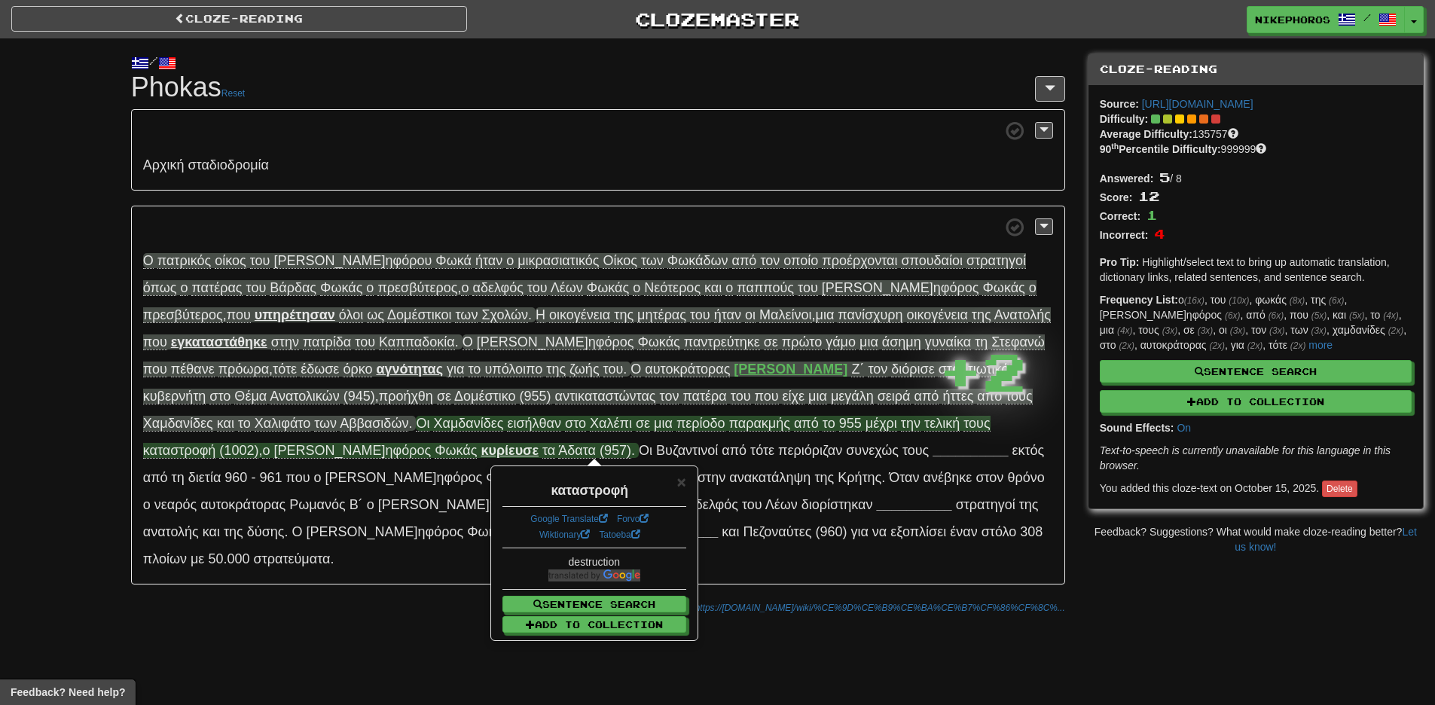
click at [538, 443] on strong "κυρίευσε" at bounding box center [509, 450] width 58 height 15
drag, startPoint x: 979, startPoint y: 626, endPoint x: 990, endPoint y: 606, distance: 22.9
click at [978, 626] on div "Cloze-Reading Clozemaster Nikephoros / Toggle Dropdown Dashboard Leaderboard Ac…" at bounding box center [717, 352] width 1435 height 705
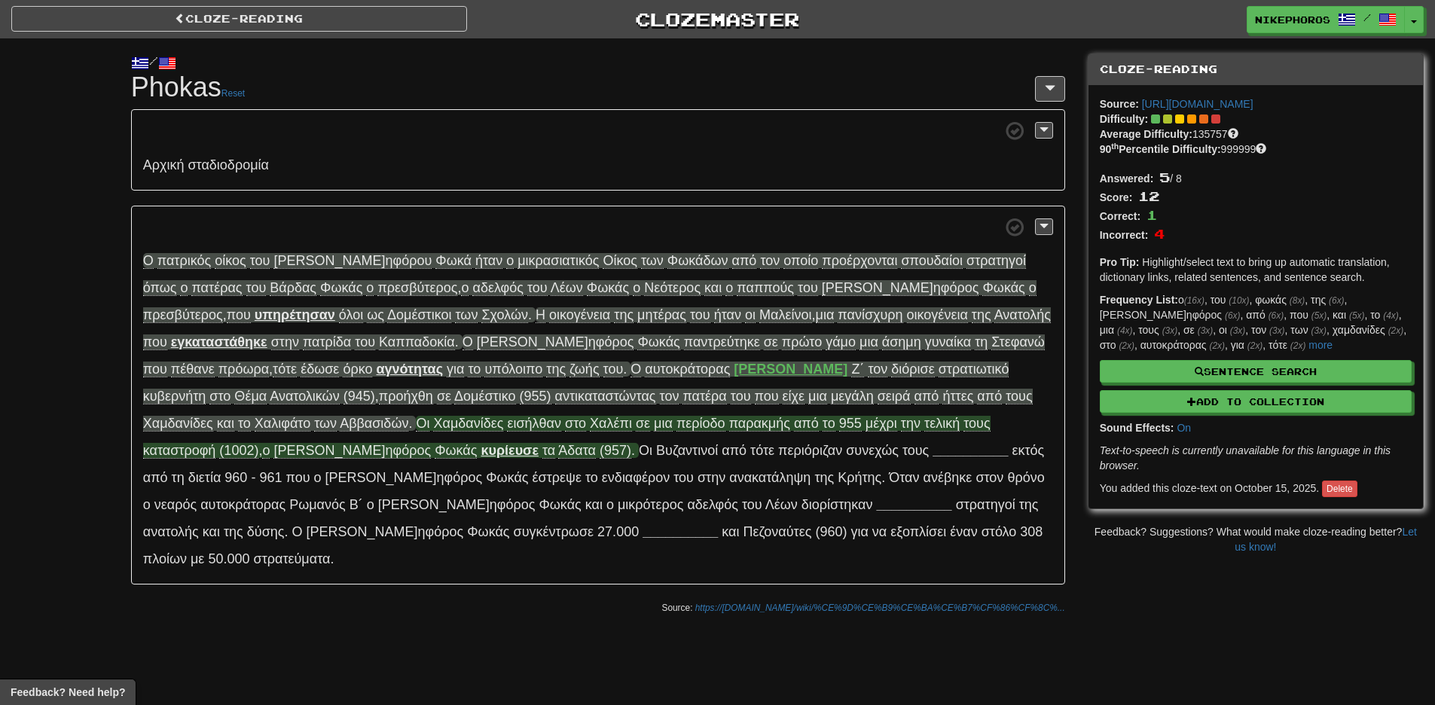
click at [555, 443] on span "τα" at bounding box center [548, 451] width 13 height 16
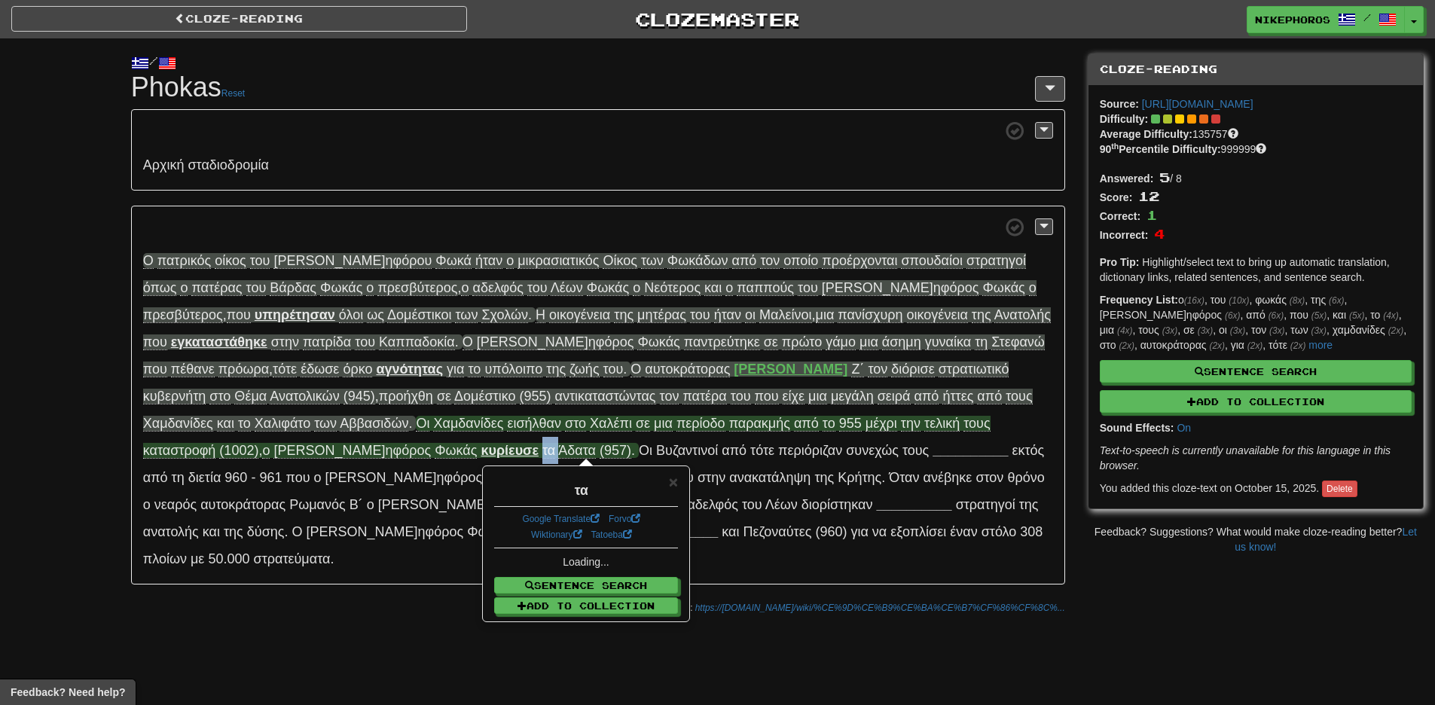
click at [555, 443] on span "τα" at bounding box center [548, 451] width 13 height 16
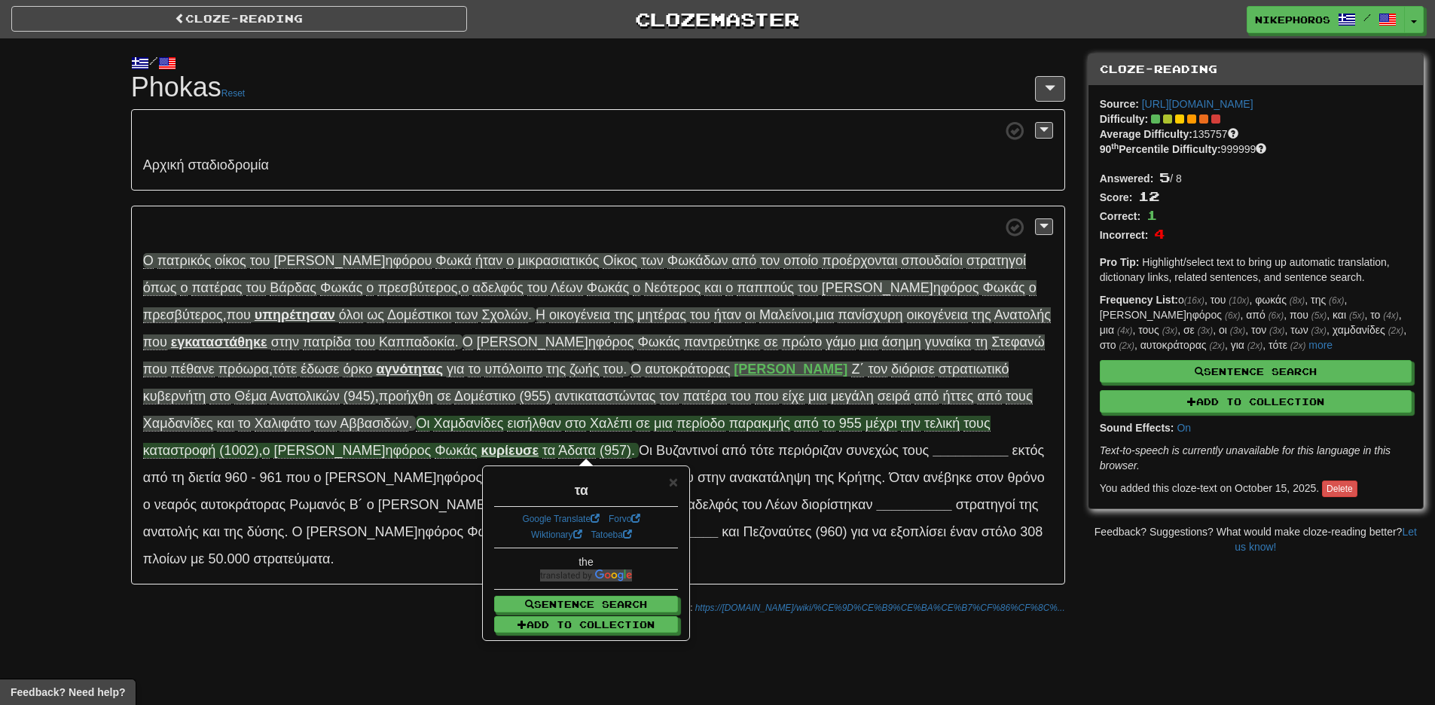
click at [233, 646] on div "Cloze-Reading Clozemaster Nikephoros / Toggle Dropdown Dashboard Leaderboard Ac…" at bounding box center [717, 352] width 1435 height 705
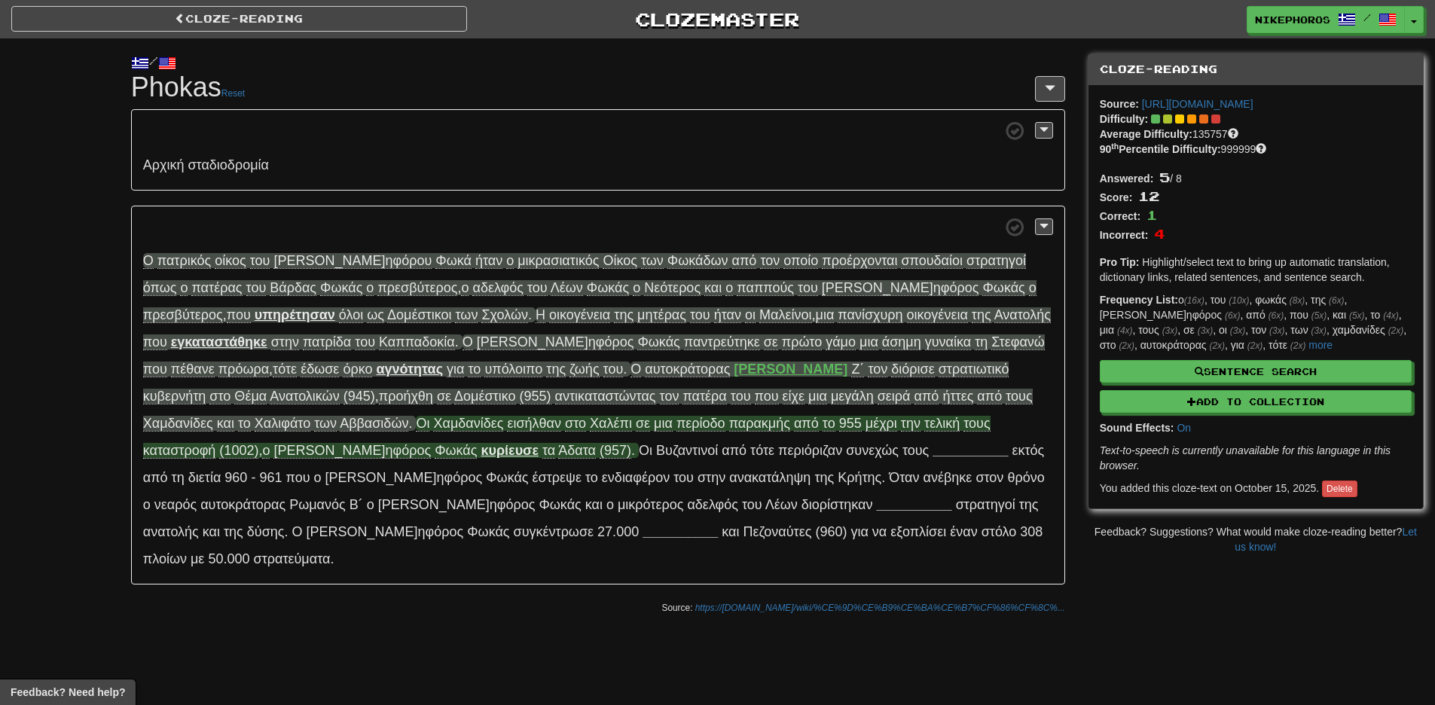
click at [558, 452] on span "Ά δατα" at bounding box center [577, 450] width 38 height 15
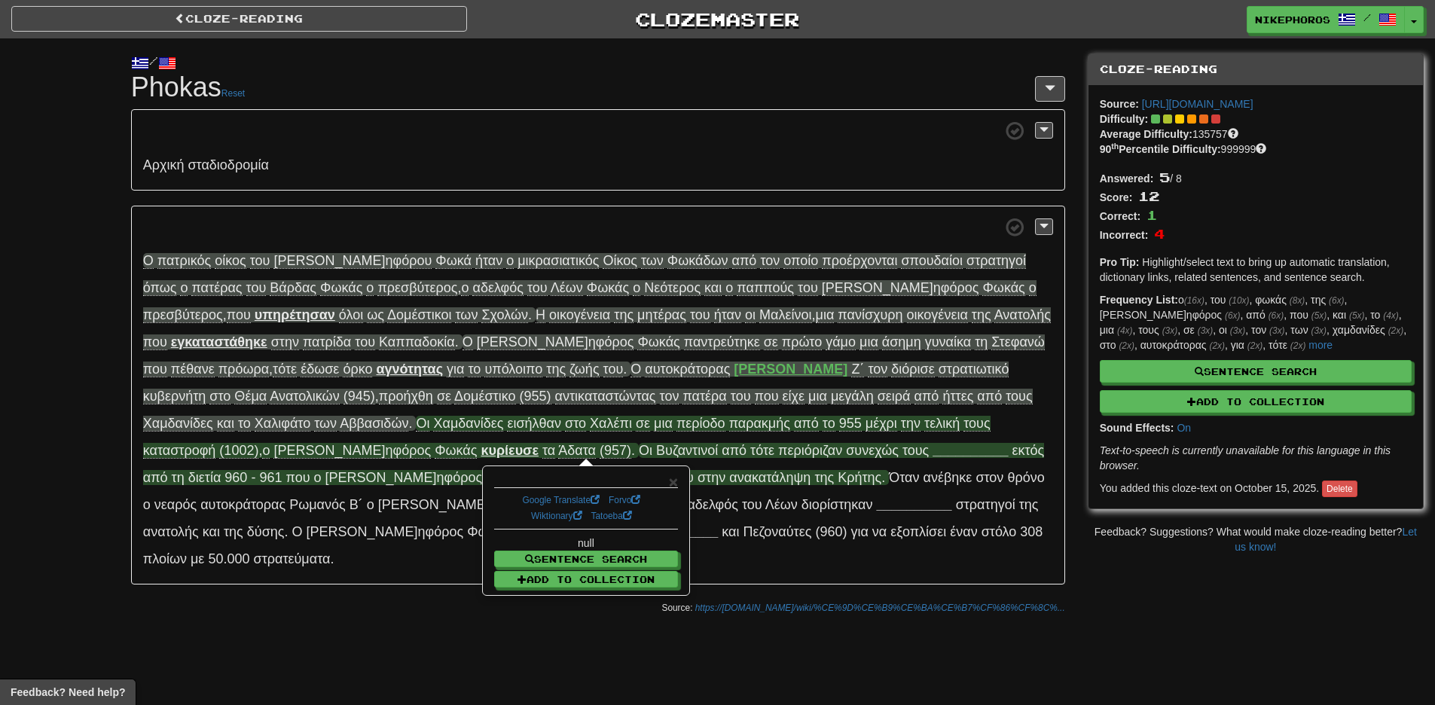
click at [656, 451] on span "Βυζ" at bounding box center [667, 450] width 22 height 15
click at [656, 450] on span "Βυζ" at bounding box center [667, 450] width 22 height 15
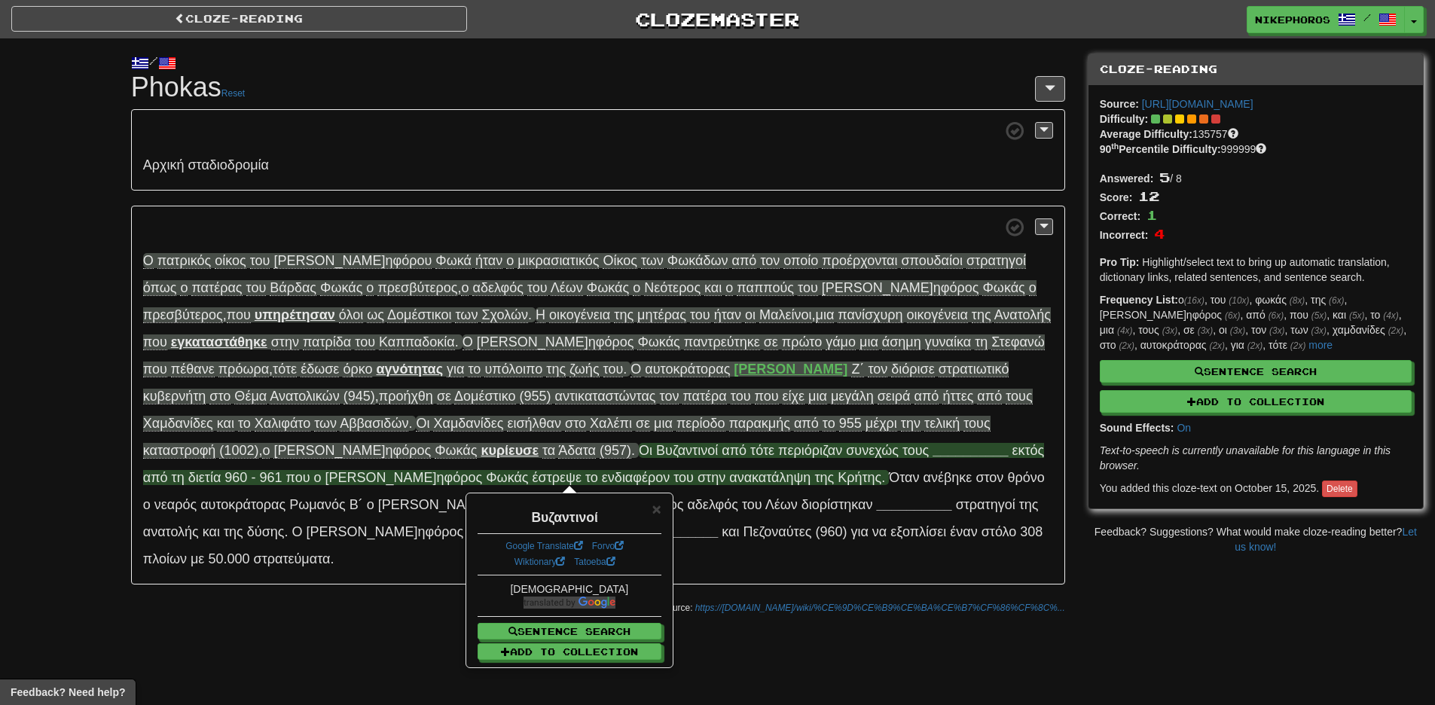
click at [266, 599] on div "Cloze-Reading Clozemaster Nikephoros / Toggle Dropdown Dashboard Leaderboard Ac…" at bounding box center [717, 352] width 1435 height 705
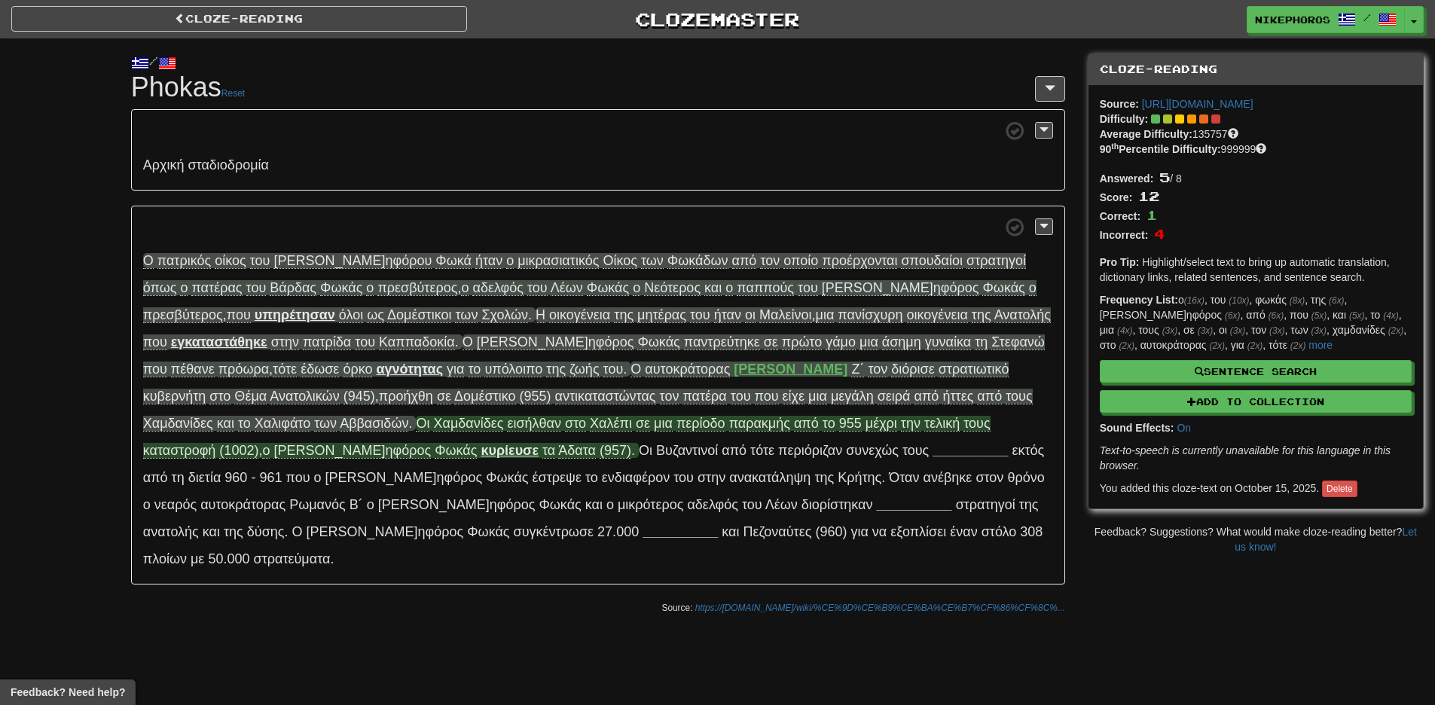
click at [542, 459] on span "τα Ά δατα ( 957) ." at bounding box center [588, 451] width 93 height 16
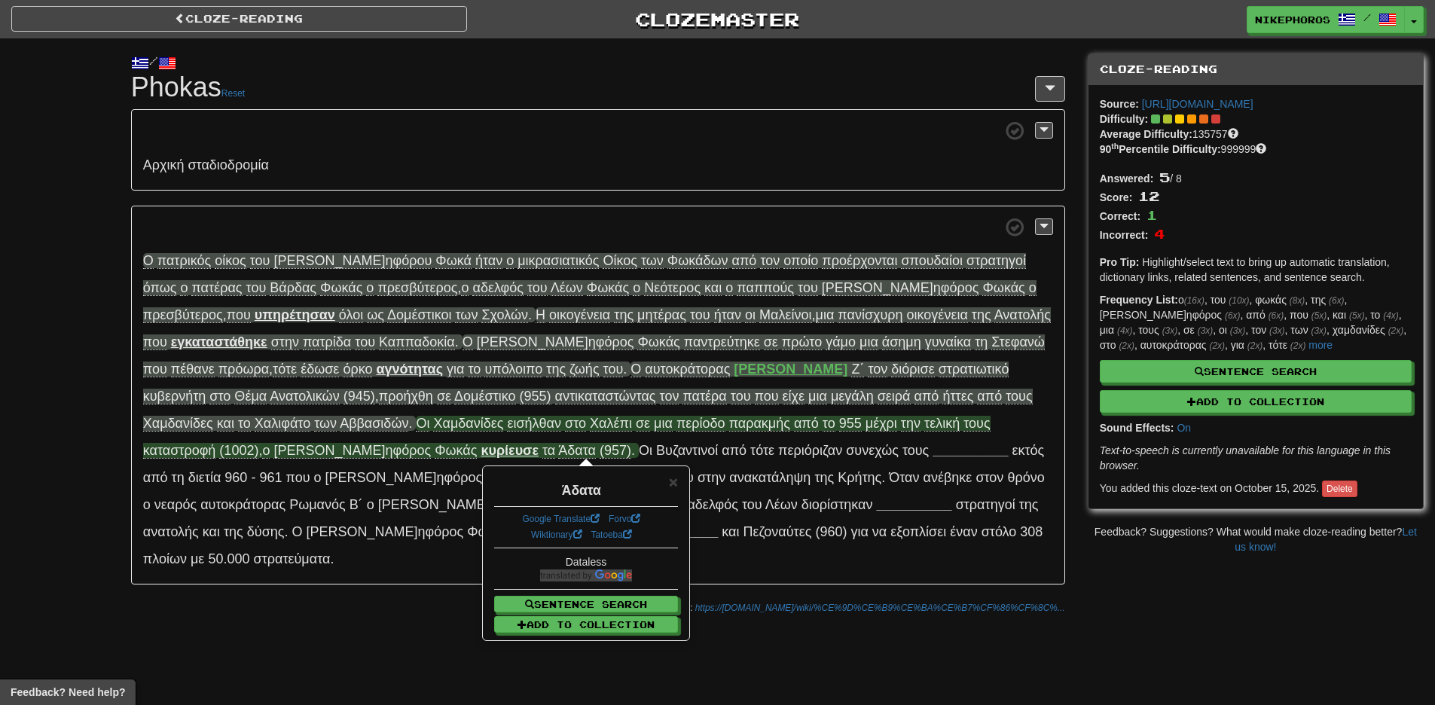
click at [328, 685] on div "Cloze-Reading Clozemaster Nikephoros / Toggle Dropdown Dashboard Leaderboard Ac…" at bounding box center [717, 352] width 1435 height 705
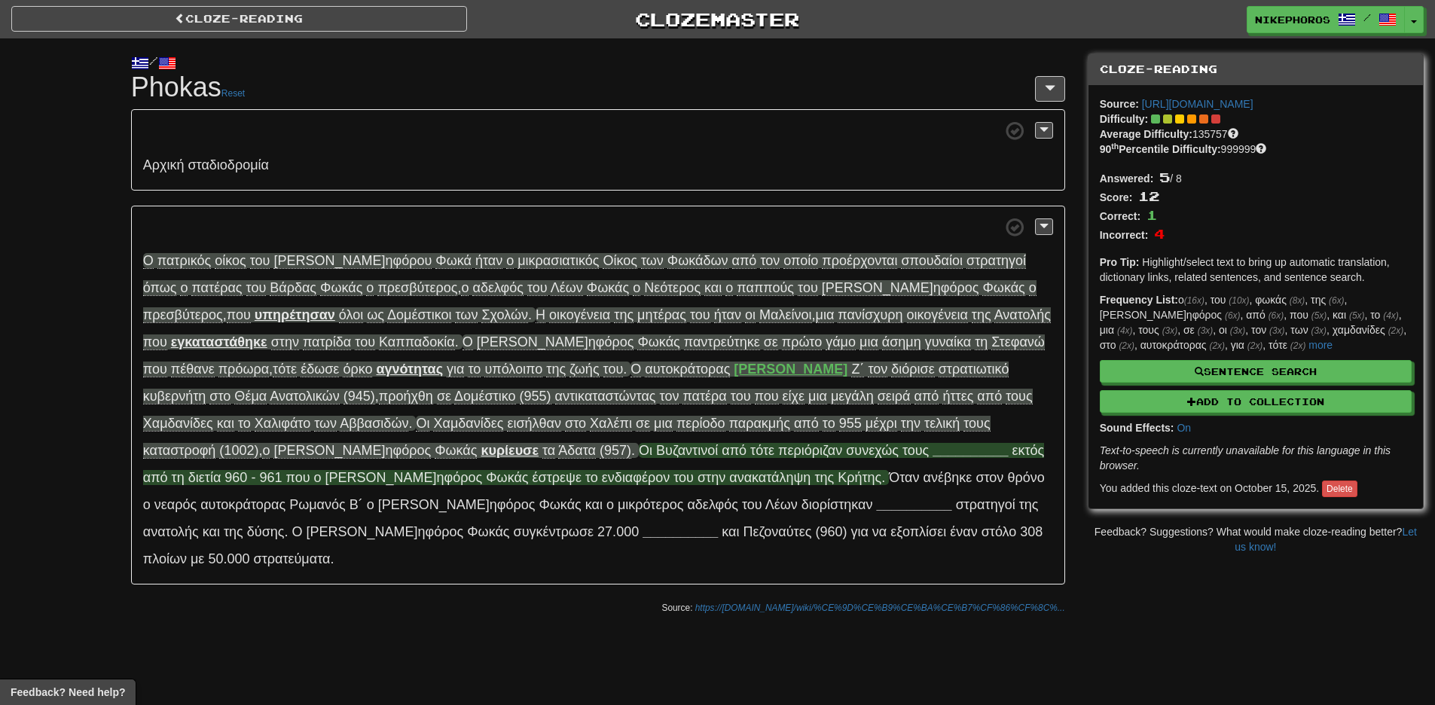
click at [656, 450] on span "Βυζ αντινοί" at bounding box center [687, 450] width 62 height 15
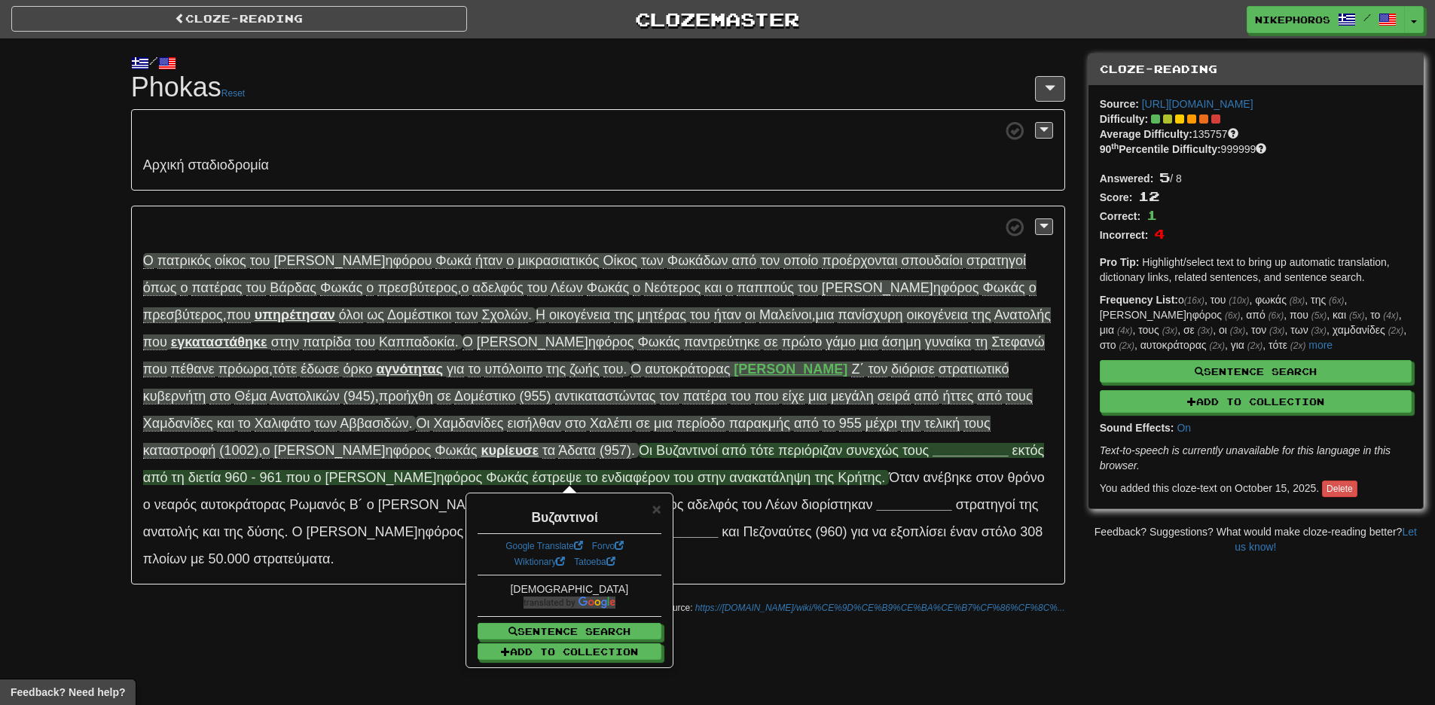
click at [341, 615] on div "Cloze-Reading Clozemaster Nikephoros / Toggle Dropdown Dashboard Leaderboard Ac…" at bounding box center [717, 352] width 1435 height 705
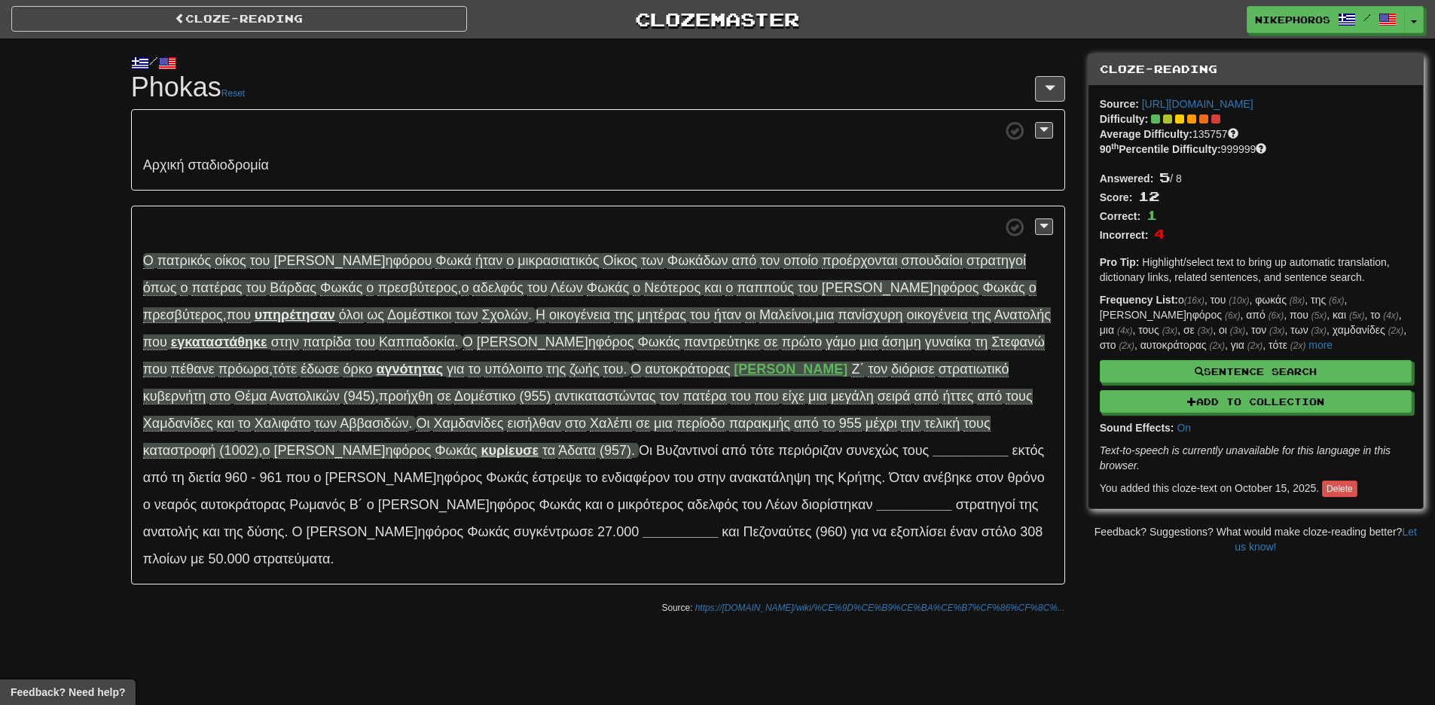
click at [352, 441] on p "Ο πα τρικός ο ίκος τ ου [PERSON_NAME] ηφόρου Φ ωκά ή ταν ο μικρ ασιατικός Ο ίκο…" at bounding box center [598, 396] width 934 height 380
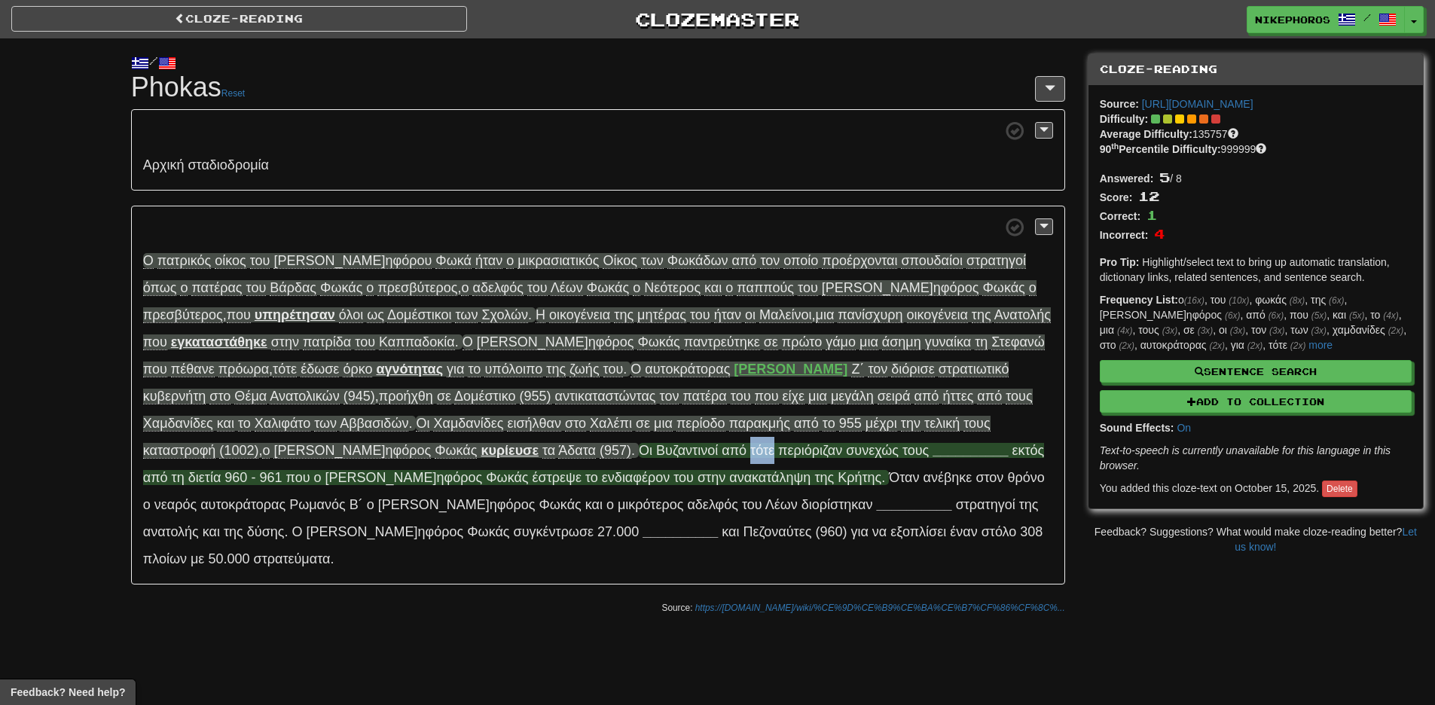
click at [351, 442] on p "Ο πα τρικός ο ίκος τ ου [PERSON_NAME] ηφόρου Φ ωκά ή ταν ο μικρ ασιατικός Ο ίκο…" at bounding box center [598, 396] width 934 height 380
click at [750, 449] on span "τ ότε" at bounding box center [762, 450] width 24 height 15
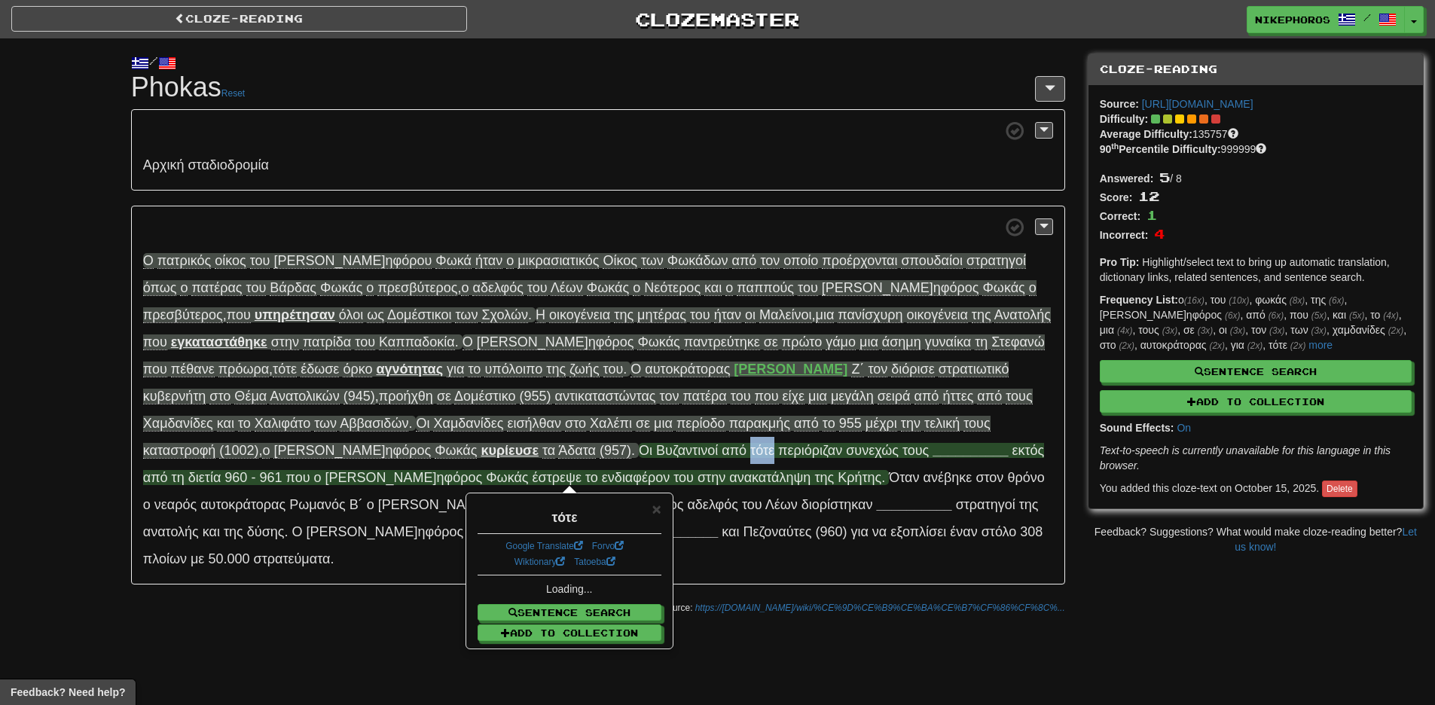
click at [750, 449] on span "τ ότε" at bounding box center [762, 450] width 24 height 15
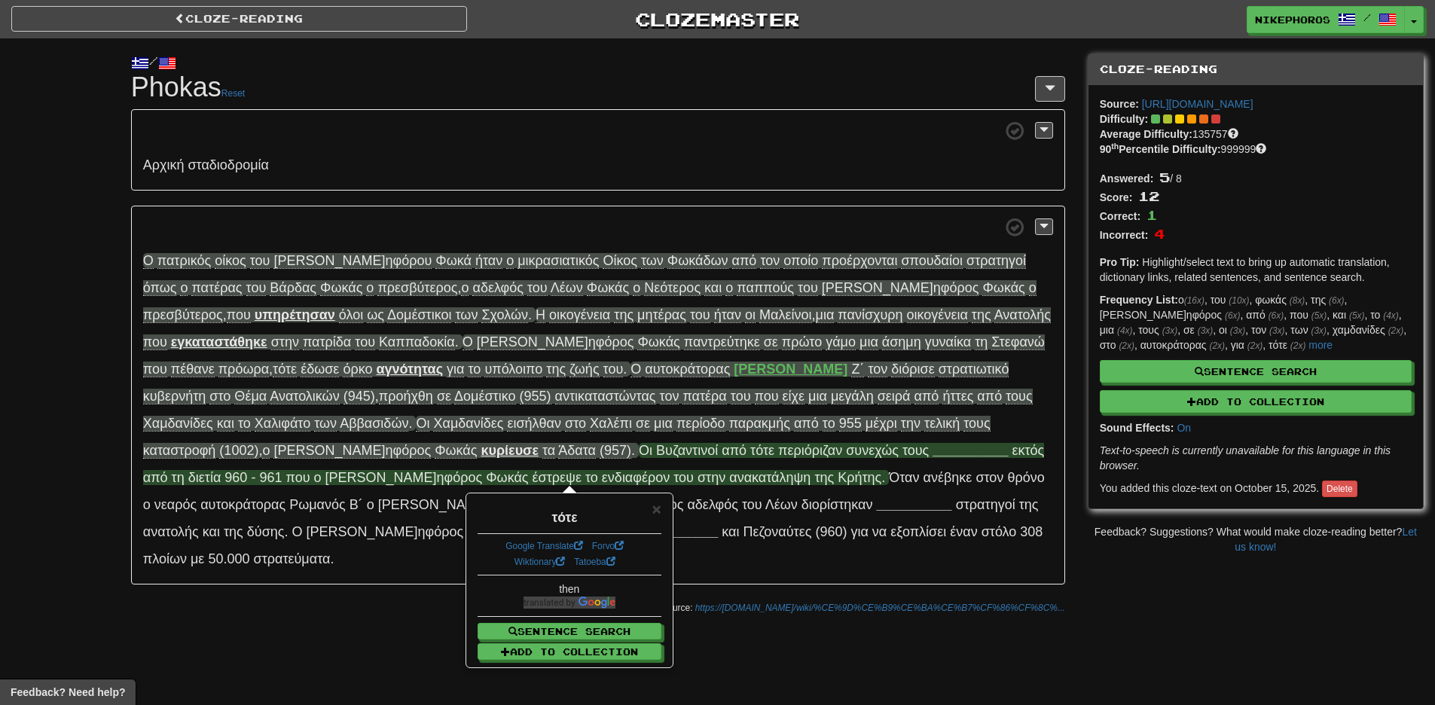
drag, startPoint x: 413, startPoint y: 606, endPoint x: 413, endPoint y: 540, distance: 65.5
click at [413, 605] on div "Cloze-Reading Clozemaster Nikephoros / Toggle Dropdown Dashboard Leaderboard Ac…" at bounding box center [717, 352] width 1435 height 705
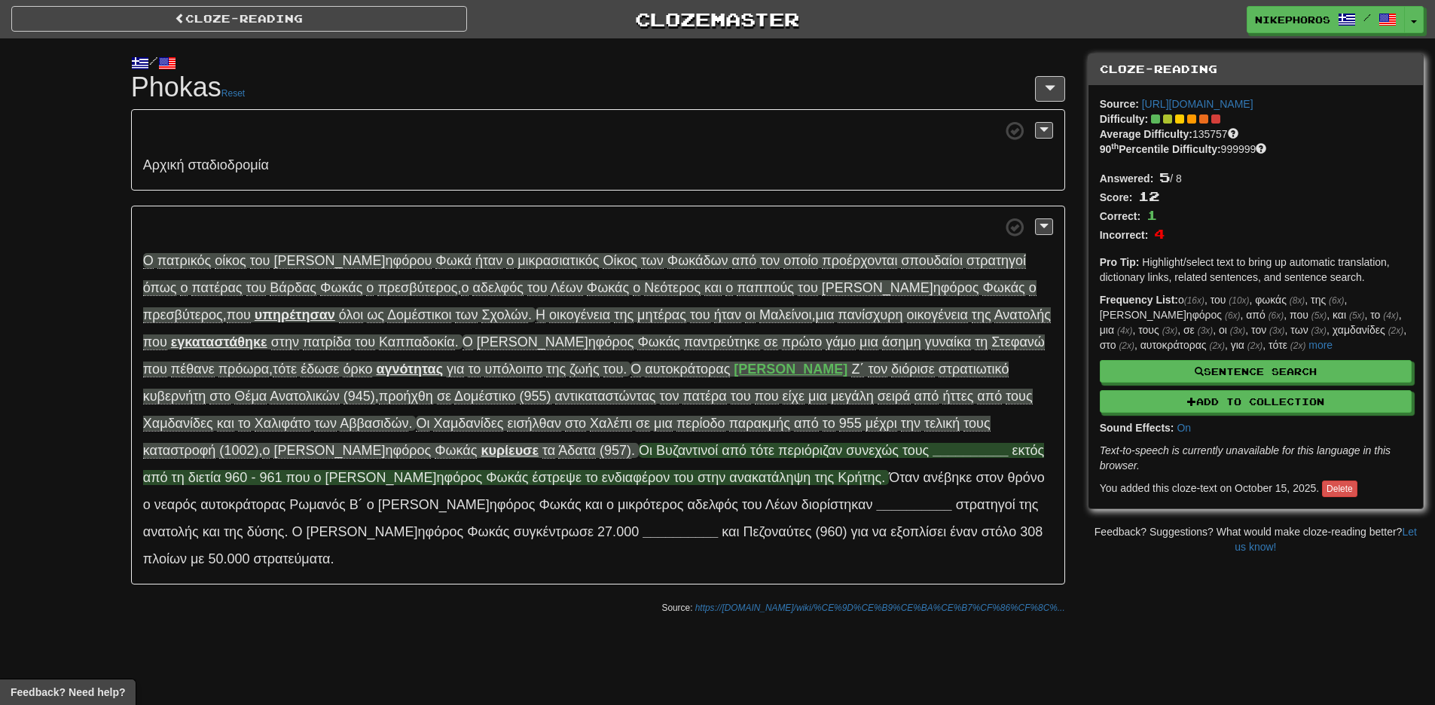
click at [778, 449] on span "περ ιόριζαν" at bounding box center [810, 450] width 64 height 15
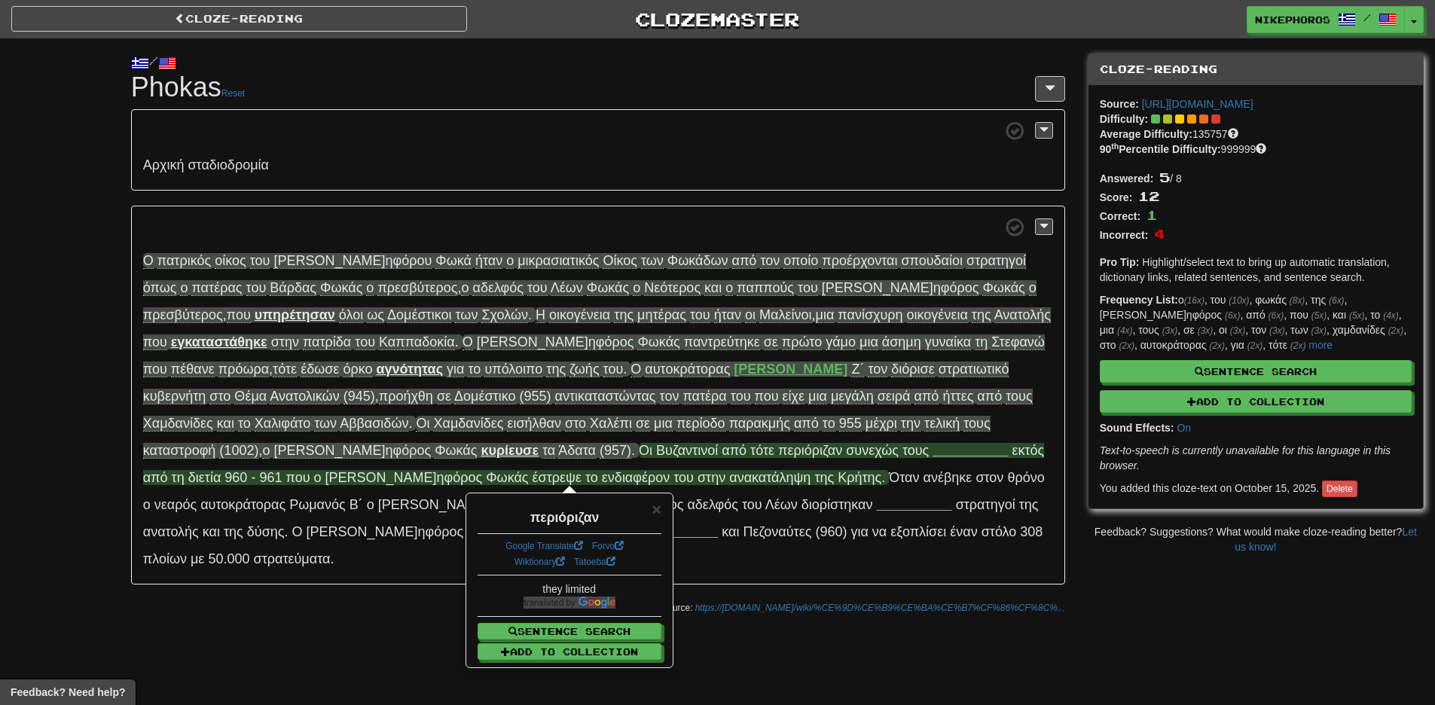
click at [402, 609] on div "Cloze-Reading Clozemaster Nikephoros / Toggle Dropdown Dashboard Leaderboard Ac…" at bounding box center [717, 352] width 1435 height 705
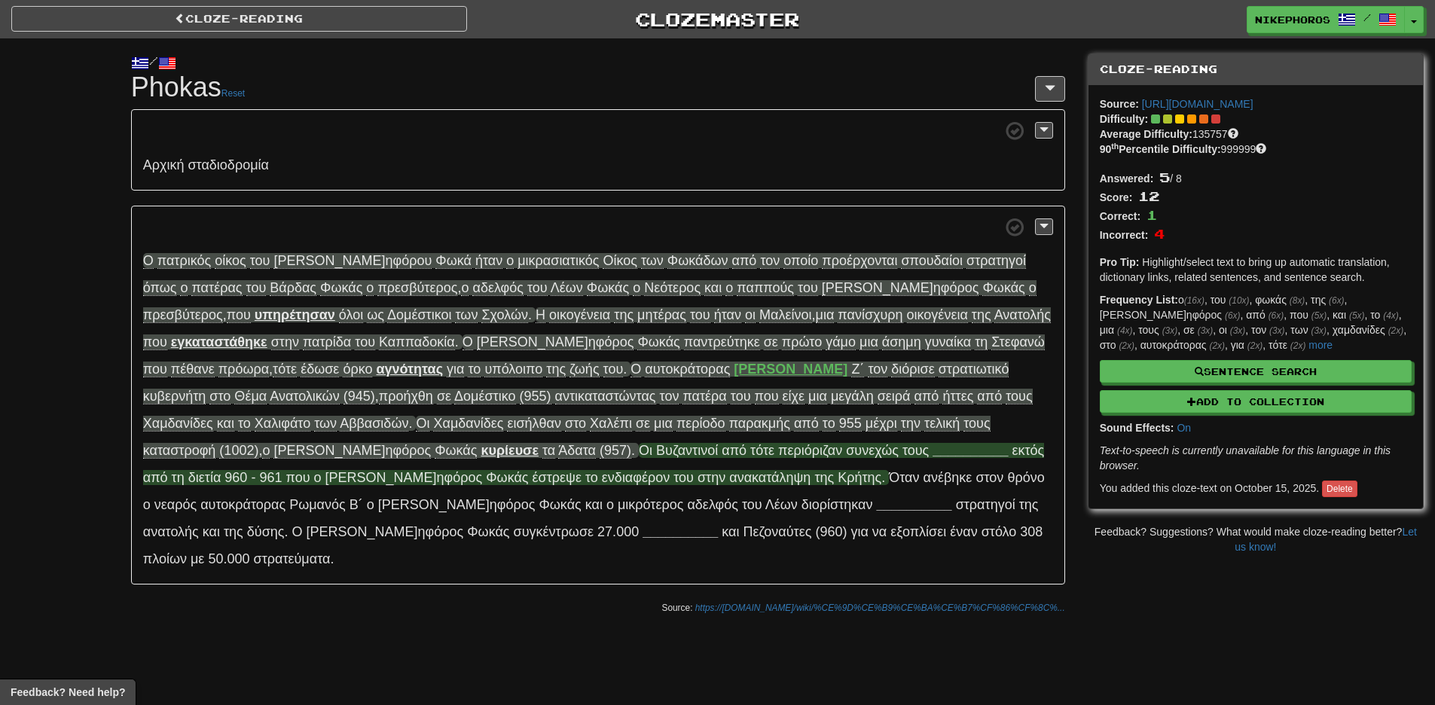
click at [846, 444] on span "συ νεχώς" at bounding box center [872, 450] width 53 height 15
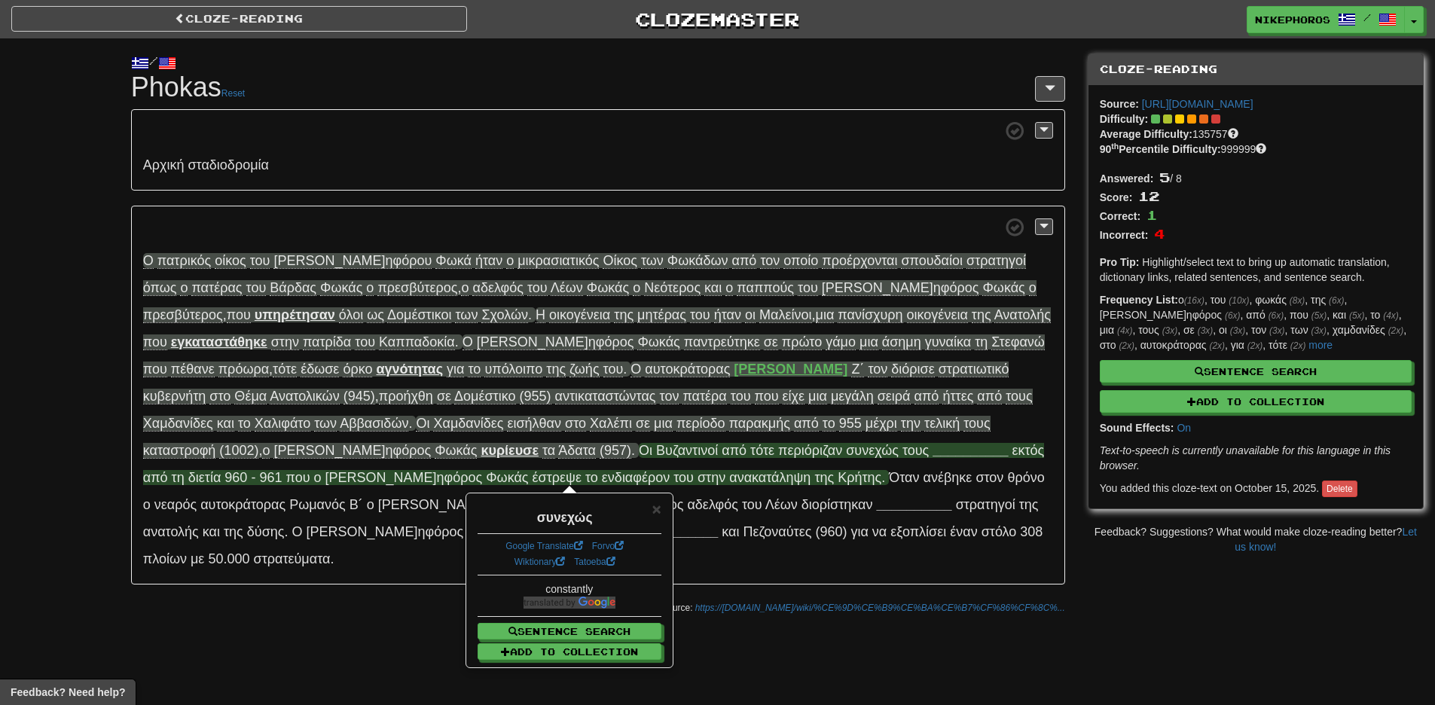
click at [932, 450] on span "___ _______" at bounding box center [969, 450] width 75 height 15
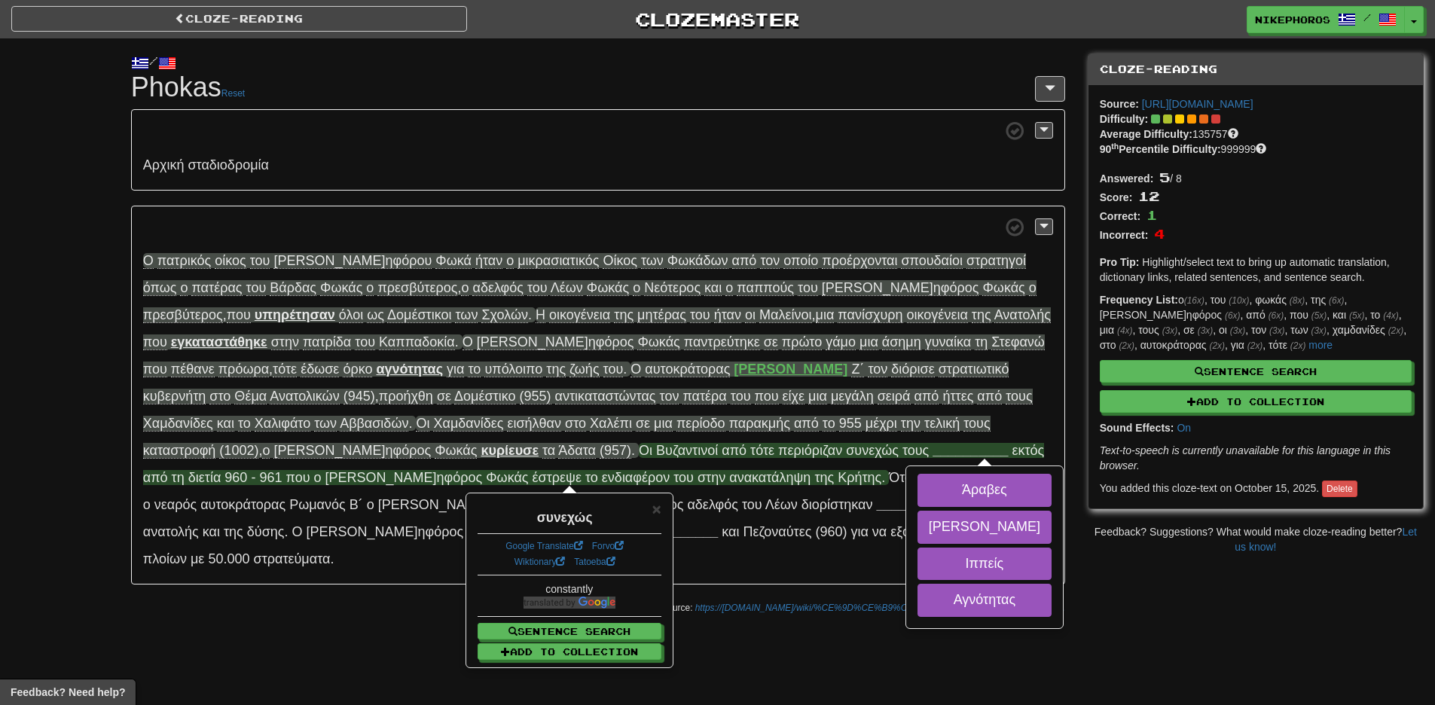
drag, startPoint x: 840, startPoint y: 703, endPoint x: 819, endPoint y: 685, distance: 27.2
click at [840, 704] on div "Cloze-Reading Clozemaster Nikephoros / Toggle Dropdown Dashboard Leaderboard Ac…" at bounding box center [717, 352] width 1435 height 705
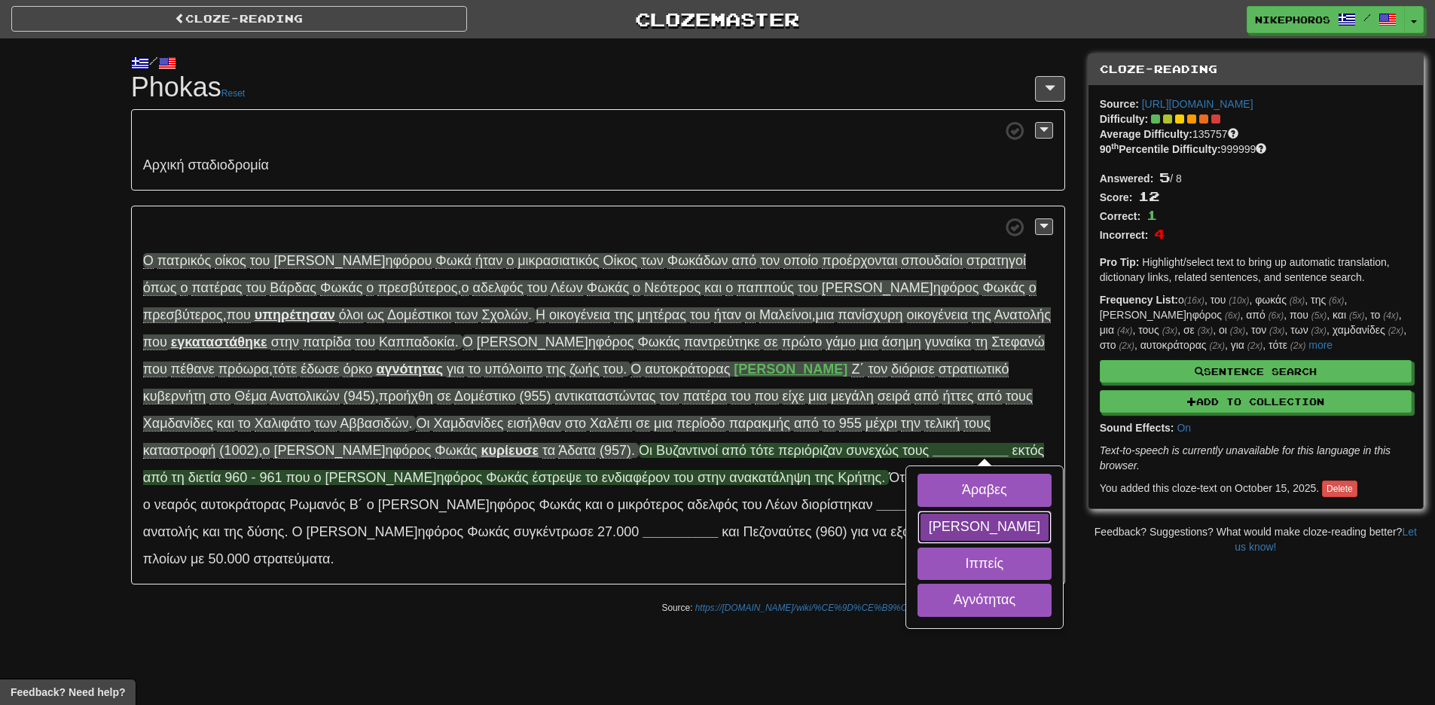
click at [917, 532] on button "[PERSON_NAME]" at bounding box center [984, 527] width 134 height 33
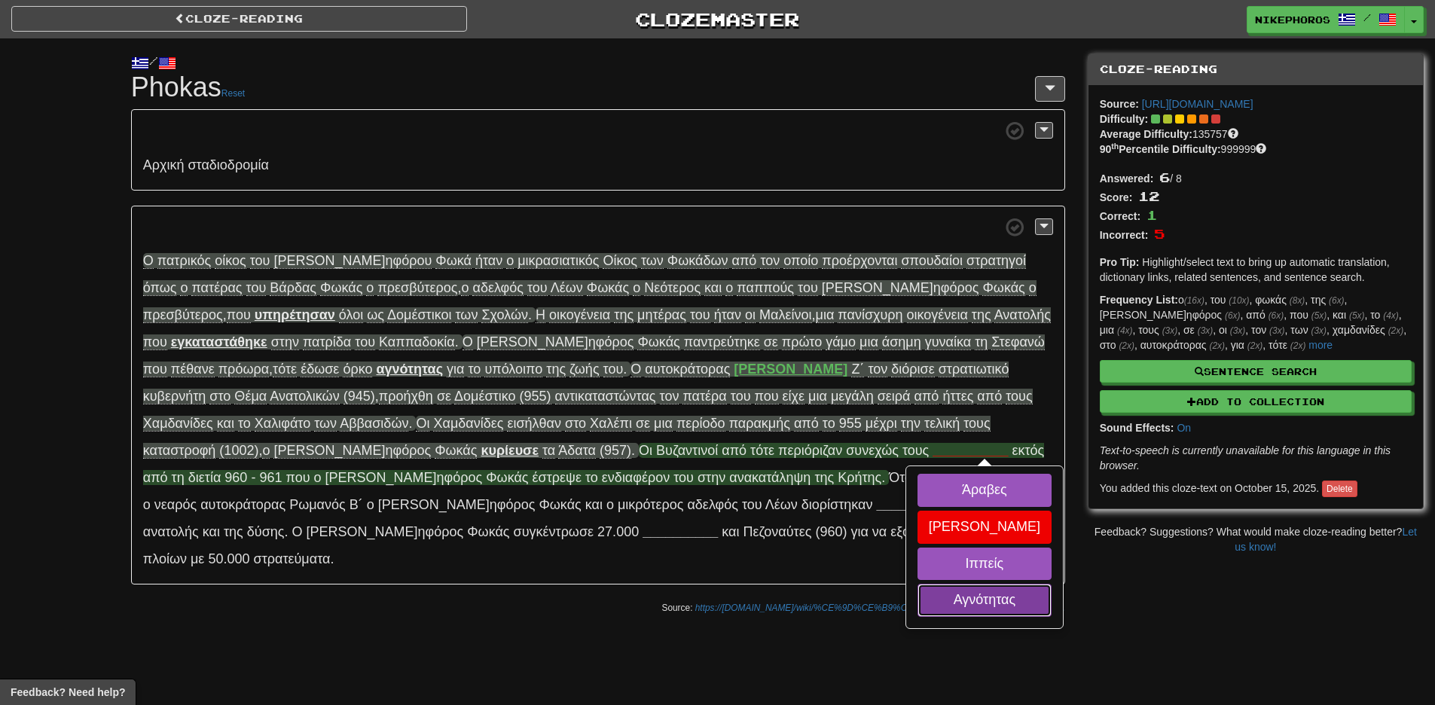
click at [917, 593] on button "Αγνότητας" at bounding box center [984, 600] width 134 height 33
click at [917, 560] on button "Ιππείς" at bounding box center [984, 564] width 134 height 33
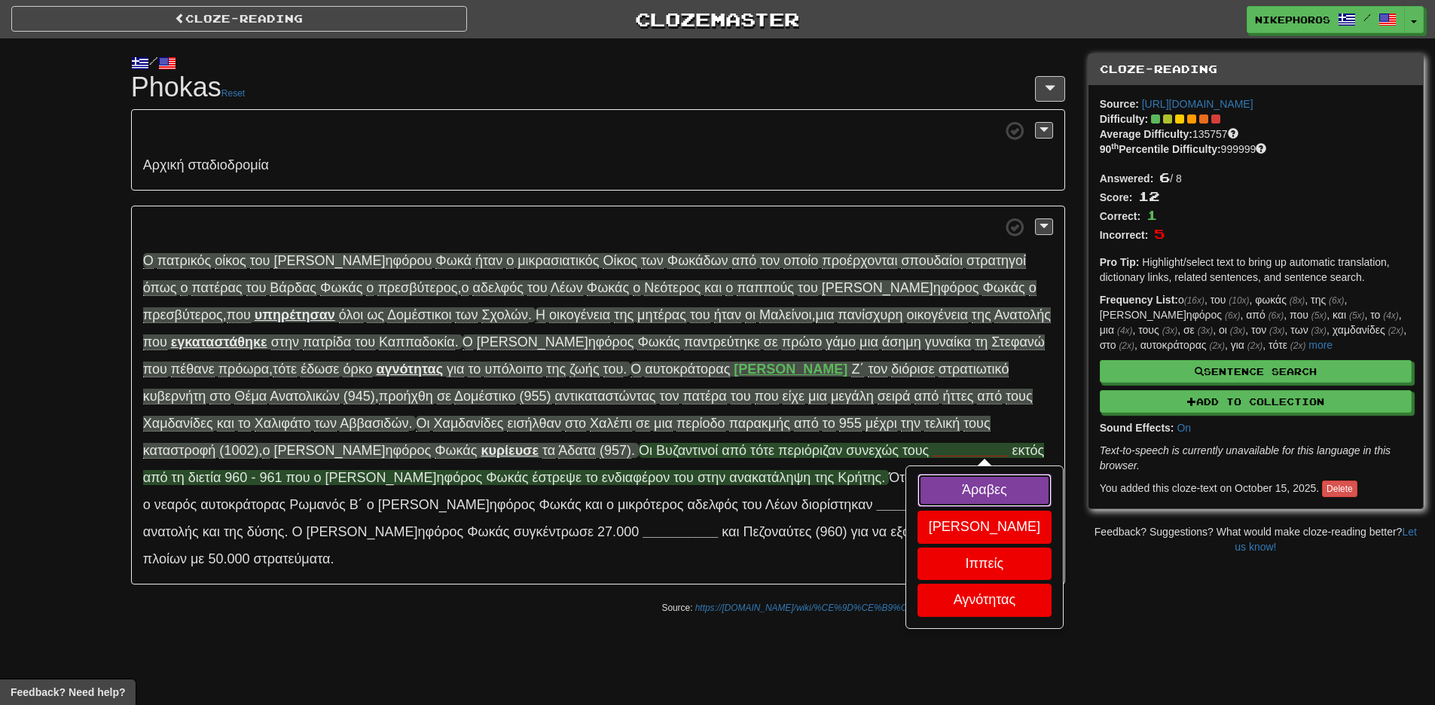
click at [917, 484] on button "Άραβες" at bounding box center [984, 490] width 134 height 33
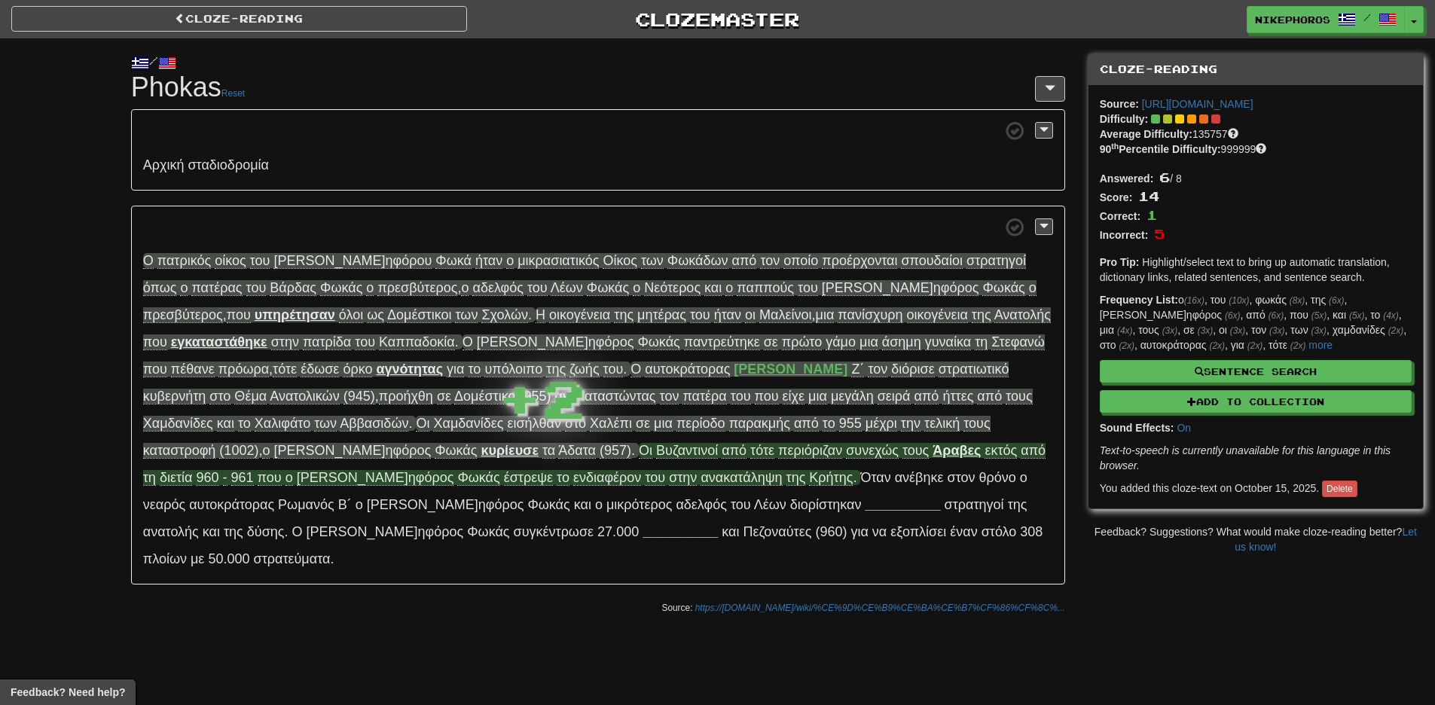
click at [566, 445] on span "Οι Βυζ αντινοί α πό τ ότε περ ιόριζαν συ νεχώς τ ους Άραβες Άραβες [PERSON_NAME…" at bounding box center [594, 464] width 902 height 43
click at [566, 445] on span "Οι Βυζ αντινοί α πό τ ότε περ ιόριζαν συ νεχώς τ ους [DEMOGRAPHIC_DATA] ε κτός …" at bounding box center [594, 464] width 902 height 43
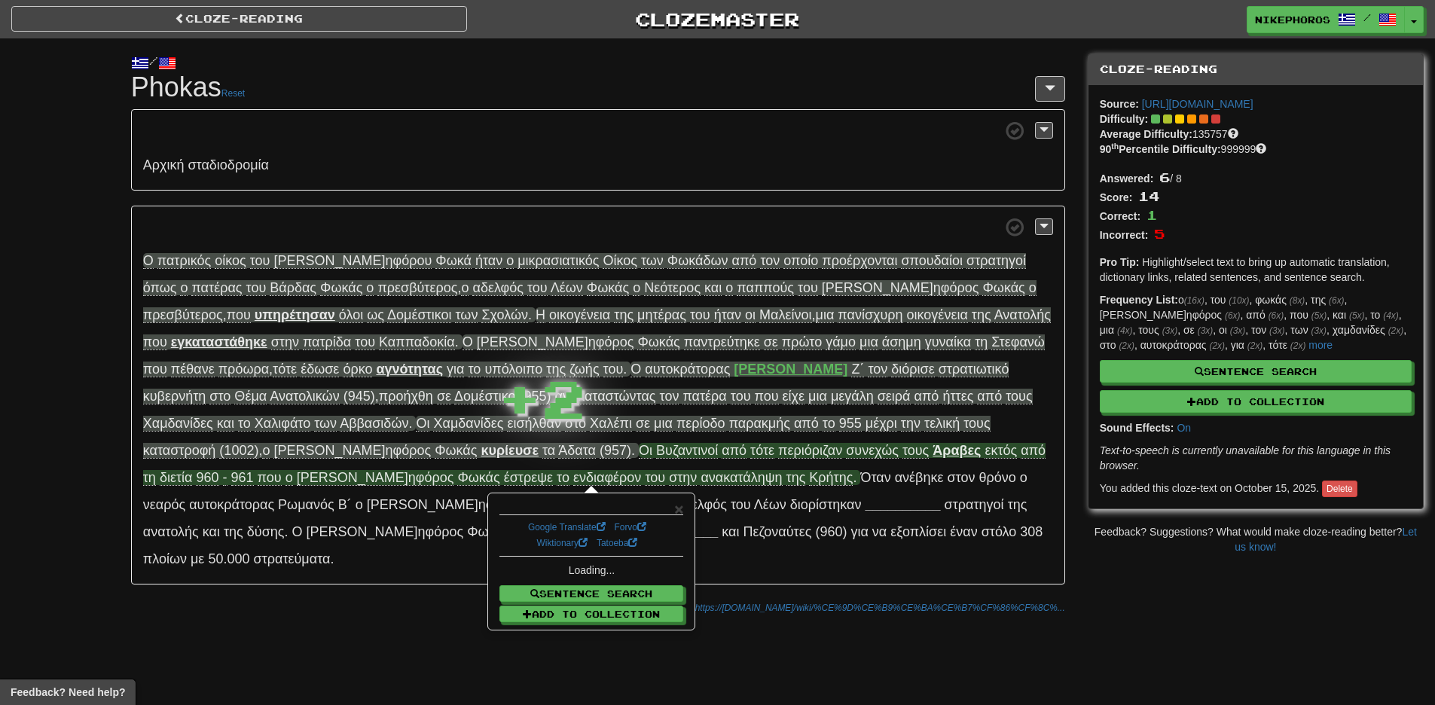
click at [932, 444] on strong "Άραβες" at bounding box center [956, 450] width 48 height 15
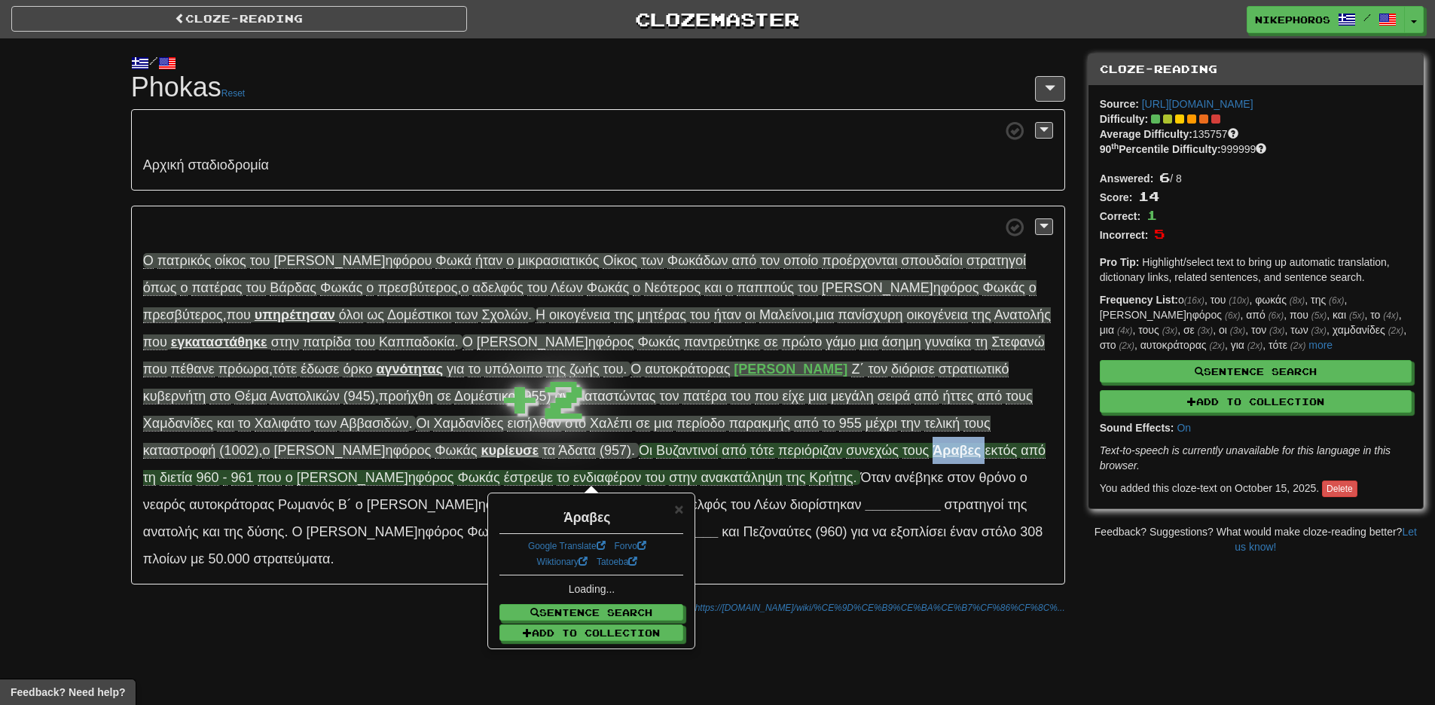
click at [932, 444] on strong "Άραβες" at bounding box center [956, 450] width 48 height 15
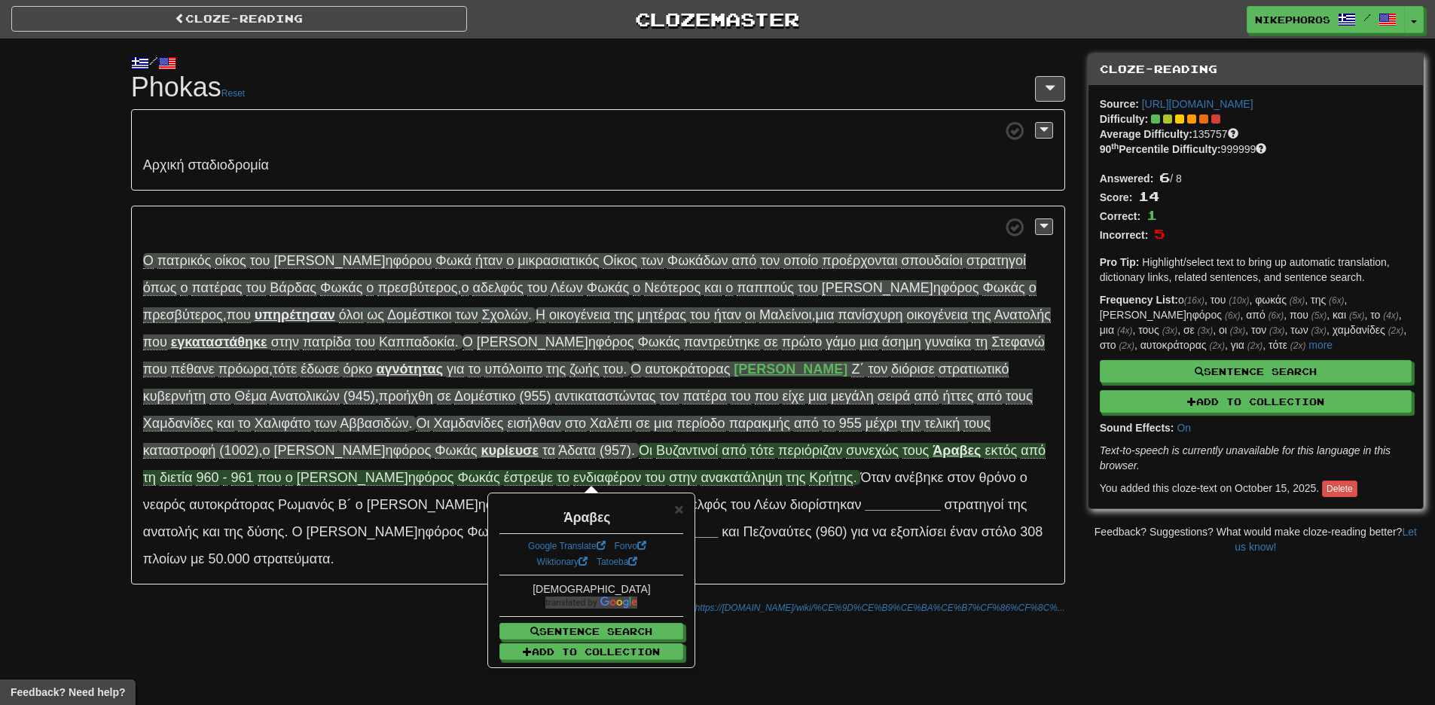
drag, startPoint x: 744, startPoint y: 664, endPoint x: 630, endPoint y: 503, distance: 197.1
click at [743, 664] on div "Cloze-Reading Clozemaster Nikephoros / Toggle Dropdown Dashboard Leaderboard Ac…" at bounding box center [717, 352] width 1435 height 705
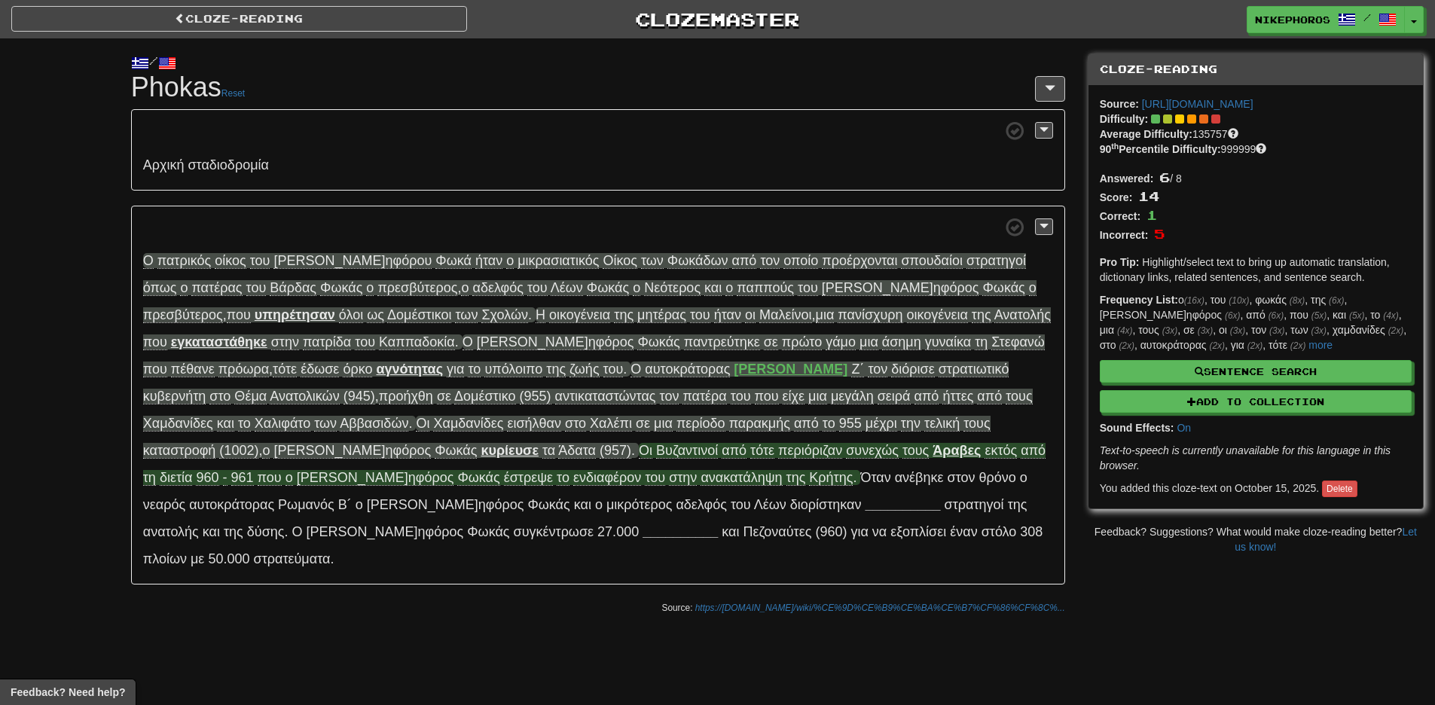
click at [984, 454] on span "ε κτός" at bounding box center [1000, 450] width 32 height 15
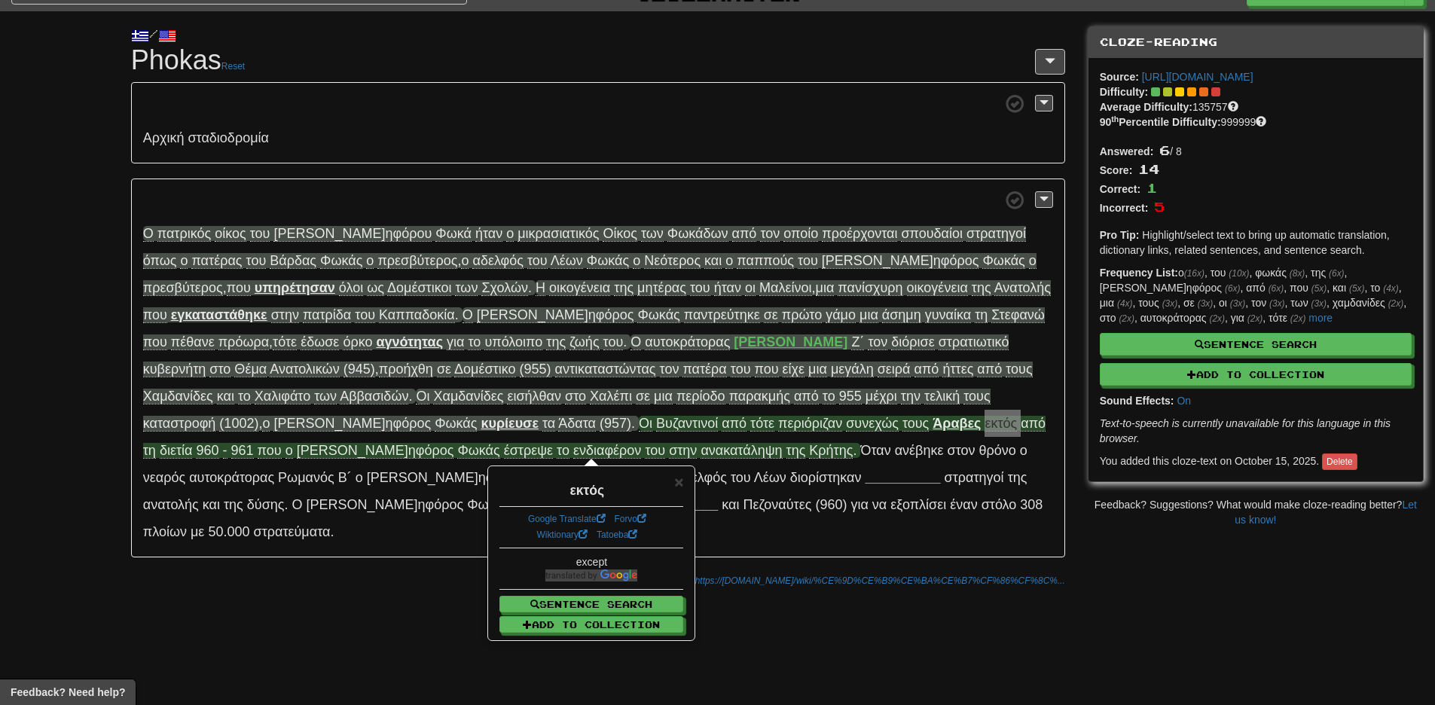
scroll to position [75, 0]
